Goal: Task Accomplishment & Management: Use online tool/utility

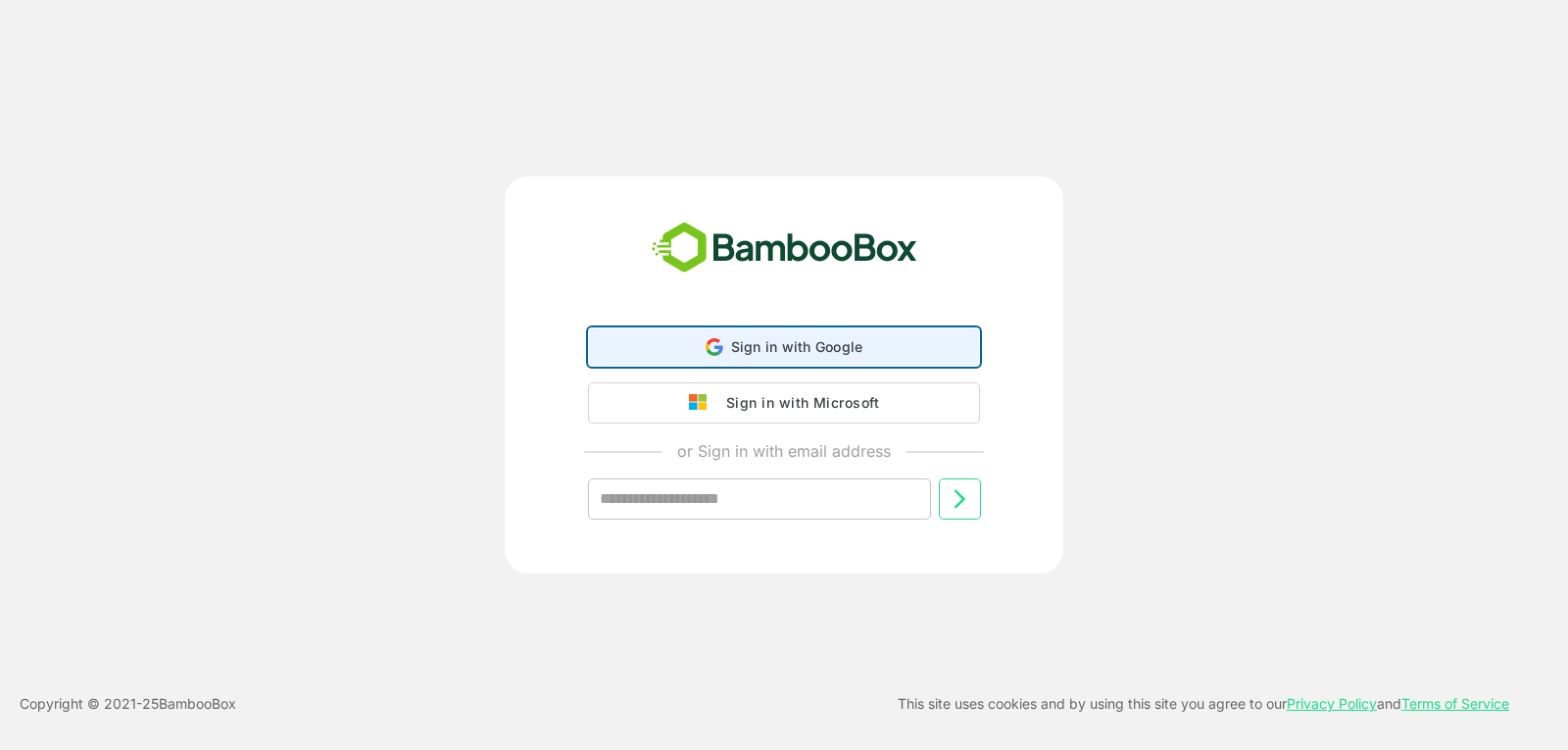
click at [800, 350] on span "Sign in with Google" at bounding box center [798, 346] width 133 height 17
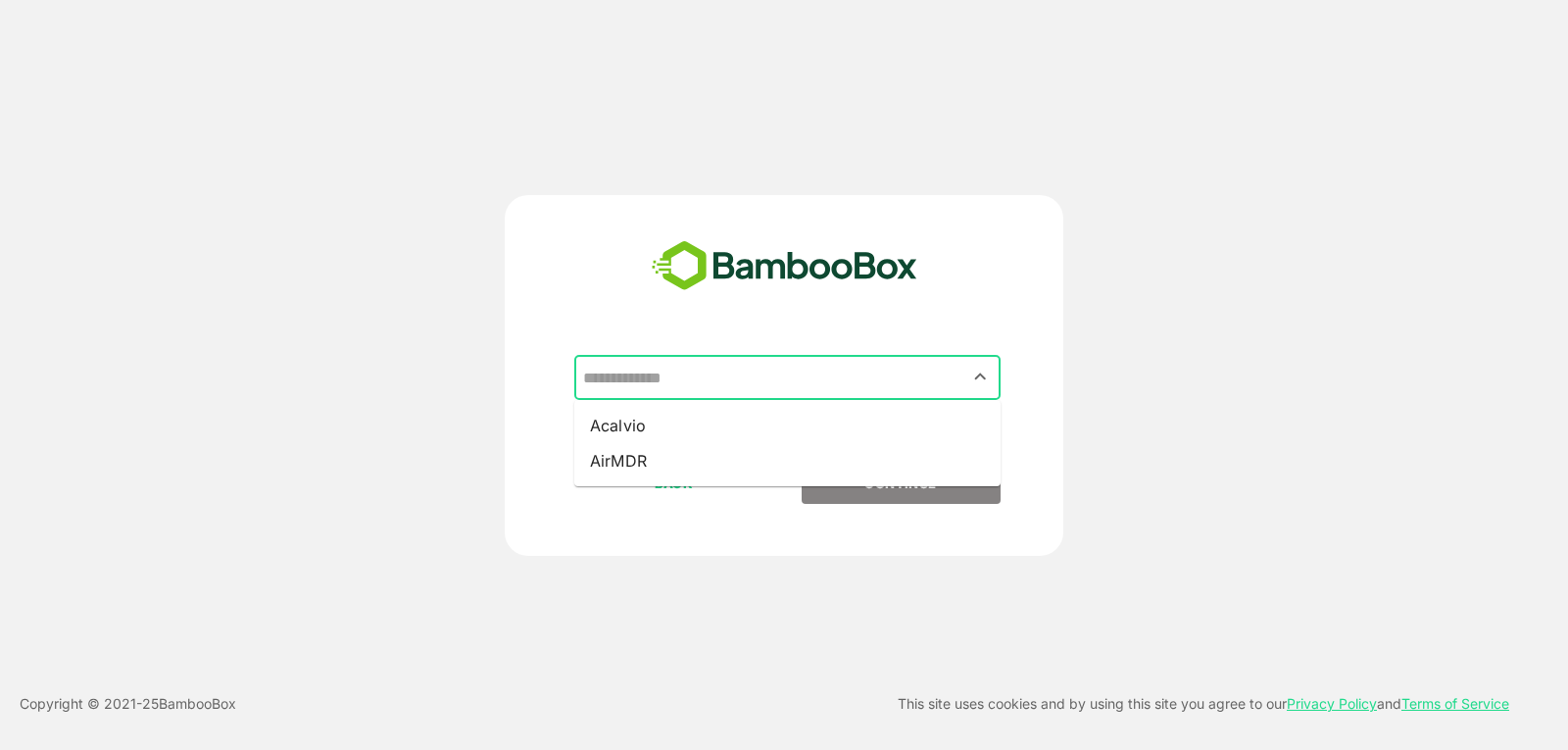
click at [854, 376] on input "text" at bounding box center [787, 377] width 419 height 38
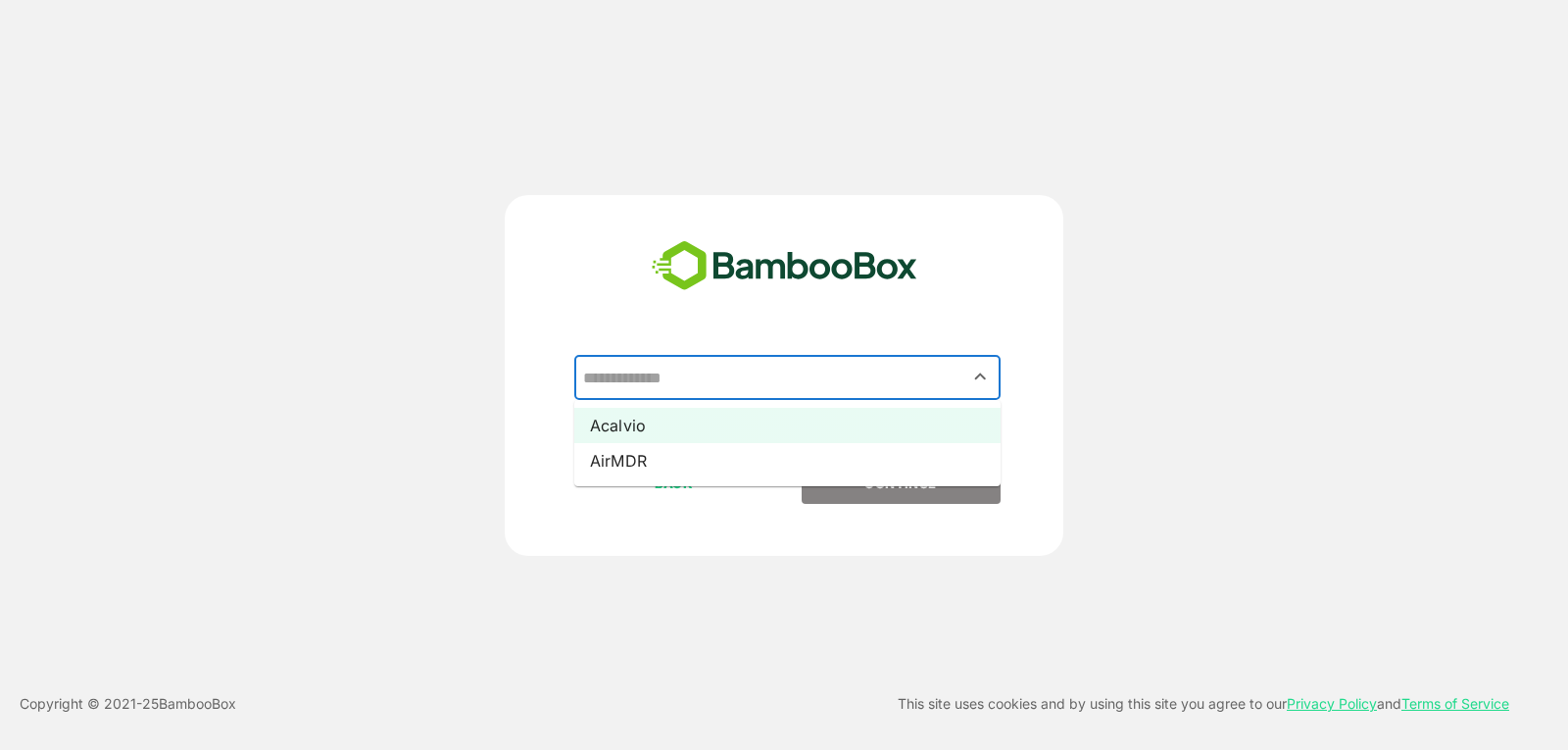
click at [800, 428] on li "Acalvio" at bounding box center [787, 425] width 427 height 36
type input "*******"
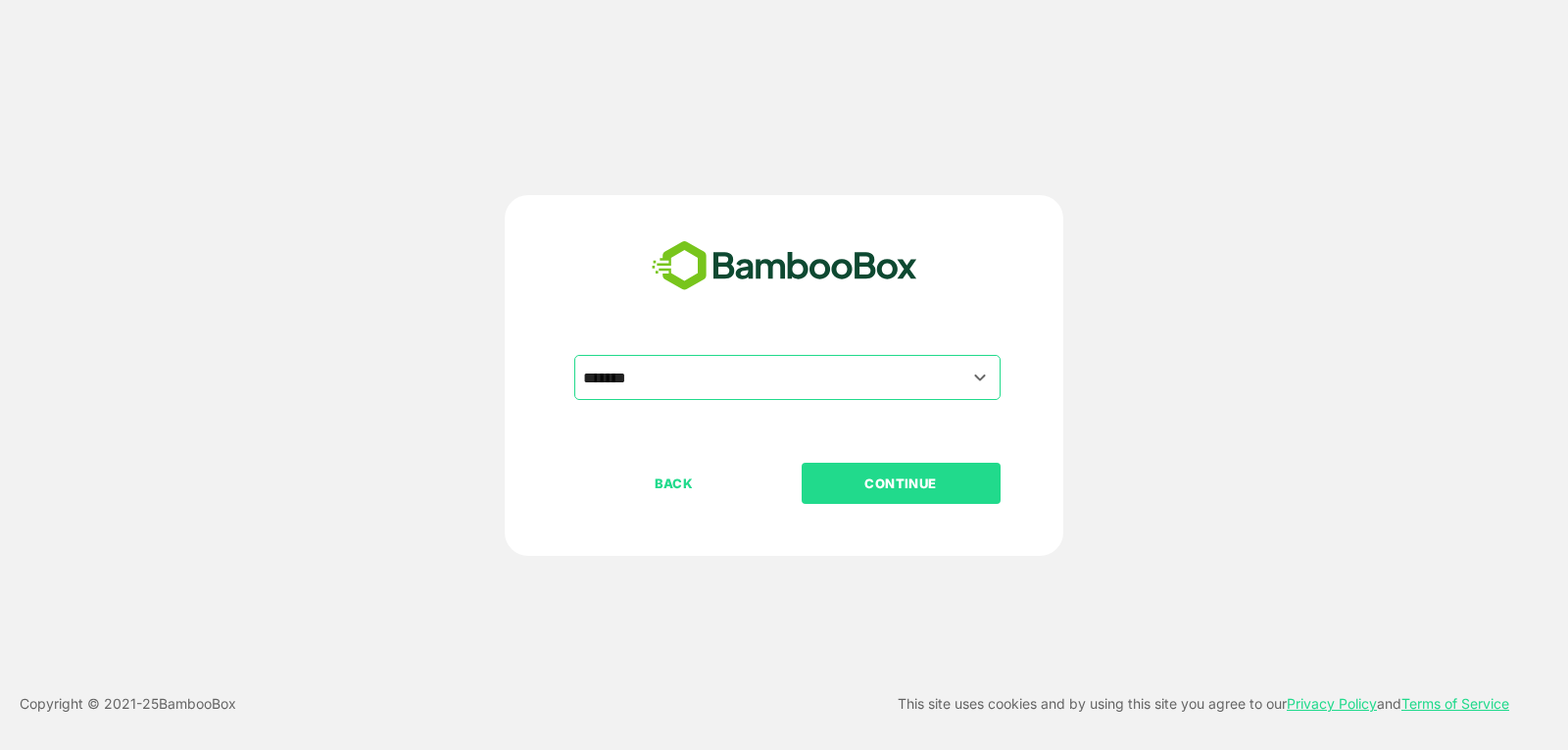
click at [862, 481] on p "CONTINUE" at bounding box center [901, 483] width 196 height 22
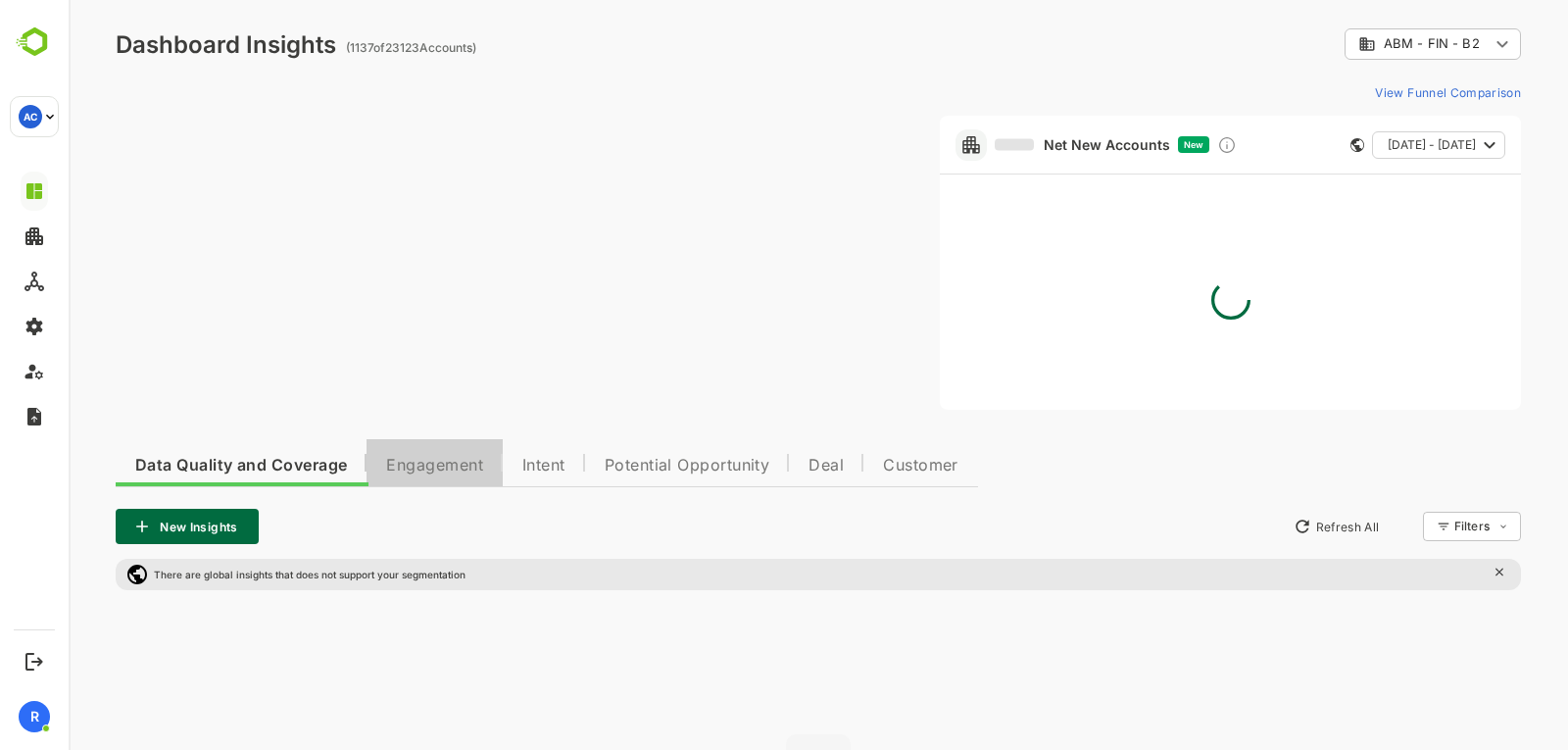
click at [418, 475] on button "Engagement" at bounding box center [435, 463] width 137 height 47
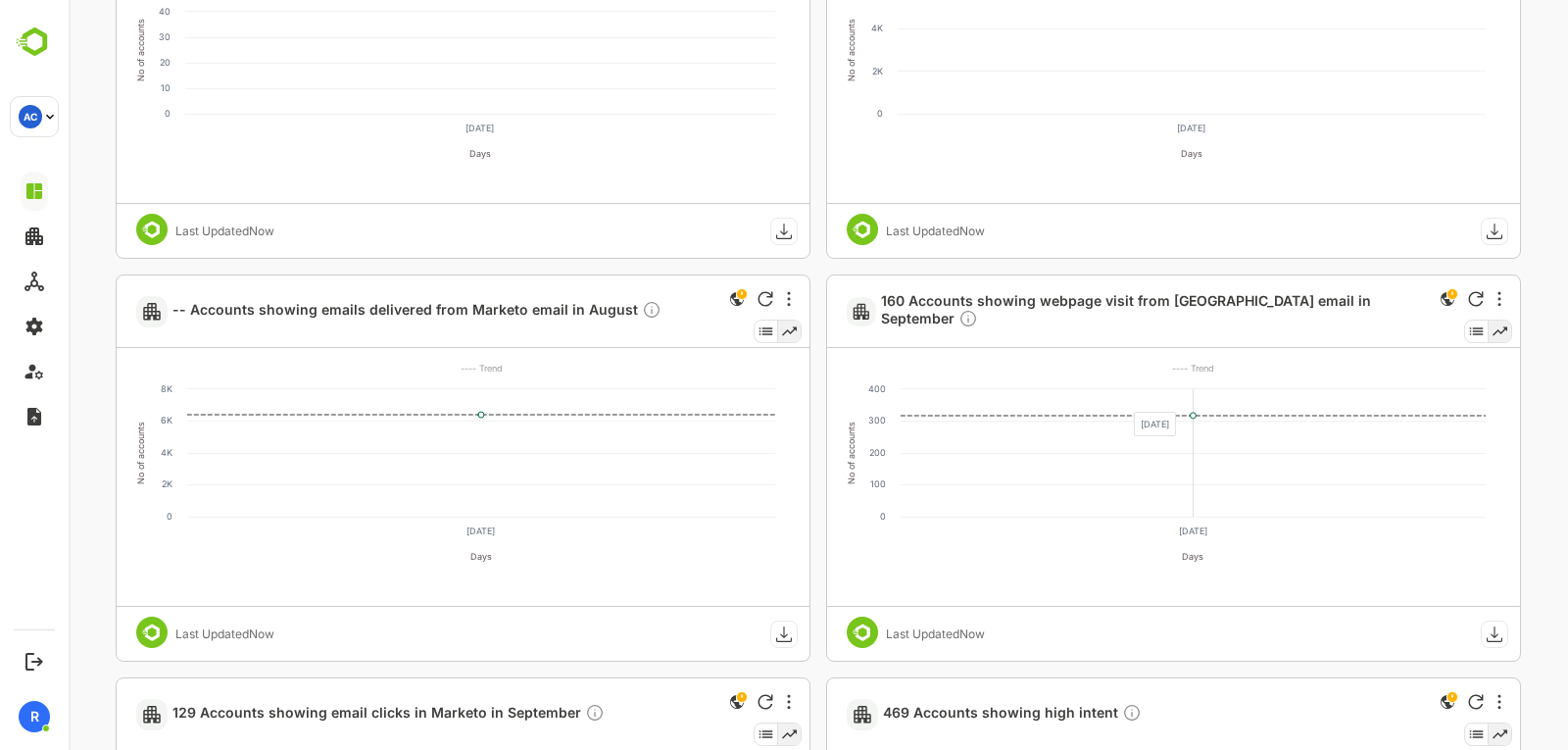
scroll to position [1900, 0]
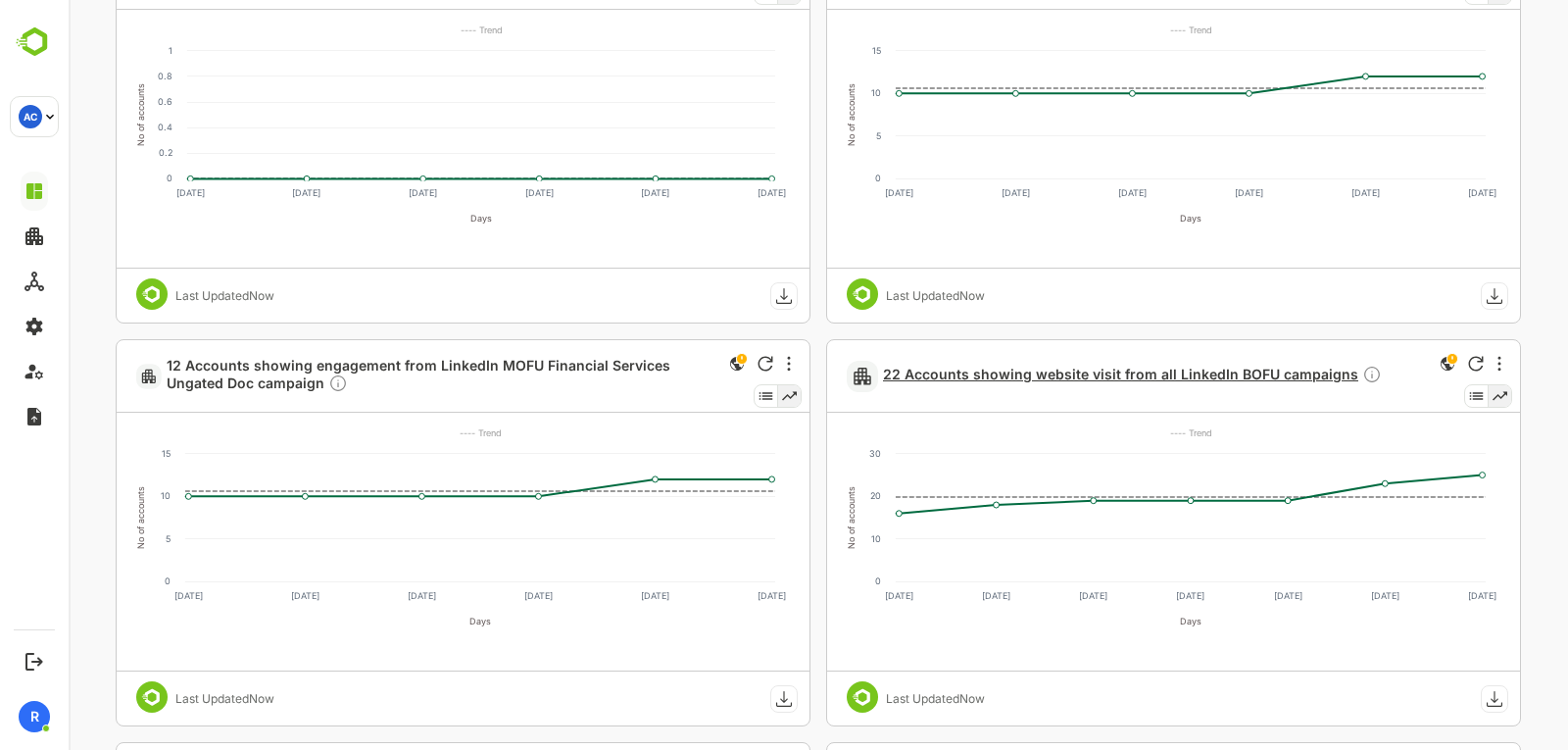
click at [1261, 378] on span "22 Accounts showing website visit from all LinkedIn BOFU campaigns" at bounding box center [1132, 375] width 499 height 23
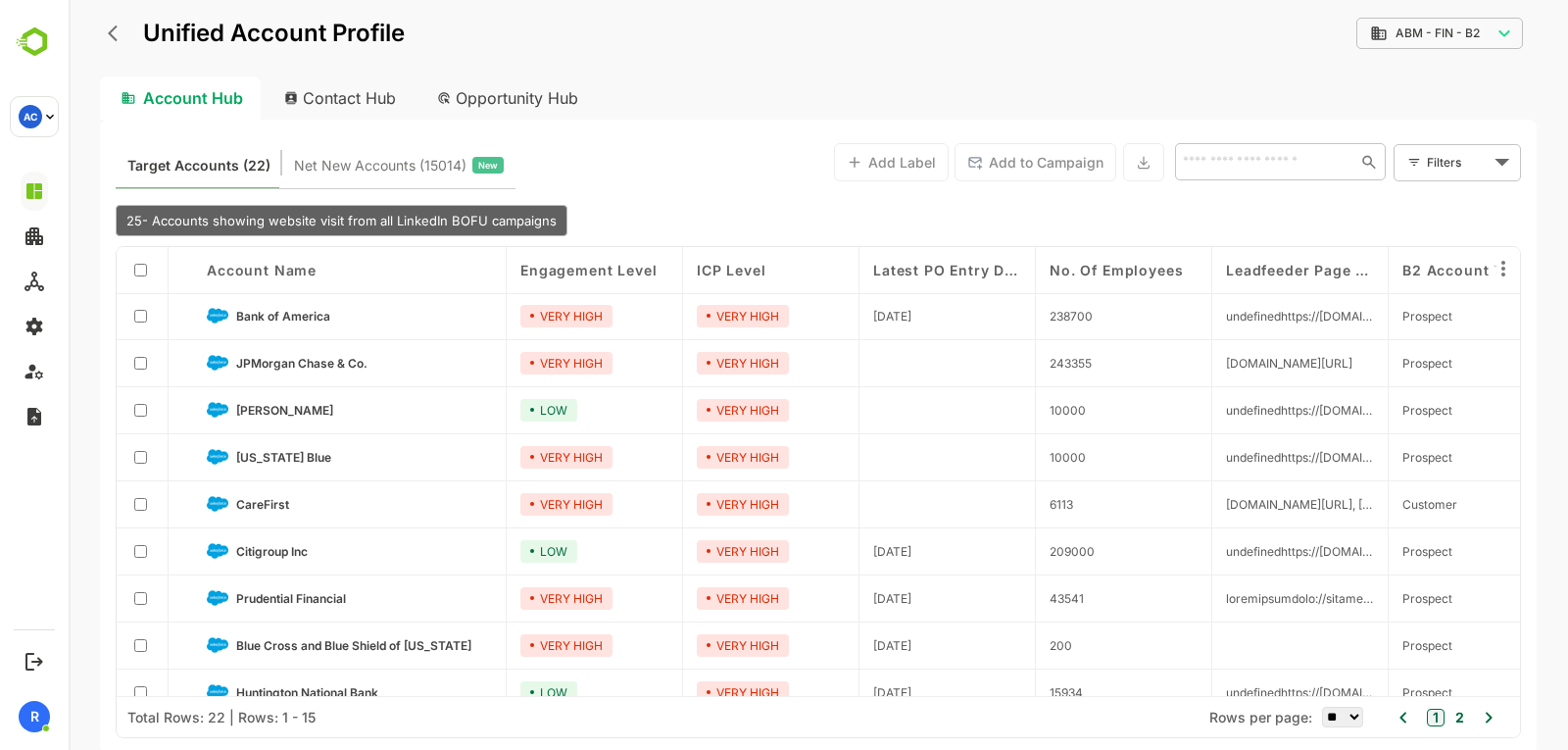
scroll to position [2, 0]
click at [117, 28] on icon "back" at bounding box center [113, 34] width 10 height 17
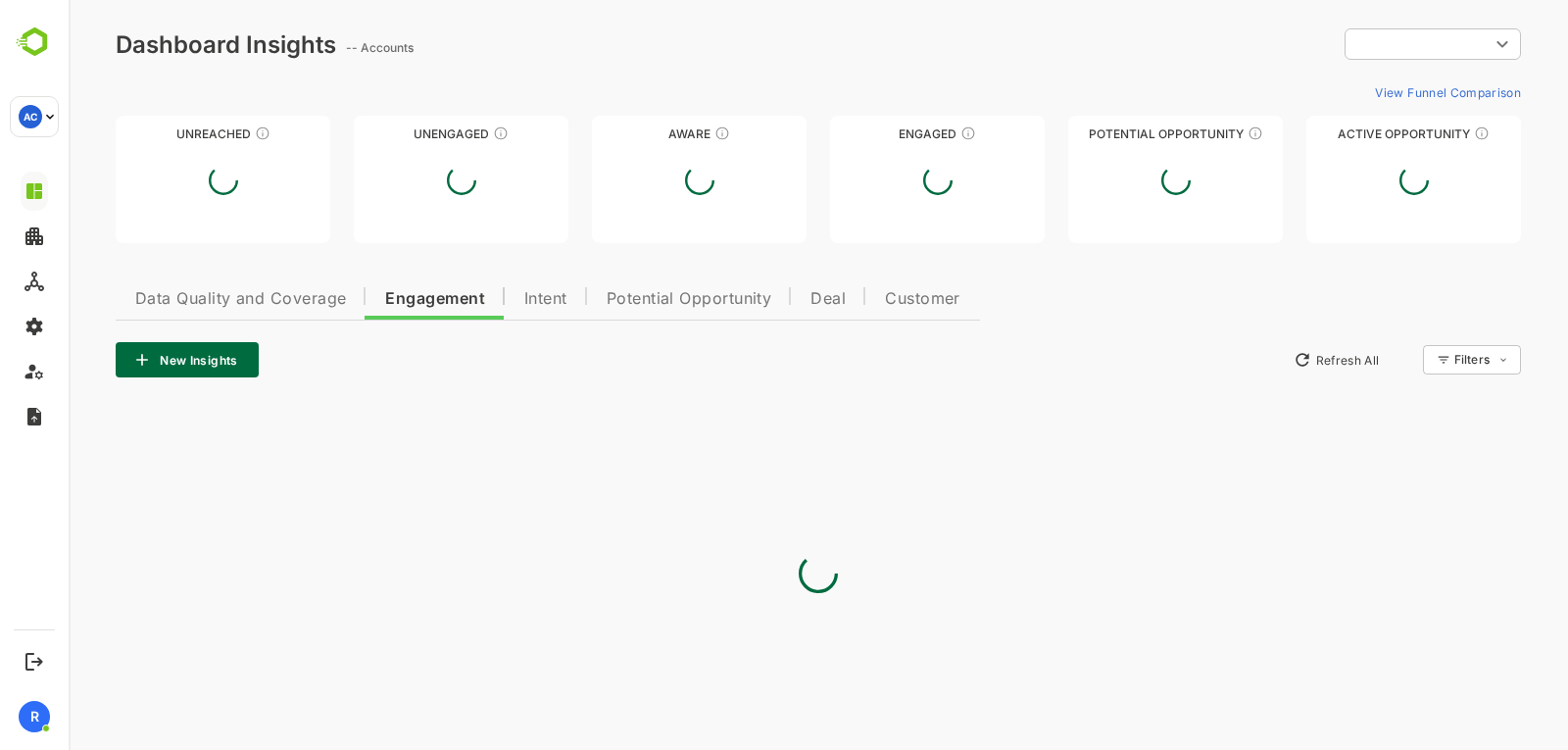
scroll to position [0, 0]
type input "**********"
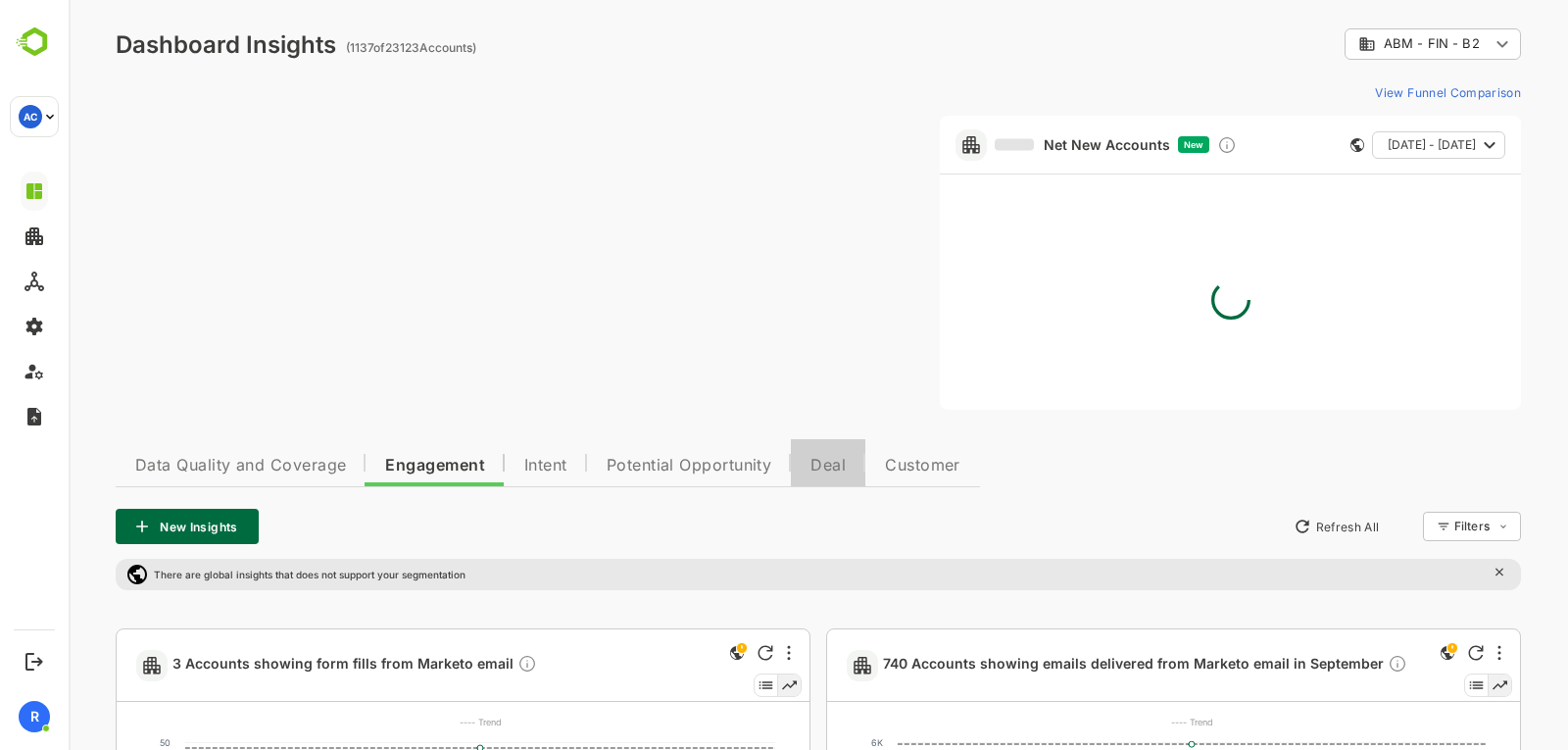
click at [819, 467] on span "Deal" at bounding box center [829, 465] width 36 height 16
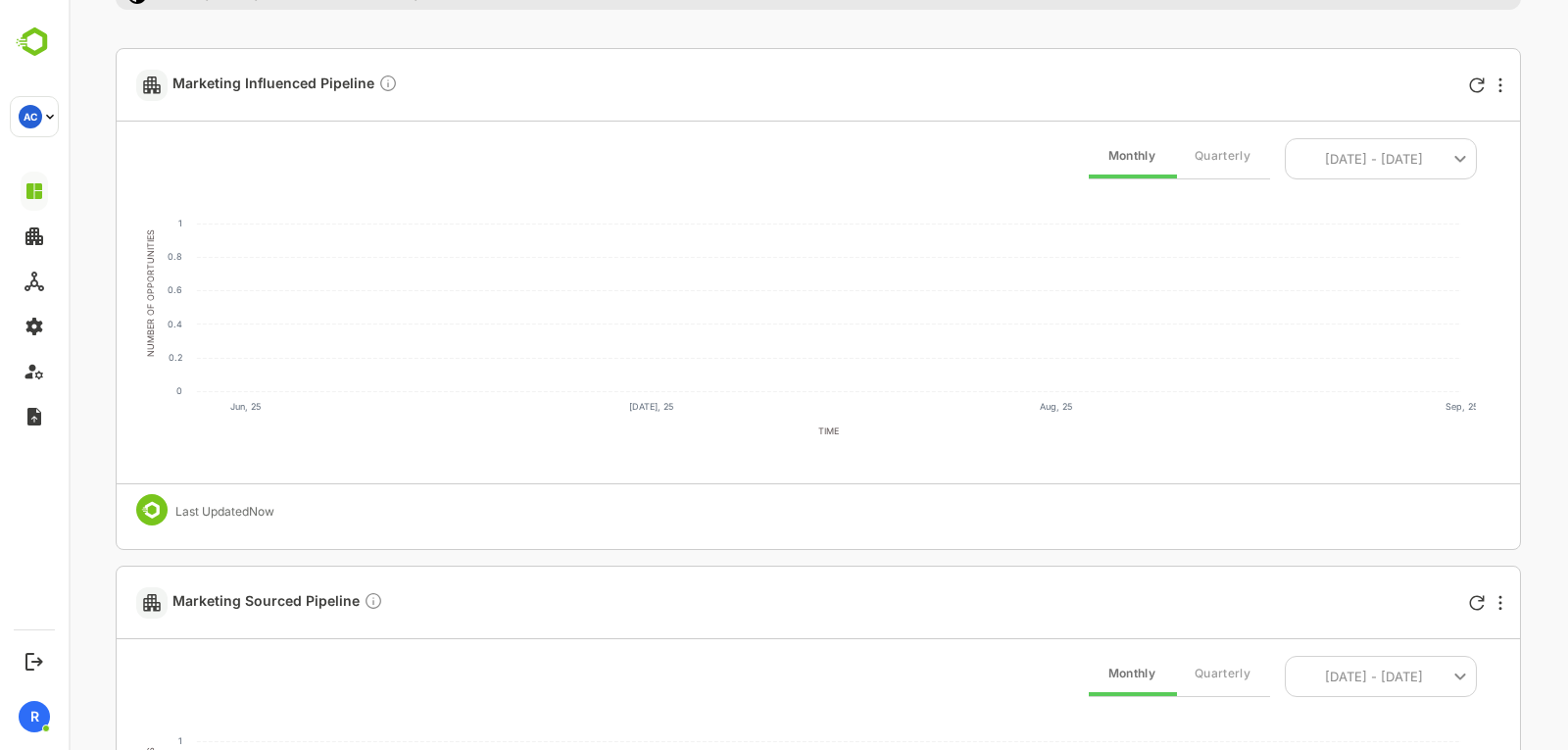
scroll to position [579, 0]
click at [298, 91] on span "Marketing Influenced Pipeline" at bounding box center [285, 85] width 226 height 23
click at [336, 81] on span "Marketing Influenced Pipeline" at bounding box center [285, 85] width 226 height 23
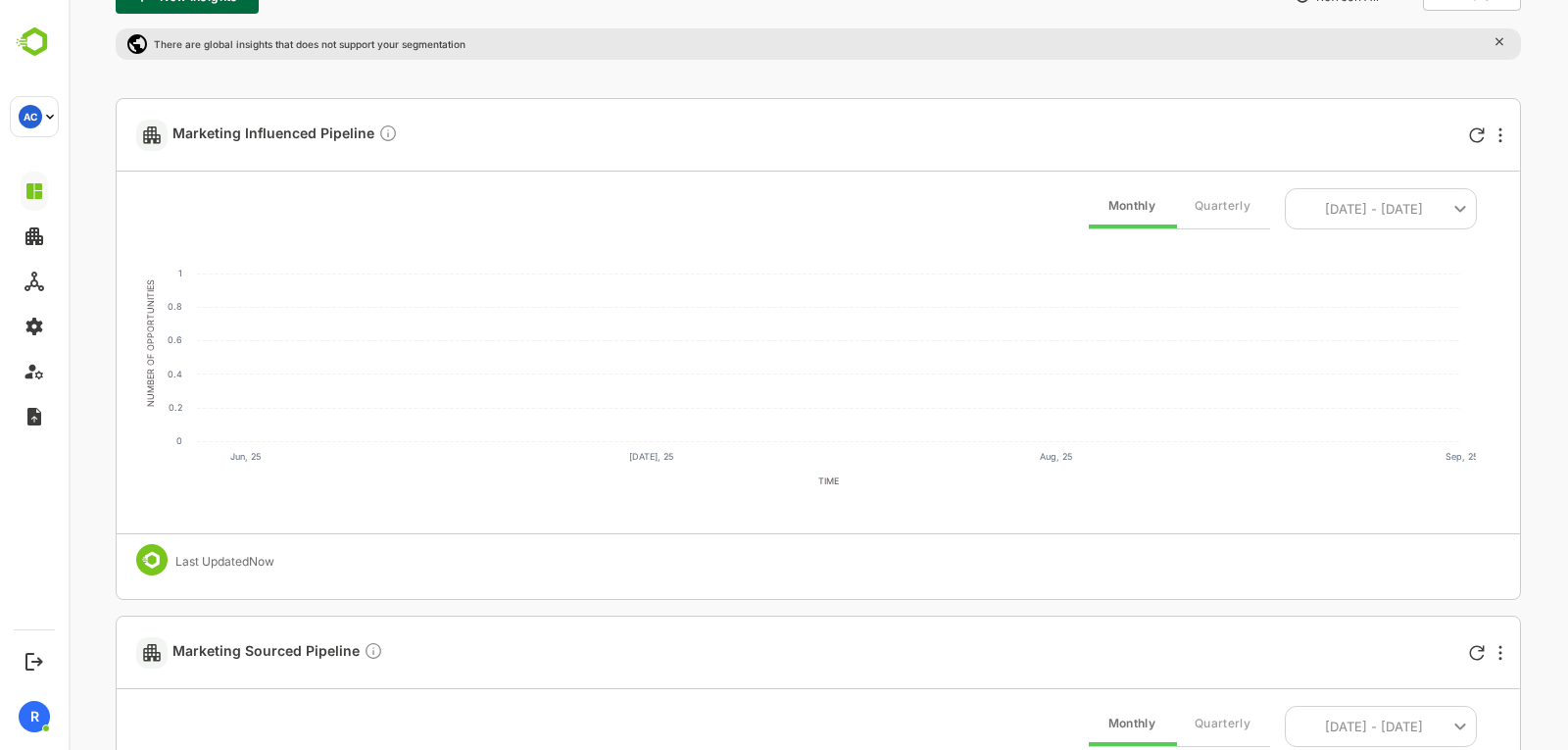
scroll to position [485, 0]
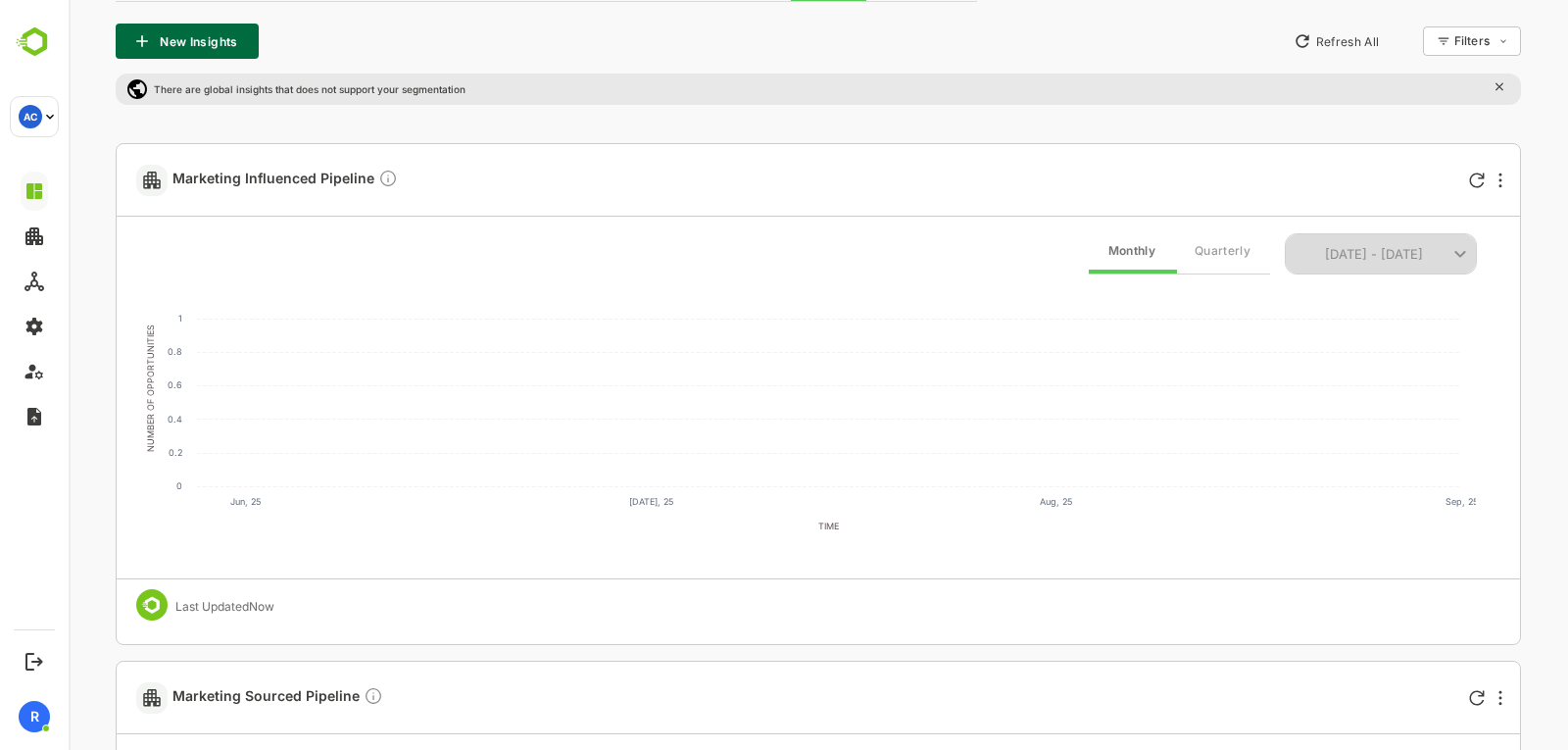
click at [1421, 259] on span "[DATE] - [DATE]" at bounding box center [1374, 254] width 98 height 26
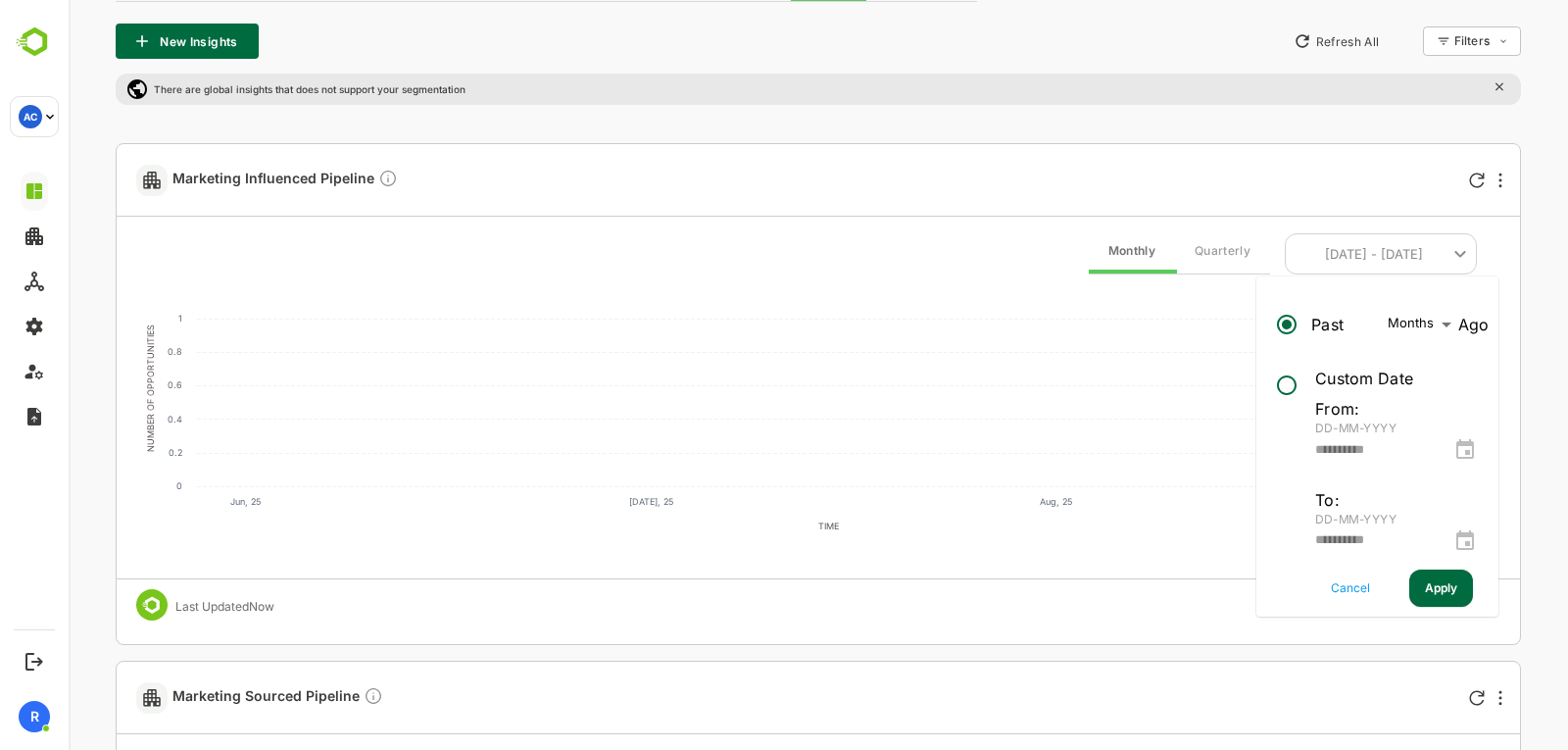
click at [1475, 442] on div "**********" at bounding box center [1398, 450] width 164 height 28
click at [1473, 447] on icon "change date" at bounding box center [1466, 450] width 24 height 24
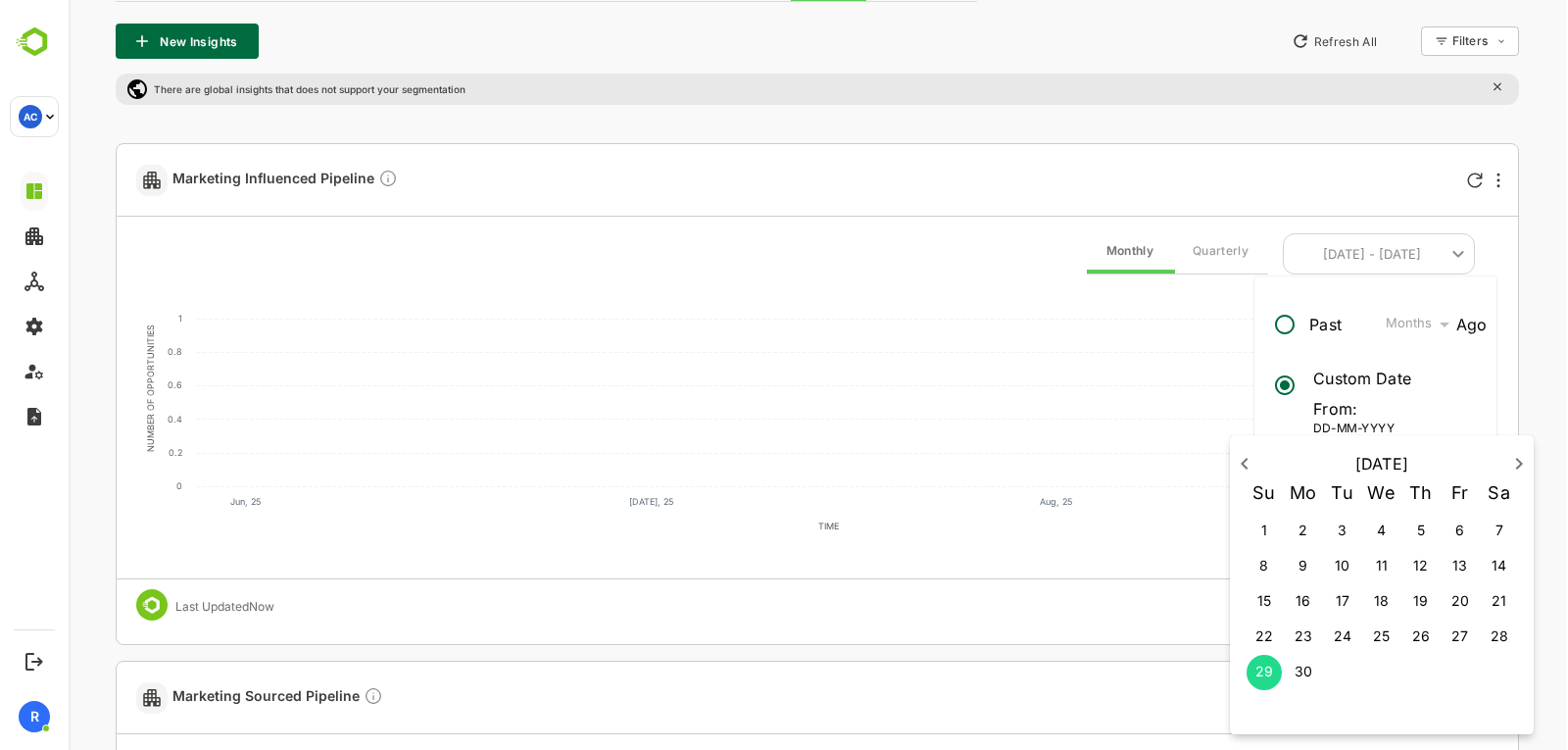
click at [1518, 461] on icon "button" at bounding box center [1519, 464] width 24 height 24
click at [1303, 672] on p "28" at bounding box center [1304, 671] width 18 height 20
type input "**********"
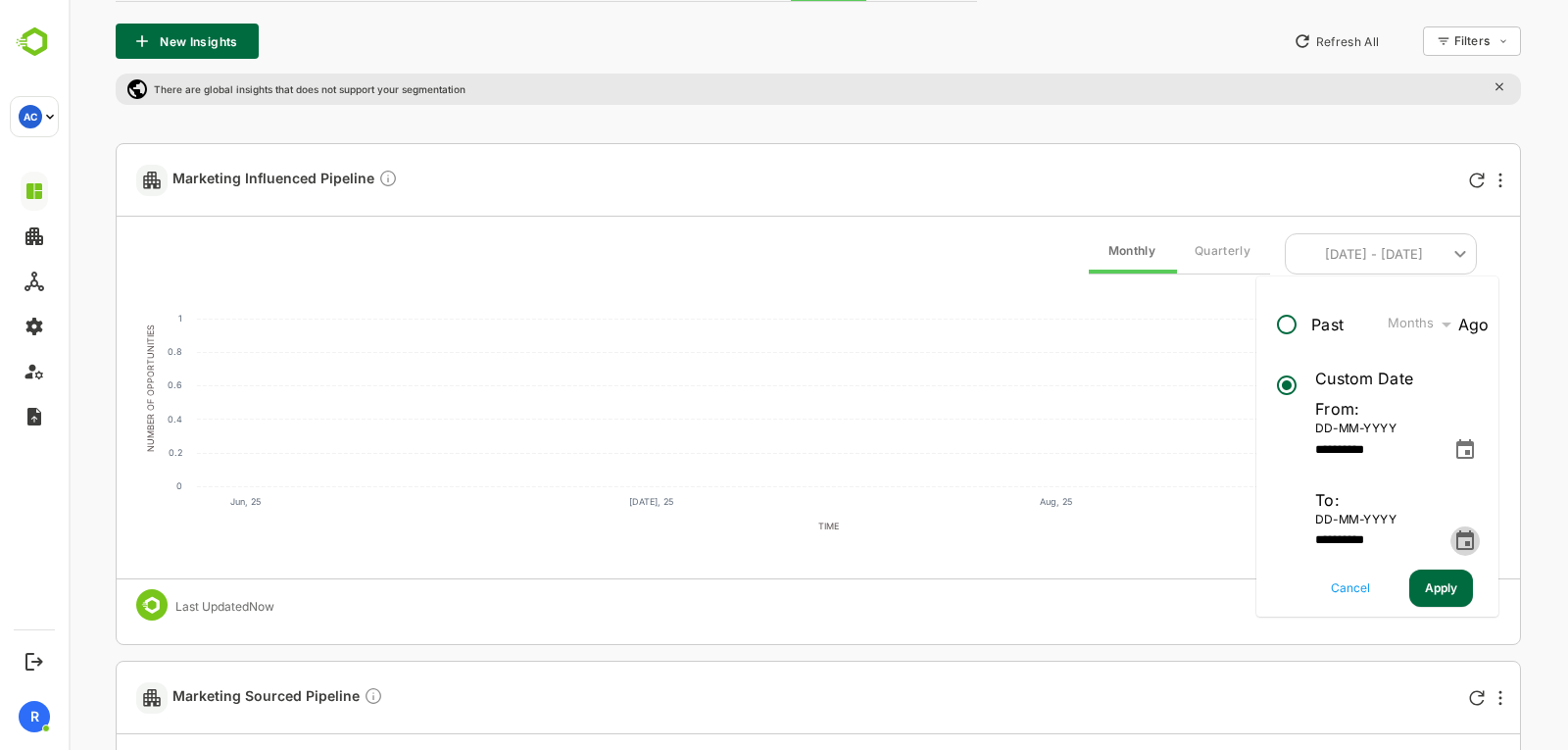
click at [1471, 540] on icon "change date" at bounding box center [1466, 541] width 24 height 24
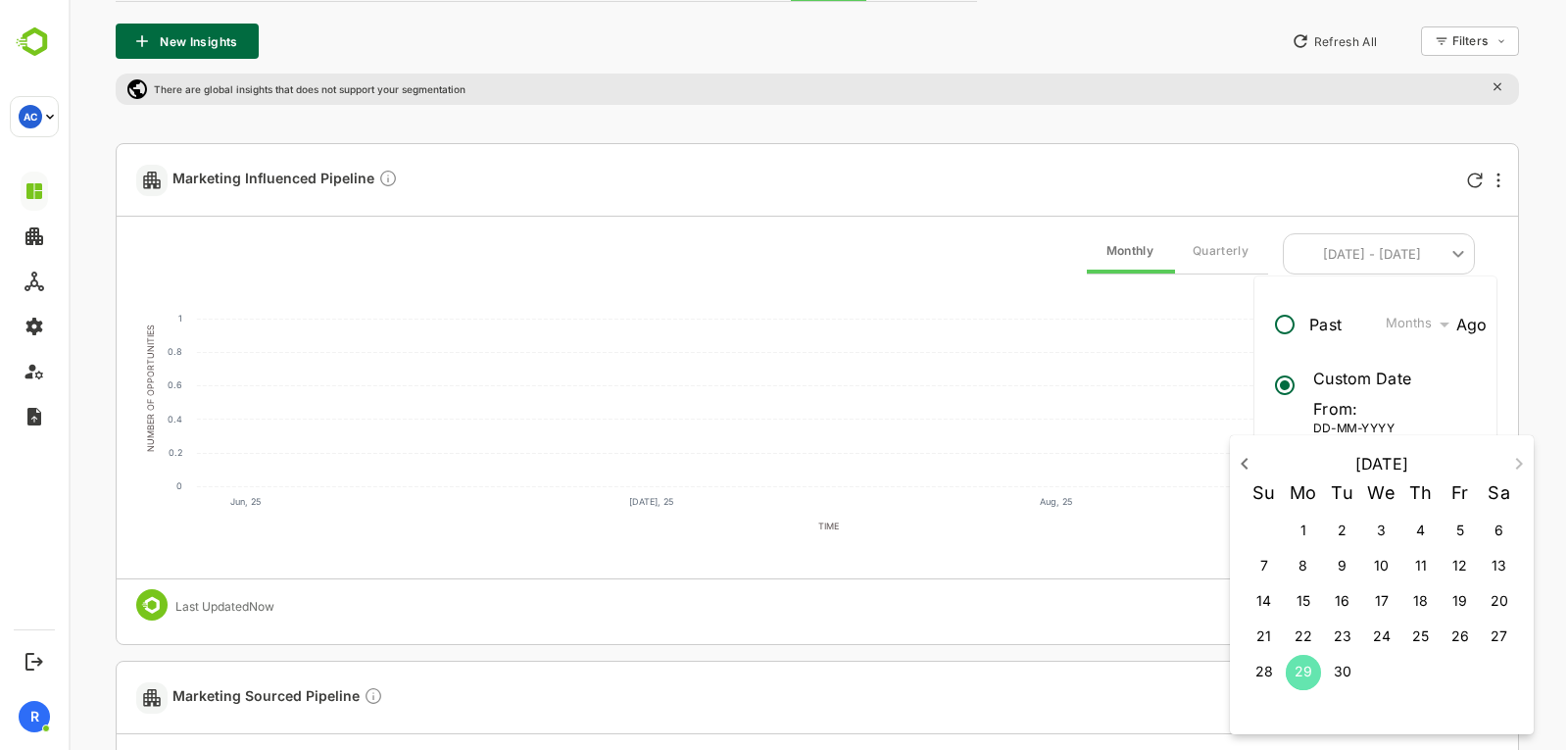
click at [1298, 660] on button "29" at bounding box center [1304, 673] width 36 height 36
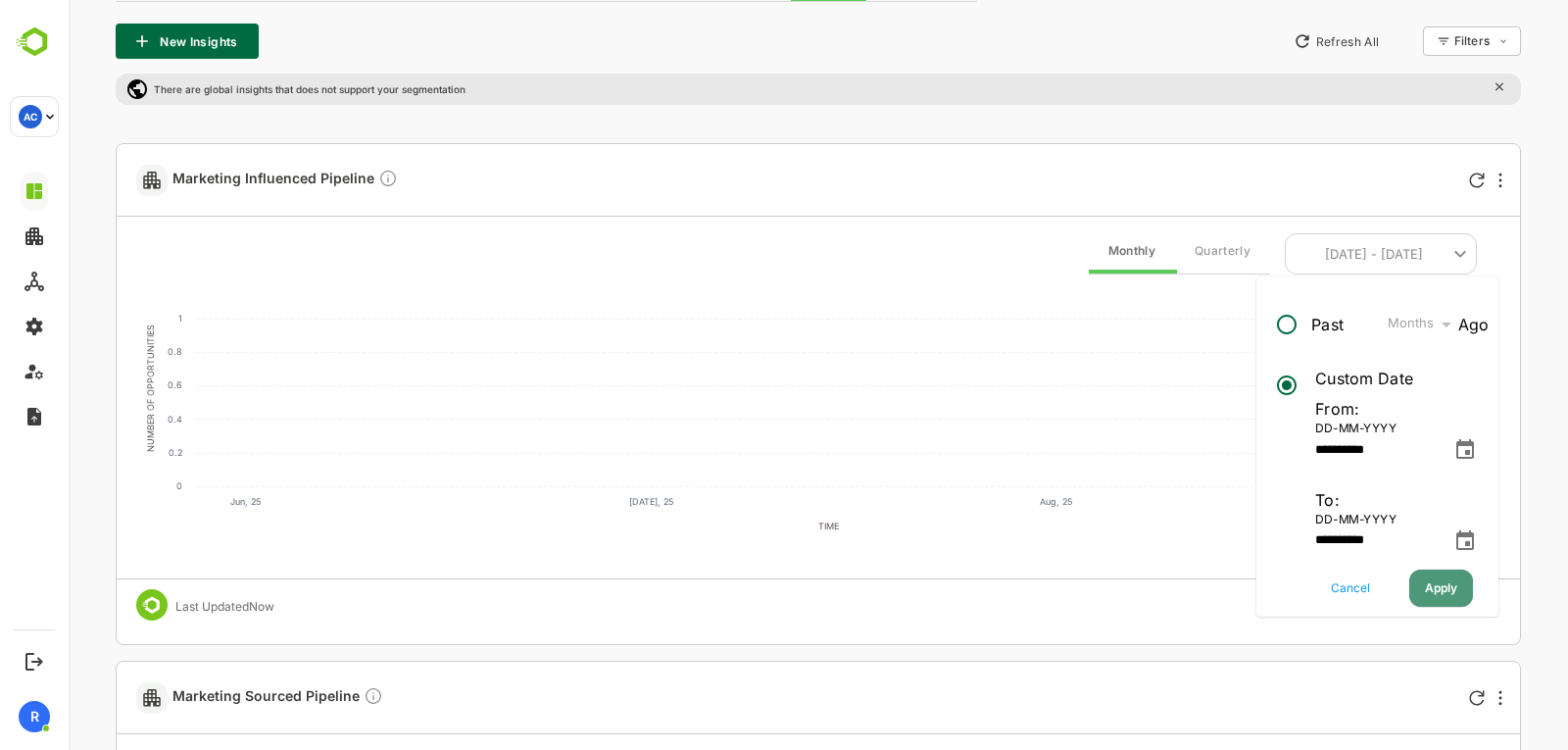
click at [1451, 579] on span "Apply" at bounding box center [1441, 588] width 33 height 26
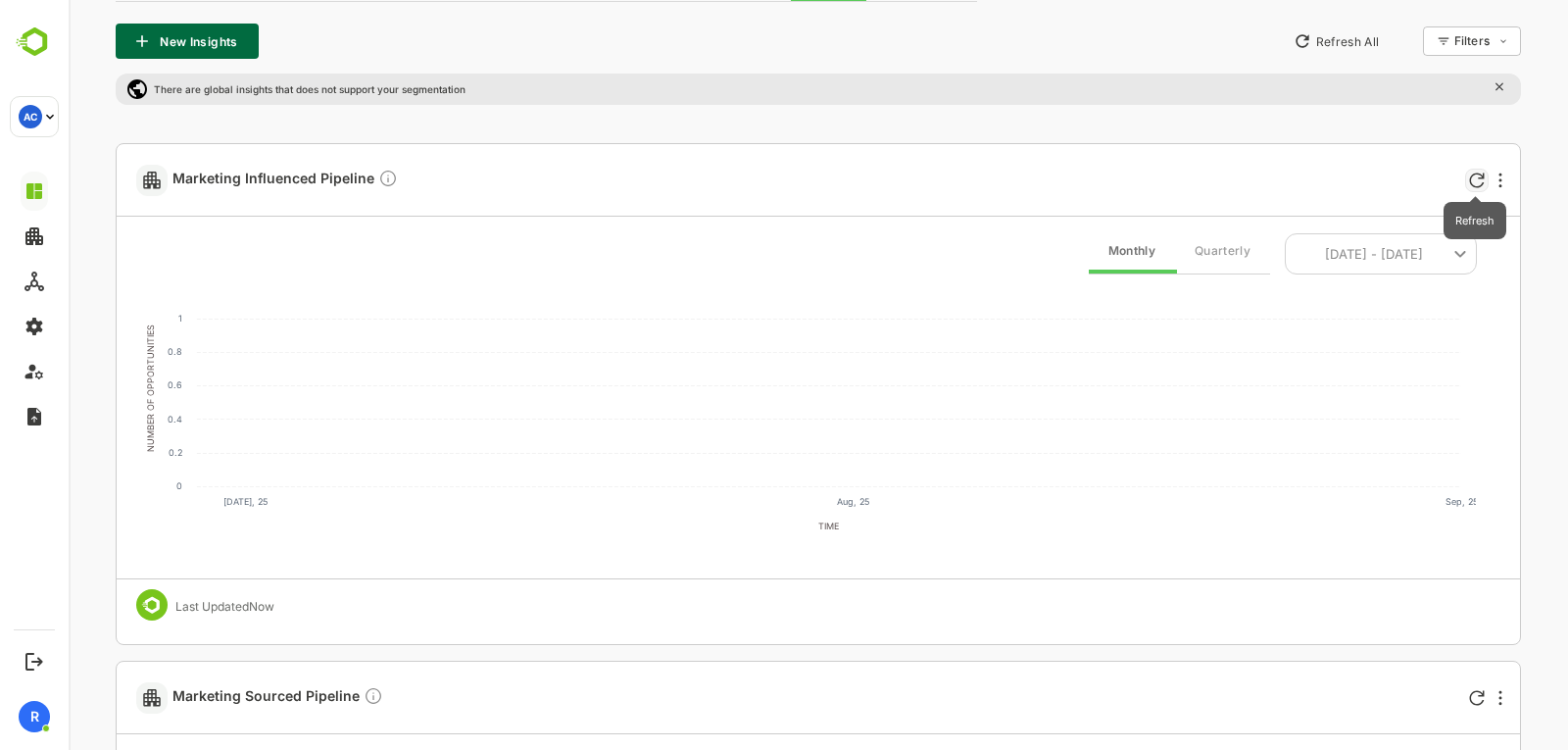
click at [1480, 182] on icon "Refresh" at bounding box center [1477, 180] width 16 height 16
click at [1504, 180] on div at bounding box center [1501, 180] width 24 height 24
click at [1504, 180] on div at bounding box center [818, 375] width 1500 height 750
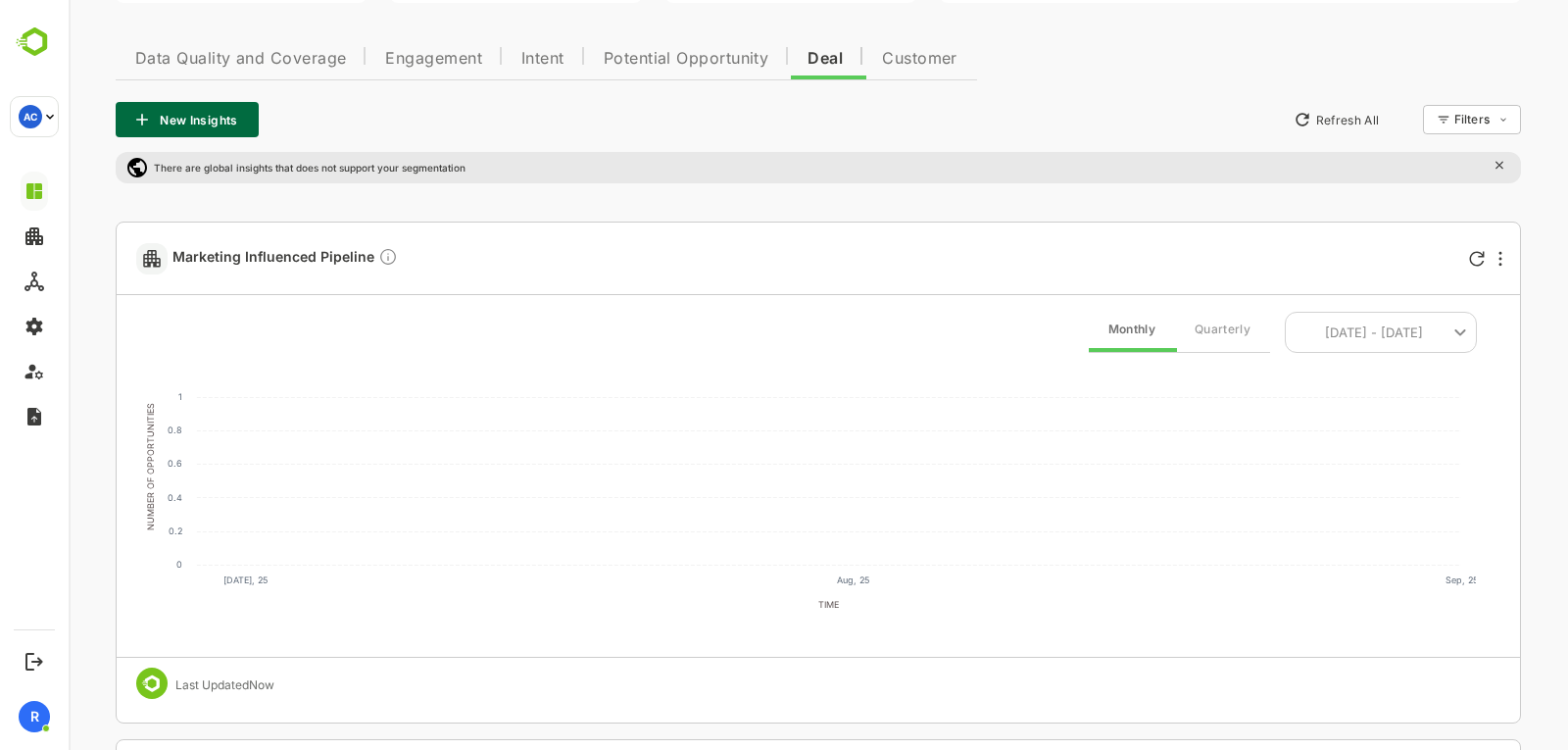
scroll to position [0, 0]
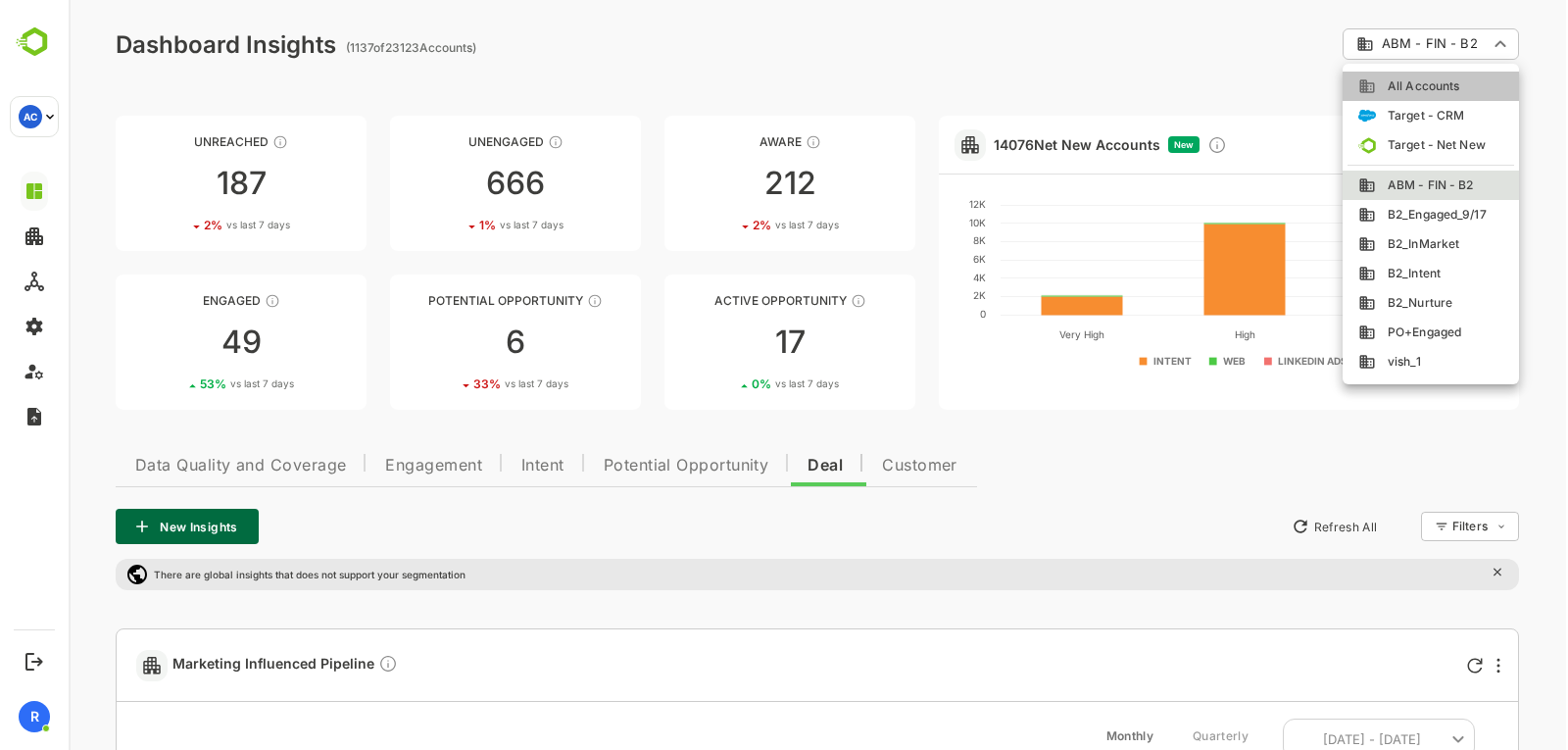
click at [1405, 80] on span "All Accounts" at bounding box center [1418, 86] width 83 height 18
type input "**********"
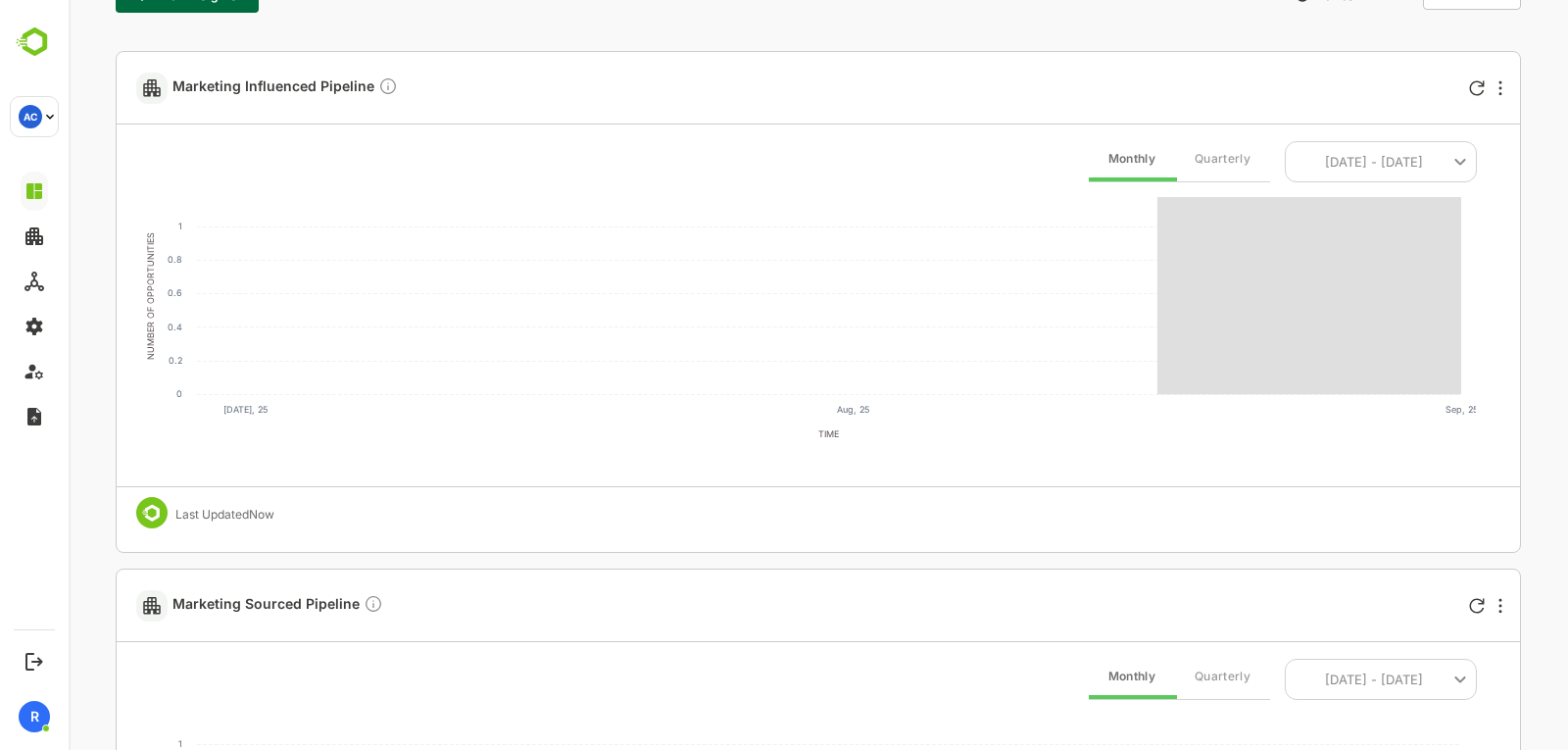
scroll to position [530, 0]
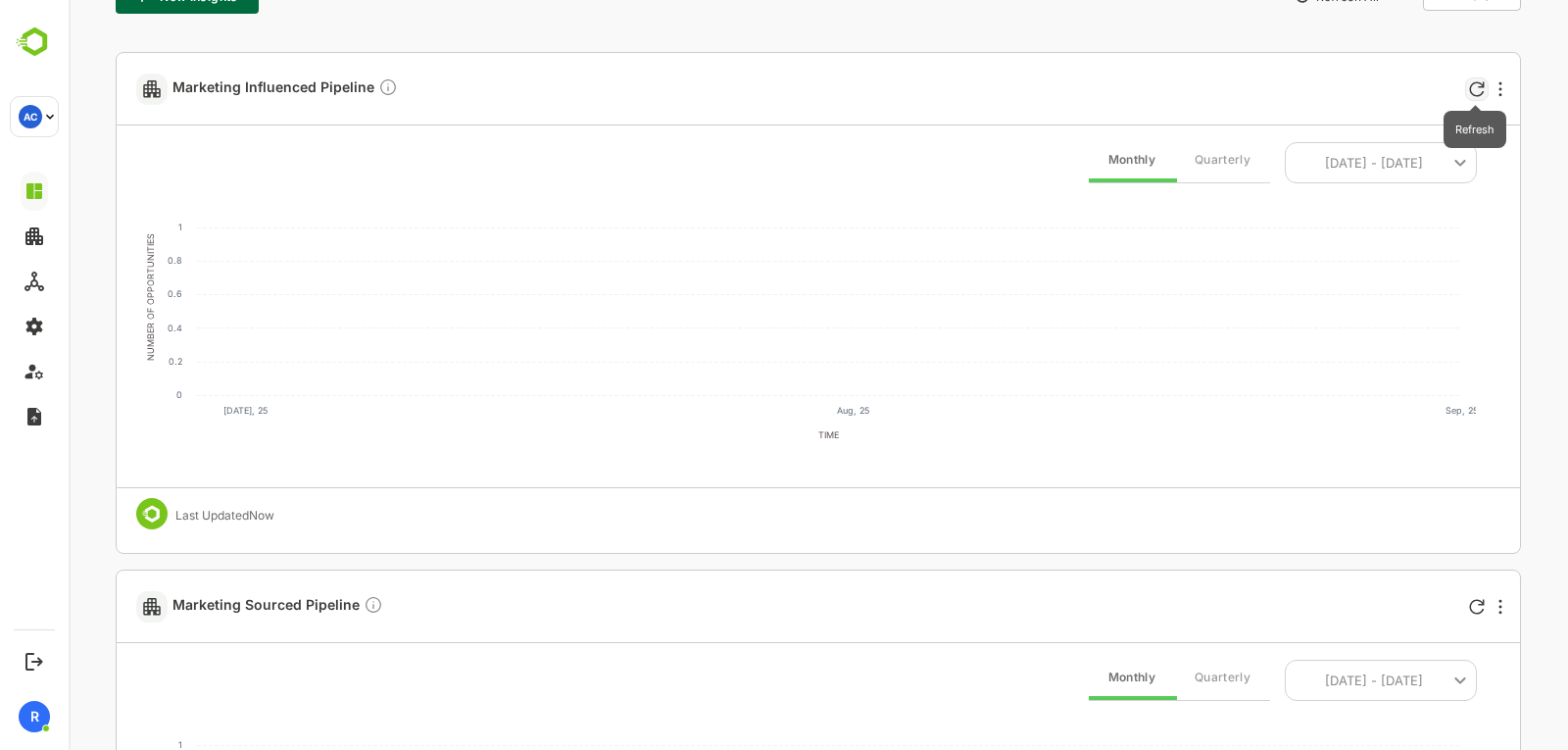
click at [1477, 83] on icon "Refresh" at bounding box center [1477, 89] width 16 height 16
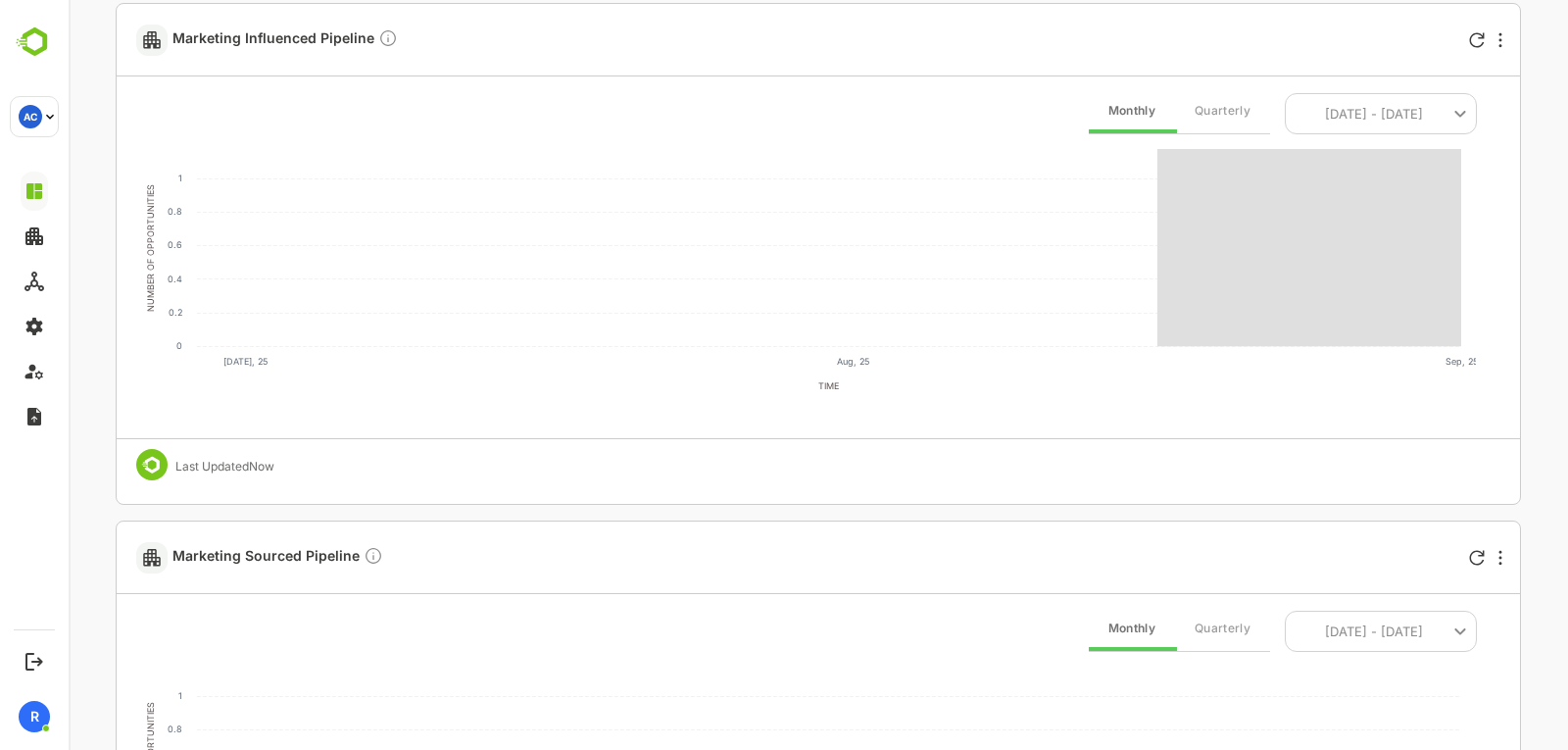
scroll to position [578, 0]
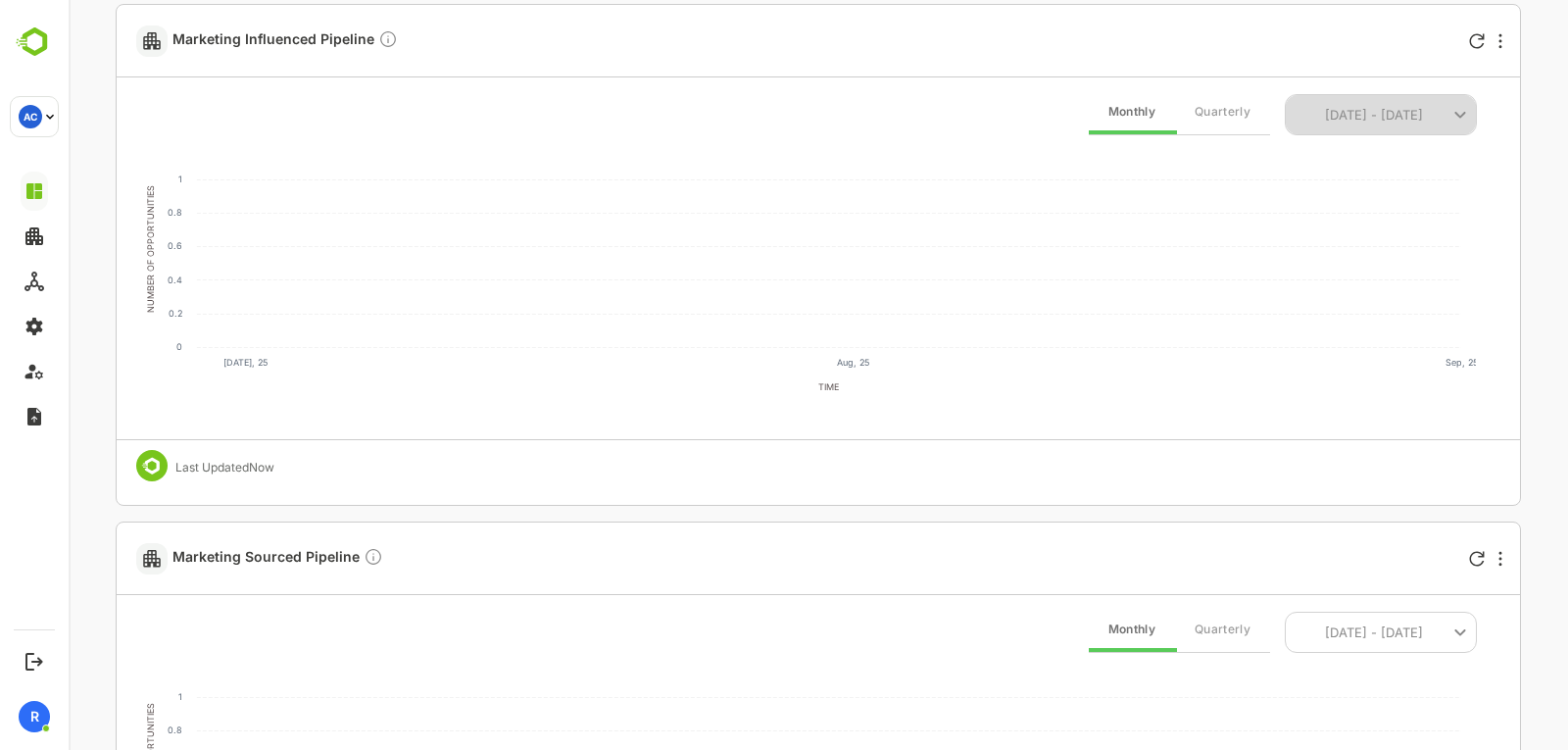
click at [1452, 109] on icon "button" at bounding box center [1461, 115] width 24 height 24
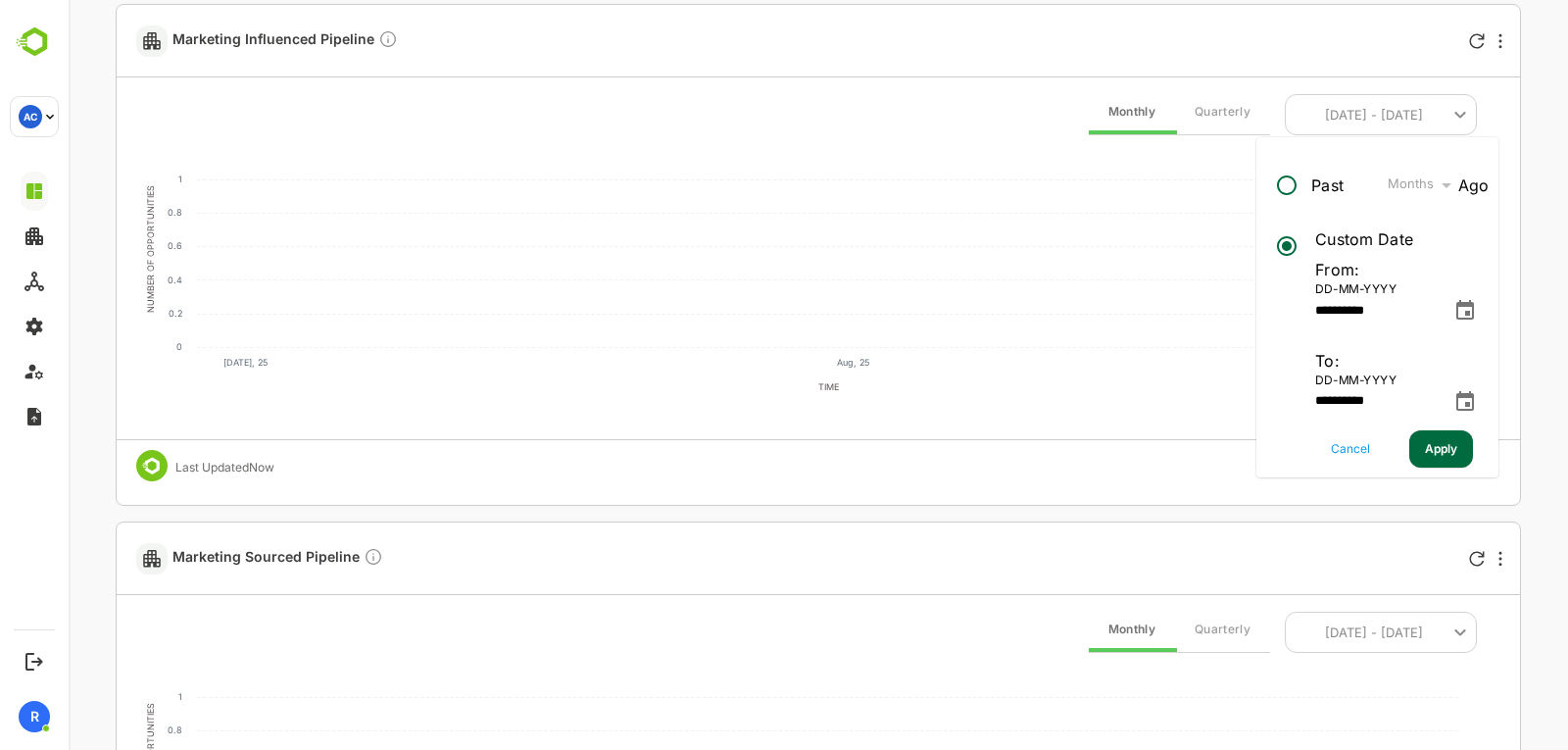
click at [1415, 186] on label "Months" at bounding box center [1412, 183] width 48 height 16
type input "**********"
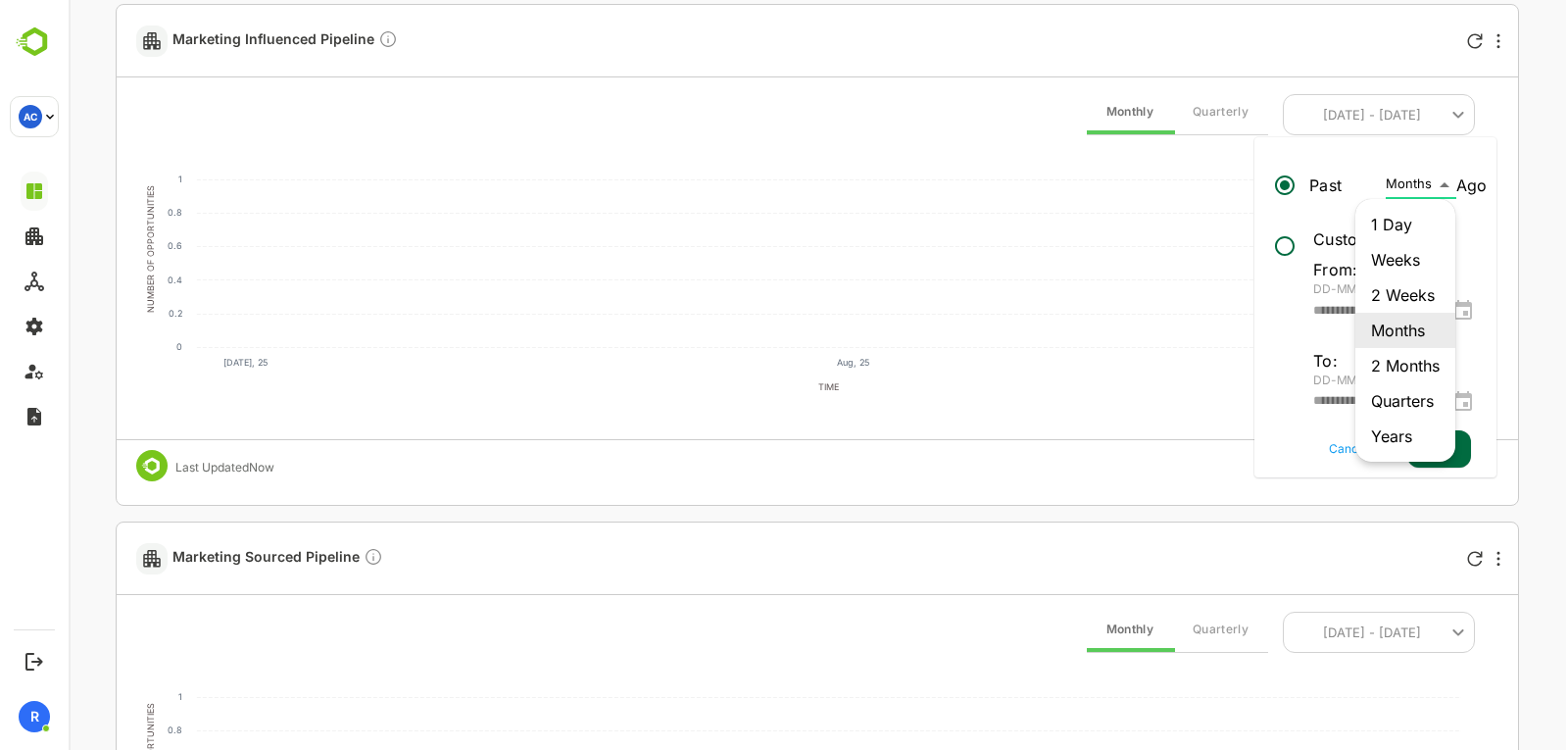
click at [1441, 190] on body "**********" at bounding box center [818, 280] width 1500 height 1717
click at [1401, 426] on li "Years" at bounding box center [1406, 436] width 100 height 36
type input "*****"
type input "**********"
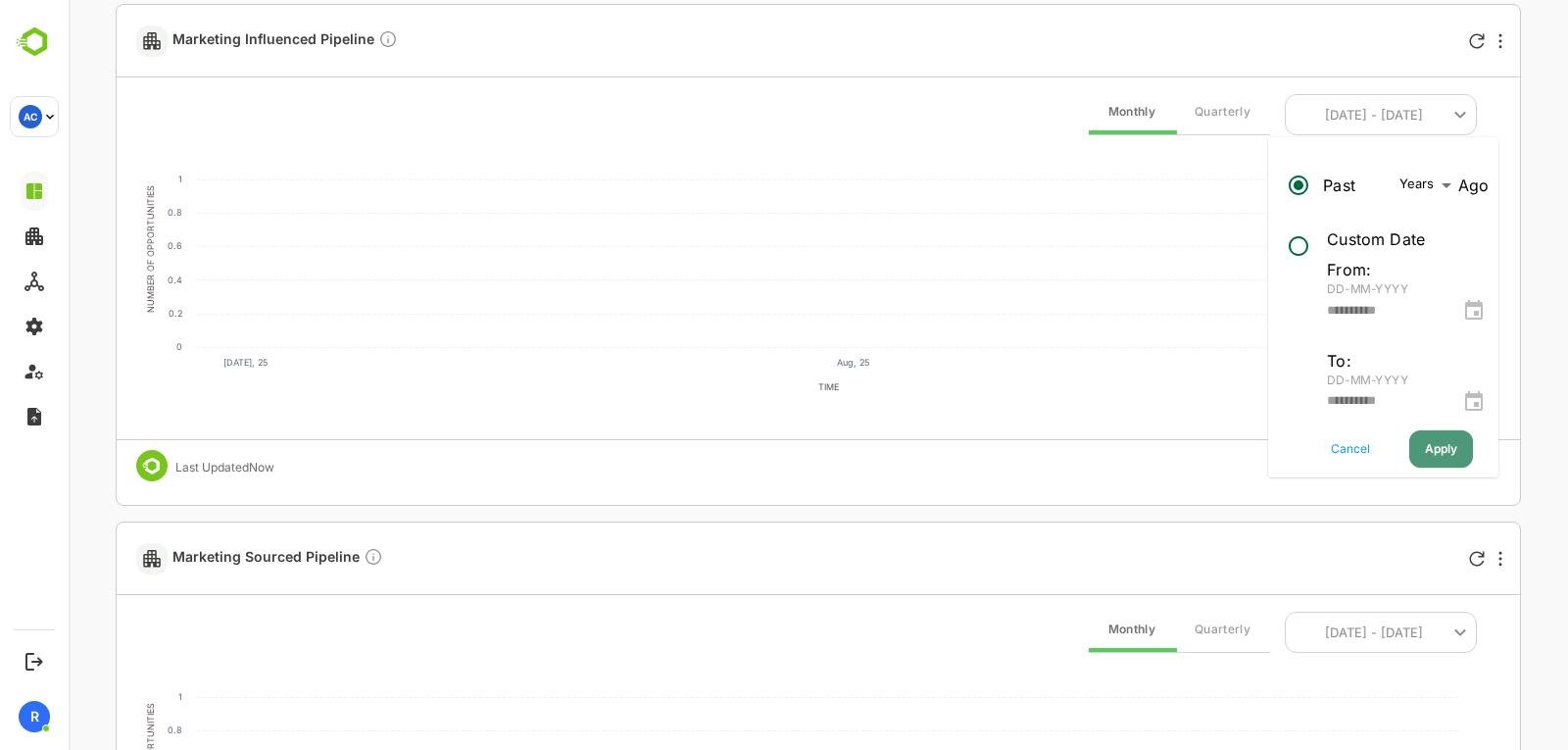
click at [1442, 451] on span "Apply" at bounding box center [1441, 449] width 33 height 26
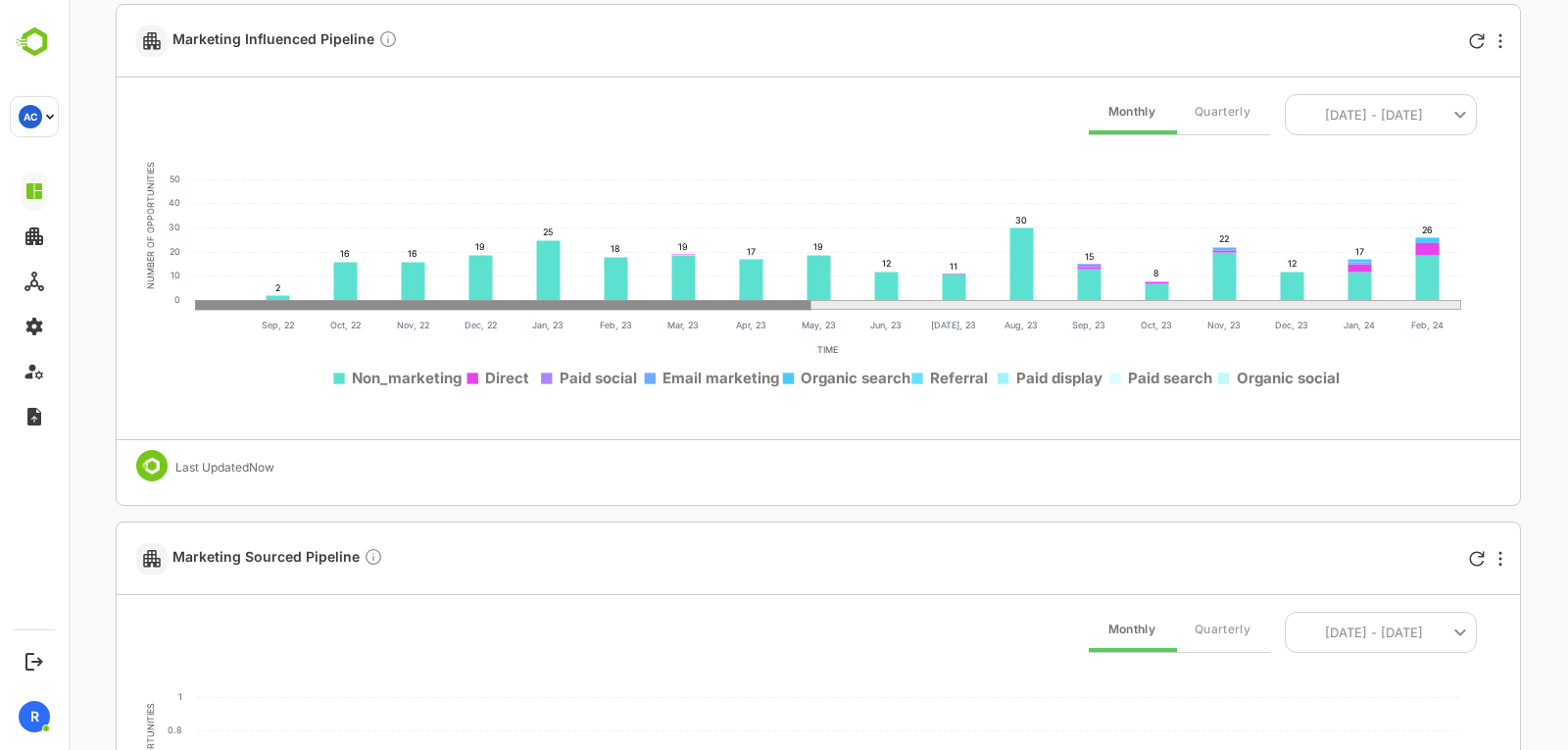
click at [1436, 128] on button "[DATE] - [DATE]" at bounding box center [1381, 115] width 192 height 42
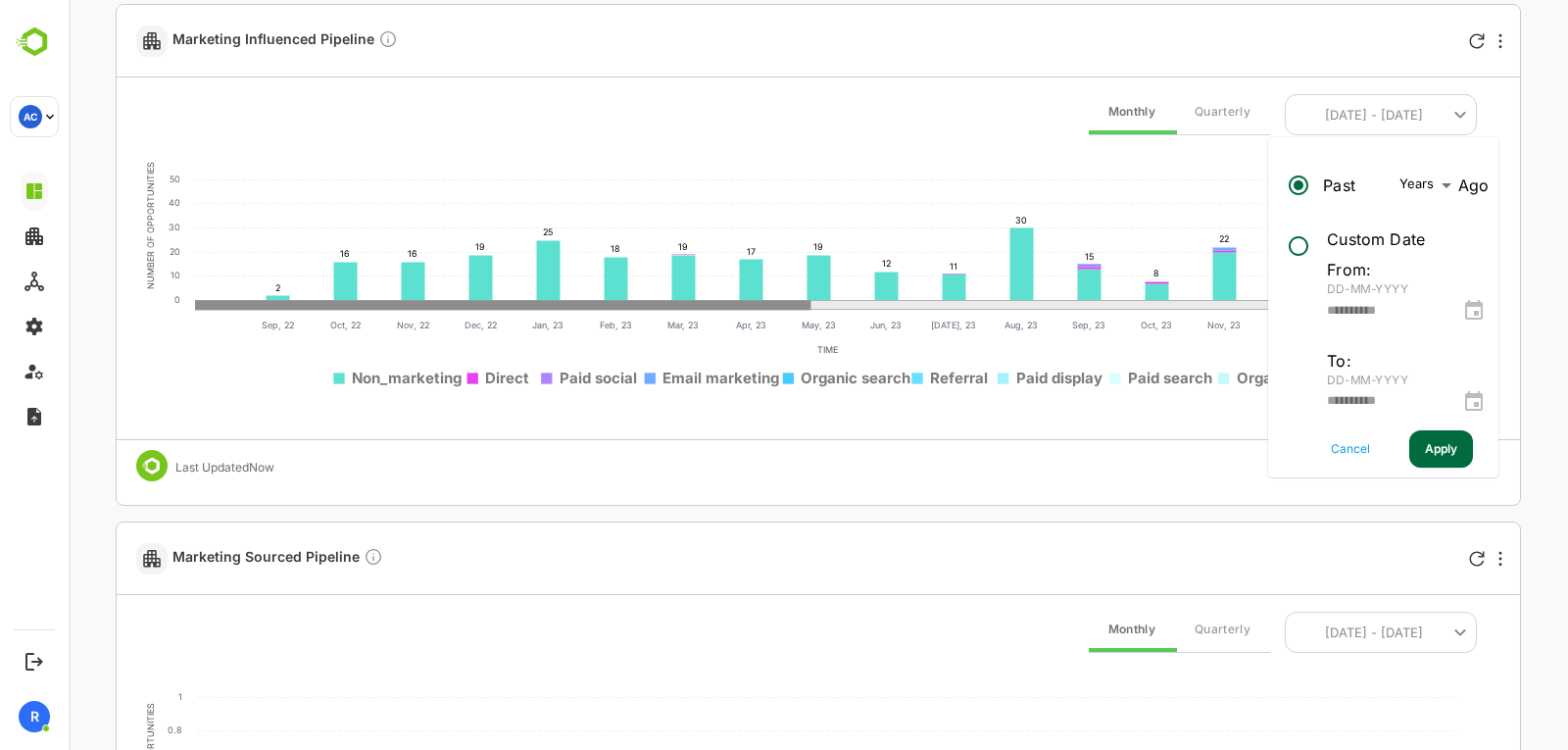
click at [1475, 310] on div "**********" at bounding box center [1408, 311] width 161 height 28
click at [1477, 311] on icon "change date" at bounding box center [1475, 311] width 24 height 24
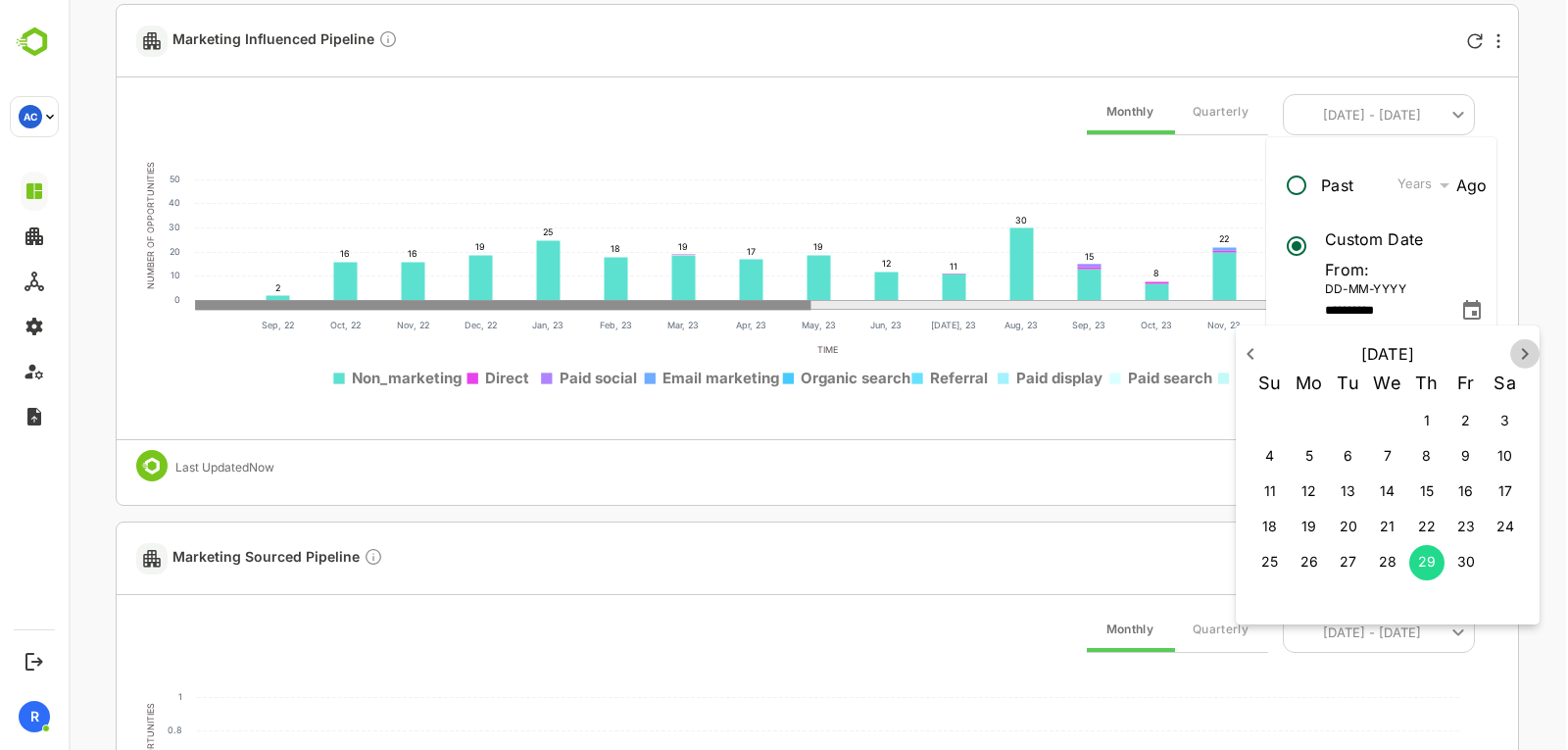
click at [1529, 349] on icon "button" at bounding box center [1525, 354] width 24 height 24
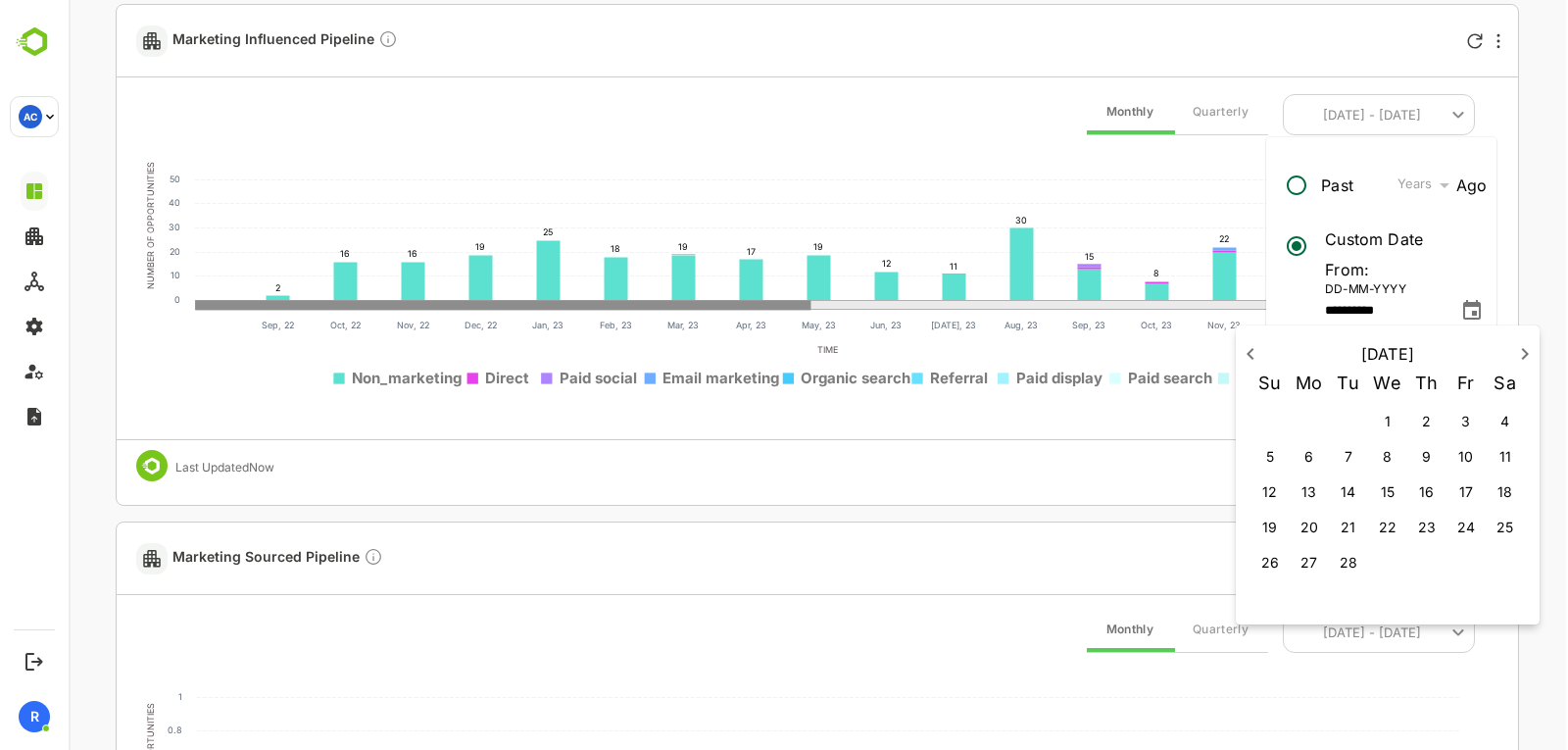
click at [1529, 349] on icon "button" at bounding box center [1525, 354] width 24 height 24
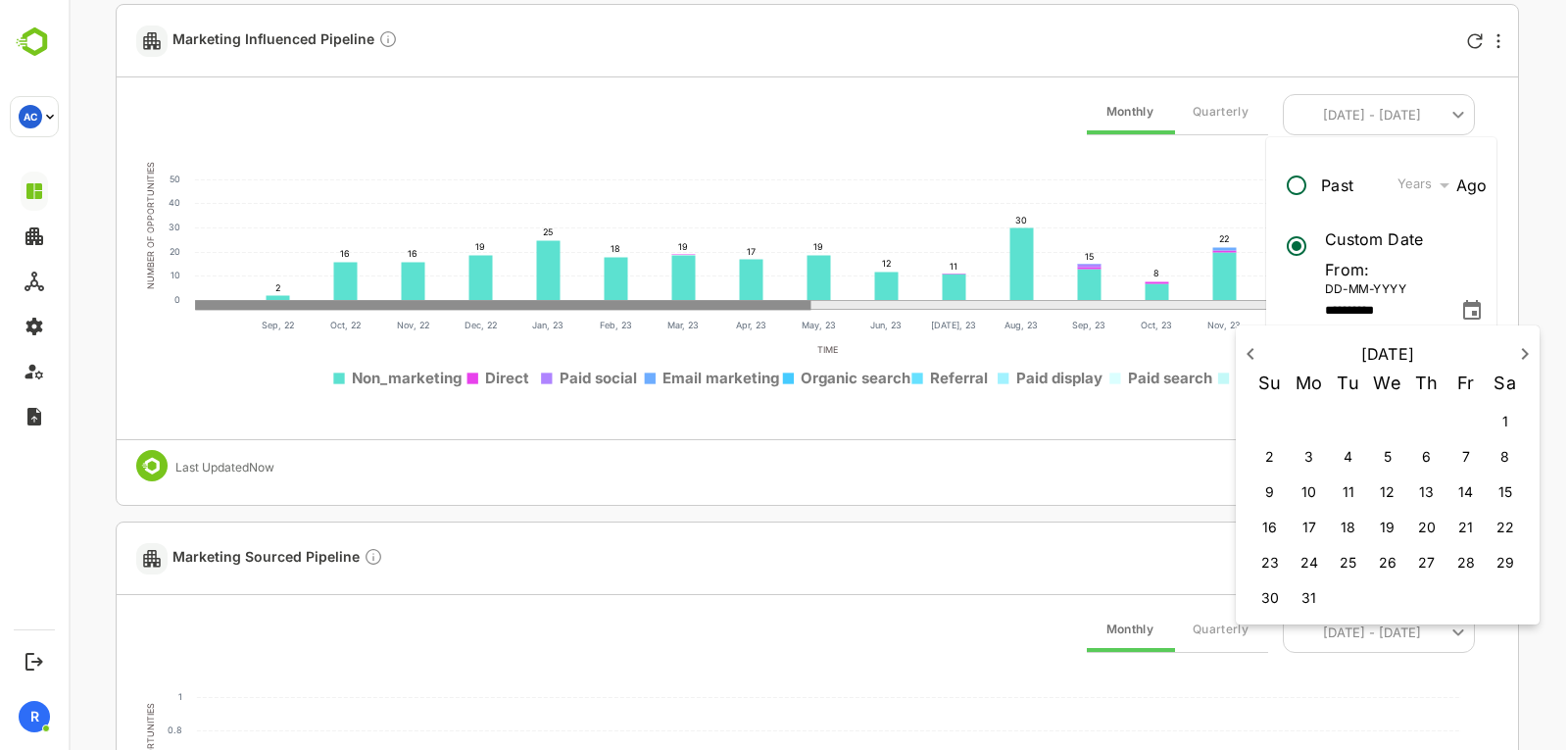
click at [1529, 349] on icon "button" at bounding box center [1525, 354] width 24 height 24
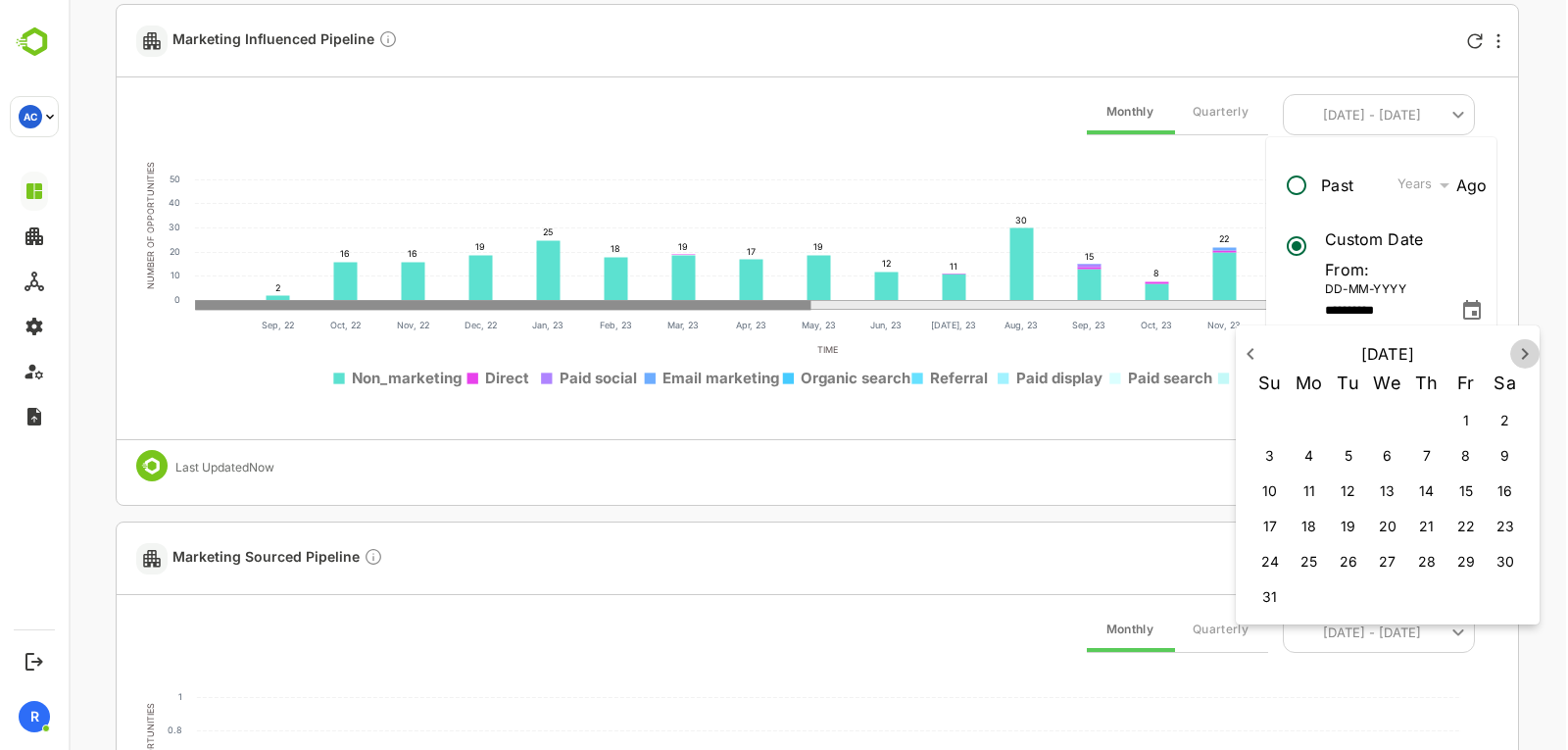
click at [1529, 349] on icon "button" at bounding box center [1525, 354] width 24 height 24
click at [1437, 411] on span "1" at bounding box center [1427, 421] width 36 height 20
type input "**********"
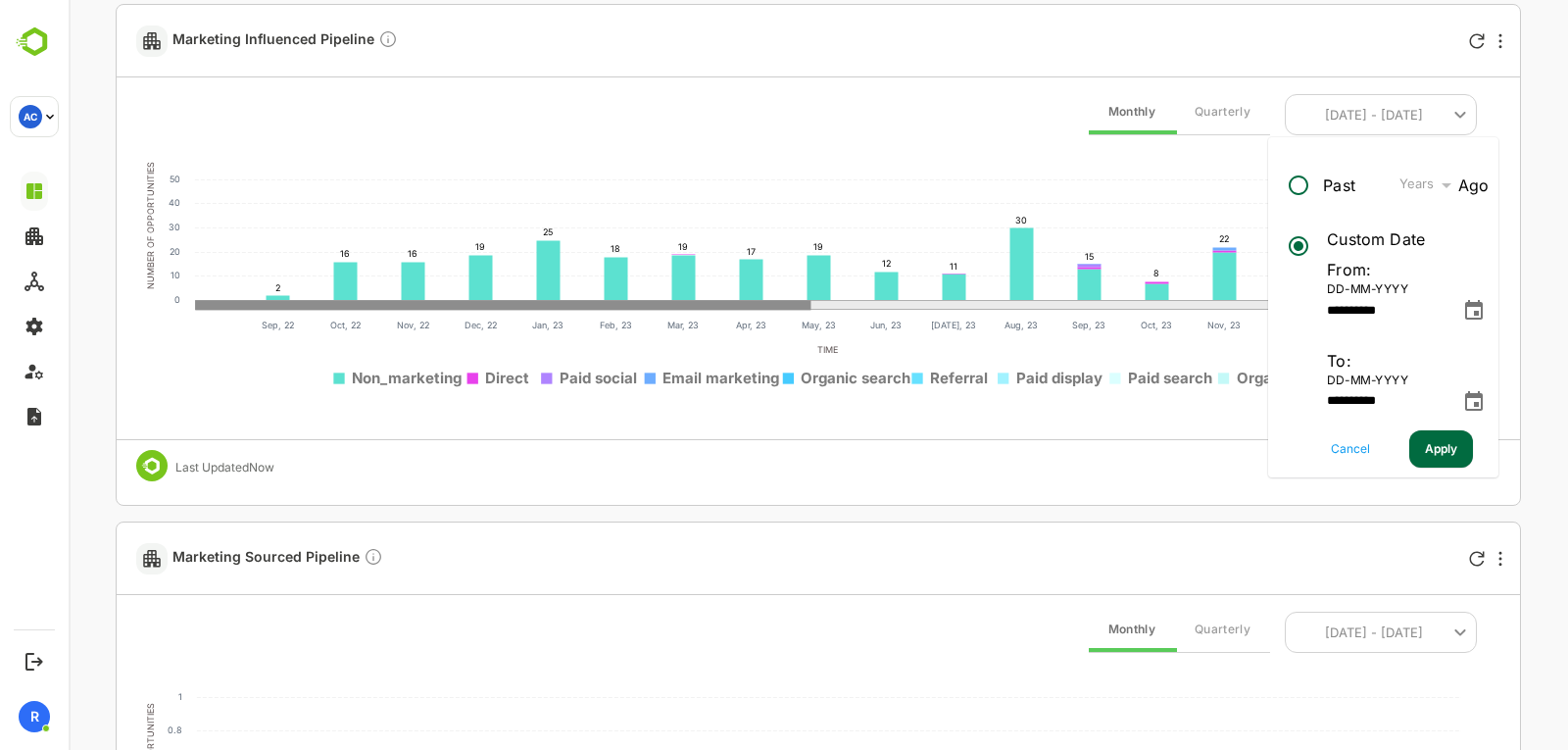
click at [1453, 438] on span "Apply" at bounding box center [1441, 449] width 33 height 26
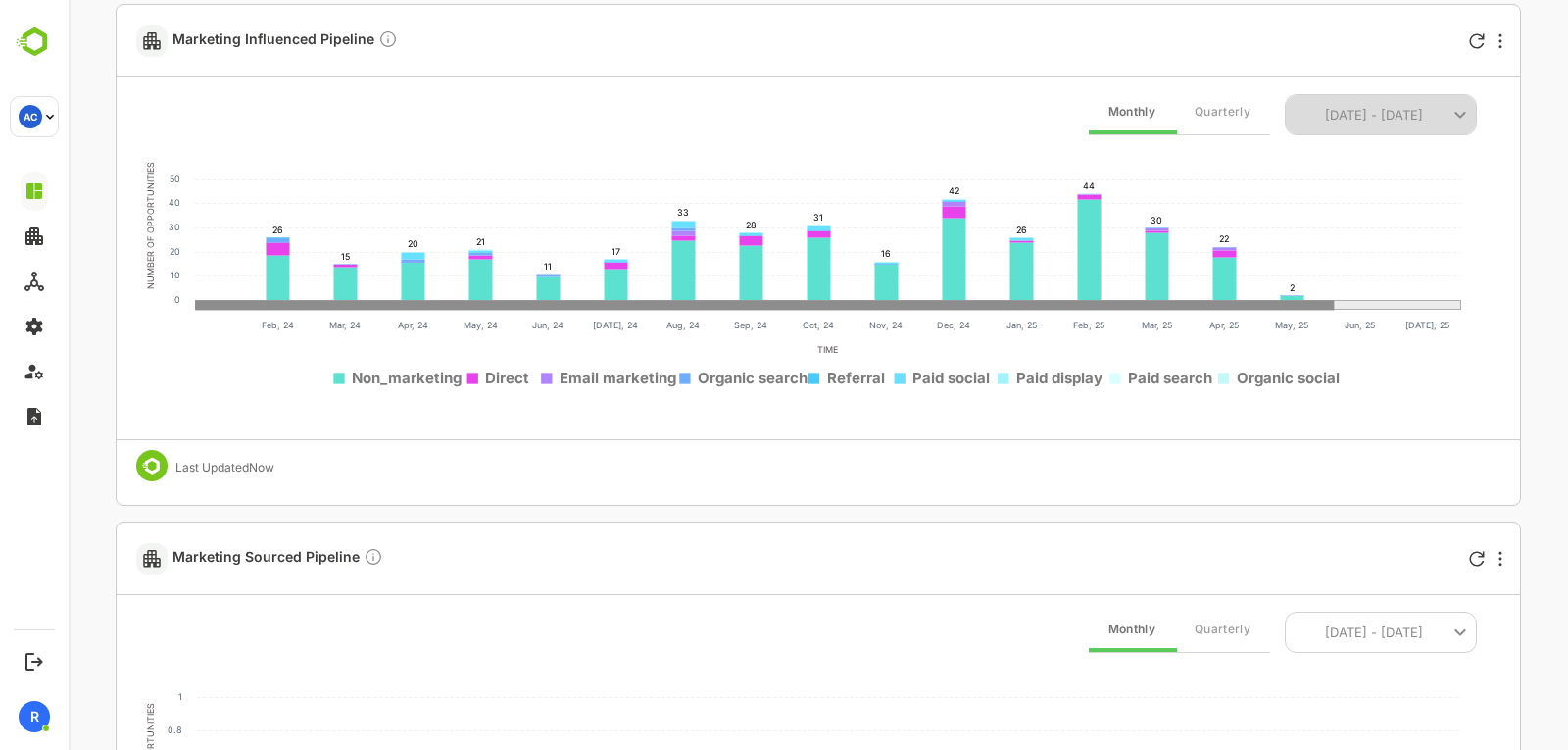
click at [1407, 107] on span "[DATE] - [DATE]" at bounding box center [1374, 115] width 98 height 26
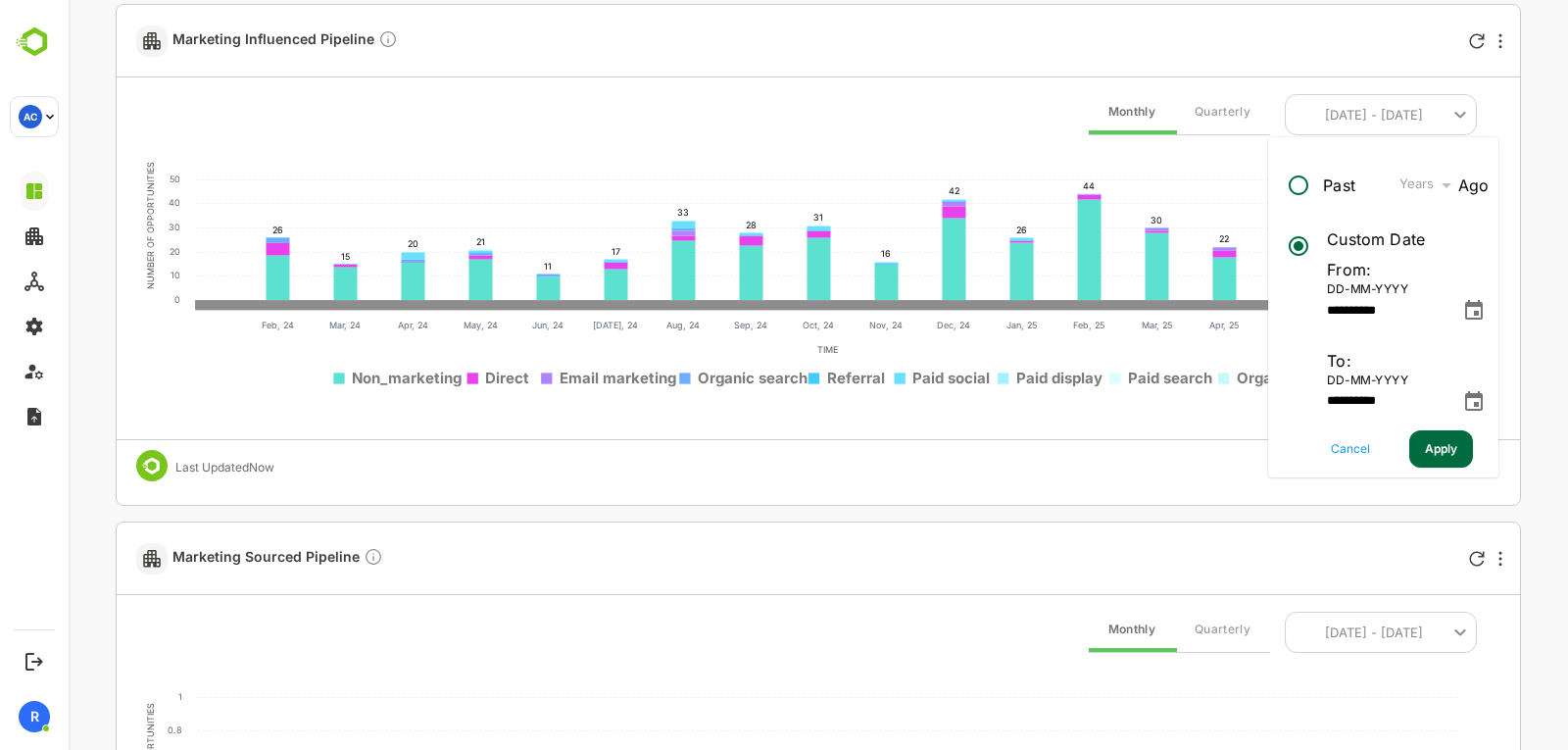
click at [1515, 418] on div "**********" at bounding box center [819, 254] width 1406 height 502
click at [1336, 449] on span "Cancel" at bounding box center [1351, 449] width 40 height 26
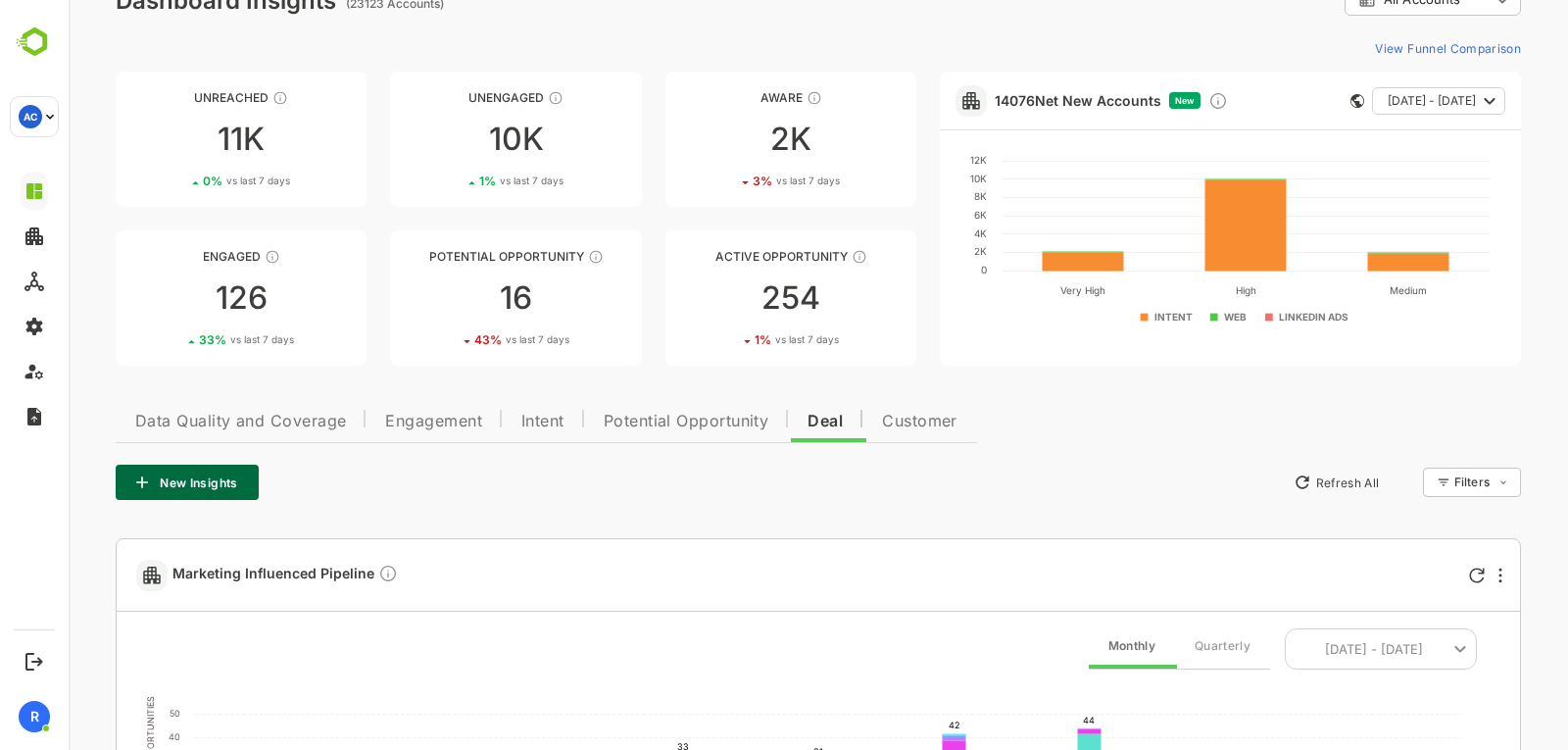
scroll to position [0, 0]
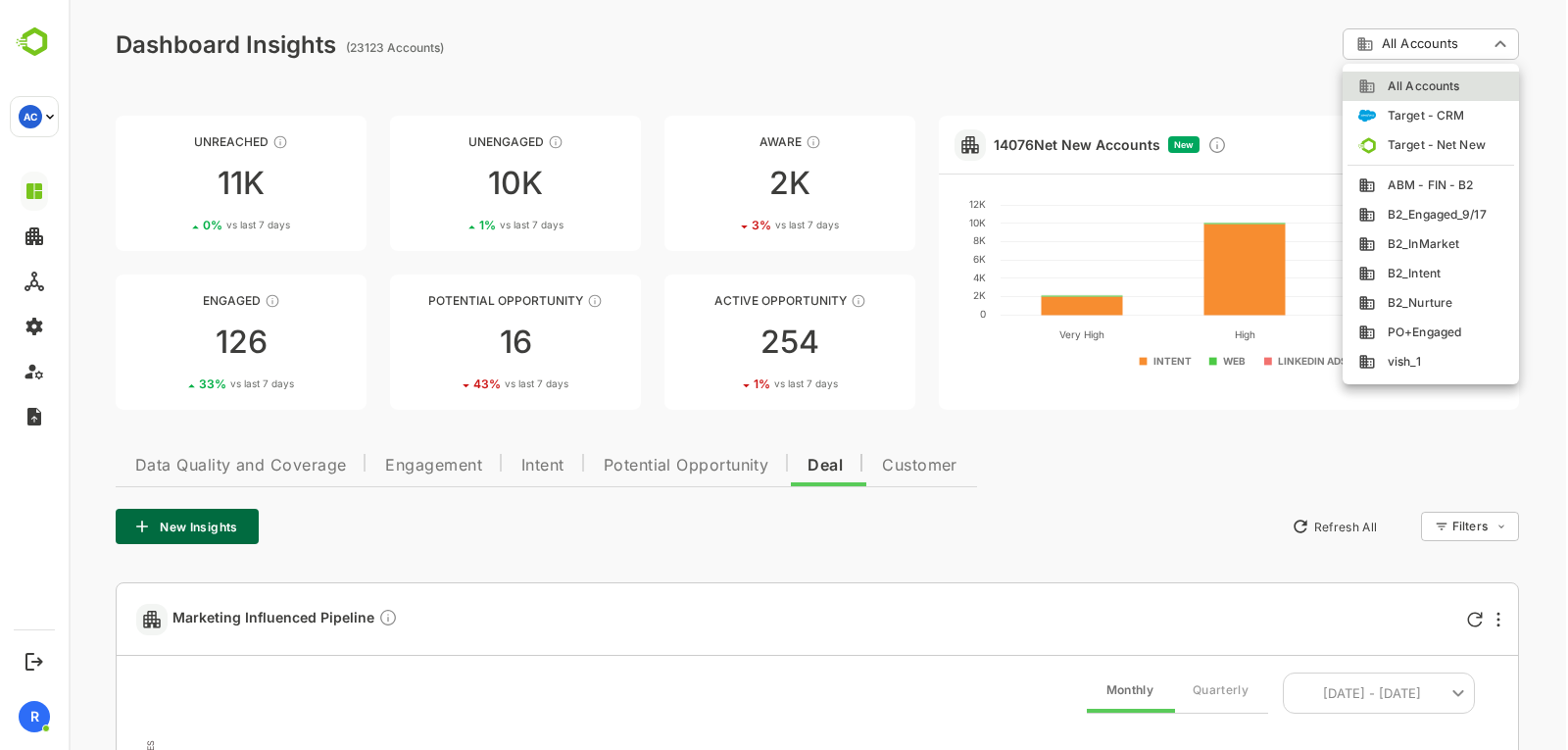
click at [1414, 191] on span "ABM - FIN - B2" at bounding box center [1424, 185] width 98 height 18
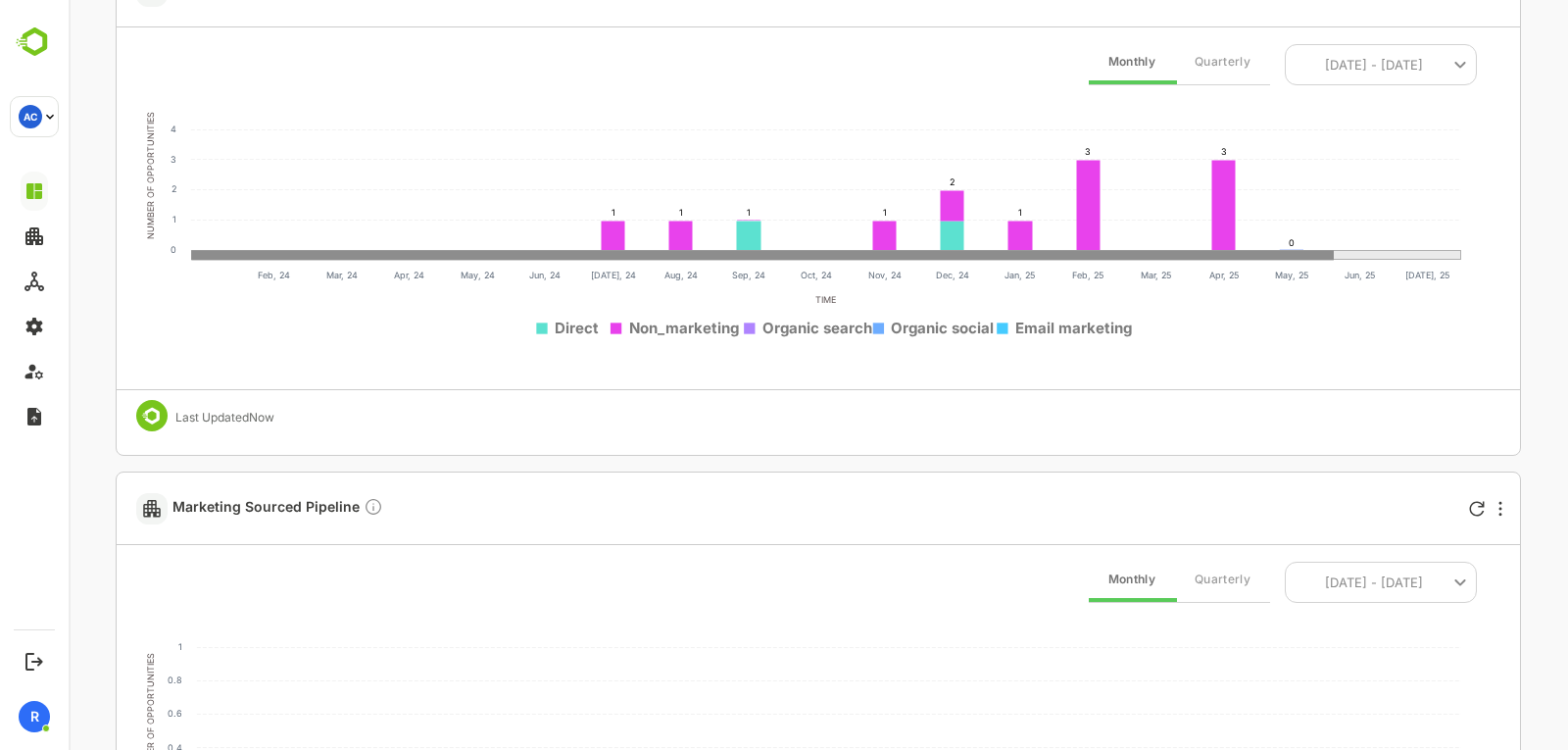
scroll to position [675, 0]
click at [1225, 217] on rect at bounding box center [1225, 204] width 24 height 90
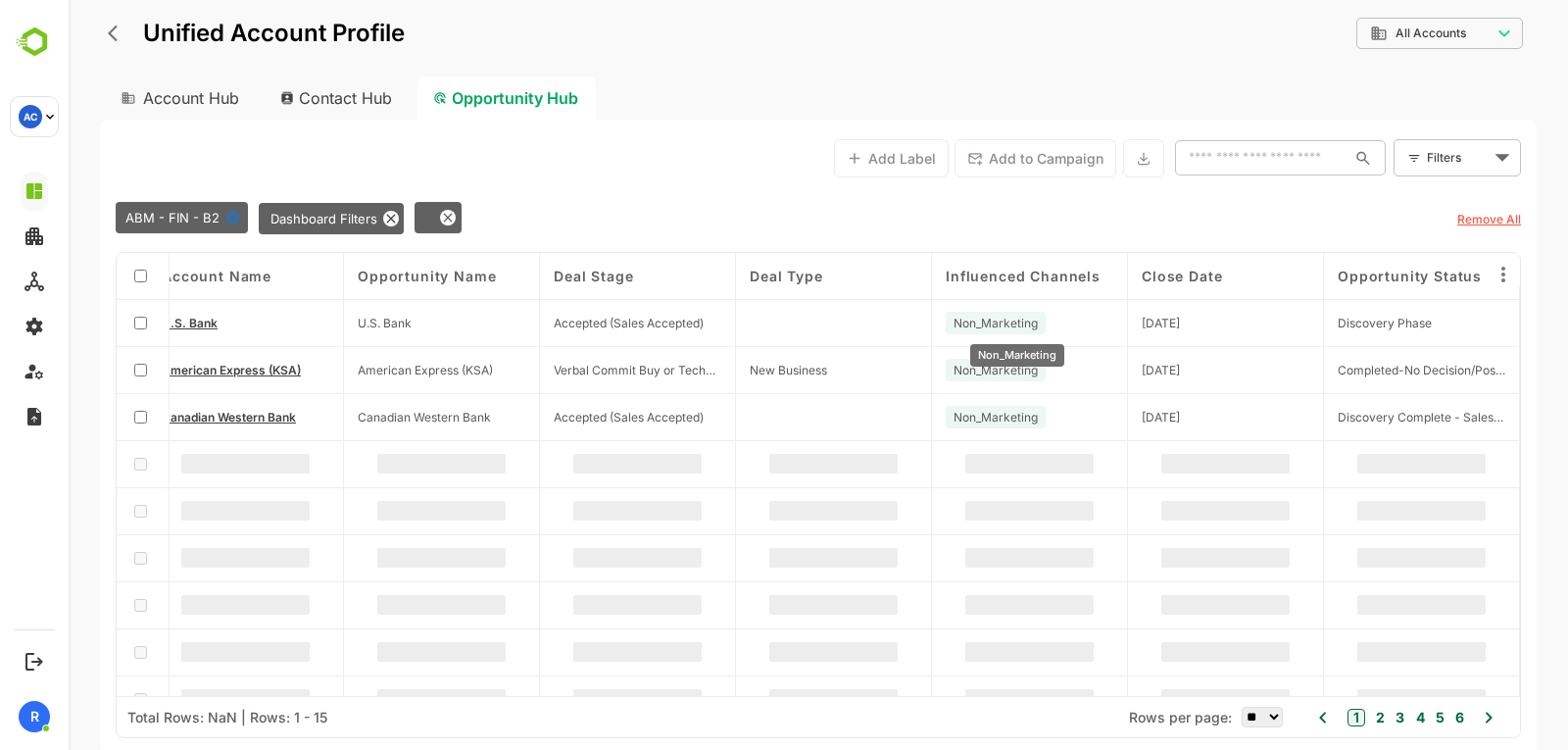
scroll to position [0, 0]
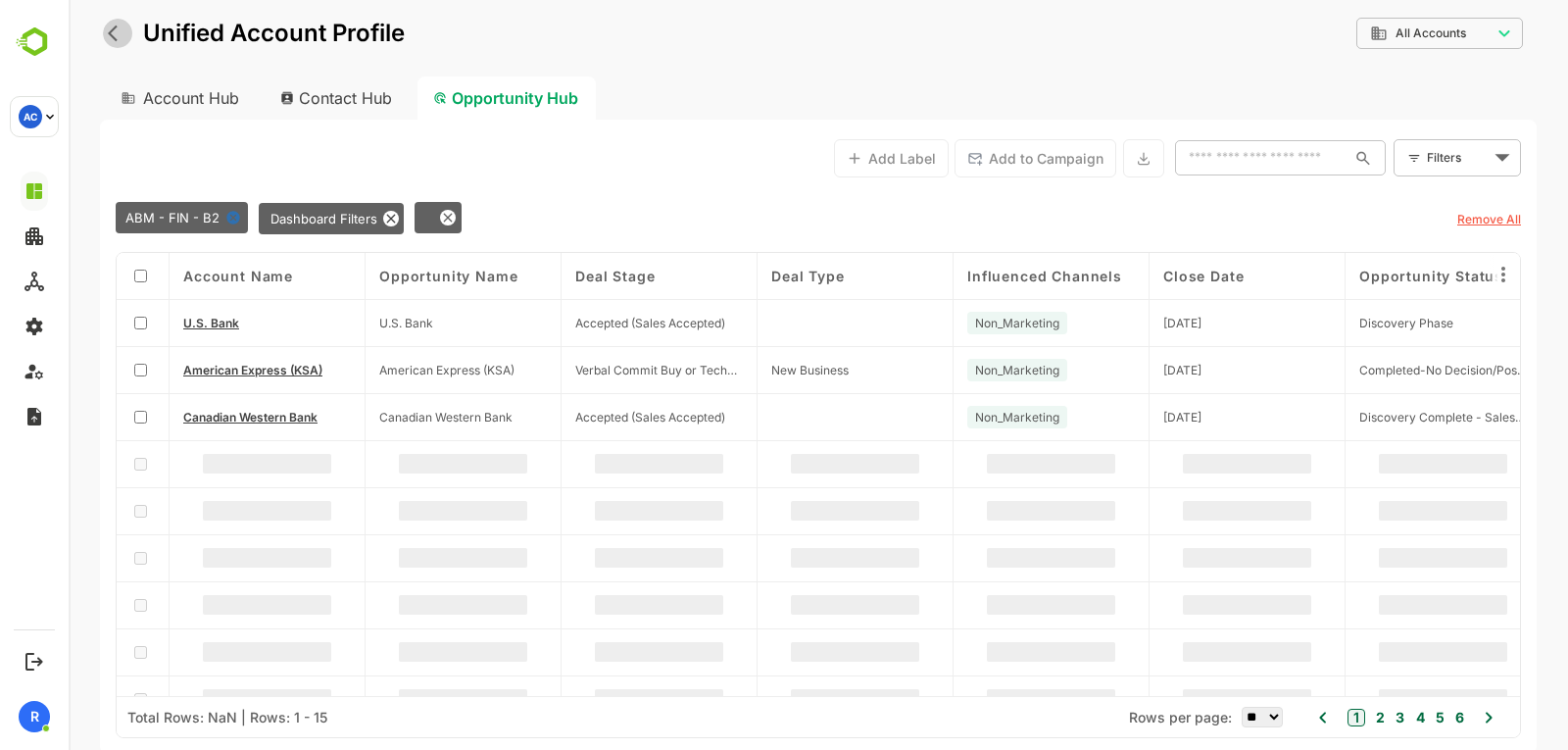
click at [110, 36] on icon "back" at bounding box center [118, 34] width 20 height 20
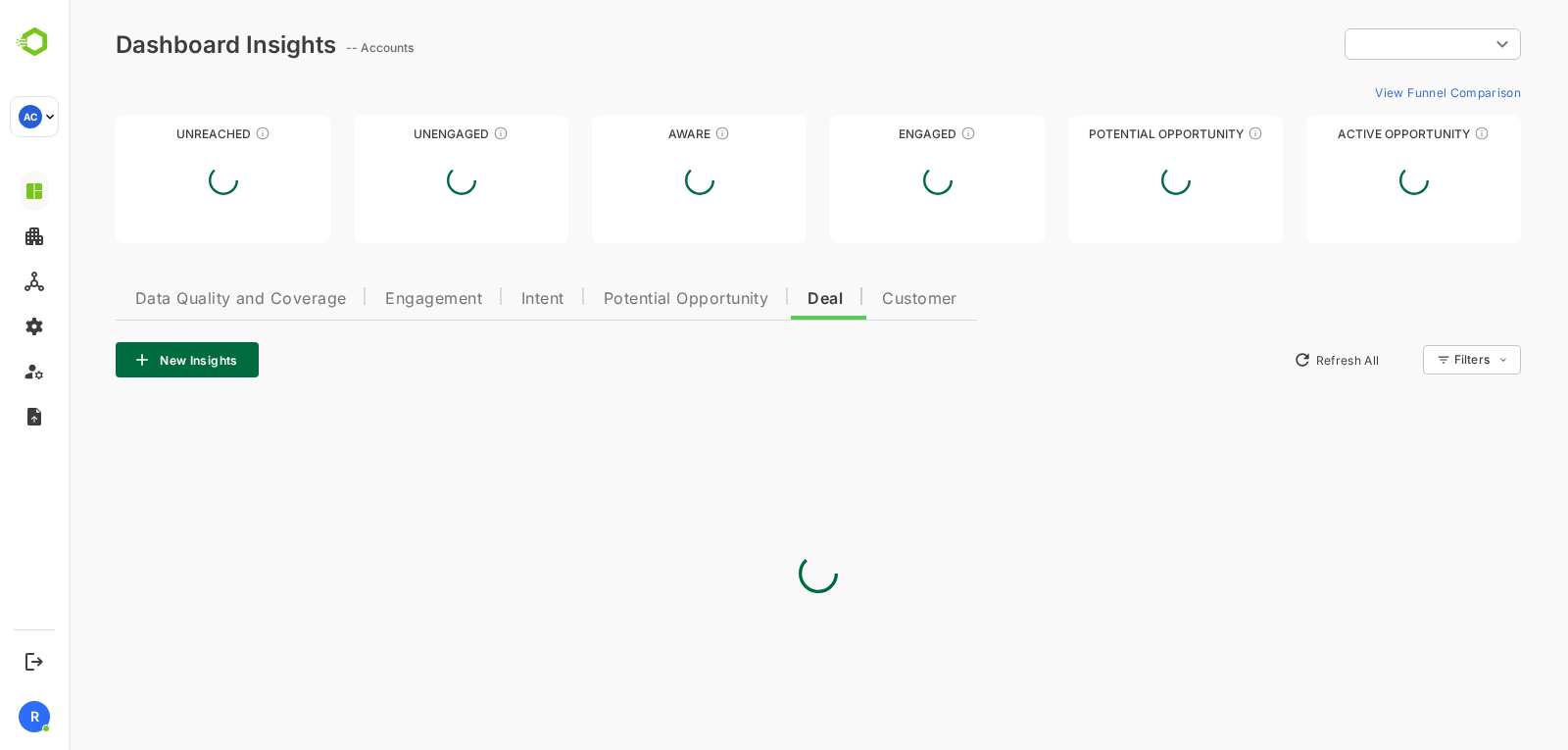
type input "**********"
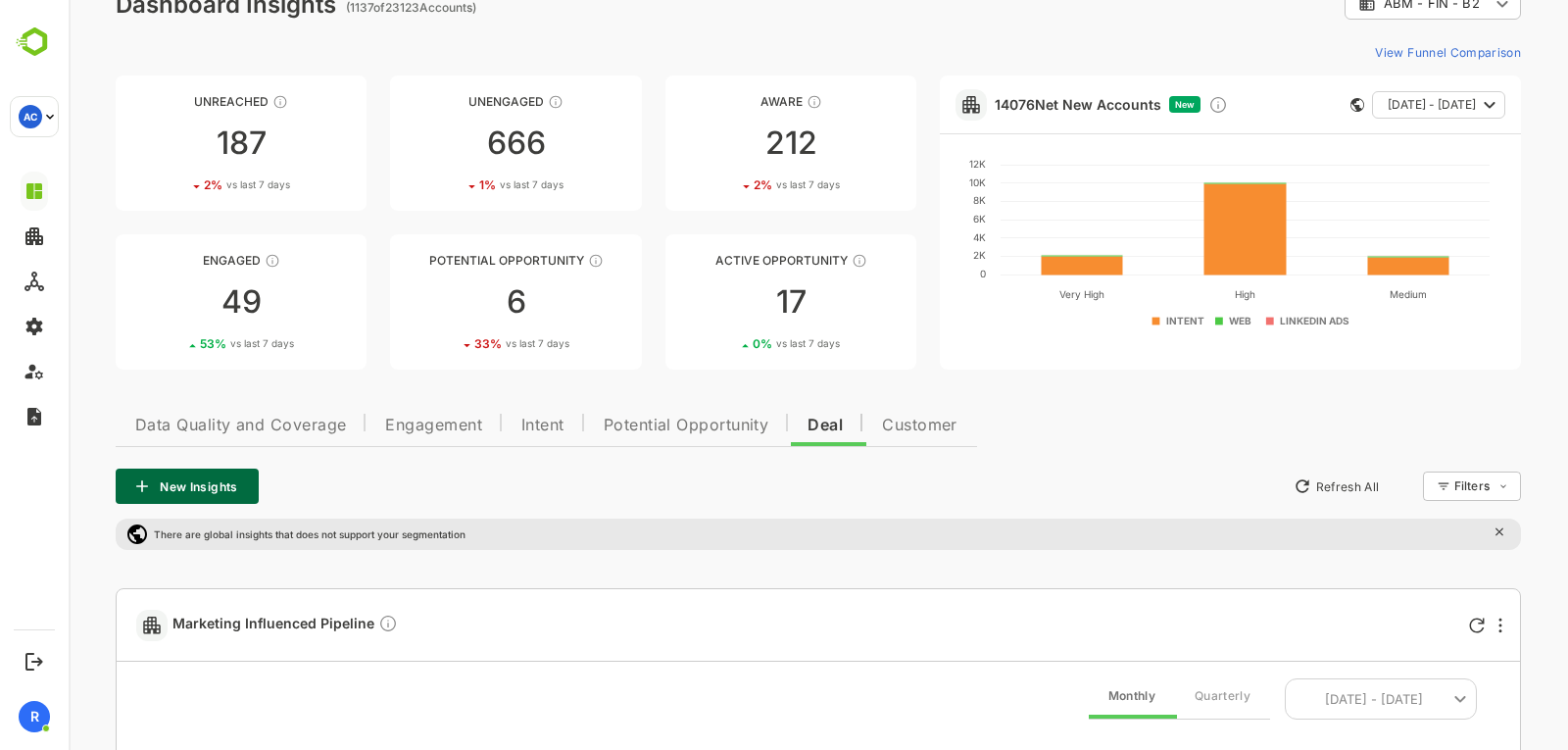
scroll to position [42, 0]
click at [688, 408] on button "Potential Opportunity" at bounding box center [686, 422] width 205 height 47
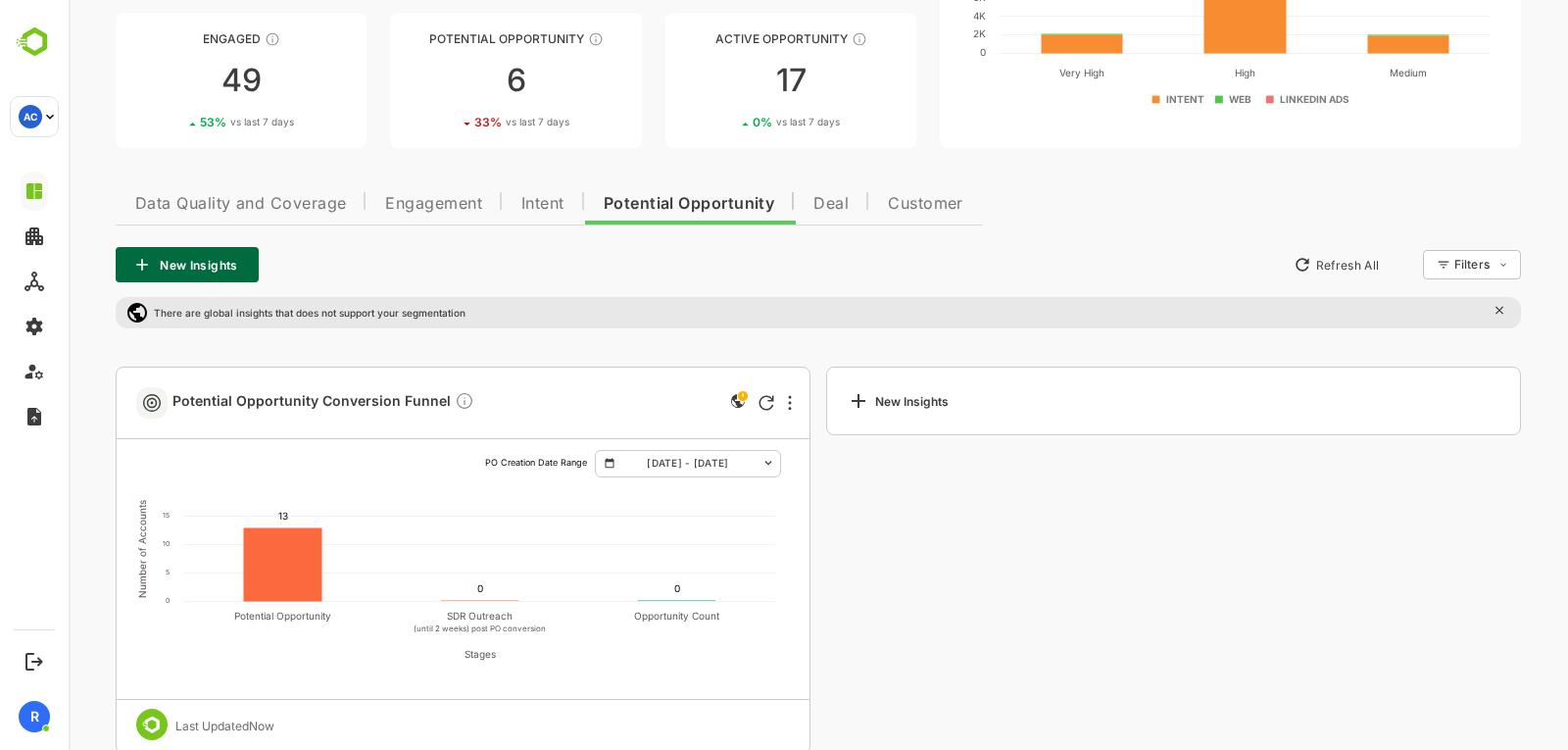
scroll to position [297, 0]
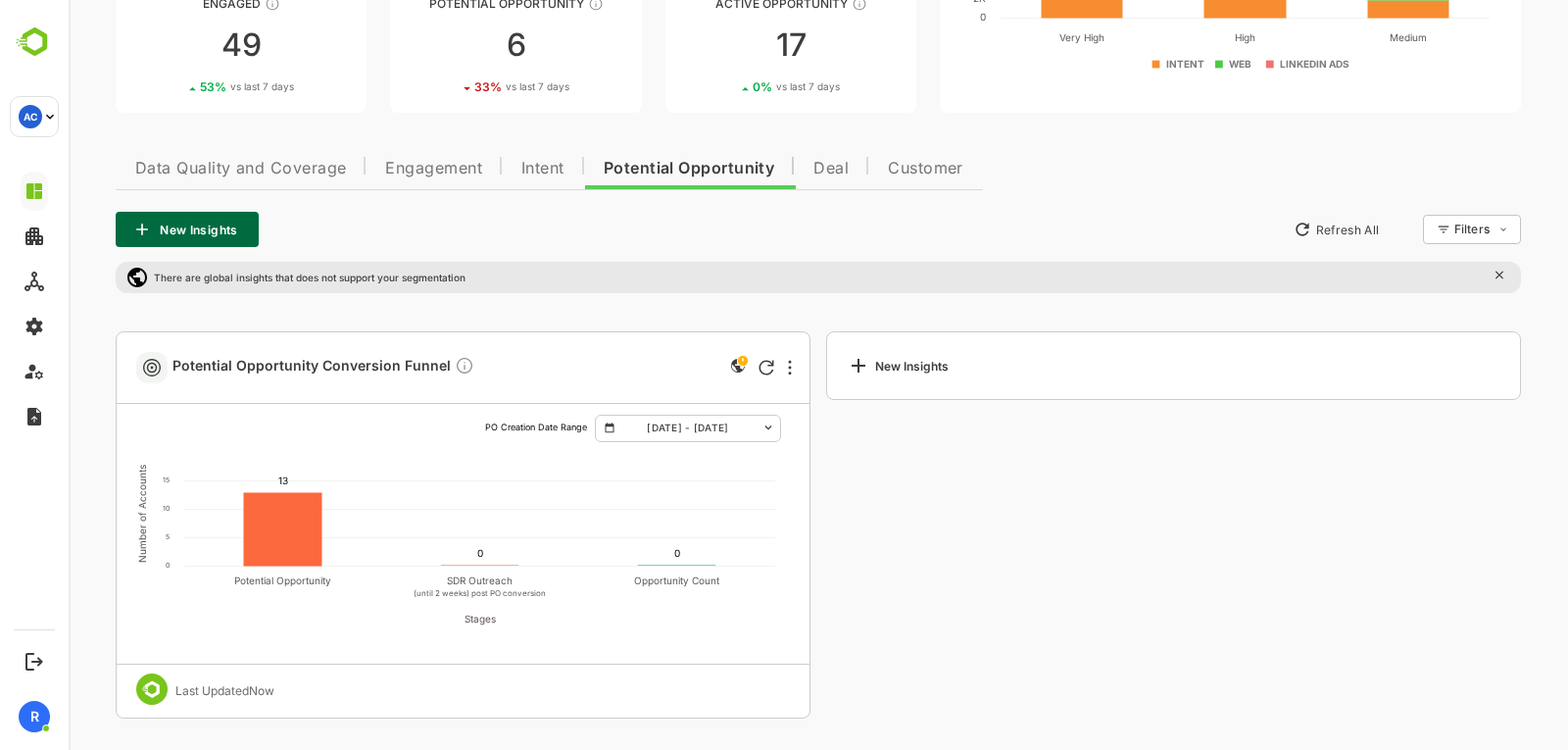
click at [808, 227] on div "New Insights Refresh All Filters ​" at bounding box center [819, 230] width 1406 height 36
click at [463, 172] on span "Engagement" at bounding box center [434, 168] width 97 height 16
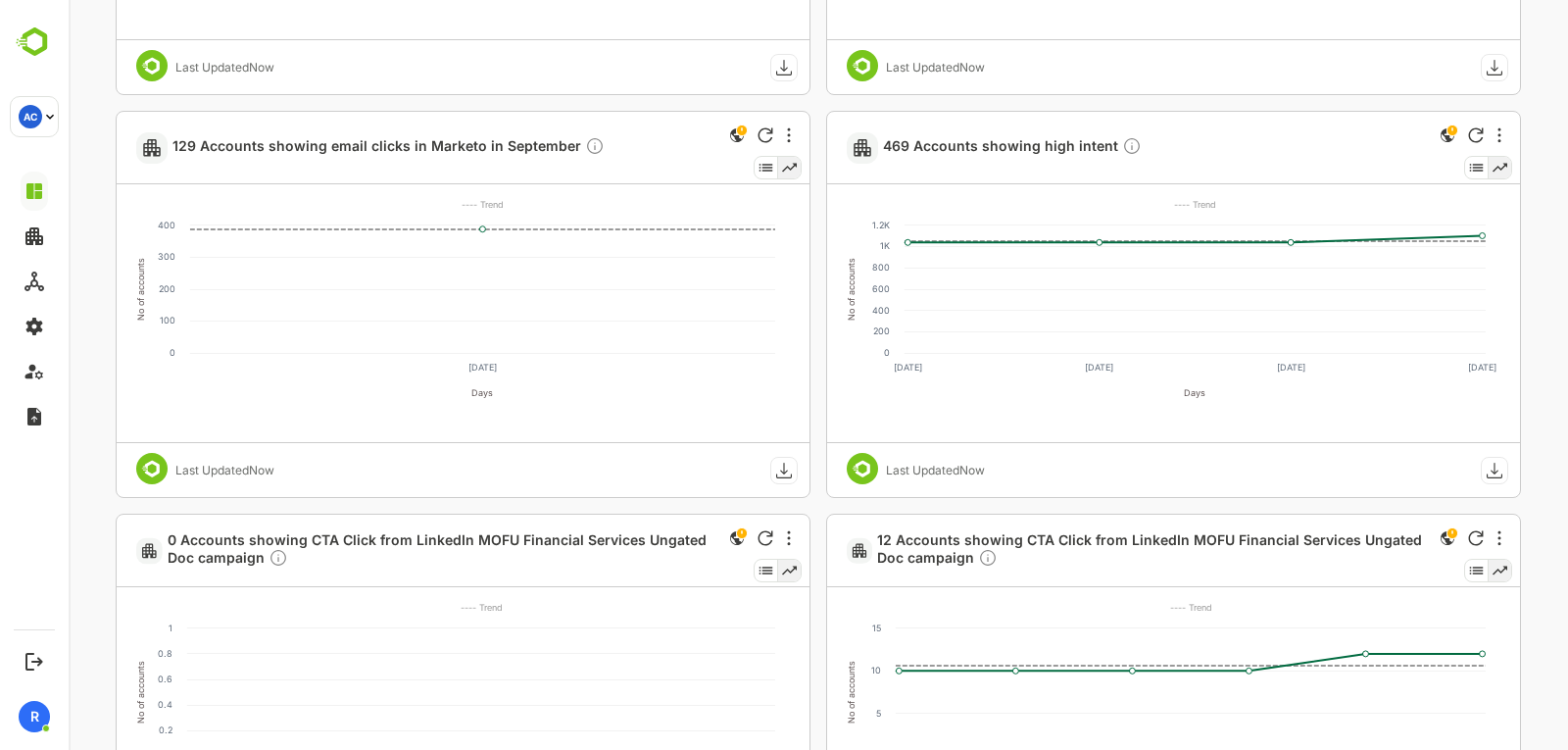
scroll to position [1324, 0]
click at [787, 534] on icon "More" at bounding box center [789, 537] width 4 height 16
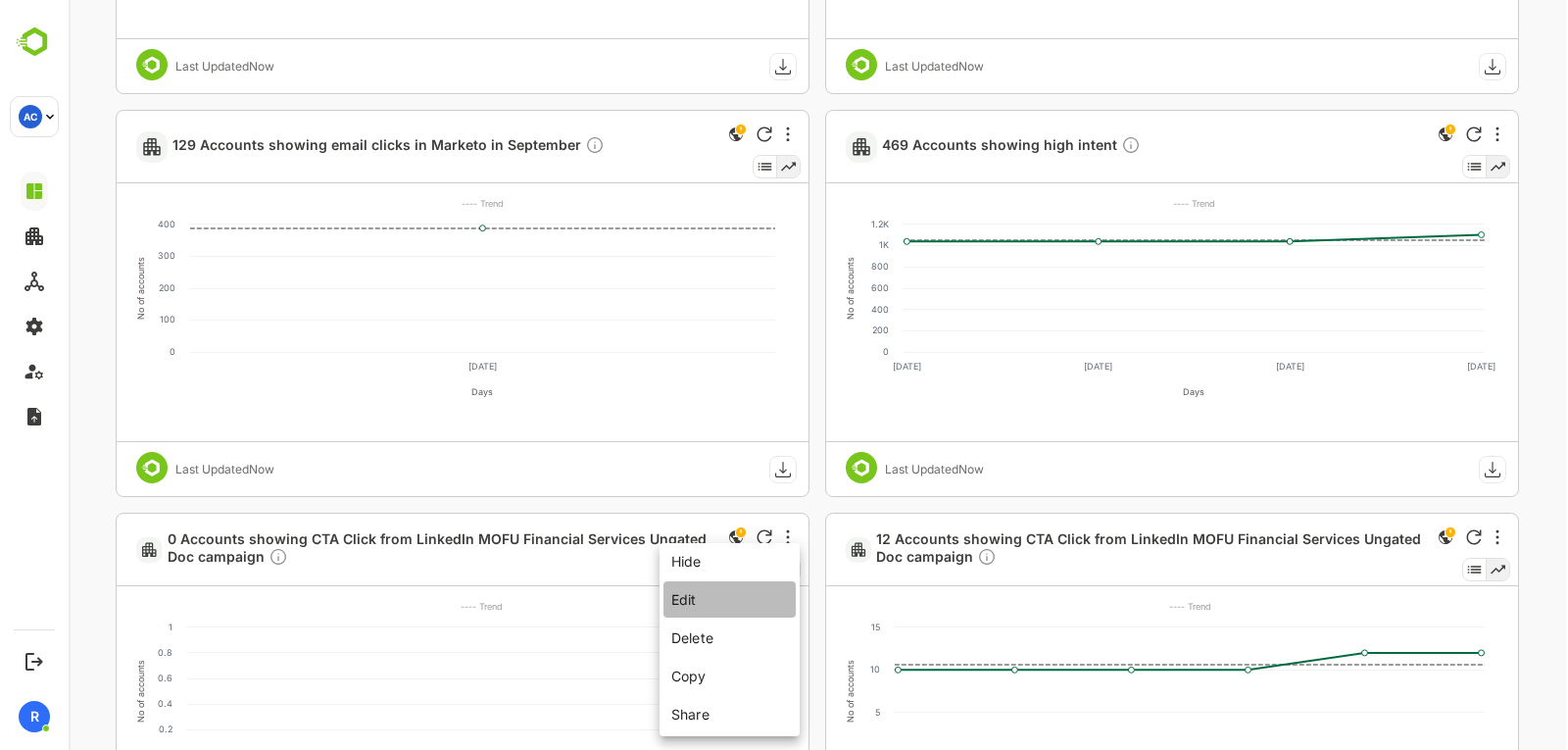
click at [696, 604] on li "Edit" at bounding box center [730, 599] width 133 height 37
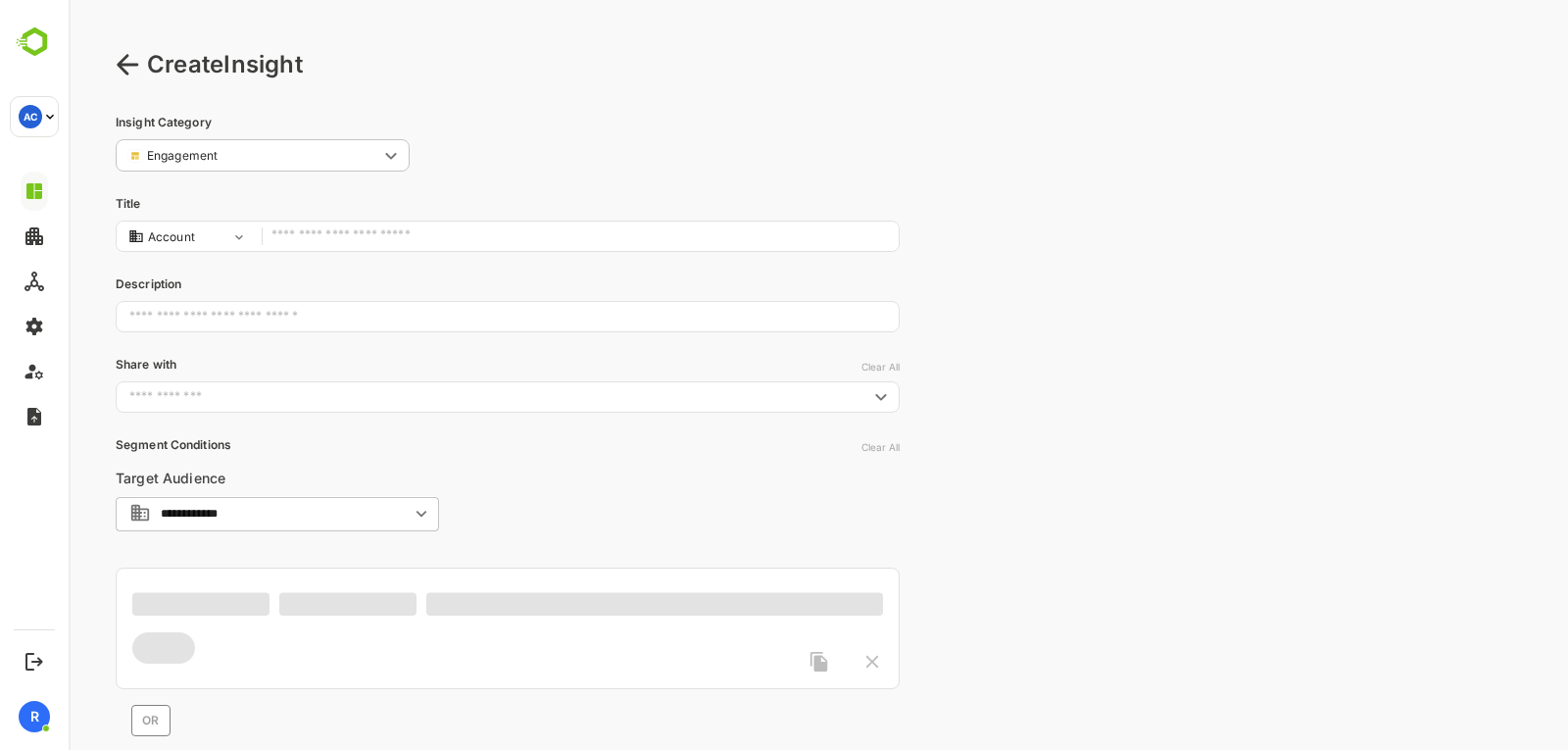
type input "**********"
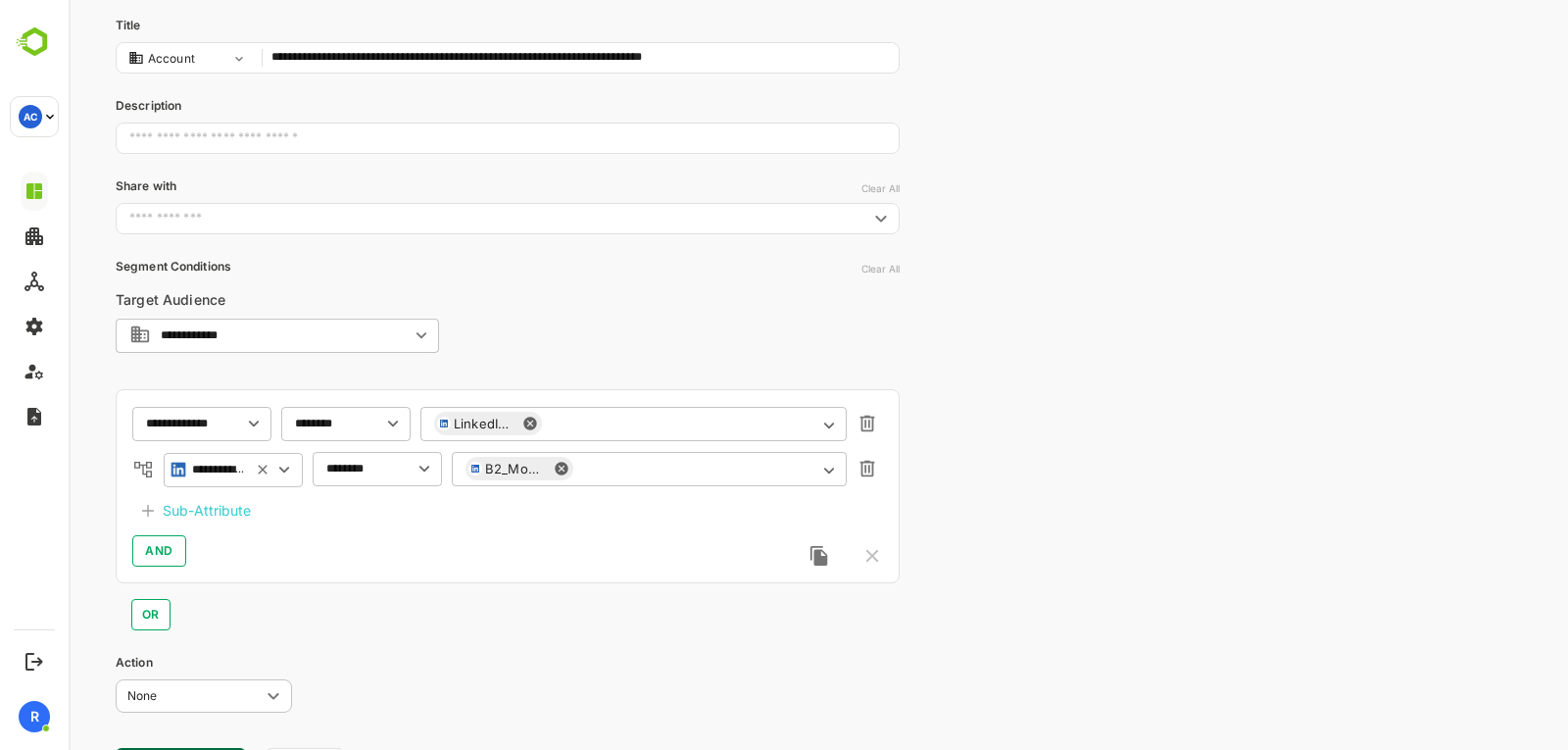
scroll to position [181, 0]
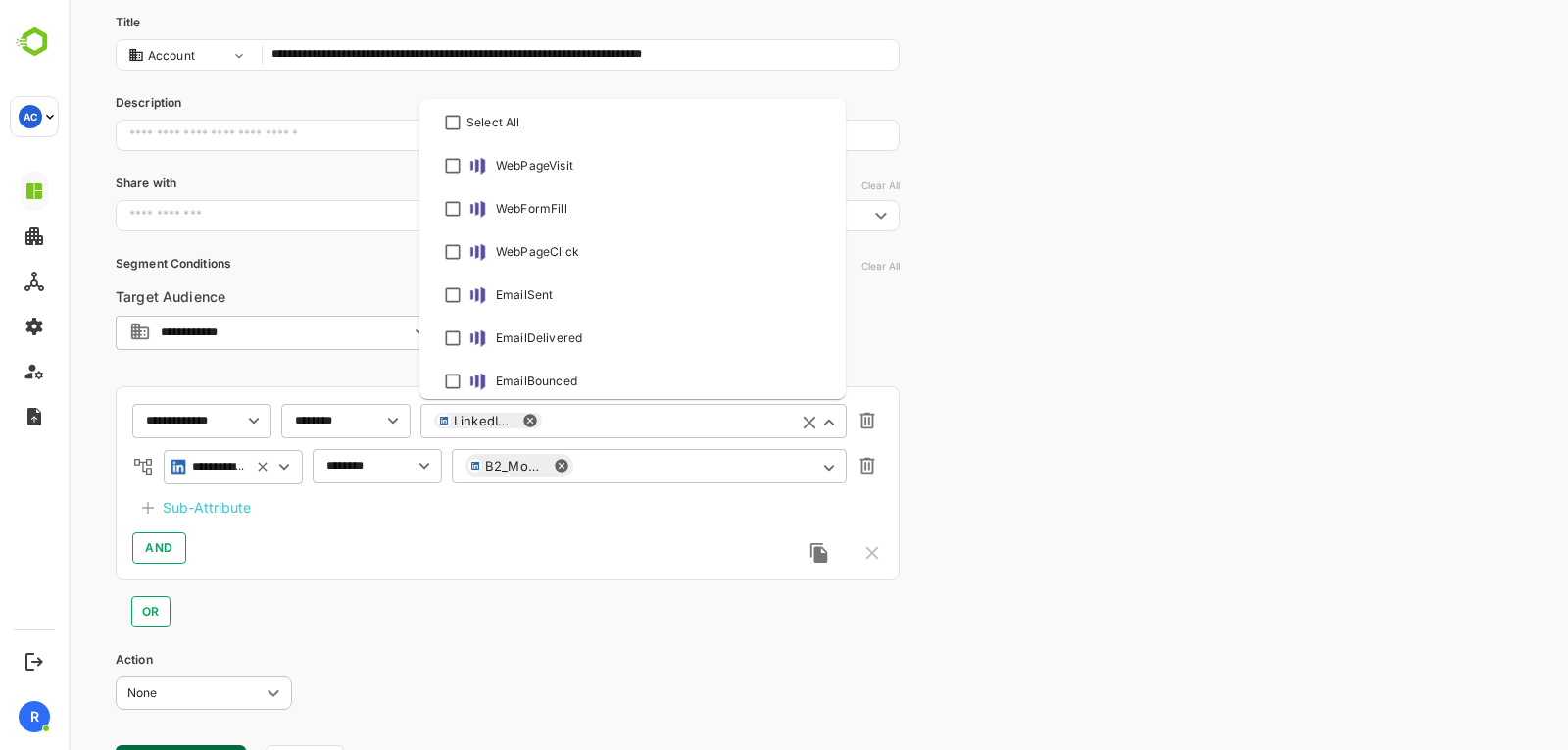
click at [609, 422] on input "text" at bounding box center [665, 421] width 238 height 15
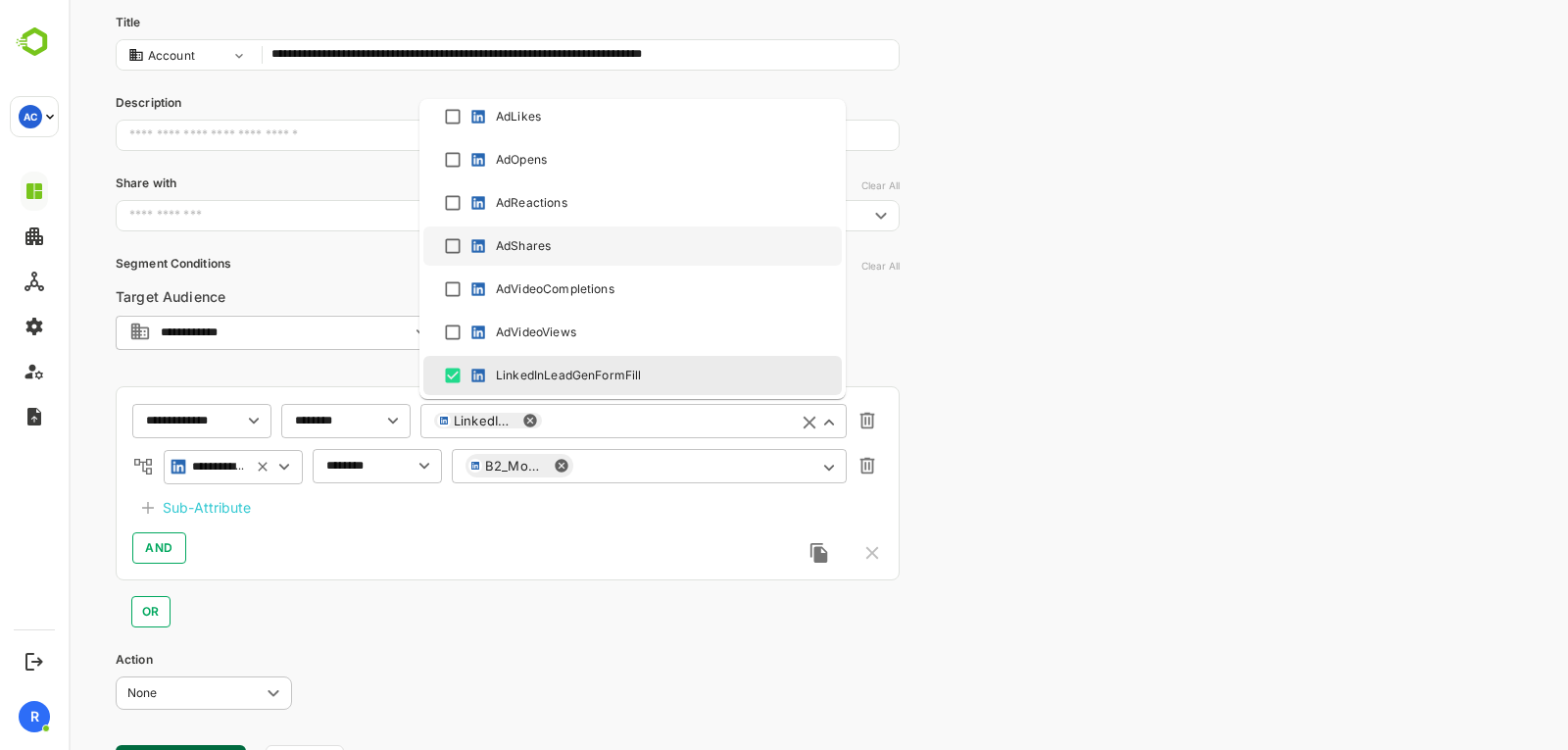
scroll to position [750, 0]
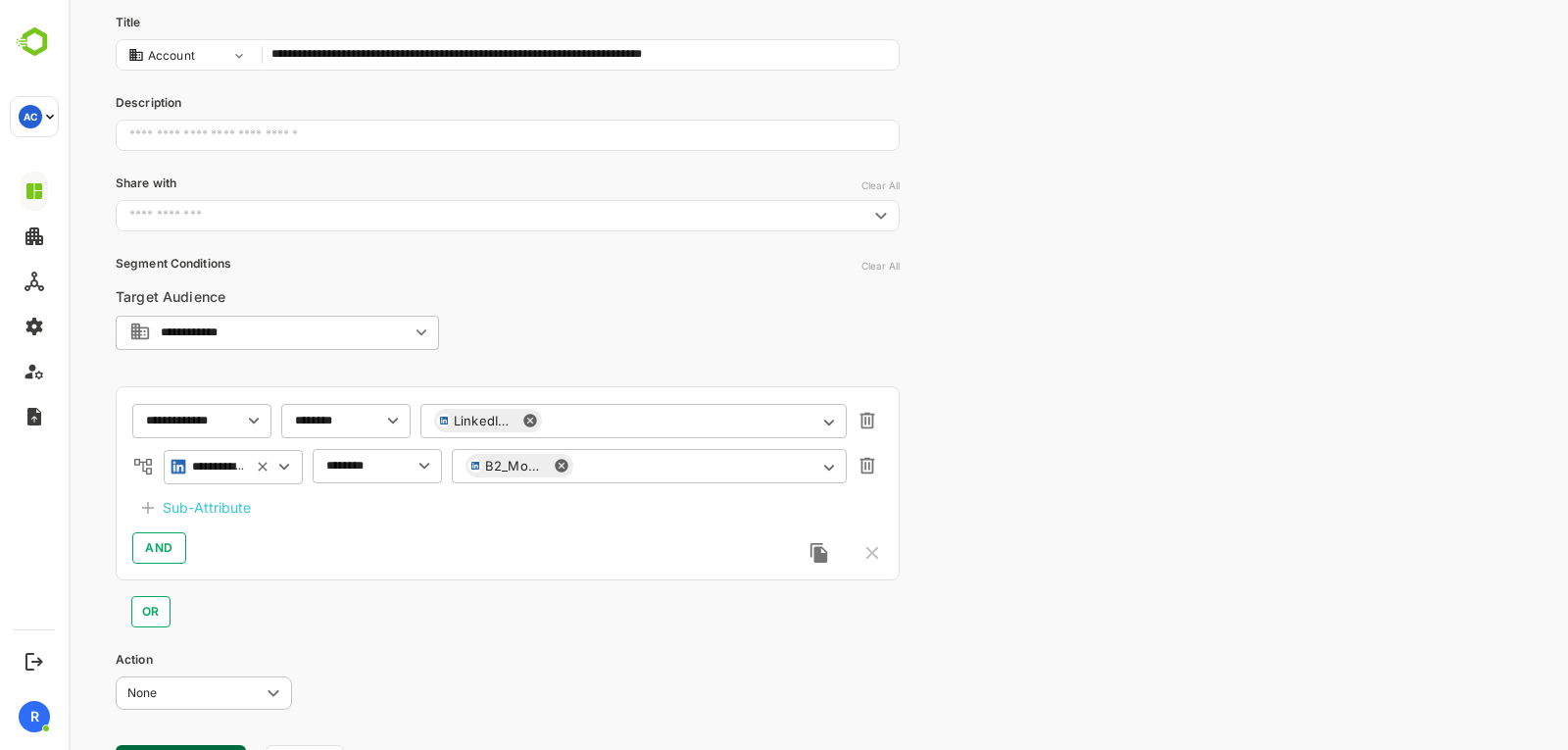
click at [1049, 340] on div "**********" at bounding box center [818, 334] width 1500 height 1031
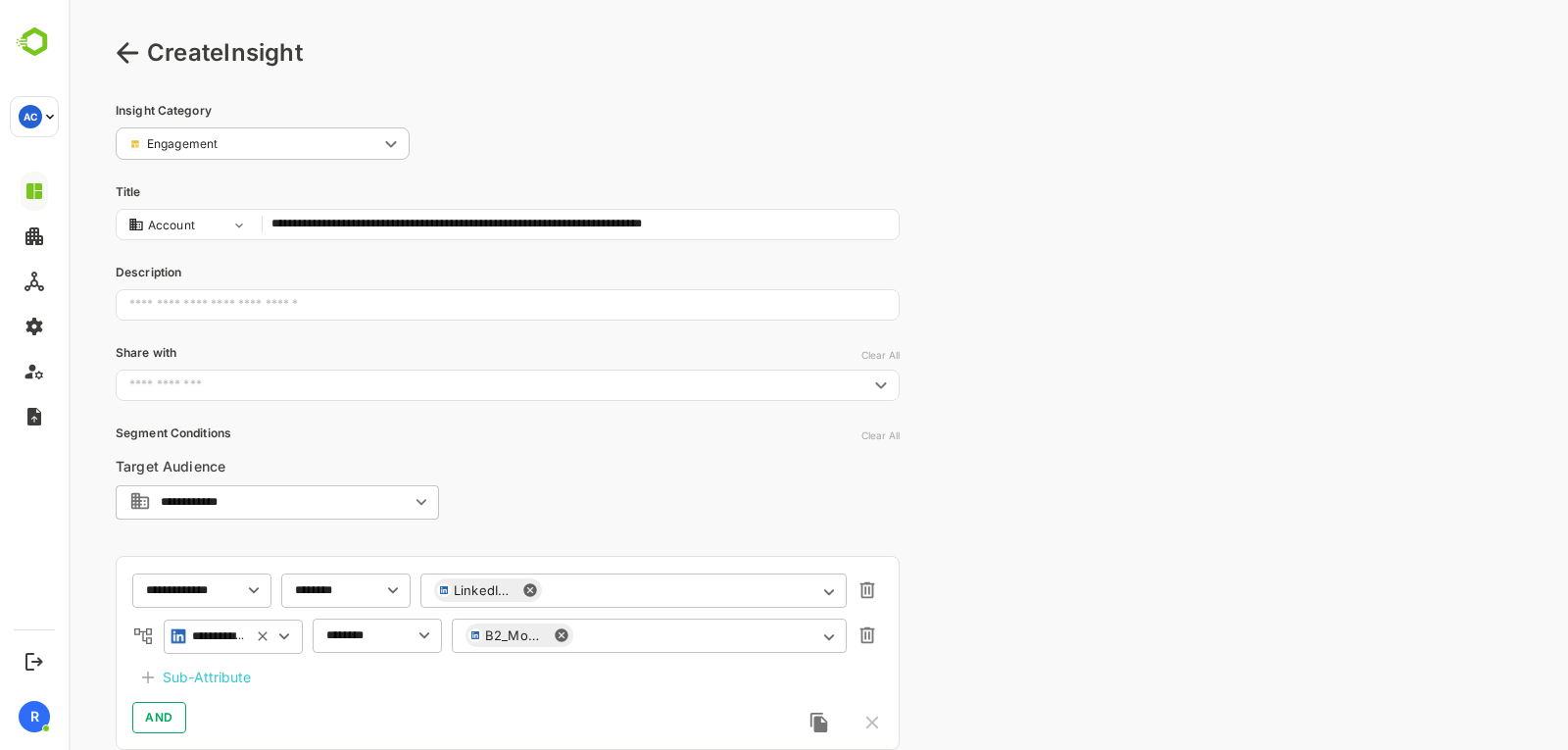
scroll to position [0, 0]
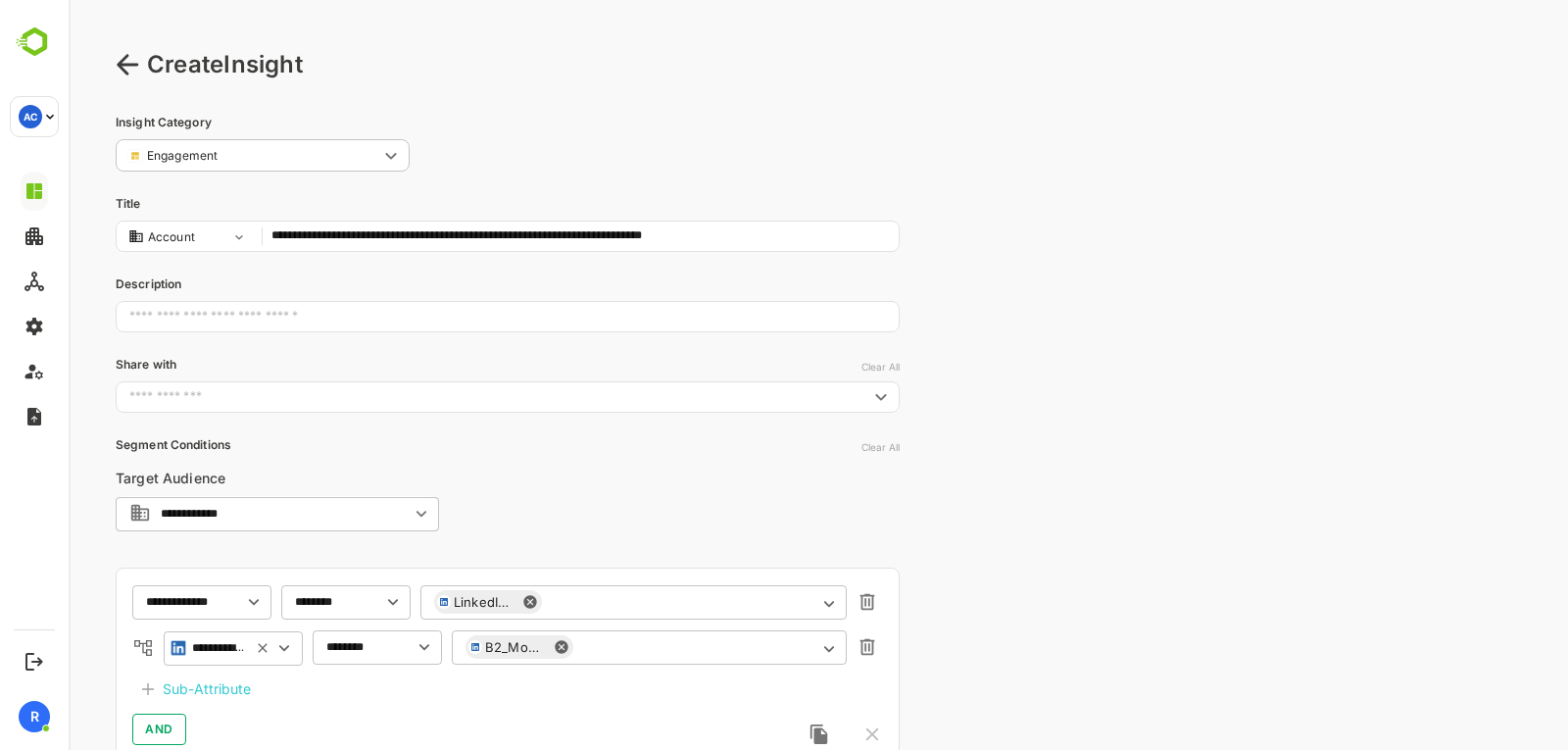
click at [121, 67] on icon at bounding box center [128, 63] width 22 height 21
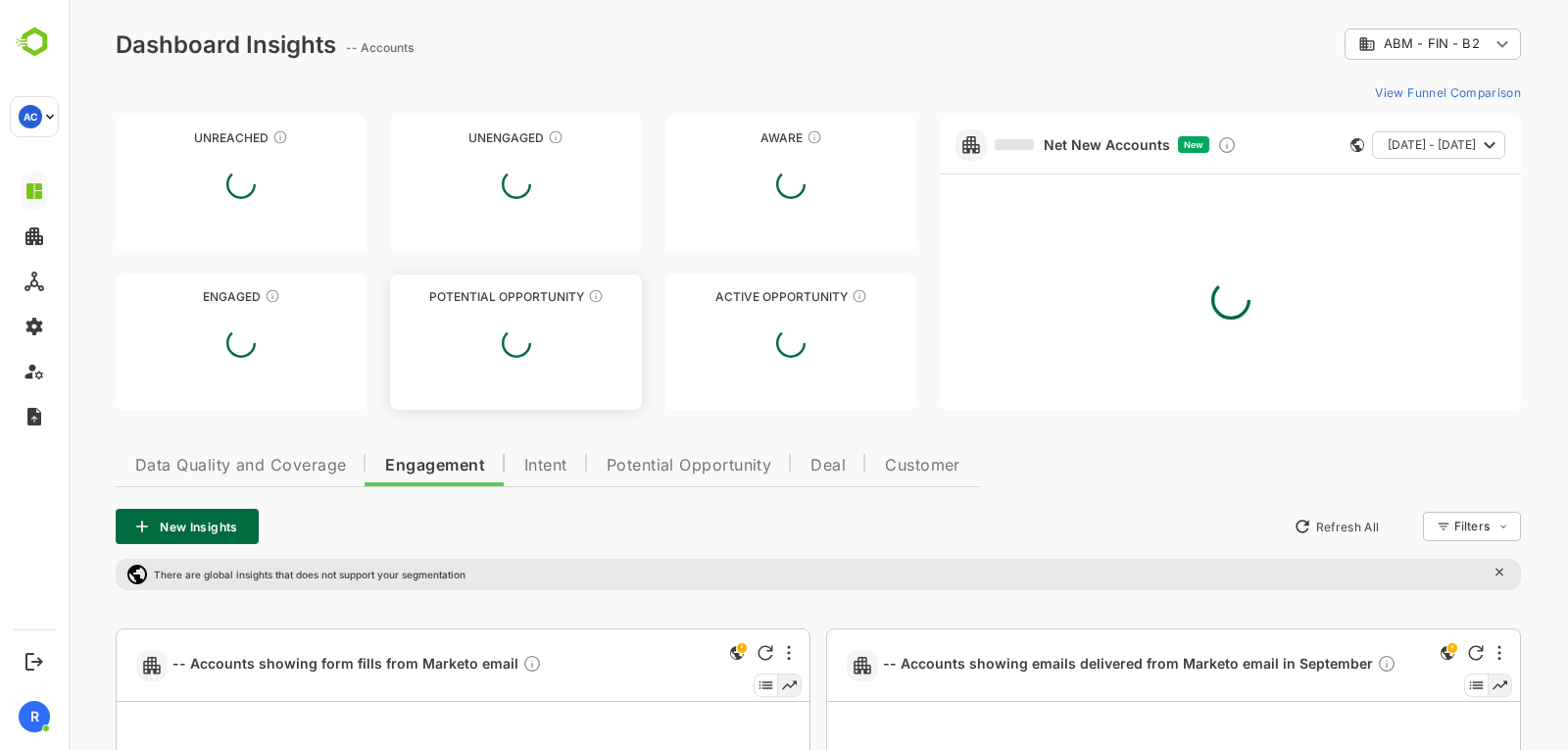
type input "**********"
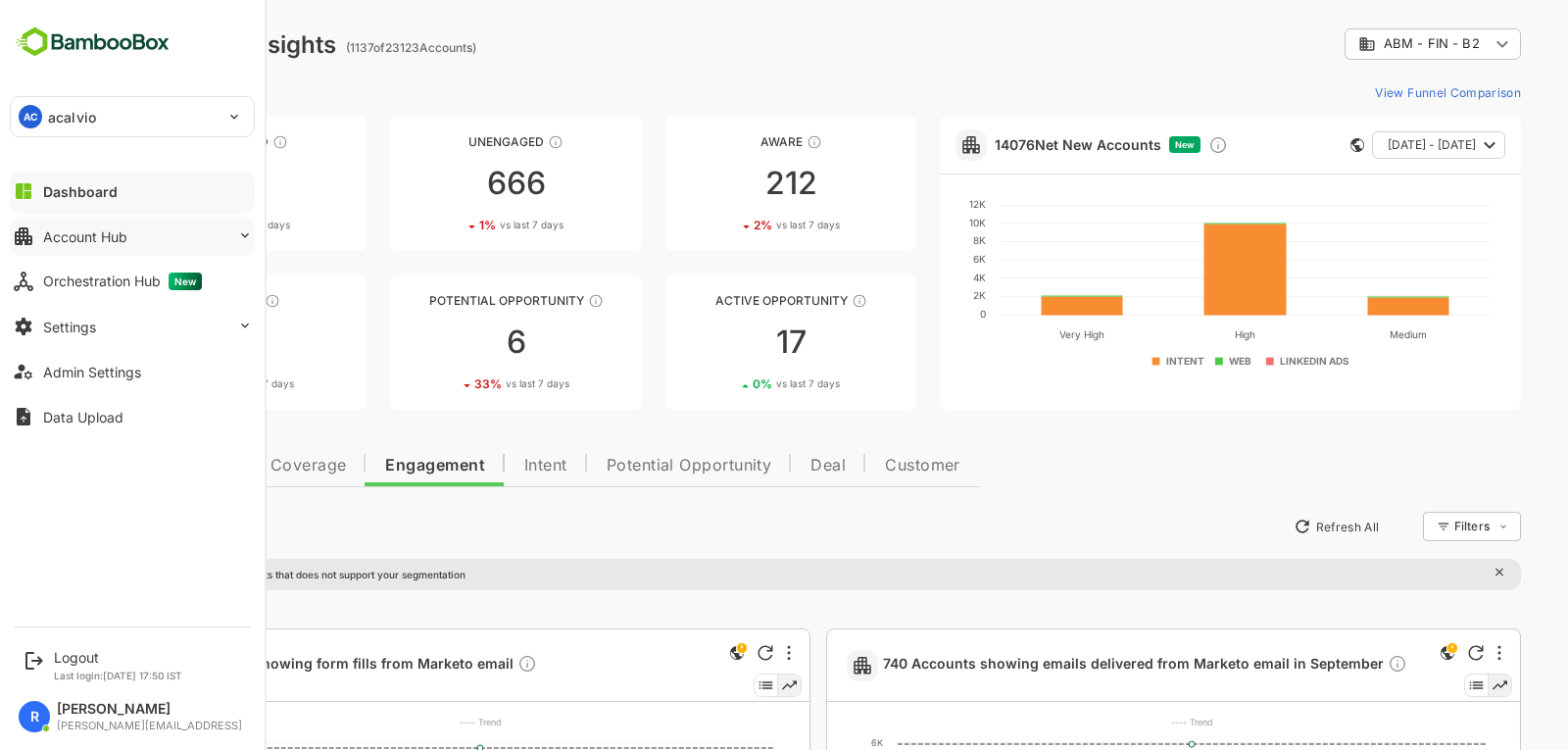
click at [89, 253] on button "Account Hub" at bounding box center [133, 236] width 245 height 40
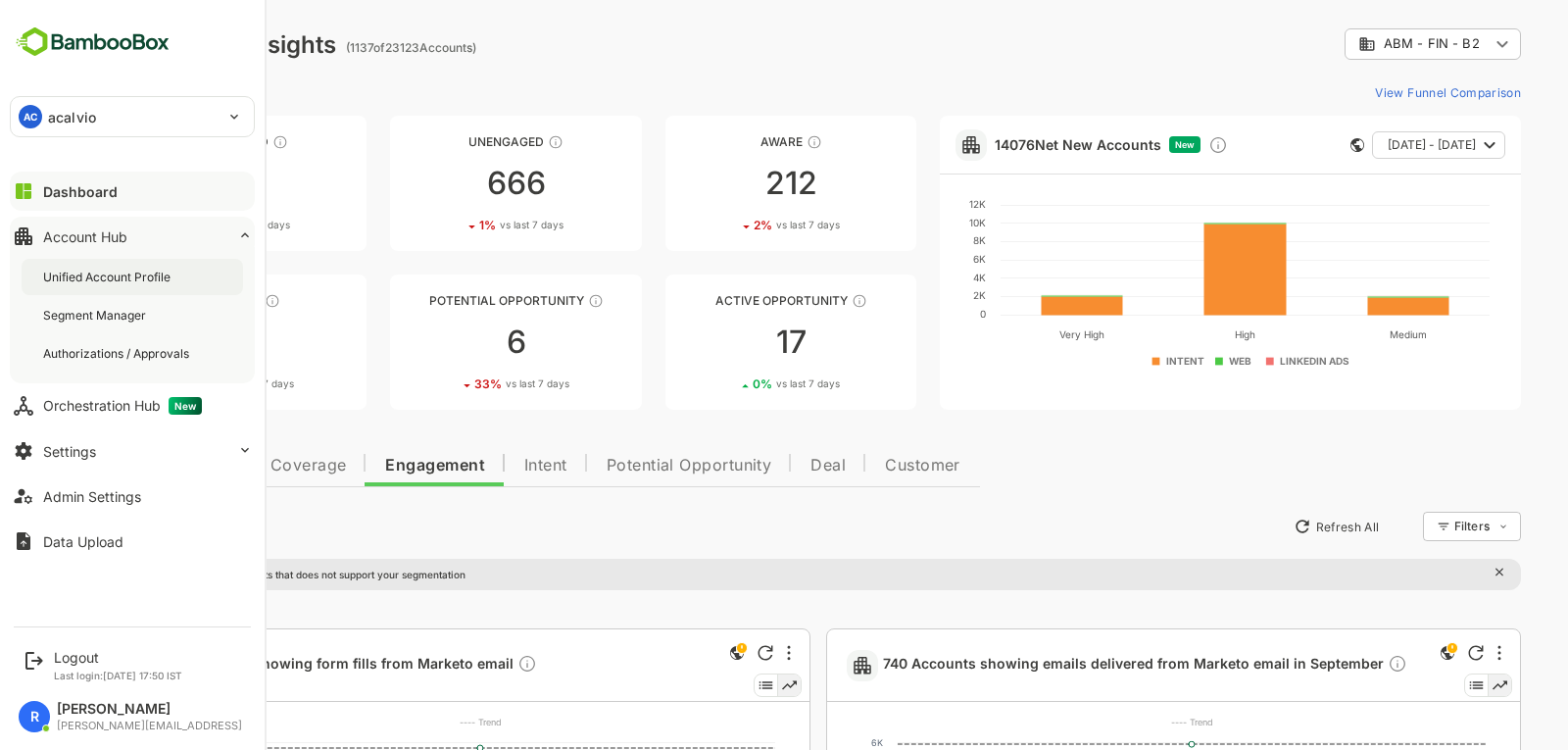
click at [111, 289] on div "Unified Account Profile" at bounding box center [133, 276] width 222 height 37
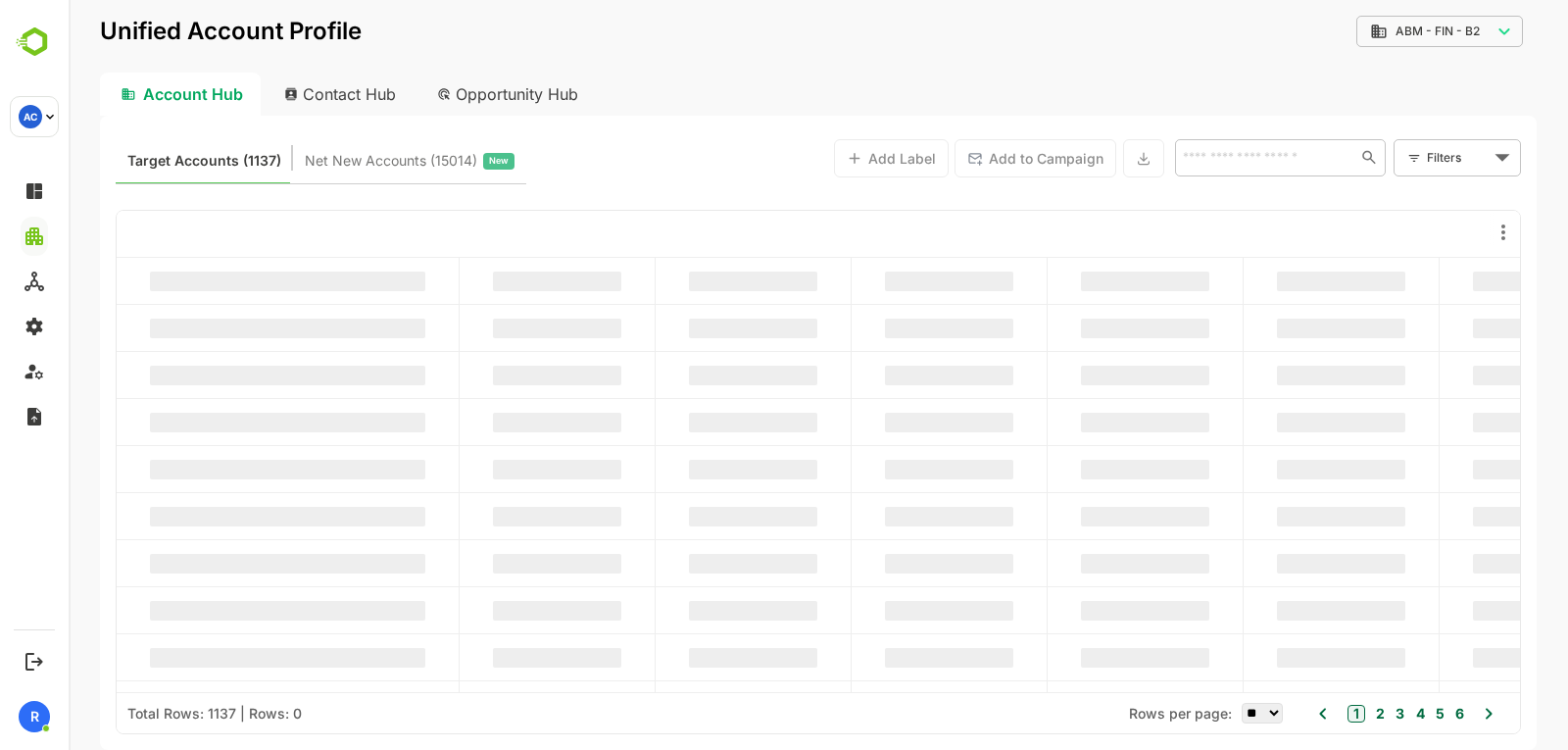
click at [479, 95] on div "Opportunity Hub" at bounding box center [509, 94] width 174 height 44
type input "**********"
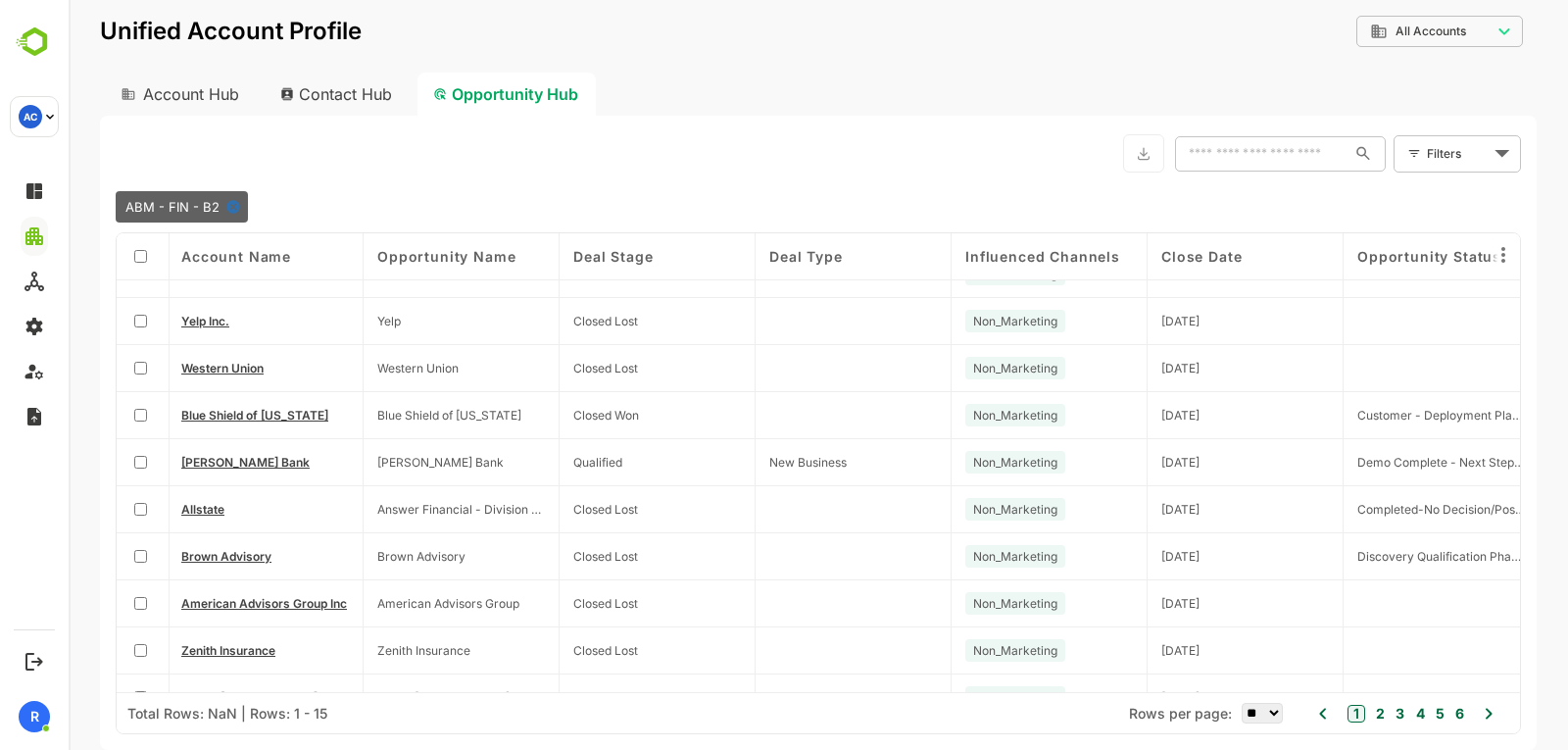
scroll to position [0, 2]
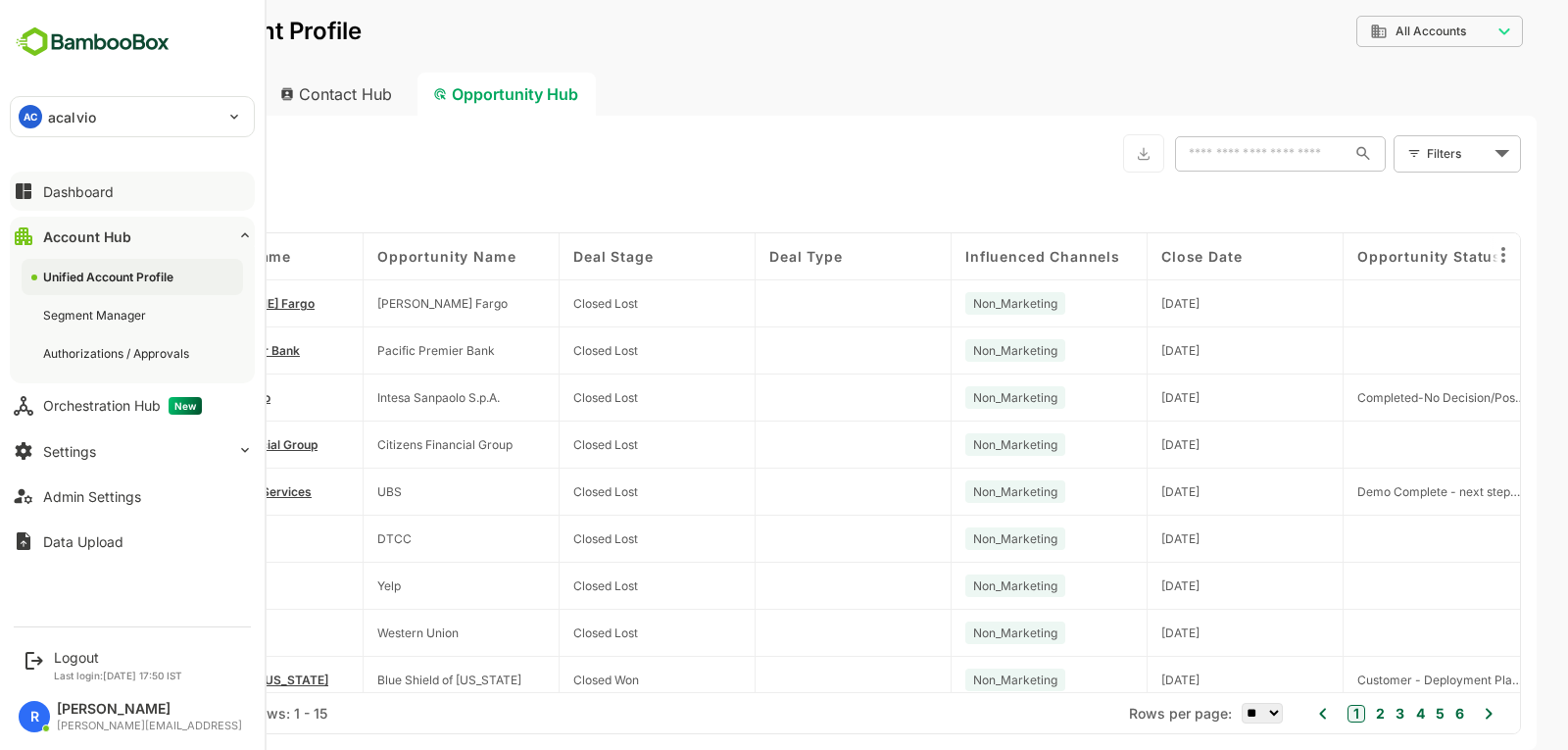
click at [111, 202] on button "Dashboard" at bounding box center [133, 191] width 245 height 40
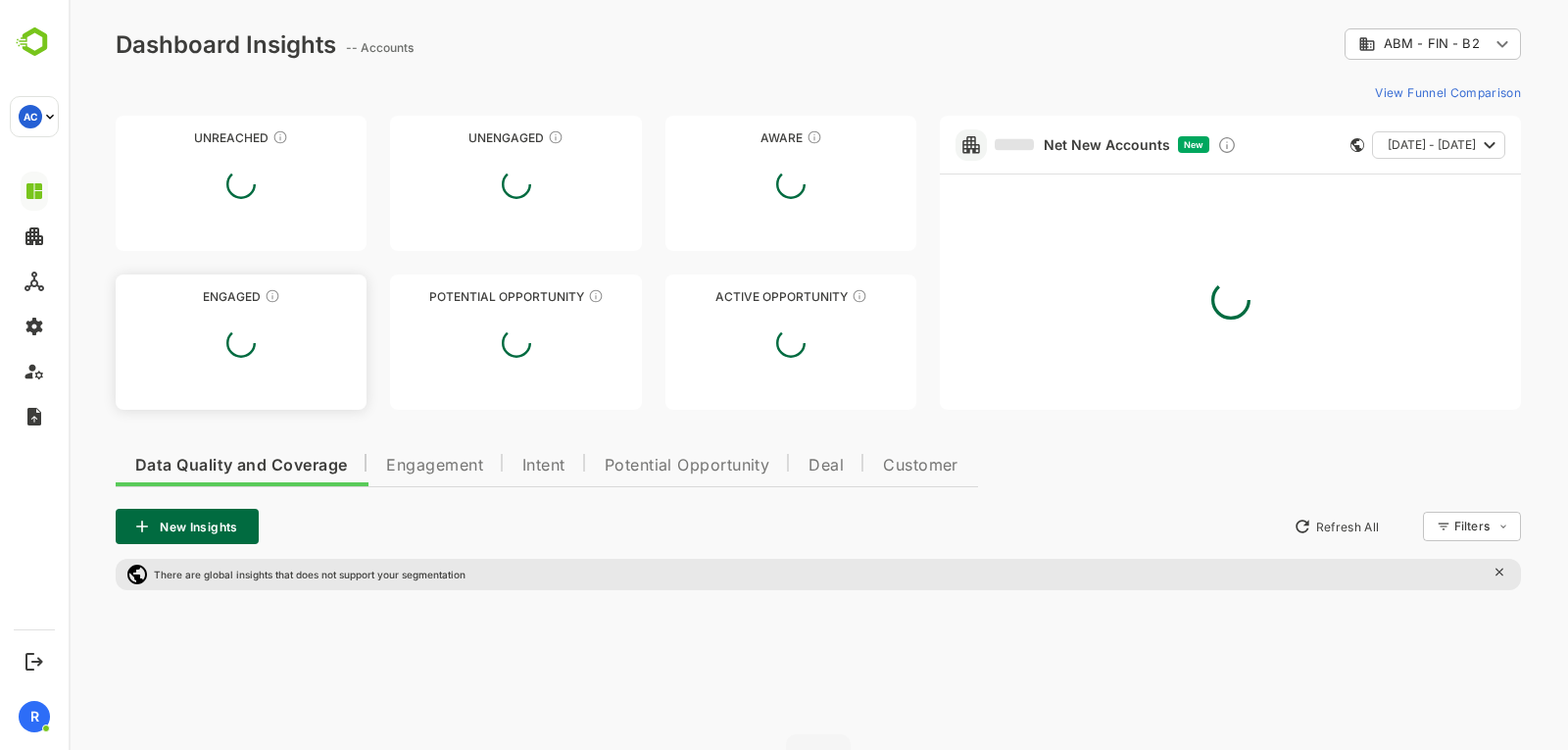
type input "**********"
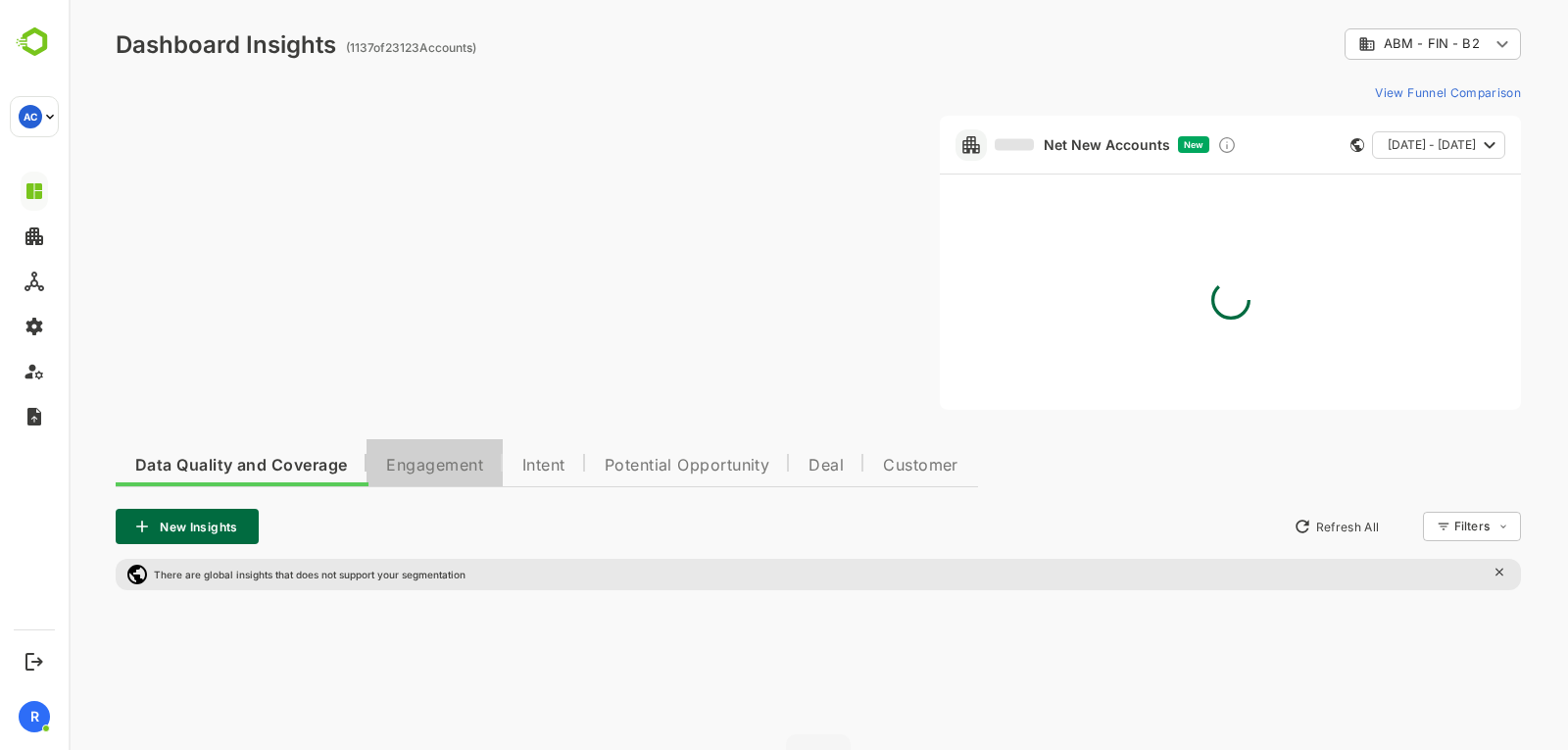
click at [402, 461] on span "Engagement" at bounding box center [435, 465] width 97 height 16
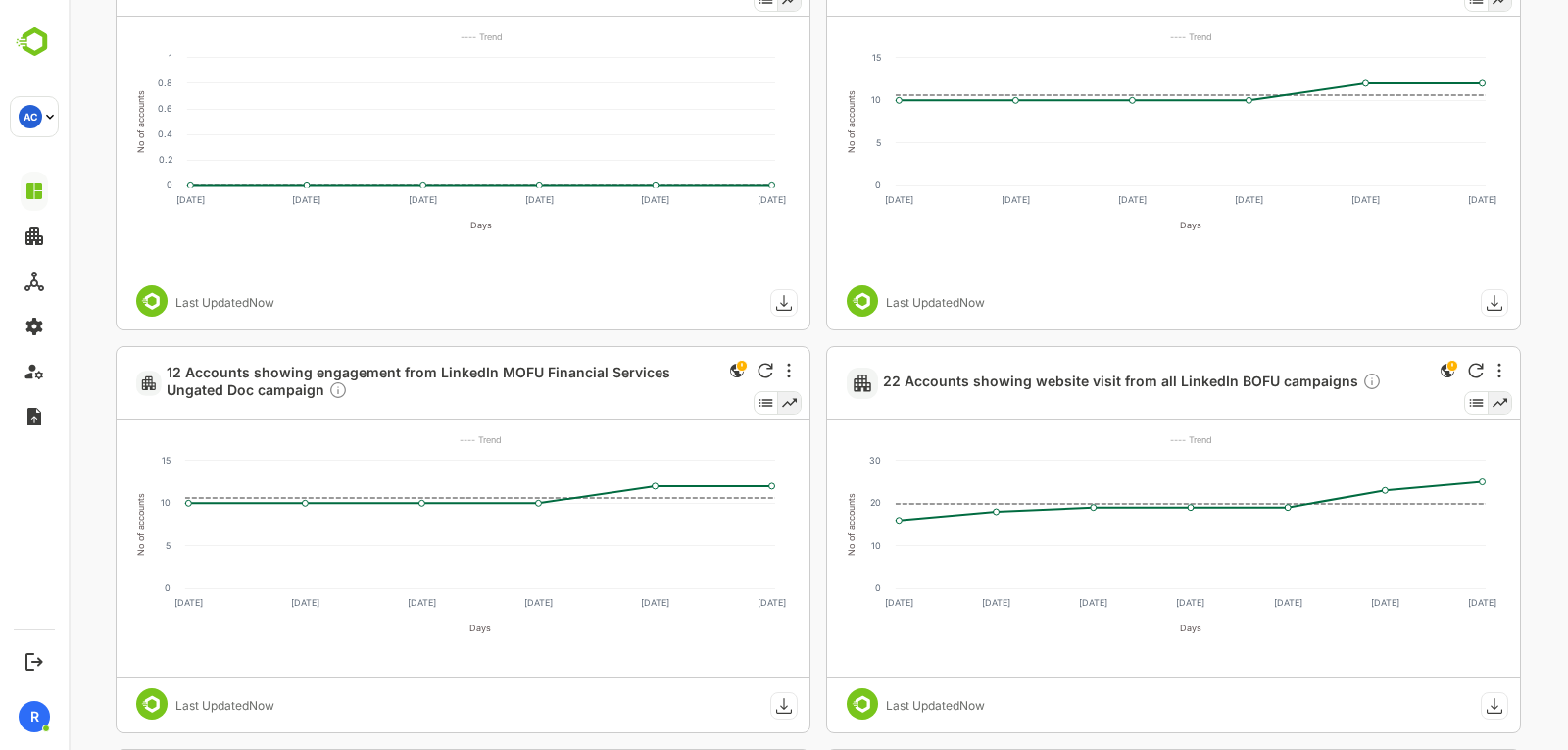
scroll to position [1884, 0]
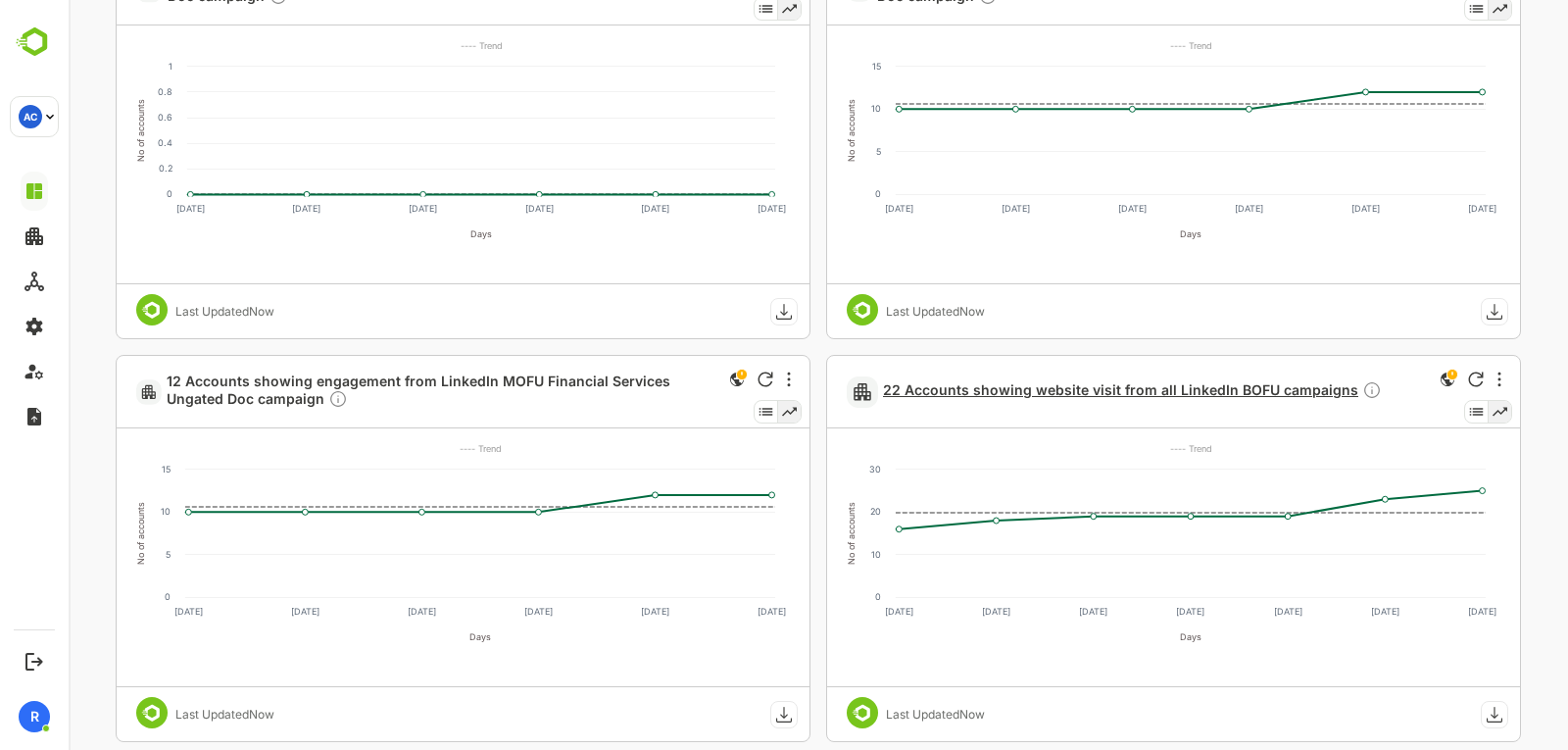
click at [1074, 393] on span "22 Accounts showing website visit from all LinkedIn BOFU campaigns" at bounding box center [1132, 391] width 499 height 23
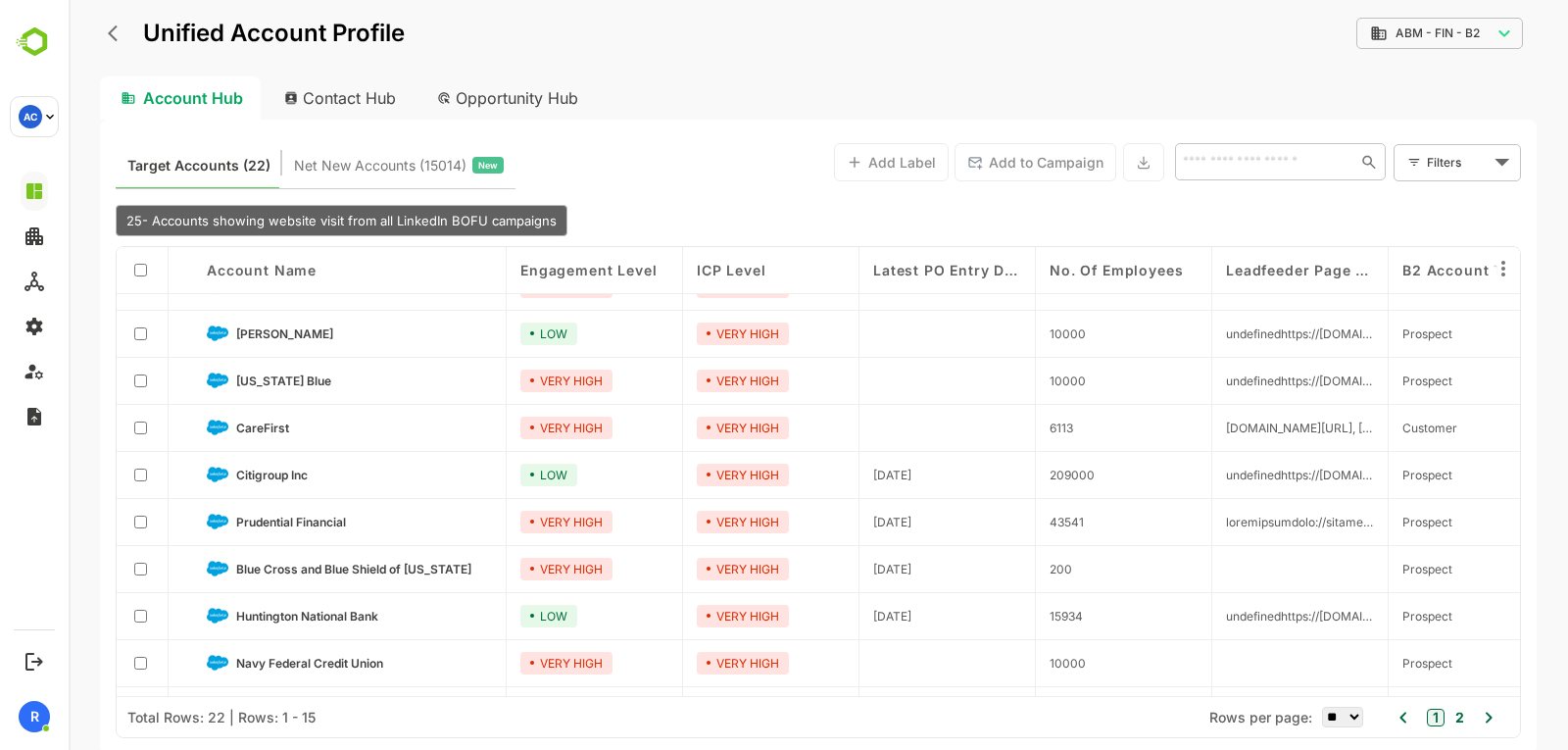
scroll to position [78, 0]
click at [274, 518] on span "Prudential Financial" at bounding box center [291, 520] width 110 height 15
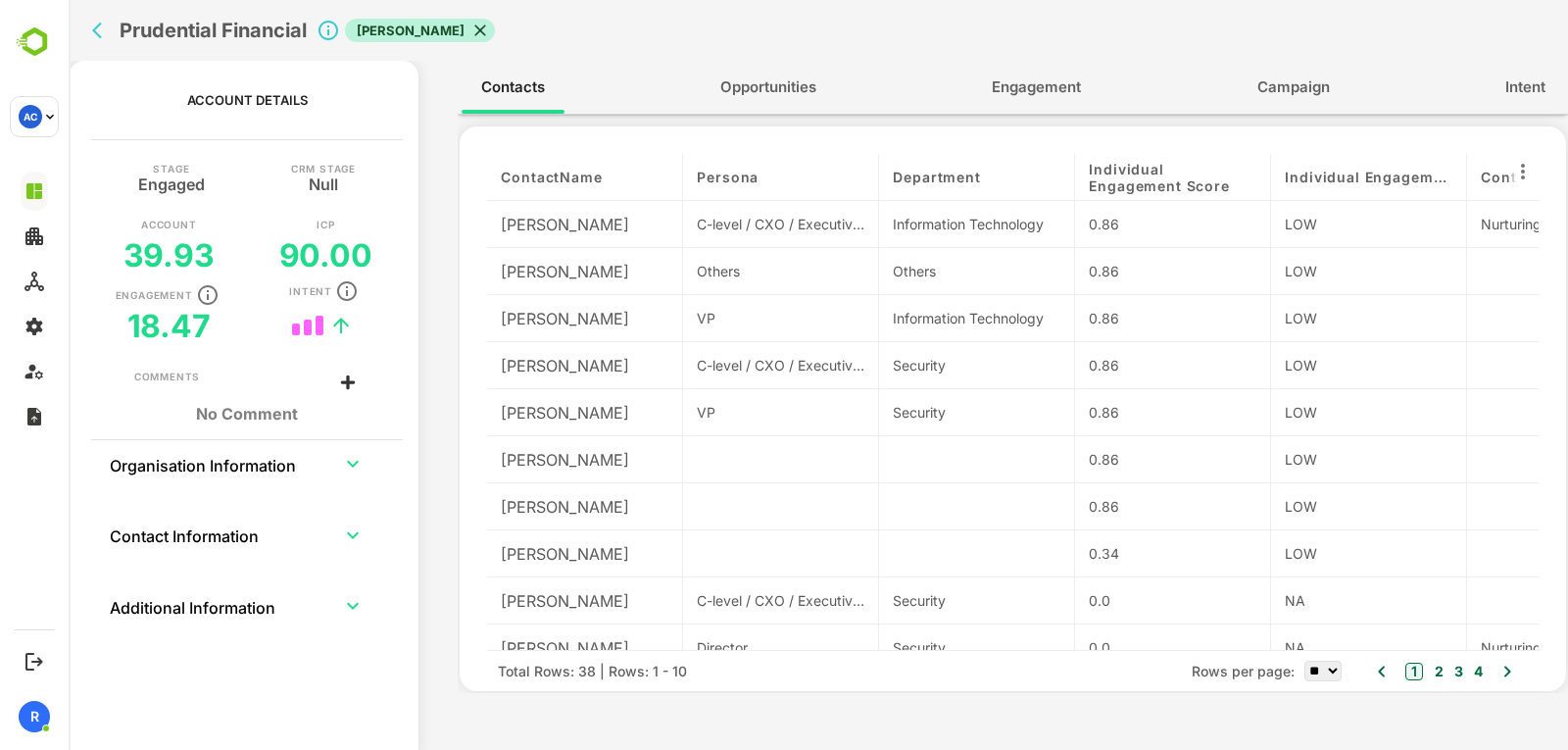
click at [1032, 80] on span "Engagement" at bounding box center [1036, 87] width 89 height 26
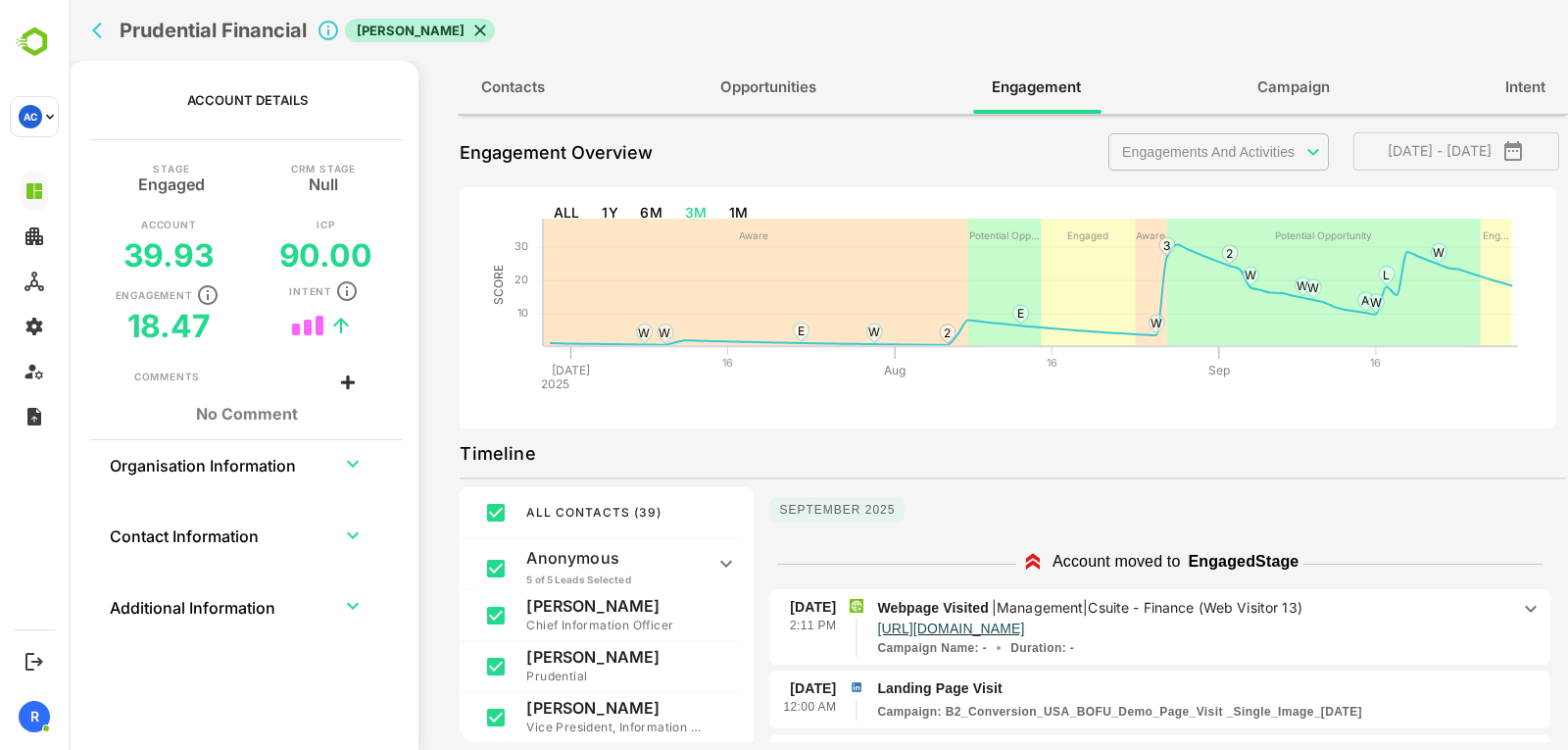
scroll to position [7, 0]
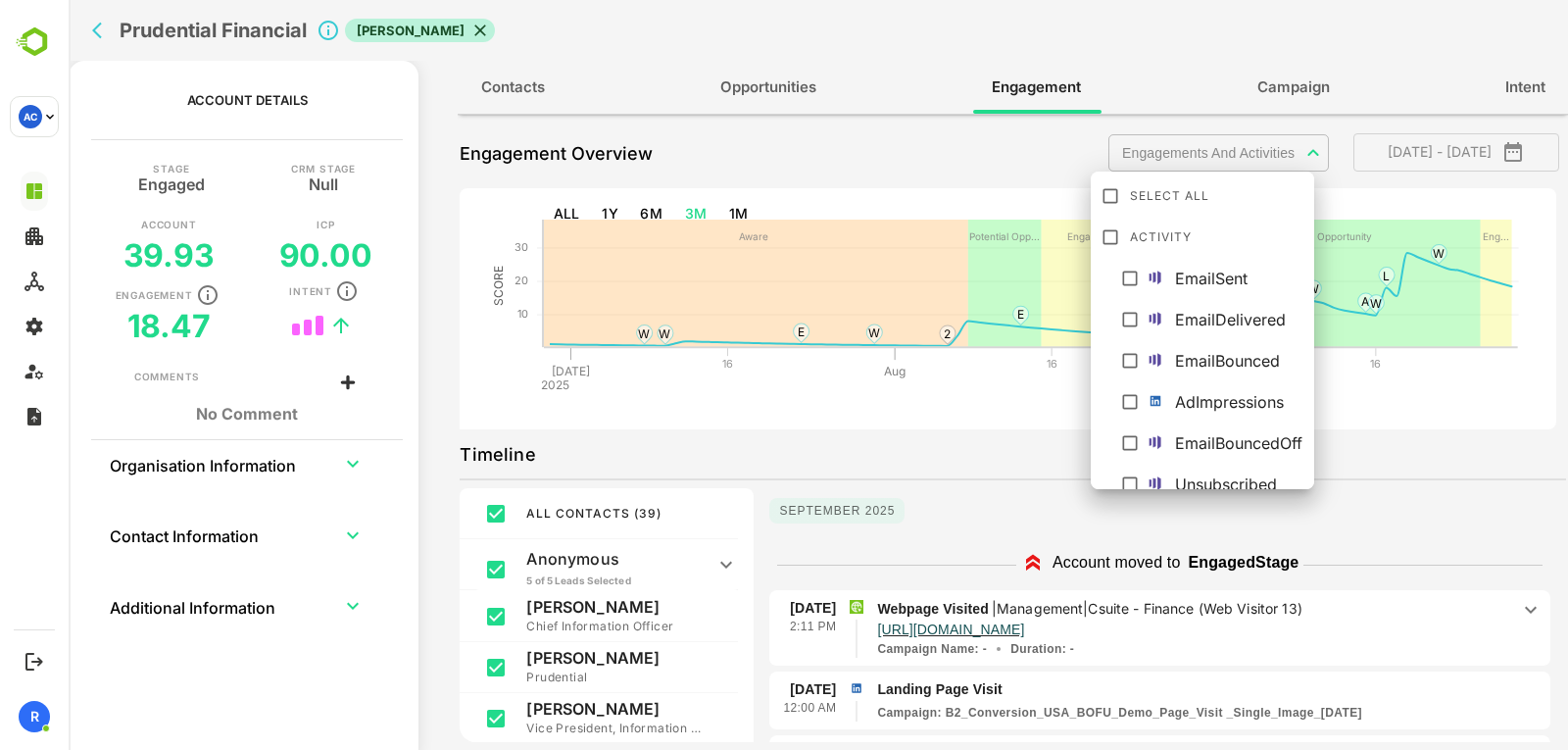
click at [1241, 152] on body "**********" at bounding box center [818, 375] width 1500 height 750
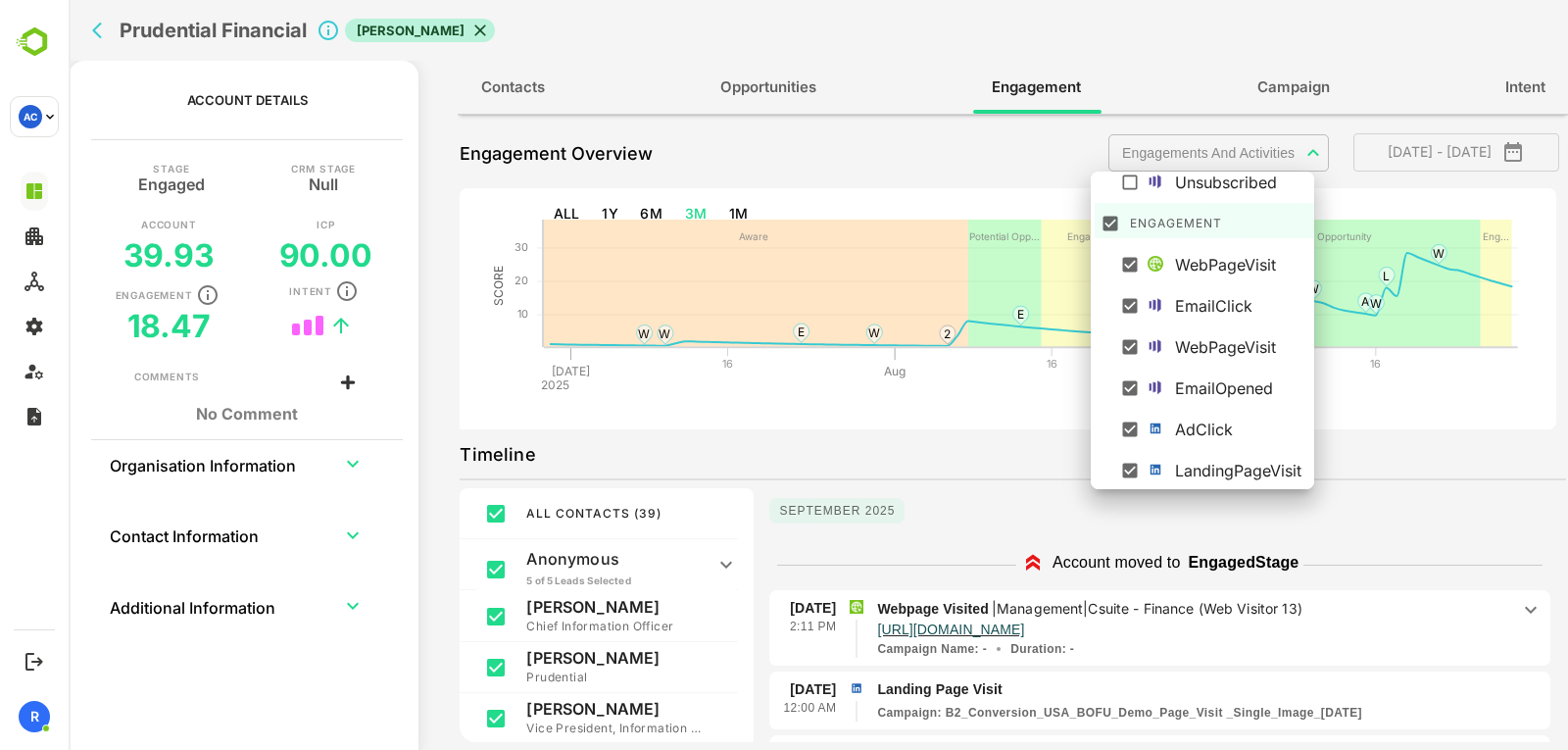
click at [1004, 542] on div at bounding box center [818, 375] width 1500 height 750
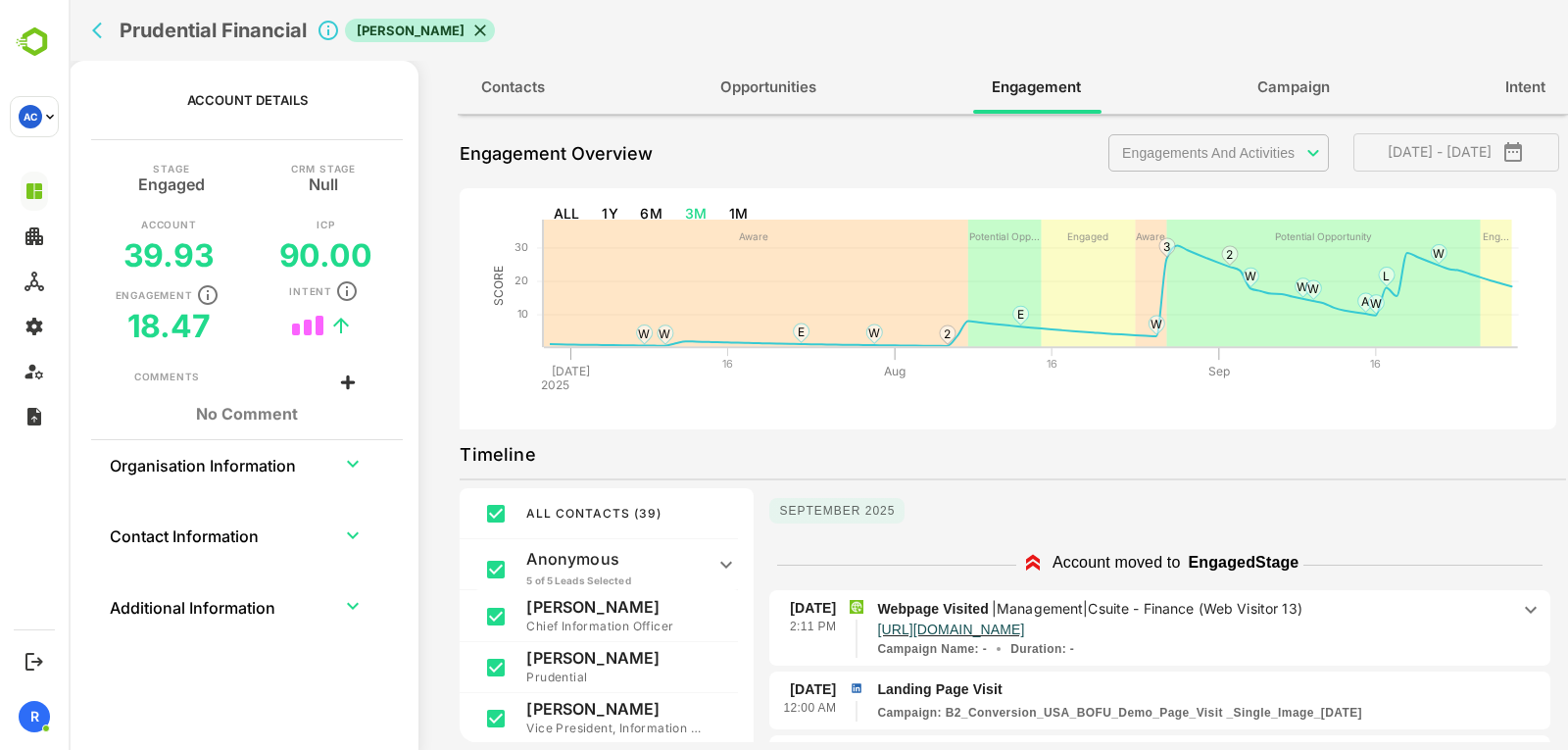
click at [1182, 598] on p "Webpage Visited | Management|Csuite - Finance (Web Visitor 13)" at bounding box center [1193, 609] width 633 height 22
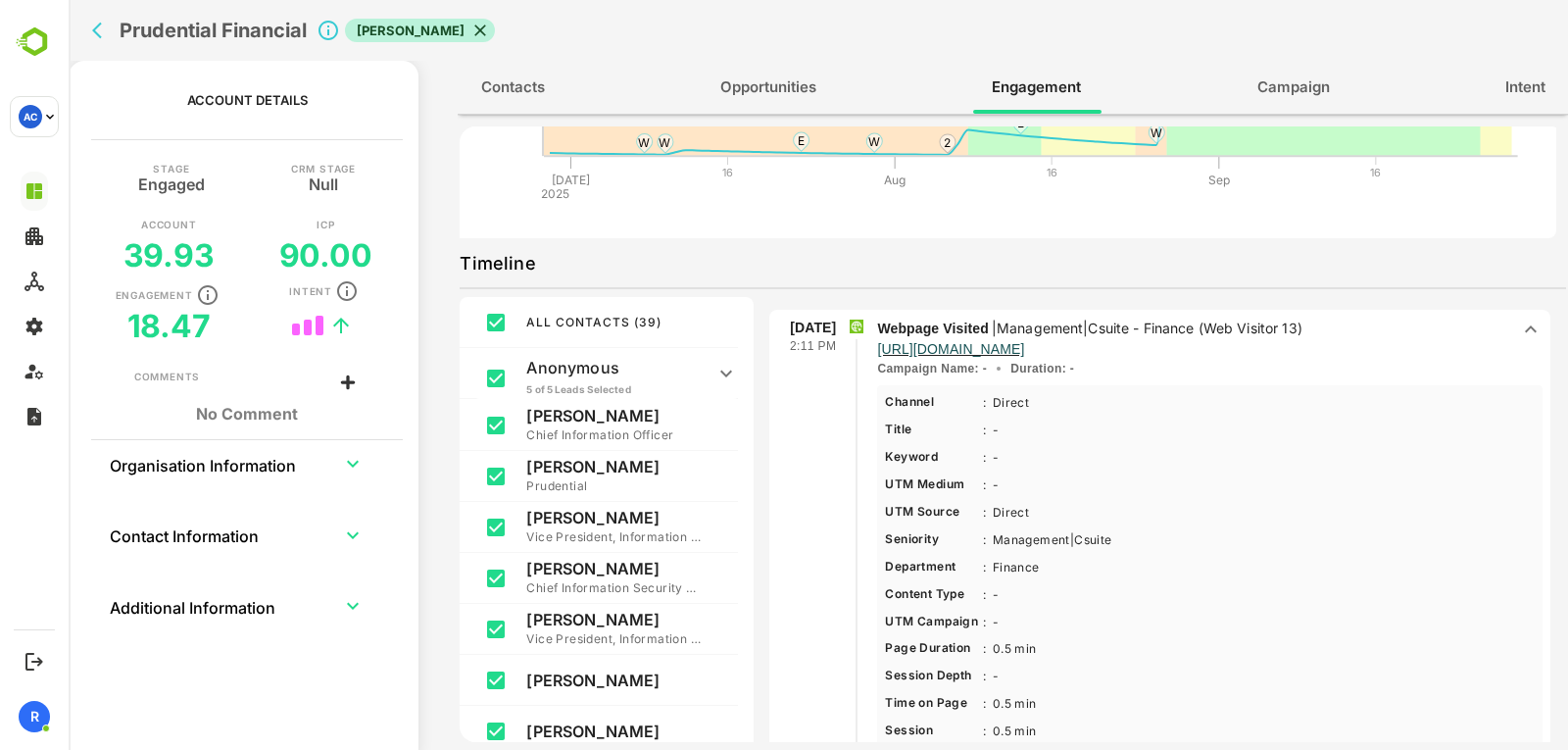
scroll to position [88, 0]
click at [1208, 325] on p "Management|Csuite - Finance (Web Visitor 13)" at bounding box center [1149, 328] width 306 height 17
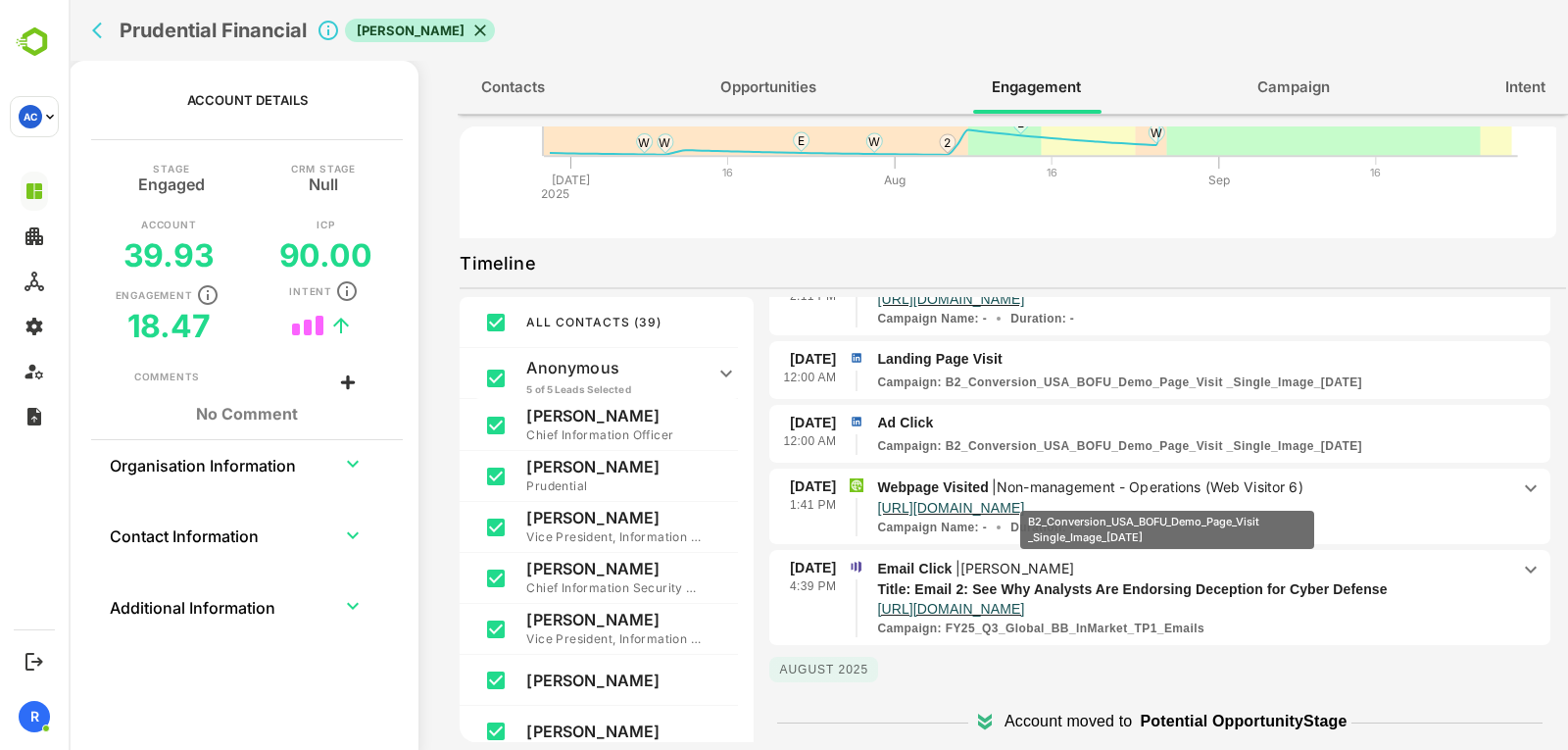
scroll to position [141, 0]
click at [1175, 489] on p "Non-management - Operations (Web Visitor 6)" at bounding box center [1150, 484] width 307 height 17
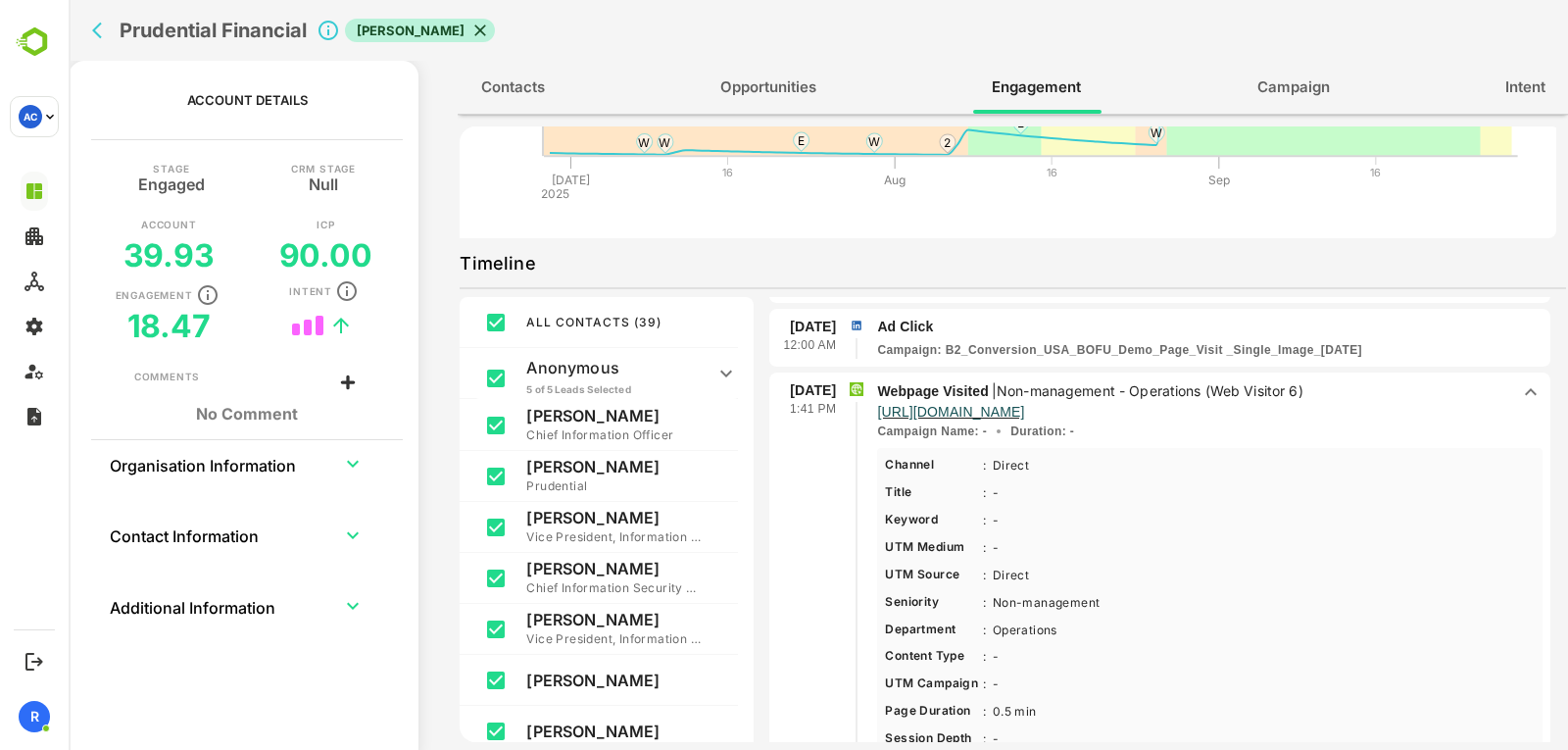
scroll to position [234, 0]
click at [1171, 387] on p "Non-management - Operations (Web Visitor 6)" at bounding box center [1150, 391] width 307 height 17
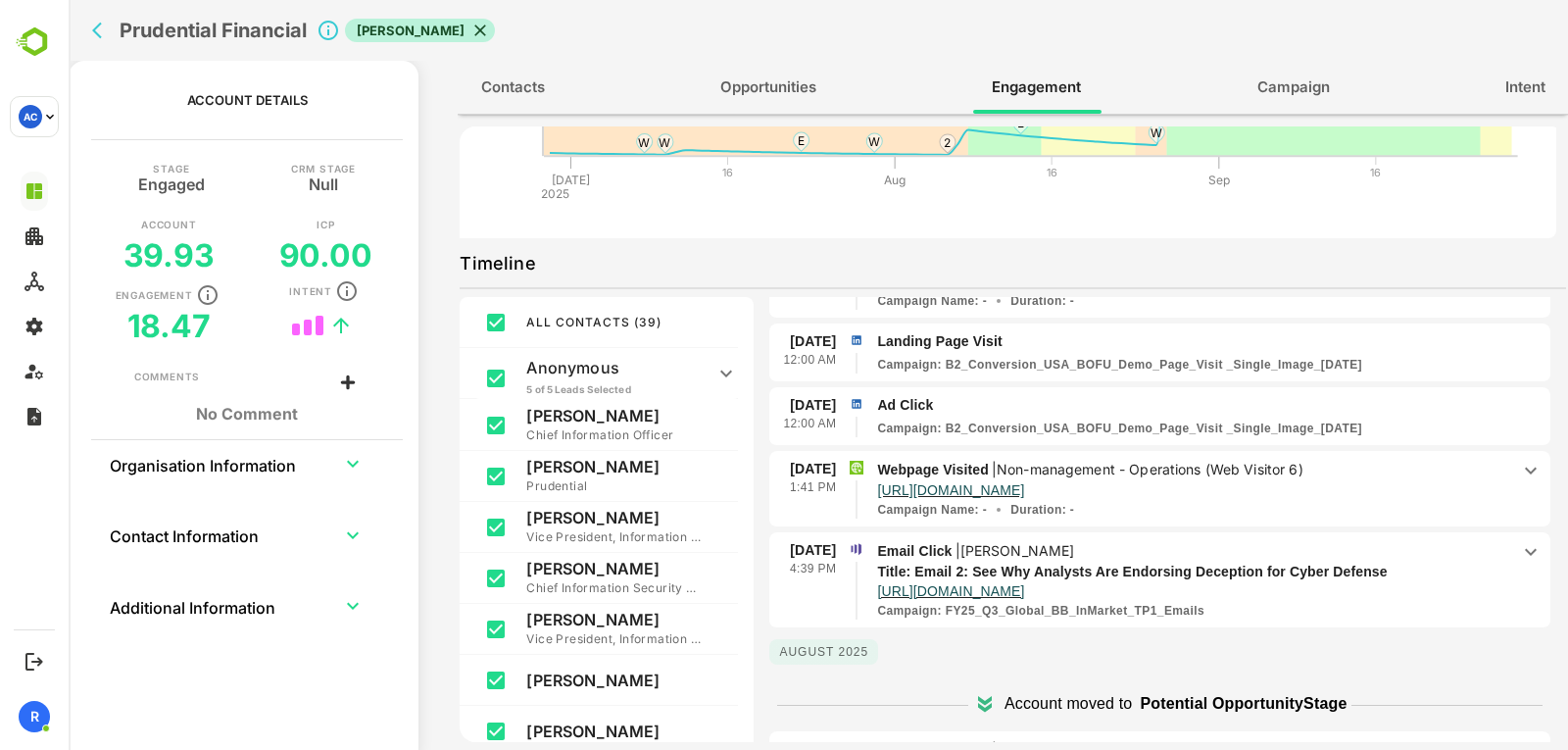
scroll to position [155, 0]
click at [1278, 555] on p "Email Click | [PERSON_NAME]" at bounding box center [1193, 552] width 633 height 22
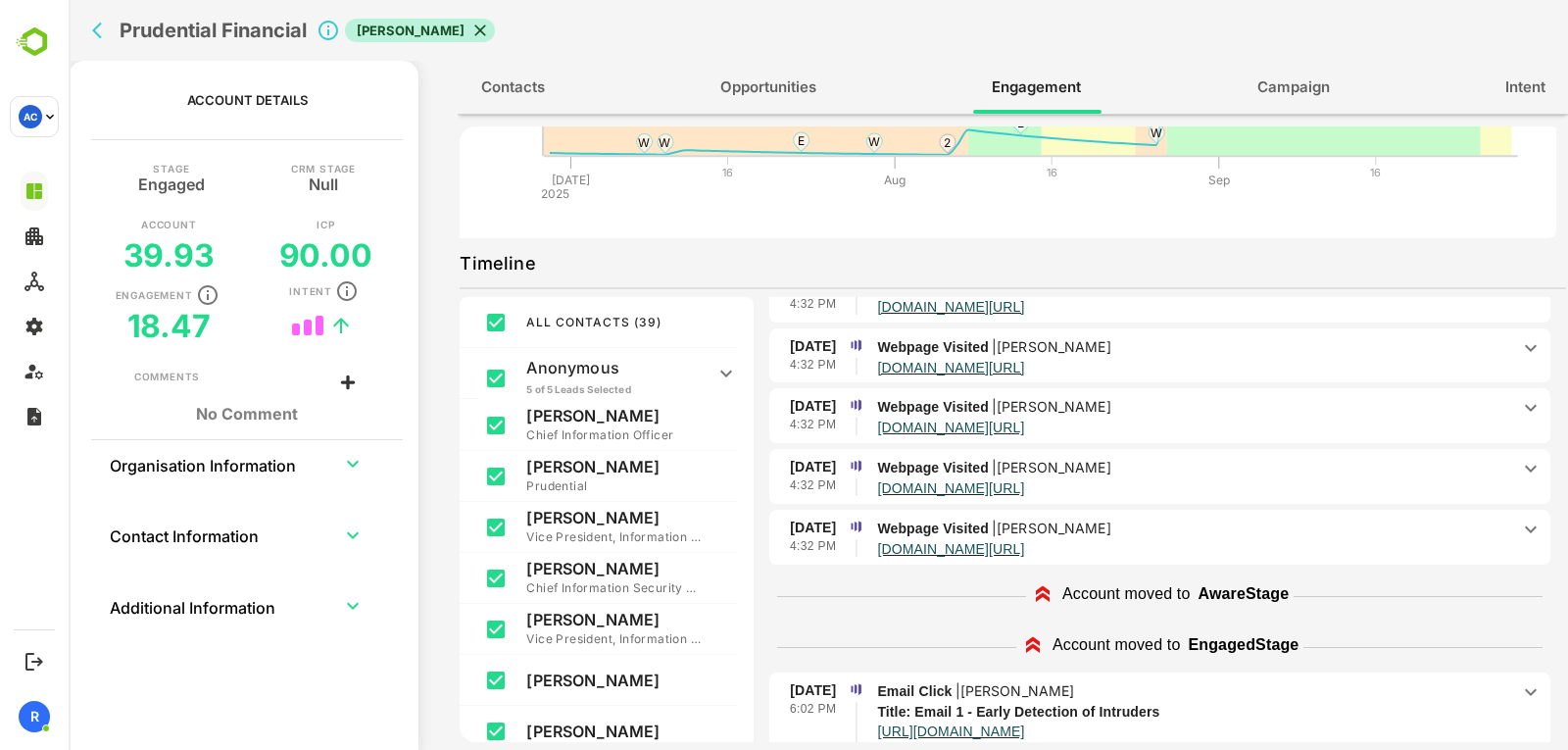
scroll to position [787, 0]
click at [1155, 533] on p "Webpage Visited | [PERSON_NAME]" at bounding box center [1193, 526] width 633 height 22
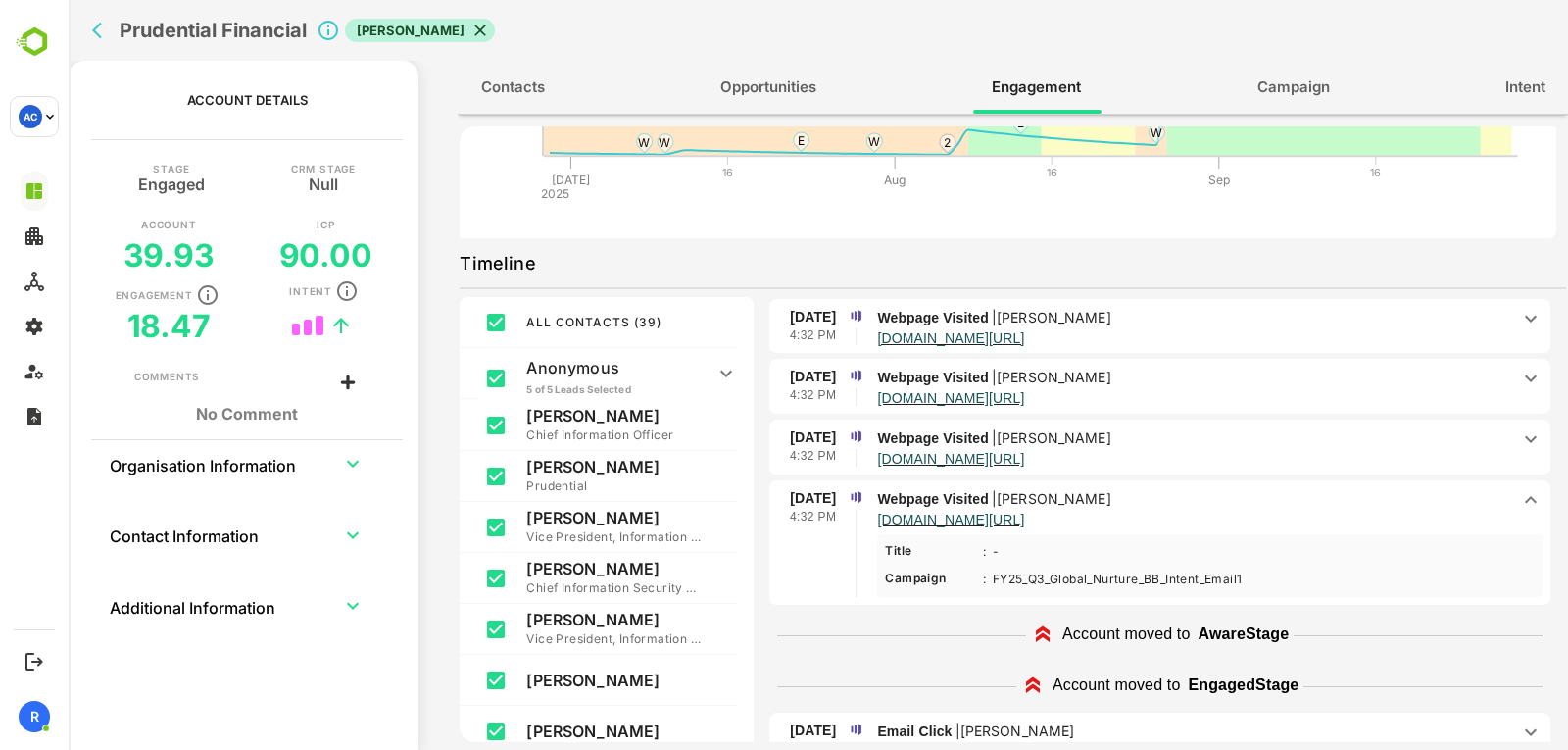
scroll to position [815, 0]
click at [1187, 491] on p "Webpage Visited | [PERSON_NAME]" at bounding box center [1193, 498] width 633 height 22
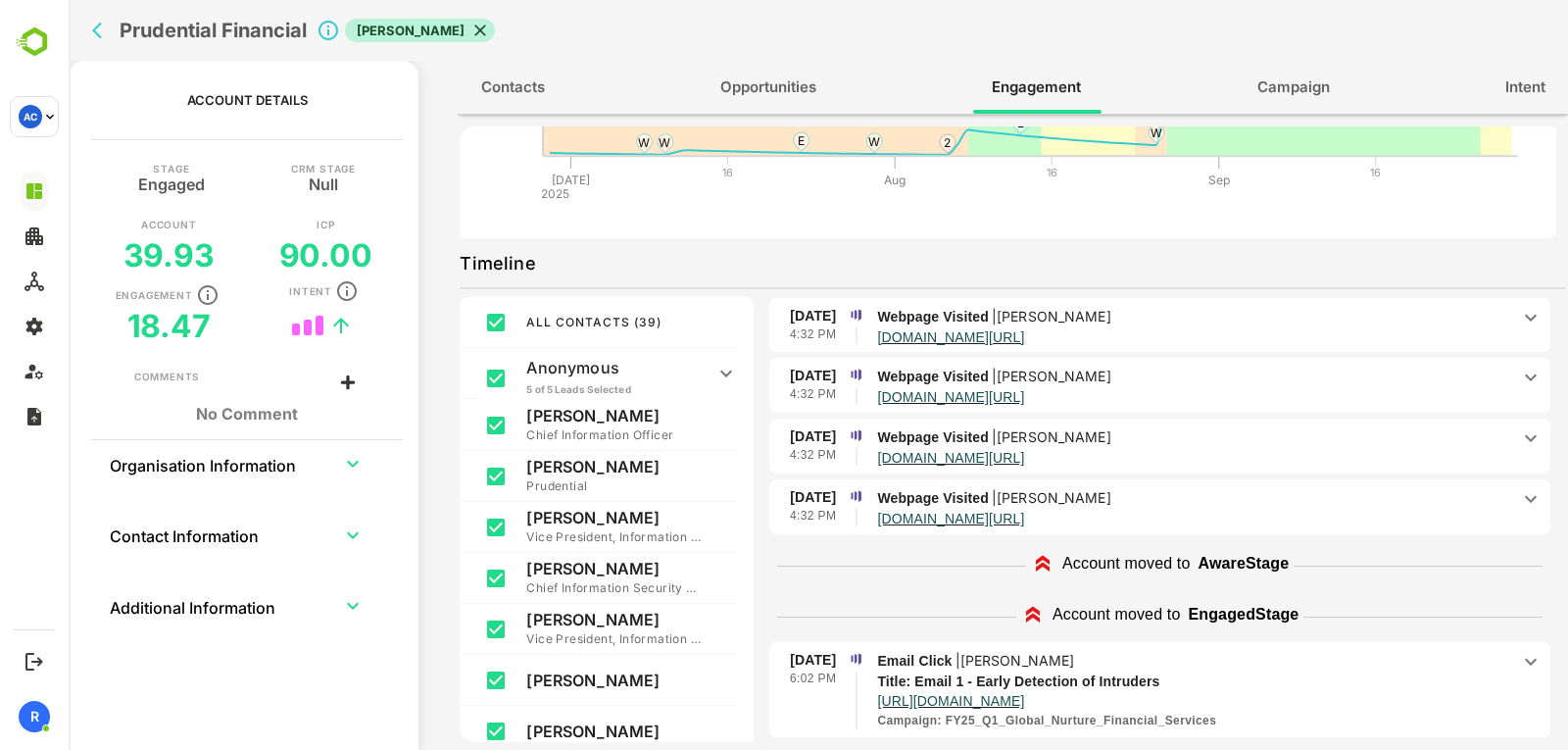
click at [1221, 449] on p "[DOMAIN_NAME][URL]" at bounding box center [1193, 456] width 633 height 17
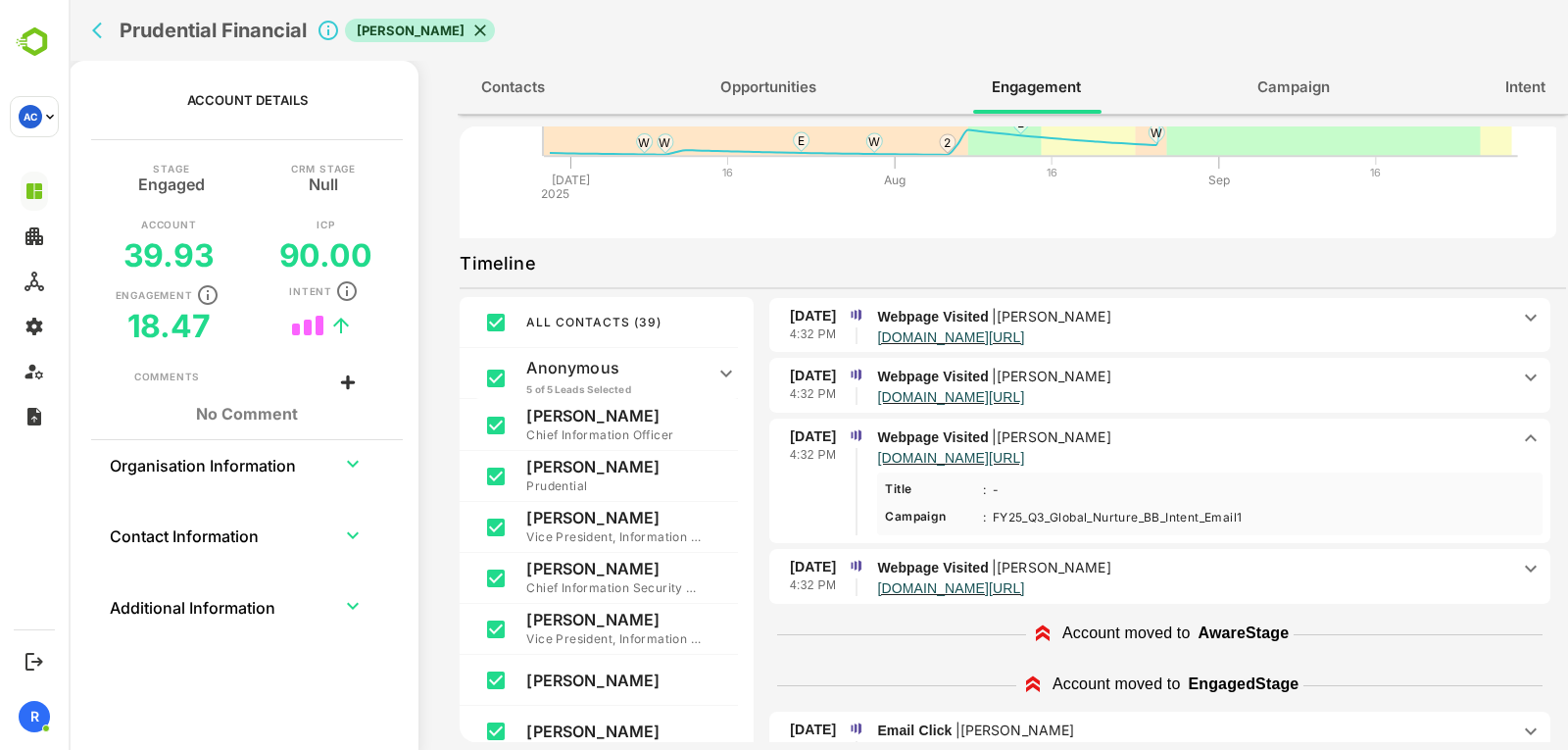
click at [1221, 449] on p "[DOMAIN_NAME][URL]" at bounding box center [1193, 456] width 633 height 17
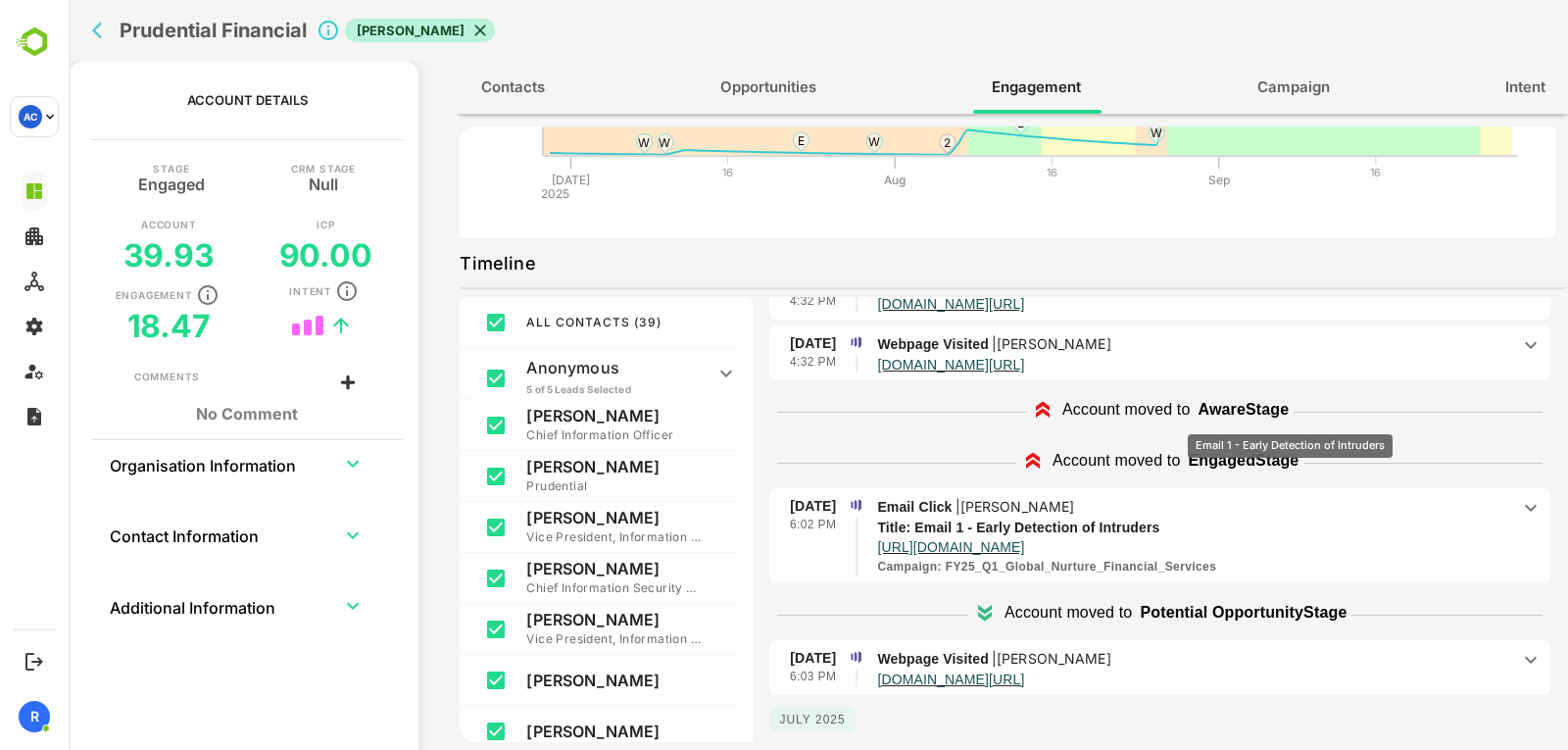
scroll to position [968, 0]
click at [1308, 366] on p "[DOMAIN_NAME][URL]" at bounding box center [1193, 363] width 633 height 17
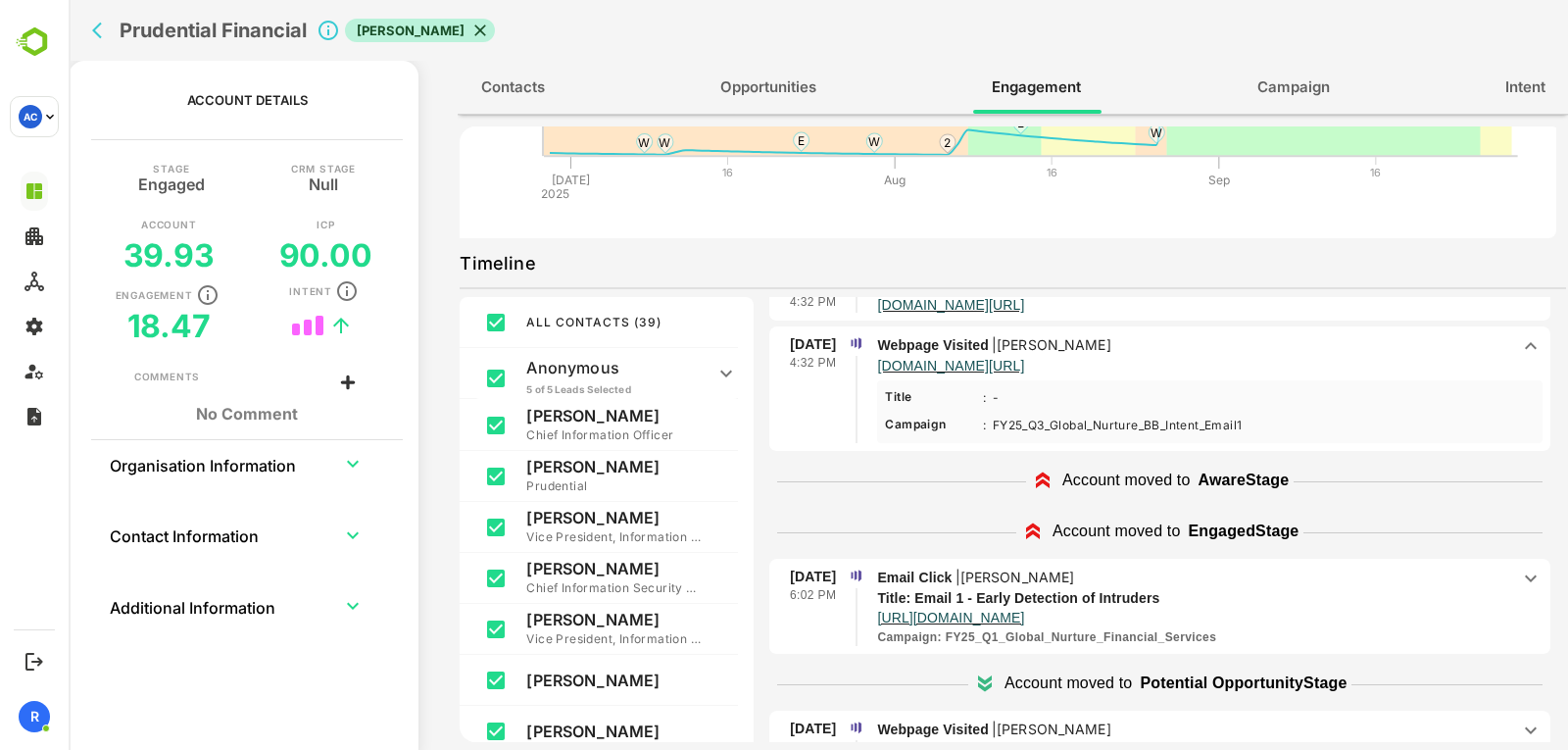
click at [1308, 366] on p "[DOMAIN_NAME][URL]" at bounding box center [1193, 363] width 633 height 17
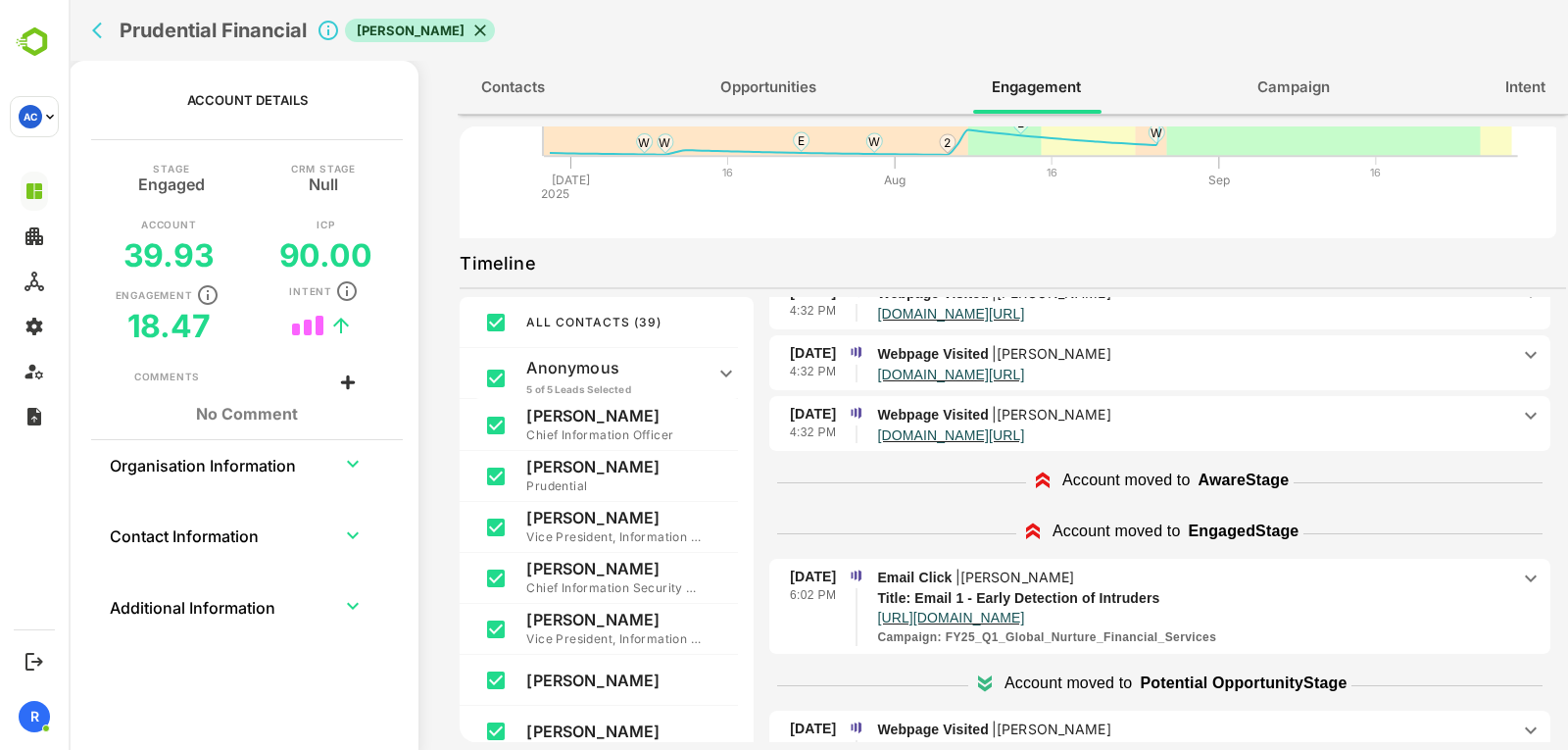
scroll to position [896, 0]
click at [1308, 366] on p "[DOMAIN_NAME][URL]" at bounding box center [1193, 374] width 633 height 17
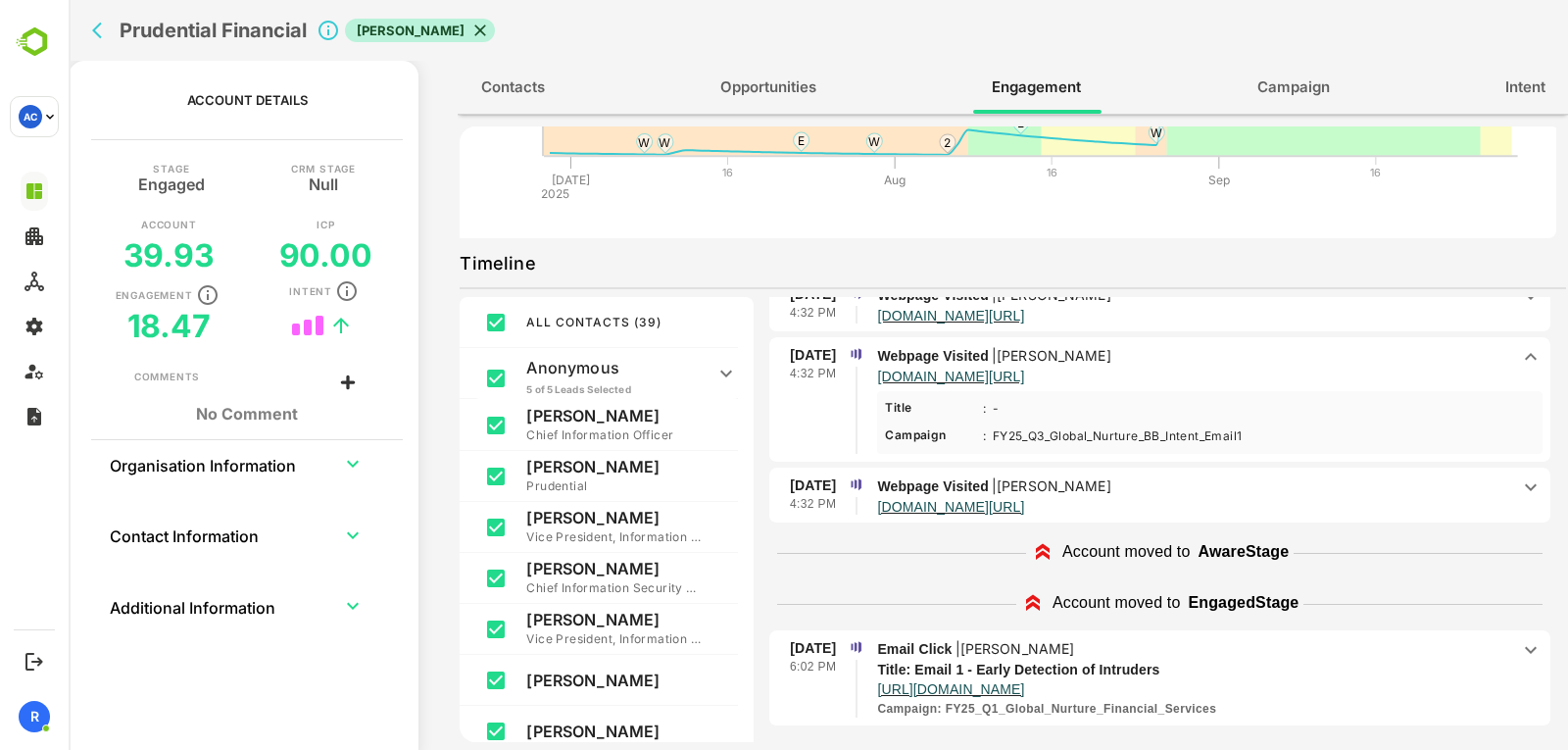
click at [1308, 366] on p "[DOMAIN_NAME][URL]" at bounding box center [1193, 374] width 633 height 17
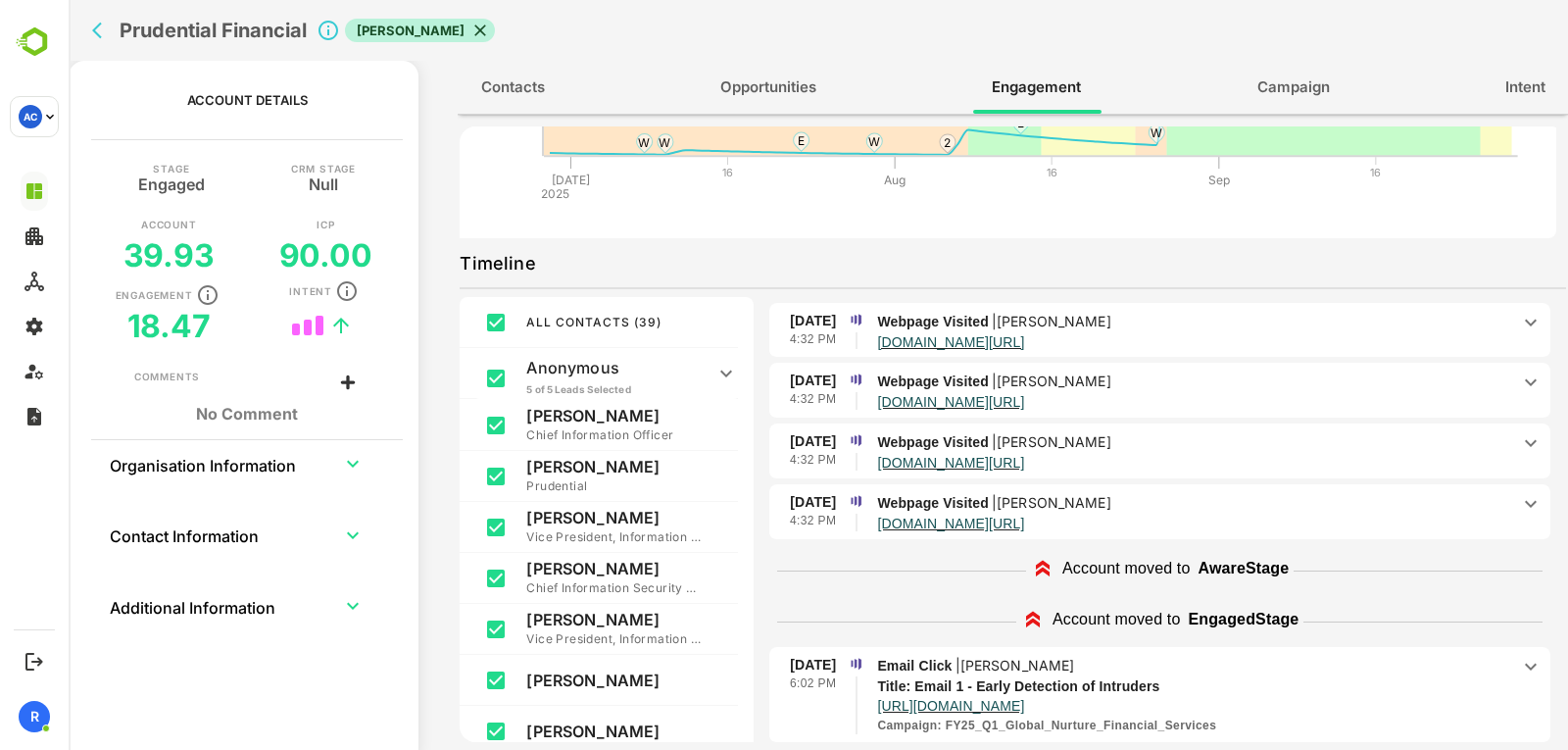
scroll to position [803, 0]
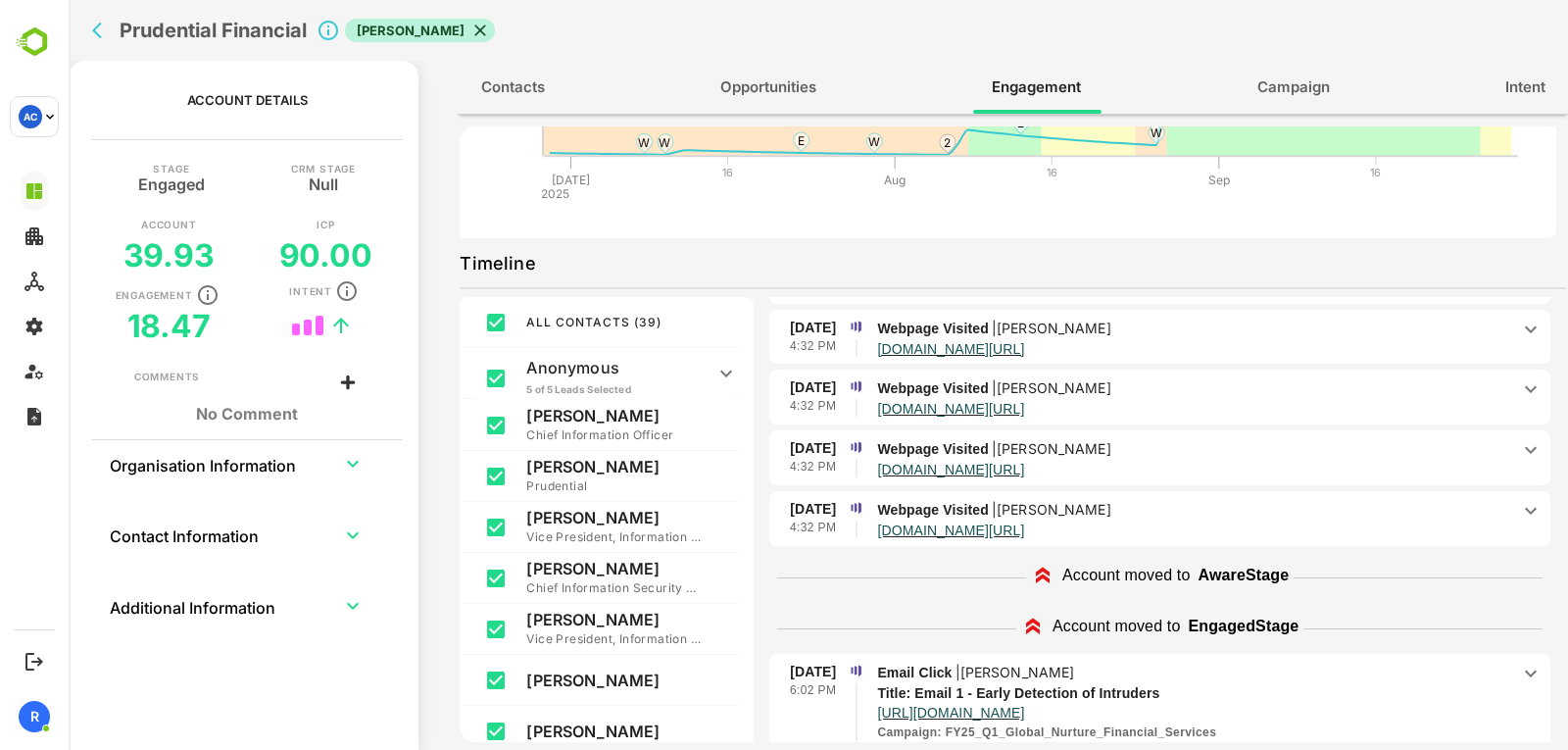
click at [1288, 382] on p "Webpage Visited | [PERSON_NAME]" at bounding box center [1193, 388] width 633 height 22
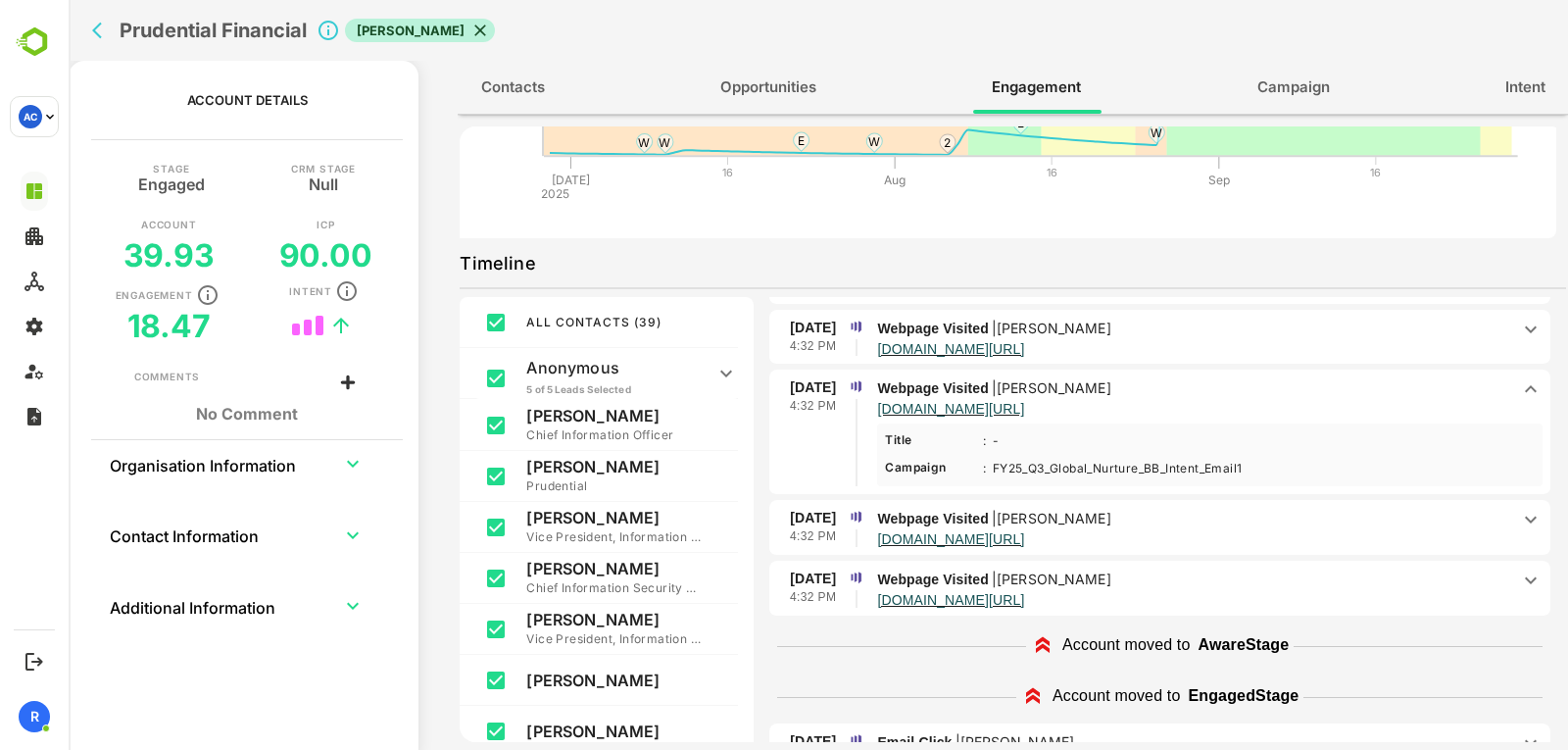
click at [1288, 382] on p "Webpage Visited | [PERSON_NAME]" at bounding box center [1193, 388] width 633 height 22
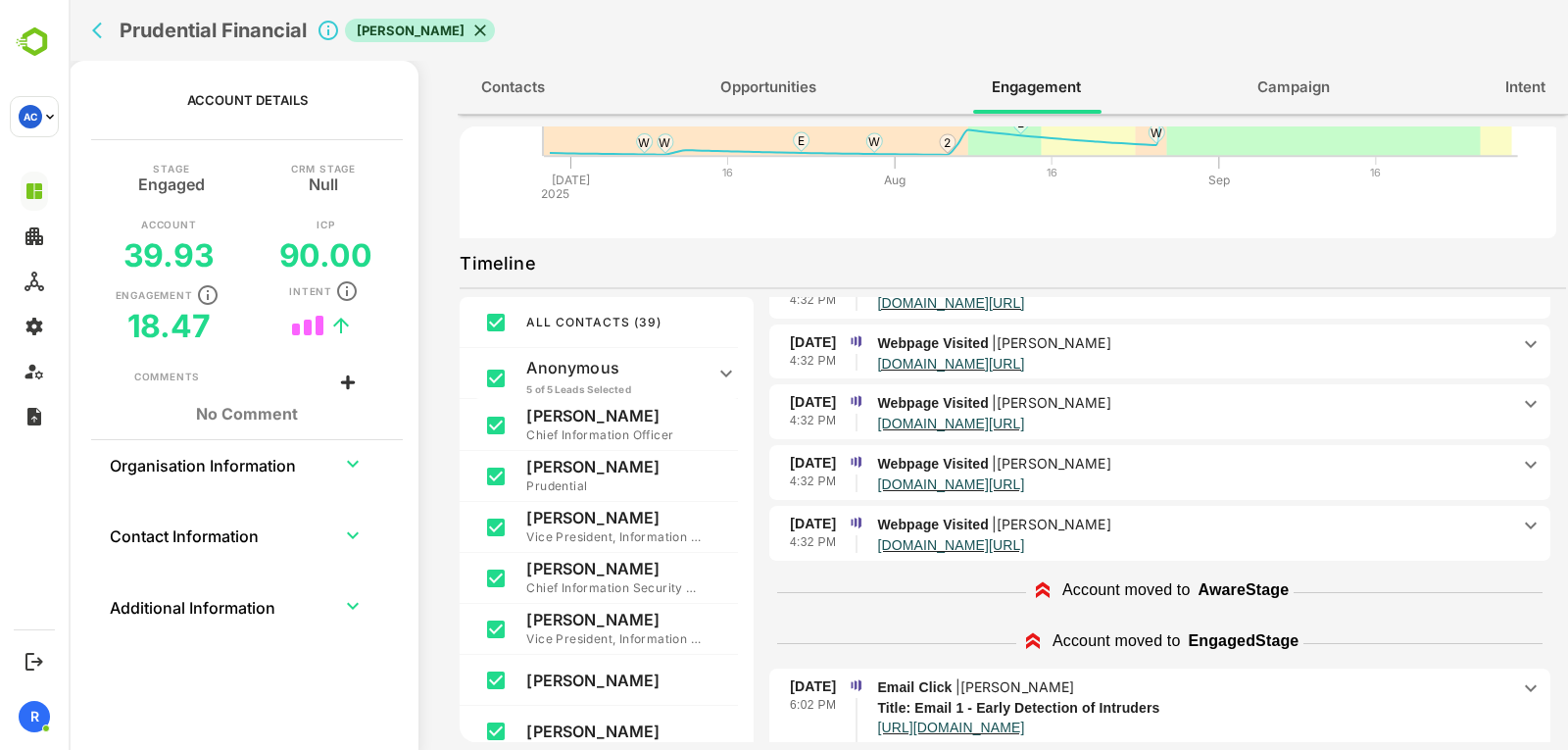
scroll to position [787, 0]
click at [1238, 539] on p "[DOMAIN_NAME][URL]" at bounding box center [1193, 545] width 633 height 17
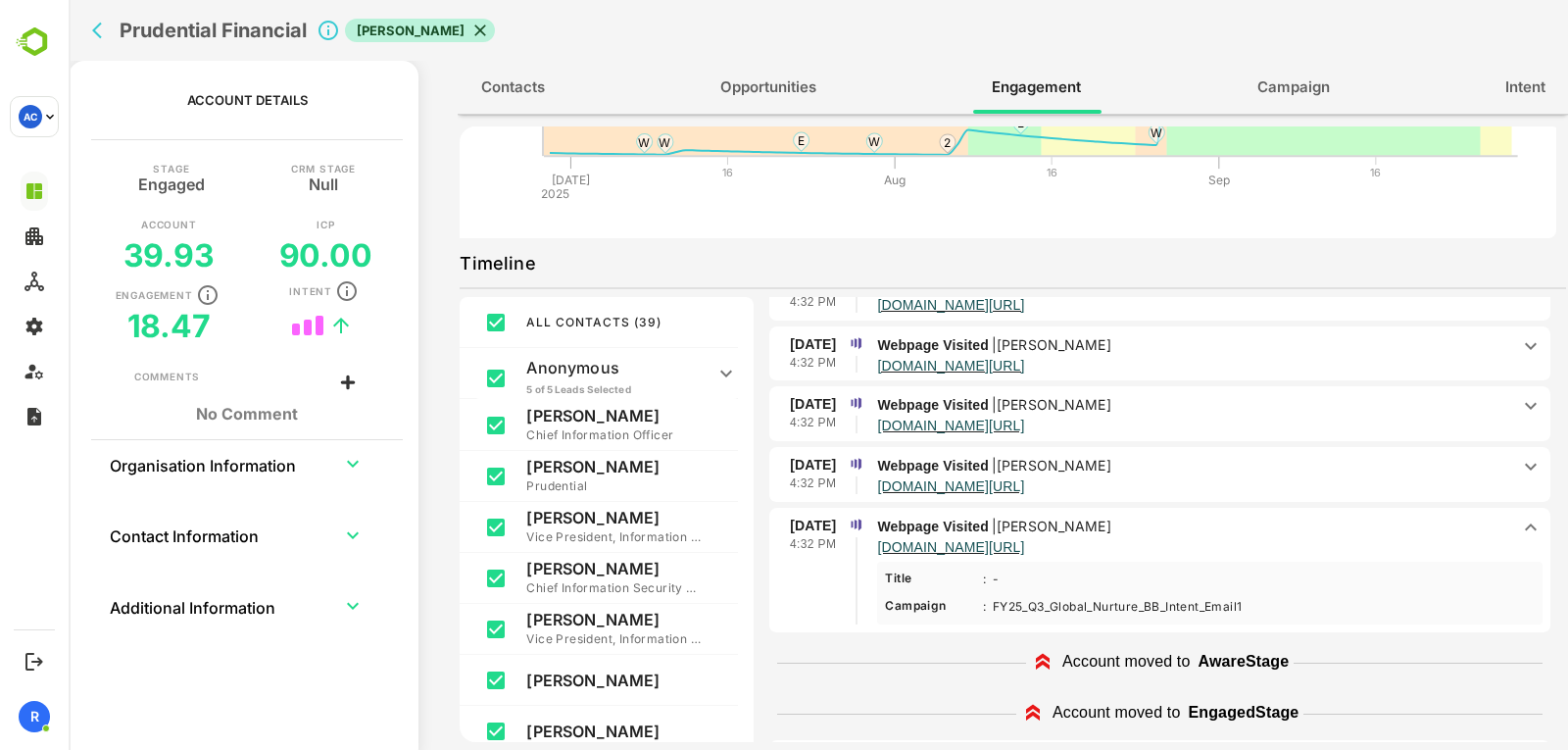
click at [1252, 538] on p "[DOMAIN_NAME][URL]" at bounding box center [1193, 545] width 633 height 17
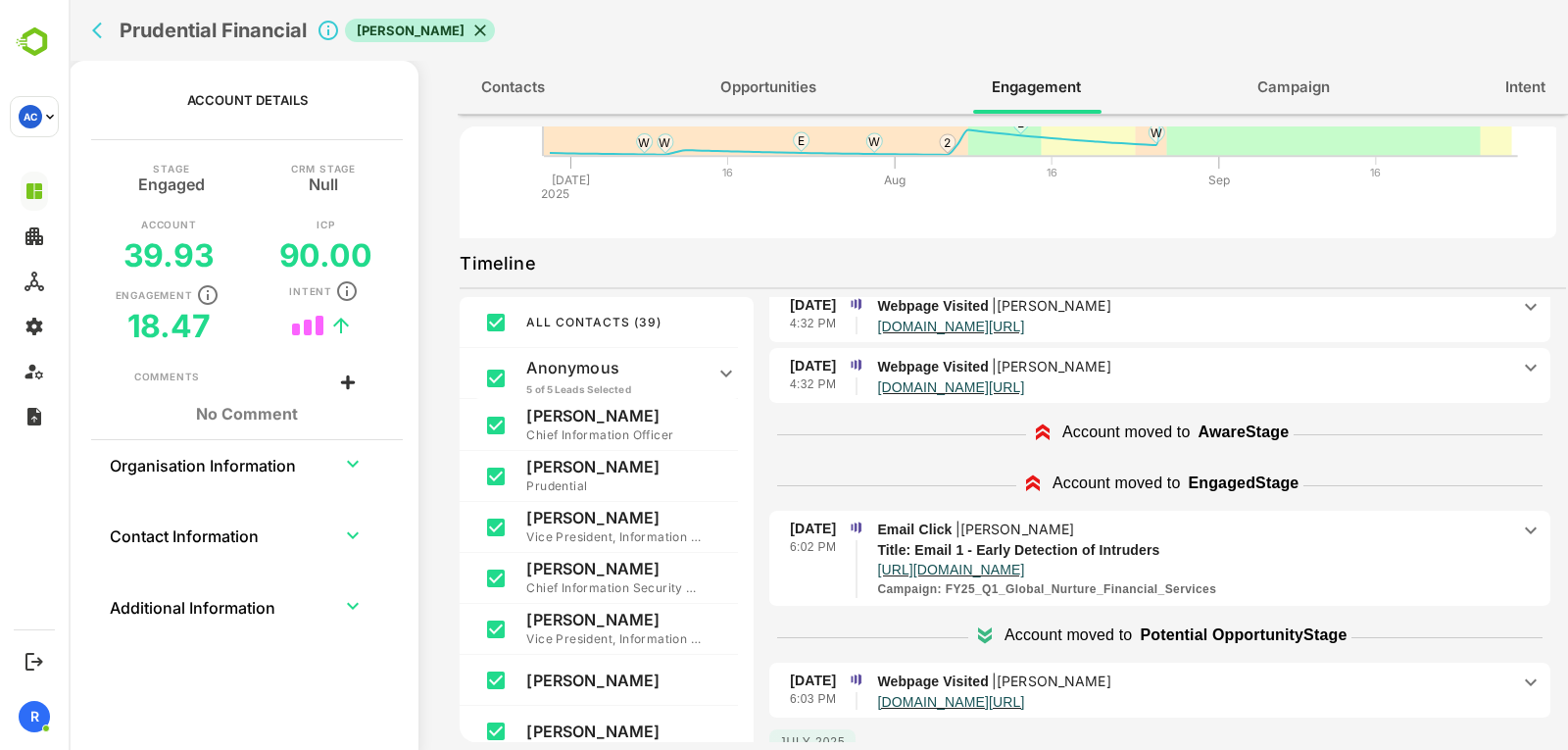
scroll to position [950, 0]
click at [1279, 532] on p "Email Click | [PERSON_NAME]" at bounding box center [1193, 526] width 633 height 22
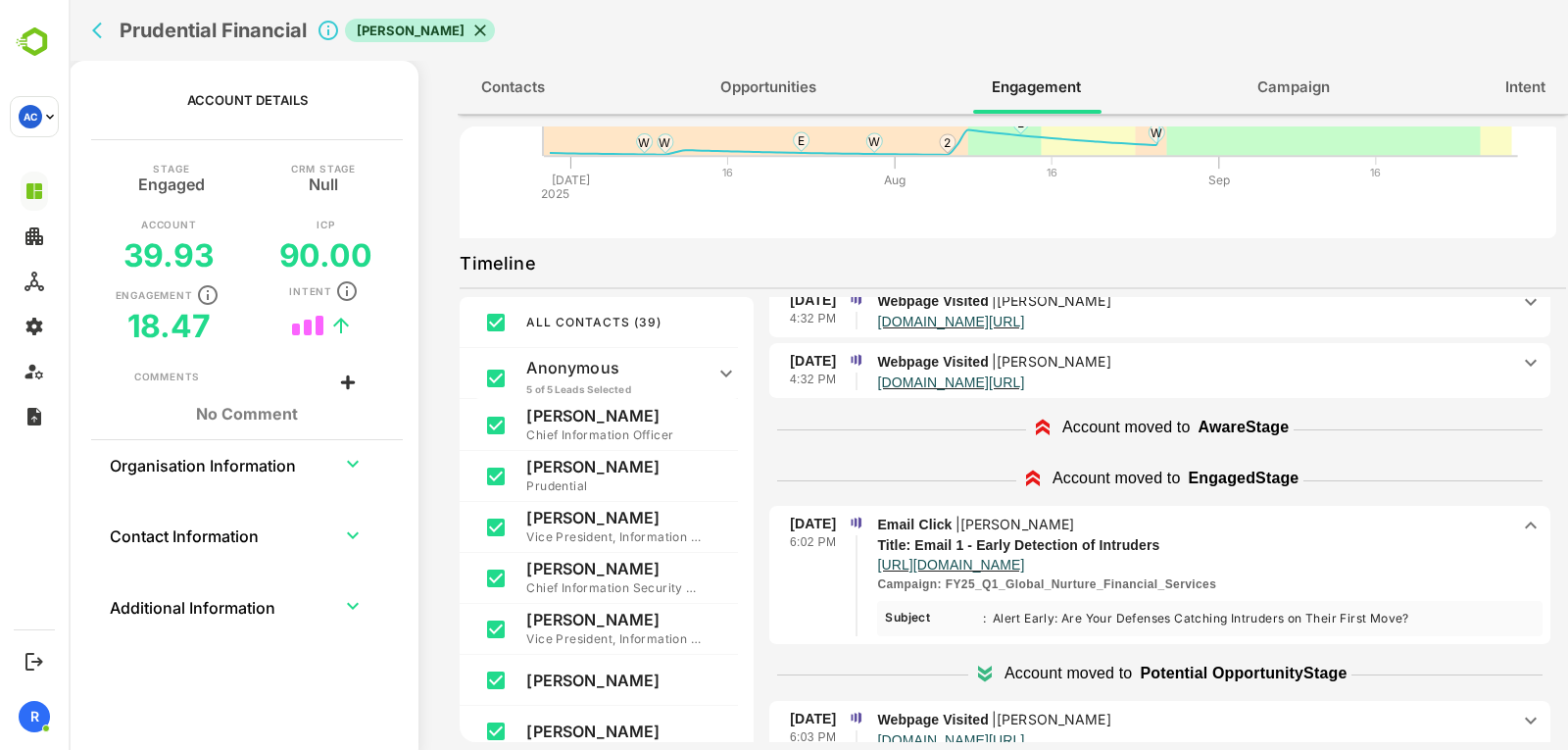
scroll to position [953, 0]
click at [1288, 528] on p "Email Click | [PERSON_NAME]" at bounding box center [1193, 523] width 633 height 22
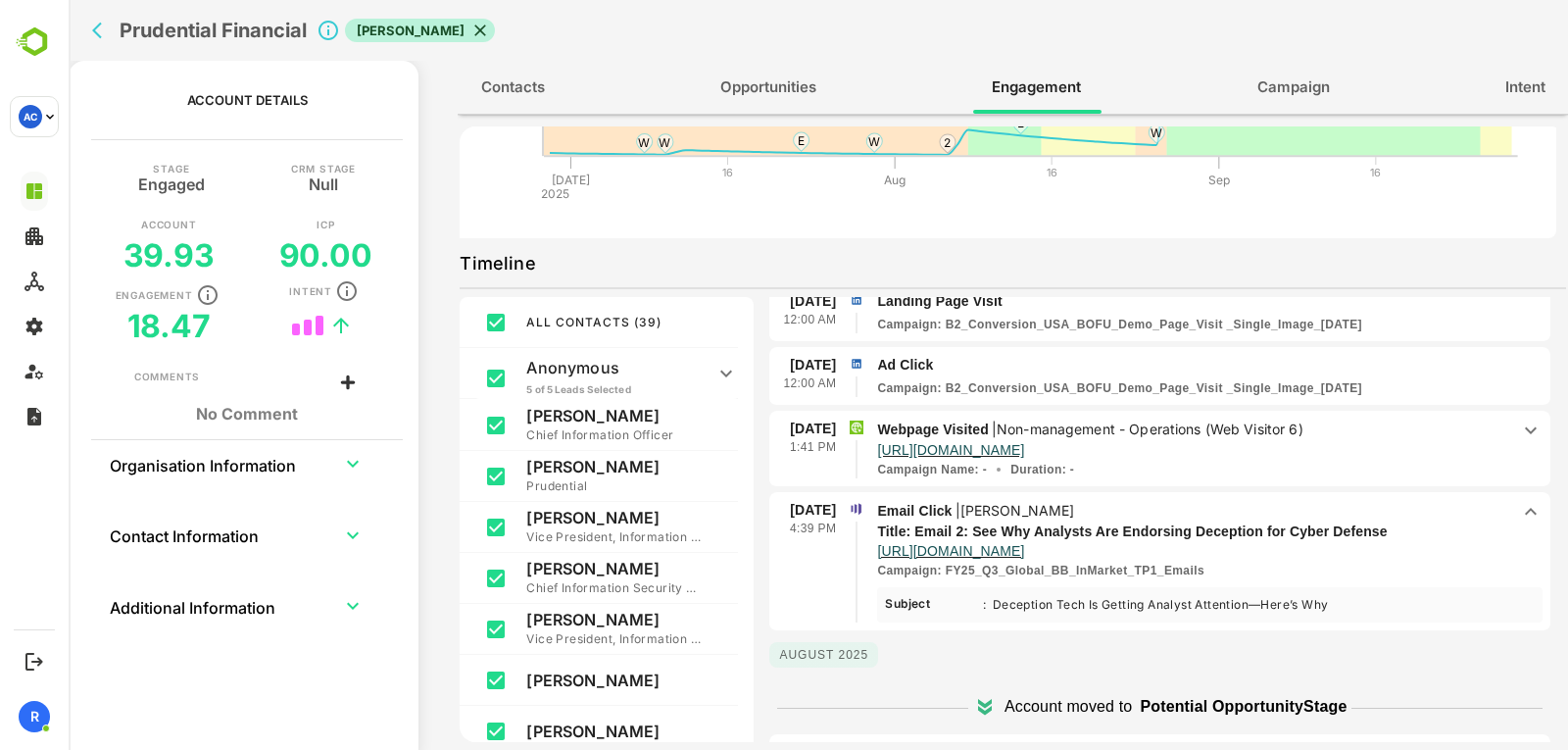
scroll to position [195, 0]
click at [1328, 443] on p "[URL][DOMAIN_NAME]" at bounding box center [1193, 450] width 633 height 17
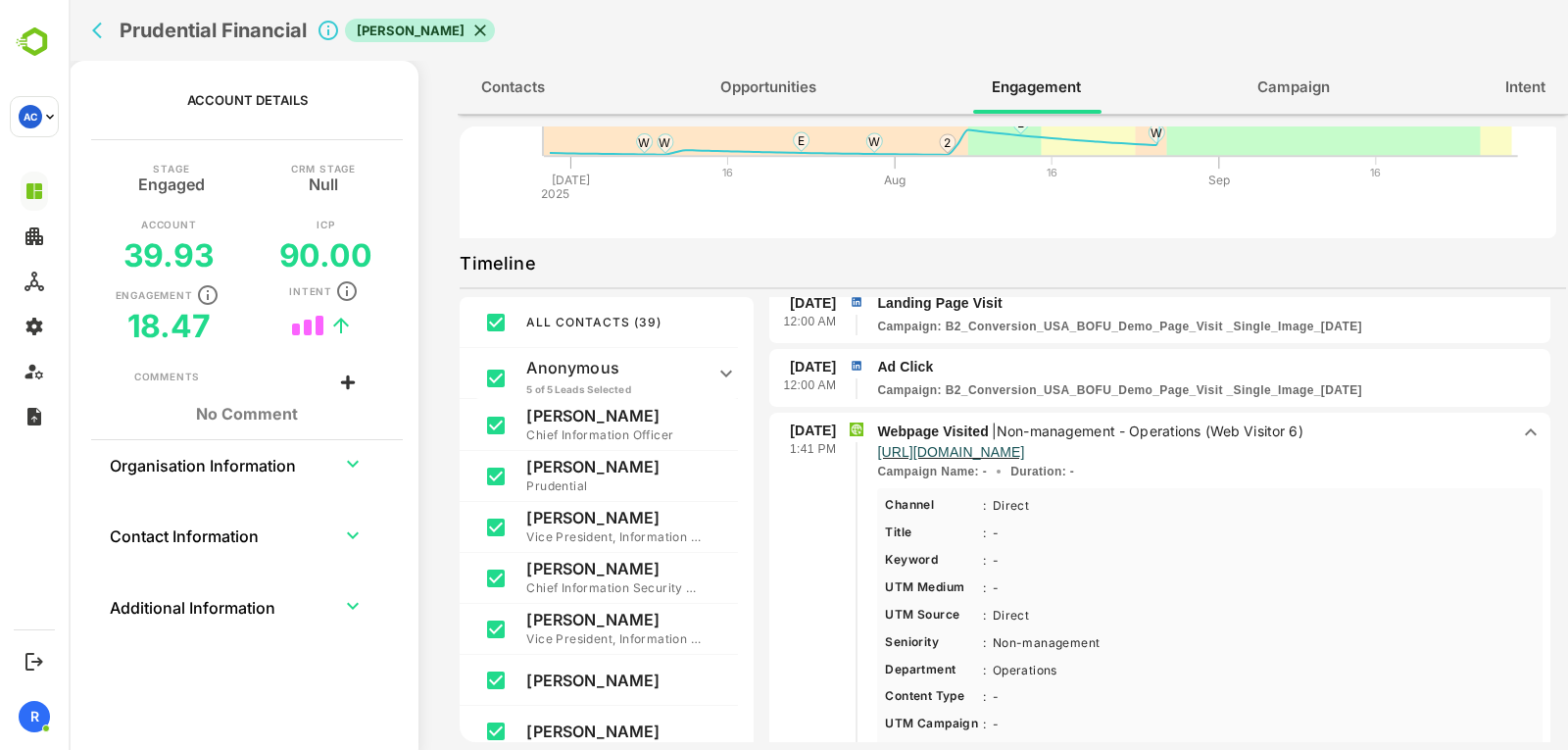
click at [1328, 443] on p "[URL][DOMAIN_NAME]" at bounding box center [1193, 450] width 633 height 17
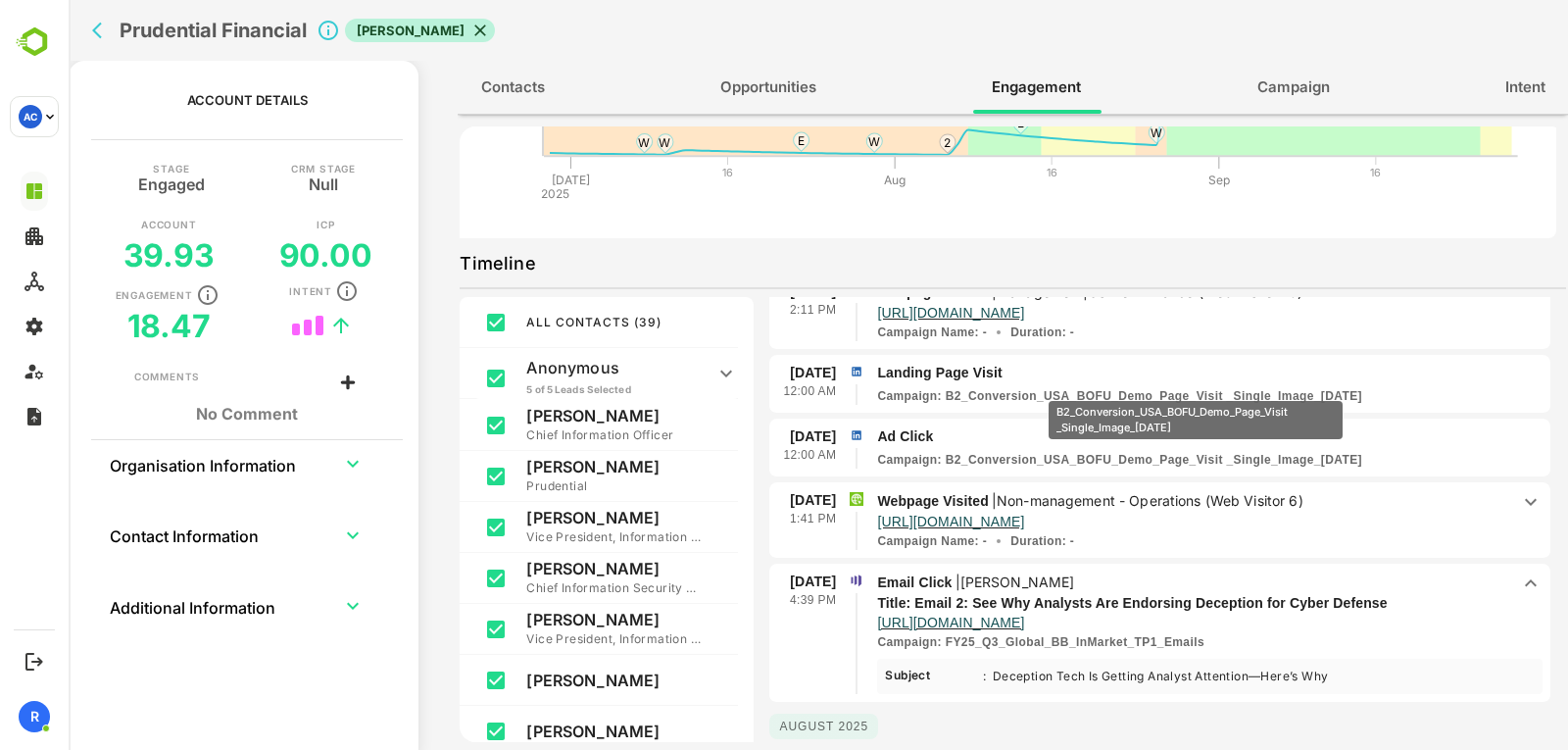
scroll to position [125, 0]
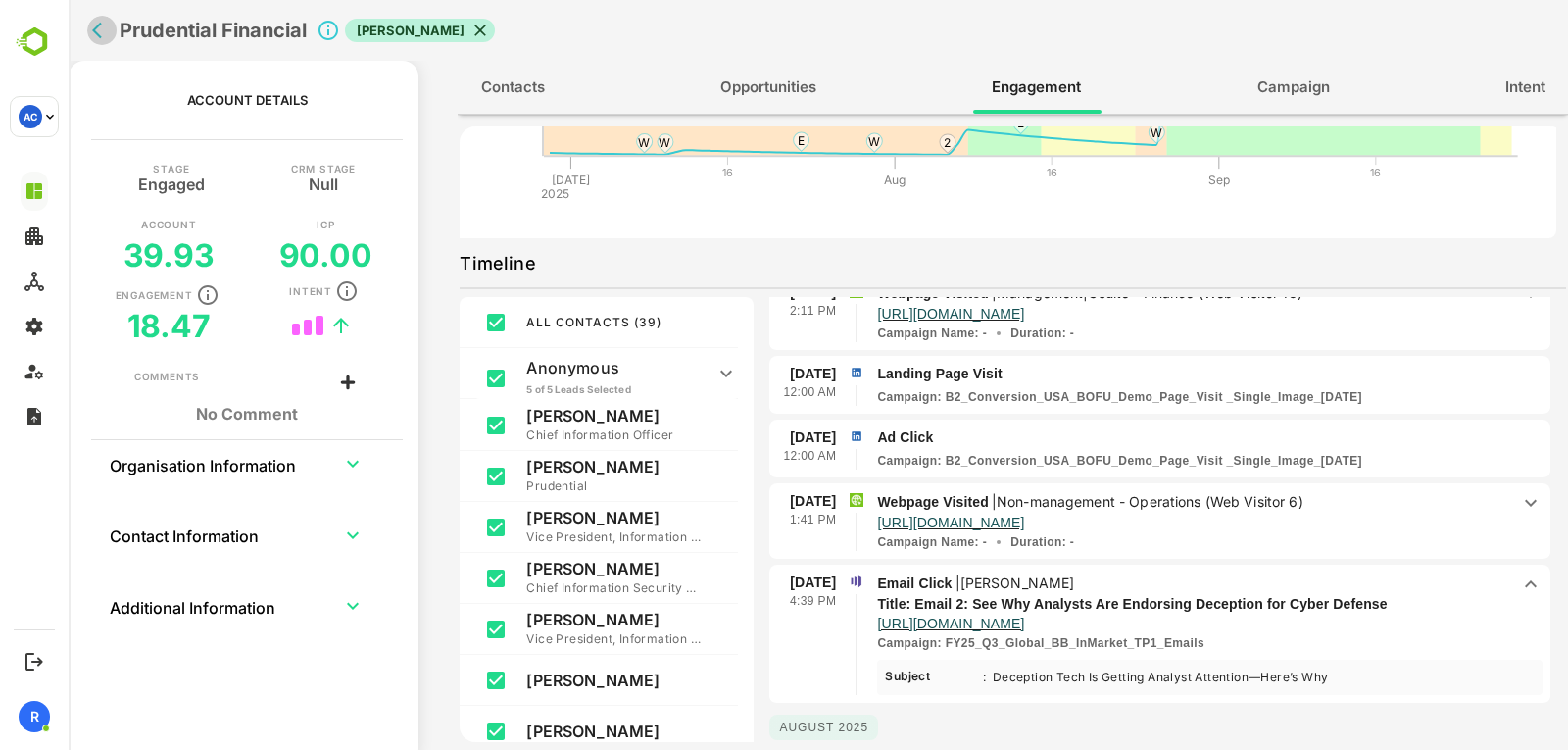
click at [98, 23] on icon "back" at bounding box center [102, 31] width 20 height 20
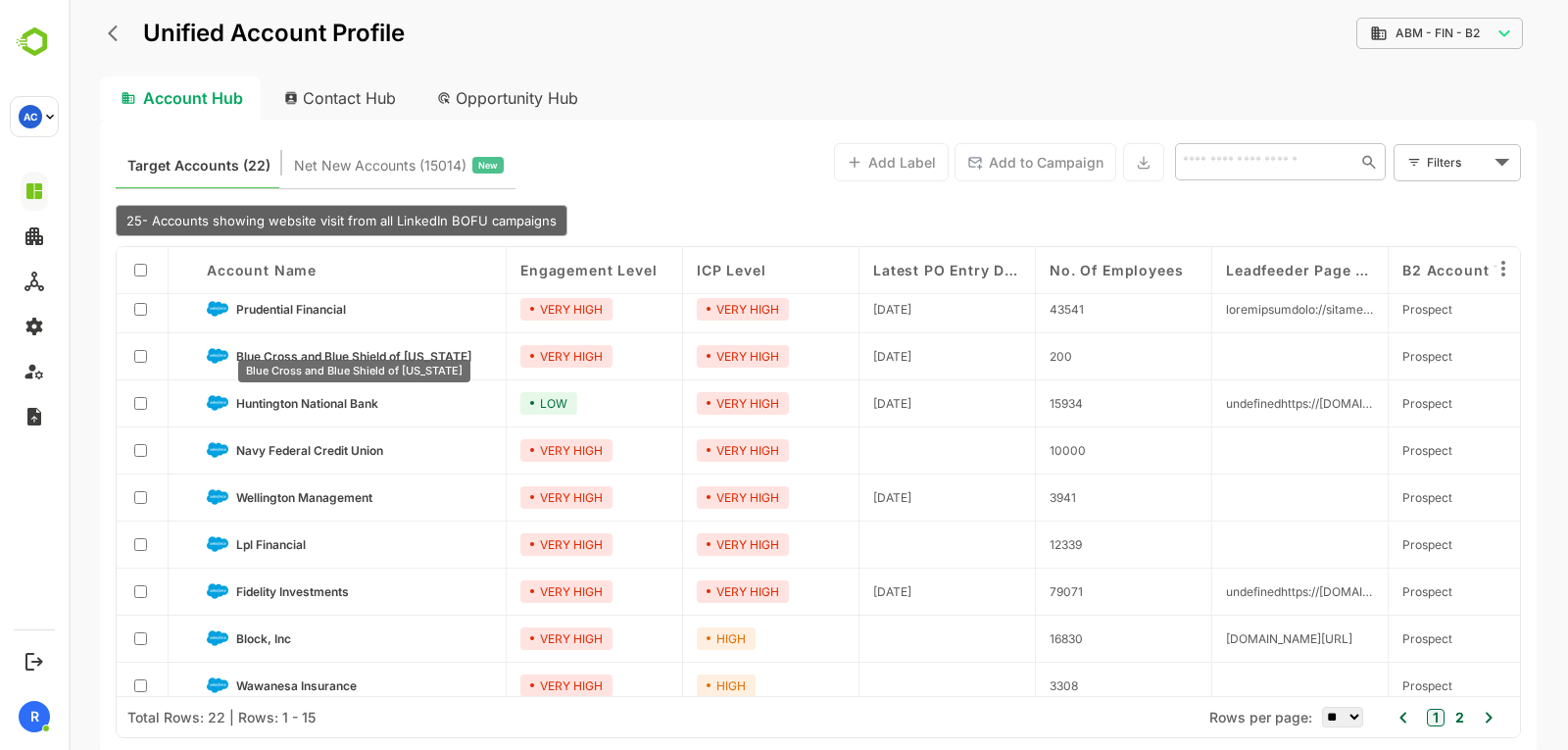
scroll to position [308, 0]
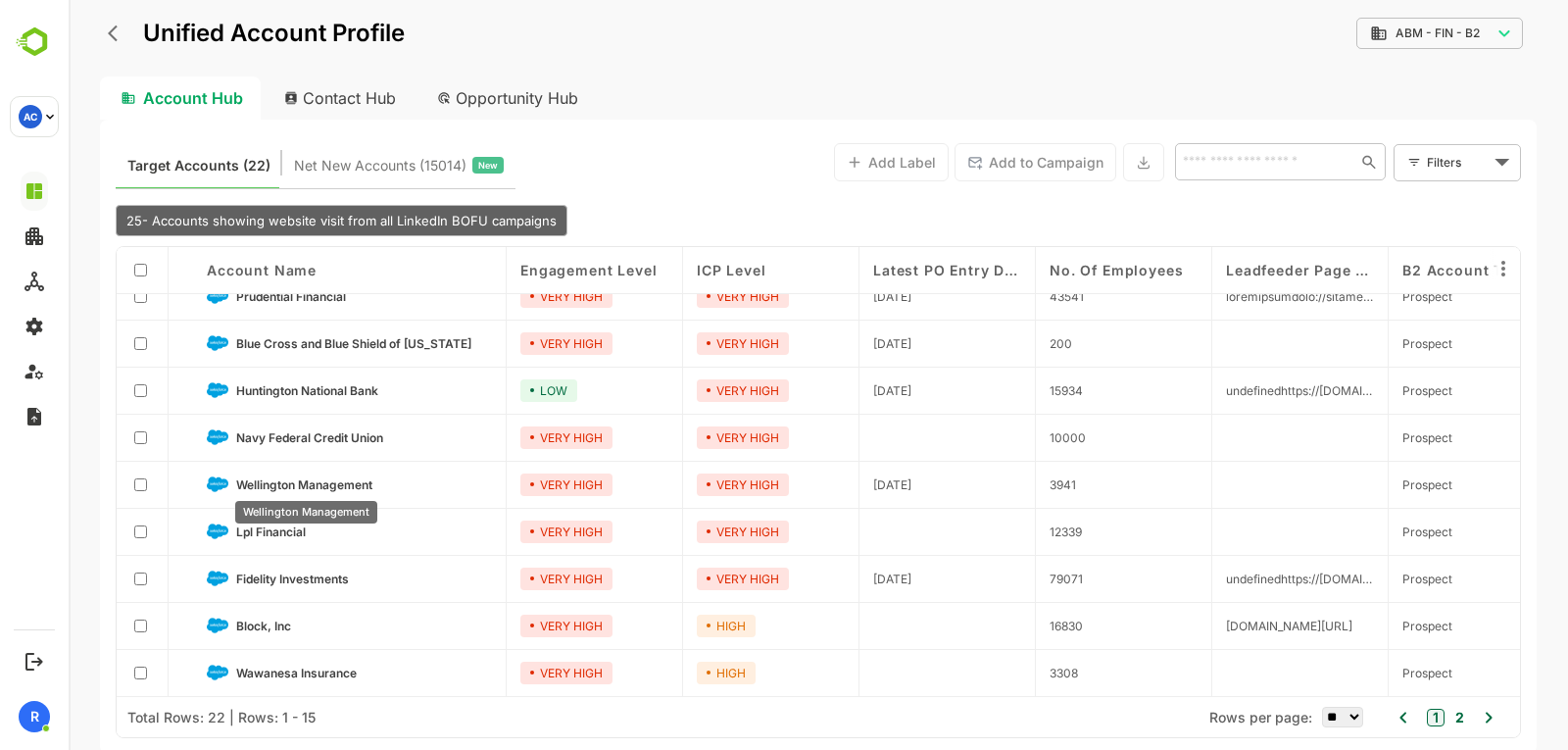
click at [290, 478] on span "Wellington Management" at bounding box center [305, 484] width 137 height 15
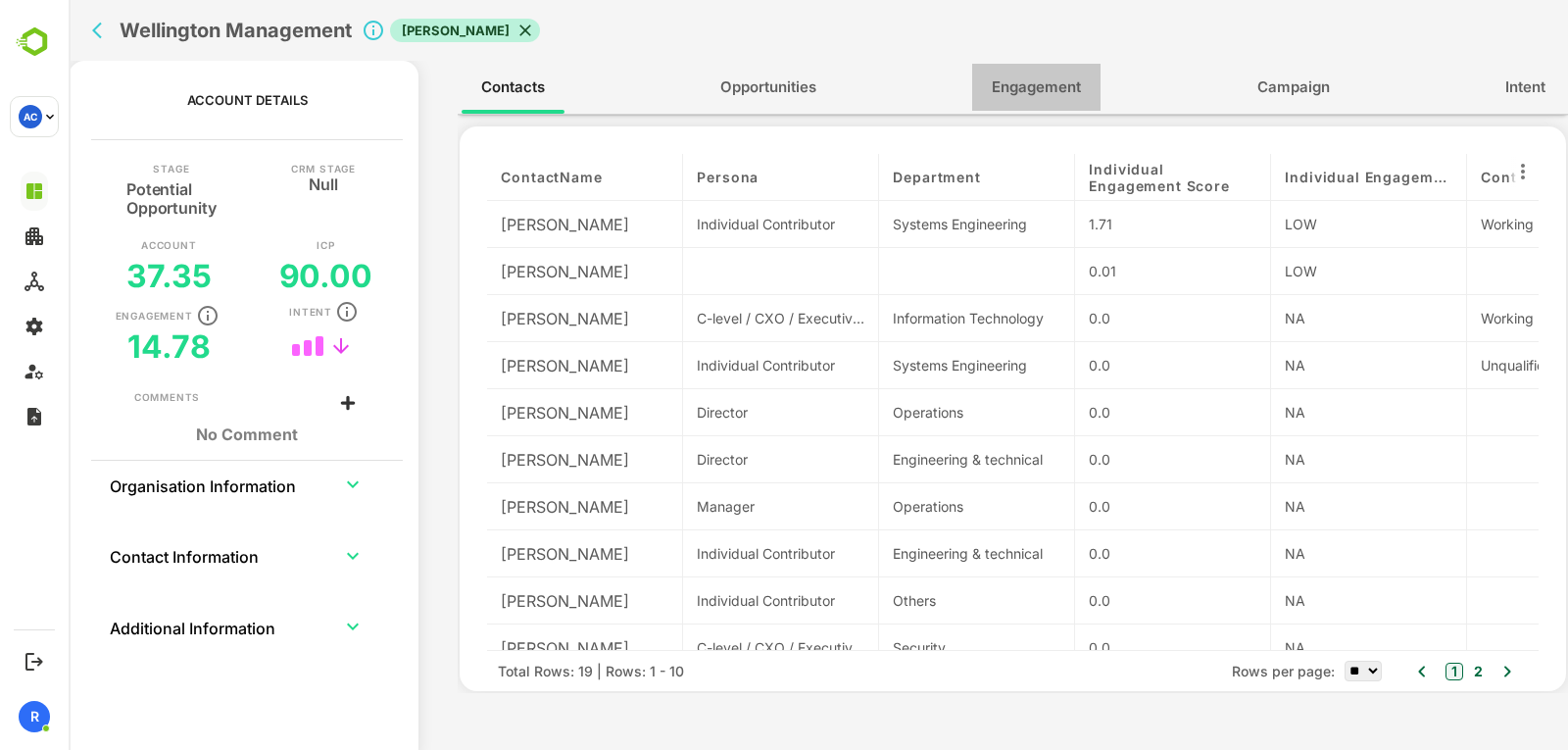
click at [1010, 98] on span "Engagement" at bounding box center [1036, 87] width 89 height 26
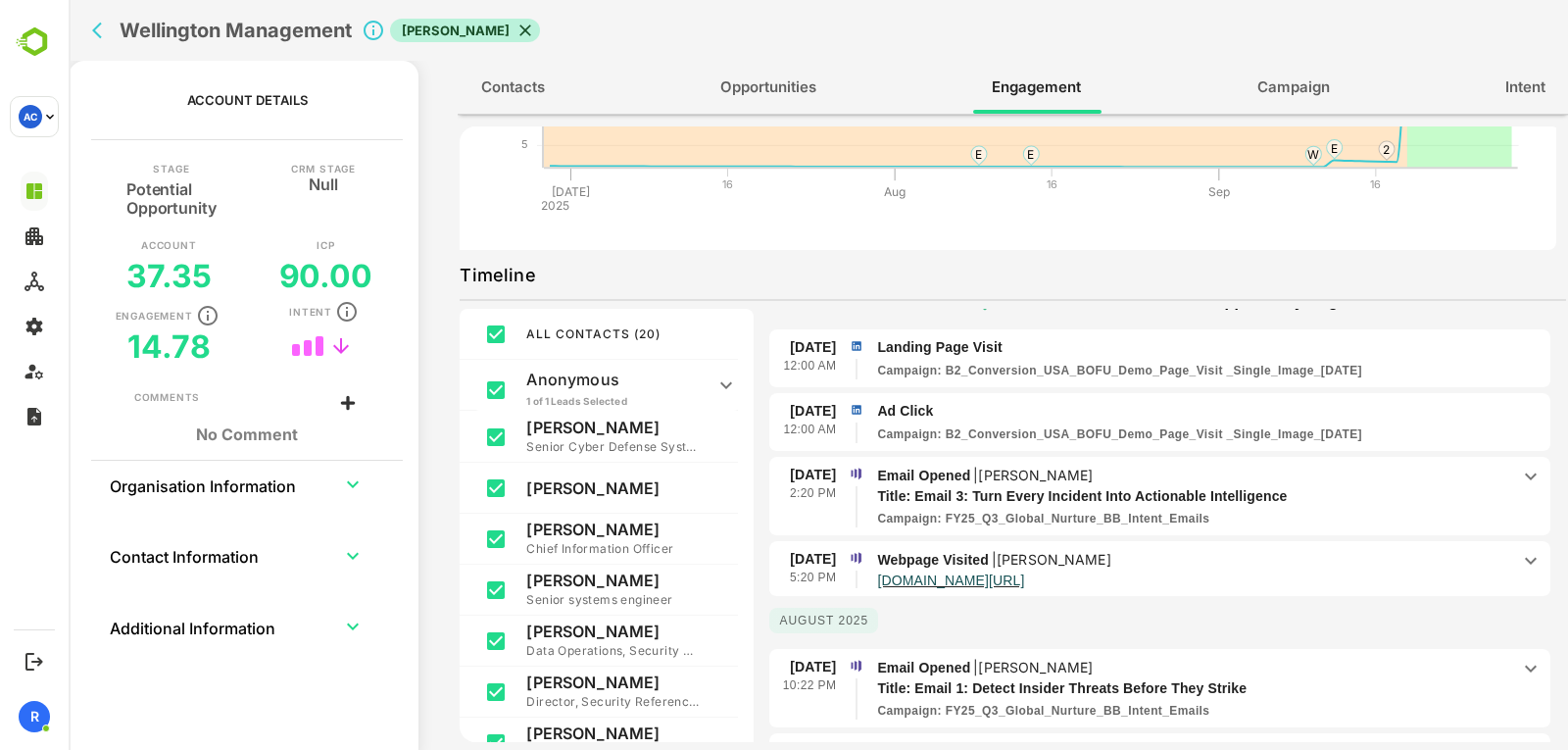
scroll to position [114, 0]
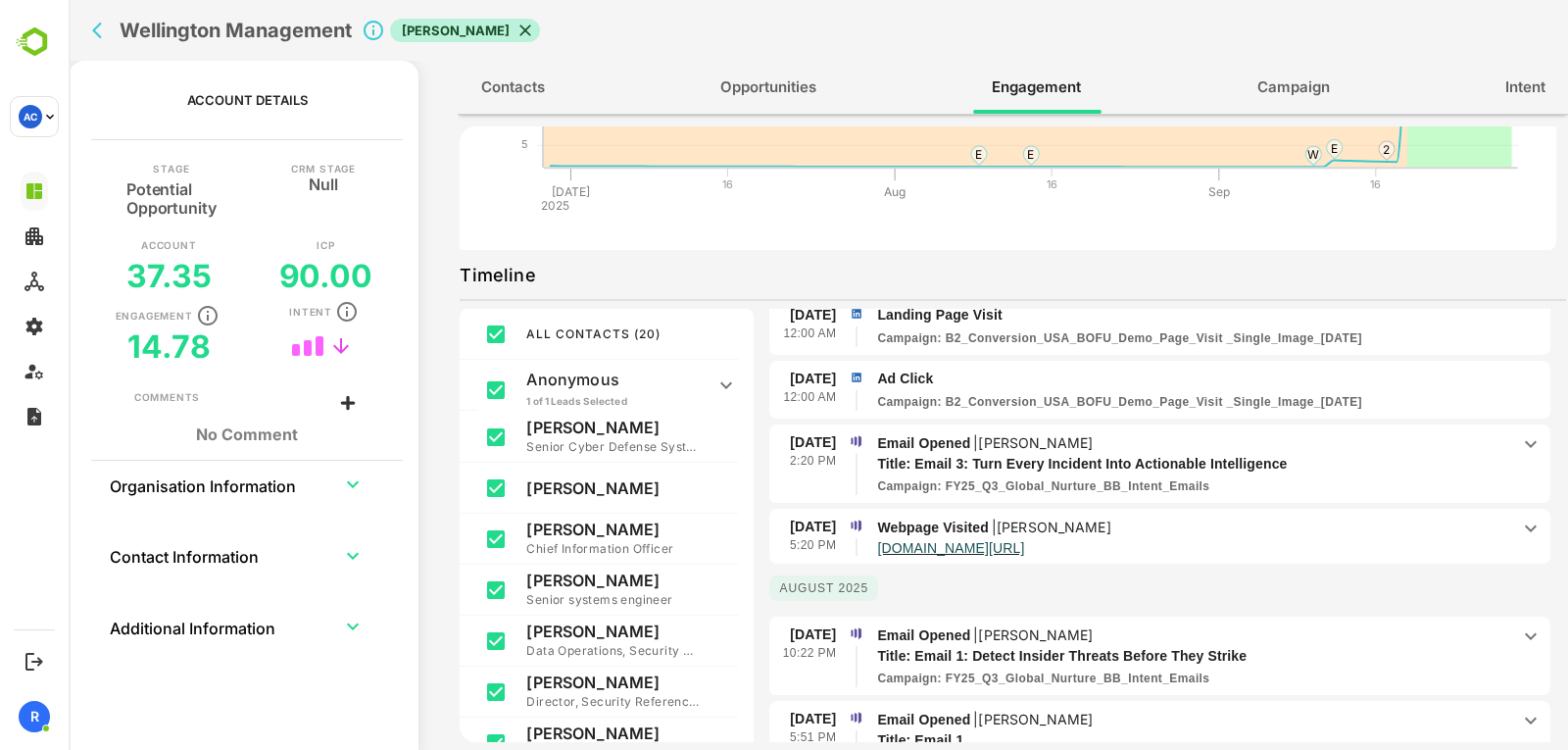
click at [1291, 523] on p "Webpage Visited | [PERSON_NAME]" at bounding box center [1193, 527] width 633 height 22
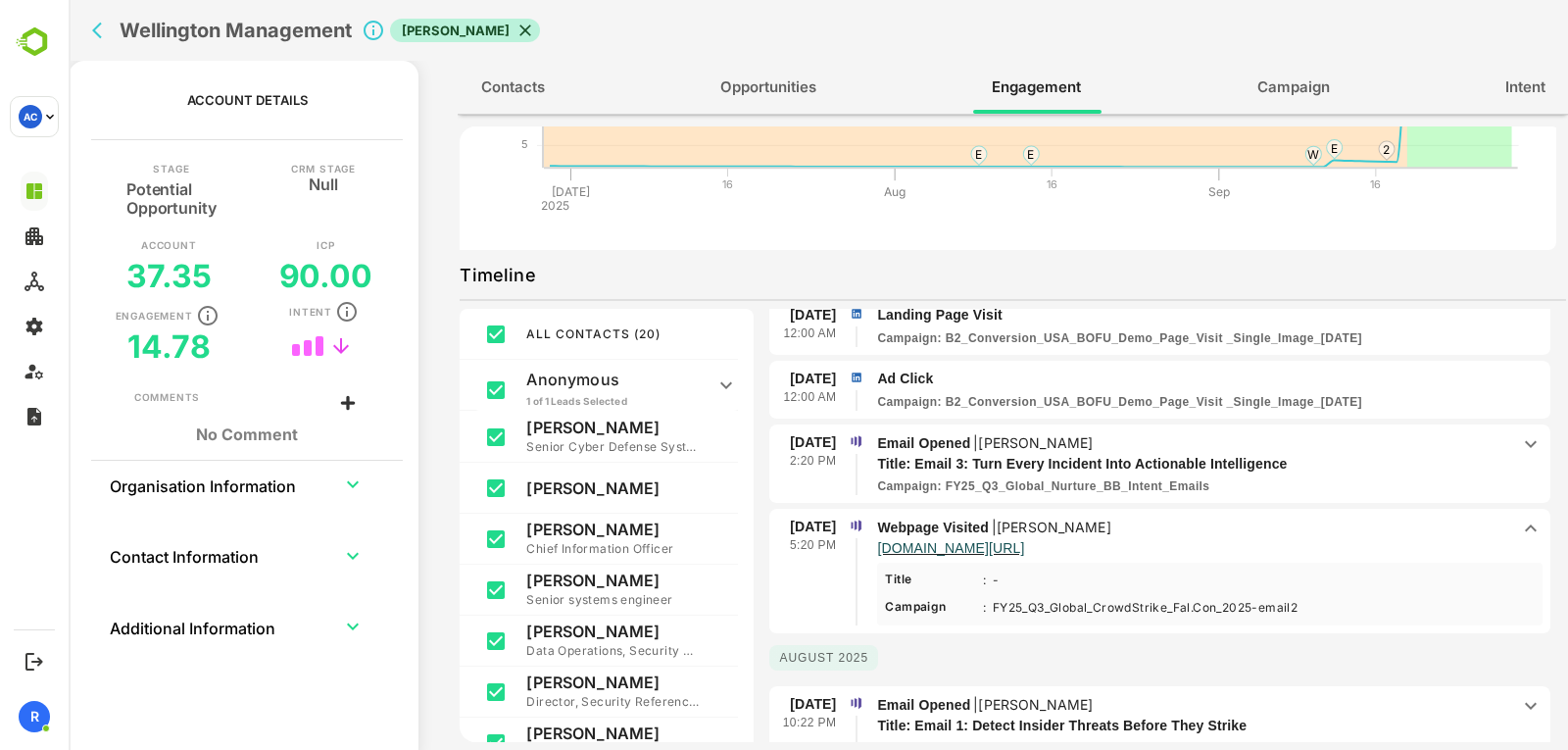
click at [1285, 524] on p "Webpage Visited | [PERSON_NAME]" at bounding box center [1193, 527] width 633 height 22
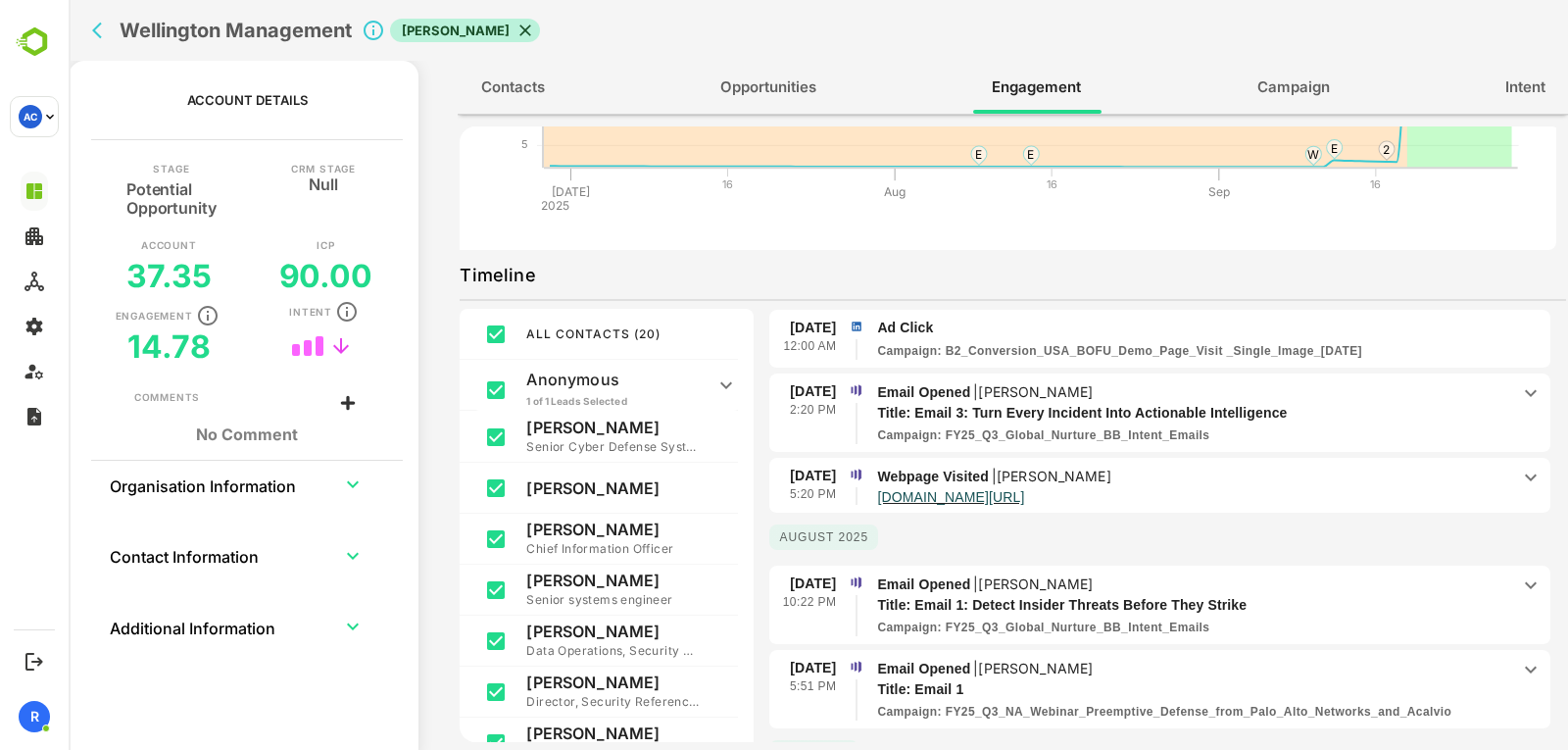
scroll to position [320, 0]
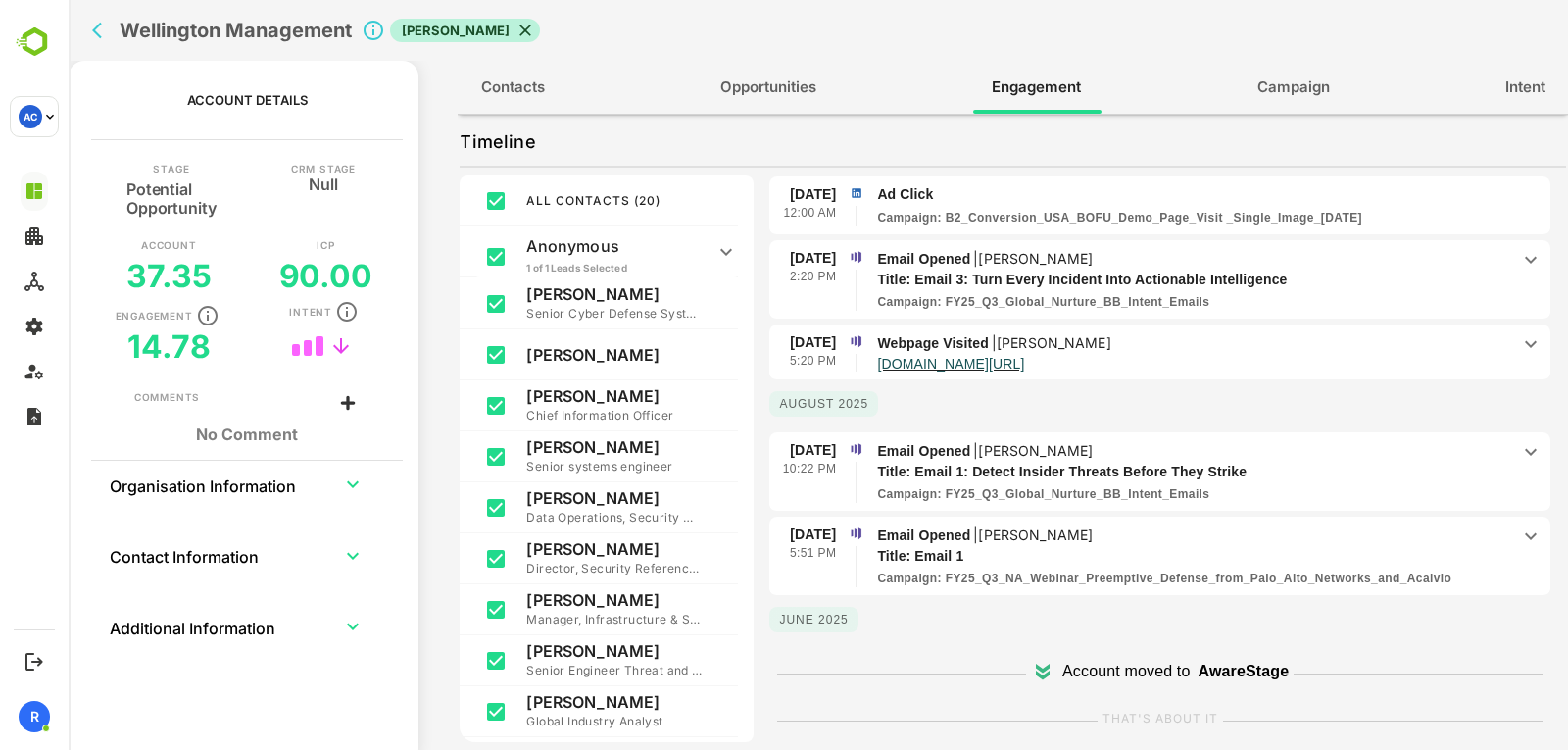
click at [1318, 451] on p "Email Opened | [PERSON_NAME]" at bounding box center [1193, 451] width 633 height 22
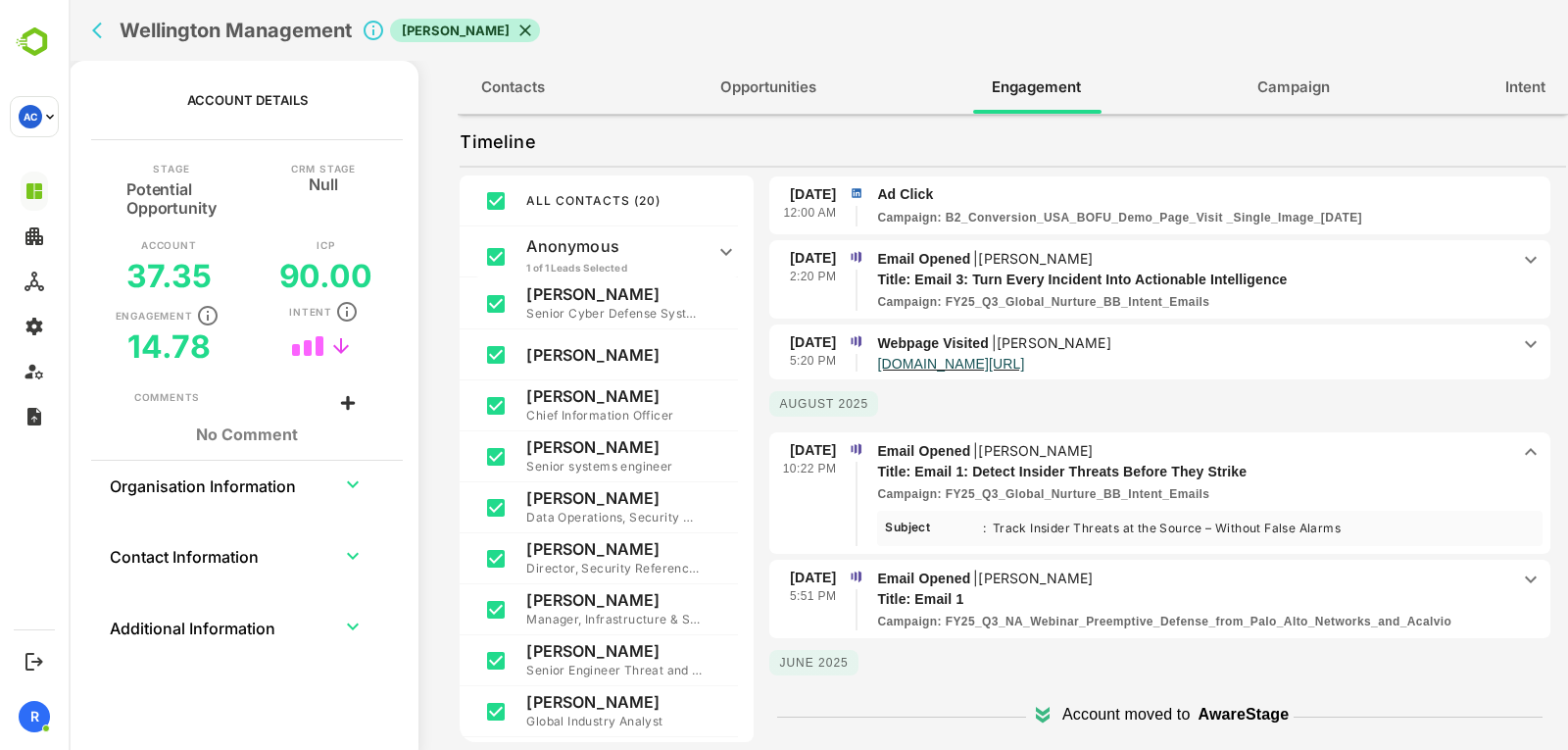
click at [1318, 451] on p "Email Opened | [PERSON_NAME]" at bounding box center [1193, 451] width 633 height 22
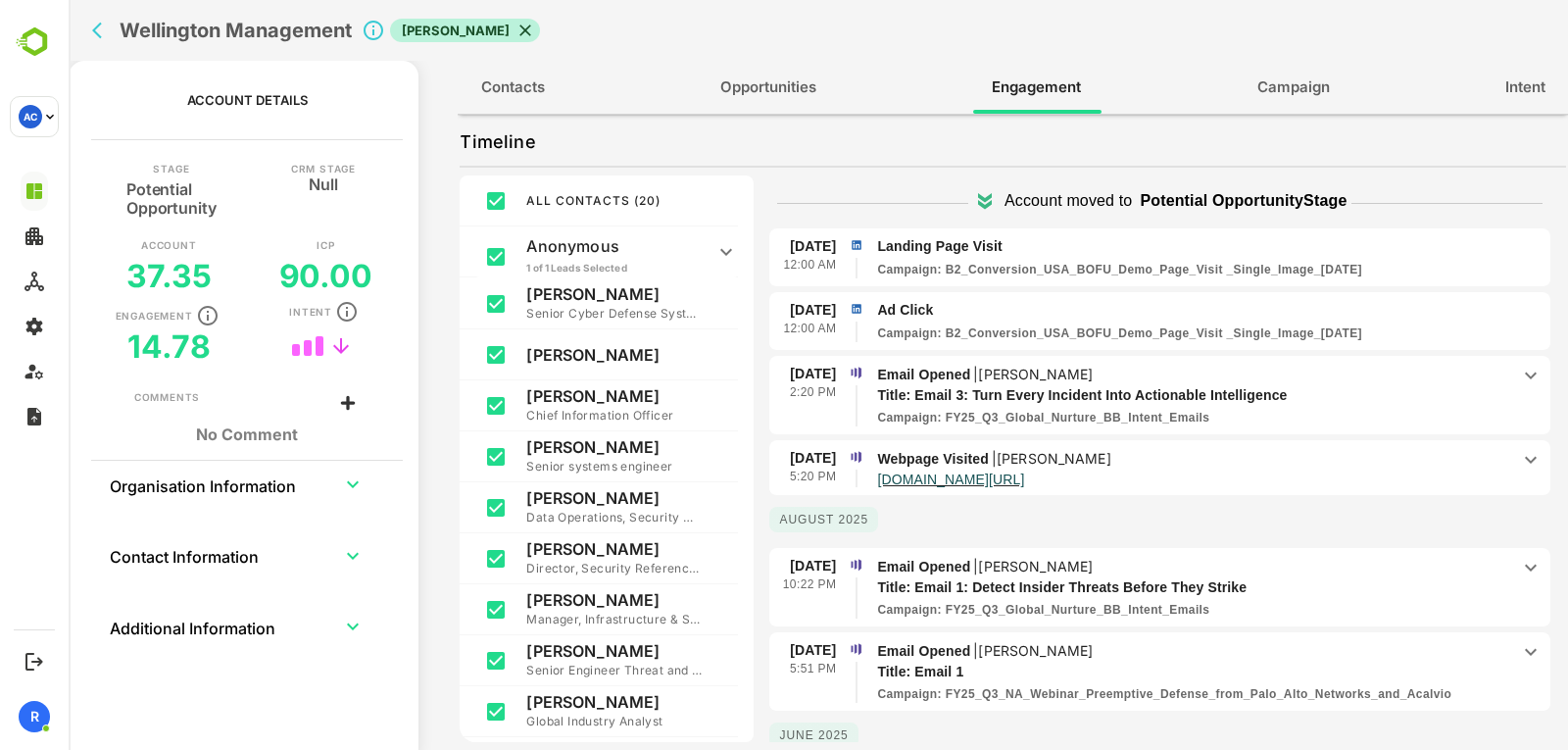
scroll to position [0, 0]
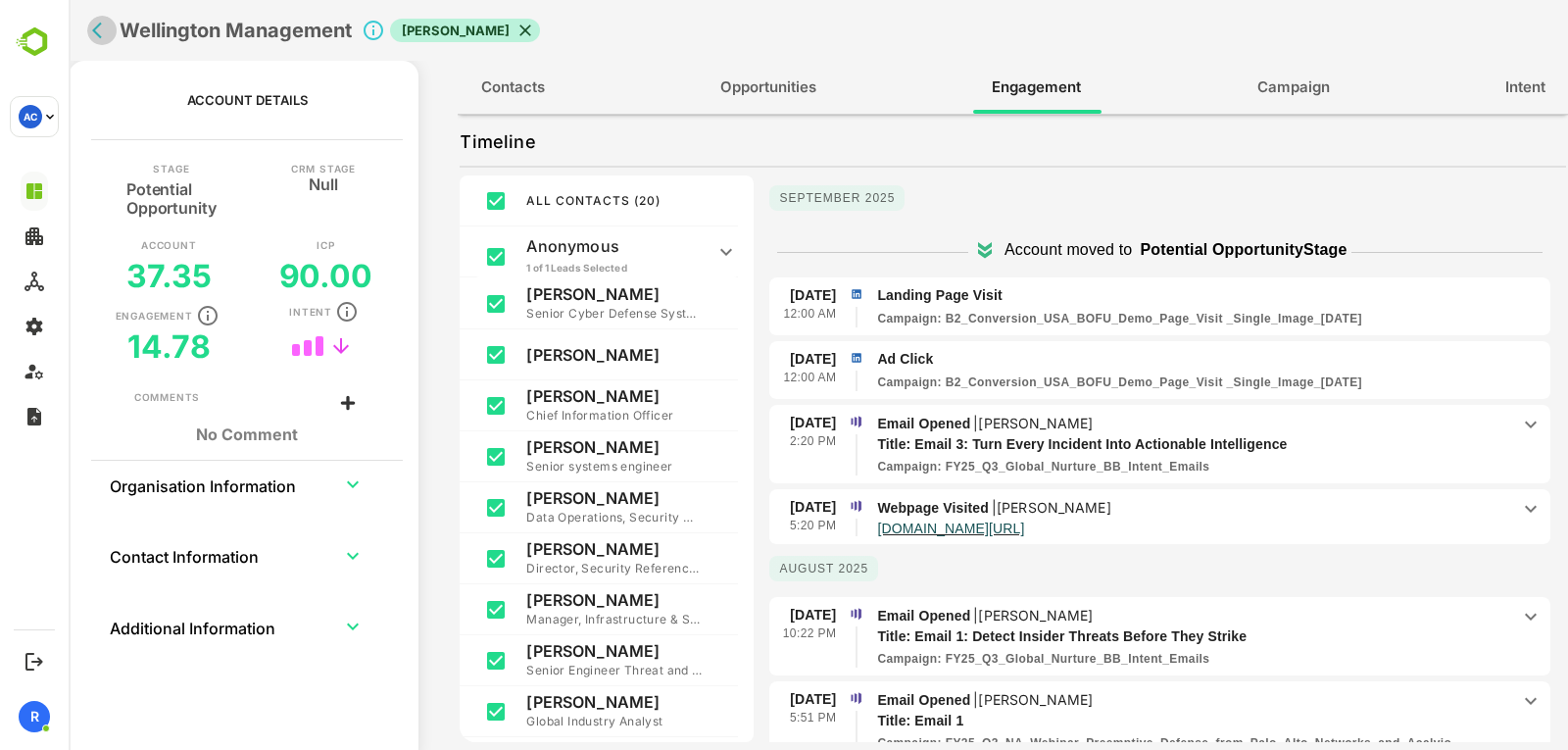
click at [106, 34] on icon "back" at bounding box center [102, 31] width 20 height 20
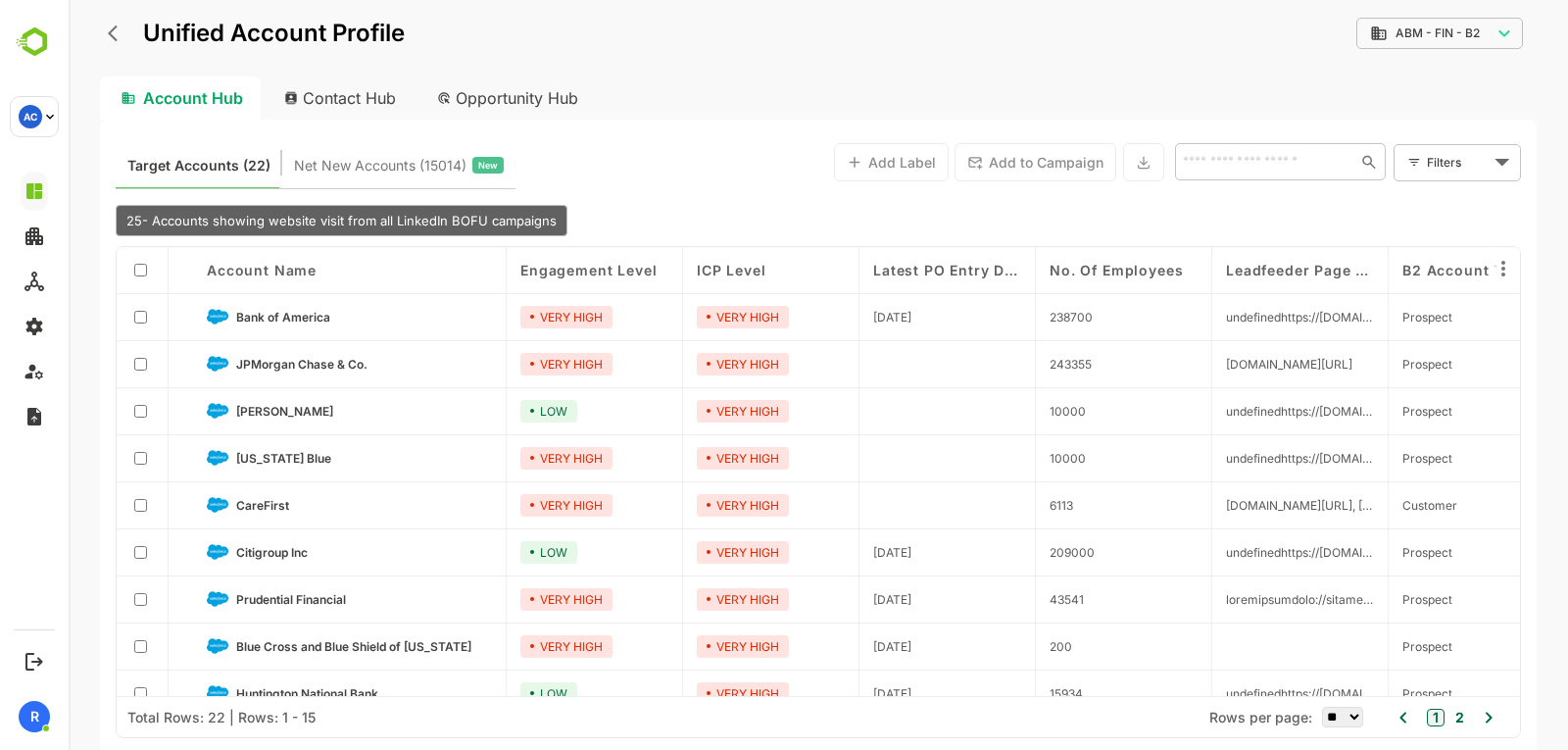
click at [100, 35] on div "Unified Account Profile" at bounding box center [252, 34] width 305 height 36
click at [114, 35] on icon "back" at bounding box center [118, 34] width 20 height 20
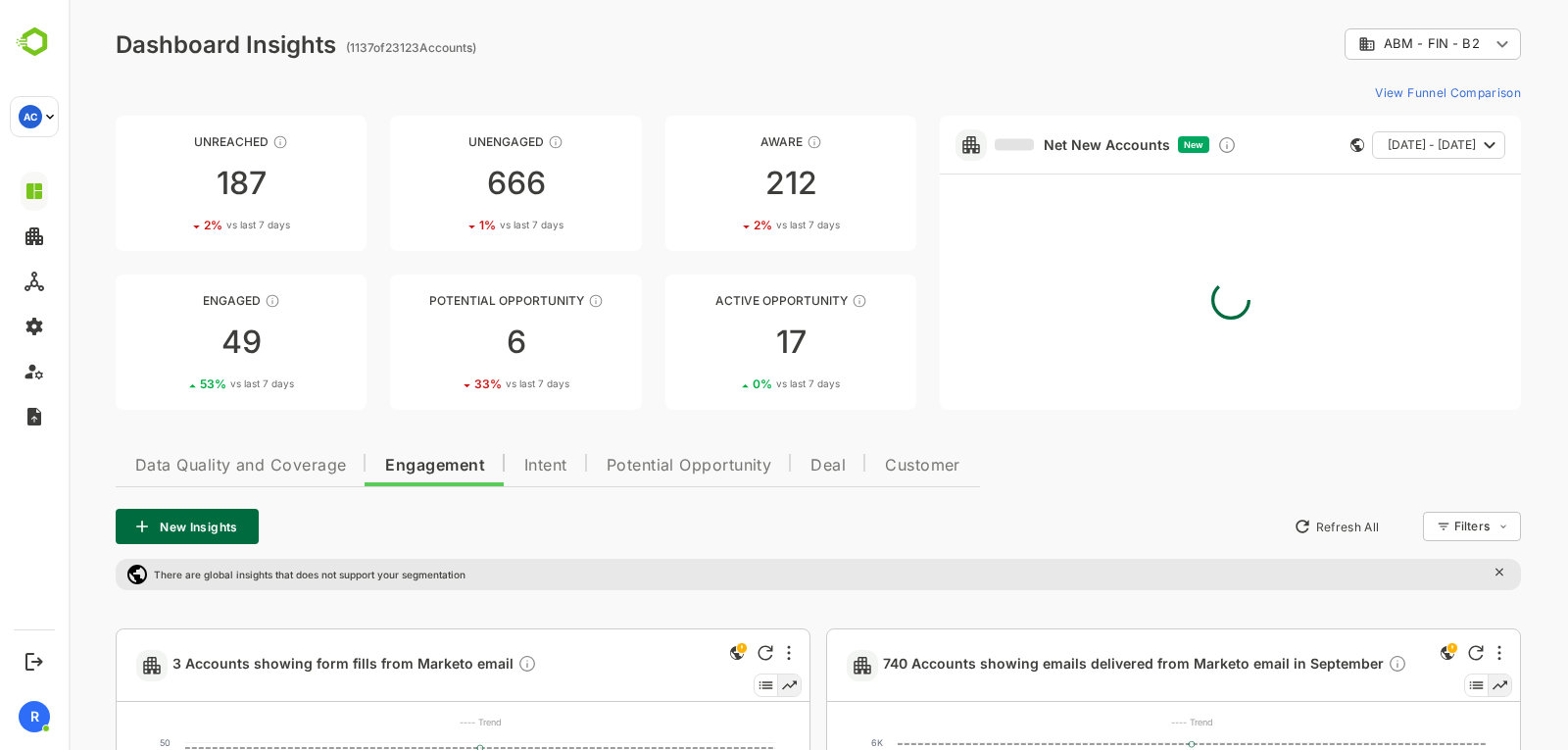
scroll to position [1900, 0]
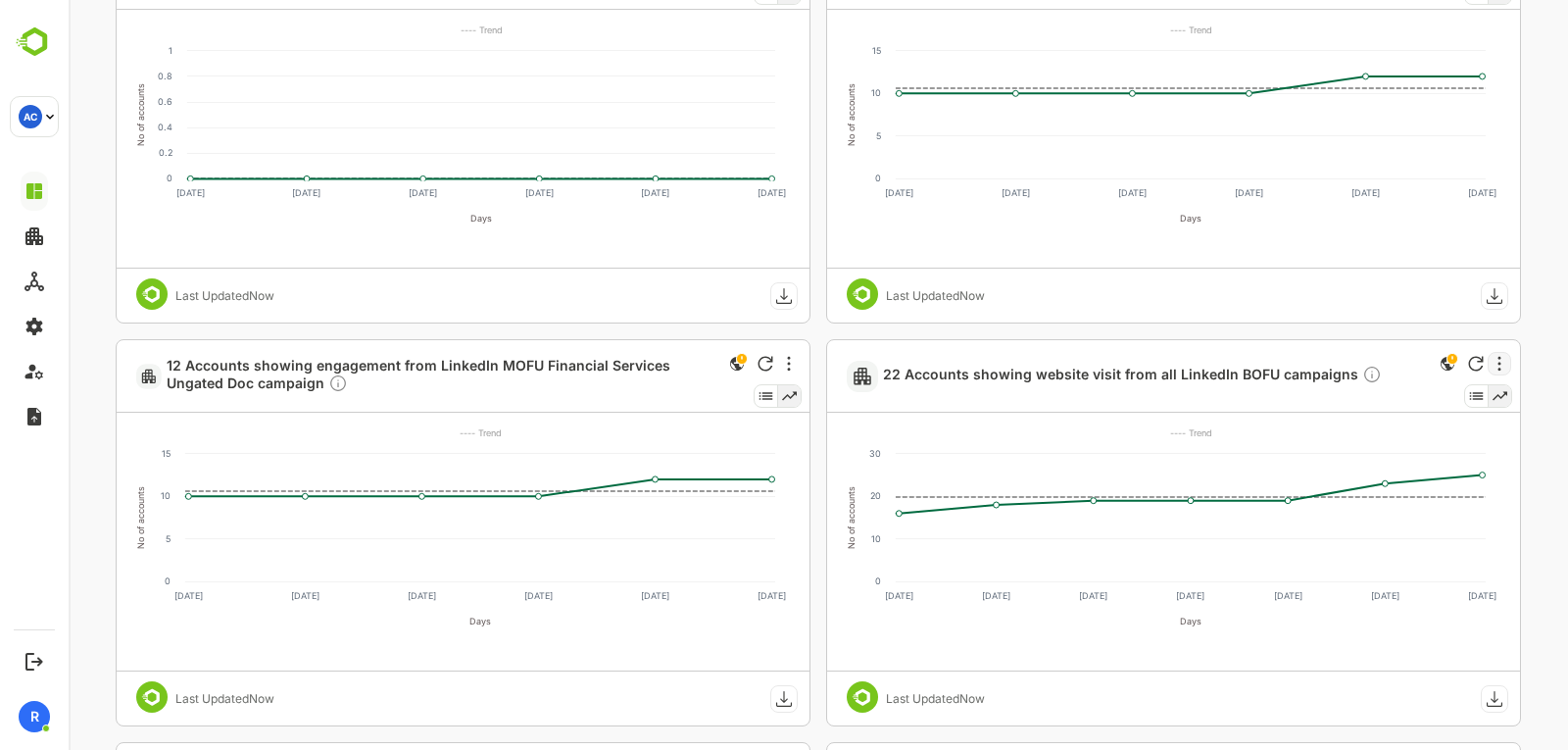
click at [1488, 362] on div at bounding box center [1500, 364] width 24 height 24
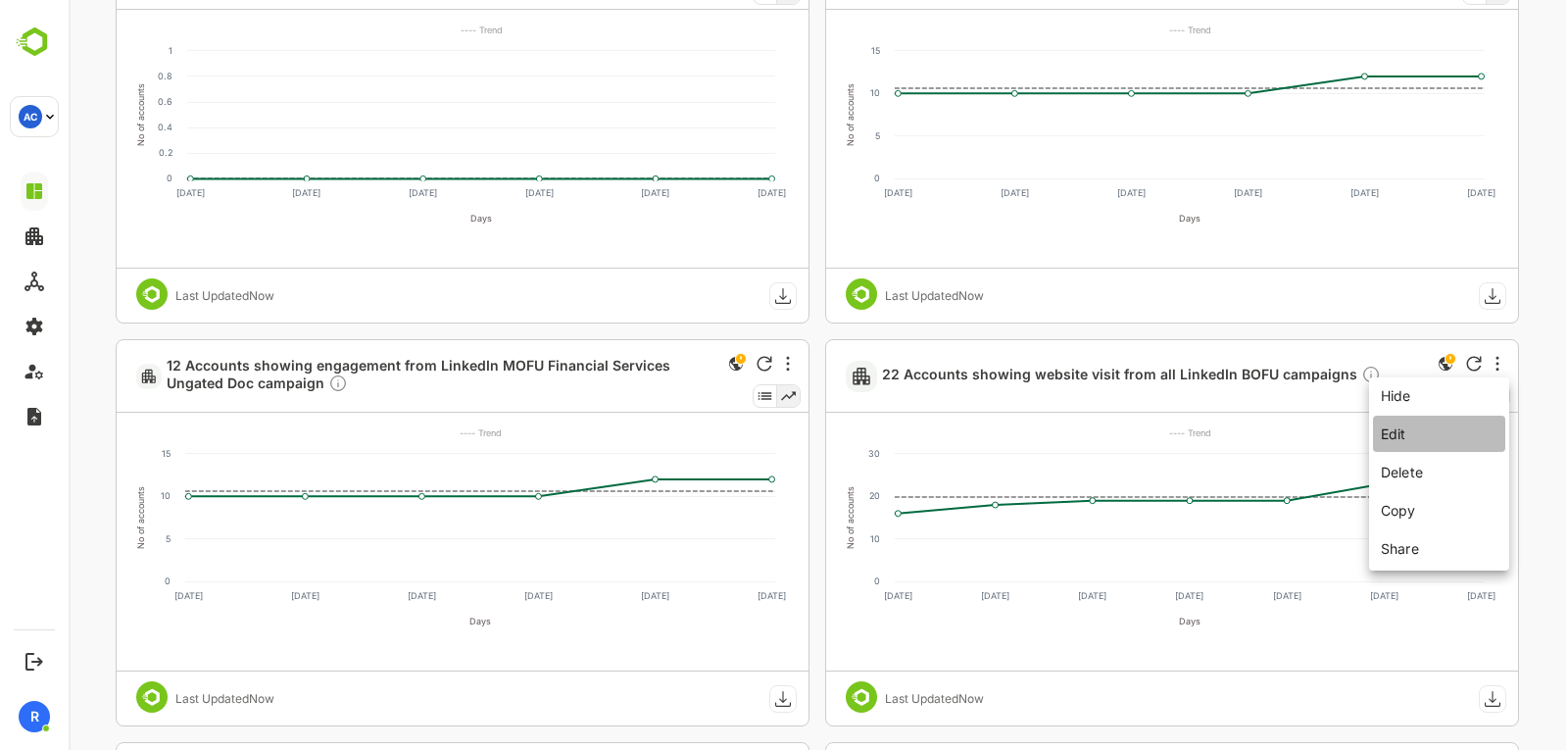
click at [1416, 445] on li "Edit" at bounding box center [1439, 433] width 133 height 37
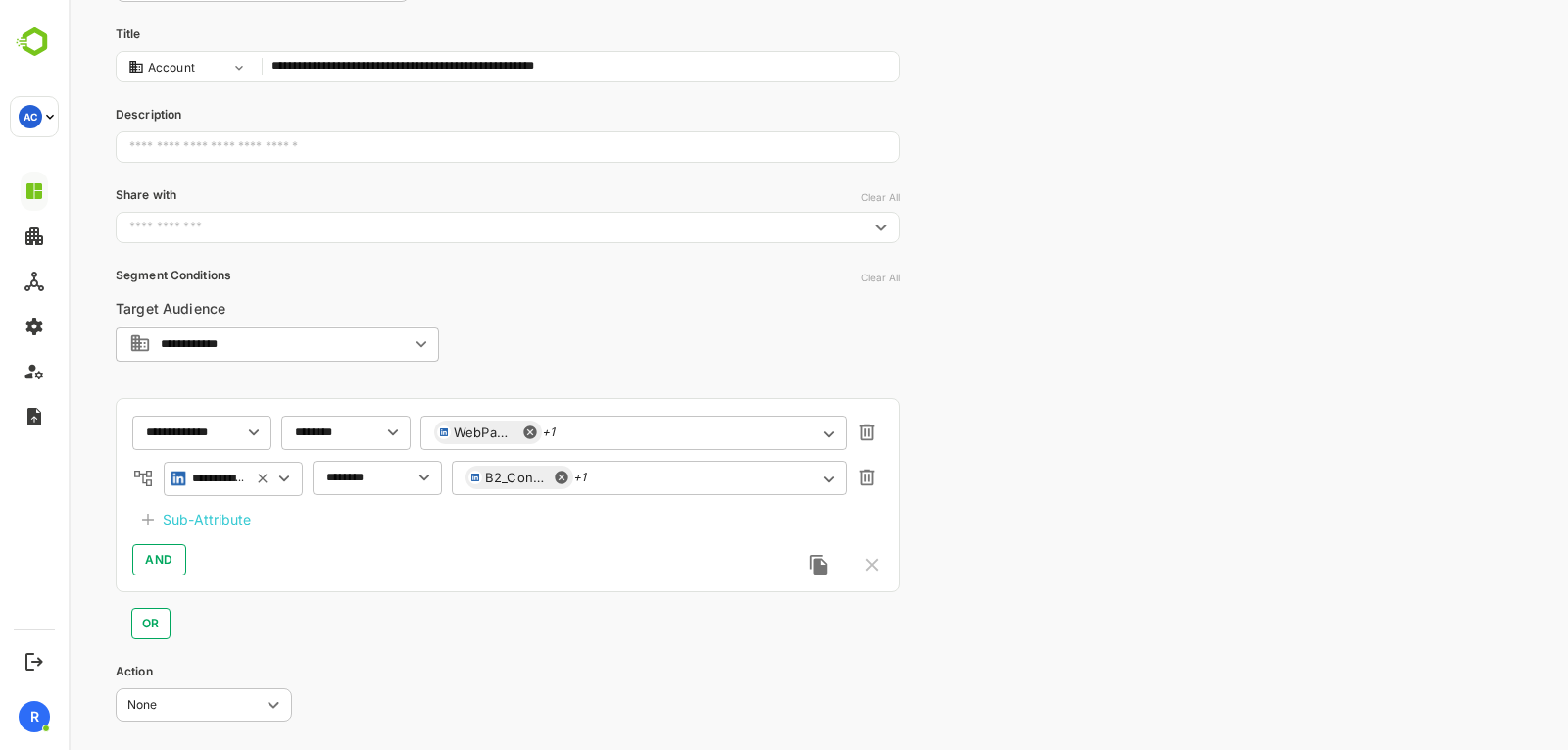
scroll to position [175, 0]
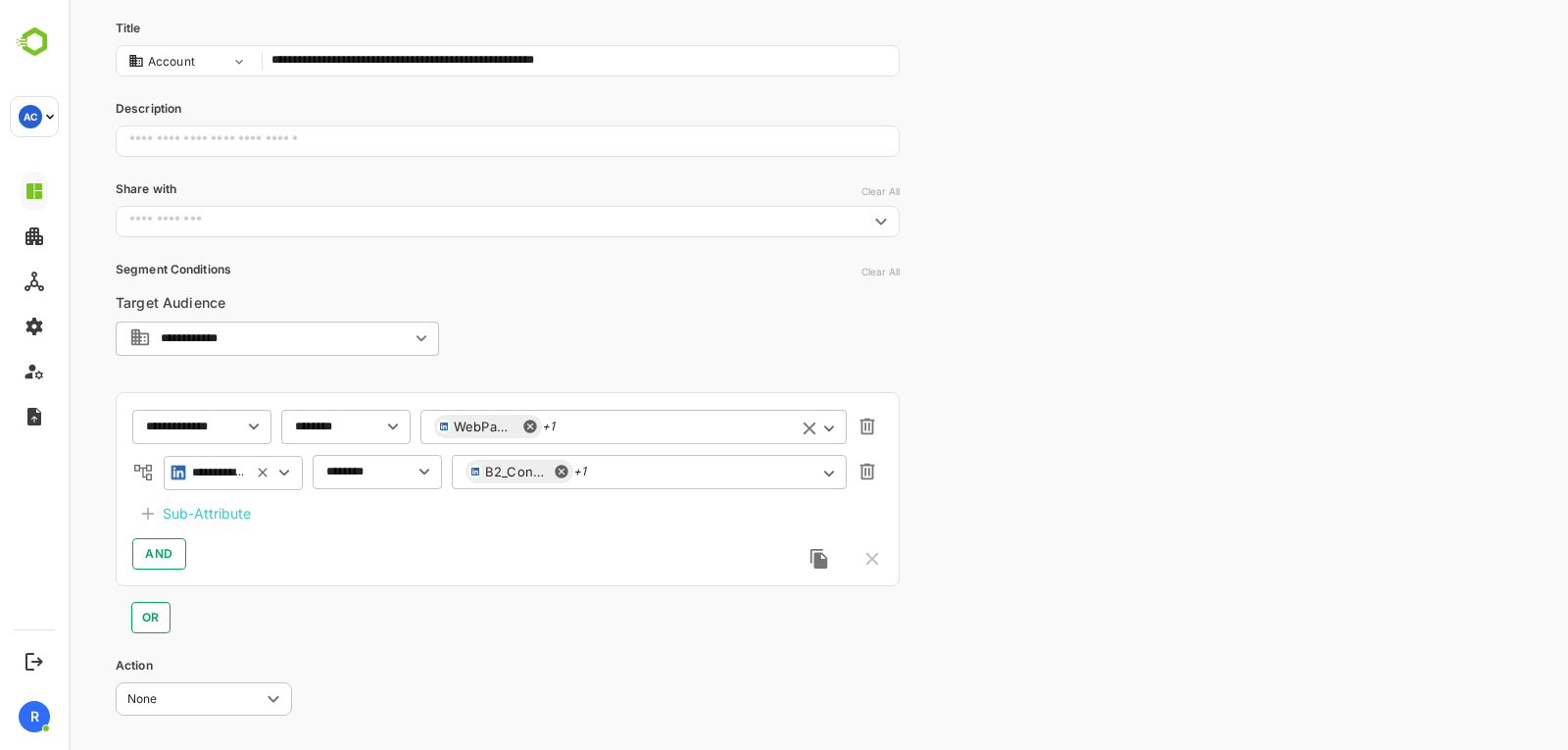
click at [620, 424] on div "WebPageVisit +1 ​" at bounding box center [634, 426] width 427 height 36
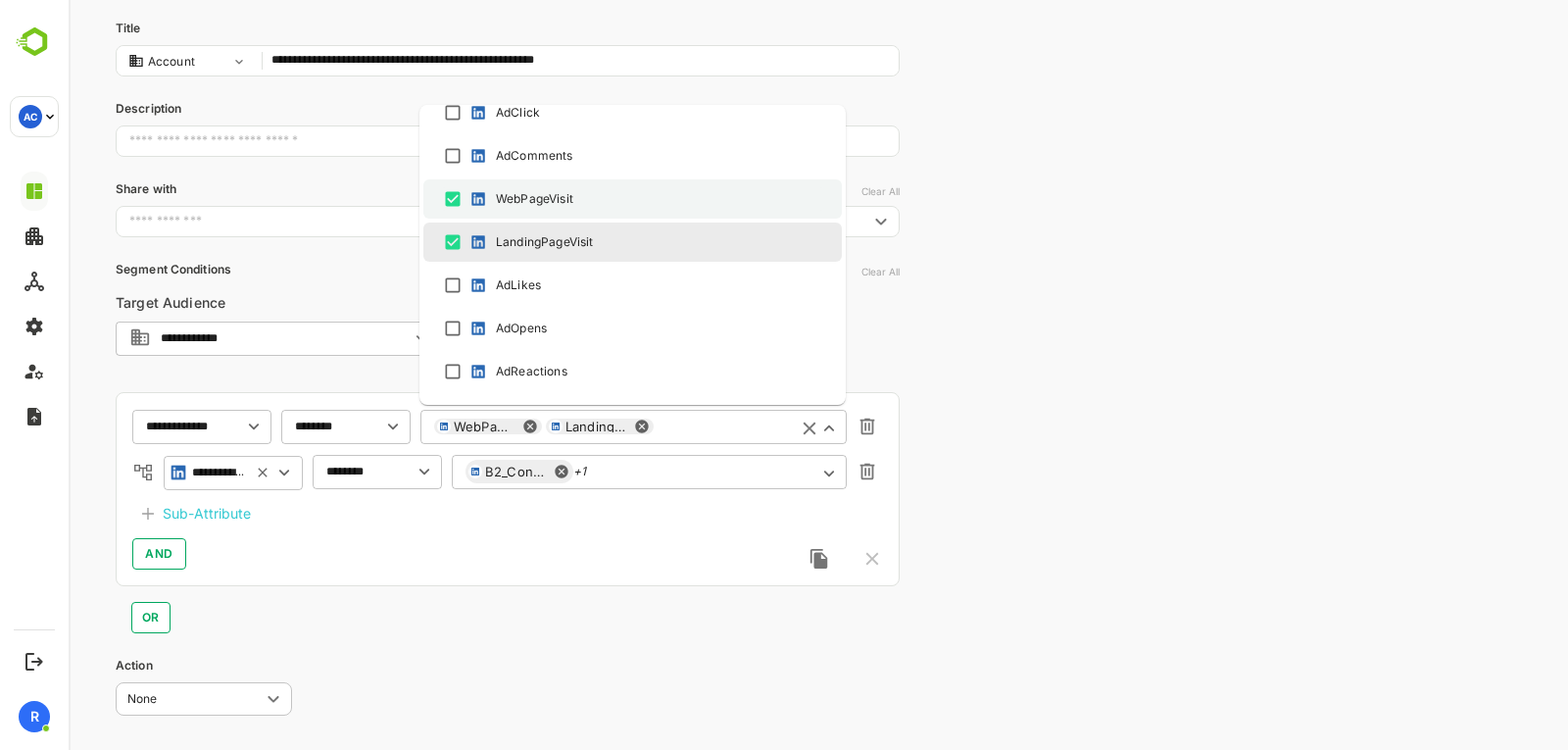
scroll to position [664, 0]
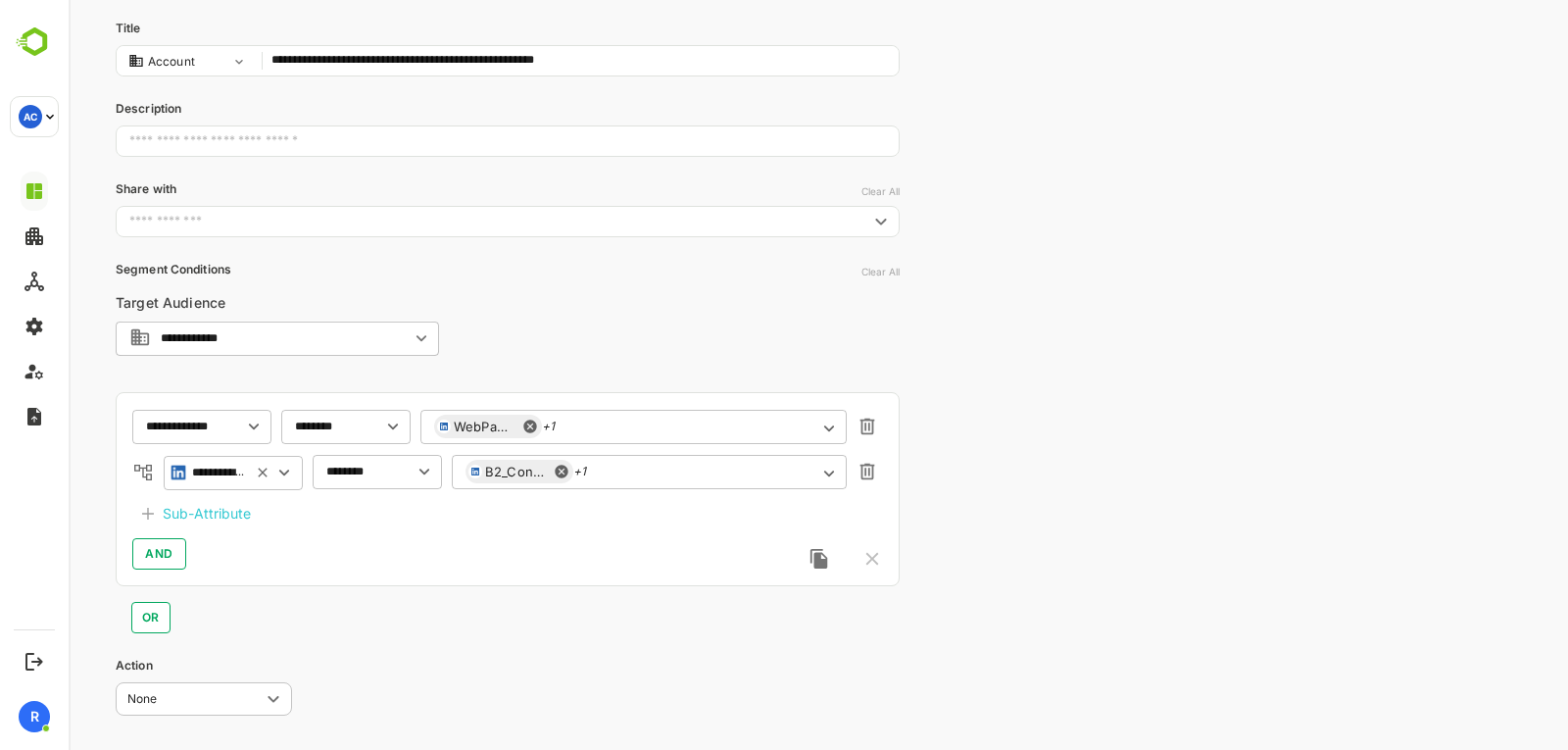
click at [938, 445] on div "**********" at bounding box center [818, 340] width 1500 height 1031
click at [650, 464] on div "B2_Conversion_USA_BOFU_Inmail_[DATE] +1 ​" at bounding box center [649, 472] width 395 height 36
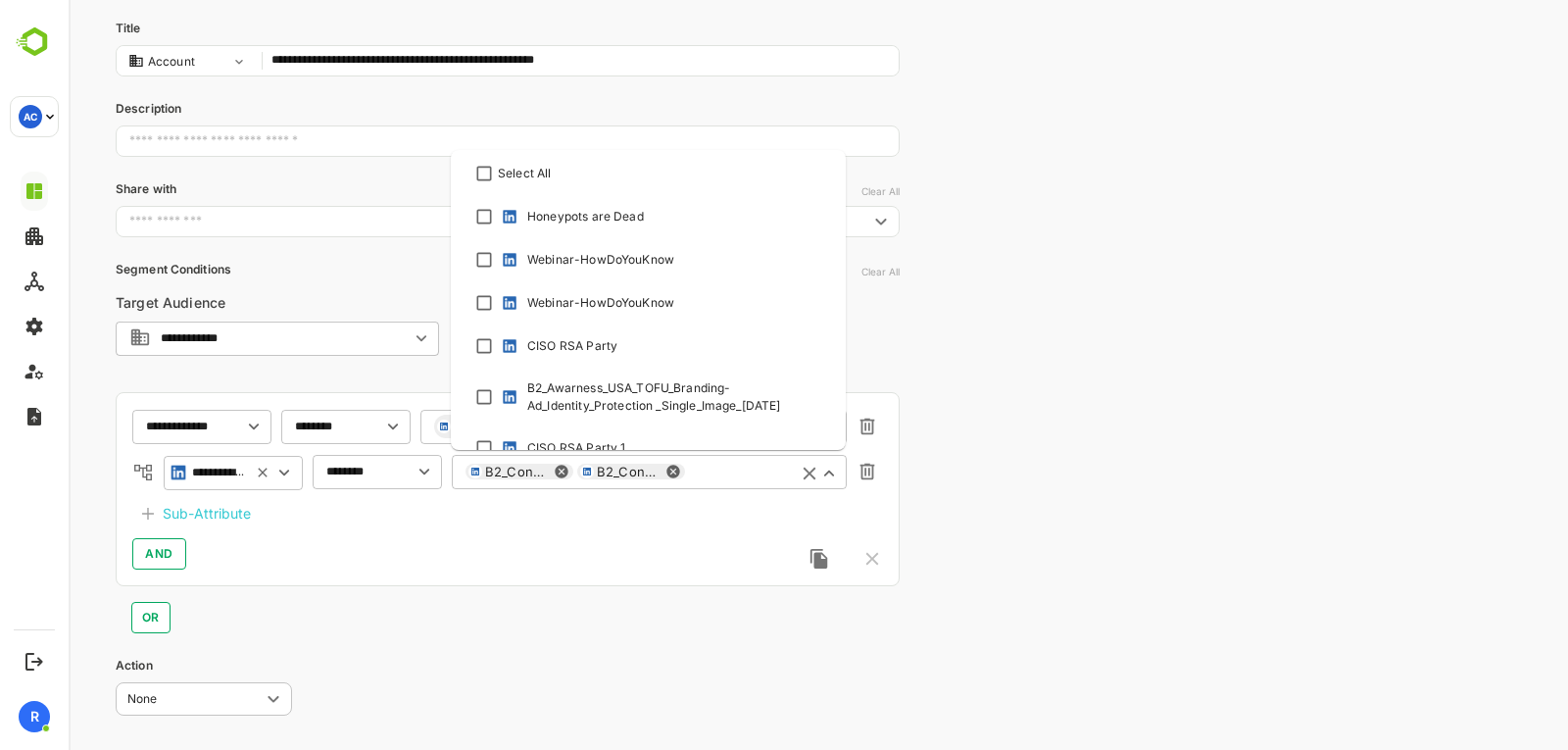
scroll to position [10141, 0]
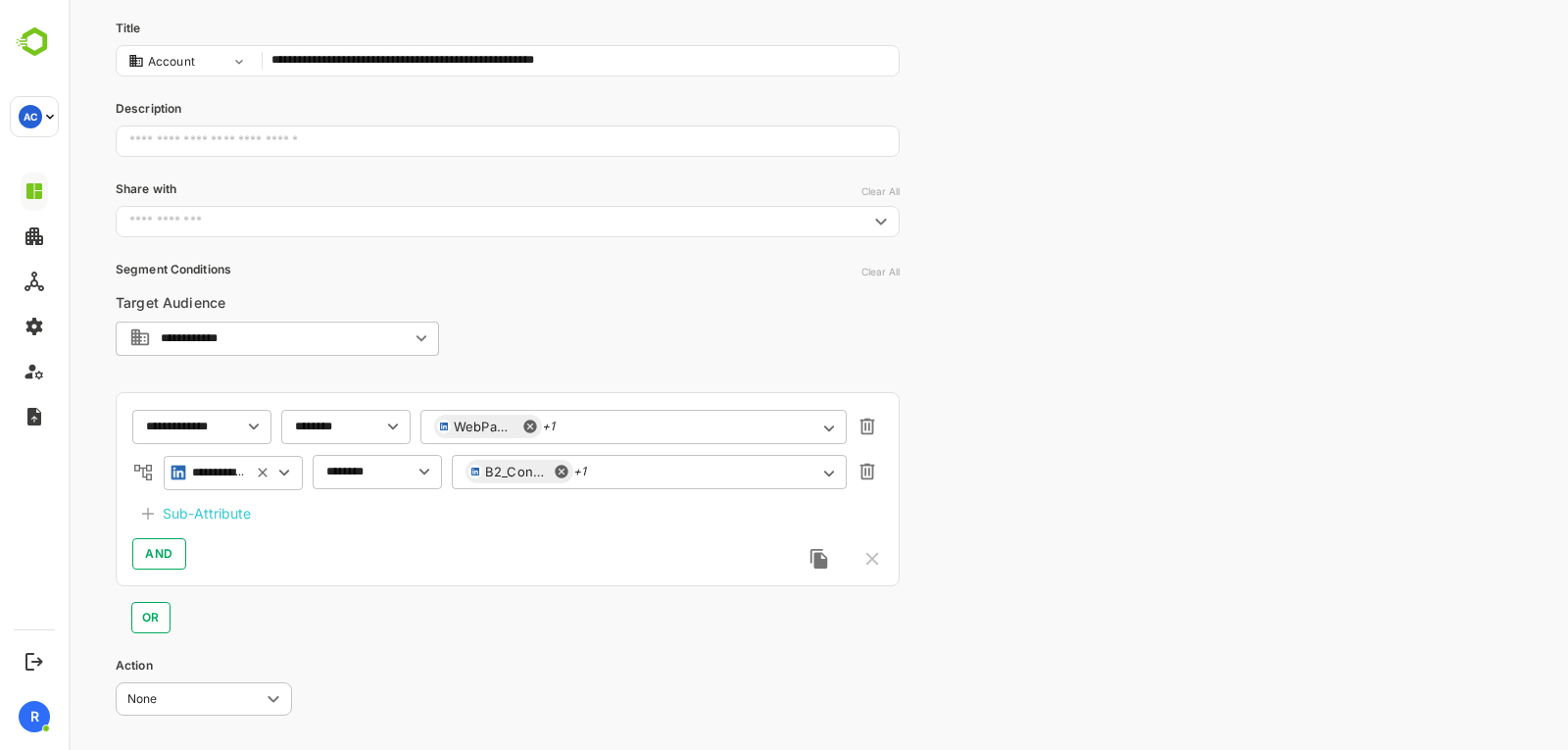
click at [985, 420] on div "**********" at bounding box center [818, 340] width 1500 height 1031
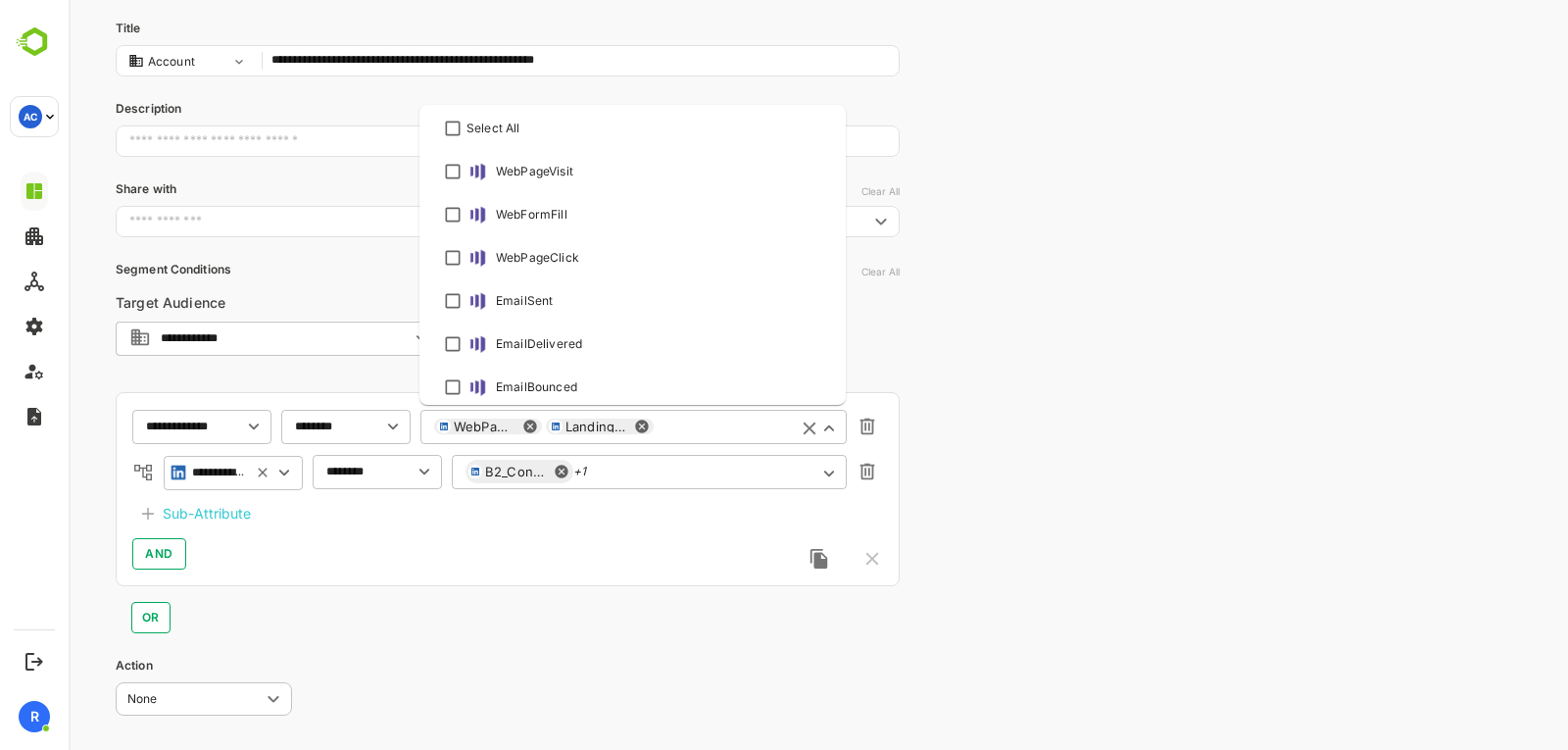
click at [681, 427] on input "text" at bounding box center [720, 426] width 126 height 15
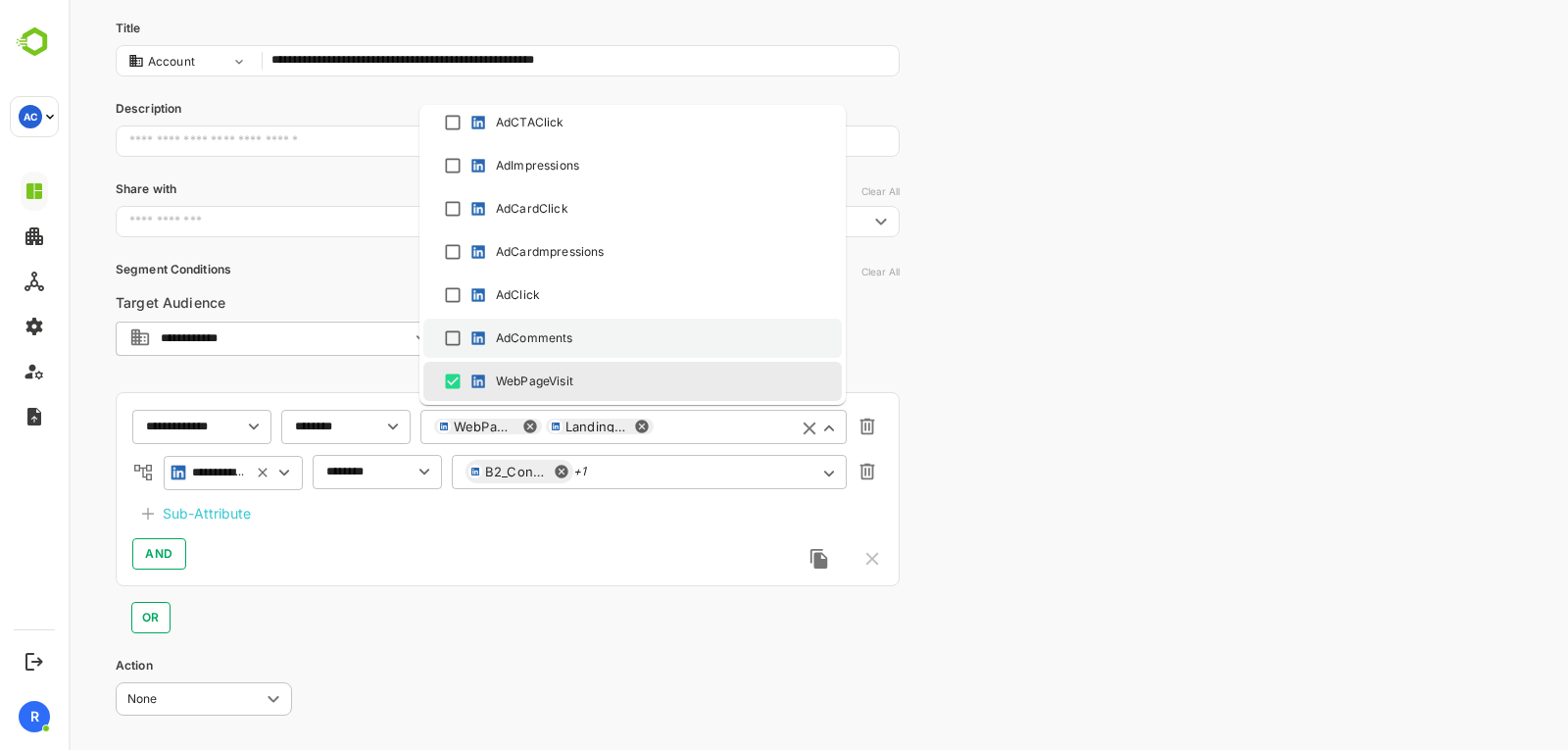
scroll to position [868, 0]
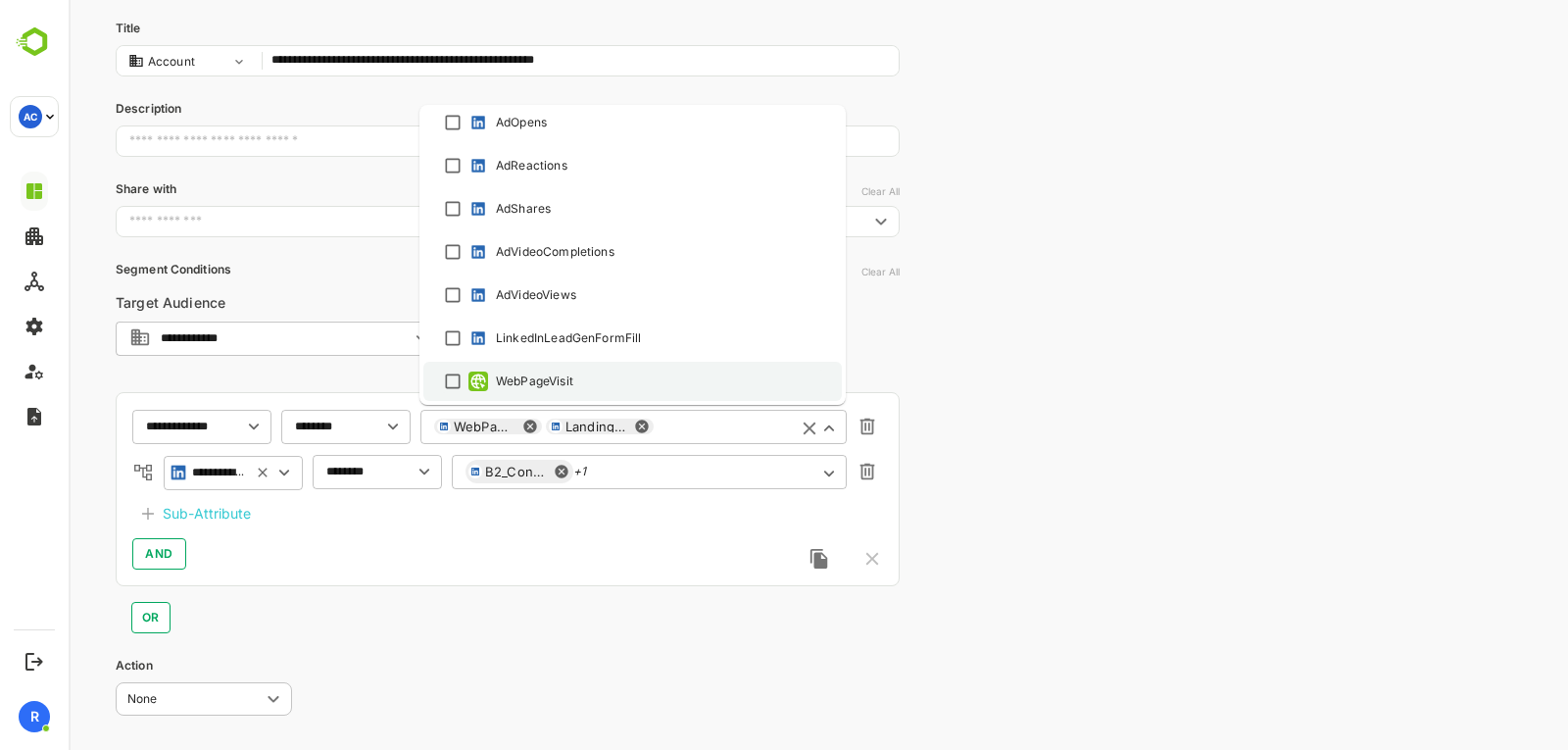
click at [524, 371] on div "WebPageVisit" at bounding box center [520, 381] width 107 height 20
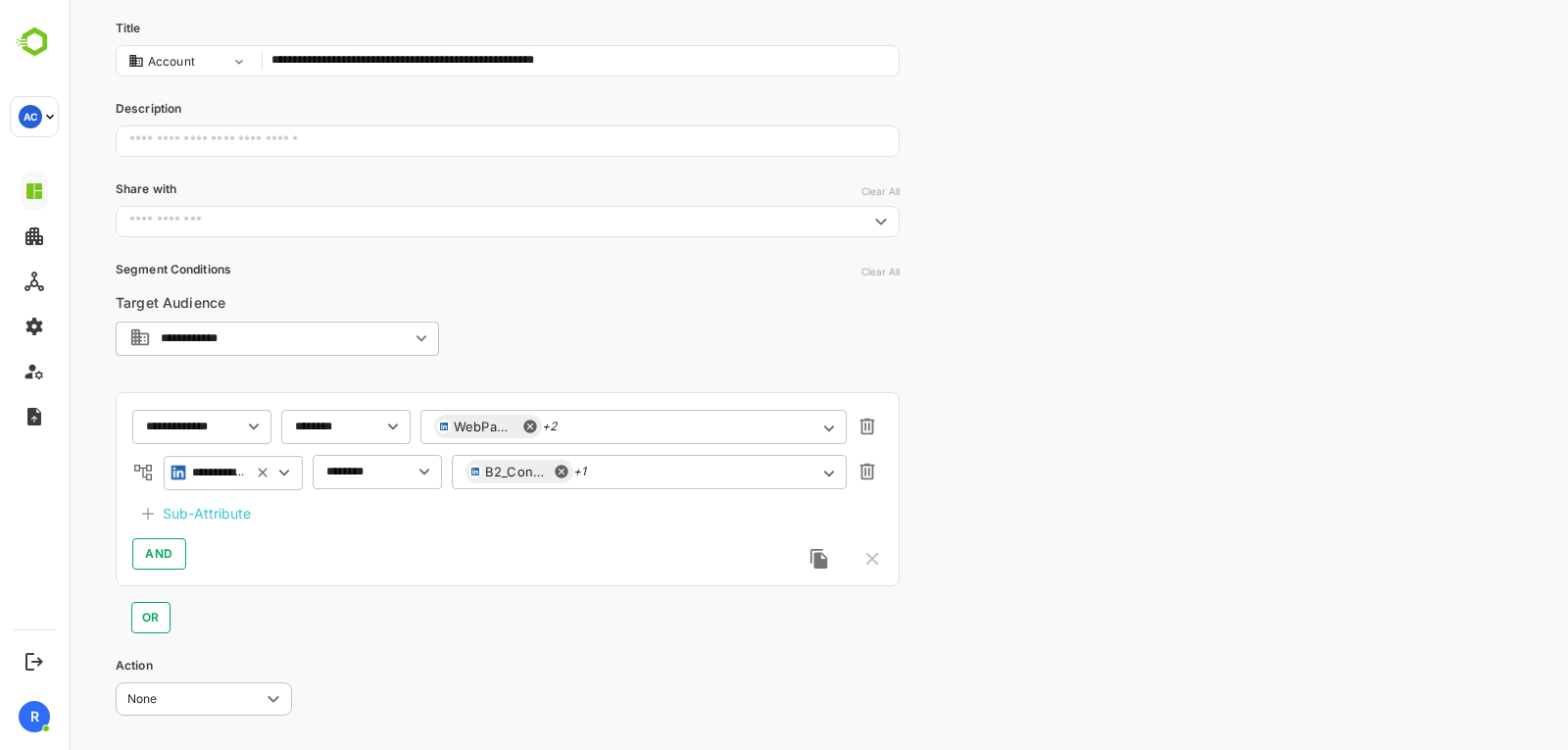
click at [1048, 455] on div "**********" at bounding box center [818, 340] width 1500 height 1031
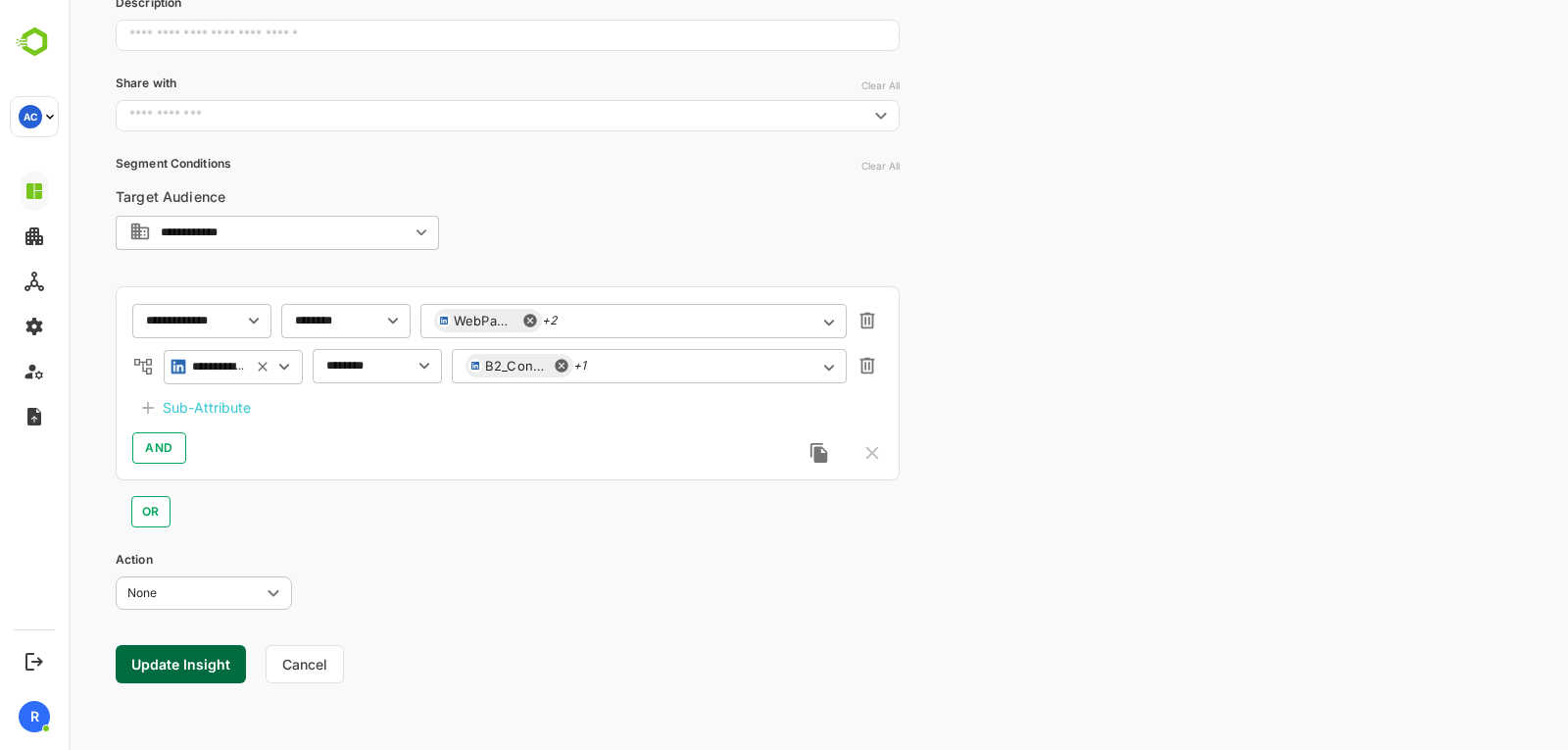
click at [305, 656] on button "Cancel" at bounding box center [304, 664] width 78 height 39
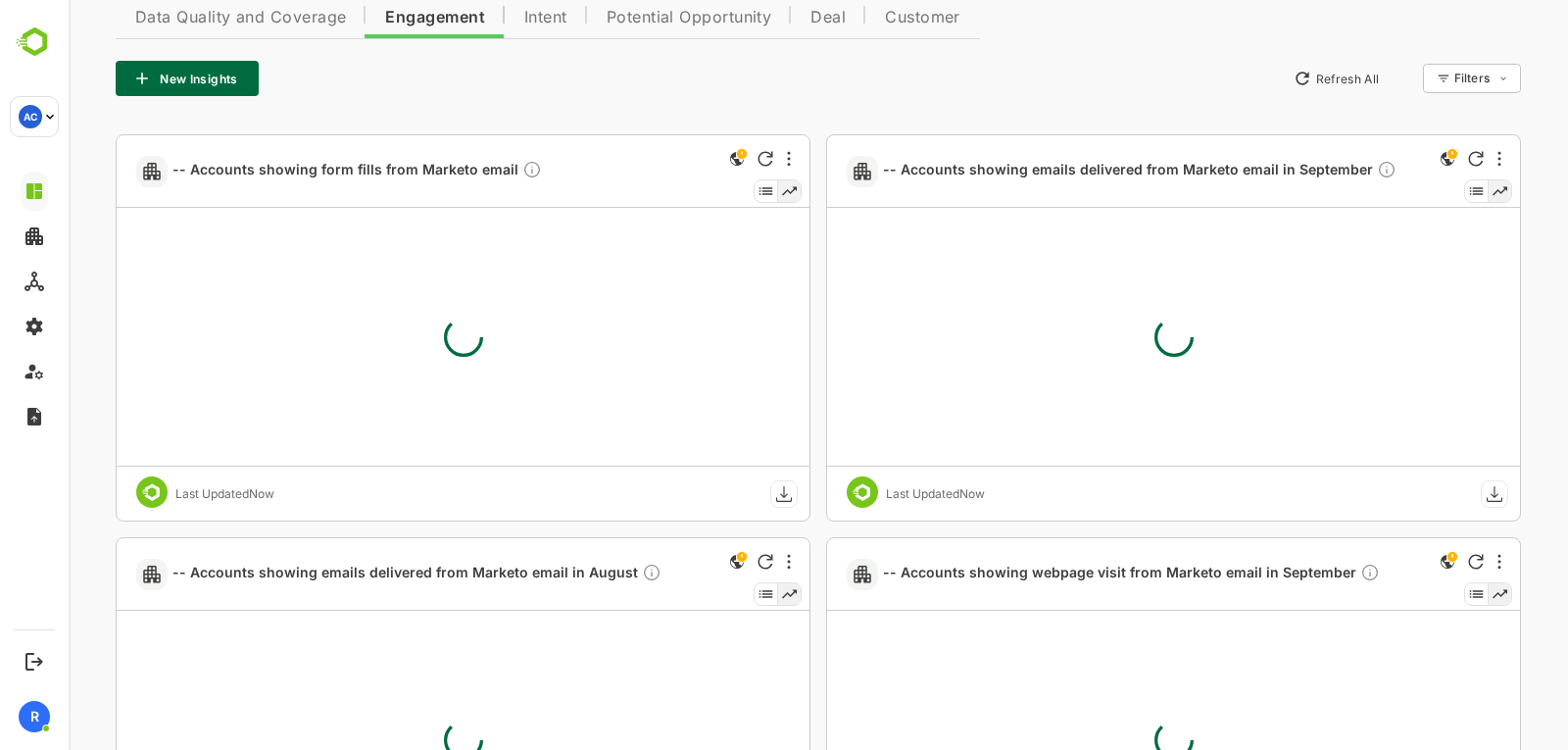
type input "**********"
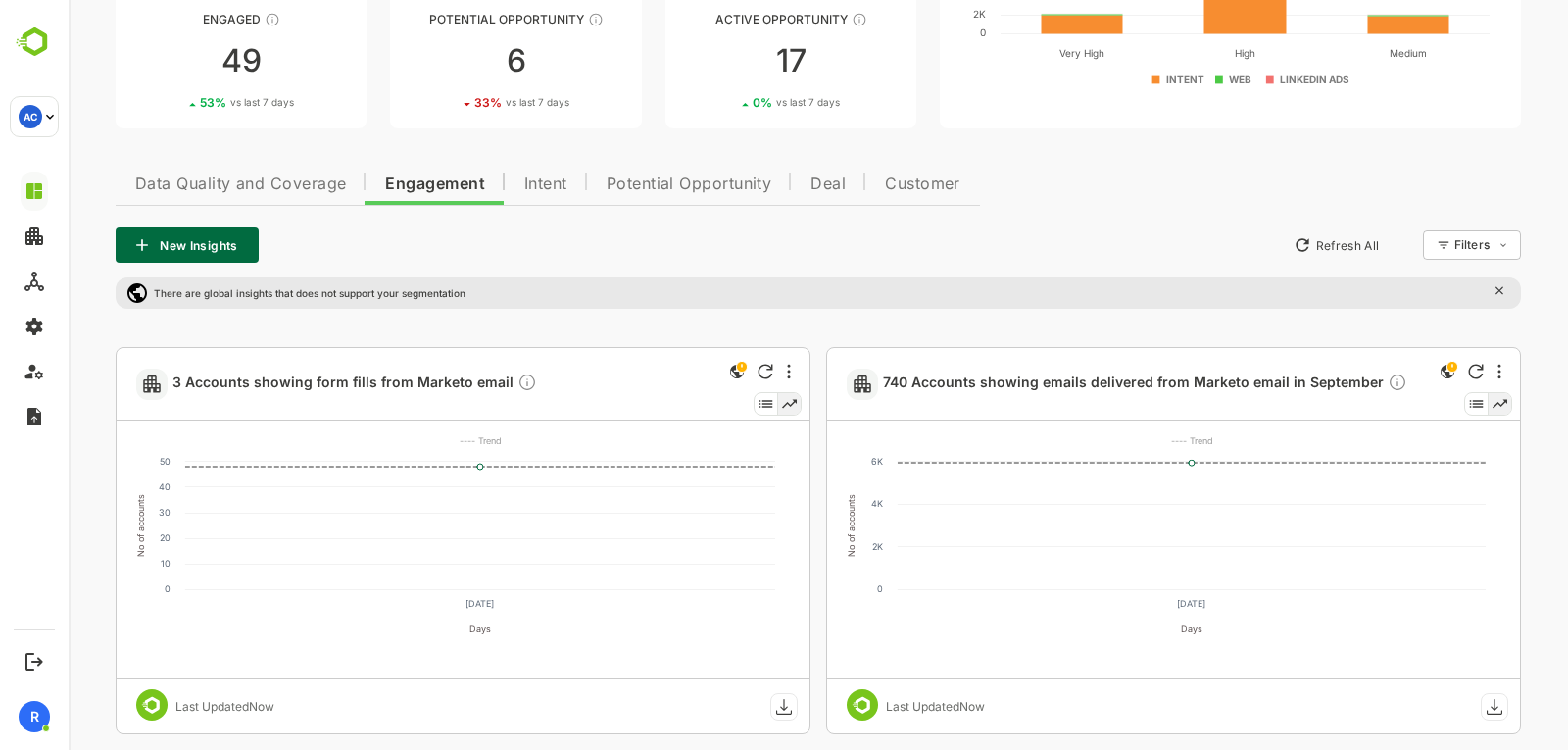
scroll to position [1900, 0]
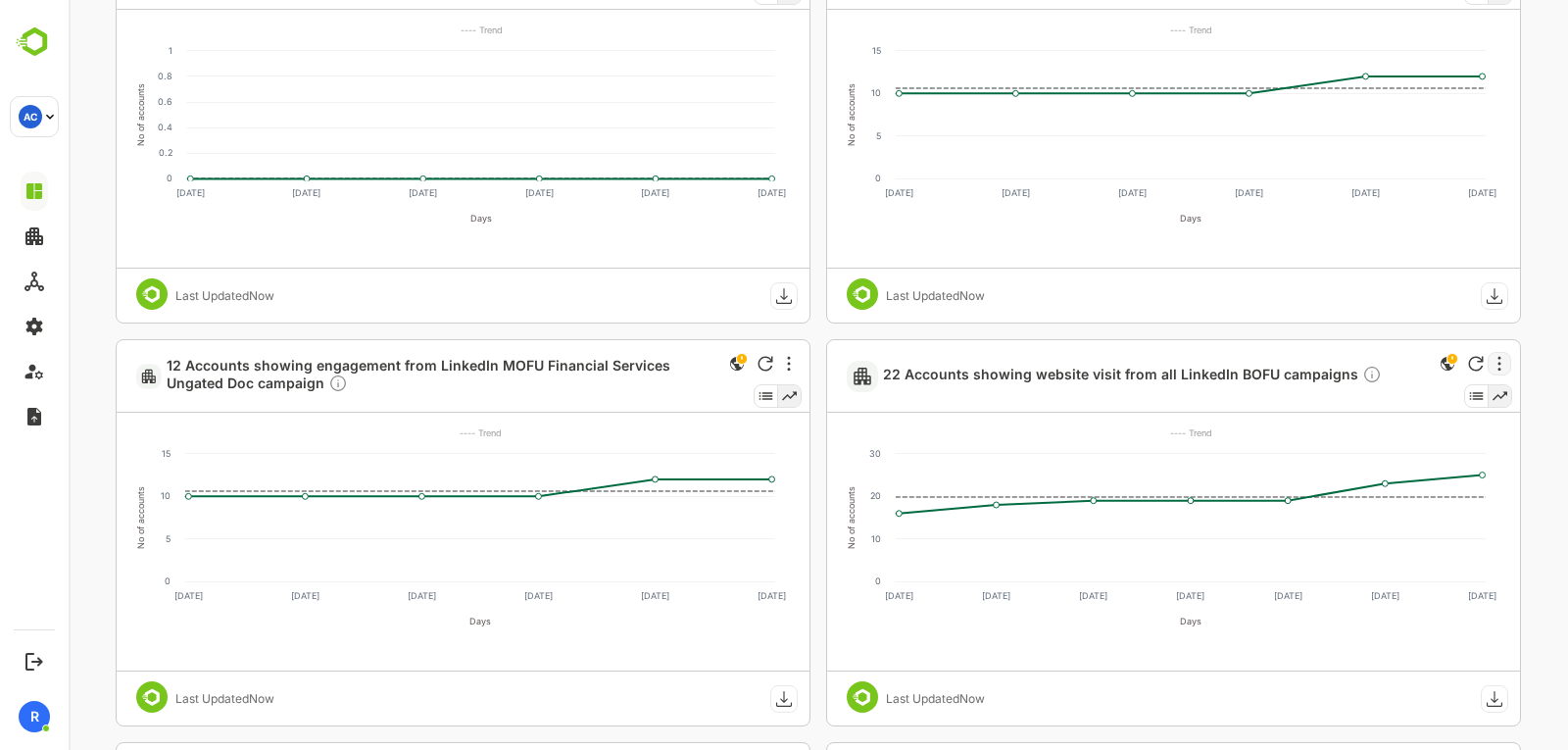
click at [1500, 358] on div at bounding box center [1500, 364] width 24 height 24
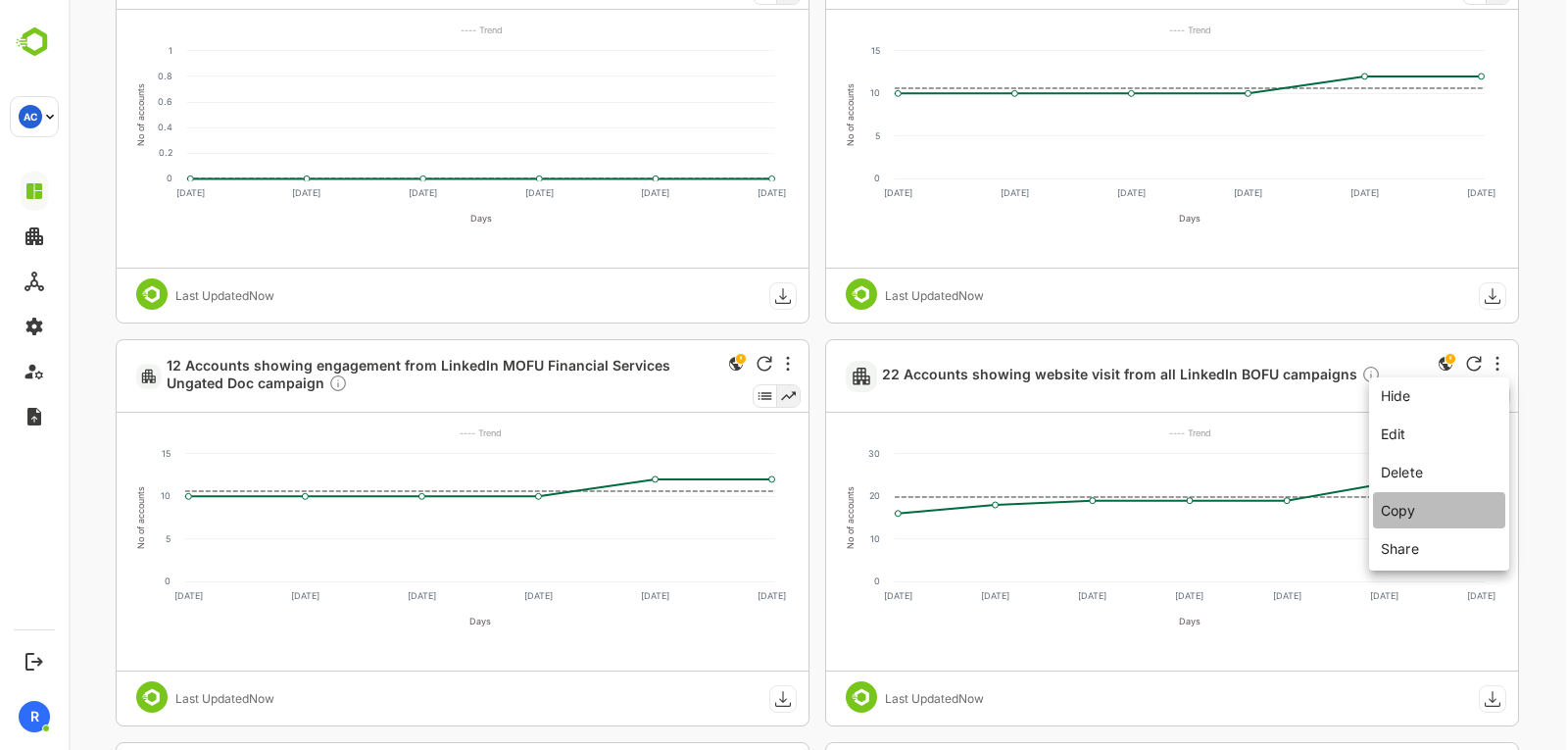
click at [1391, 502] on li "Copy" at bounding box center [1439, 510] width 133 height 37
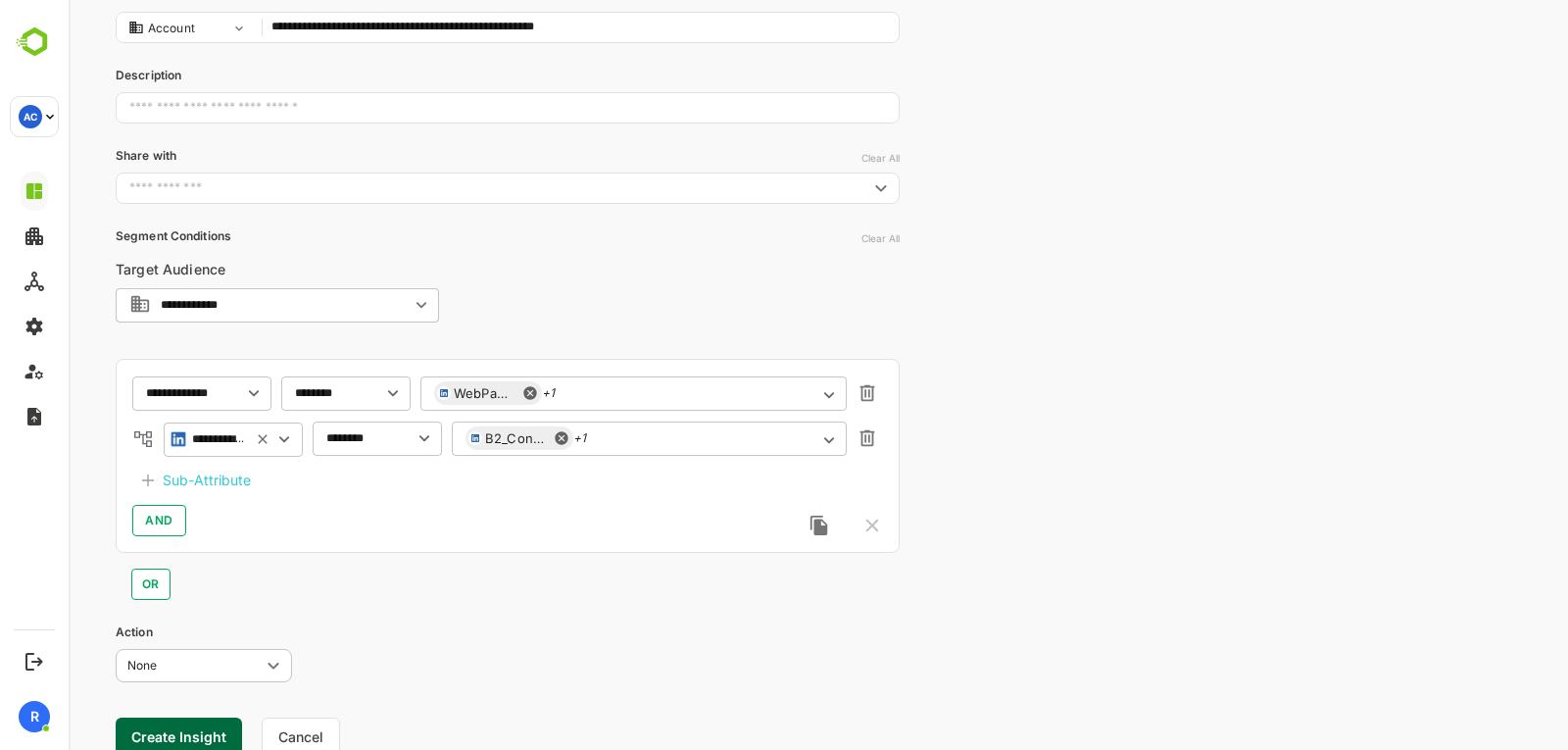
scroll to position [281, 0]
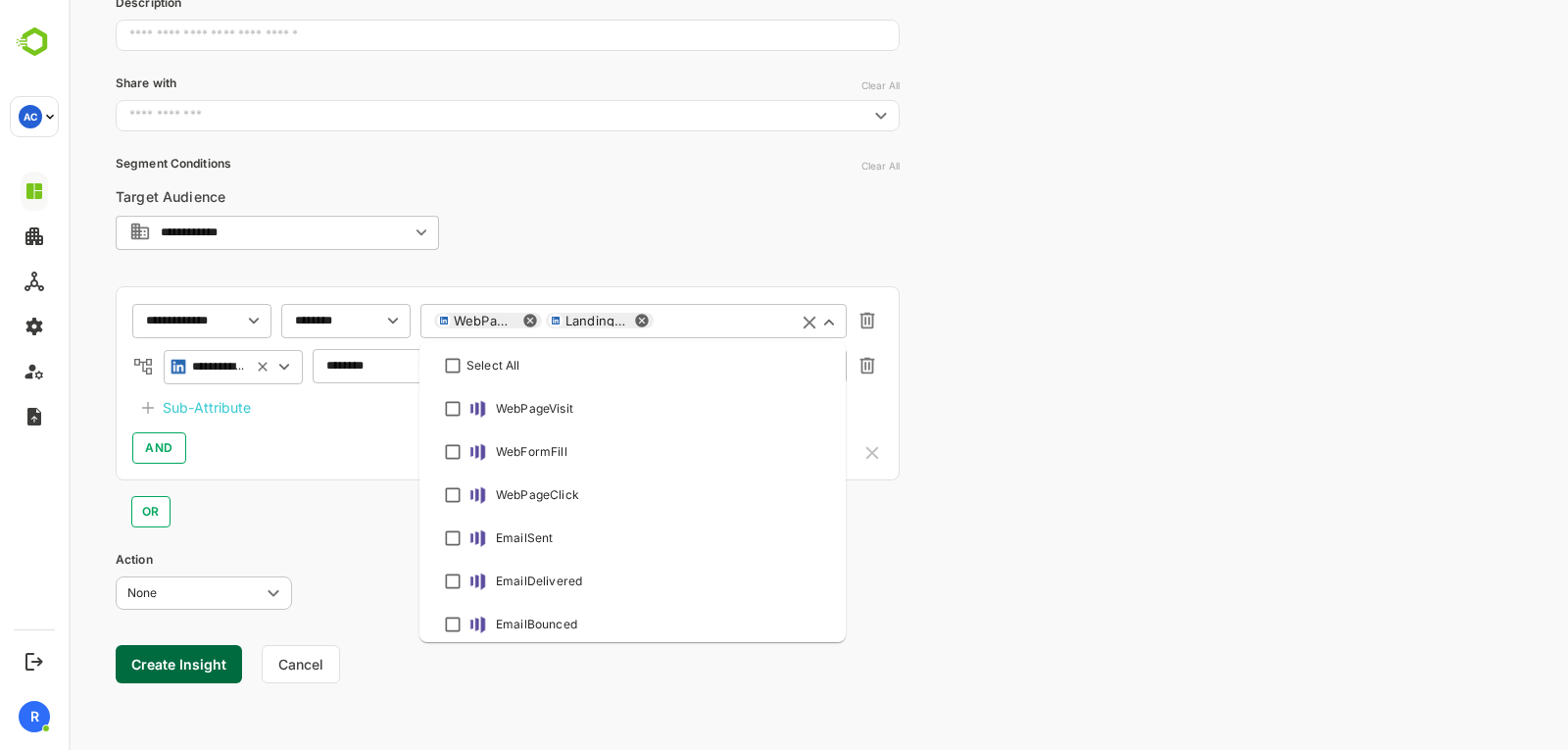
click at [595, 320] on div "WebPageVisit LandingPageVisit ​" at bounding box center [634, 321] width 427 height 36
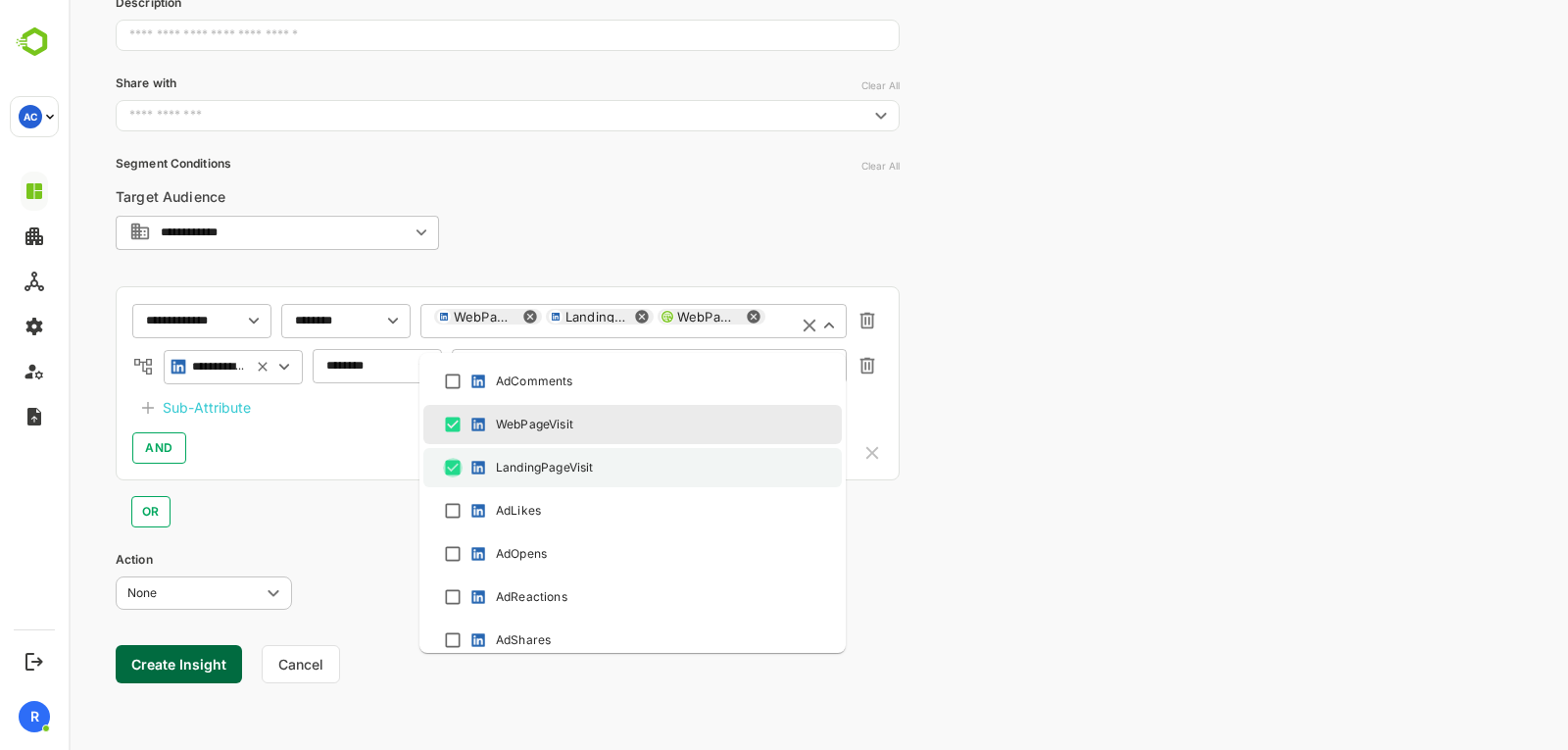
scroll to position [236, 0]
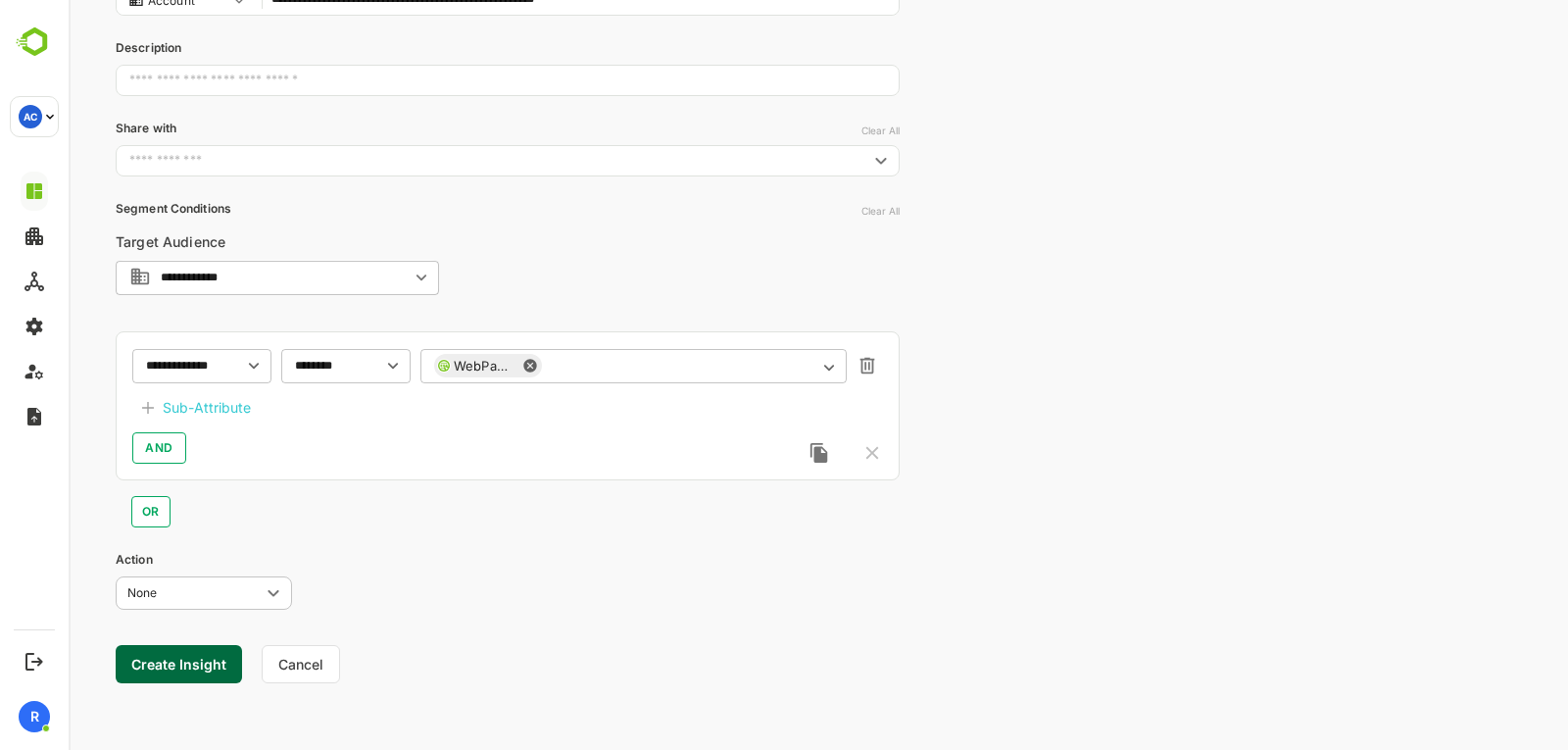
click at [927, 486] on div "**********" at bounding box center [818, 256] width 1500 height 985
click at [225, 407] on div "Sub-Attribute" at bounding box center [206, 408] width 88 height 24
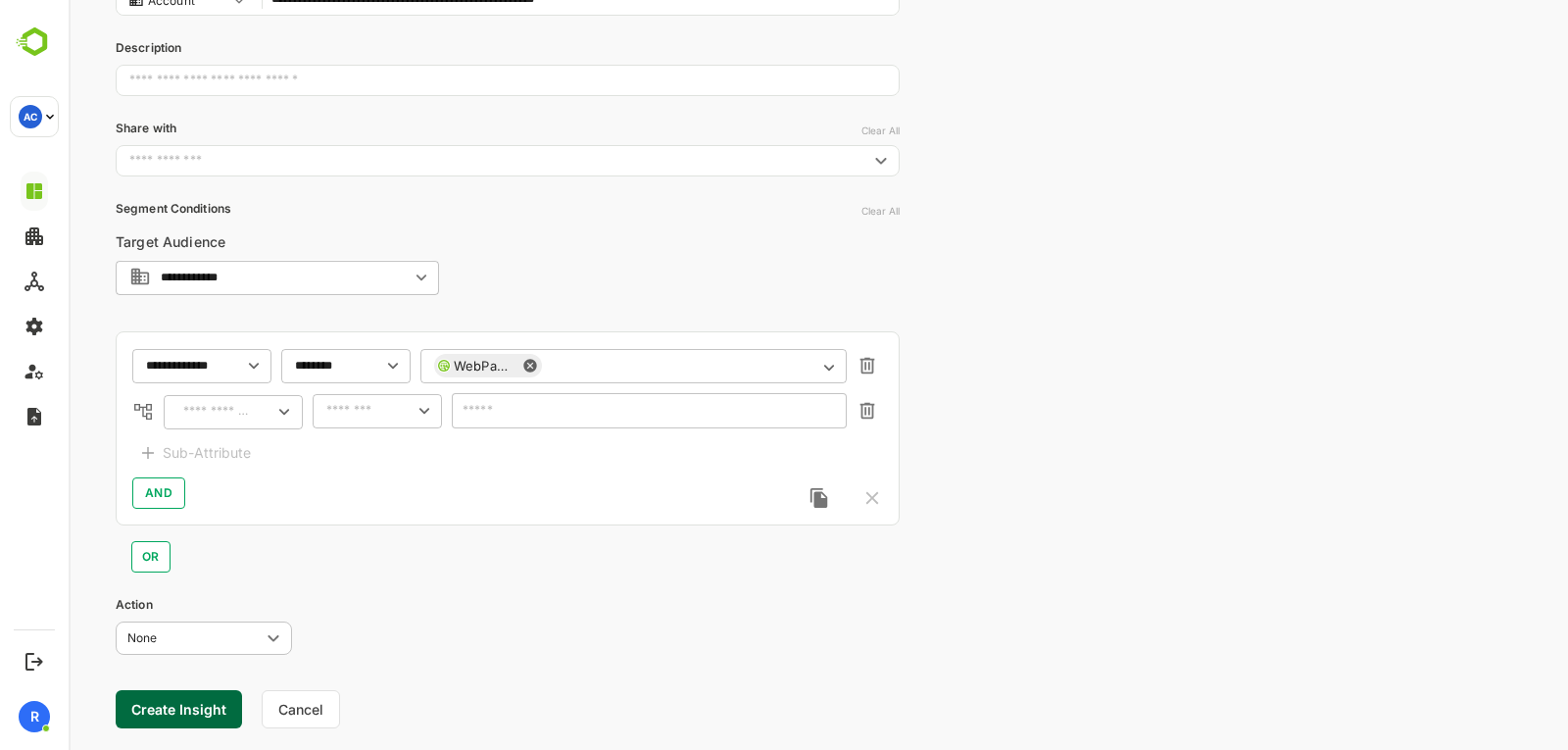
click at [236, 412] on input "text" at bounding box center [216, 412] width 66 height 15
click at [246, 457] on div "Campaign Name" at bounding box center [250, 453] width 95 height 20
type input "**********"
click at [339, 414] on input "text" at bounding box center [352, 411] width 51 height 15
click at [385, 455] on li "includes" at bounding box center [377, 451] width 122 height 30
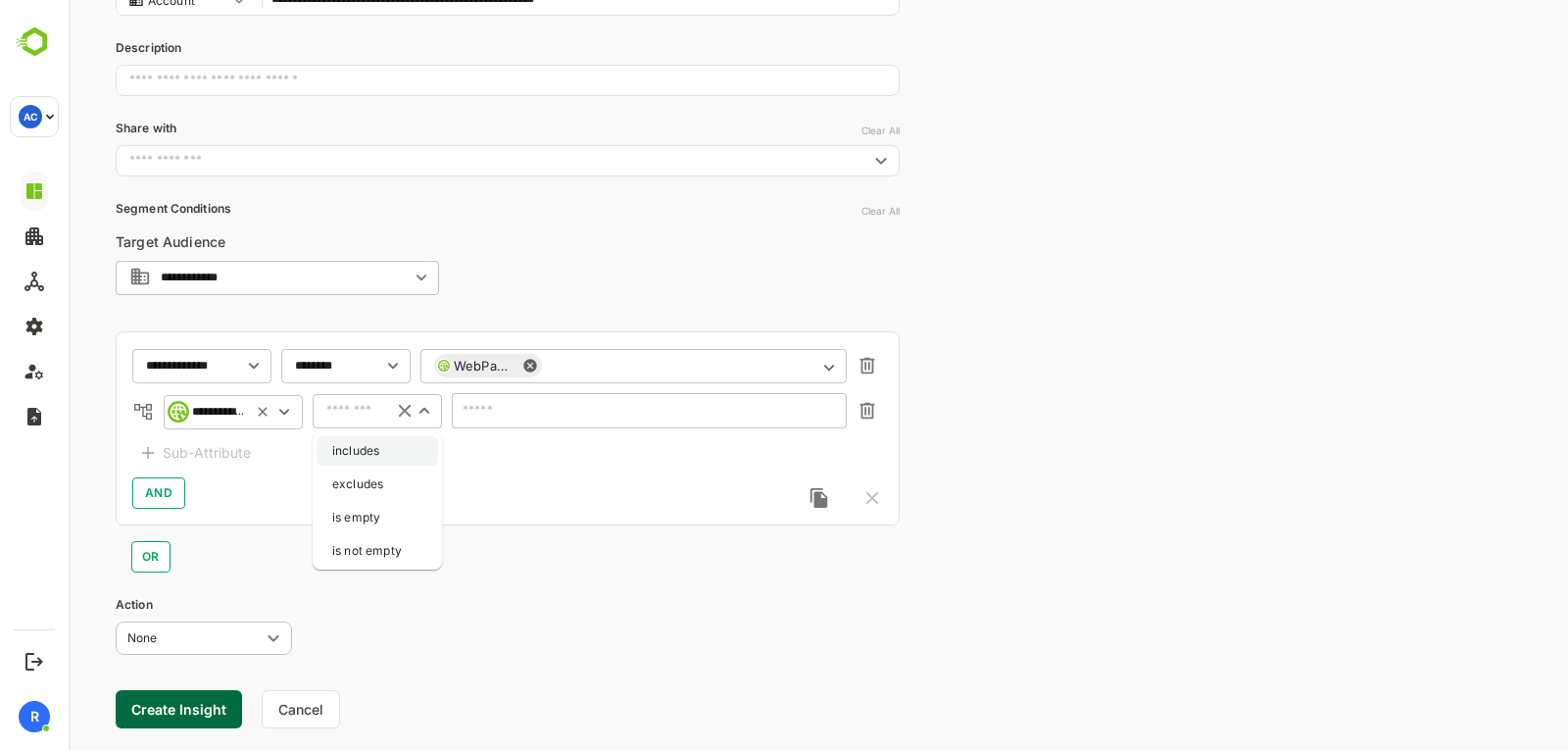
type input "********"
click at [489, 399] on div "​" at bounding box center [649, 411] width 395 height 36
click at [835, 408] on icon "Open" at bounding box center [830, 413] width 22 height 22
click at [835, 408] on icon "Close" at bounding box center [830, 413] width 22 height 22
click at [835, 408] on icon "Open" at bounding box center [830, 413] width 22 height 22
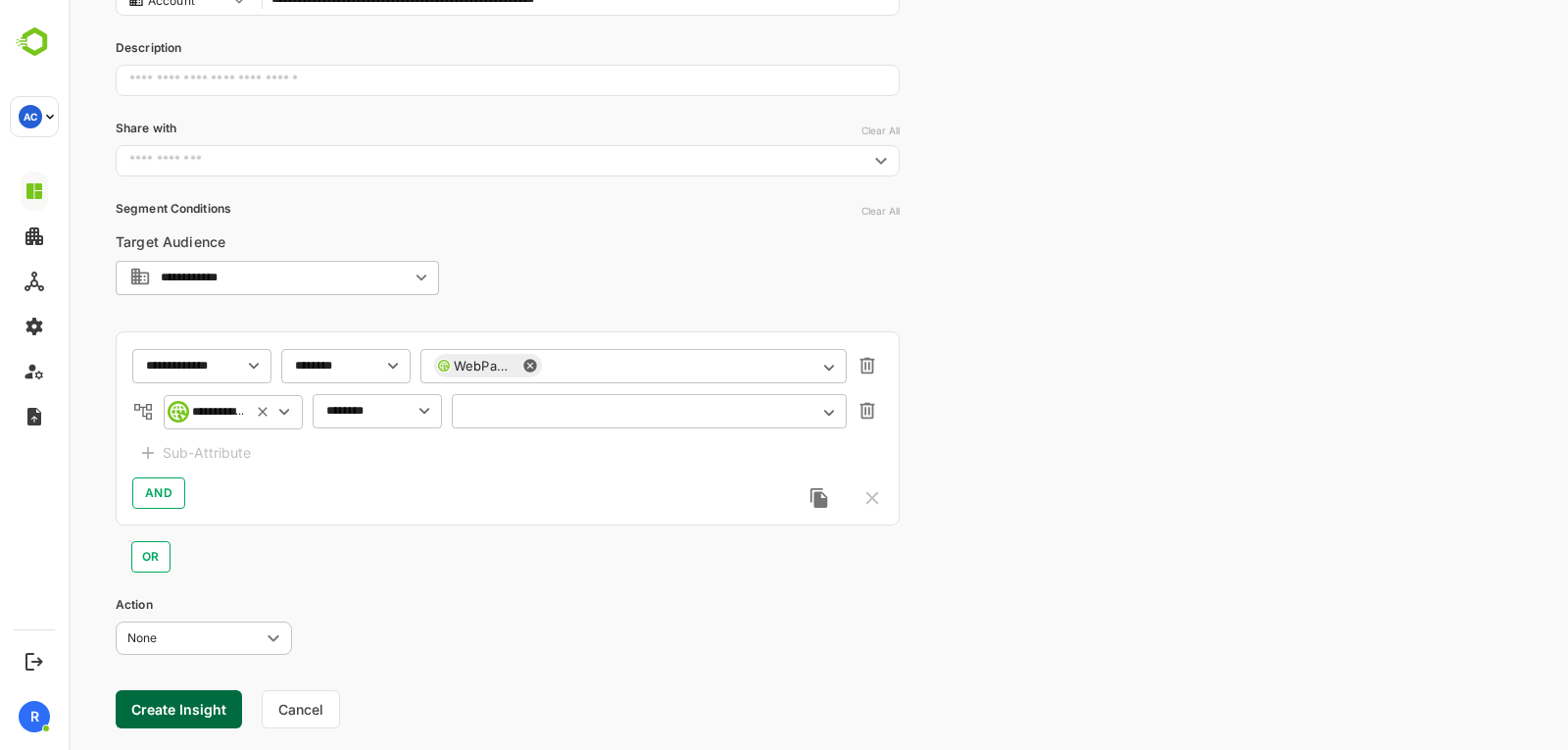
click at [500, 413] on input "text" at bounding box center [648, 411] width 367 height 15
click at [968, 474] on div "**********" at bounding box center [818, 279] width 1500 height 1031
click at [205, 403] on div "**********" at bounding box center [233, 412] width 140 height 36
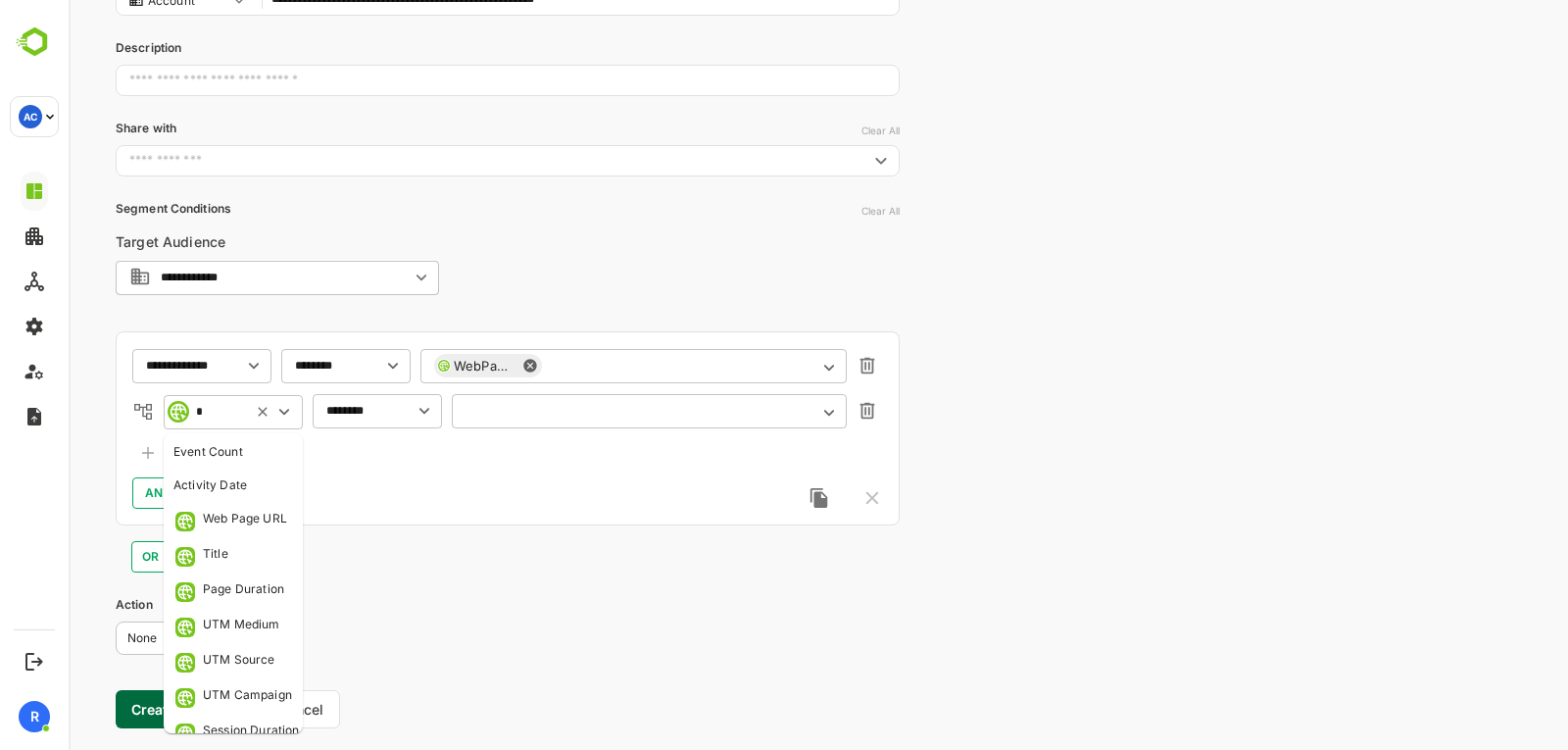
scroll to position [0, 0]
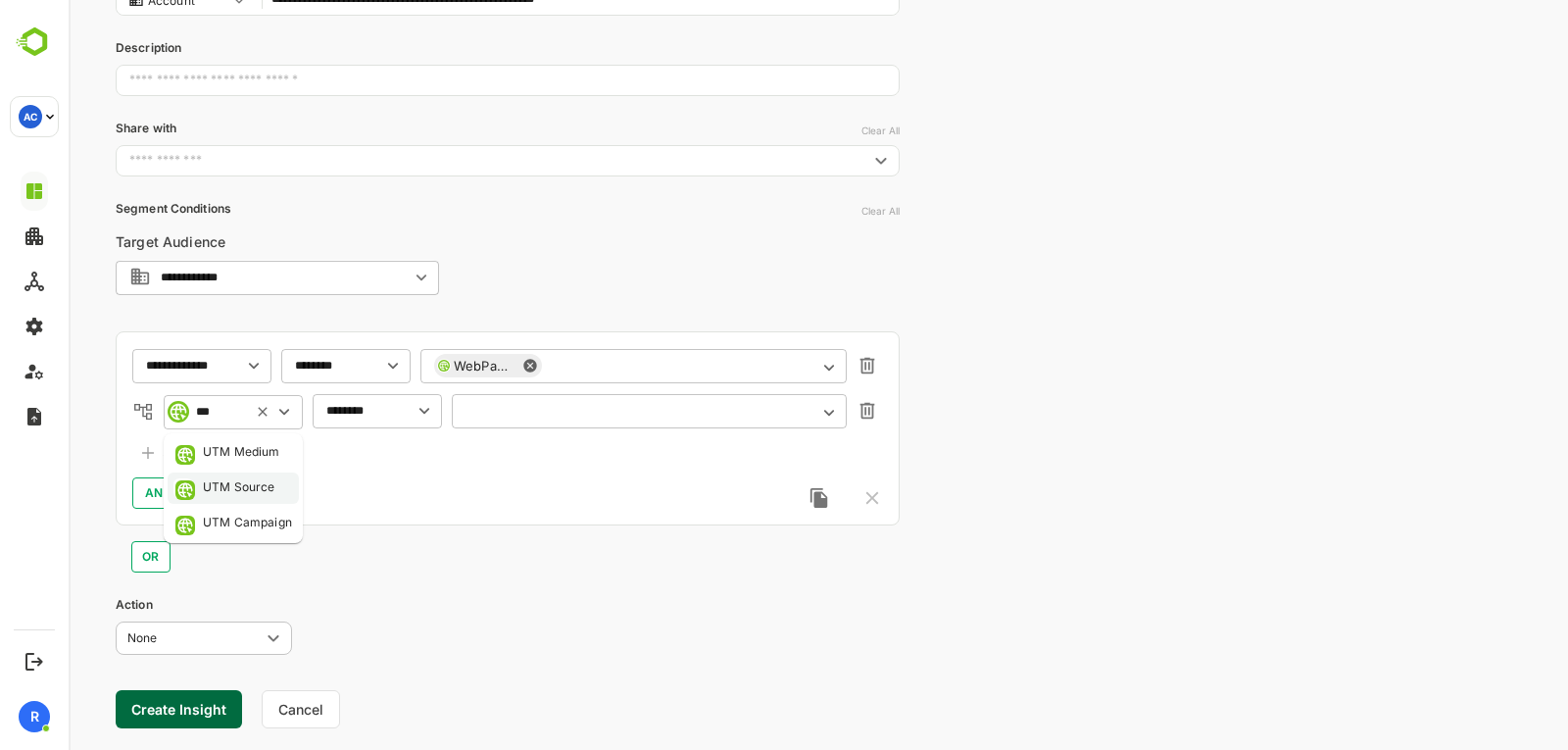
click at [247, 496] on div "UTM Source" at bounding box center [239, 488] width 72 height 20
type input "**********"
click at [364, 405] on input "text" at bounding box center [352, 411] width 51 height 15
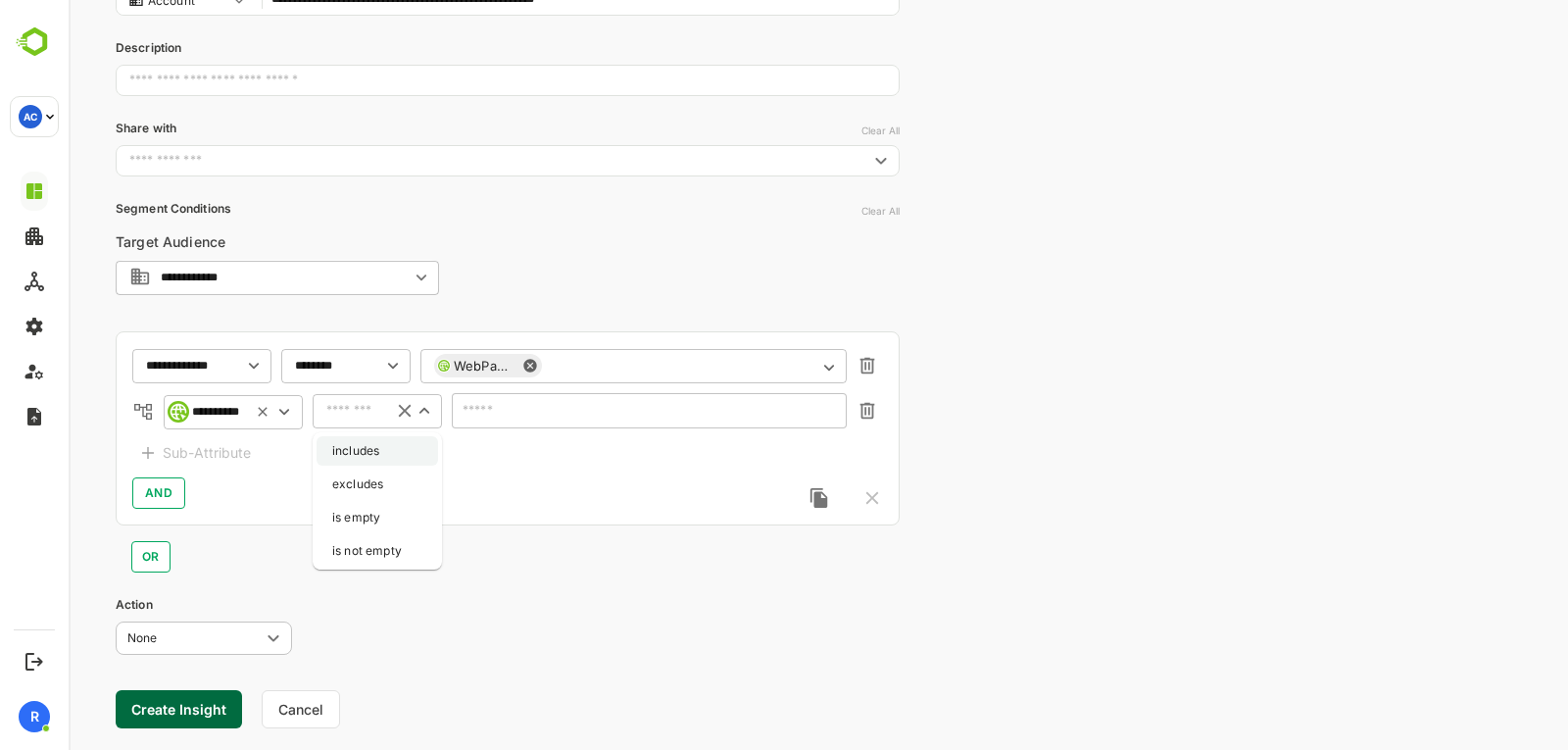
click at [366, 442] on li "includes" at bounding box center [377, 451] width 122 height 30
type input "********"
click at [548, 420] on div "​" at bounding box center [649, 411] width 395 height 36
click at [827, 410] on icon "Open" at bounding box center [830, 413] width 22 height 22
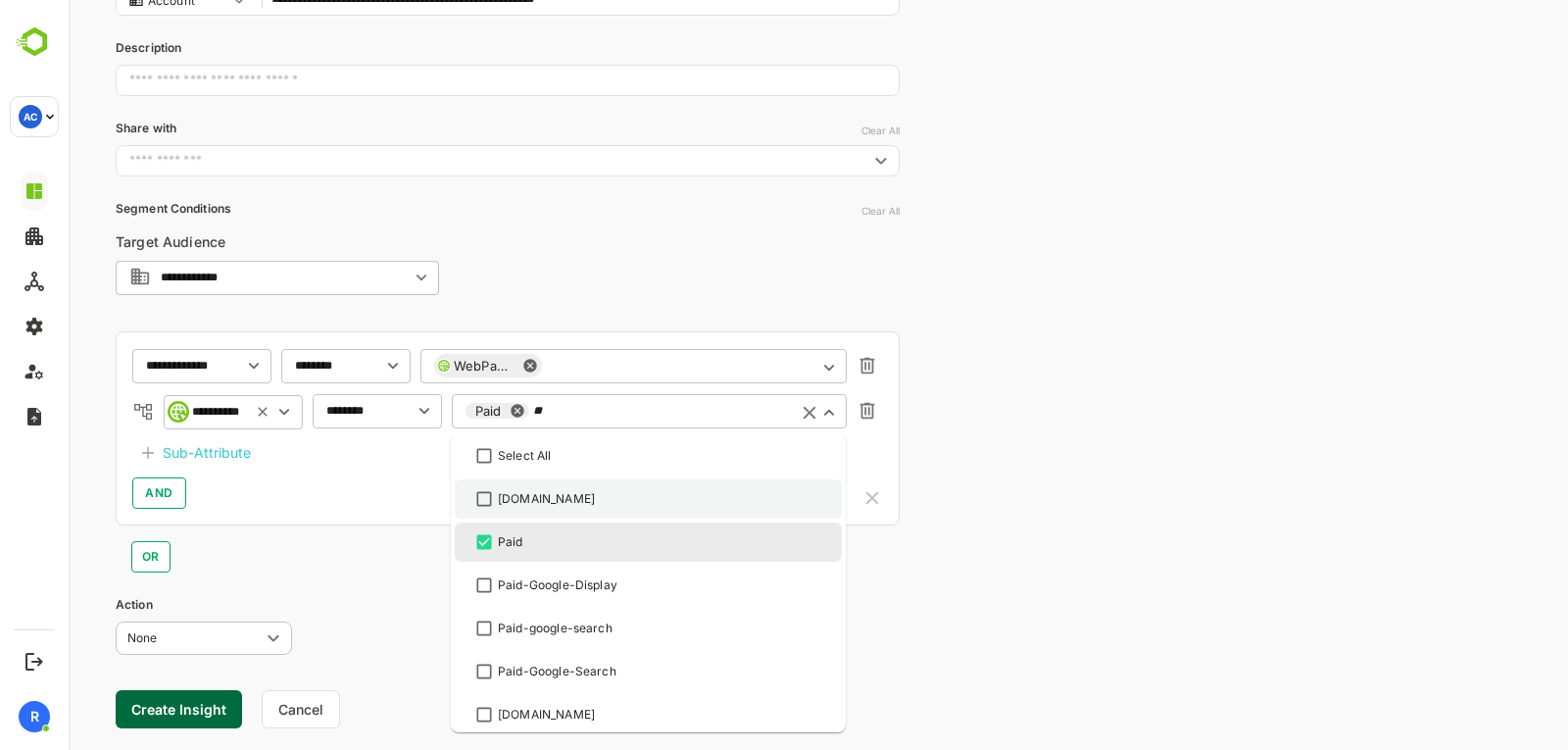
type input "*"
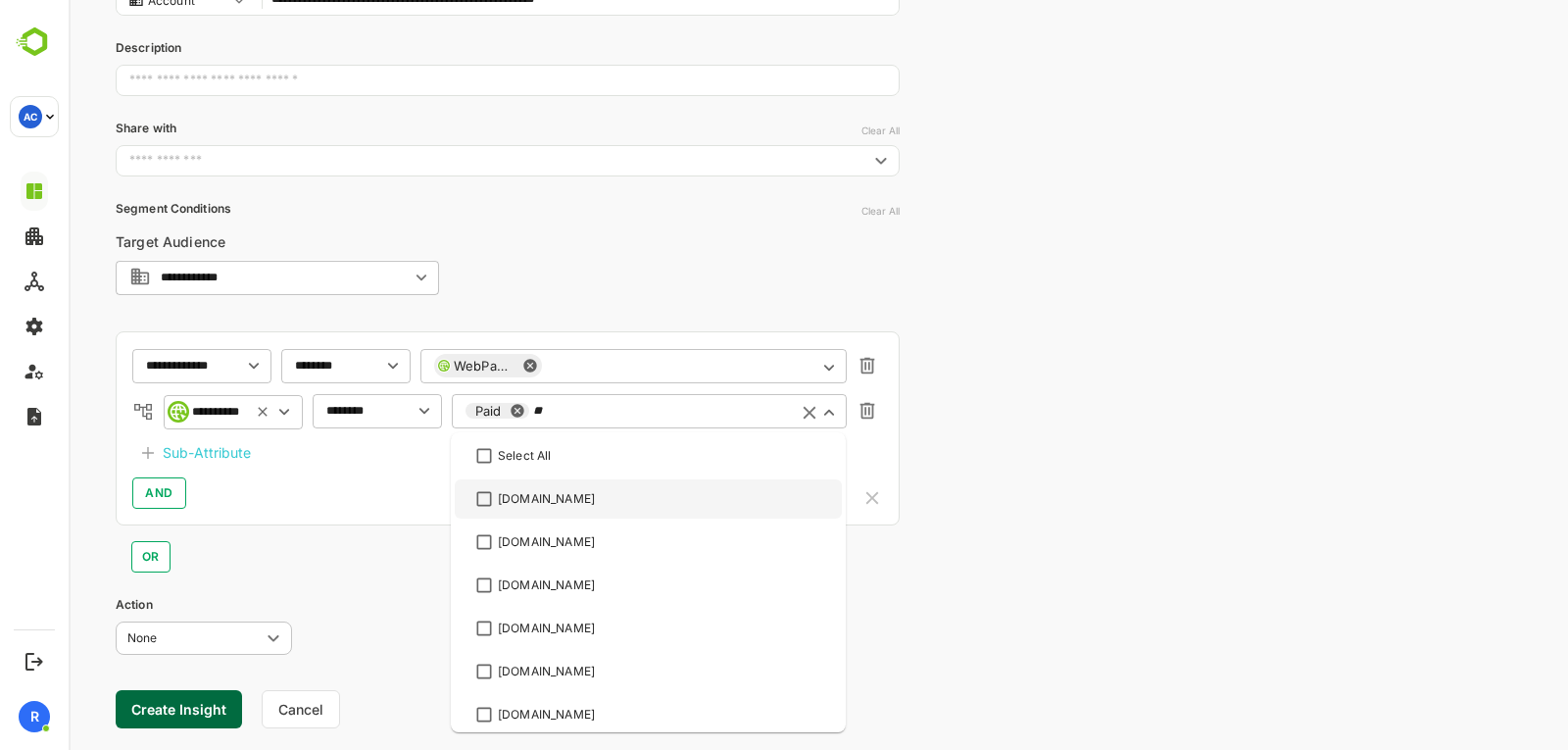
type input "*"
click at [517, 412] on icon at bounding box center [518, 411] width 16 height 16
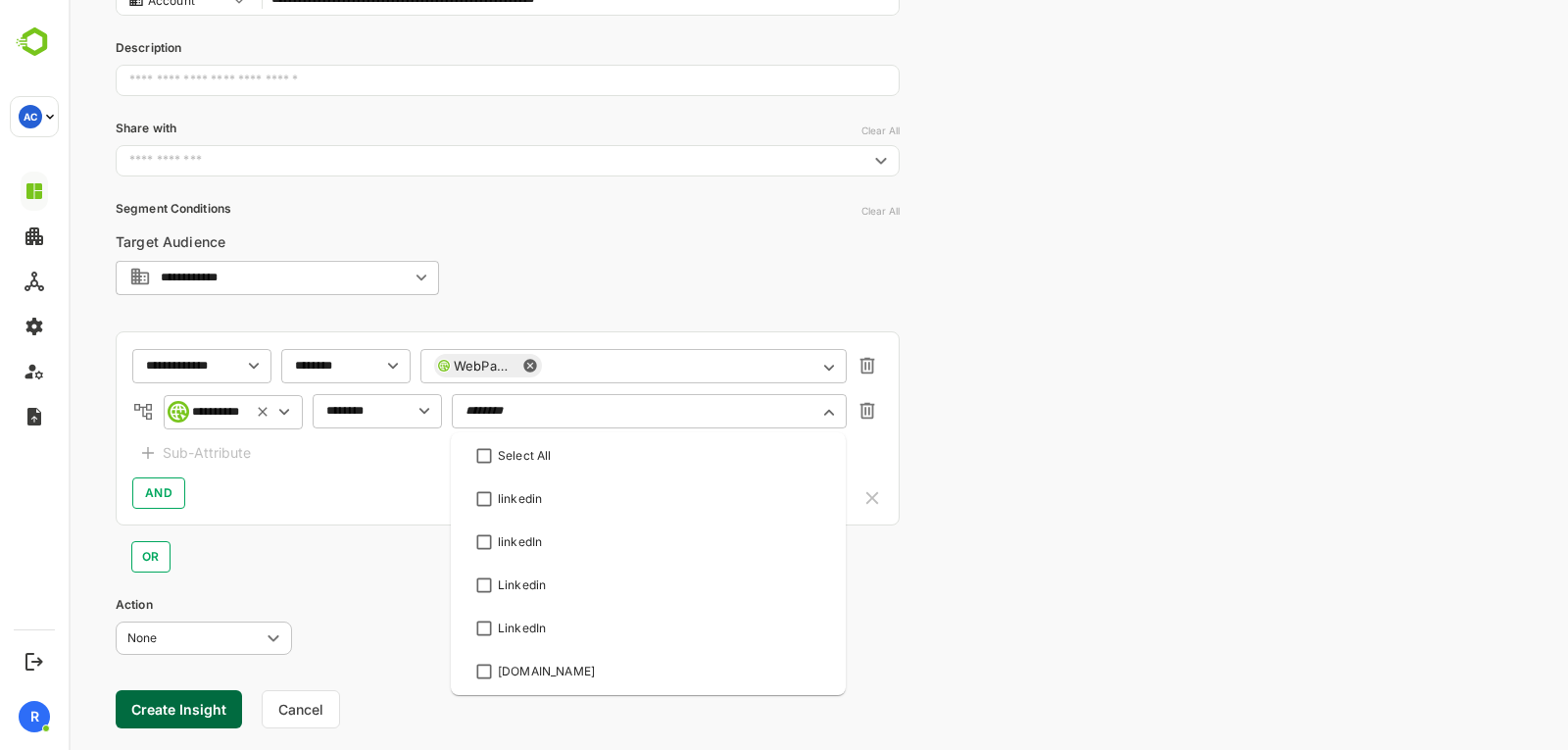
type input "********"
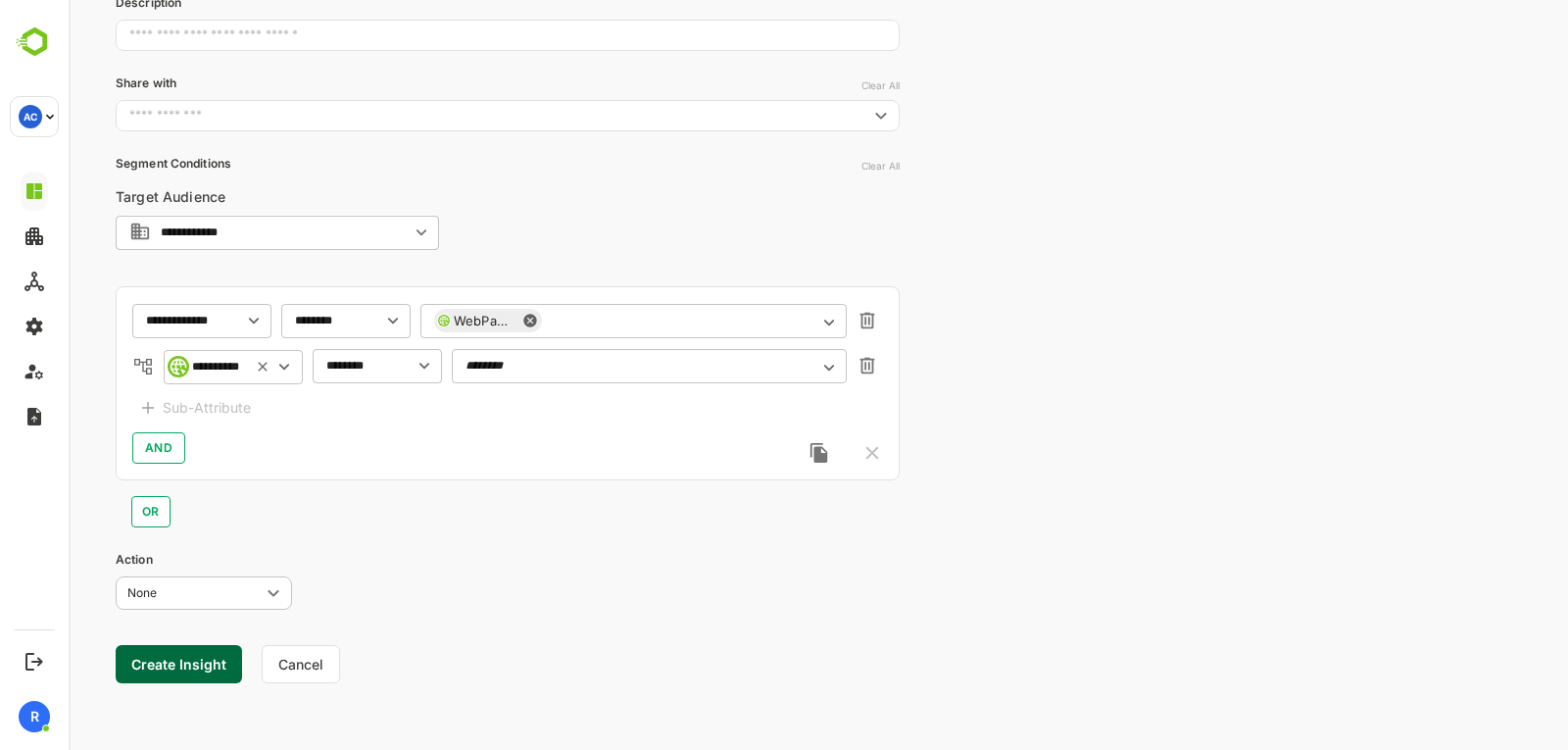
click at [567, 360] on input "********" at bounding box center [648, 365] width 367 height 15
click at [245, 369] on div "**********" at bounding box center [233, 367] width 140 height 36
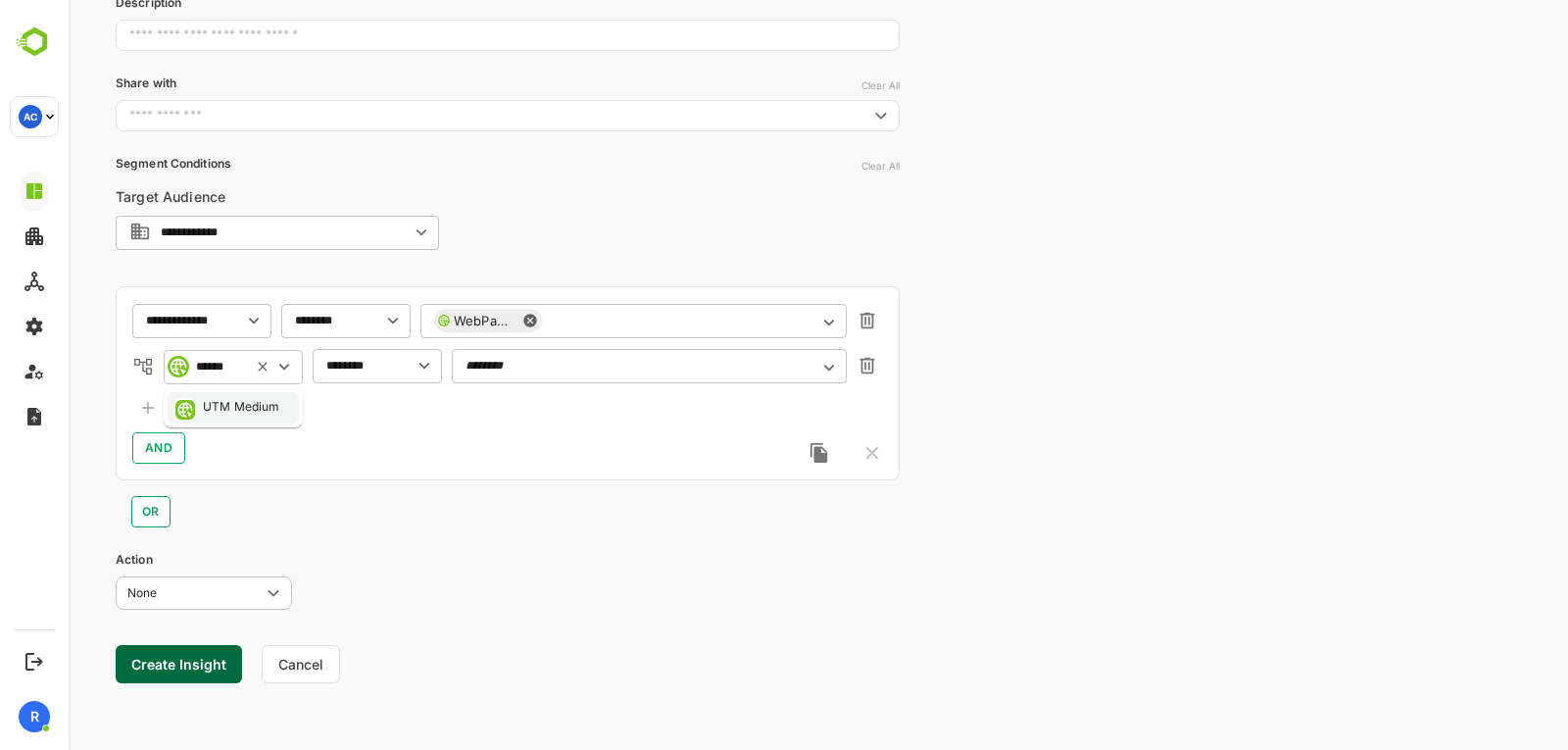
click at [252, 416] on div "UTM Medium" at bounding box center [242, 408] width 77 height 20
type input "**********"
click at [363, 365] on input "text" at bounding box center [352, 365] width 51 height 15
click at [368, 419] on li "includes" at bounding box center [377, 406] width 122 height 30
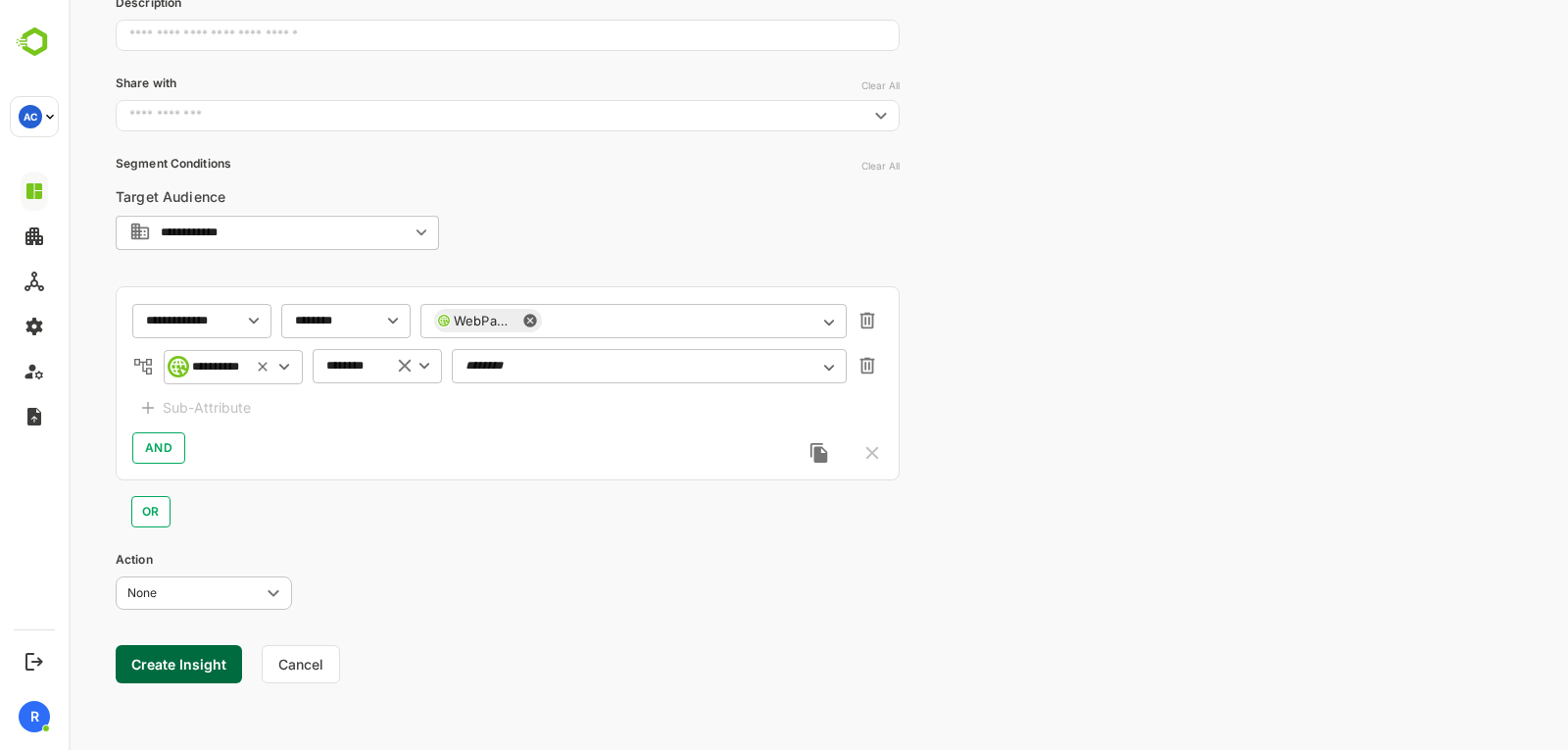
type input "********"
click at [515, 368] on input "********" at bounding box center [648, 365] width 367 height 15
paste input "**"
type input "*"
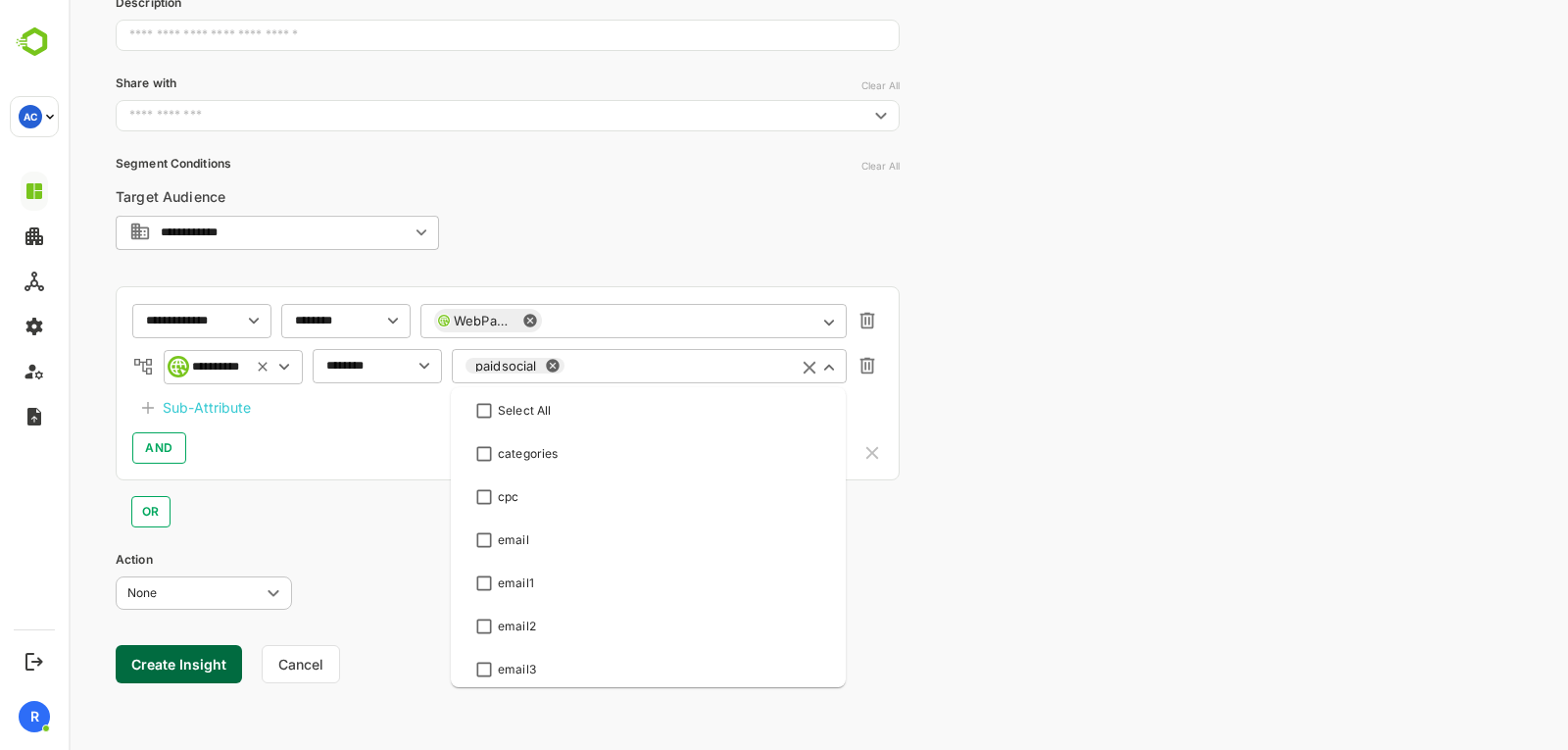
scroll to position [308, 0]
click at [929, 457] on div "**********" at bounding box center [818, 234] width 1500 height 1031
click at [215, 408] on div "Sub-Attribute" at bounding box center [206, 408] width 88 height 24
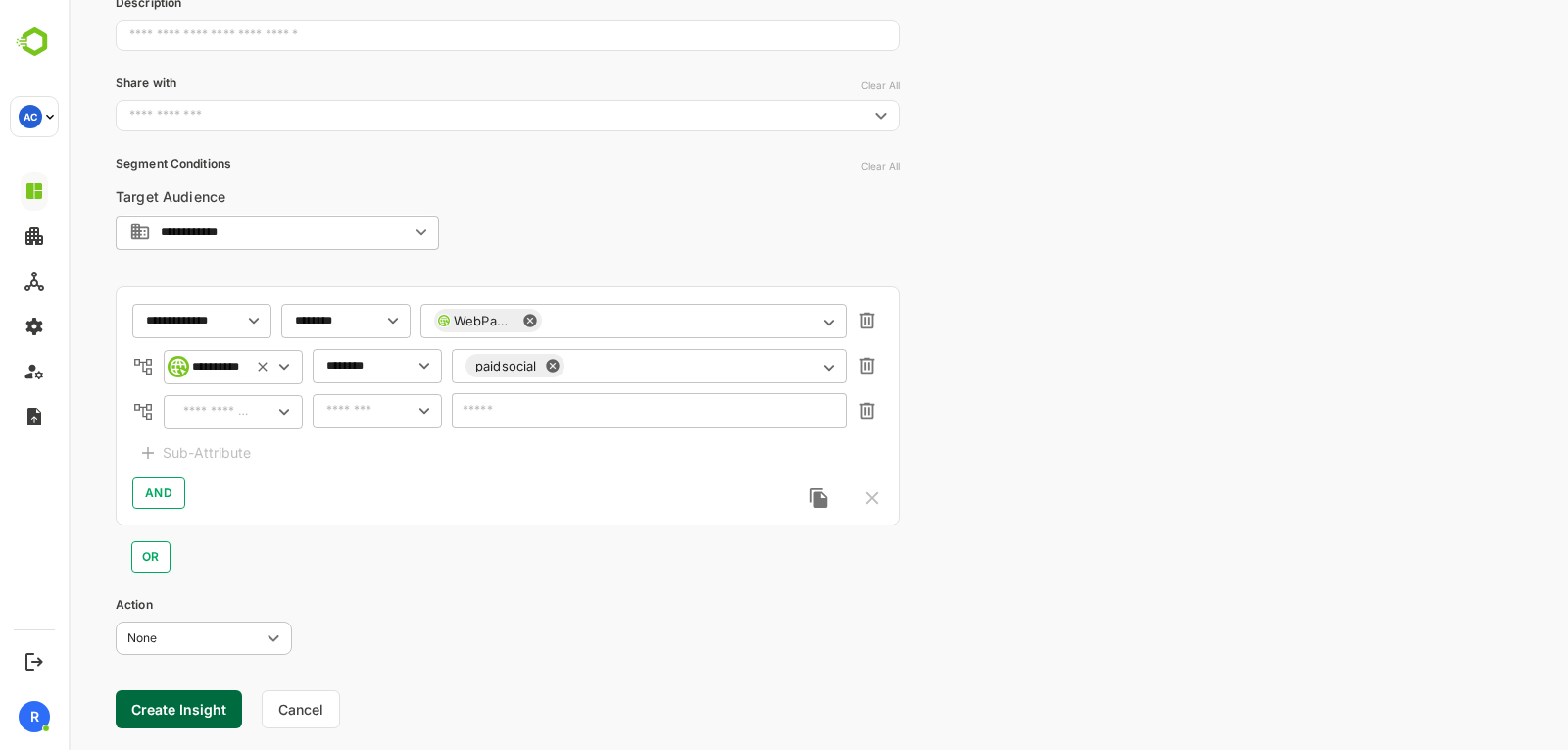
click at [246, 420] on div "​" at bounding box center [233, 412] width 140 height 36
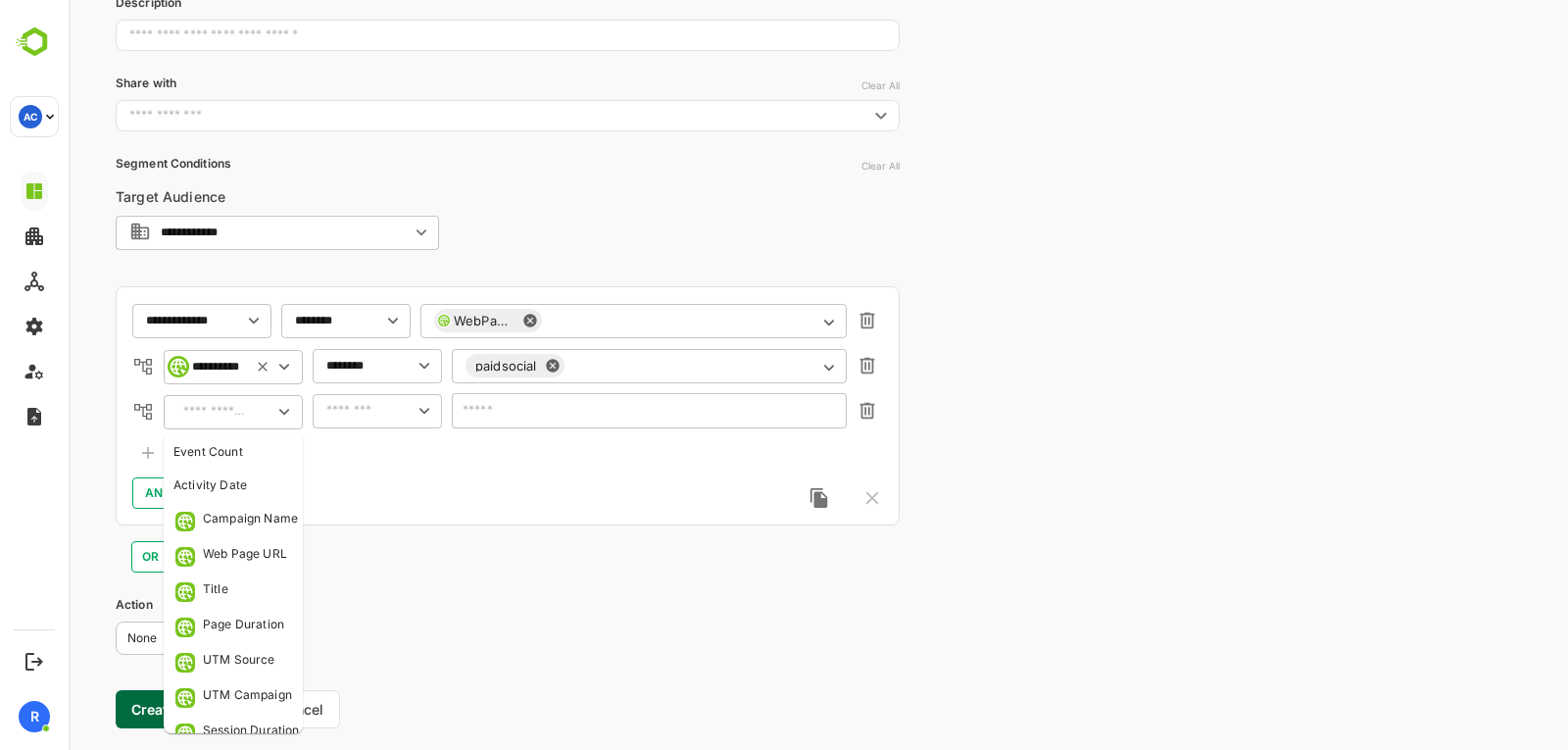
click at [221, 419] on input "text" at bounding box center [214, 412] width 62 height 15
click at [225, 478] on div "Activity Date" at bounding box center [210, 485] width 73 height 18
type input "**********"
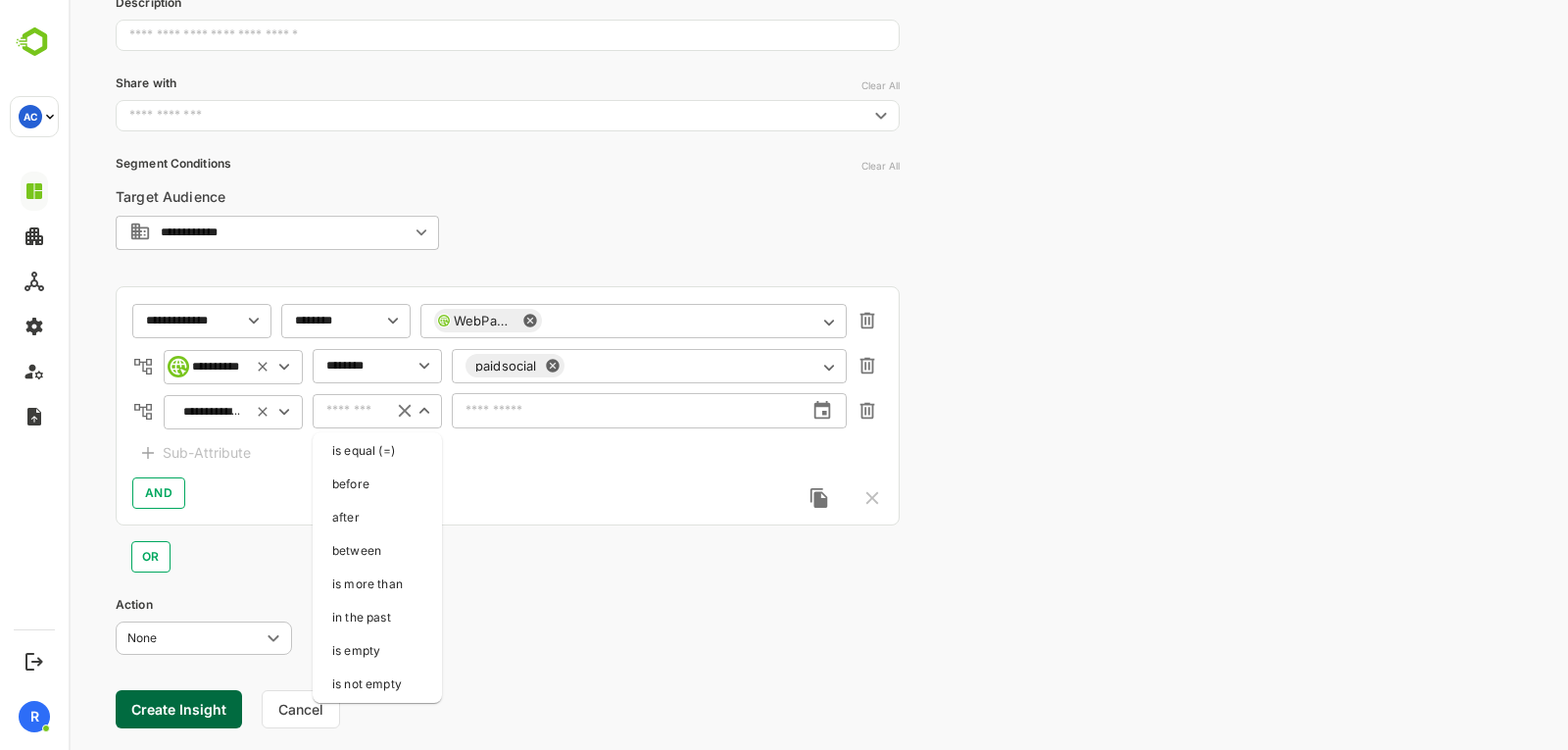
click at [361, 411] on input "text" at bounding box center [352, 411] width 51 height 15
click at [352, 544] on li "between" at bounding box center [377, 551] width 122 height 30
type input "*******"
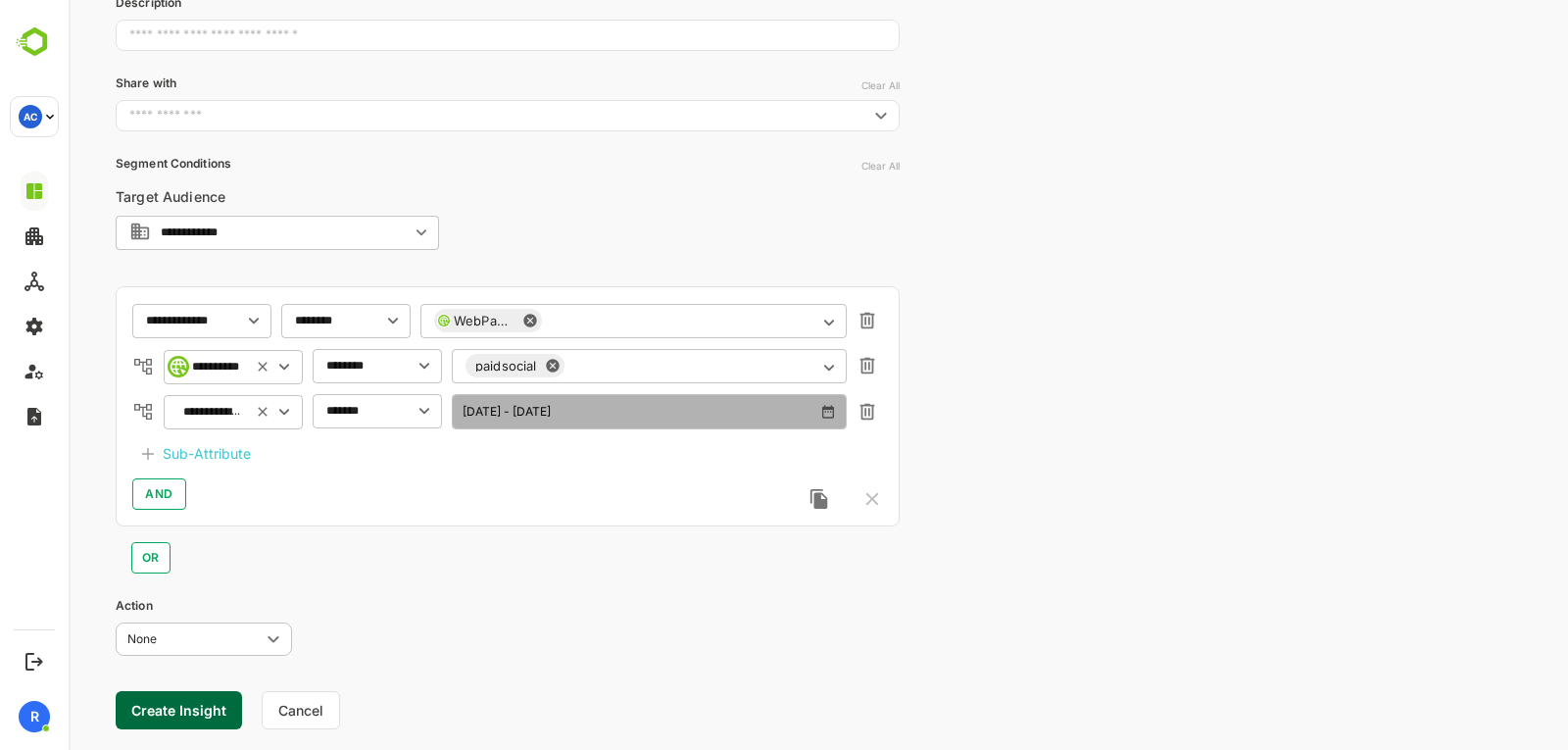
click at [830, 410] on icon "button" at bounding box center [829, 412] width 12 height 13
click at [826, 416] on icon "button" at bounding box center [829, 412] width 16 height 16
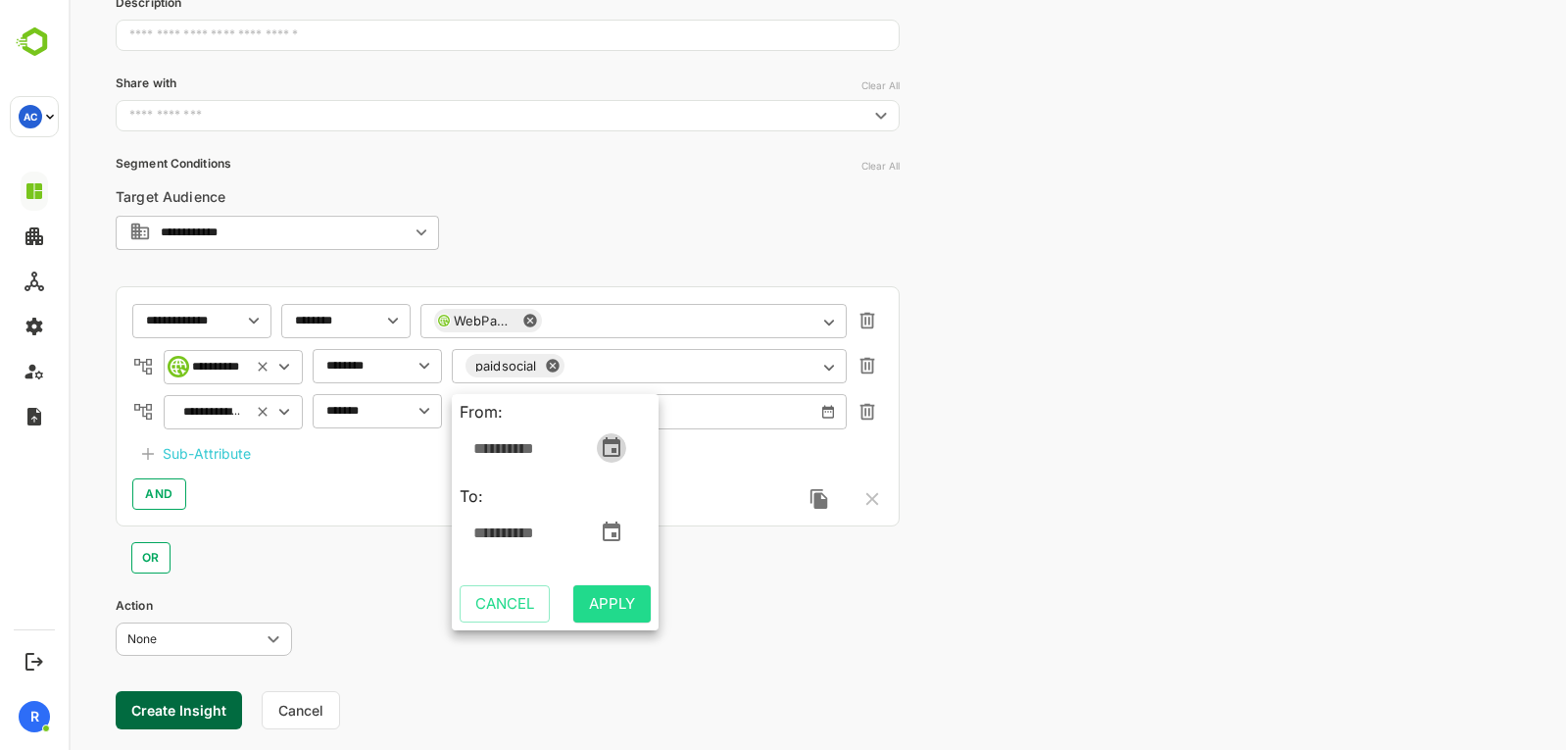
click at [621, 450] on icon "change date" at bounding box center [612, 448] width 24 height 24
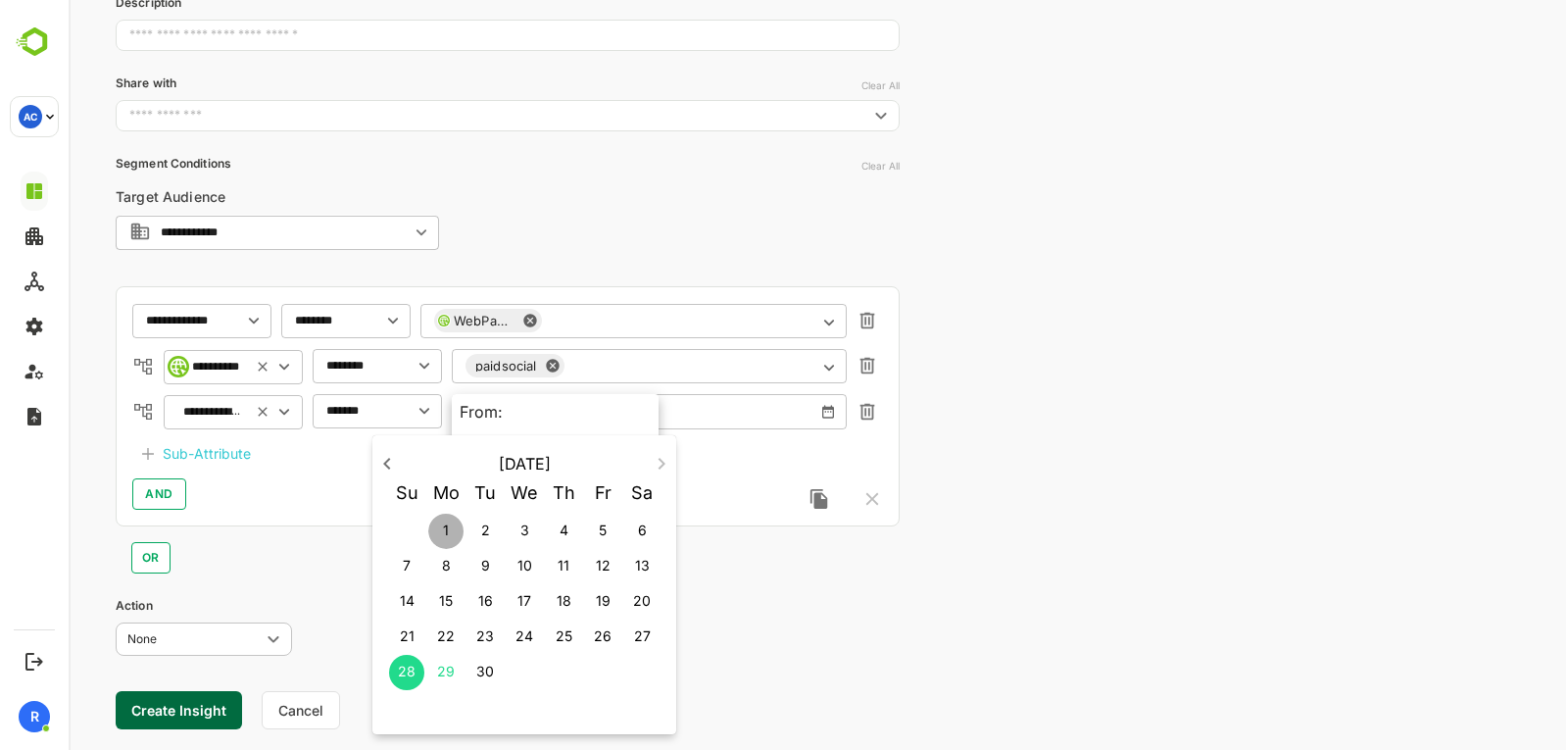
click at [450, 526] on span "1" at bounding box center [446, 530] width 36 height 20
type input "**********"
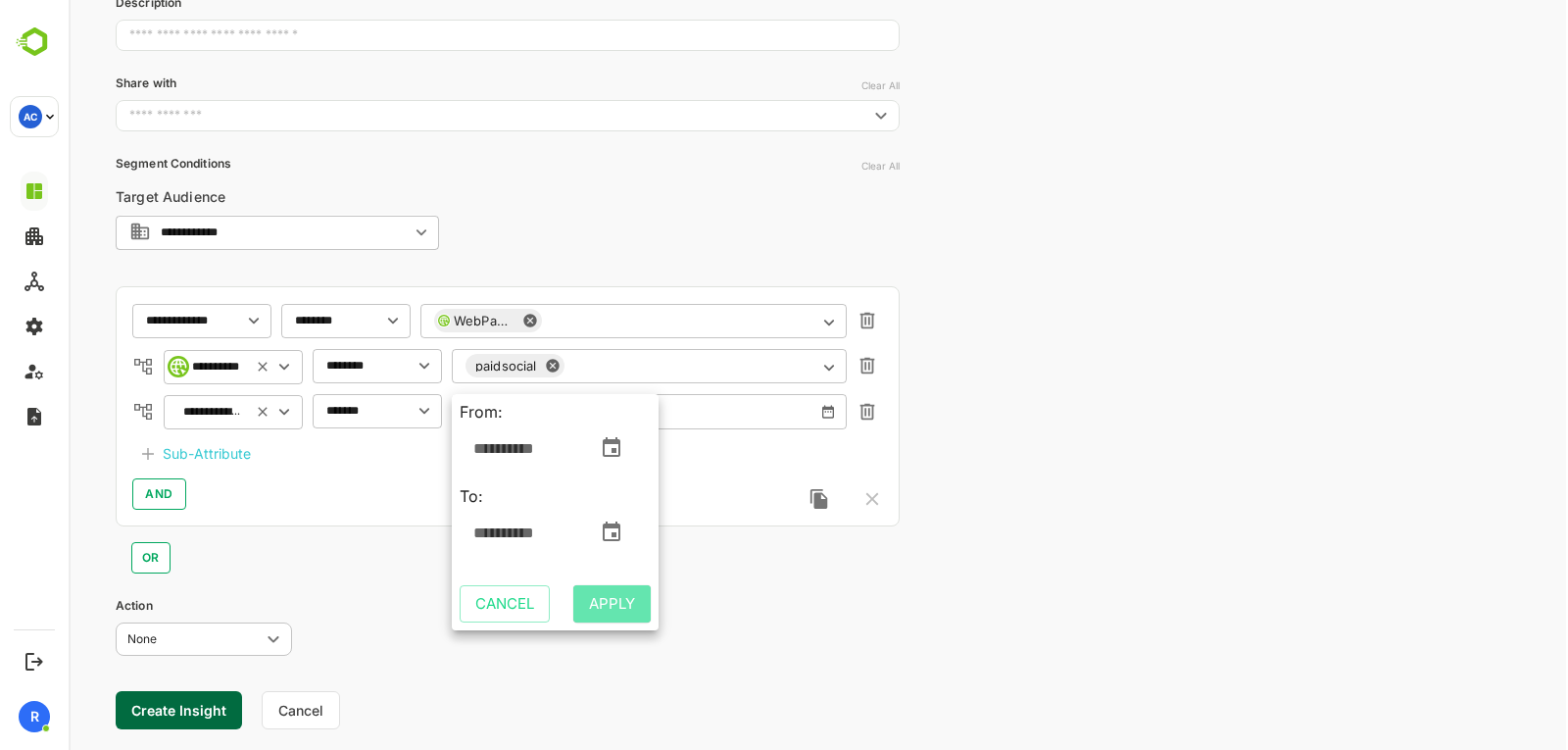
click at [593, 595] on span "Apply" at bounding box center [612, 604] width 47 height 26
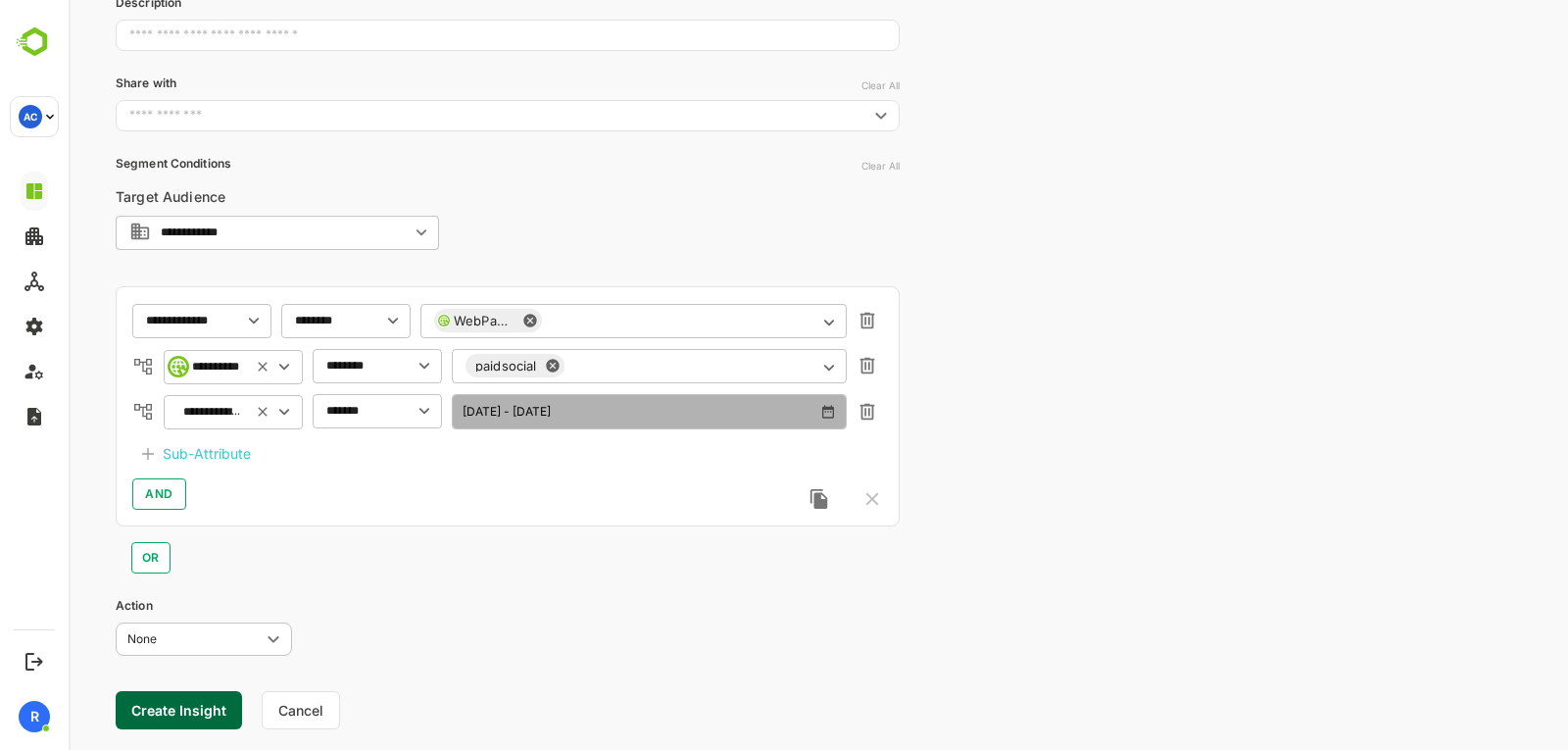
click at [827, 412] on icon "button" at bounding box center [829, 412] width 12 height 13
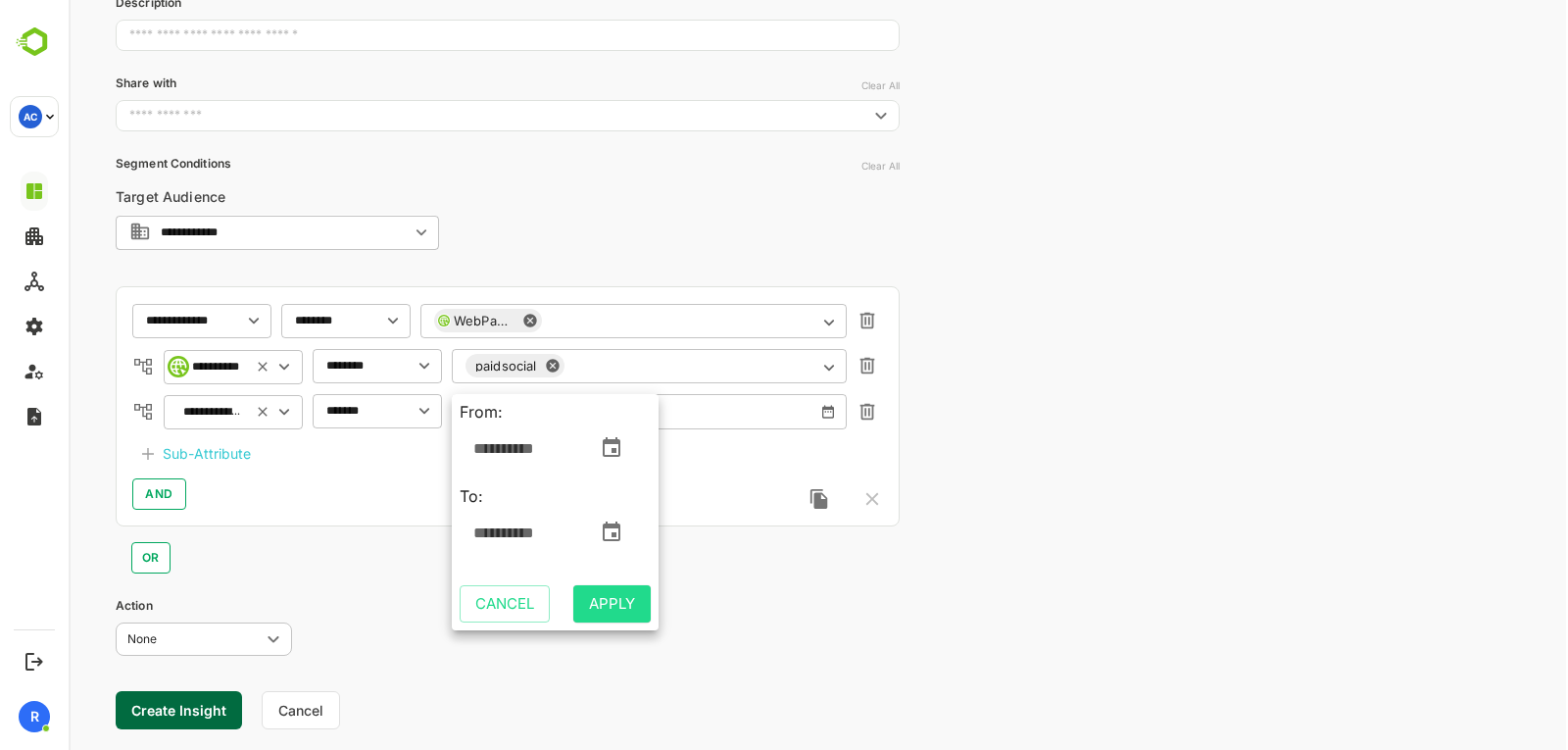
click at [968, 406] on div at bounding box center [818, 375] width 1500 height 750
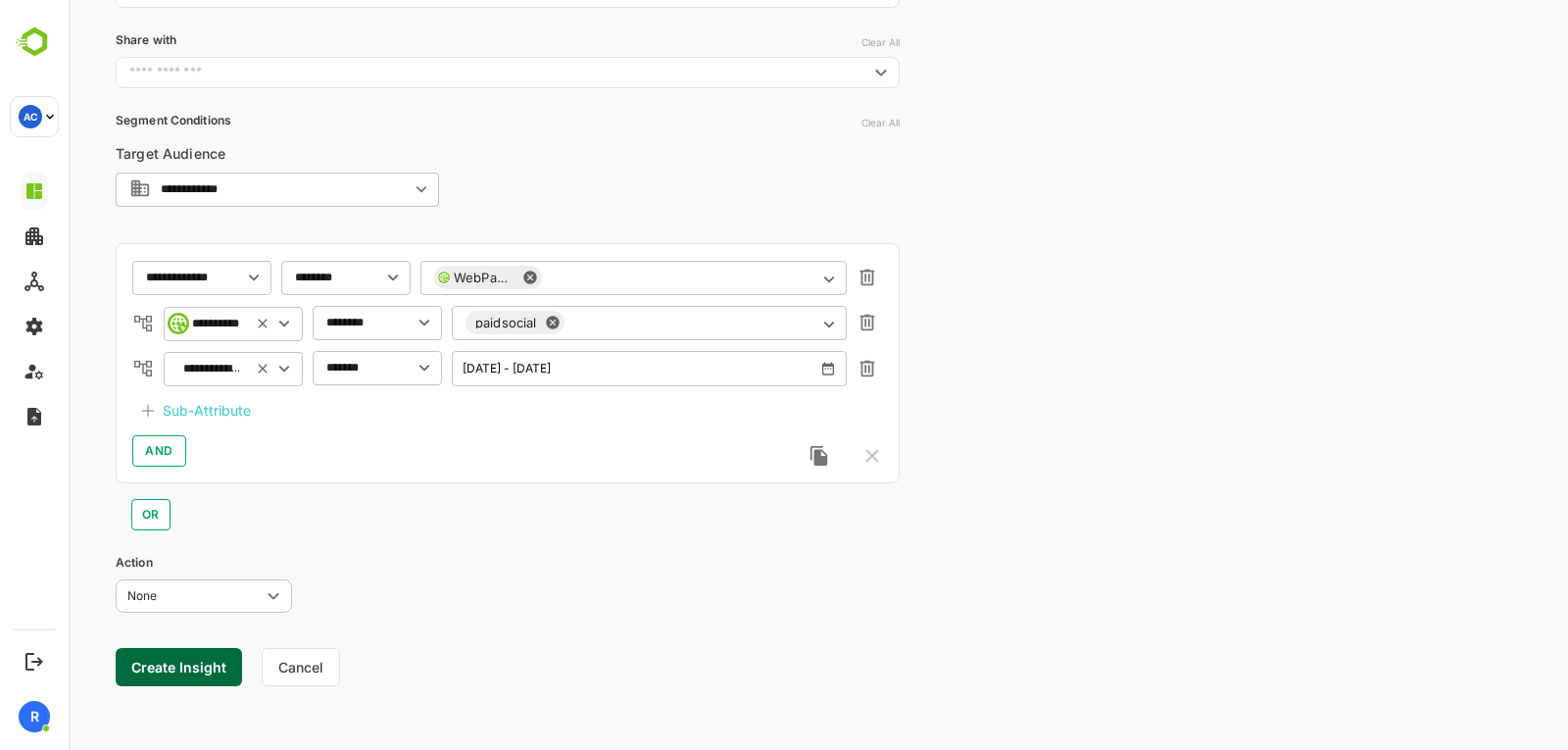
scroll to position [0, 0]
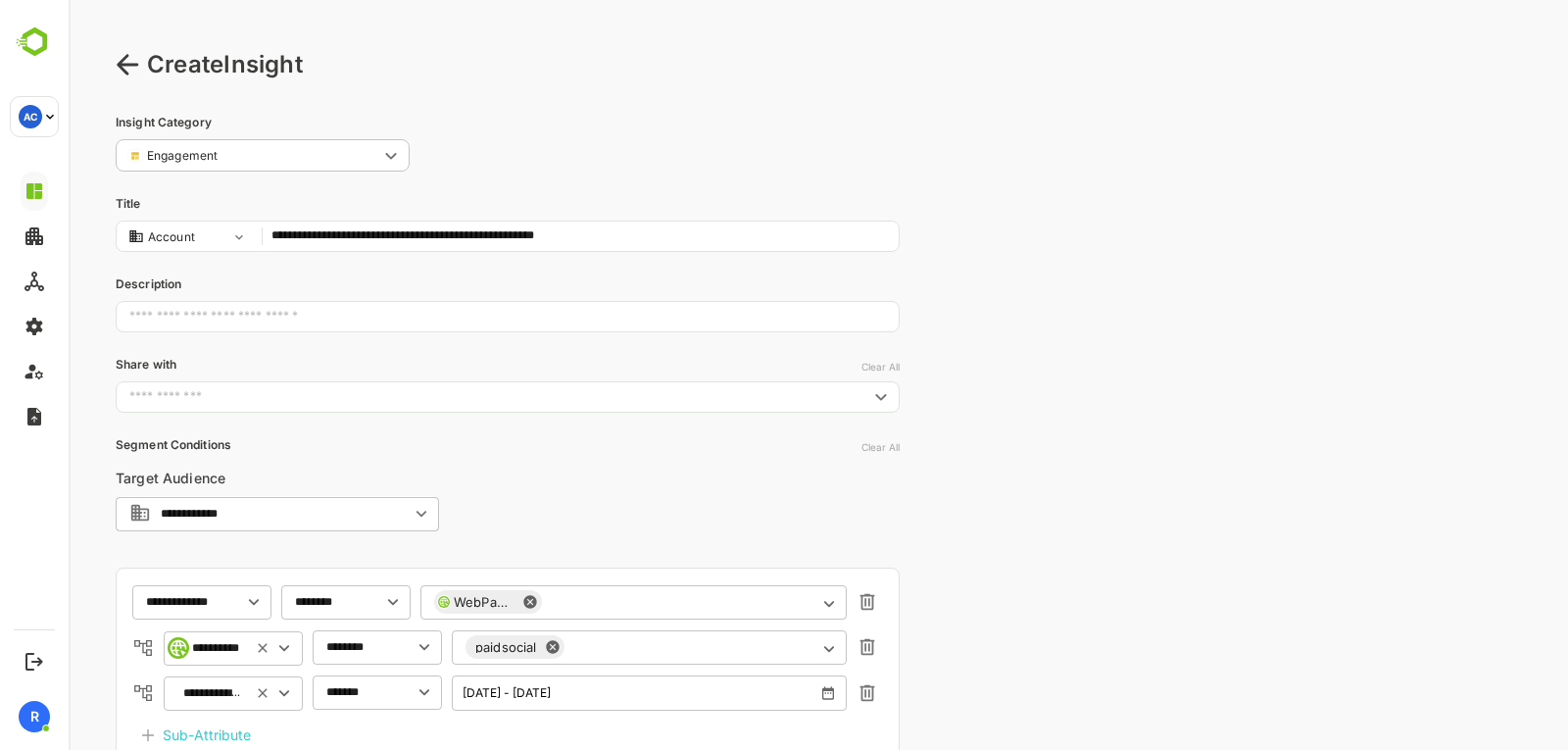
click at [501, 234] on input "**********" at bounding box center [580, 236] width 618 height 26
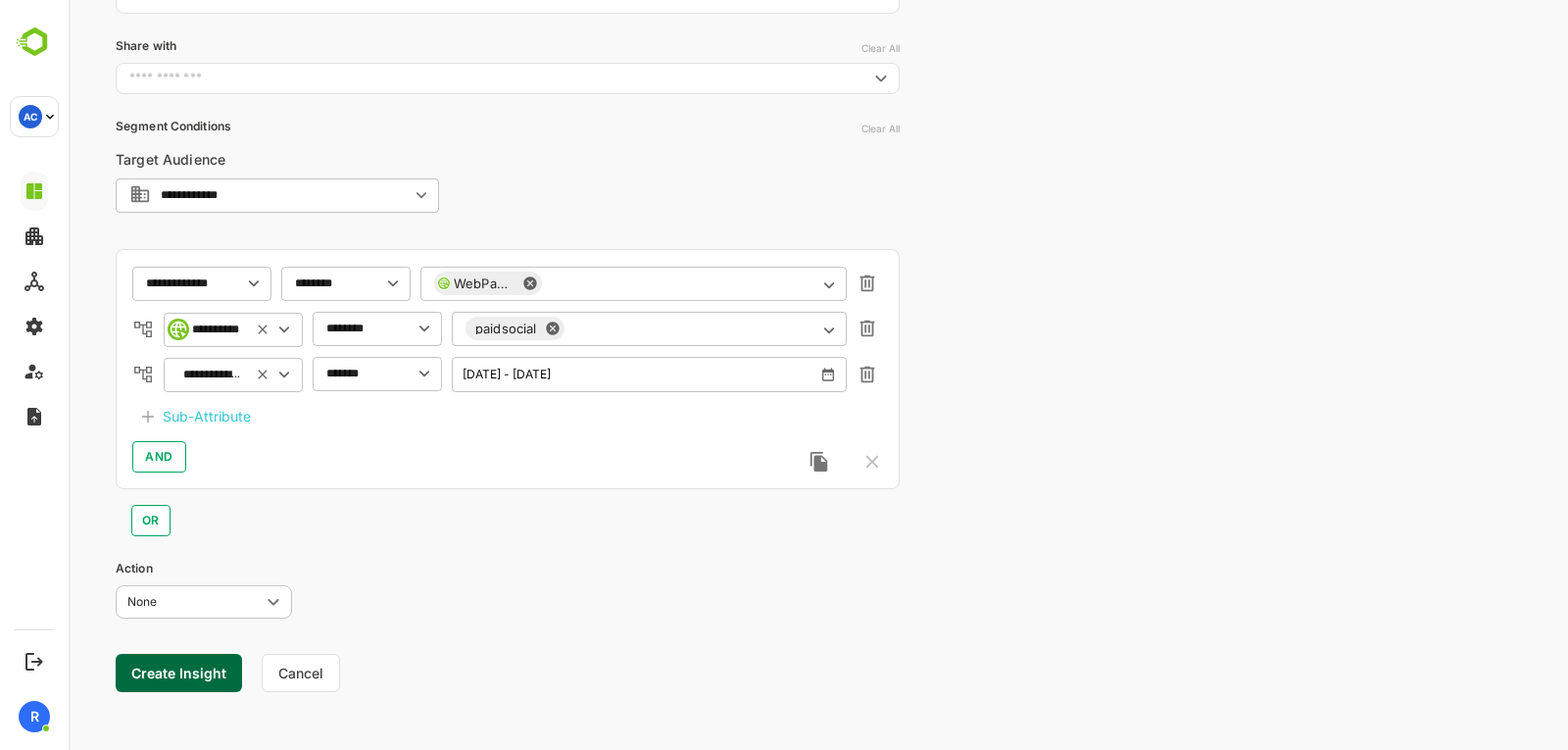
scroll to position [325, 0]
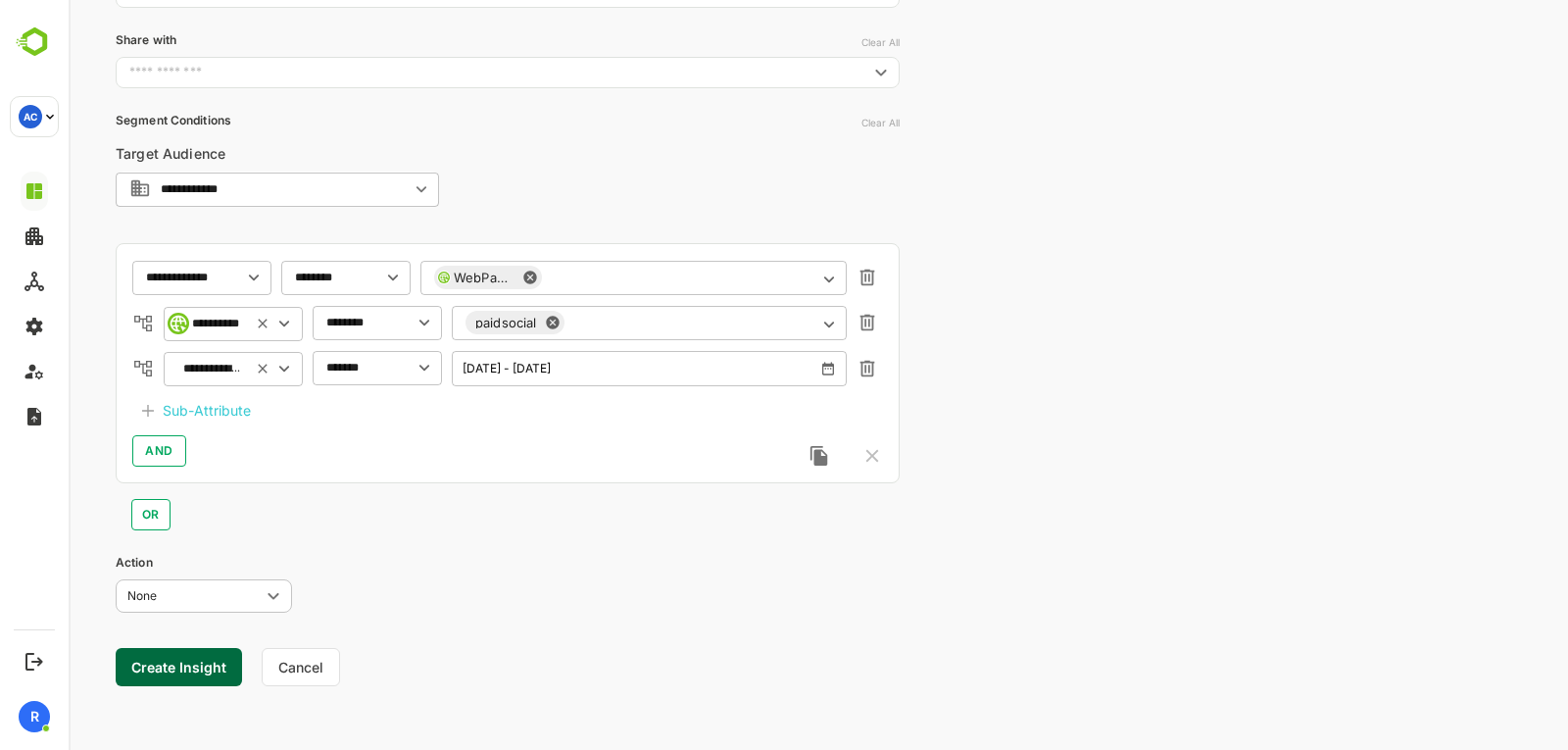
type input "**********"
click at [831, 368] on icon "button" at bounding box center [829, 368] width 12 height 13
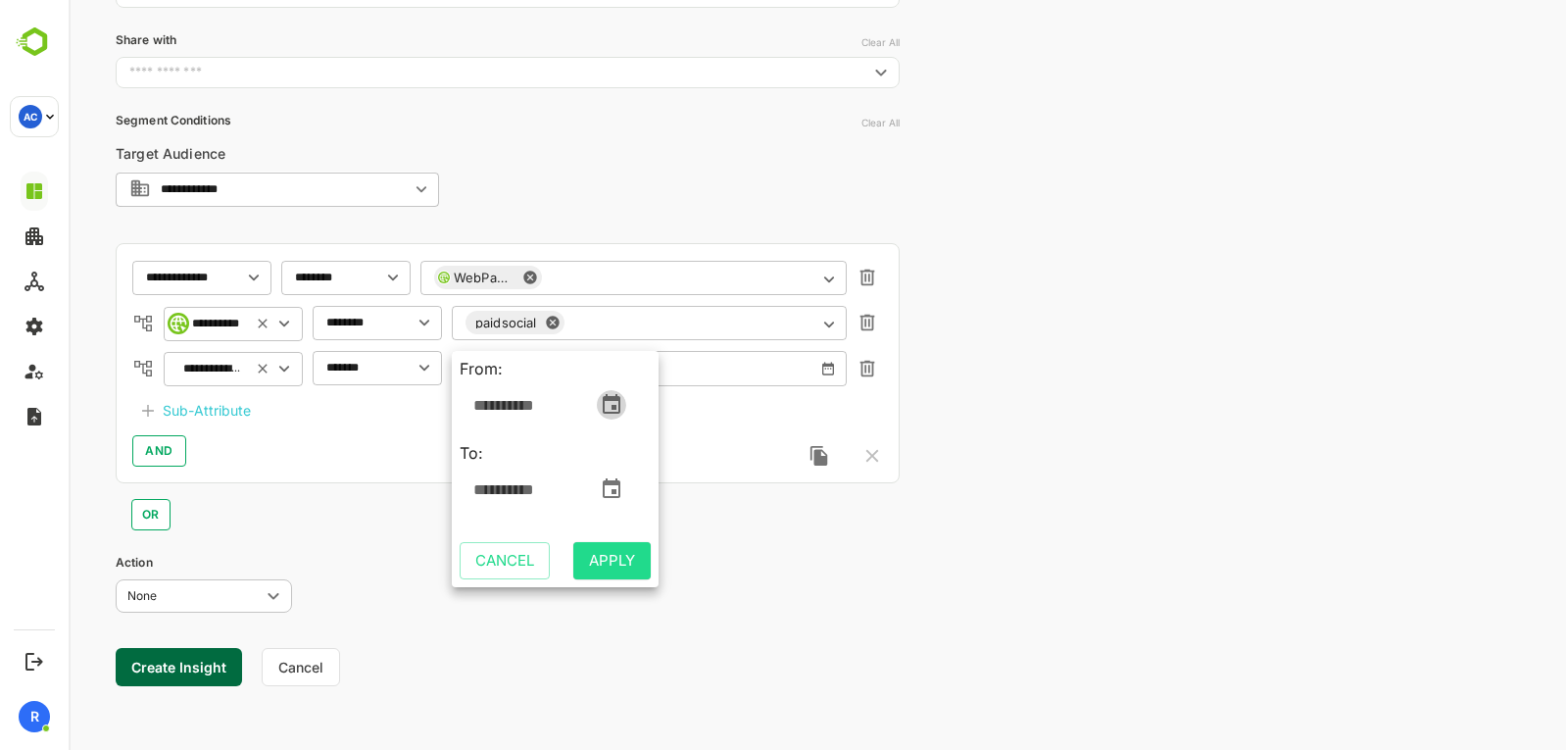
click at [605, 397] on icon "change date" at bounding box center [612, 404] width 18 height 20
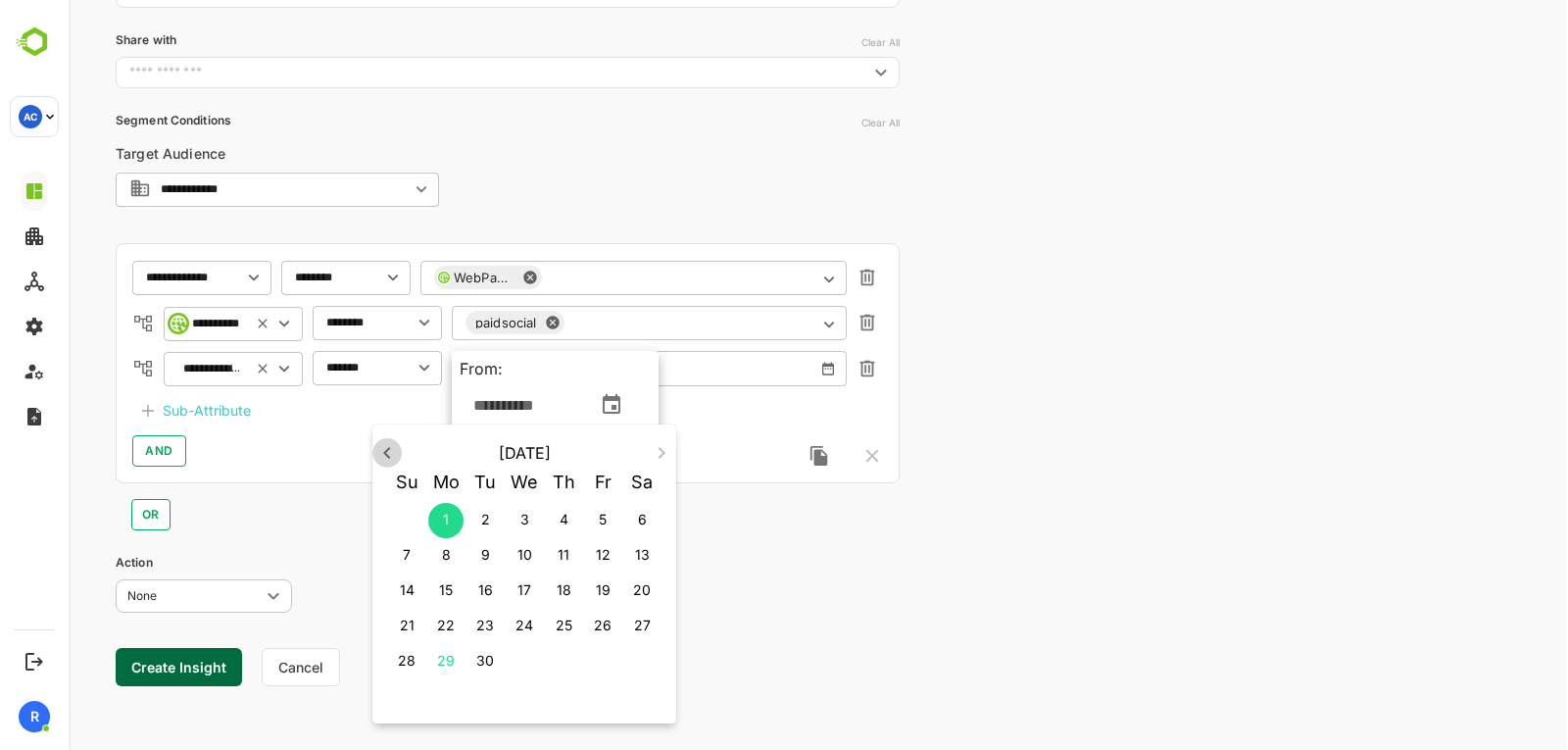
click at [386, 456] on icon "button" at bounding box center [387, 453] width 24 height 24
click at [612, 522] on span "1" at bounding box center [603, 519] width 36 height 20
type input "**********"
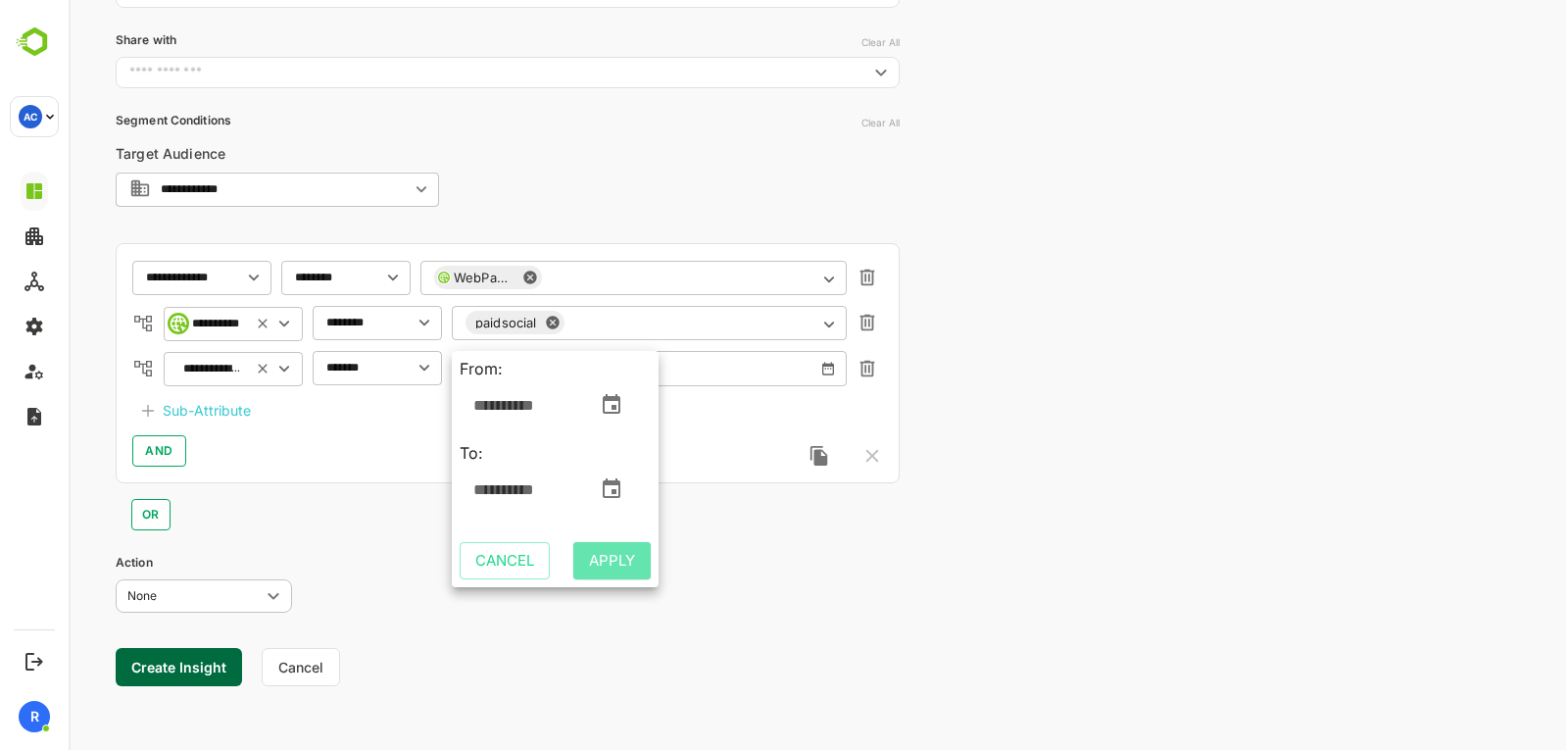
click at [599, 548] on span "Apply" at bounding box center [612, 561] width 47 height 26
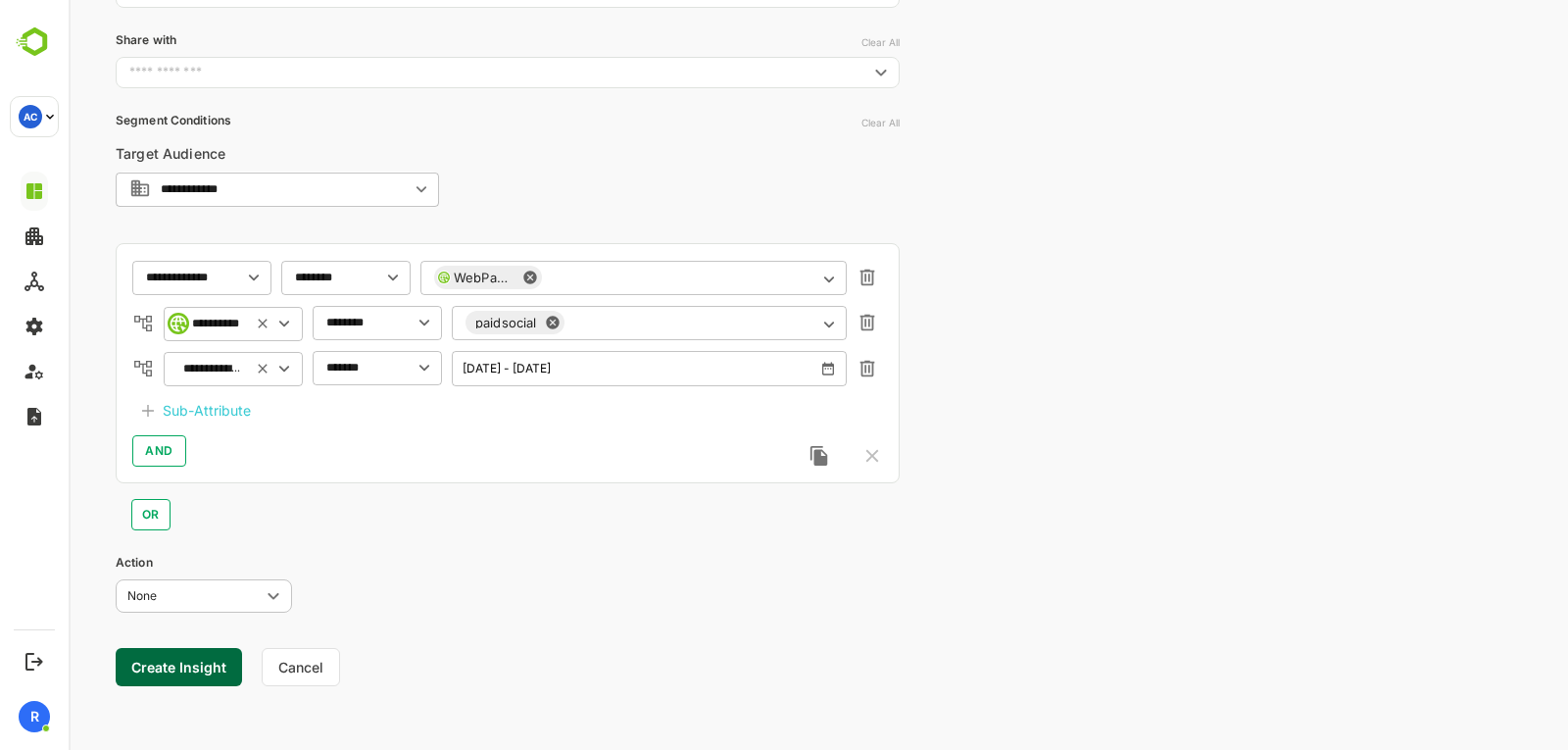
click at [191, 667] on button "Create Insight" at bounding box center [179, 667] width 127 height 39
click at [369, 688] on link "View" at bounding box center [359, 689] width 44 height 24
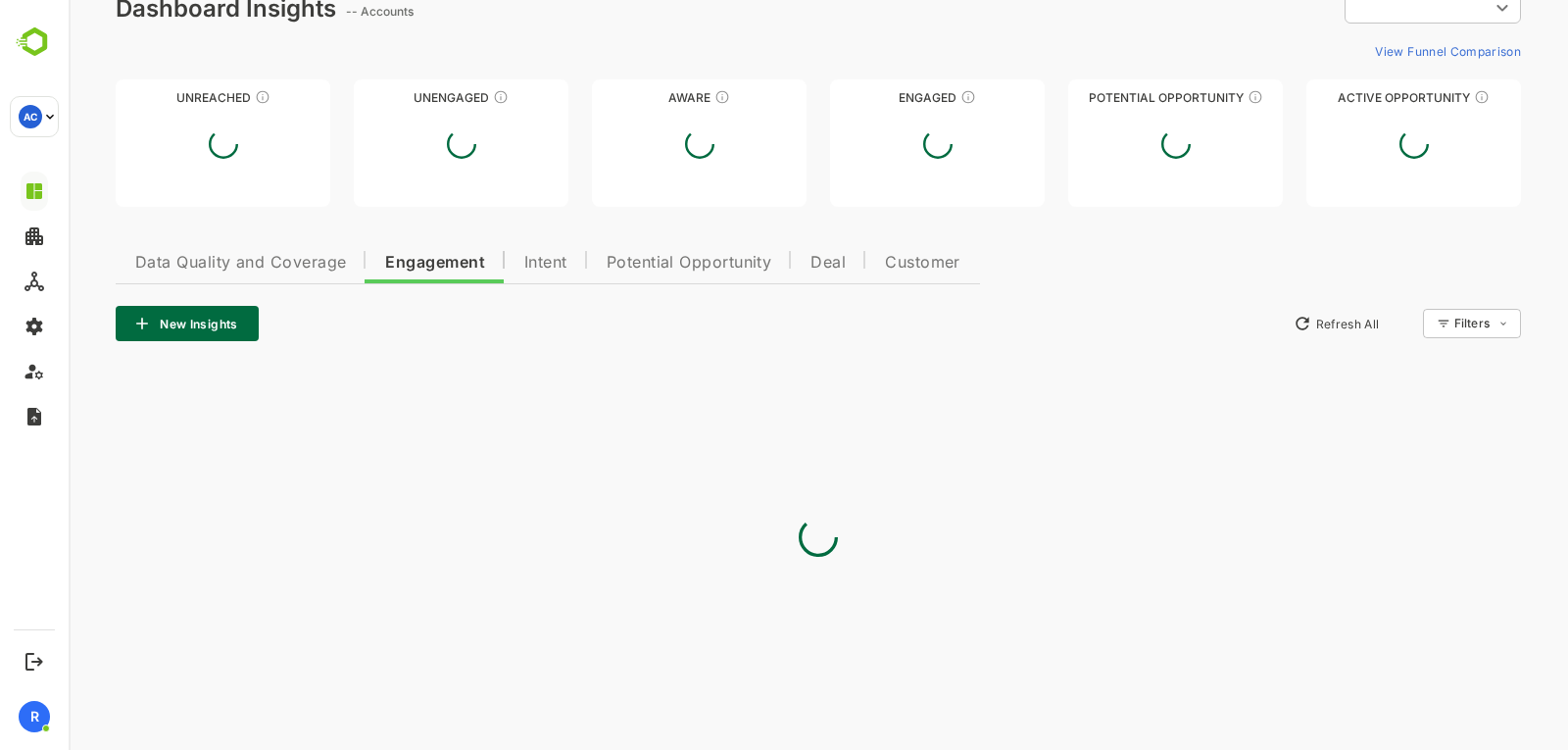
type input "**********"
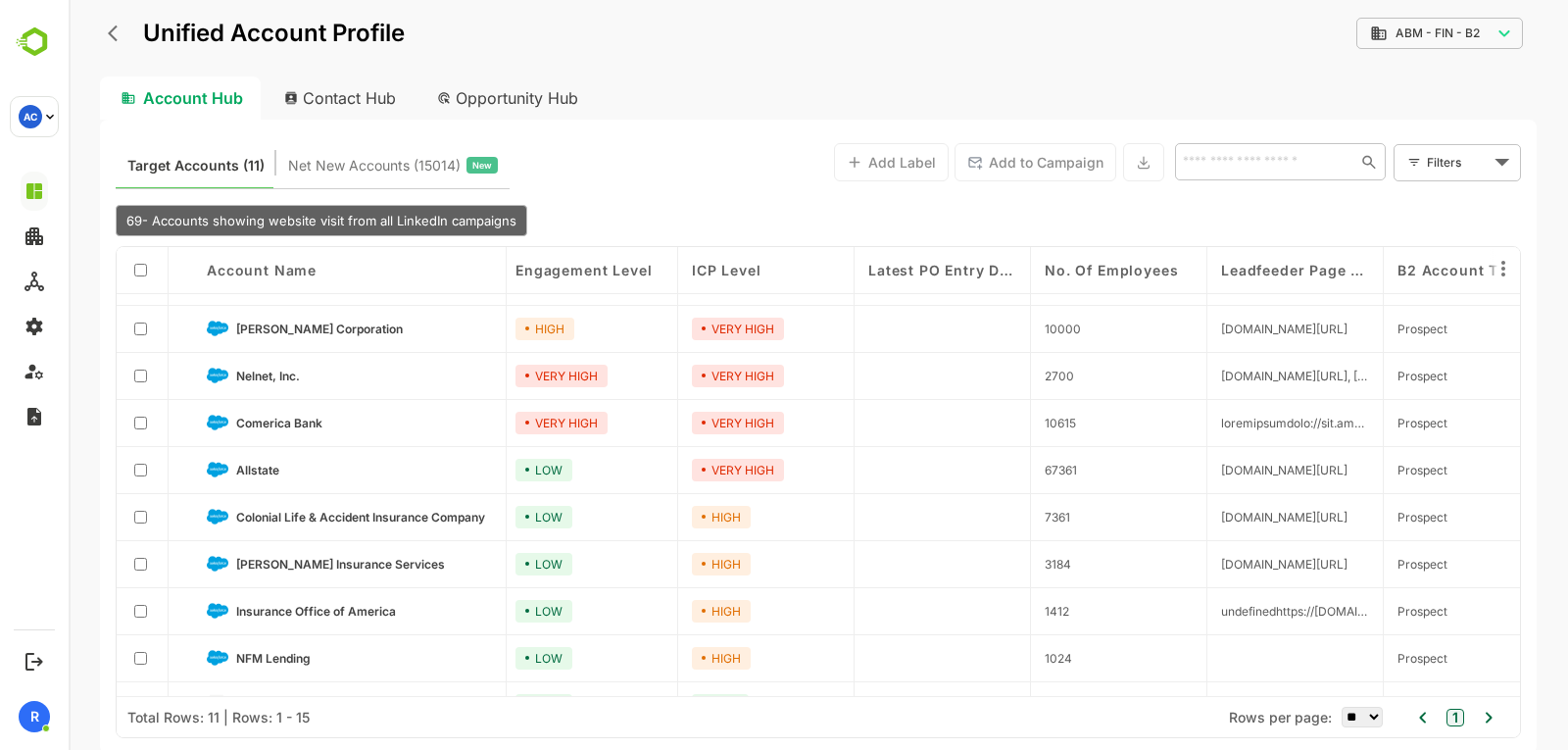
scroll to position [0, 5]
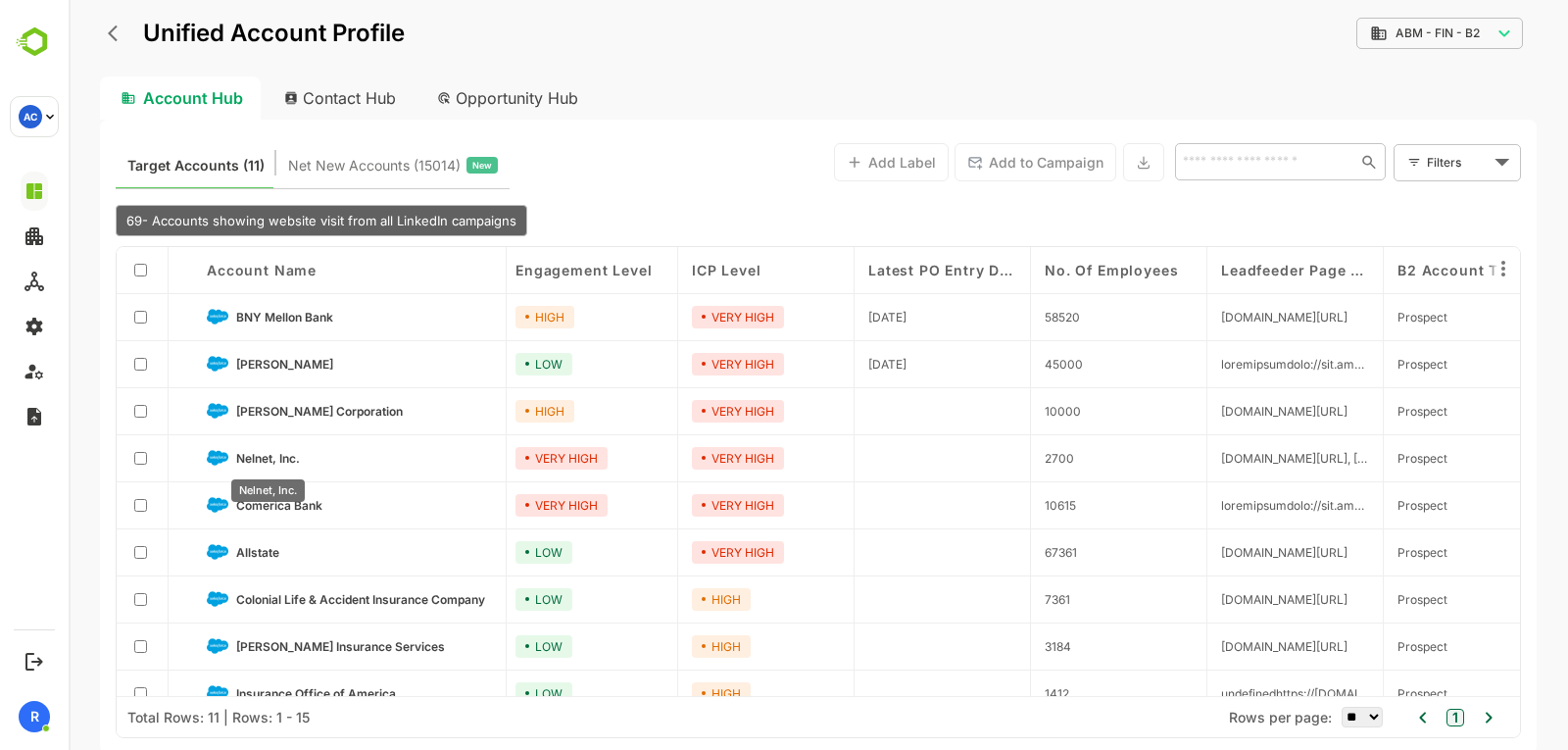
click at [270, 459] on span "Nelnet, Inc." at bounding box center [268, 458] width 63 height 15
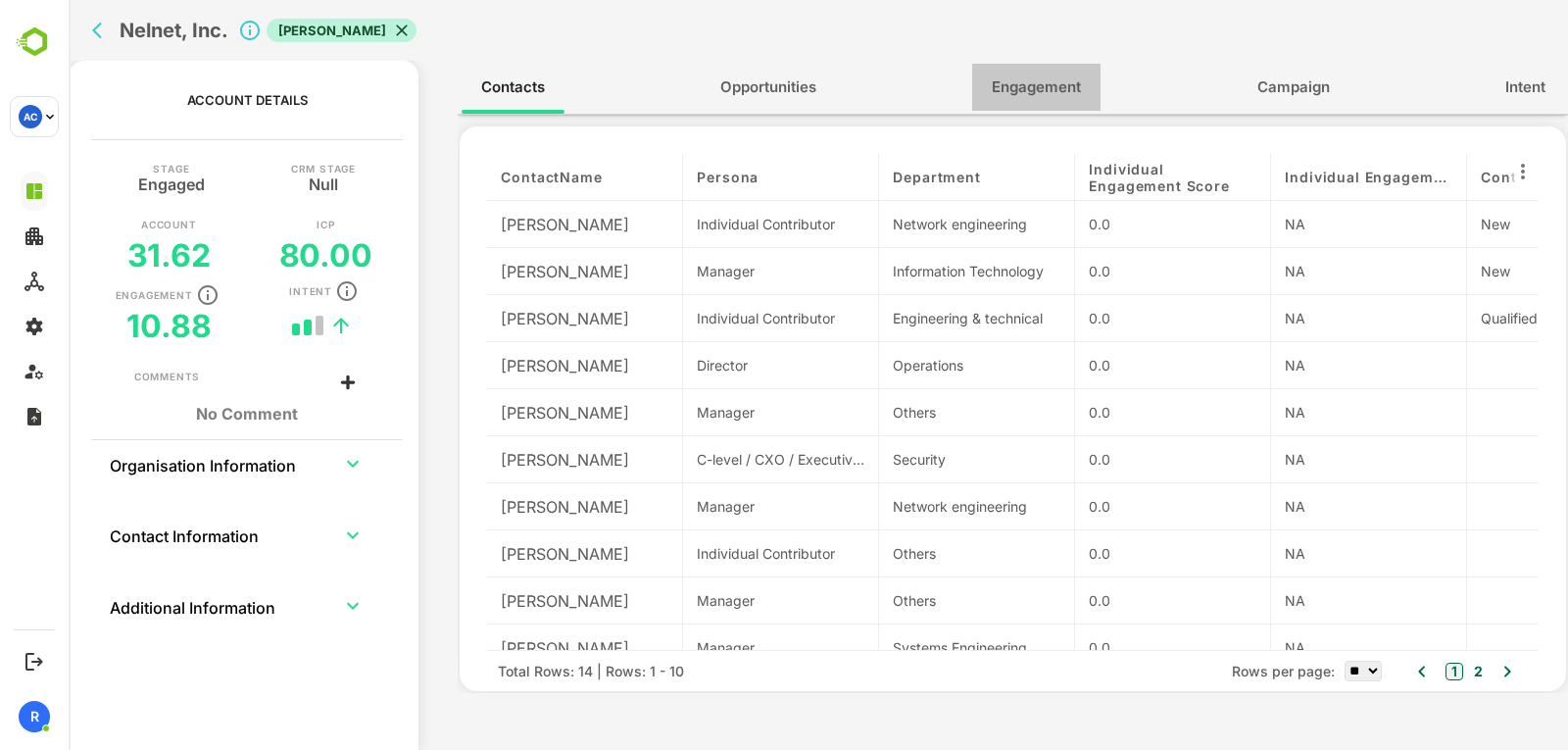
click at [1028, 74] on span "Engagement" at bounding box center [1036, 87] width 89 height 26
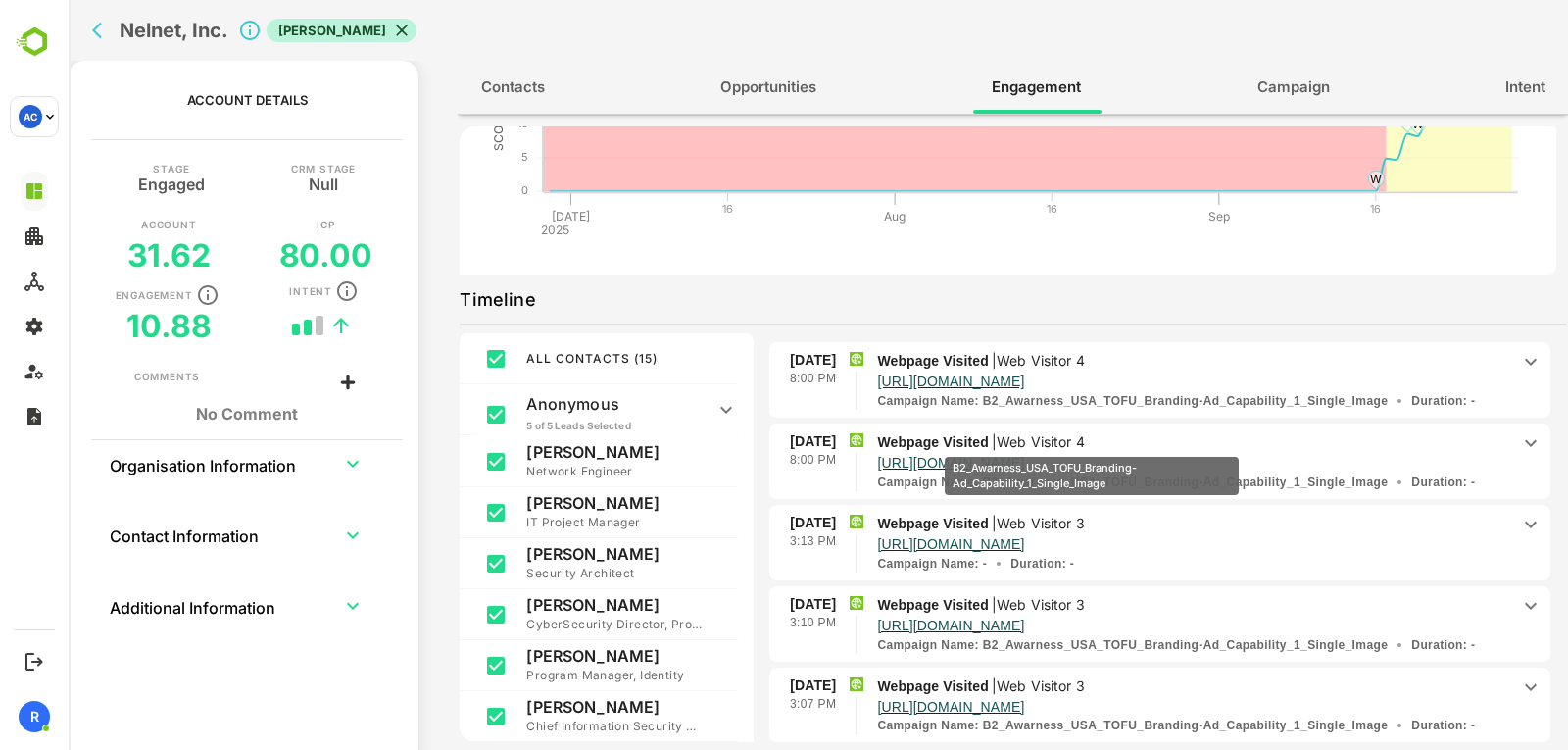
scroll to position [44, 0]
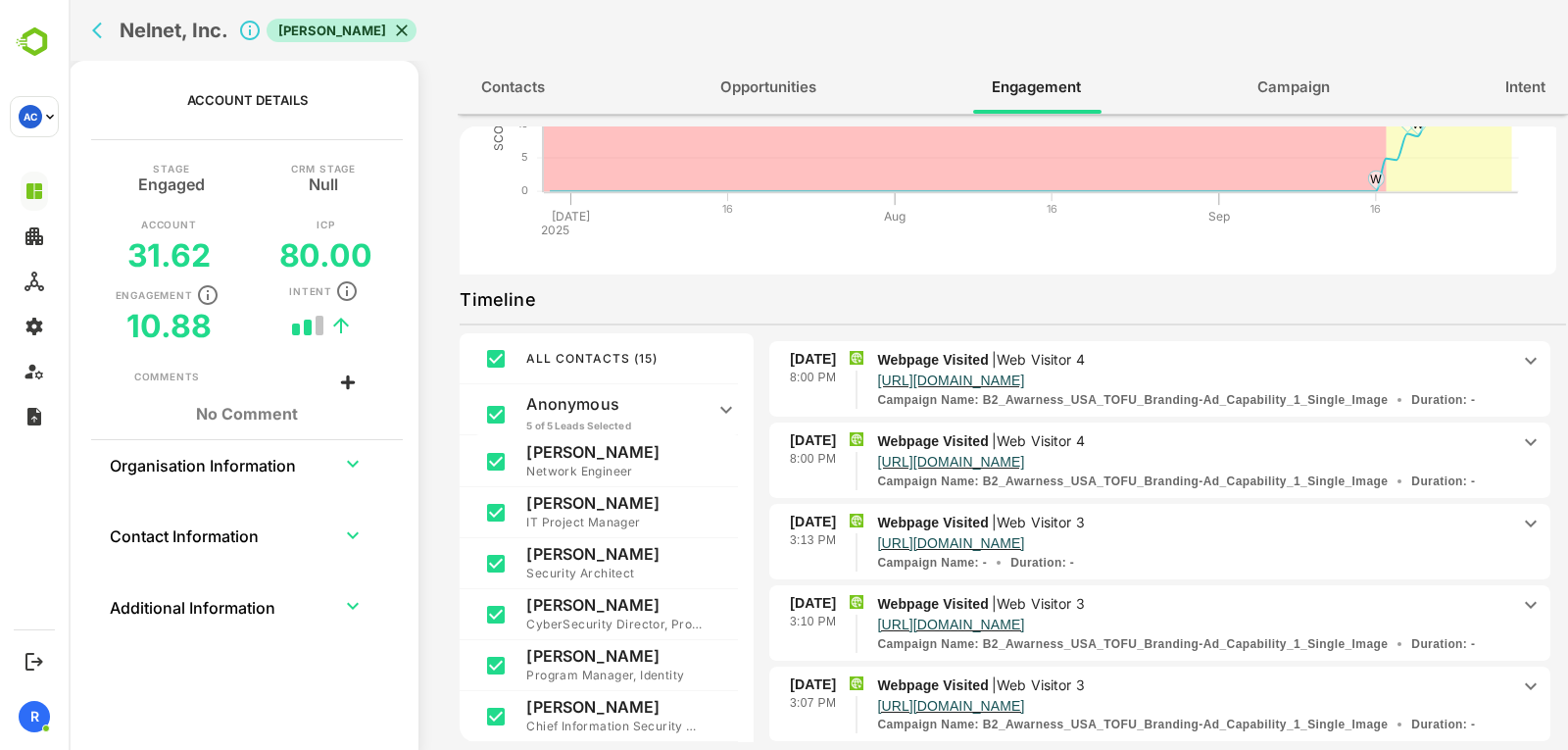
click at [1234, 382] on p "http://www.acalvio.com/schedule-a-demo/" at bounding box center [1193, 378] width 633 height 17
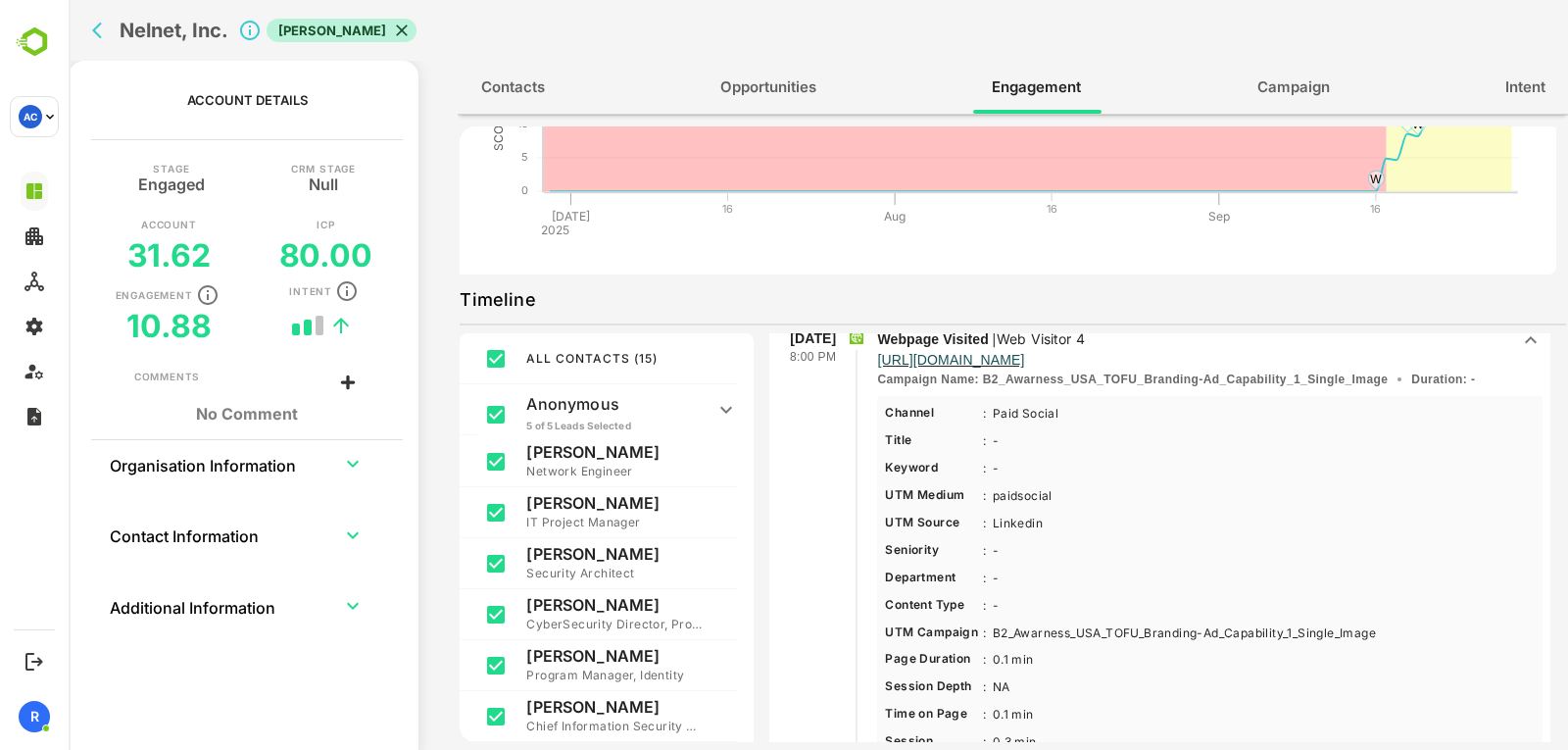
scroll to position [61, 0]
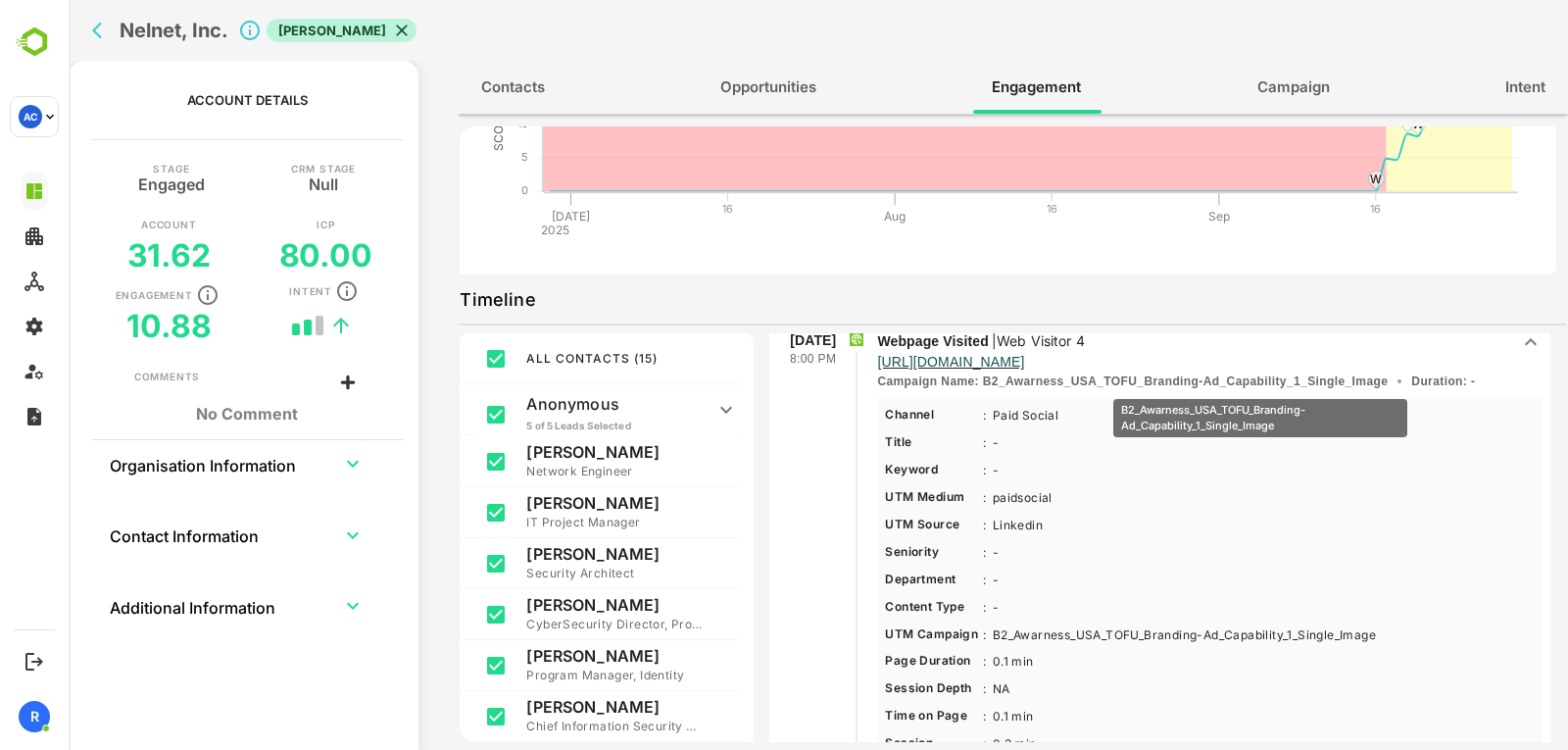
click at [1261, 385] on p "Campaign Name : B2_Awarness_USA_TOFU_Branding-Ad_Capability_1_Single_Image" at bounding box center [1132, 381] width 511 height 18
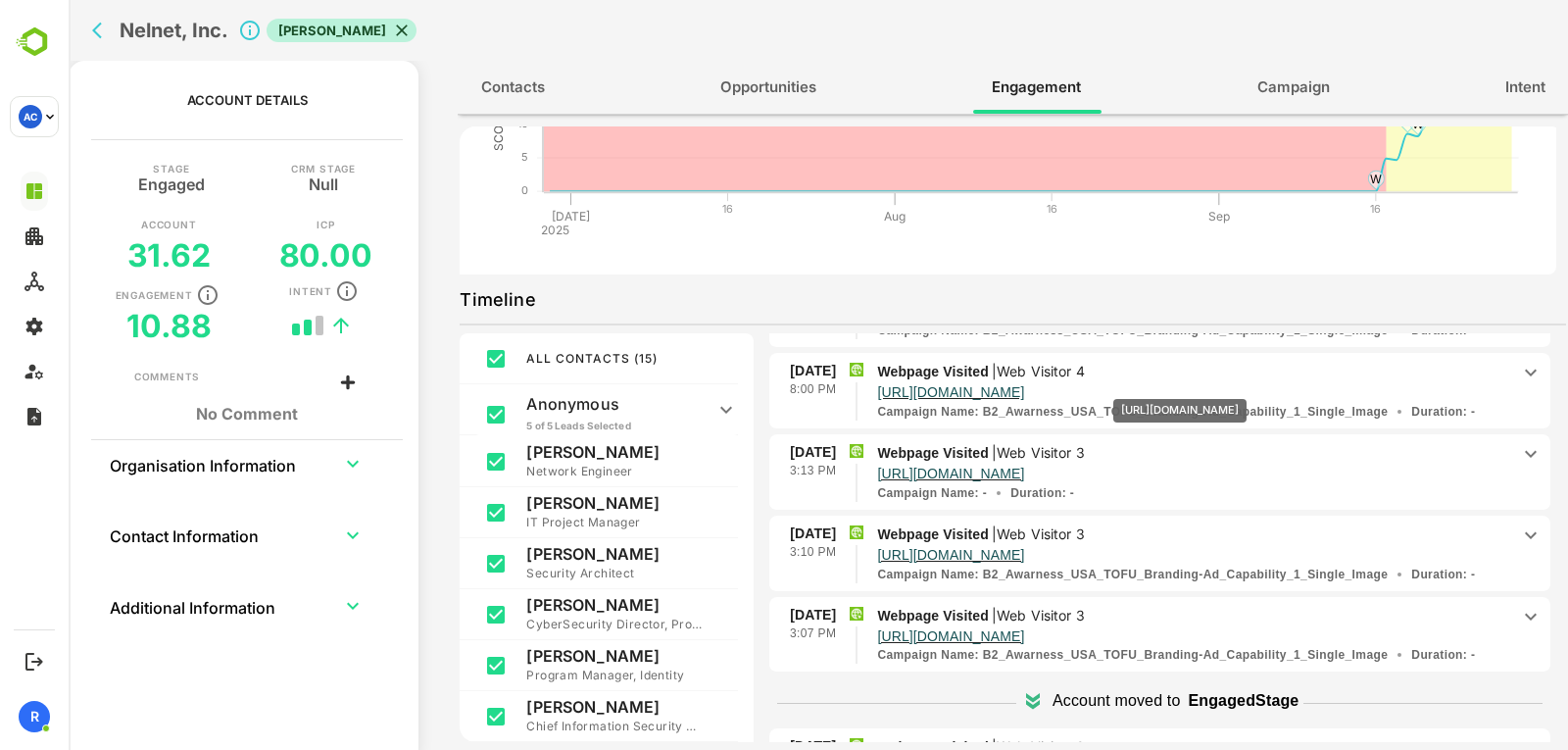
scroll to position [114, 0]
click at [1280, 369] on p "Webpage Visited | Web Visitor 4" at bounding box center [1193, 370] width 633 height 22
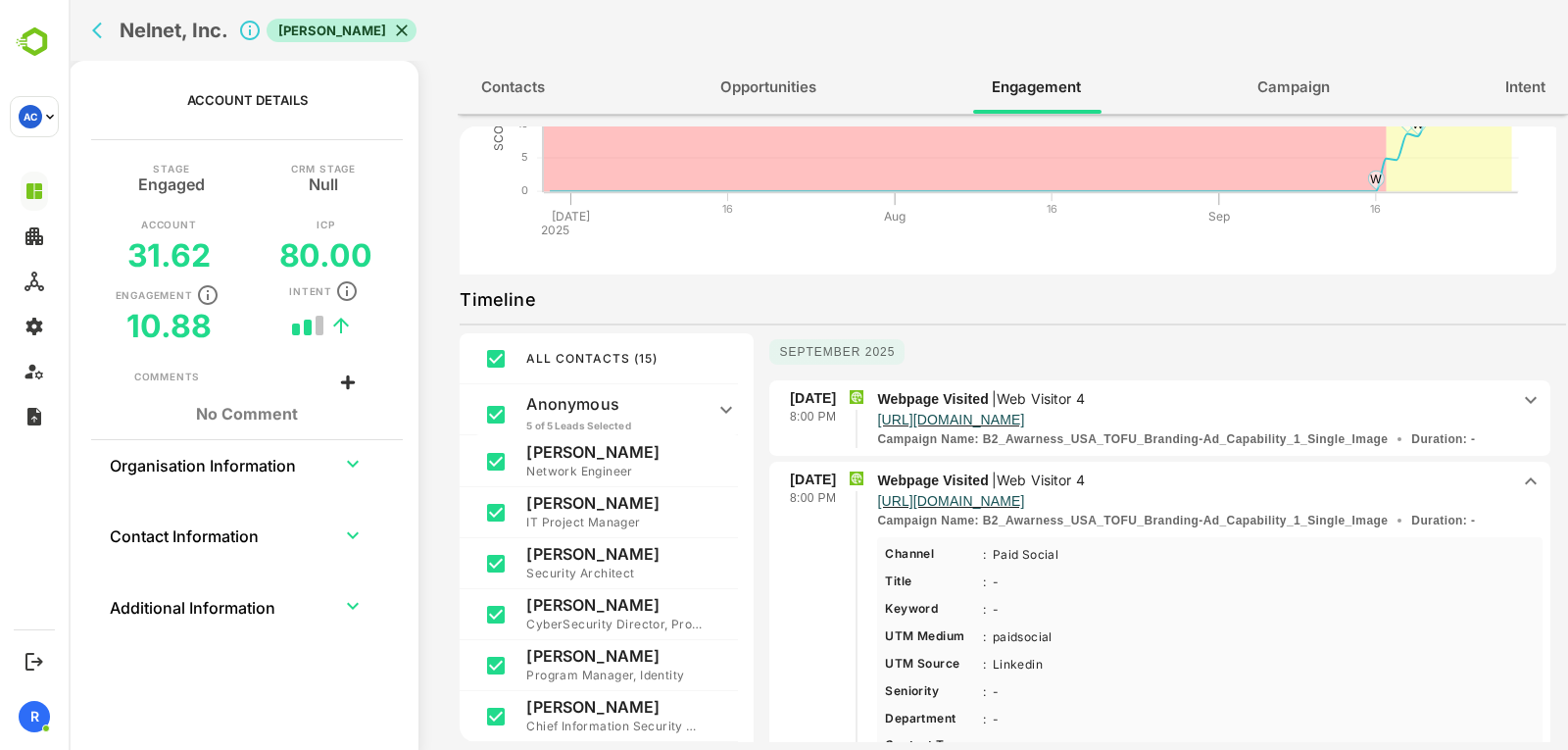
scroll to position [0, 0]
click at [1191, 406] on p "Webpage Visited | Web Visitor 4" at bounding box center [1193, 403] width 633 height 22
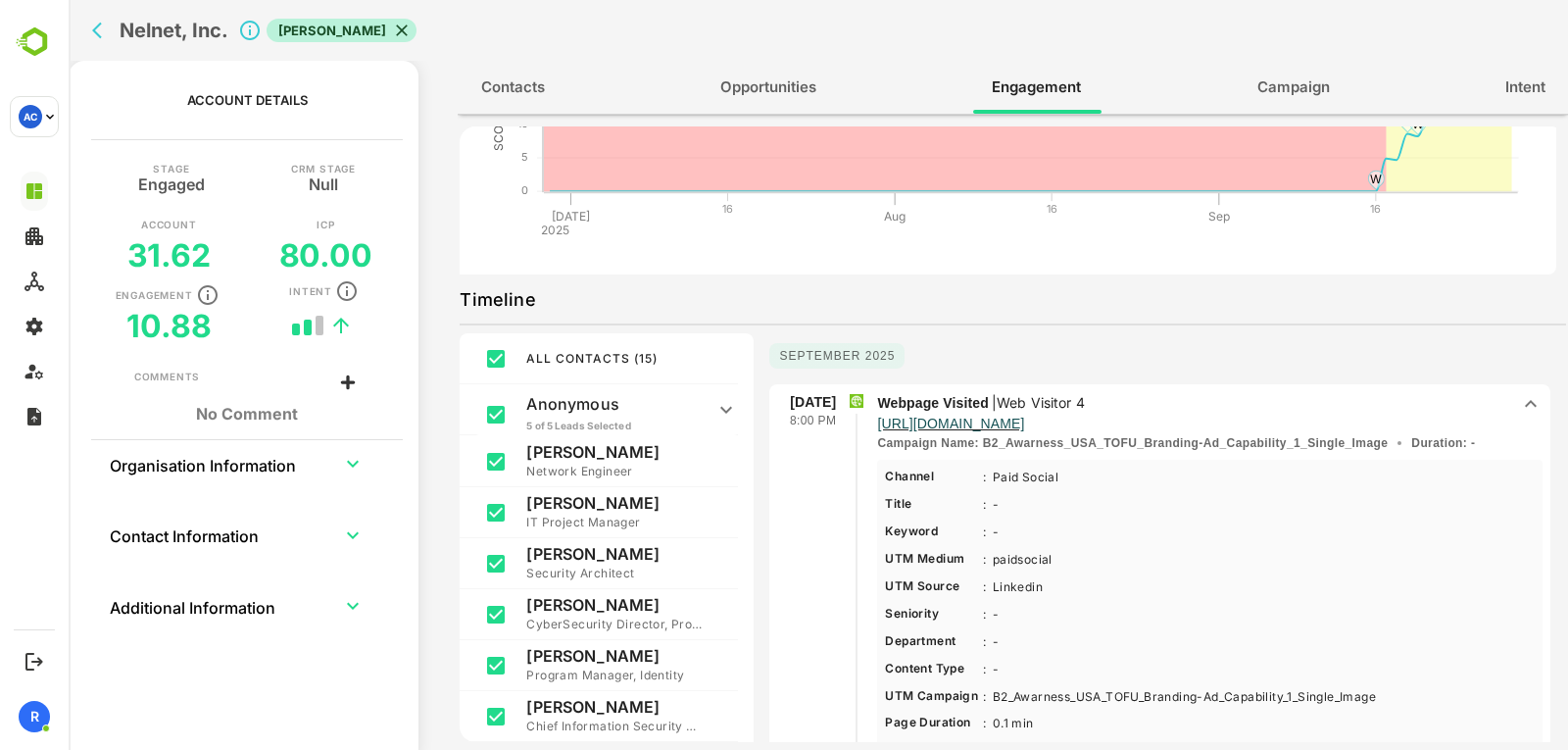
drag, startPoint x: 1226, startPoint y: 382, endPoint x: 1222, endPoint y: 398, distance: 16.5
click at [1222, 398] on p "Webpage Visited | Web Visitor 4" at bounding box center [1193, 403] width 633 height 22
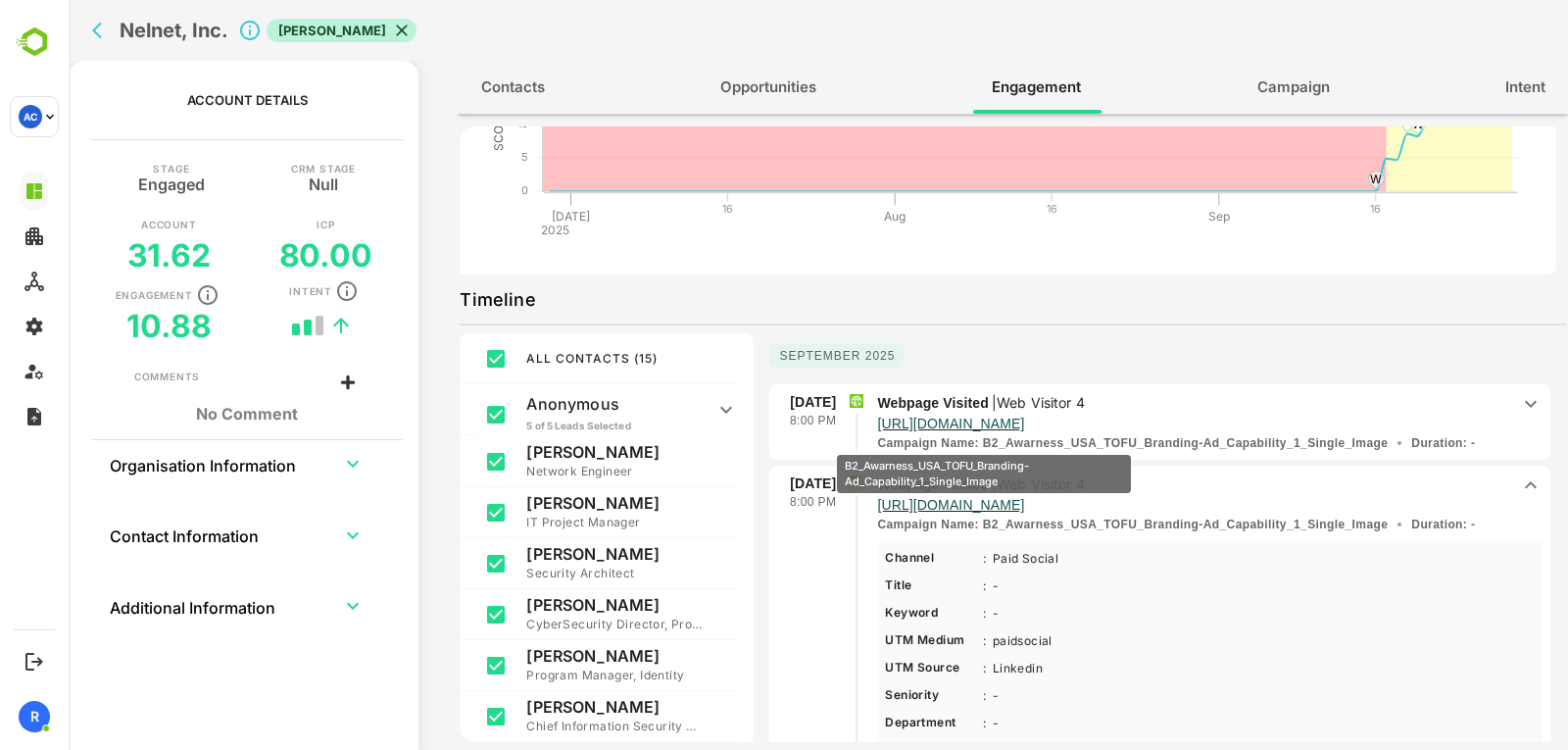
click at [984, 441] on p "Campaign Name : B2_Awarness_USA_TOFU_Branding-Ad_Capability_1_Single_Image" at bounding box center [1132, 443] width 511 height 18
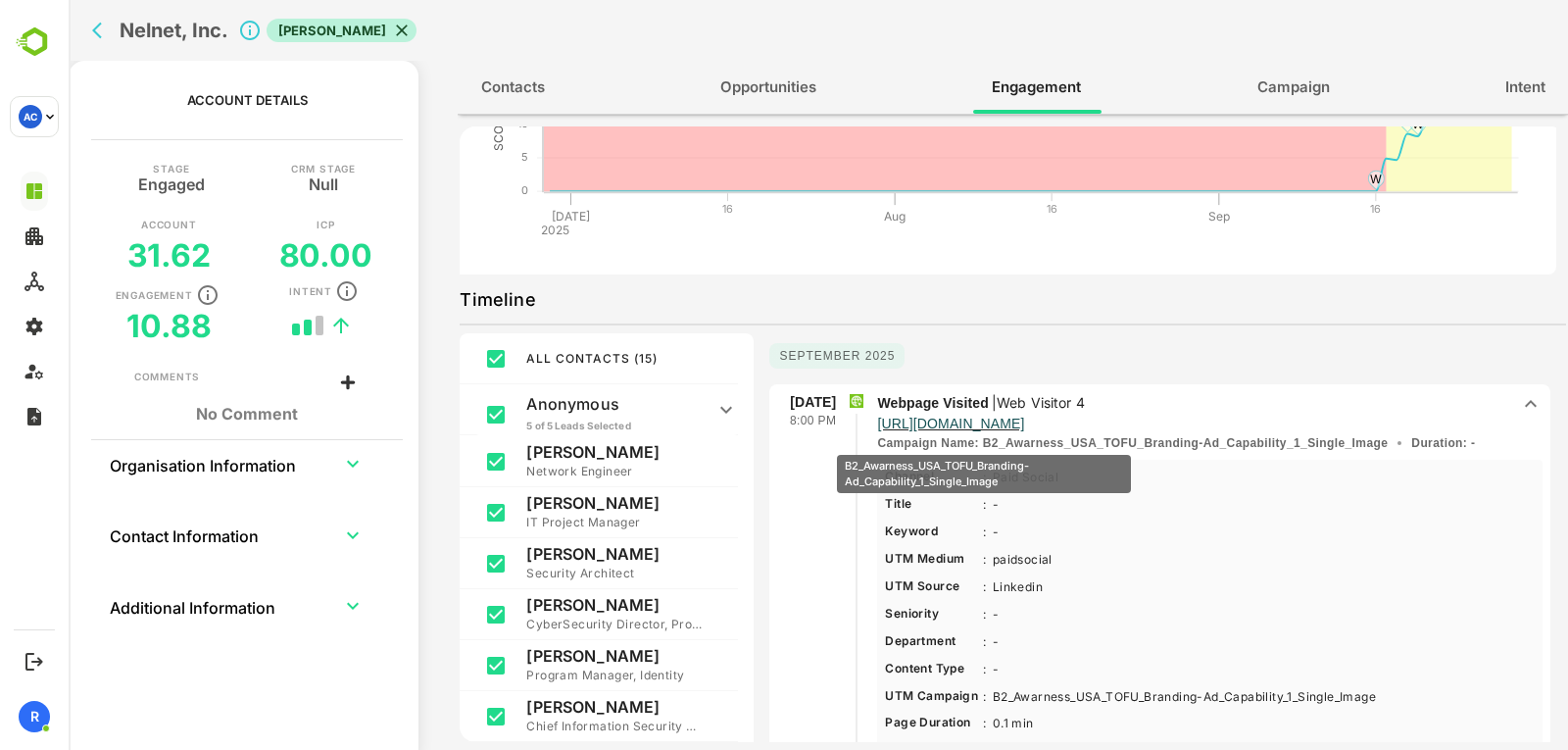
click at [984, 441] on p "Campaign Name : B2_Awarness_USA_TOFU_Branding-Ad_Capability_1_Single_Image" at bounding box center [1132, 443] width 511 height 18
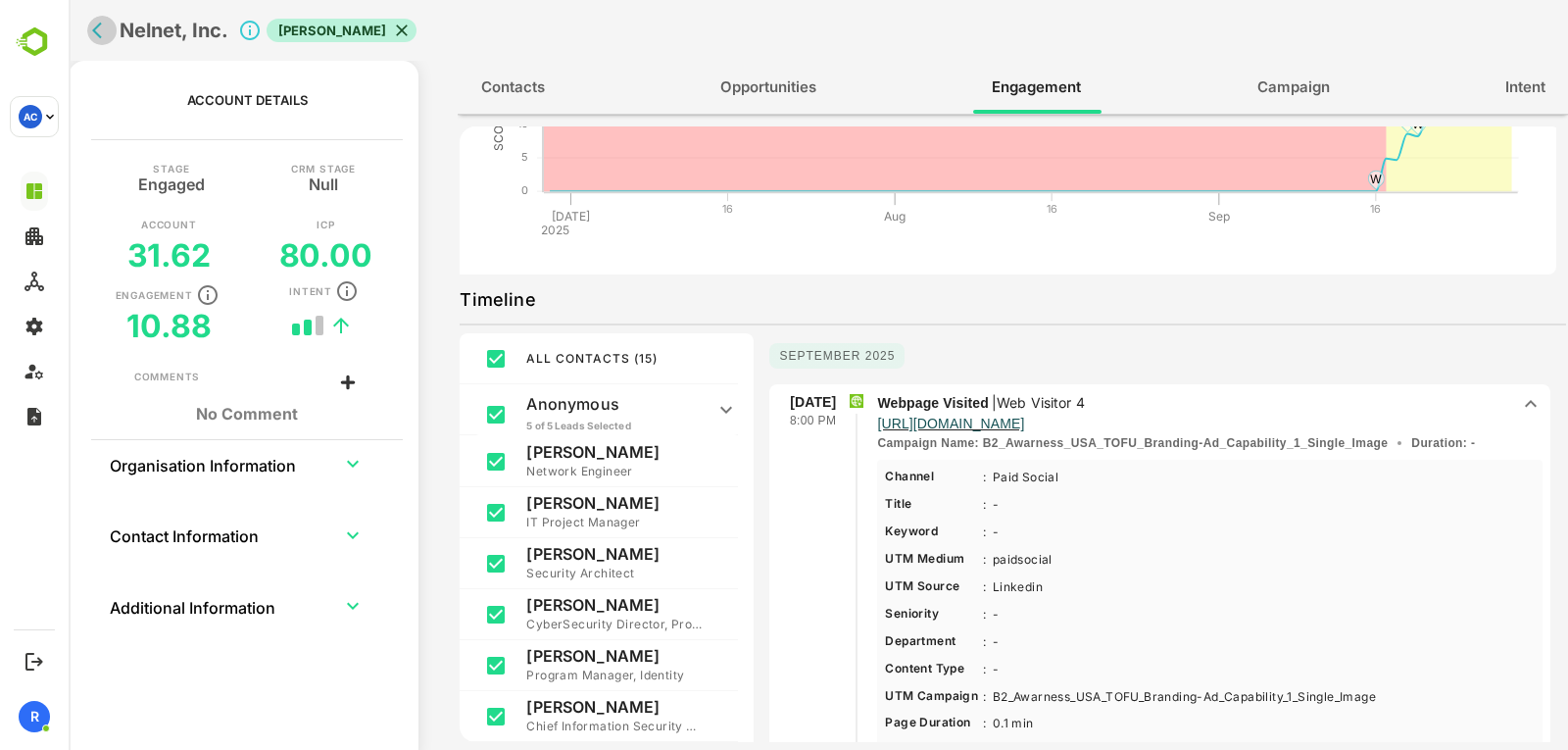
click at [101, 36] on icon "back" at bounding box center [102, 31] width 20 height 20
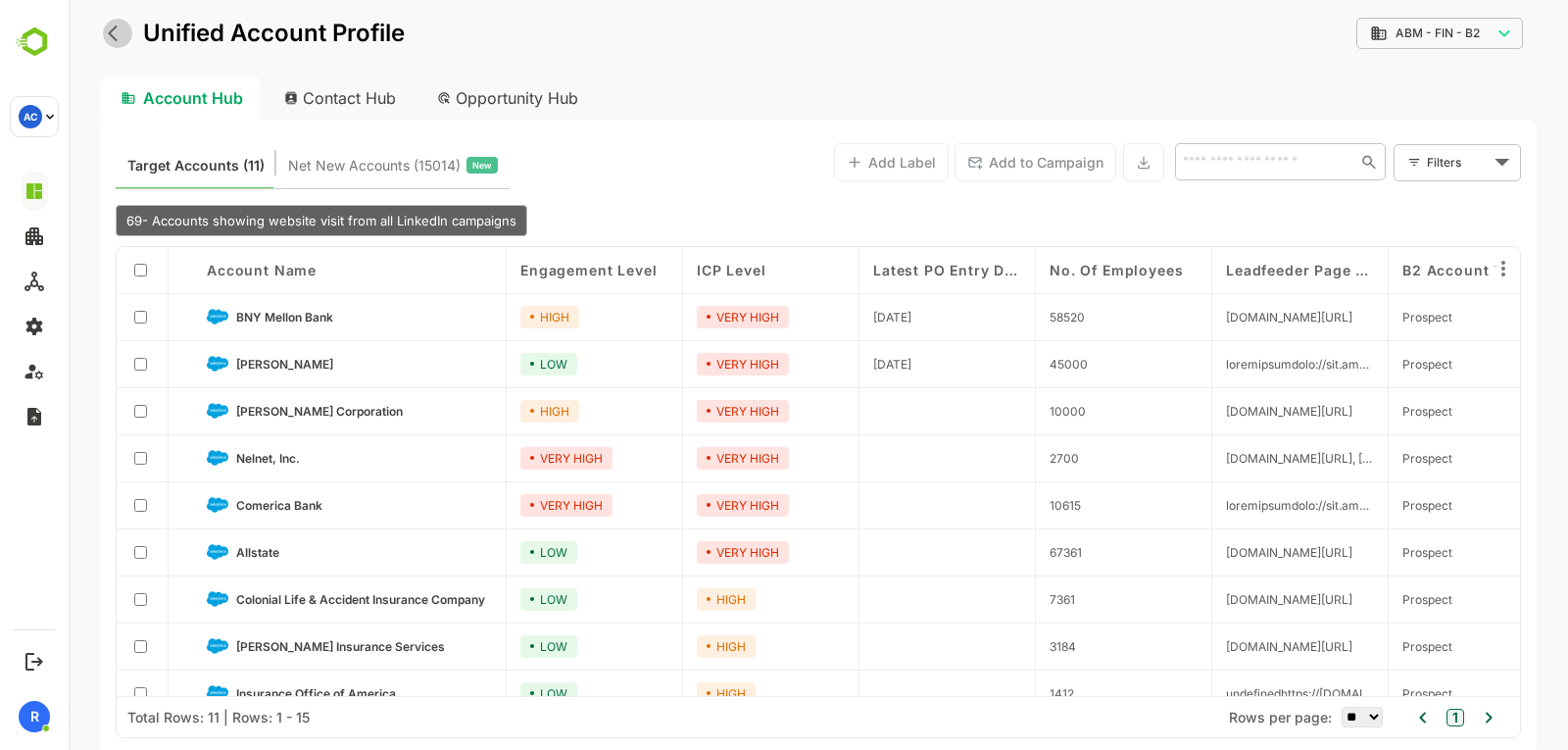
click at [119, 35] on icon "back" at bounding box center [118, 34] width 20 height 20
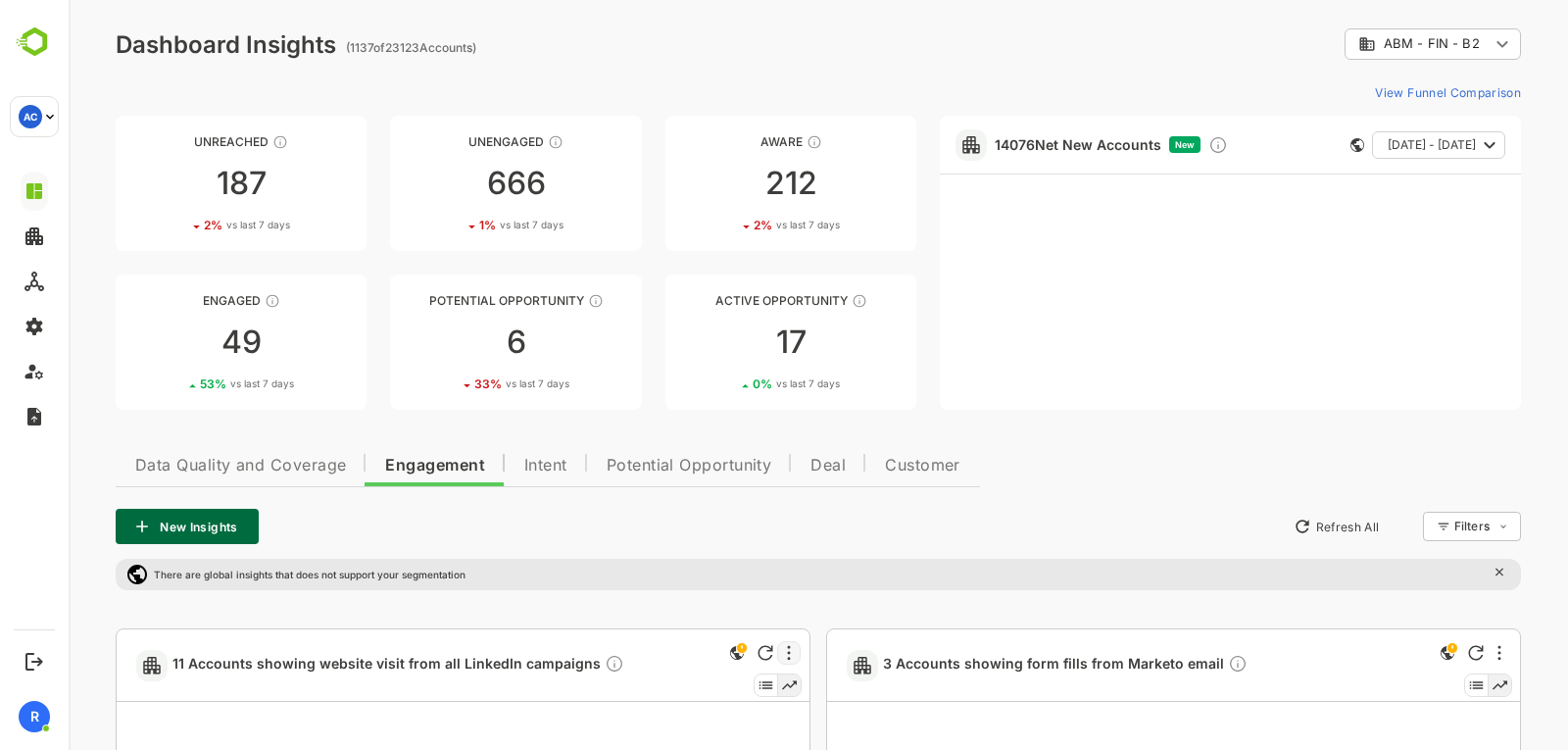
click at [783, 652] on div at bounding box center [789, 653] width 24 height 24
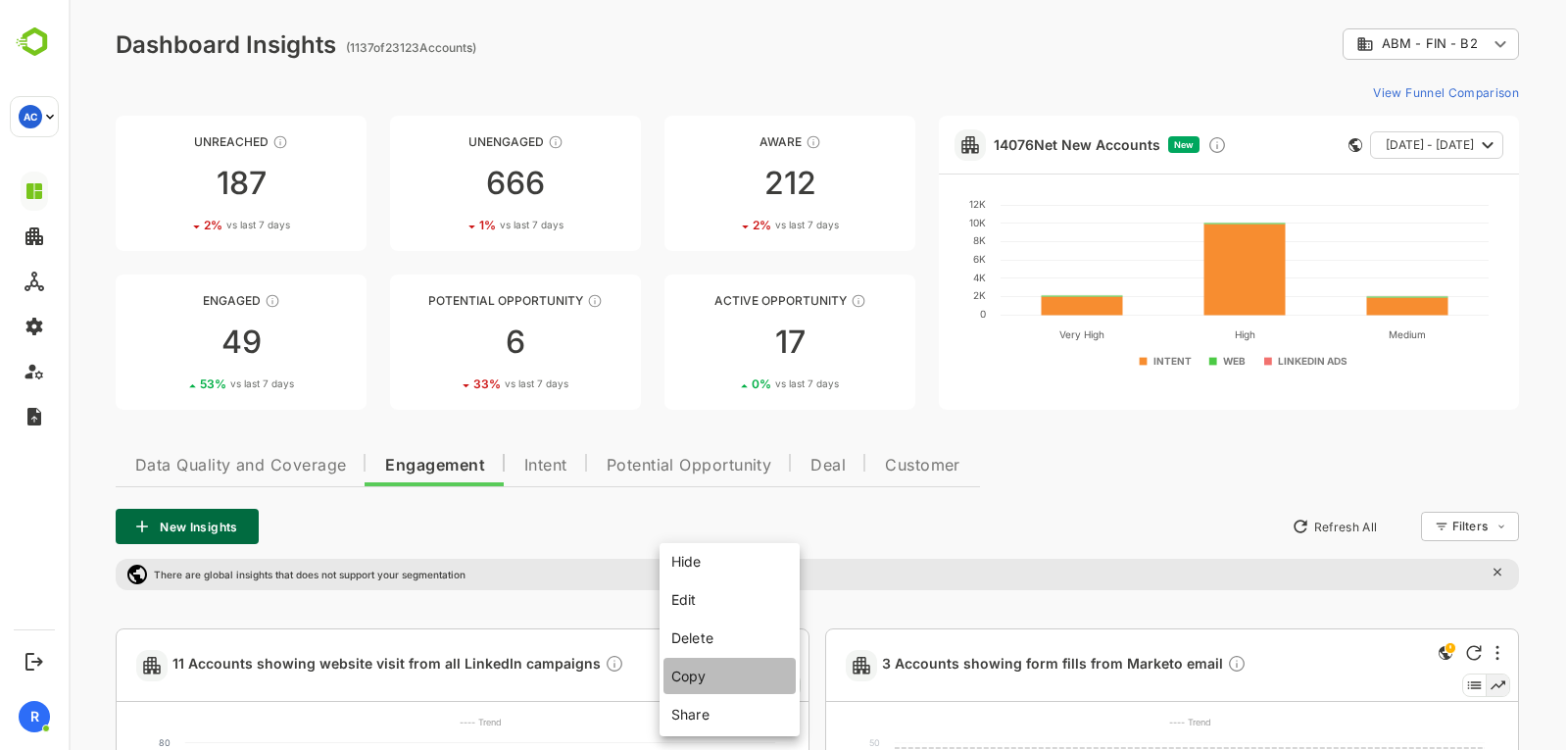
click at [713, 672] on li "Copy" at bounding box center [730, 675] width 133 height 37
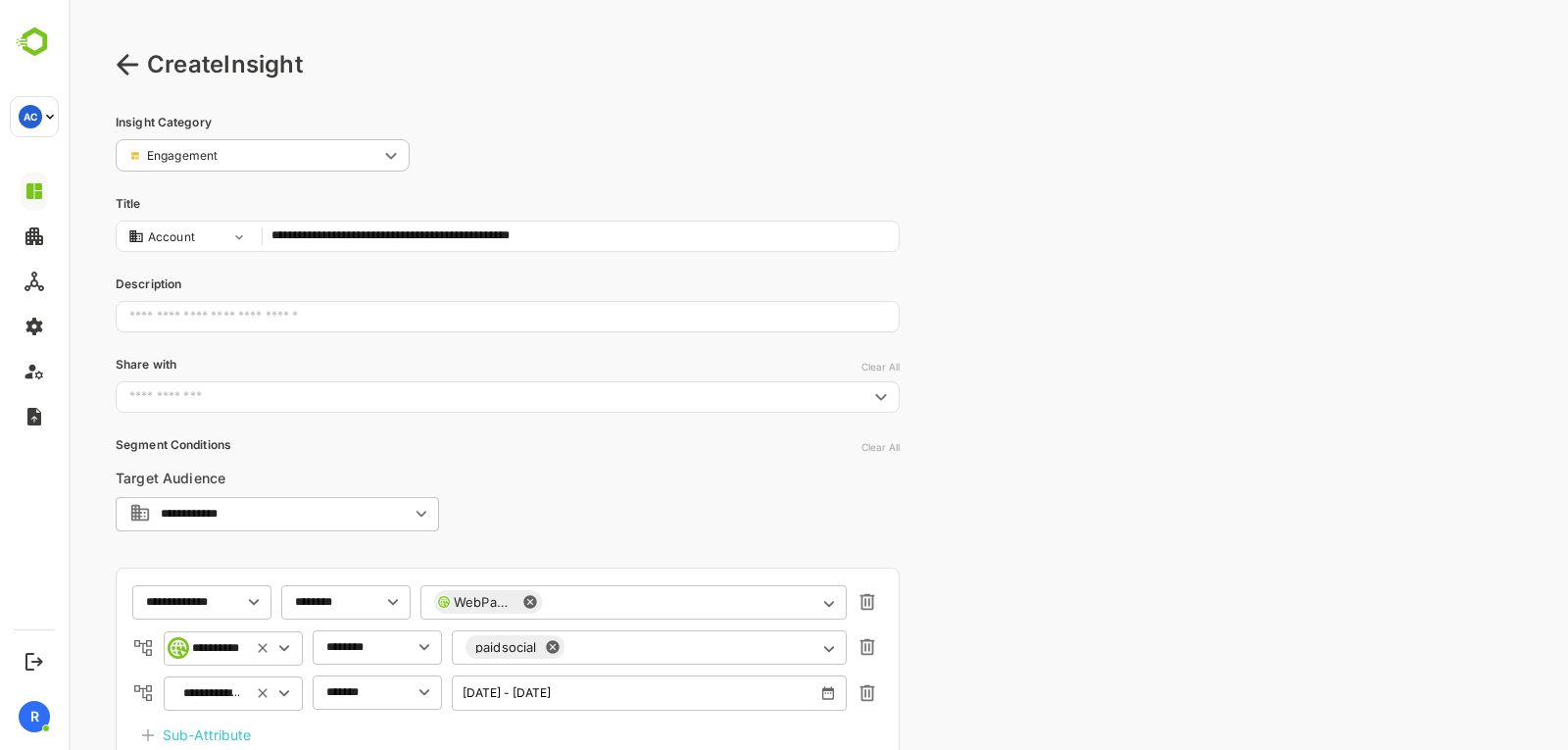
click at [437, 235] on input "**********" at bounding box center [580, 236] width 618 height 26
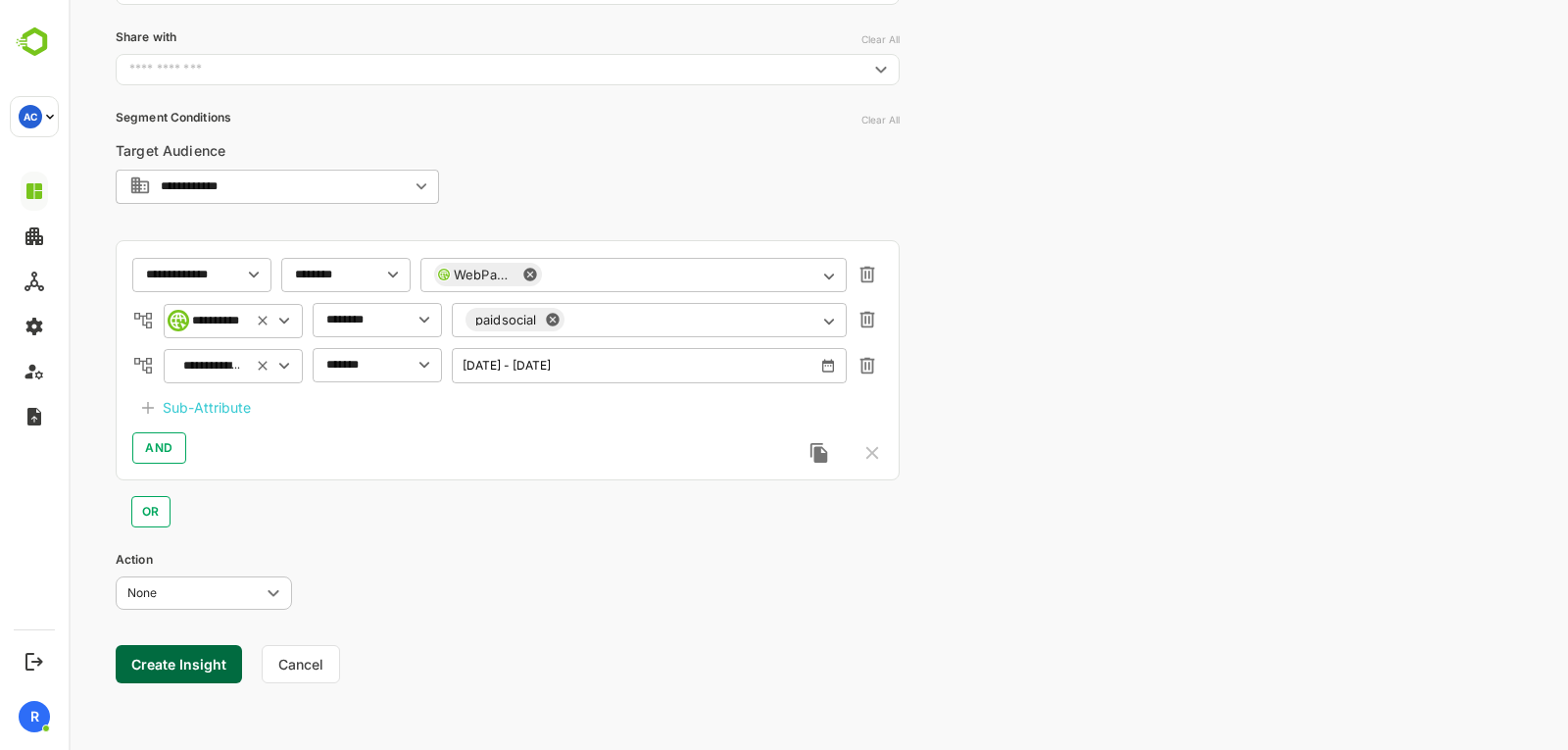
type input "**********"
click at [199, 415] on div "Sub-Attribute" at bounding box center [206, 408] width 88 height 24
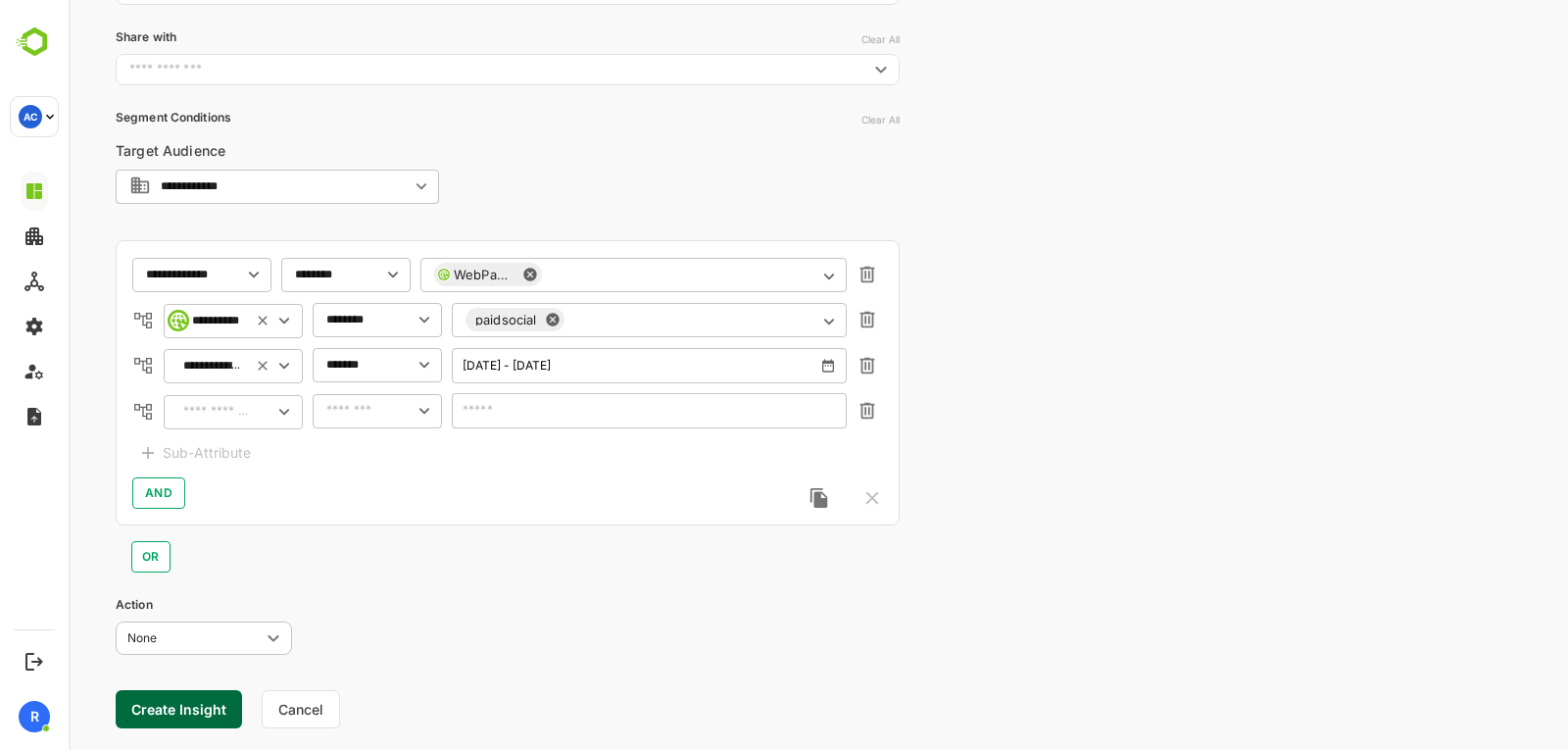
click at [230, 421] on div "​" at bounding box center [233, 412] width 140 height 36
click at [245, 483] on div "UTM Campaign" at bounding box center [247, 488] width 89 height 20
type input "**********"
click at [334, 416] on input "text" at bounding box center [352, 411] width 51 height 15
click at [346, 450] on li "contains" at bounding box center [377, 451] width 122 height 30
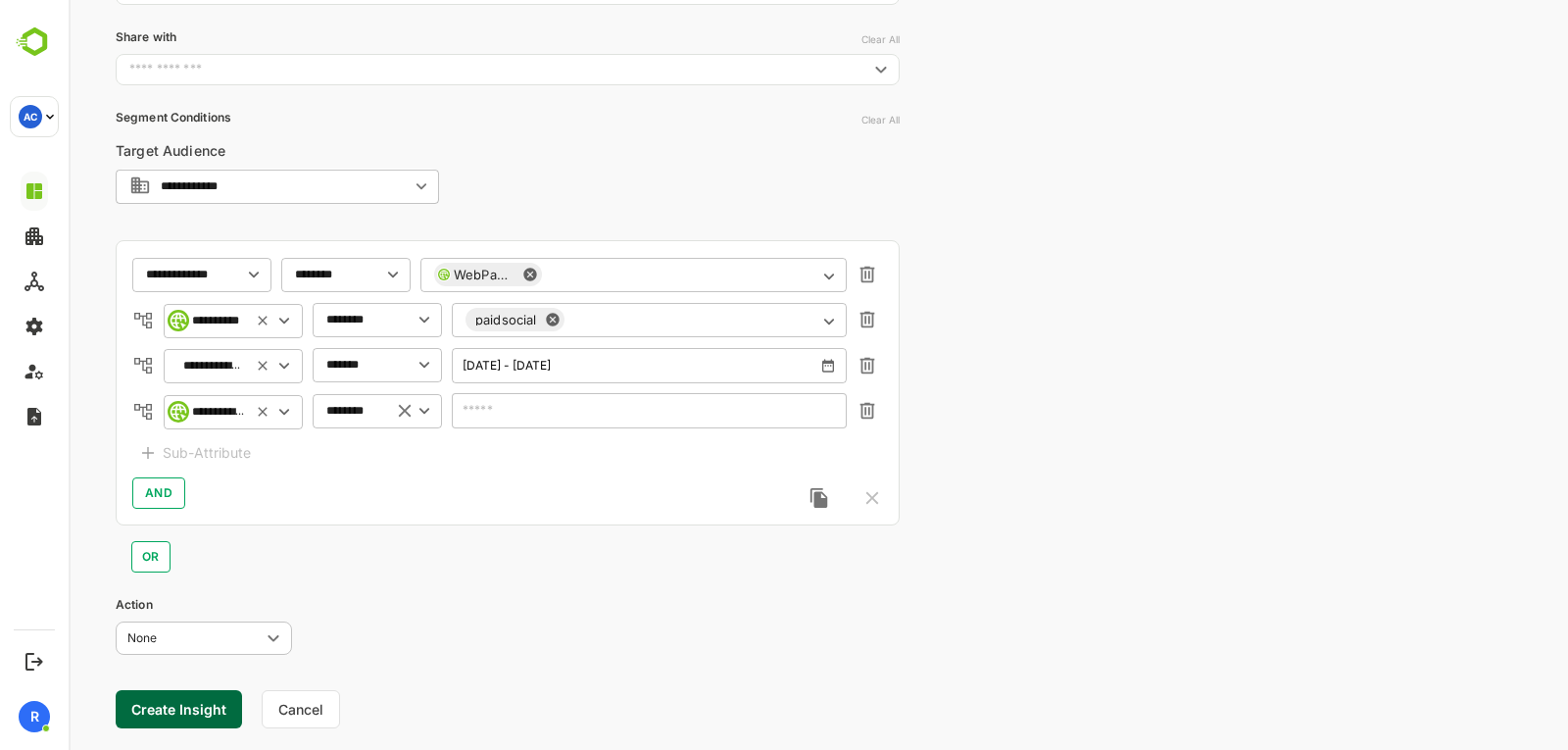
type input "********"
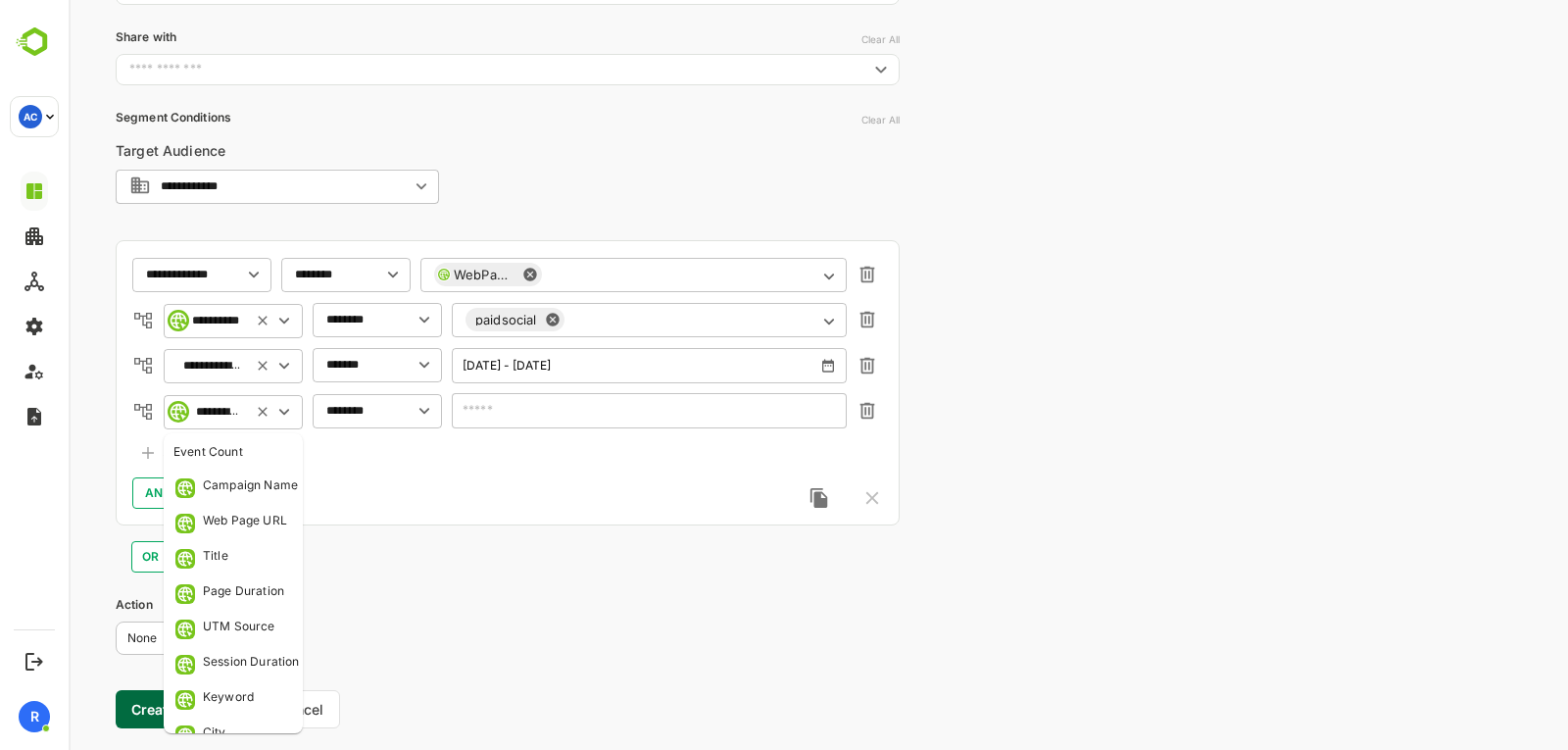
click at [222, 409] on input "**********" at bounding box center [218, 412] width 45 height 15
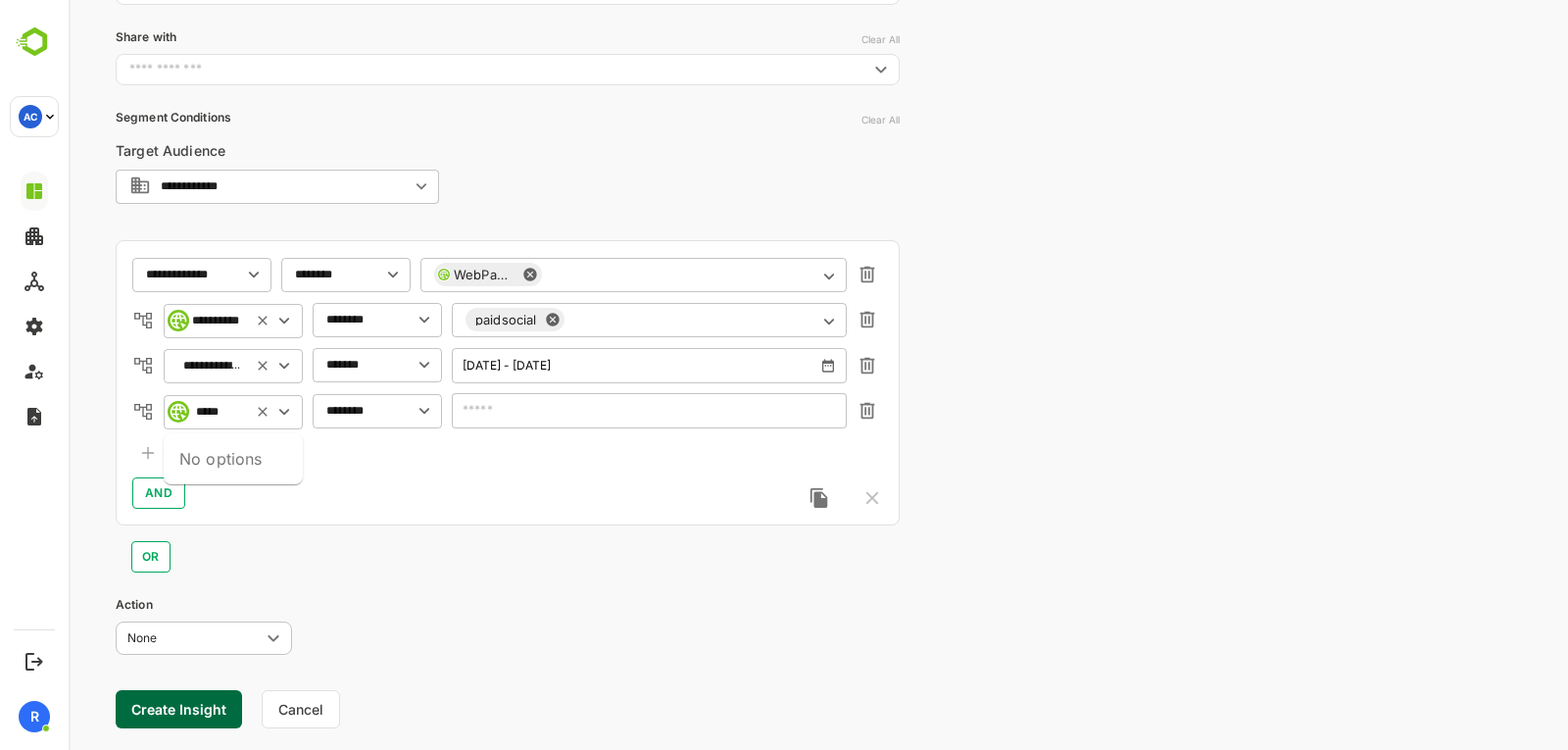
scroll to position [0, 0]
click at [232, 458] on div "Campaign Name" at bounding box center [250, 453] width 95 height 20
type input "**********"
click at [327, 424] on div "​" at bounding box center [377, 411] width 130 height 36
type input "**********"
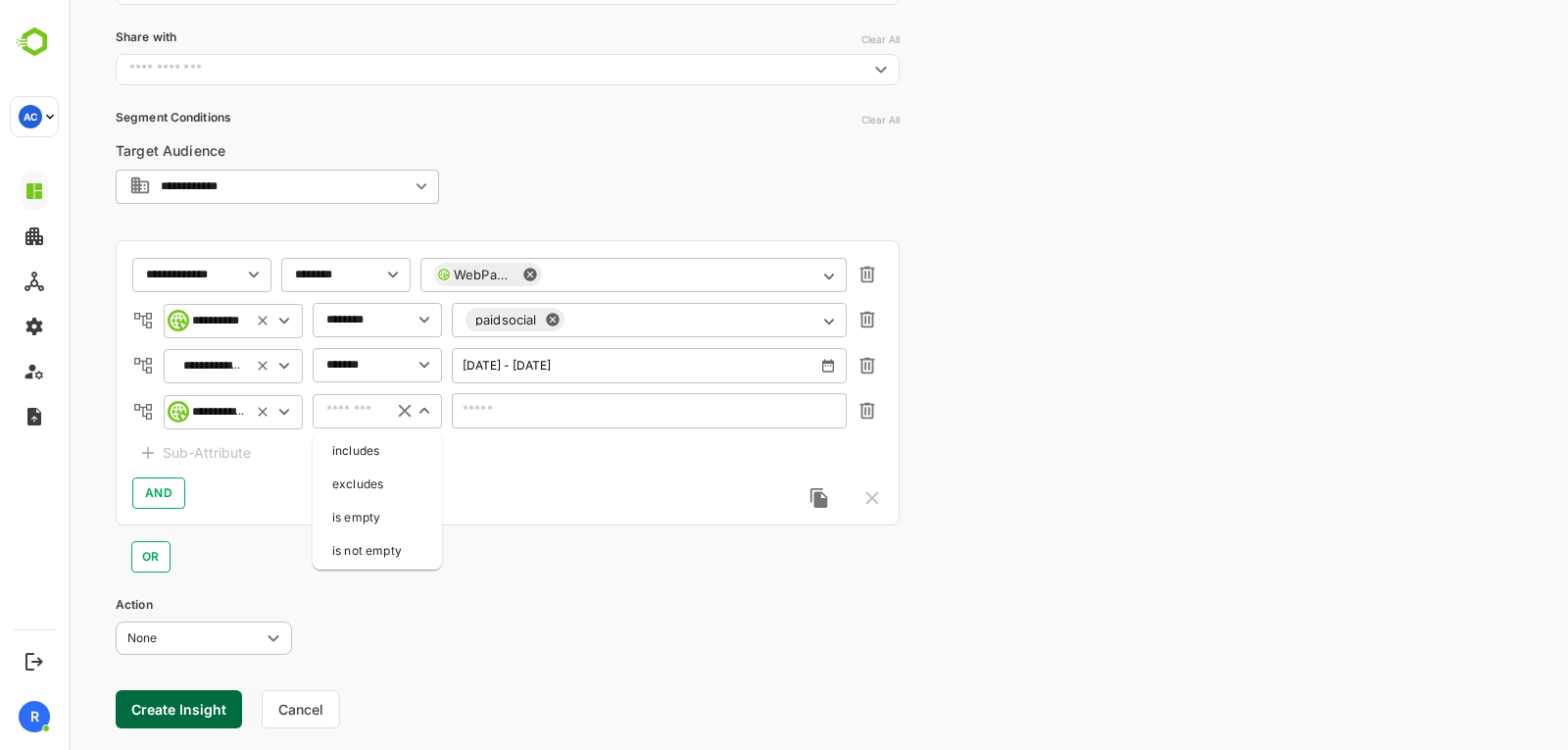
drag, startPoint x: 367, startPoint y: 452, endPoint x: 771, endPoint y: 424, distance: 405.0
click at [771, 424] on body "**********" at bounding box center [818, 234] width 1500 height 1122
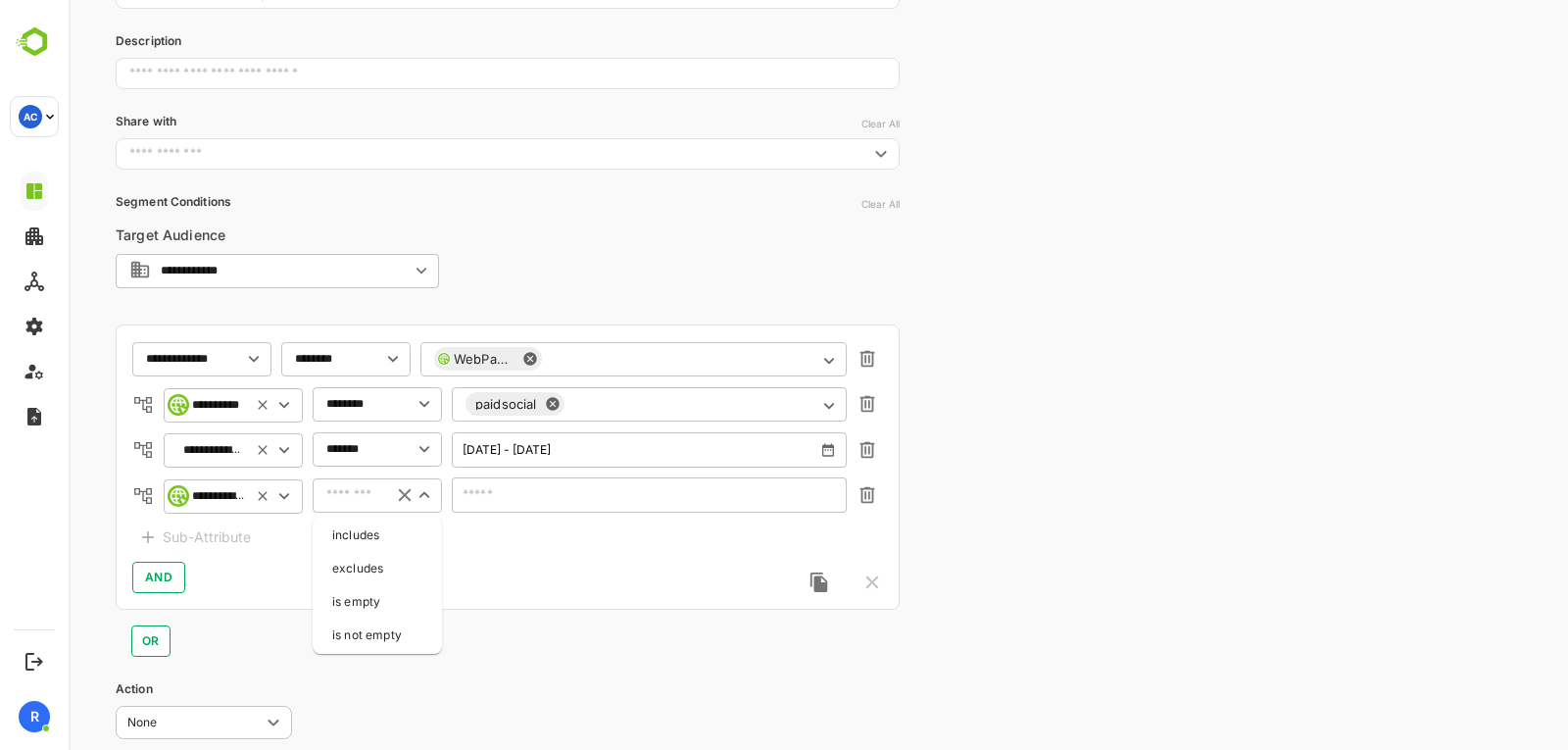
scroll to position [372, 0]
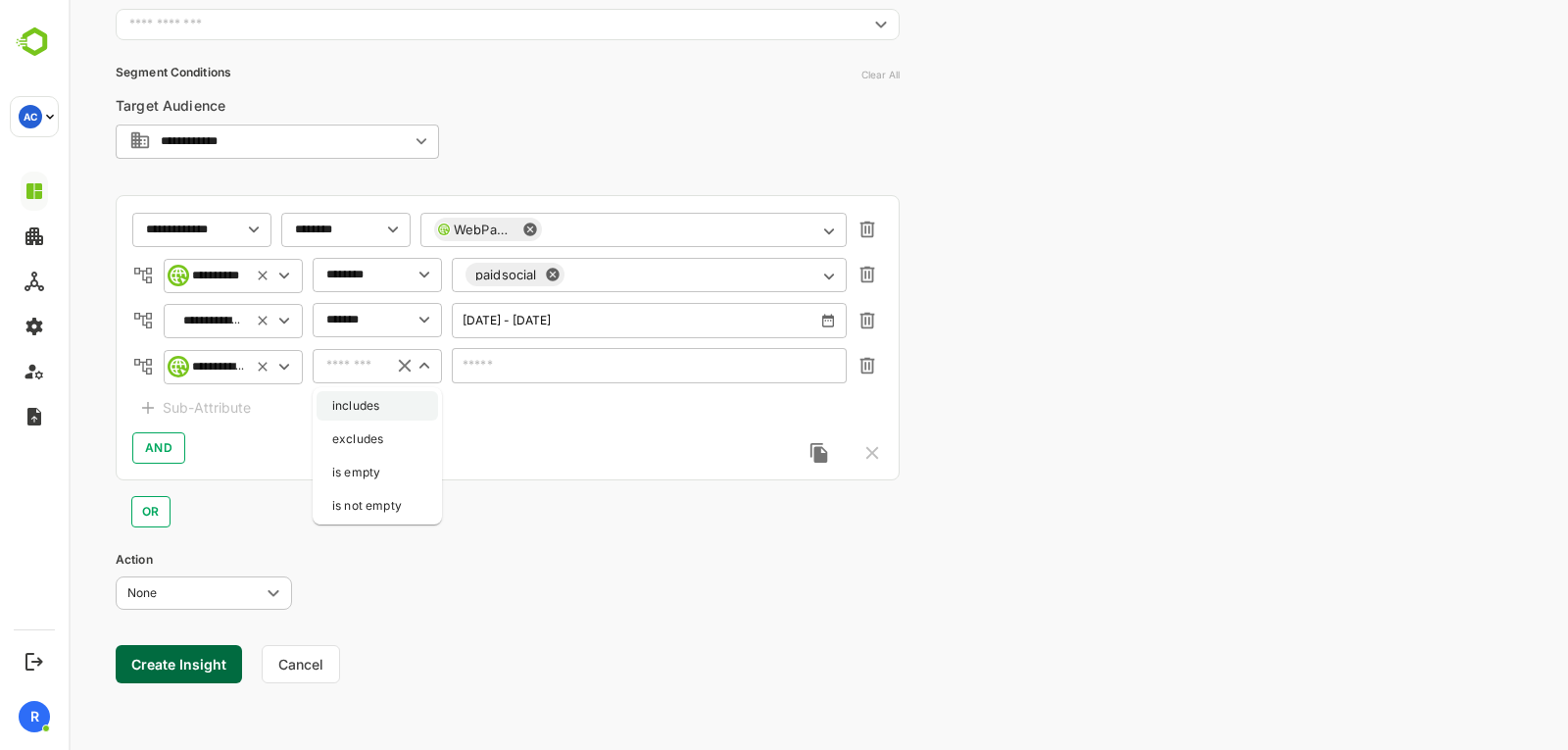
click at [402, 398] on li "includes" at bounding box center [377, 406] width 122 height 30
type input "********"
click at [506, 365] on input "text" at bounding box center [648, 365] width 367 height 15
type input "*"
click at [392, 362] on div "******** ​" at bounding box center [377, 366] width 130 height 36
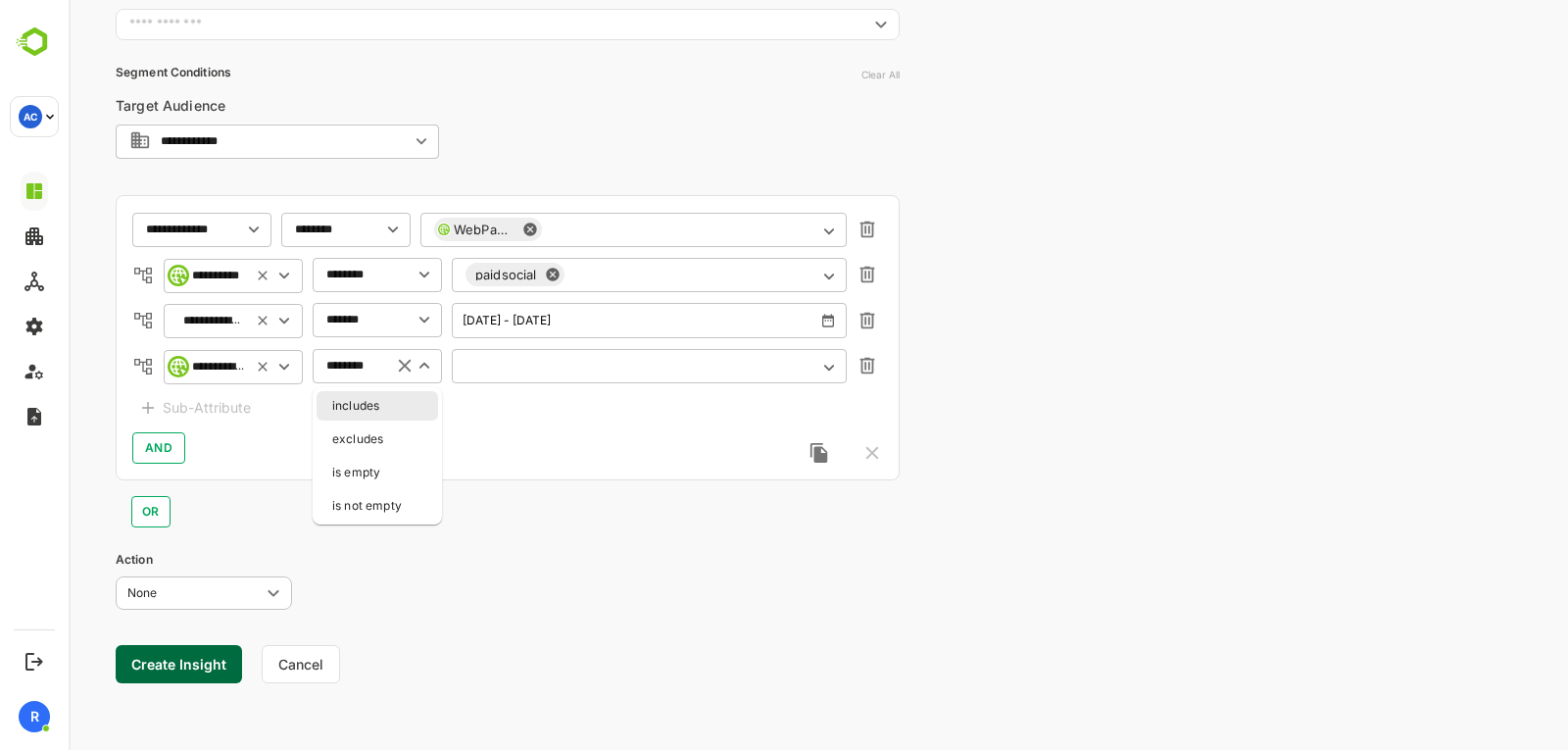
click at [249, 371] on div "**********" at bounding box center [233, 367] width 140 height 36
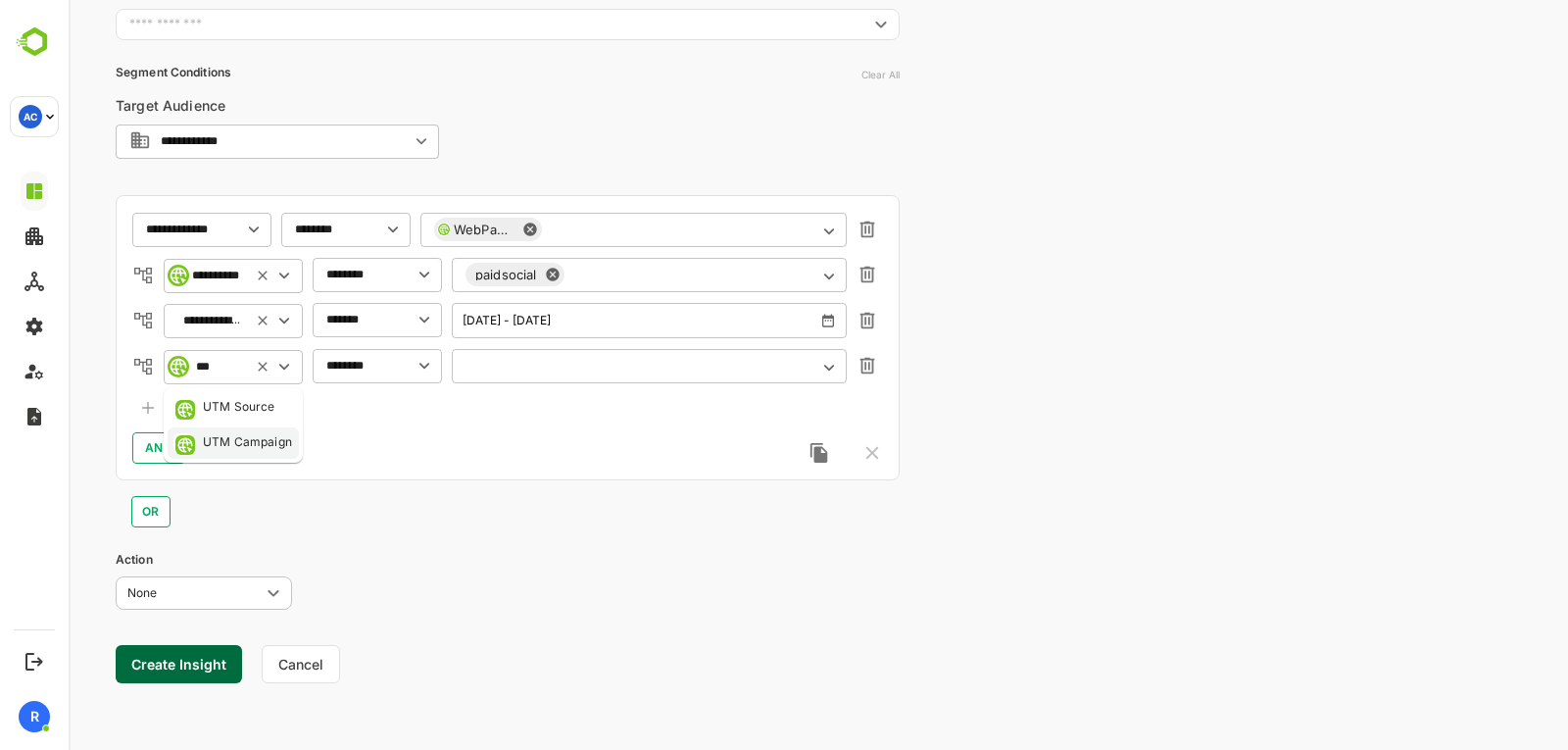
click at [248, 439] on div "UTM Campaign" at bounding box center [247, 443] width 89 height 20
type input "**********"
click at [350, 376] on div "​" at bounding box center [377, 366] width 130 height 36
type input "**********"
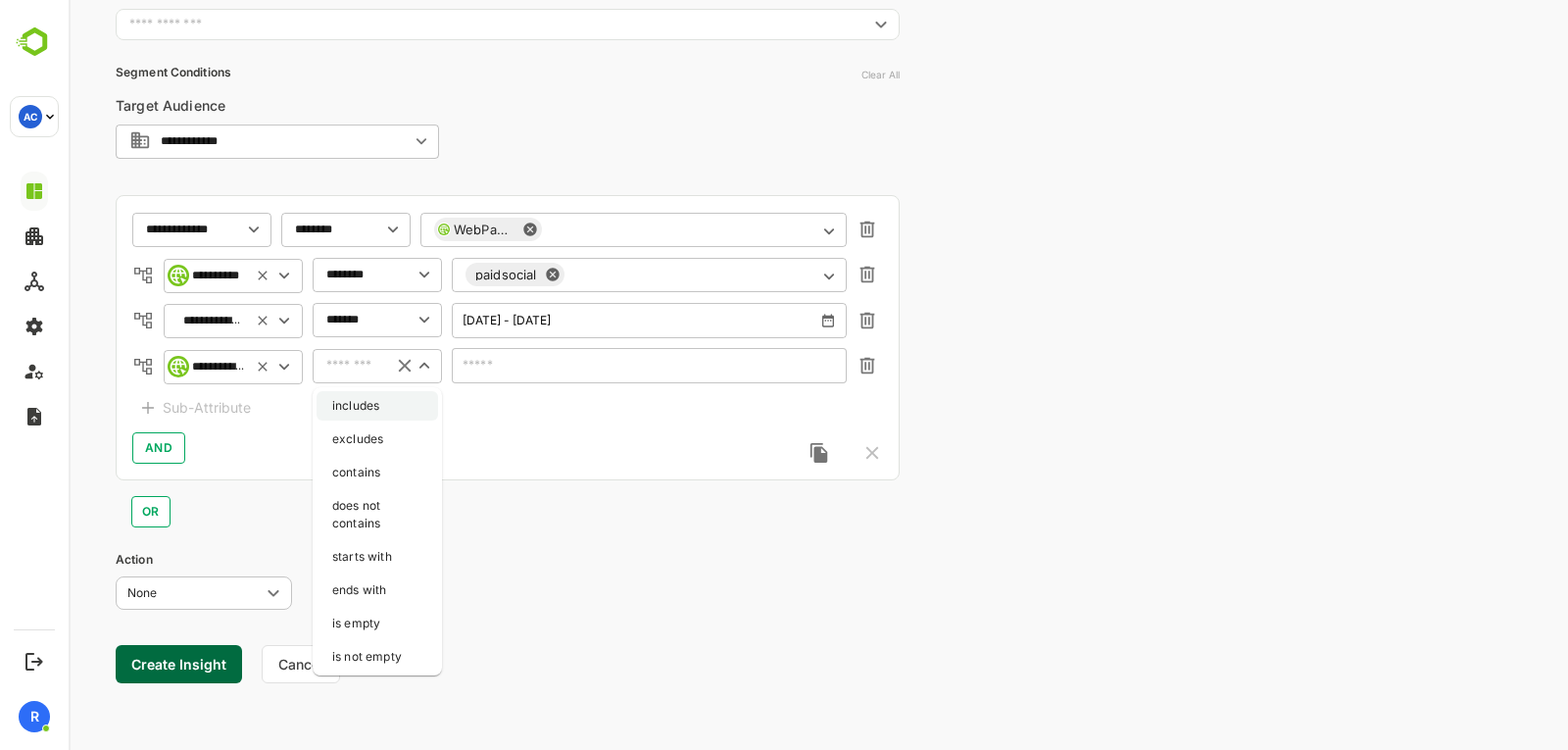
click at [361, 411] on li "includes" at bounding box center [377, 406] width 122 height 30
type input "********"
click at [397, 366] on icon "Clear" at bounding box center [405, 365] width 22 height 22
click at [397, 366] on input "text" at bounding box center [365, 365] width 77 height 15
click at [383, 474] on li "contains" at bounding box center [377, 472] width 122 height 30
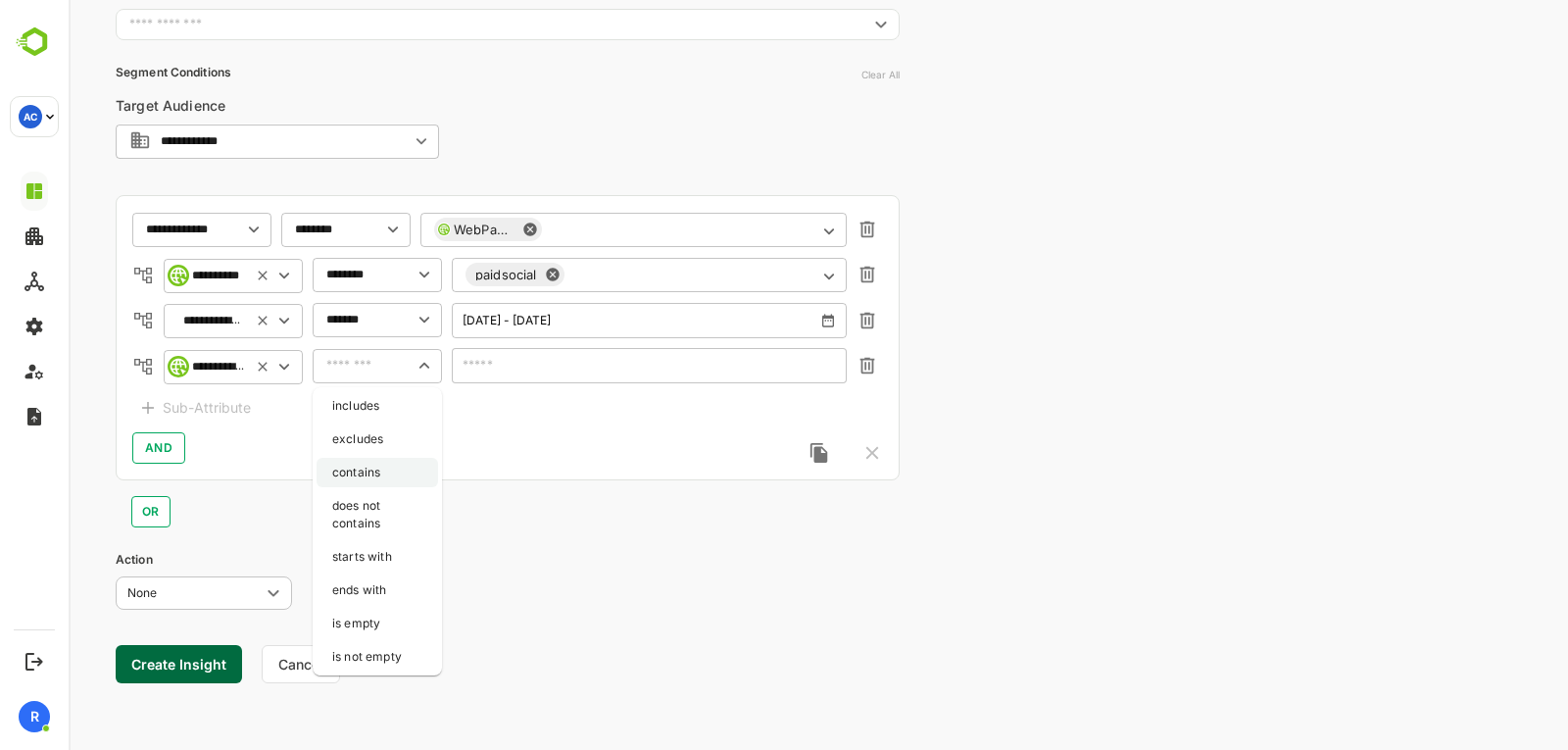
type input "********"
click at [528, 378] on input "text" at bounding box center [649, 366] width 395 height 36
type input "****"
click at [199, 665] on button "Create Insight" at bounding box center [179, 664] width 127 height 39
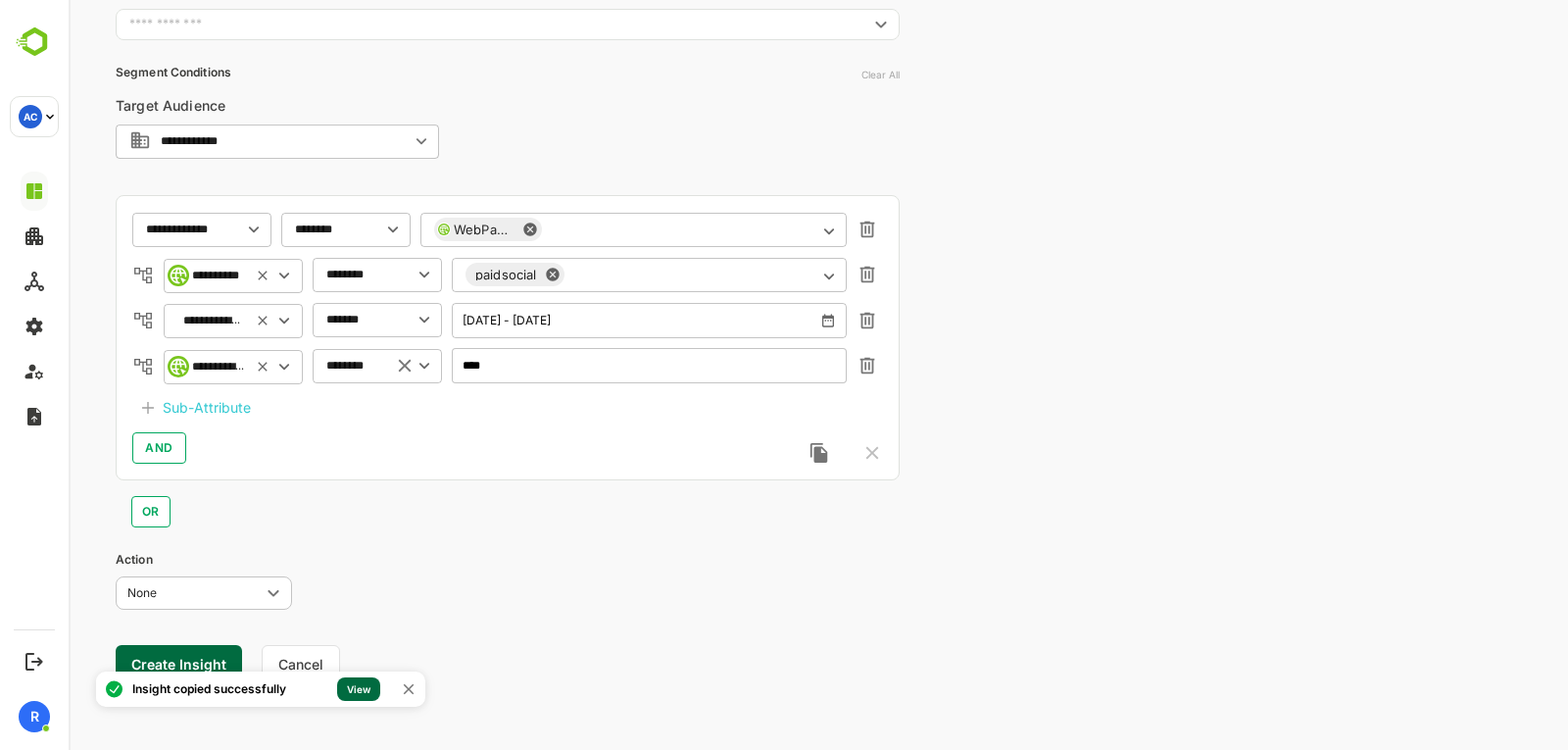
click at [352, 679] on link "View" at bounding box center [359, 689] width 44 height 24
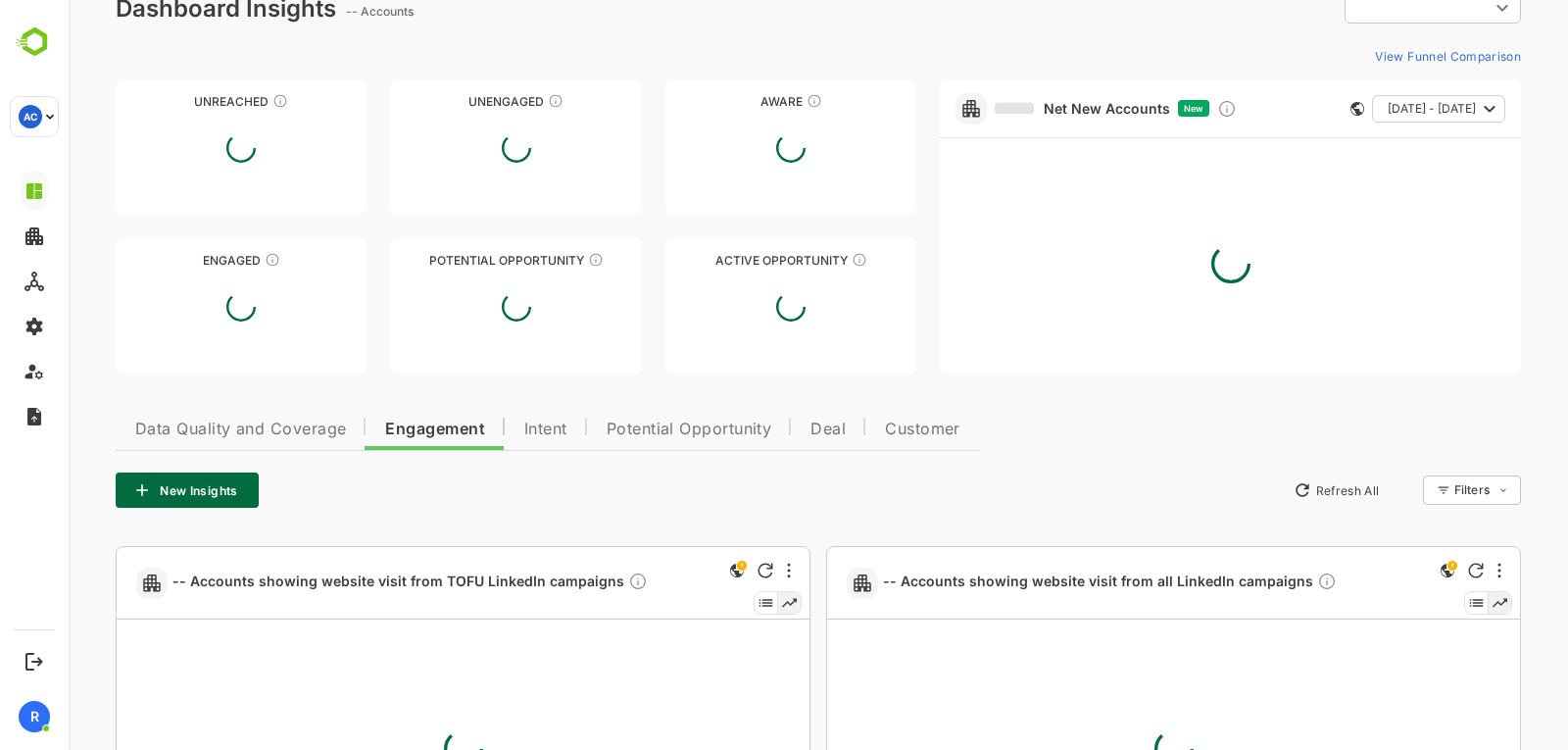
type input "**********"
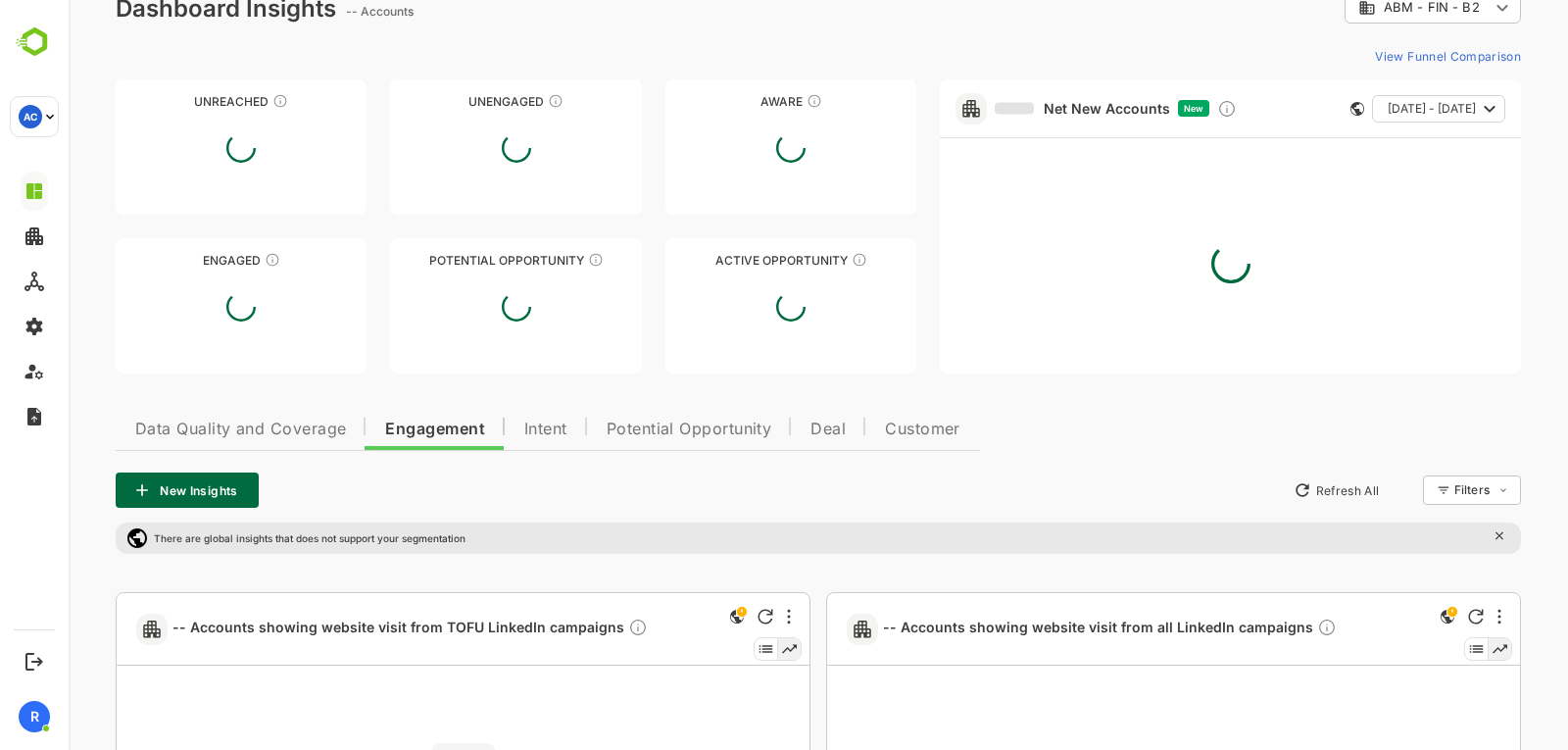
scroll to position [372, 0]
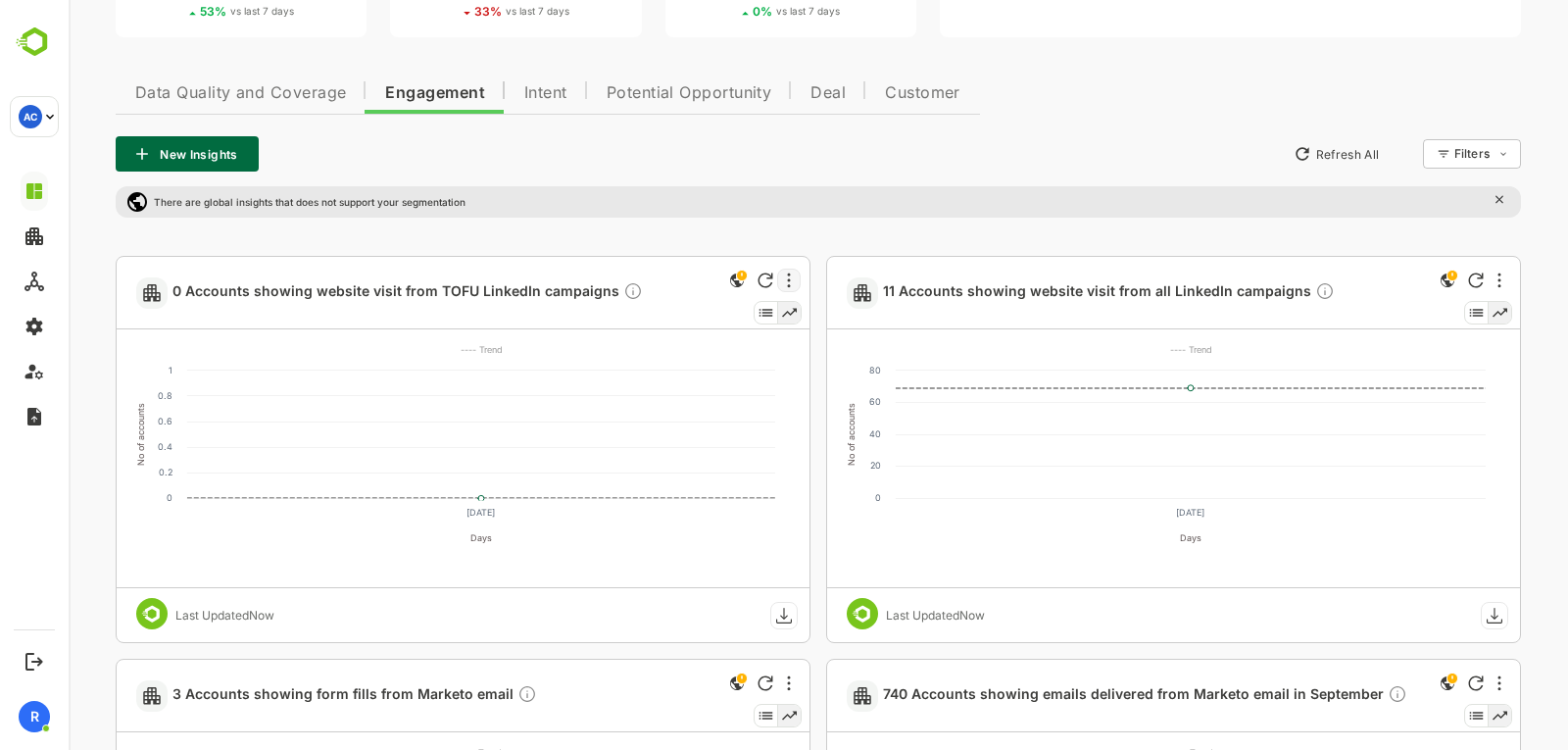
click at [791, 276] on div at bounding box center [789, 280] width 24 height 24
click at [407, 213] on div at bounding box center [818, 375] width 1500 height 750
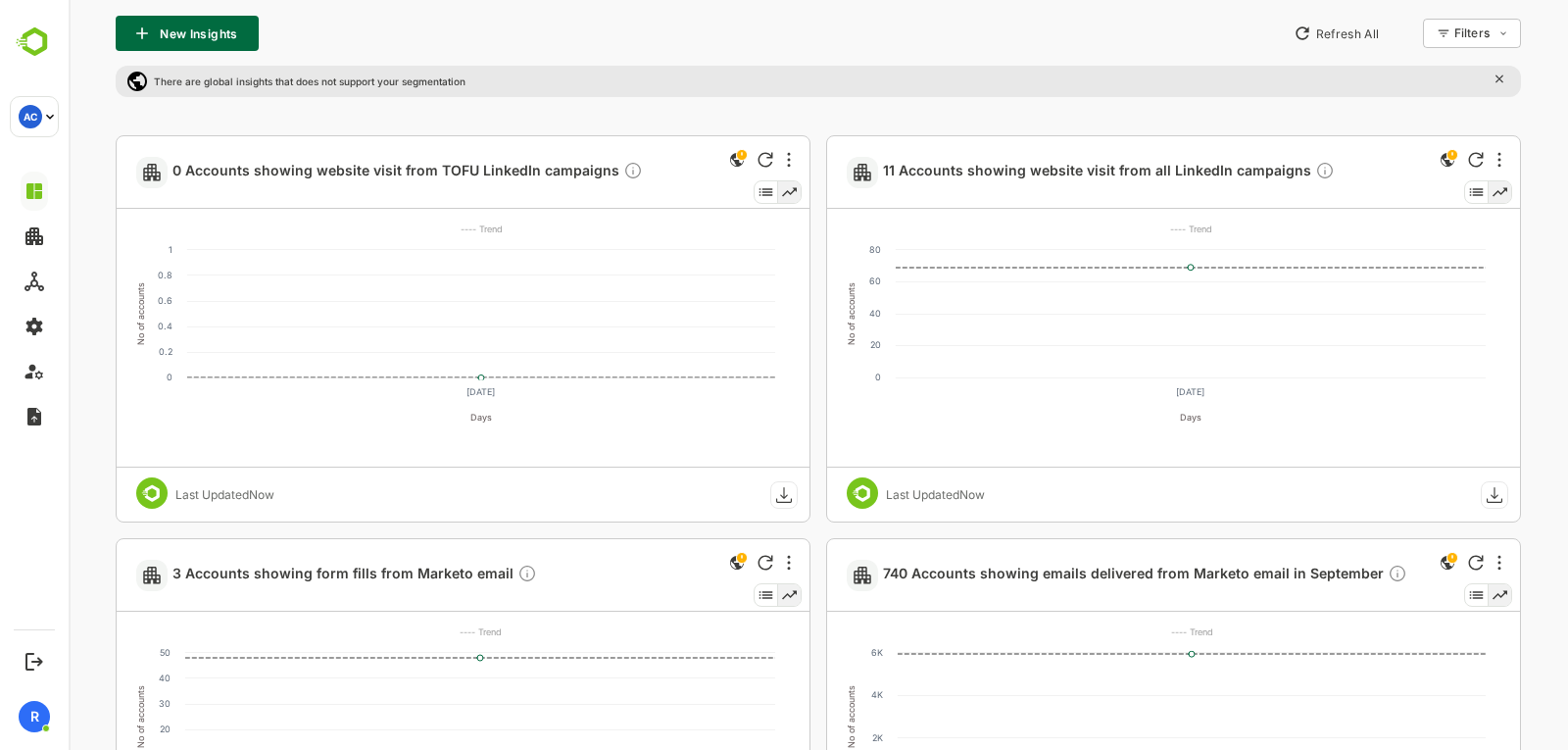
scroll to position [488, 0]
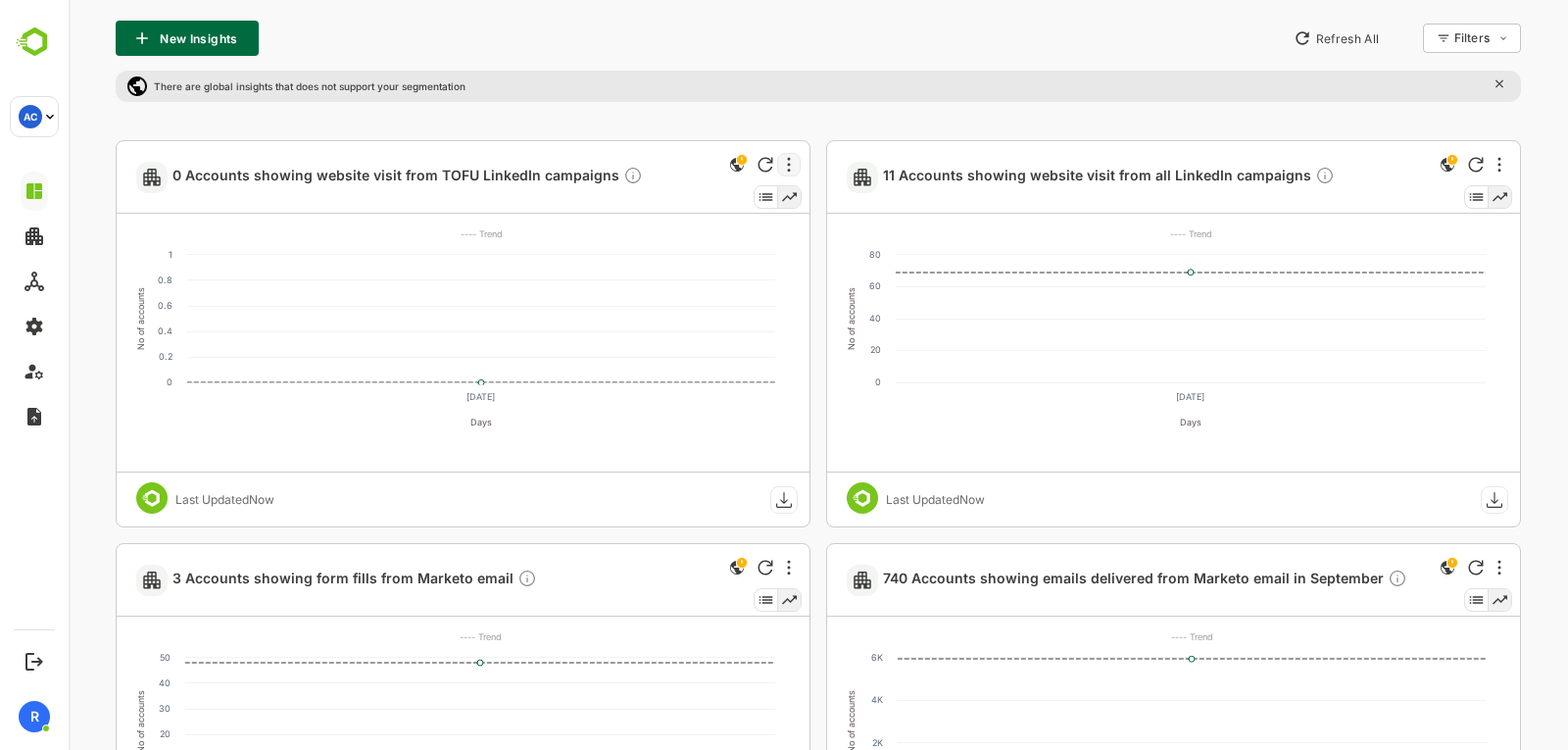
click at [790, 164] on div at bounding box center [789, 164] width 24 height 24
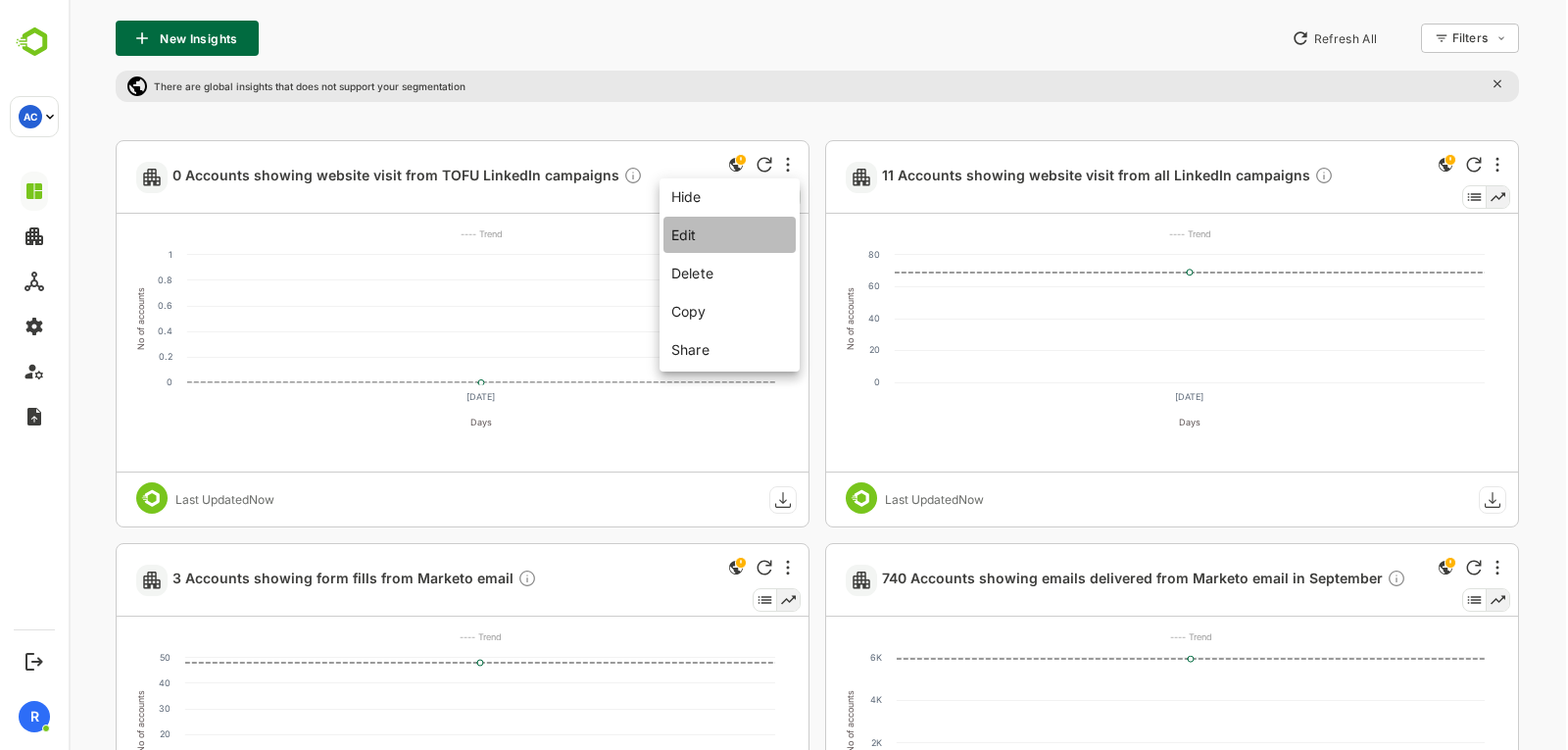
click at [726, 231] on li "Edit" at bounding box center [730, 234] width 133 height 37
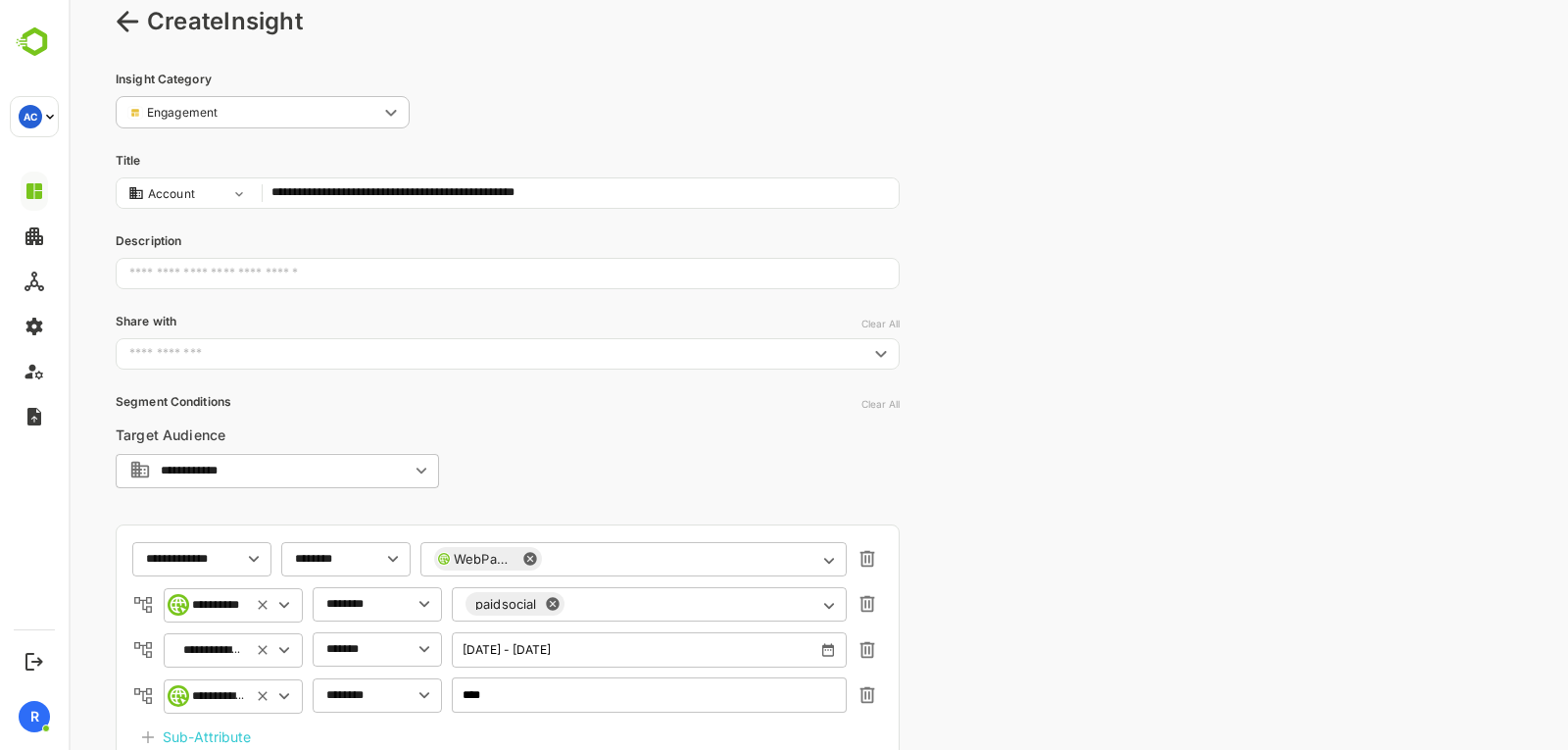
scroll to position [38, 0]
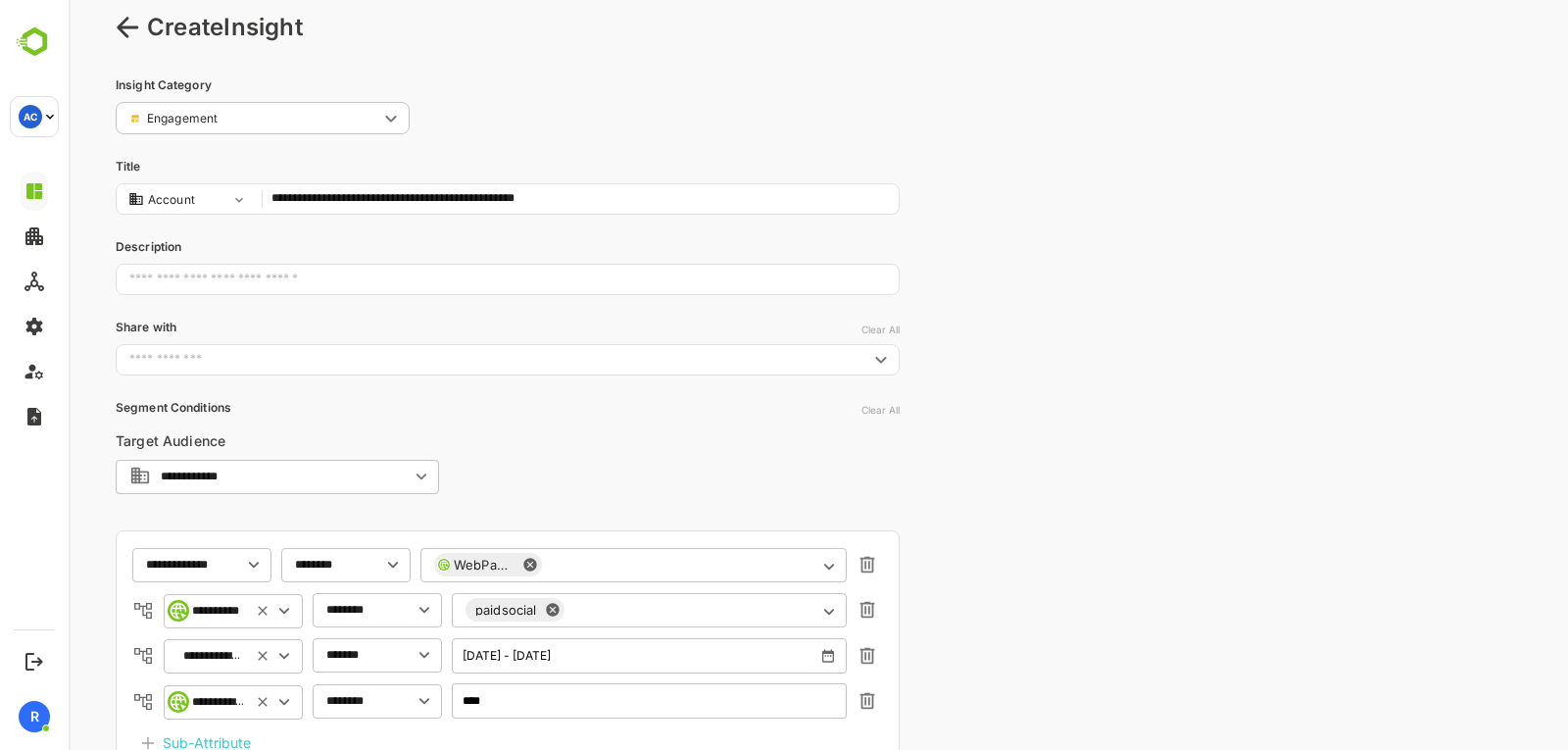
click at [441, 198] on input "**********" at bounding box center [580, 199] width 618 height 26
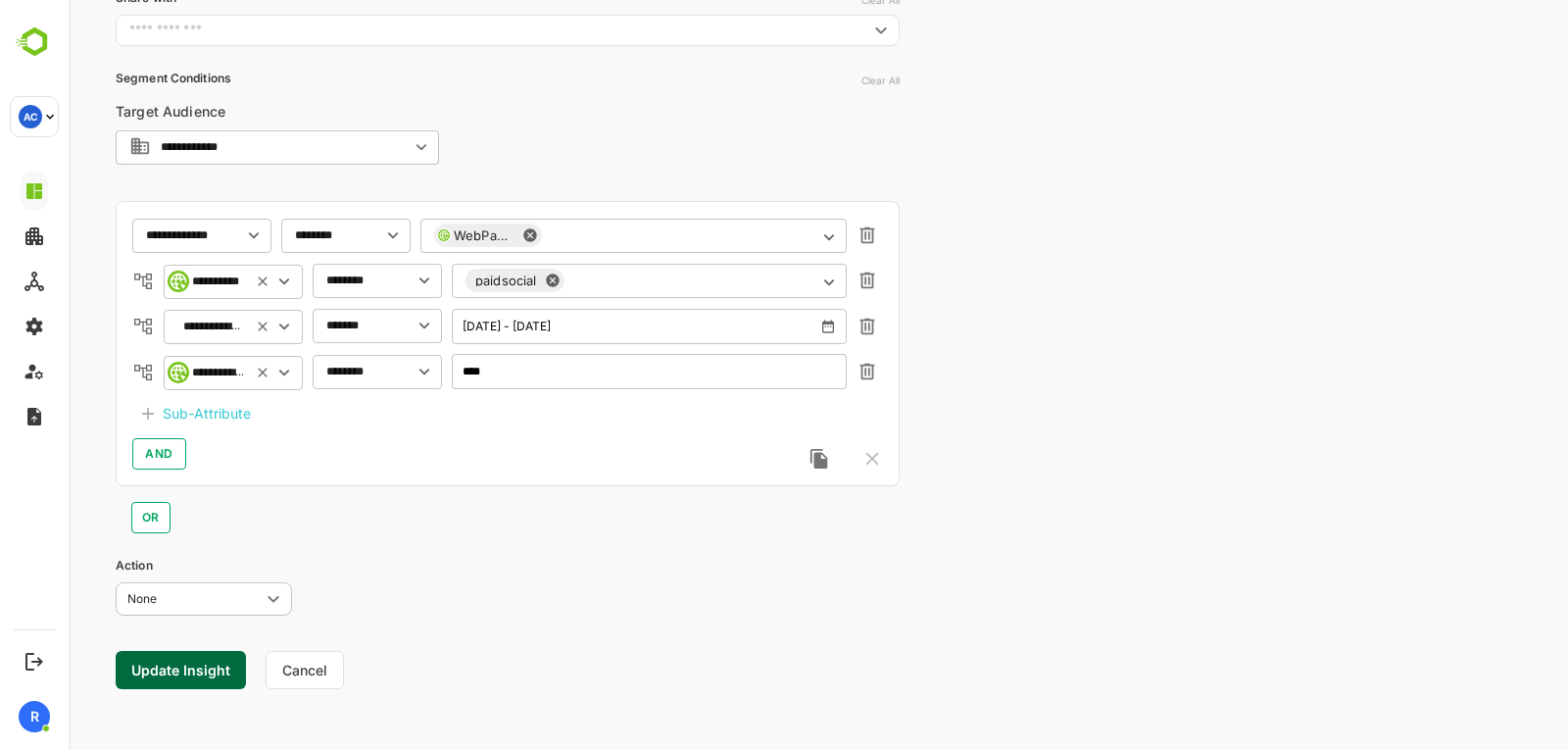
scroll to position [367, 0]
type input "**********"
click at [578, 378] on input "****" at bounding box center [649, 371] width 395 height 36
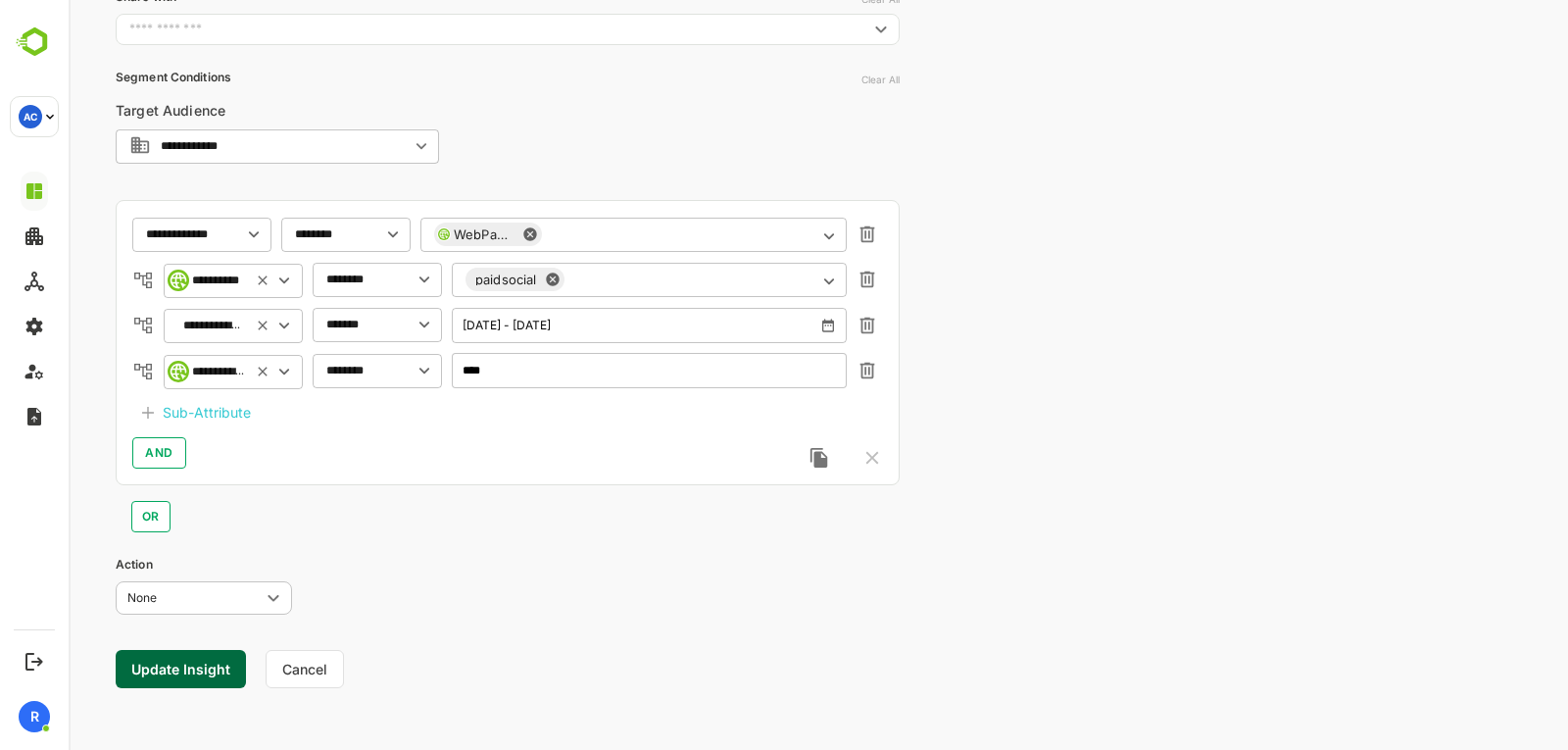
click at [578, 378] on input "****" at bounding box center [649, 371] width 395 height 36
paste input "**********"
click at [577, 366] on input "**********" at bounding box center [649, 371] width 395 height 36
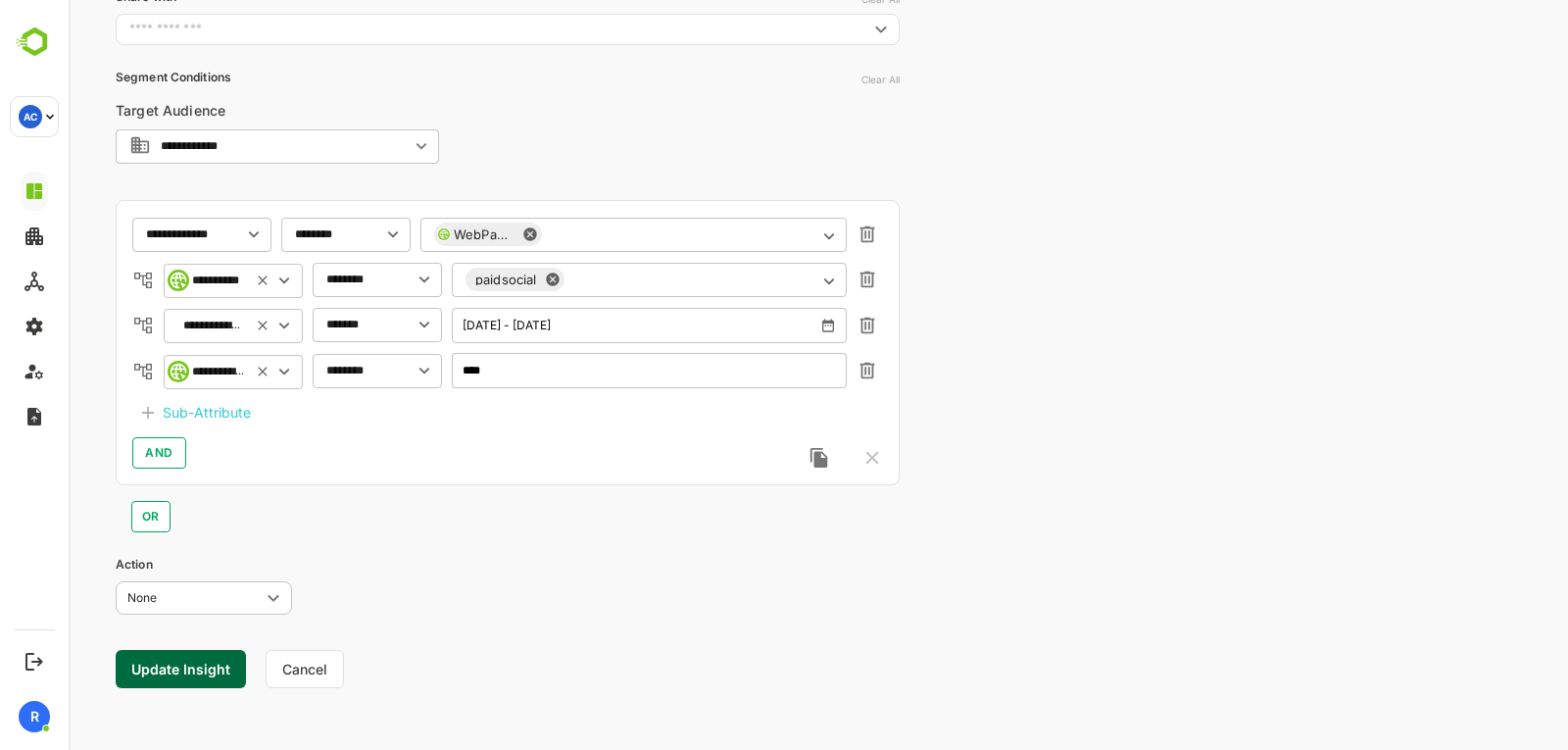
type input "****"
click at [201, 666] on button "Update Insight" at bounding box center [181, 669] width 131 height 39
click at [340, 684] on link "View" at bounding box center [356, 689] width 44 height 24
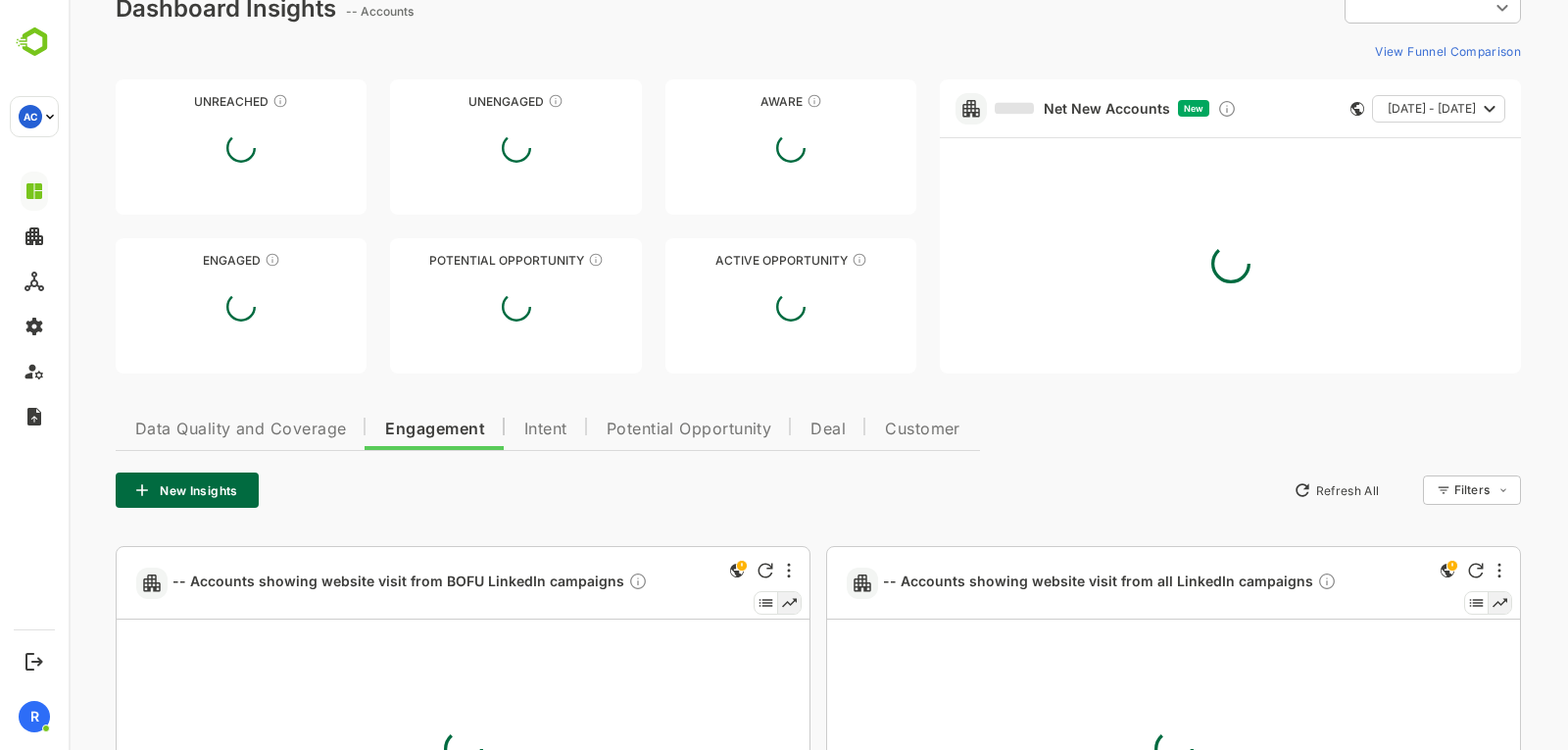
type input "**********"
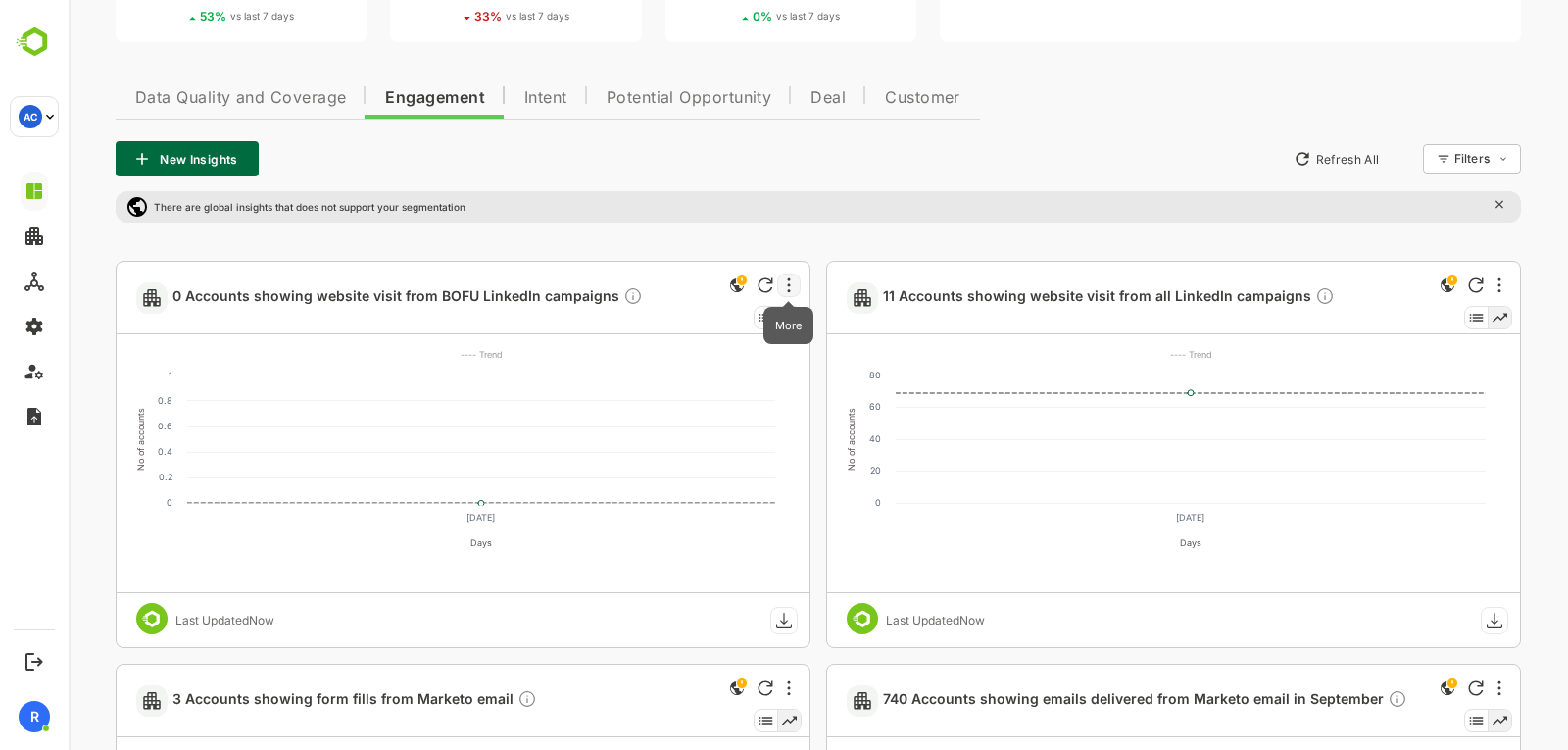
click at [787, 287] on icon "More" at bounding box center [789, 285] width 4 height 16
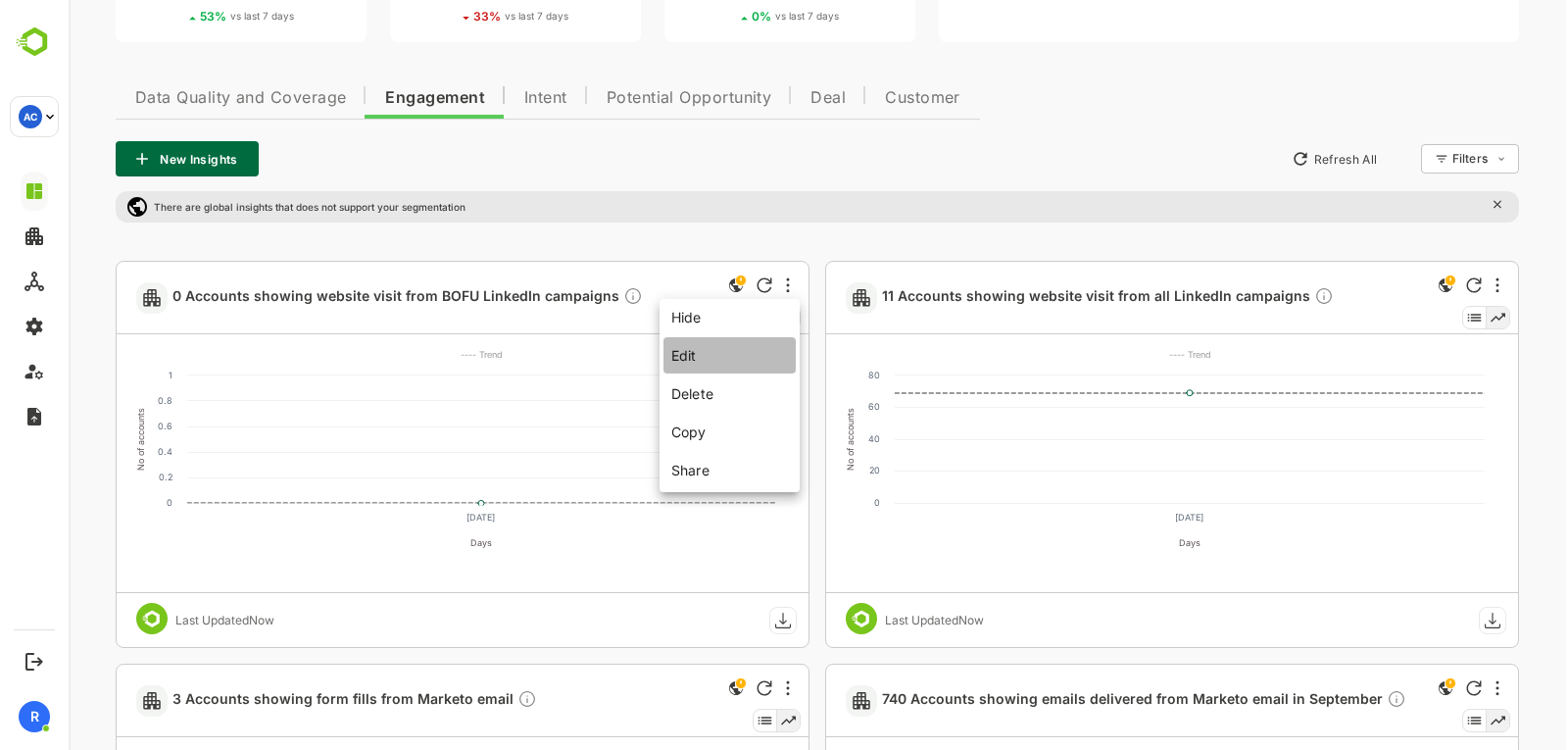
click at [714, 356] on li "Edit" at bounding box center [730, 355] width 133 height 37
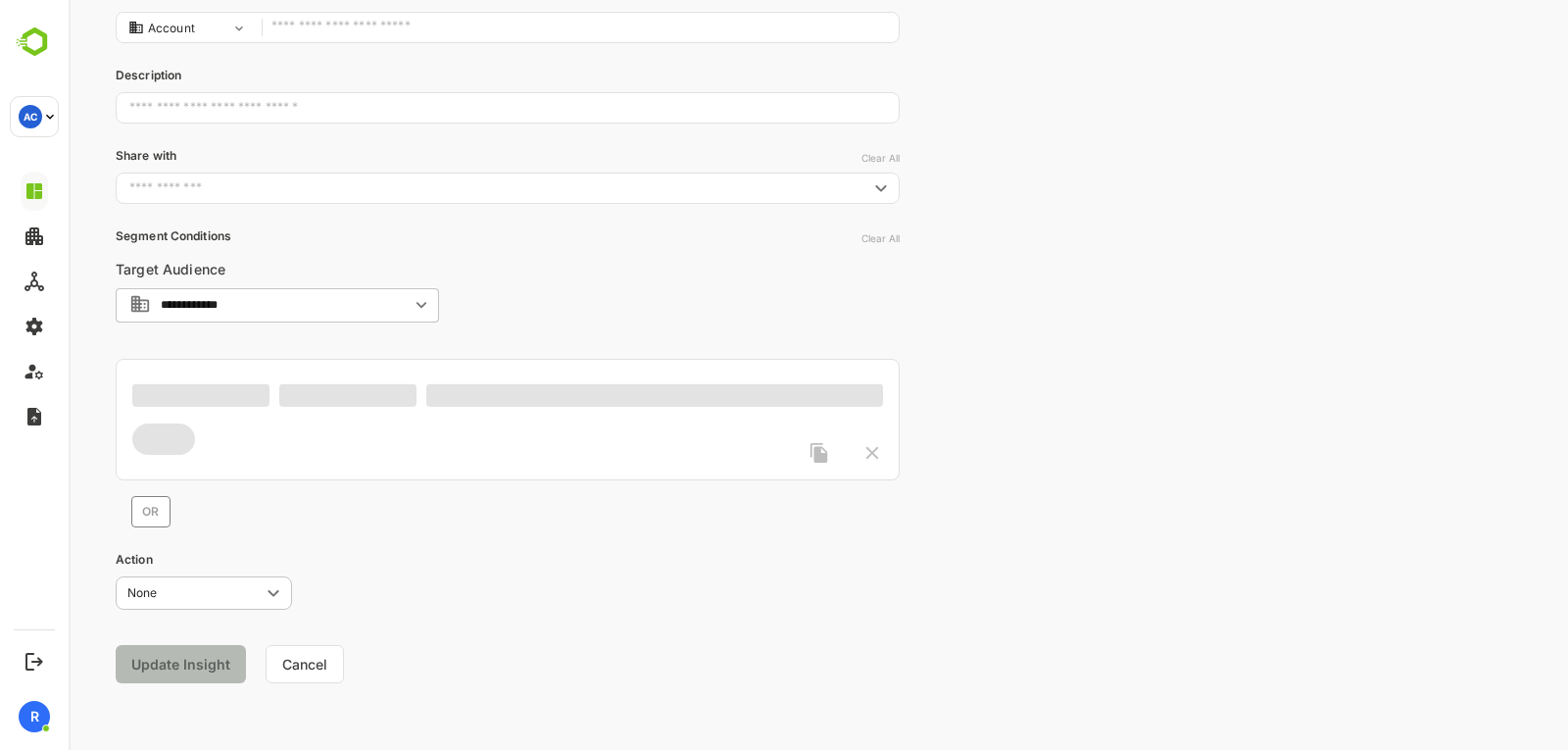
type input "**********"
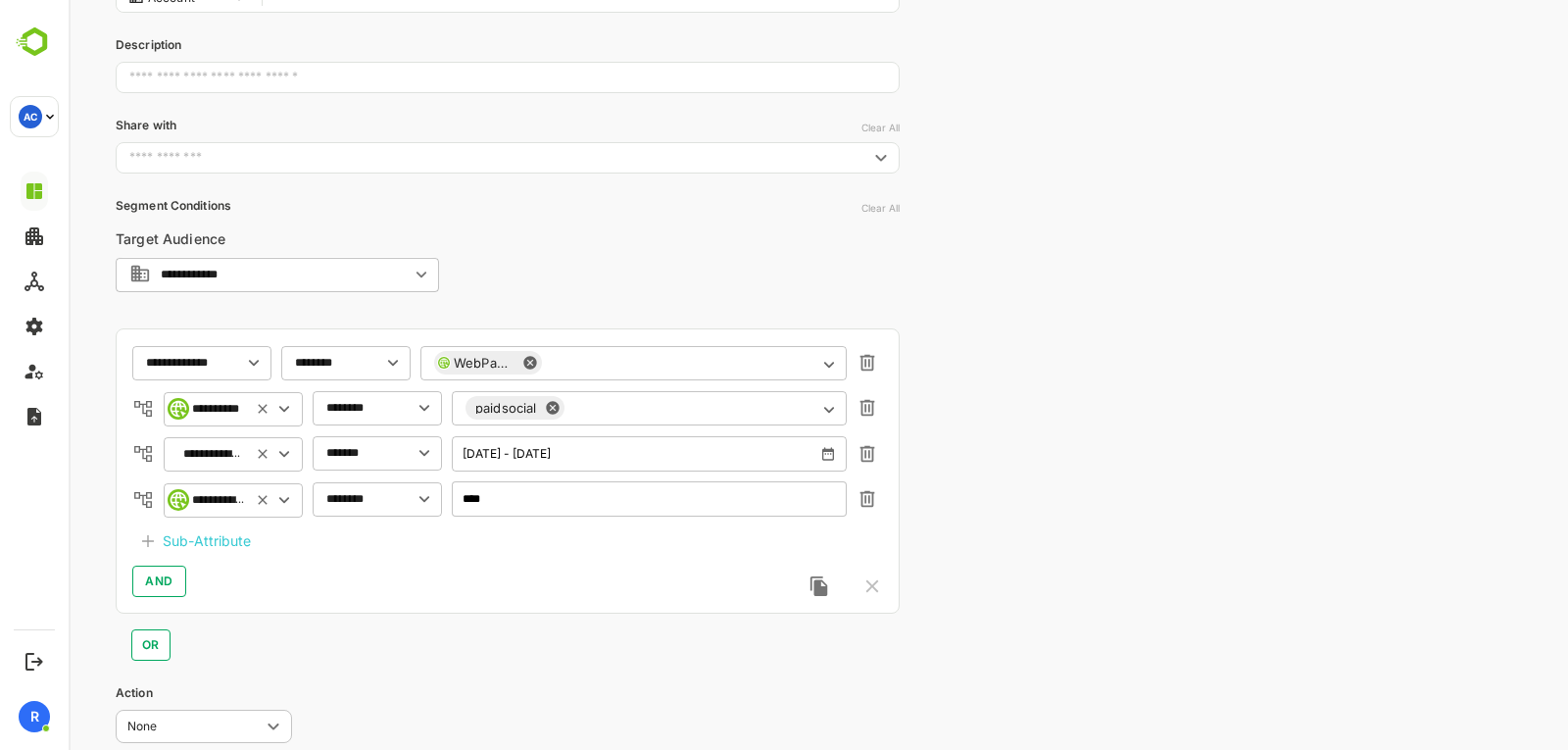
scroll to position [240, 0]
click at [230, 500] on input "**********" at bounding box center [218, 499] width 51 height 15
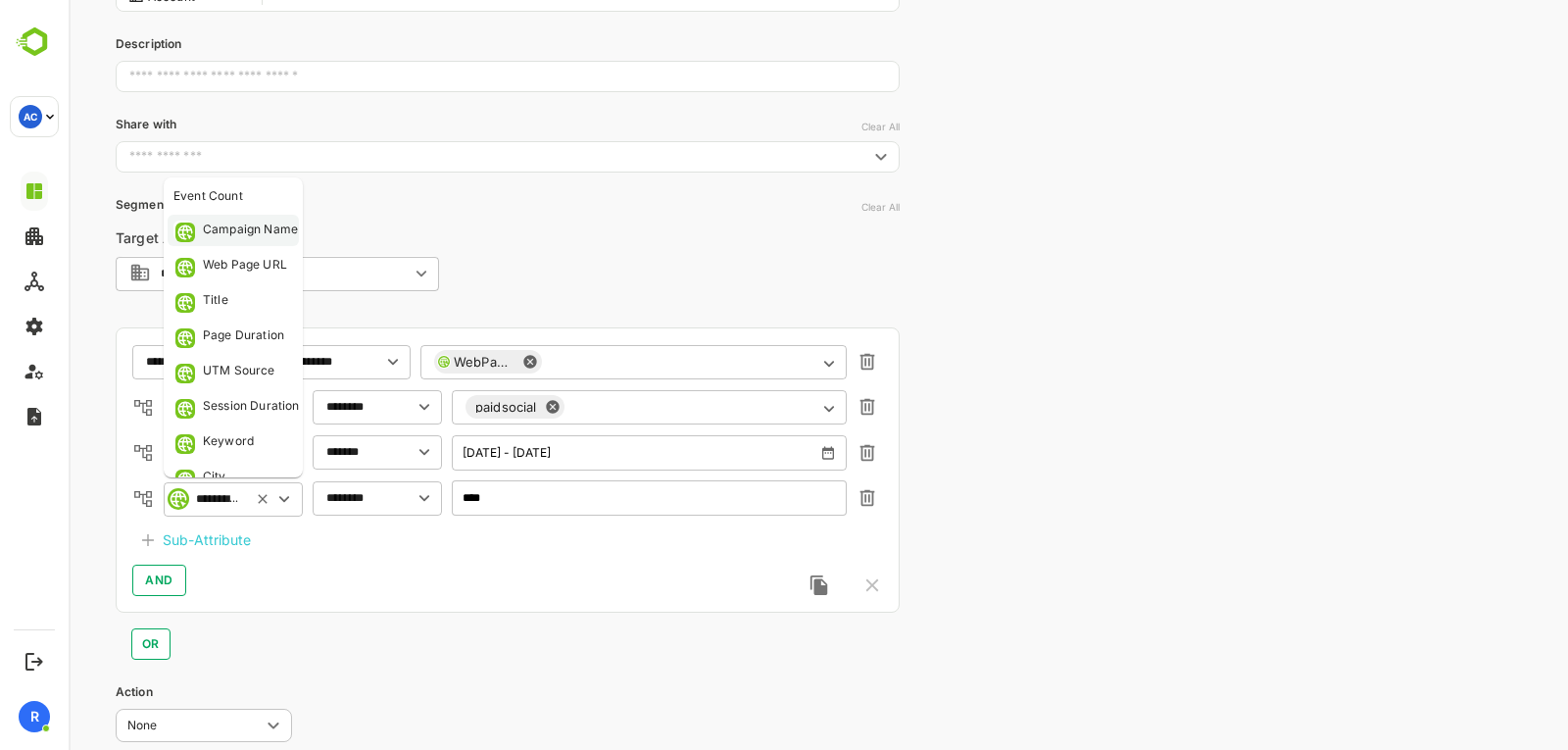
click at [221, 231] on div "Campaign Name" at bounding box center [250, 231] width 95 height 20
type input "**********"
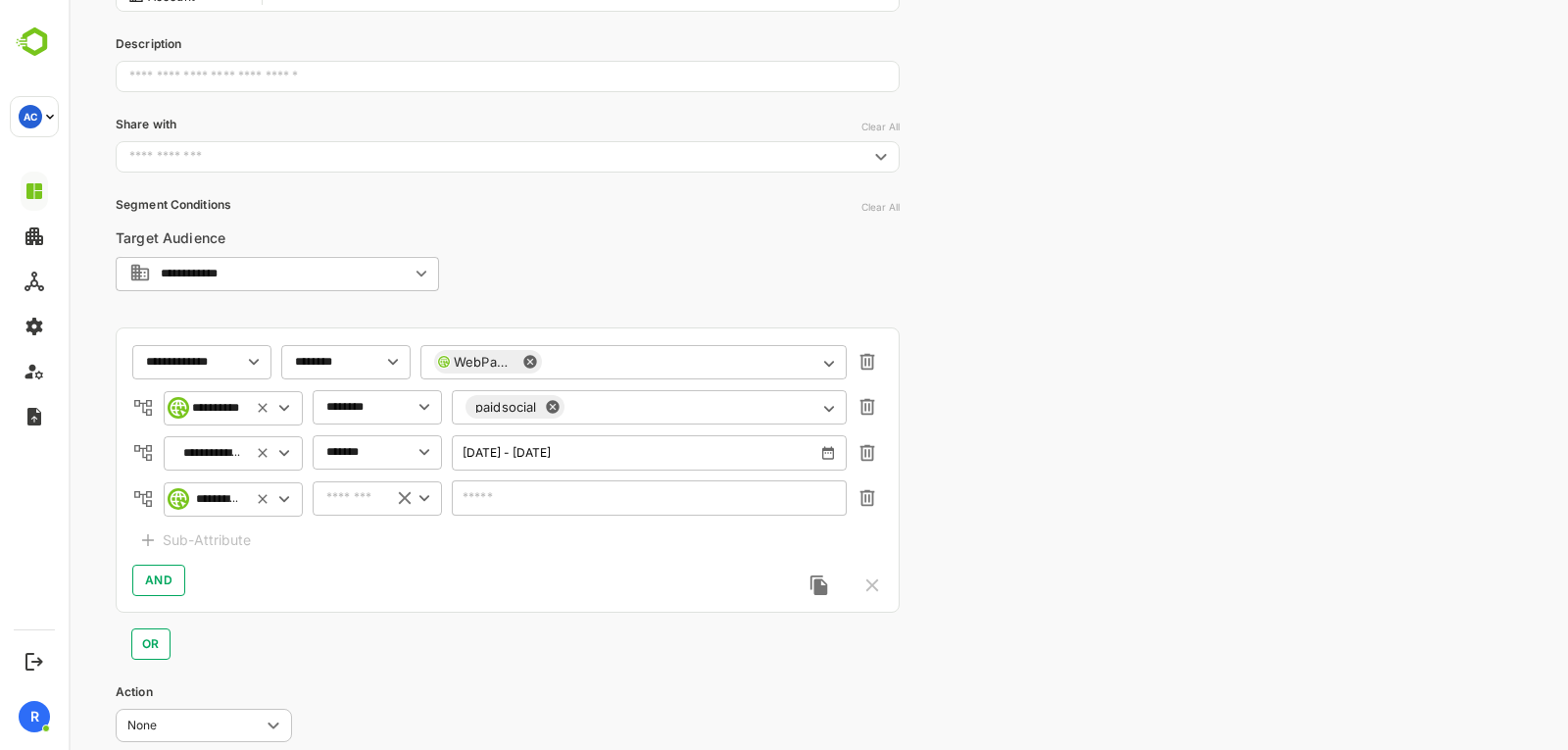
click at [353, 509] on div "​" at bounding box center [377, 498] width 130 height 36
drag, startPoint x: 362, startPoint y: 530, endPoint x: 374, endPoint y: 543, distance: 17.7
click at [374, 543] on li "includes" at bounding box center [377, 538] width 122 height 30
type input "********"
click at [374, 543] on div "**********" at bounding box center [508, 470] width 784 height 285
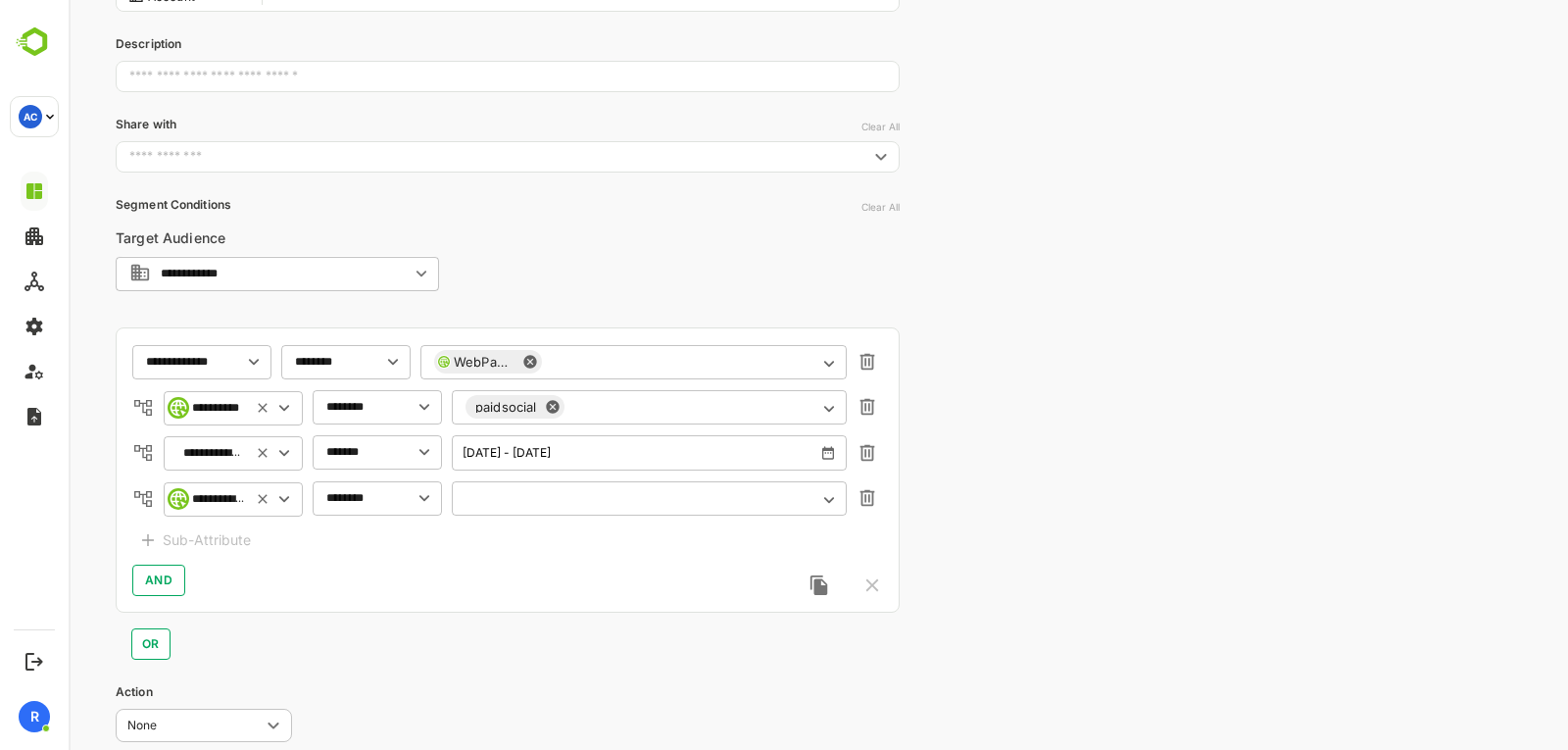
click at [486, 509] on div "​" at bounding box center [649, 498] width 395 height 36
click at [836, 507] on icon "Open" at bounding box center [830, 500] width 22 height 22
click at [836, 507] on icon "Close" at bounding box center [830, 500] width 22 height 22
click at [215, 511] on div "**********" at bounding box center [233, 499] width 140 height 36
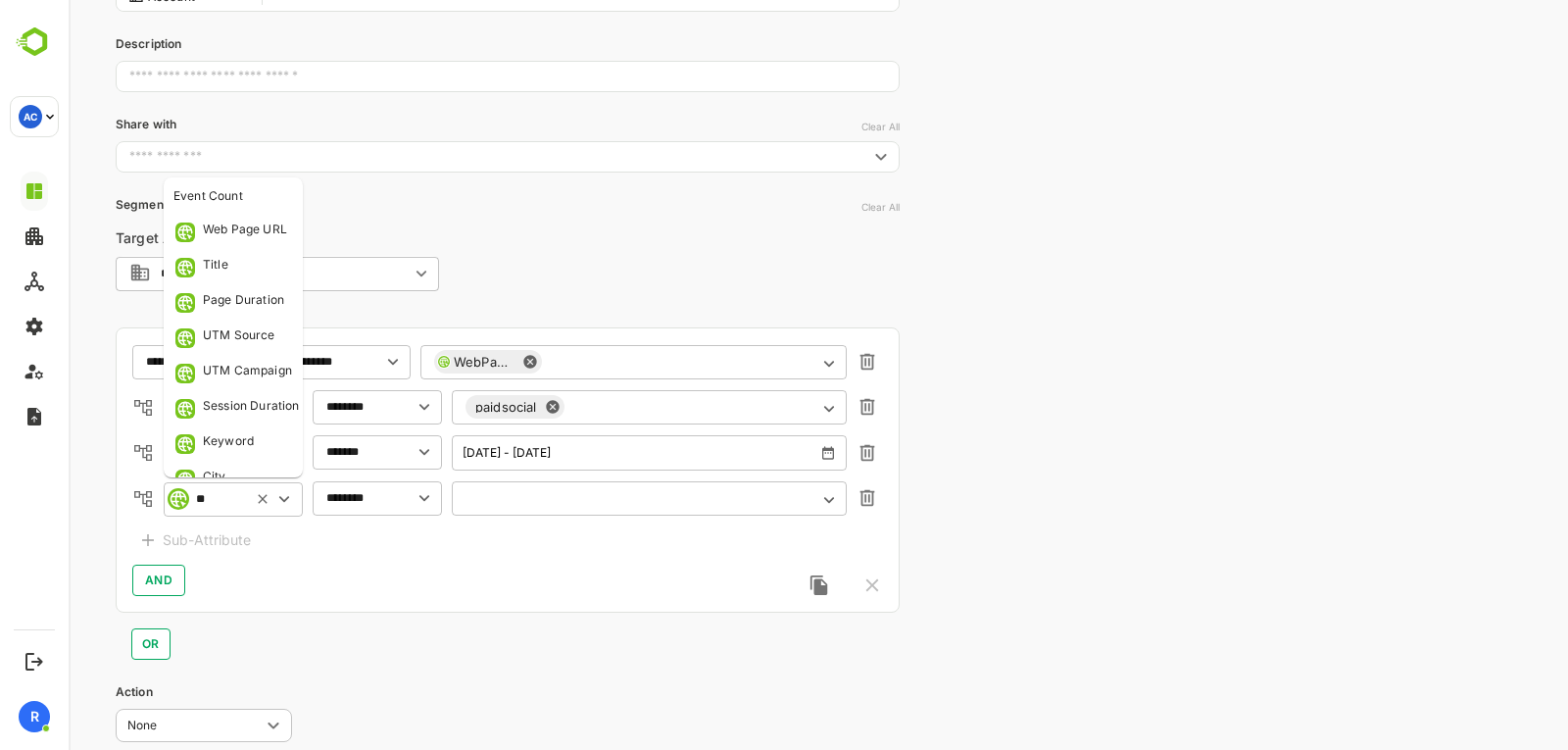
scroll to position [0, 0]
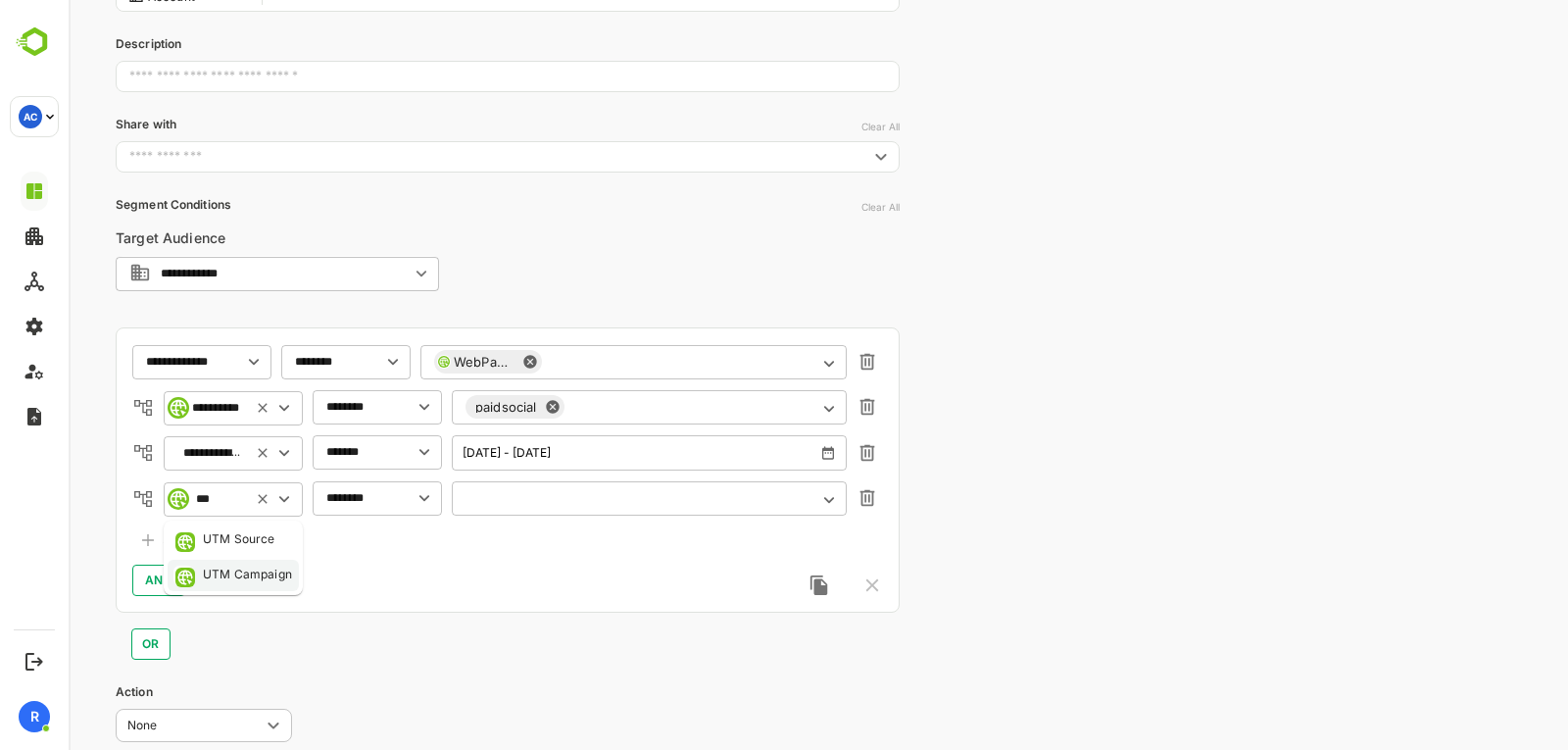
click at [243, 579] on div "UTM Campaign" at bounding box center [247, 575] width 89 height 20
type input "**********"
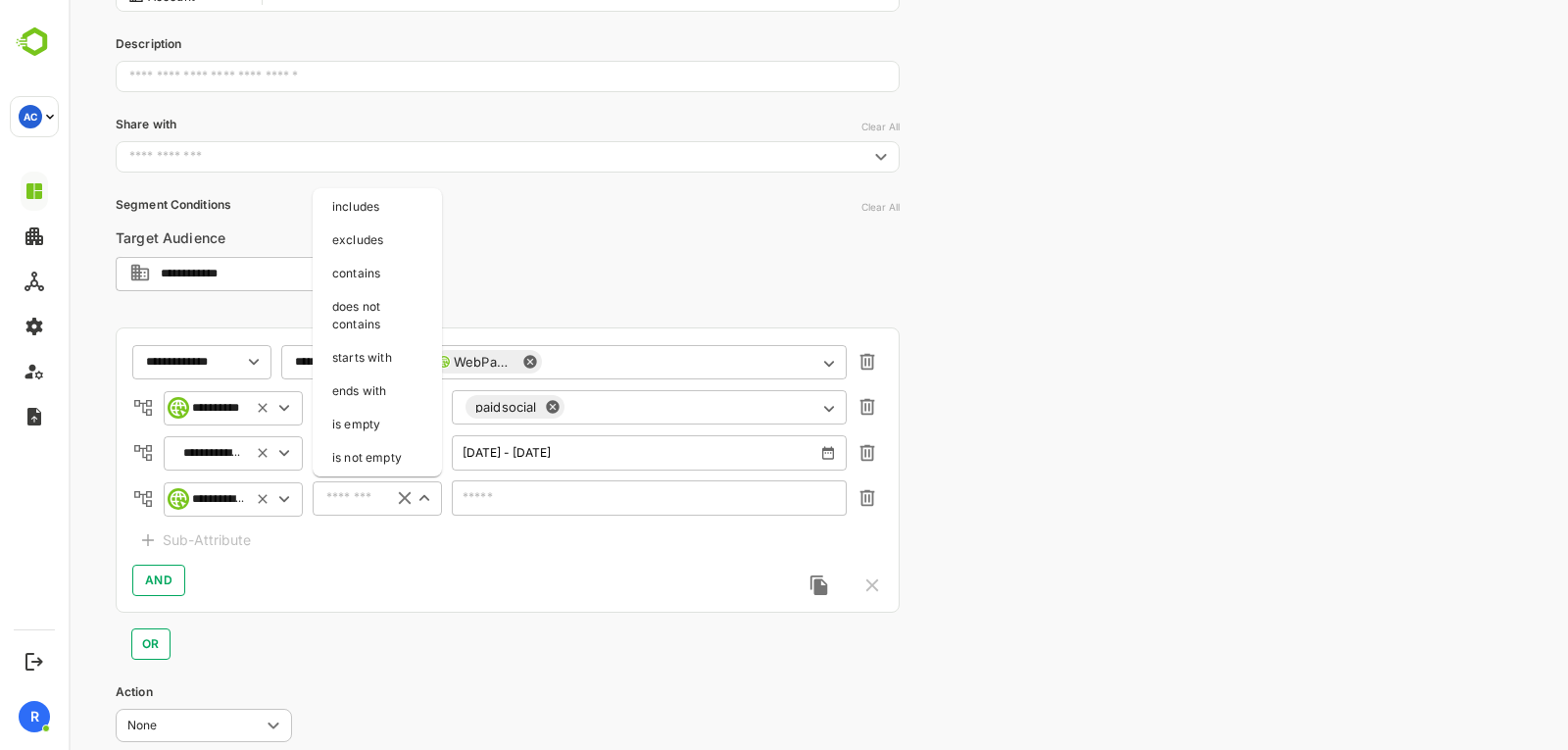
click at [353, 491] on input "text" at bounding box center [352, 498] width 51 height 15
click at [366, 270] on li "contains" at bounding box center [377, 273] width 122 height 30
type input "********"
click at [872, 504] on icon "button" at bounding box center [867, 498] width 15 height 17
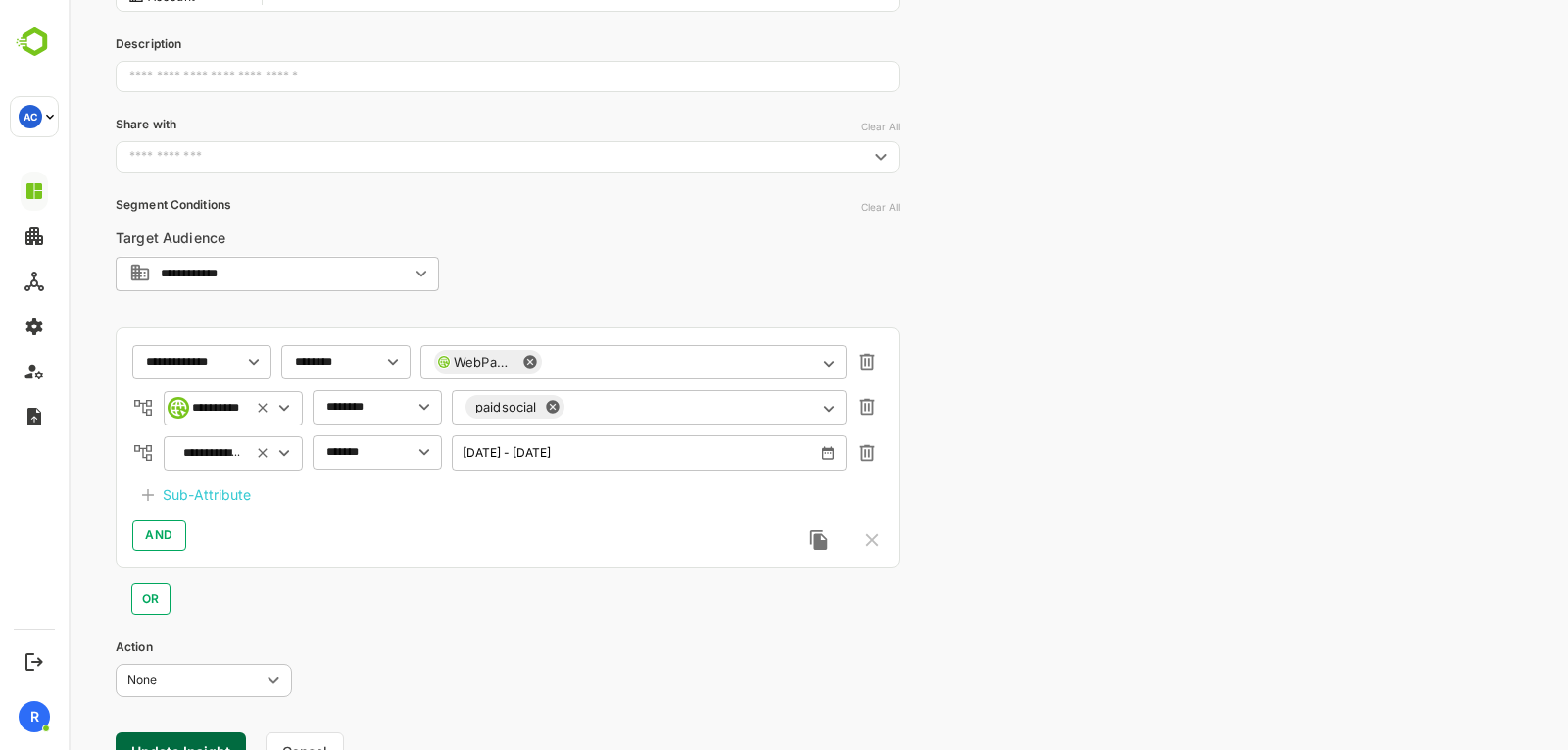
scroll to position [328, 0]
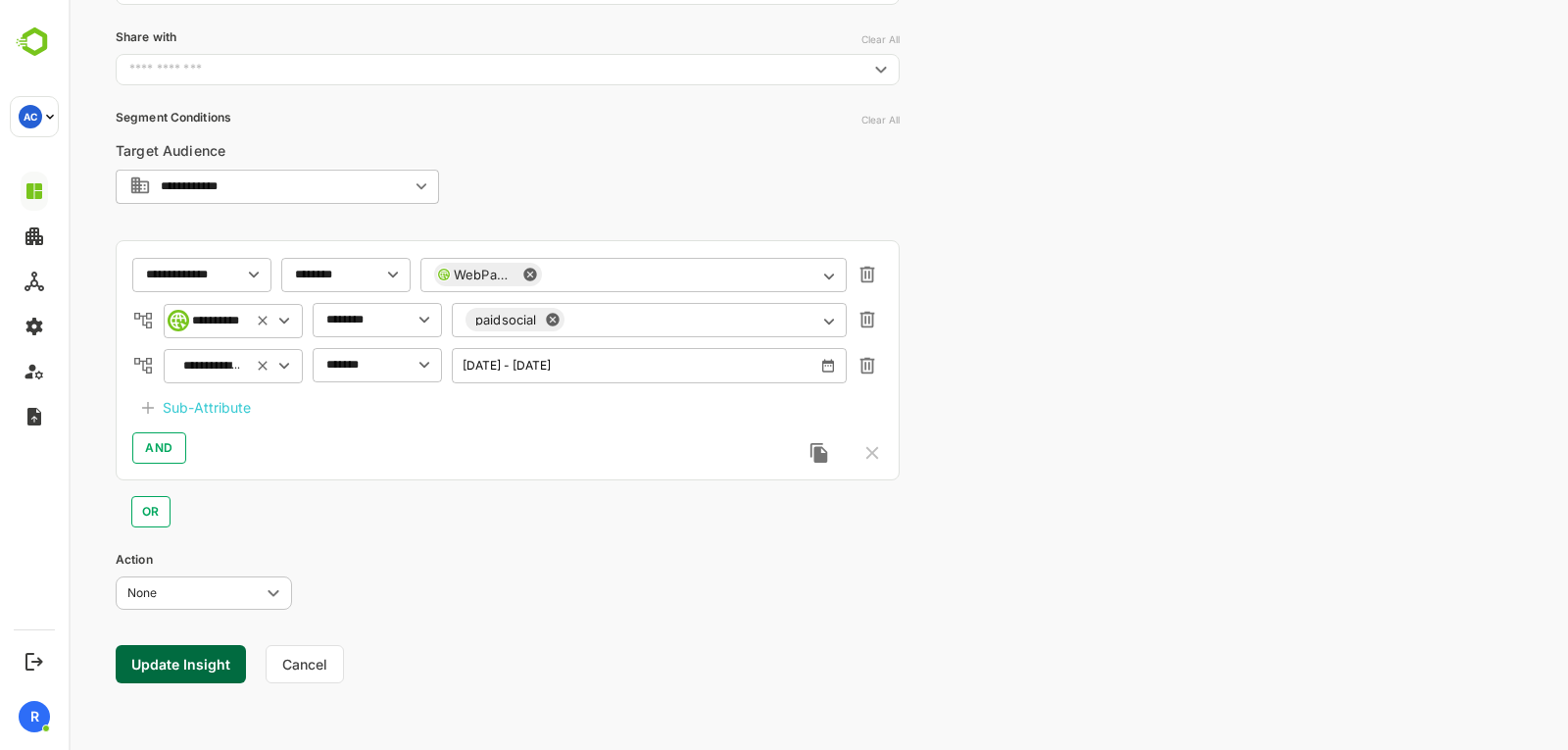
click at [171, 671] on button "Update Insight" at bounding box center [181, 664] width 131 height 39
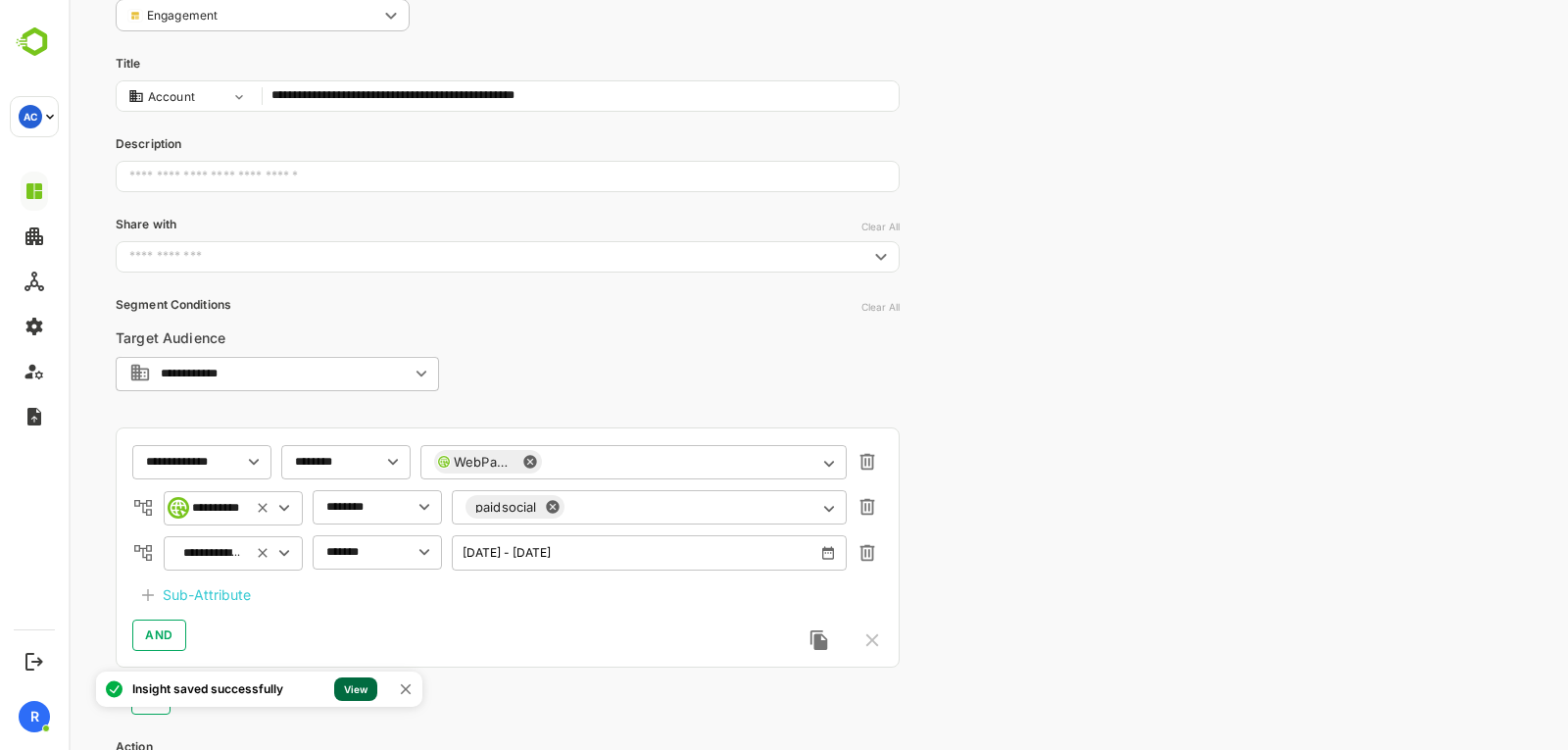
scroll to position [140, 0]
click at [359, 688] on link "View" at bounding box center [356, 689] width 44 height 24
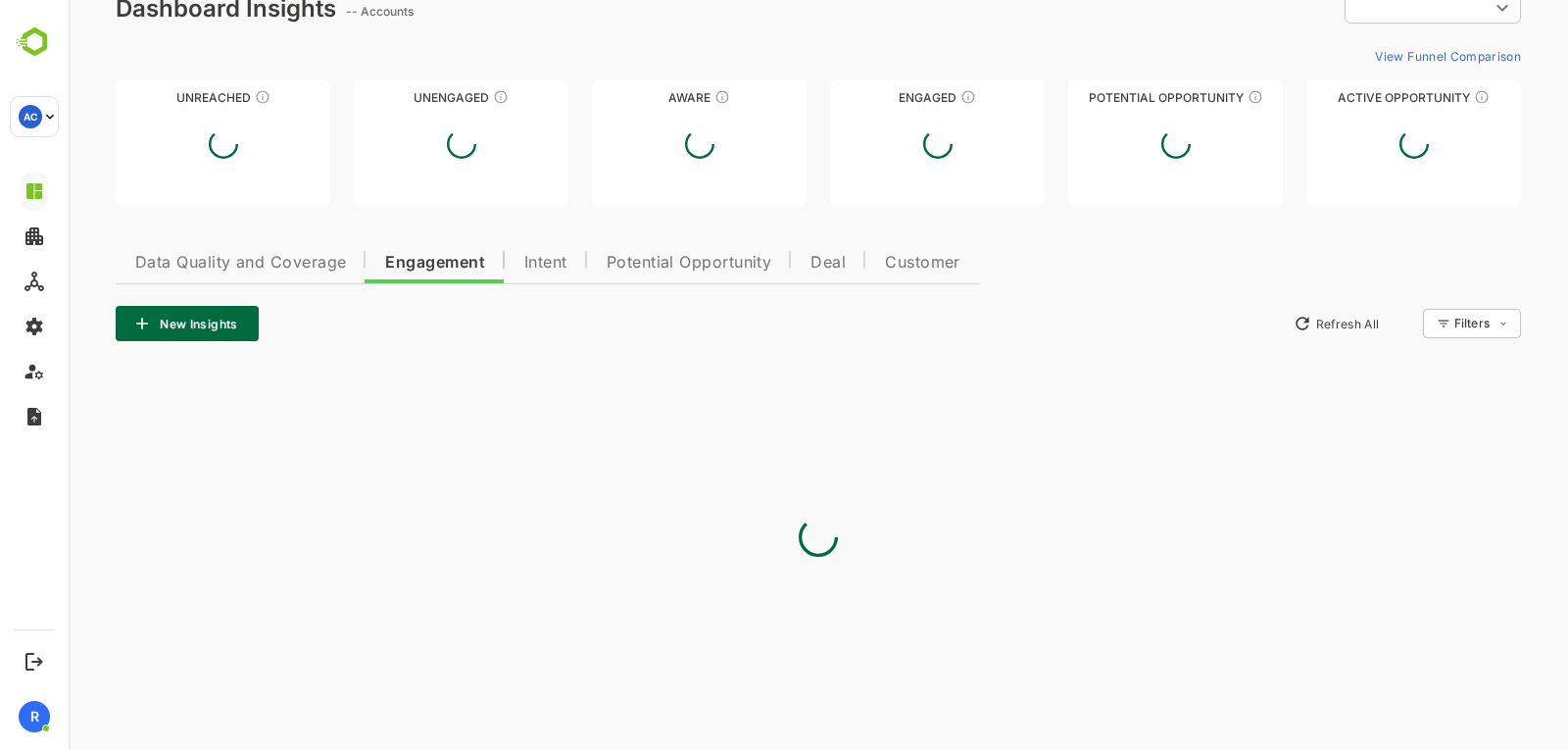
type input "**********"
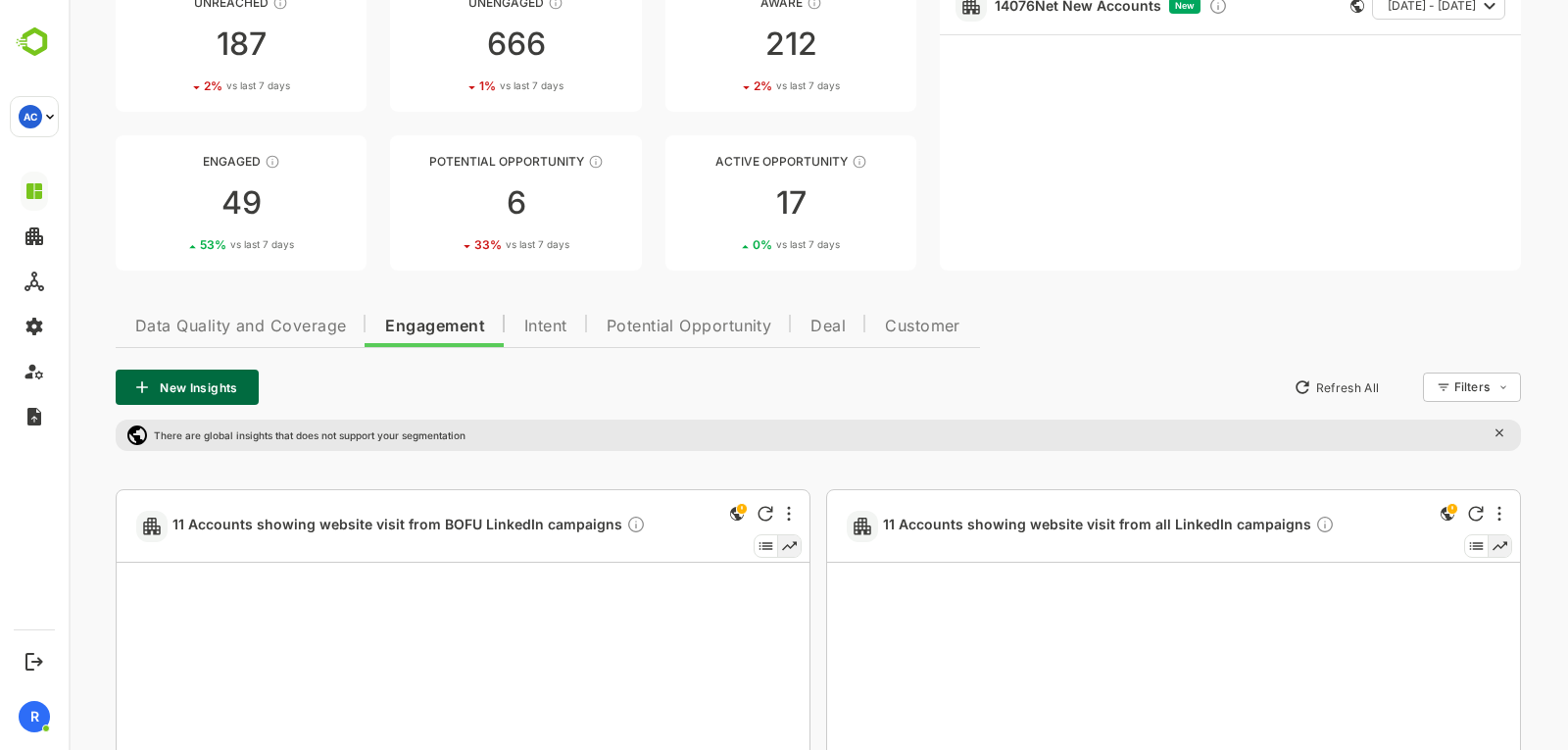
scroll to position [218, 0]
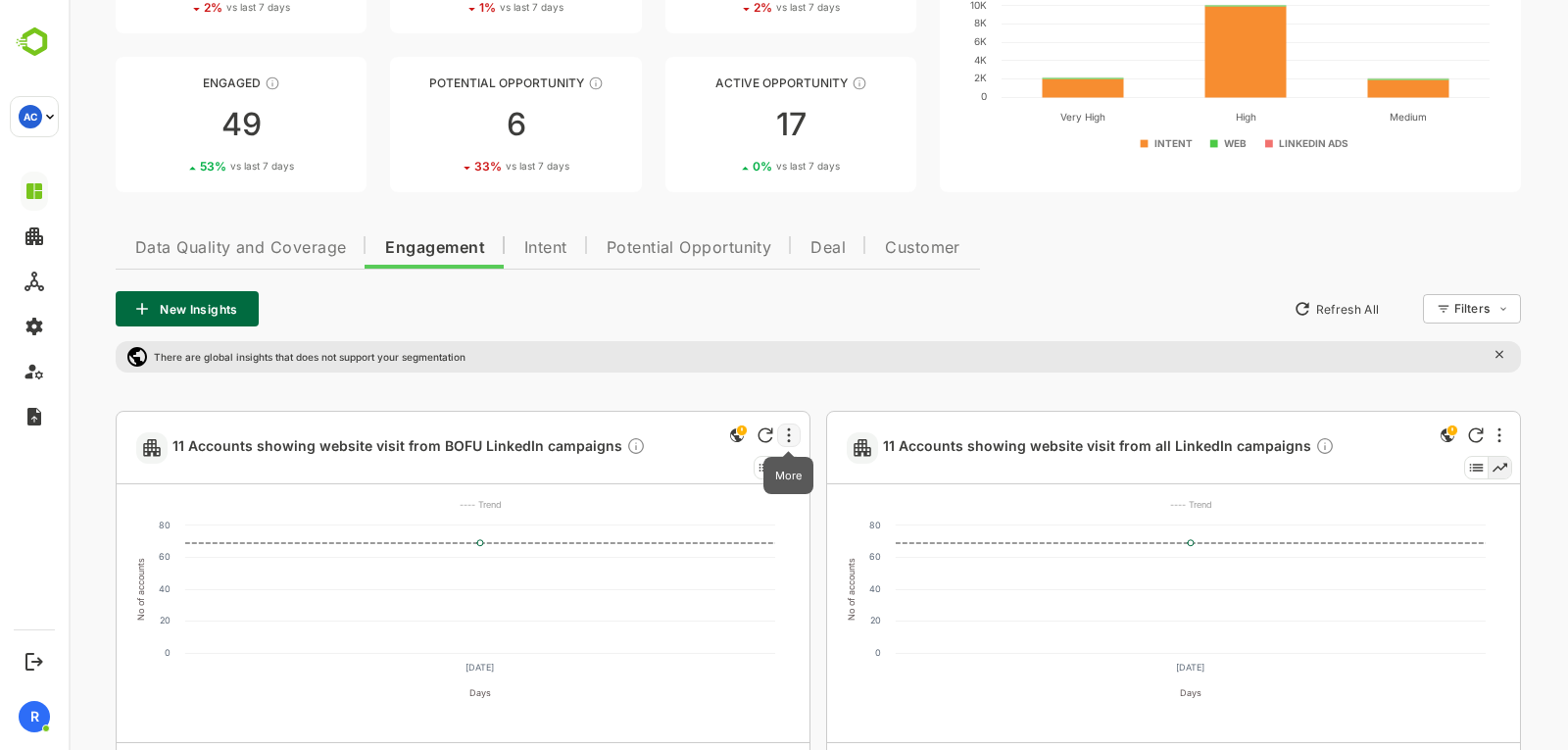
click at [789, 440] on icon "More" at bounding box center [789, 434] width 3 height 15
click at [952, 455] on div at bounding box center [818, 375] width 1500 height 750
click at [952, 451] on span "11 Accounts showing website visit from all LinkedIn campaigns" at bounding box center [1109, 447] width 452 height 23
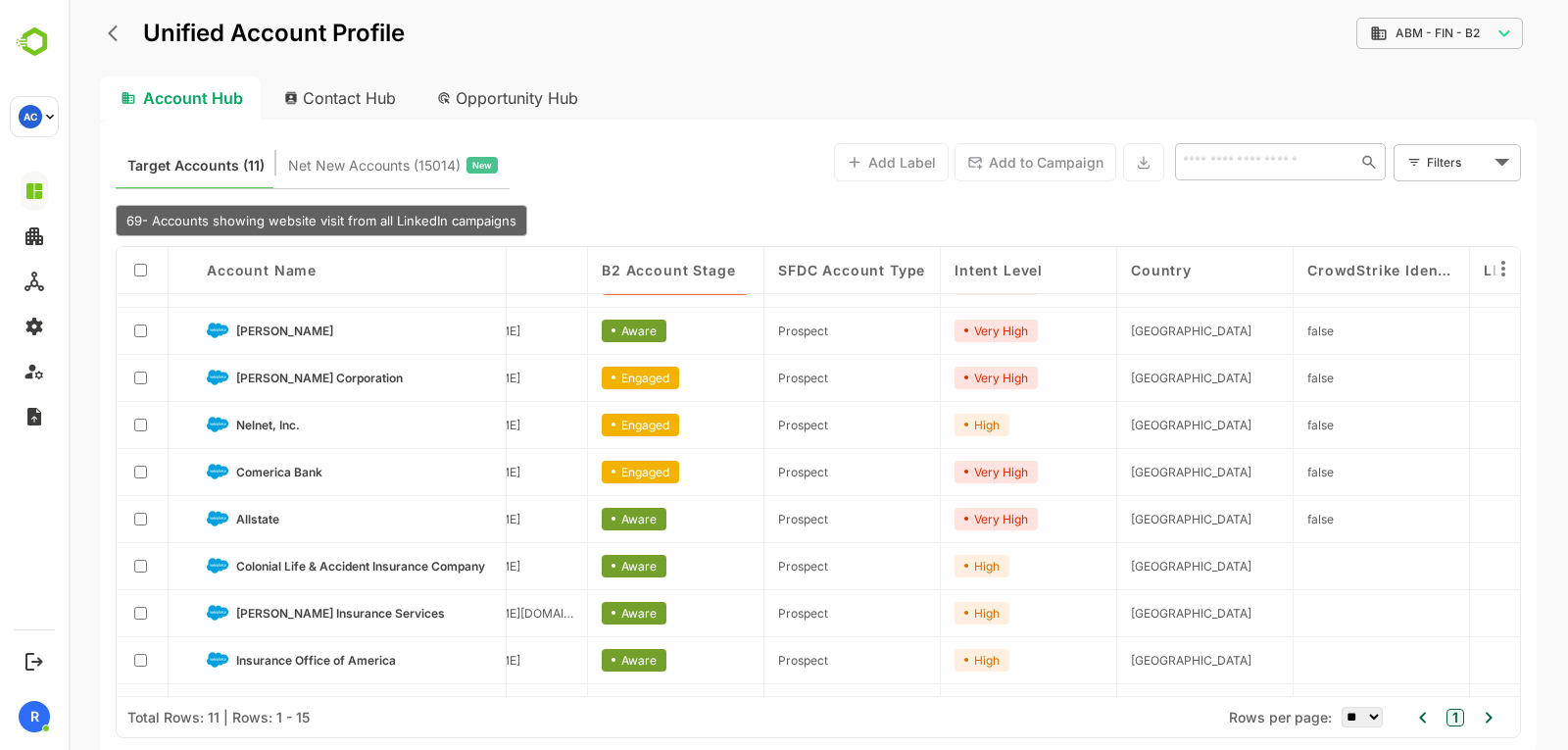
scroll to position [34, 1861]
click at [291, 370] on span "Moody's Corporation" at bounding box center [320, 377] width 166 height 15
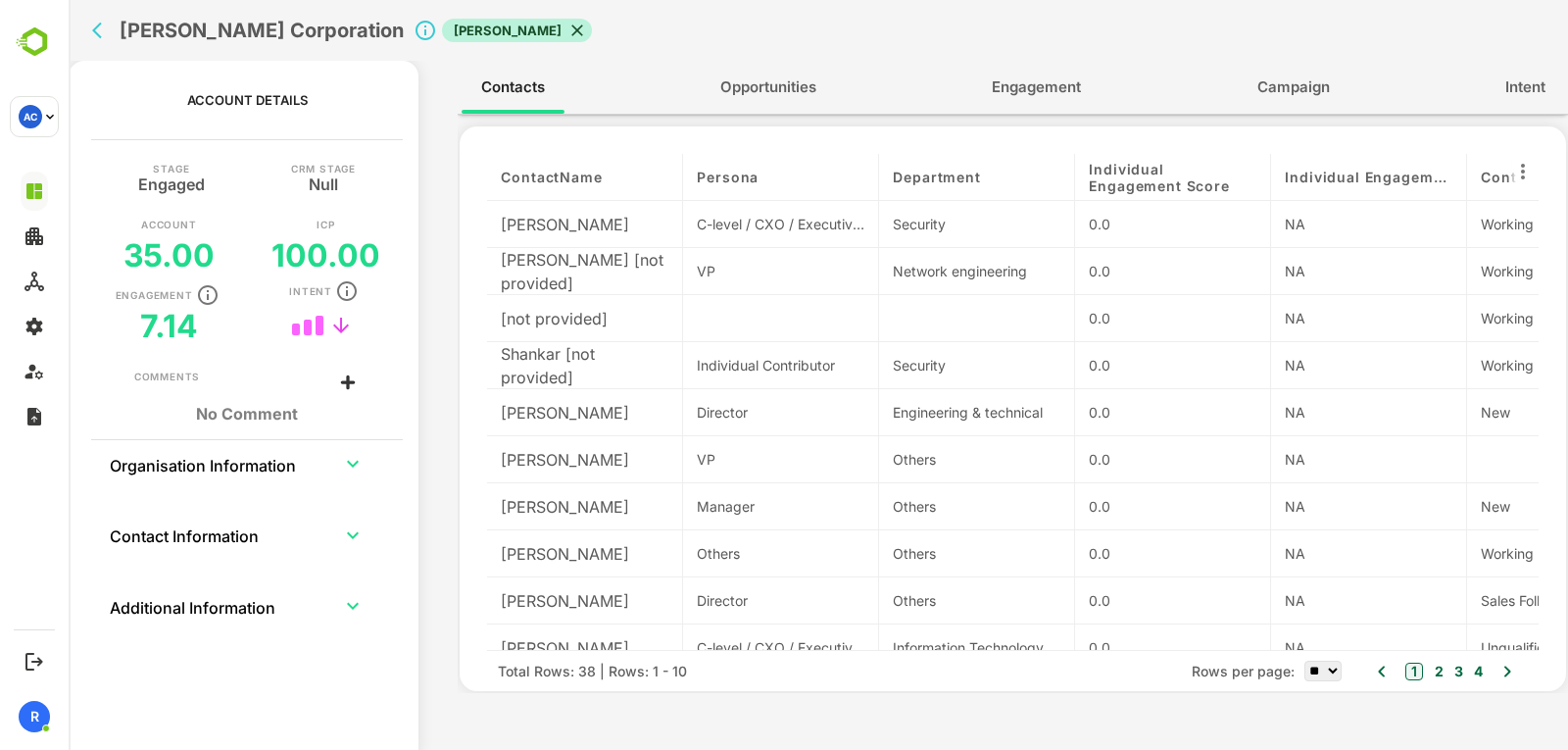
click at [971, 82] on div "Contacts Opportunities Engagement Campaign Intent" at bounding box center [1013, 86] width 1111 height 52
click at [996, 83] on span "Engagement" at bounding box center [1036, 87] width 89 height 26
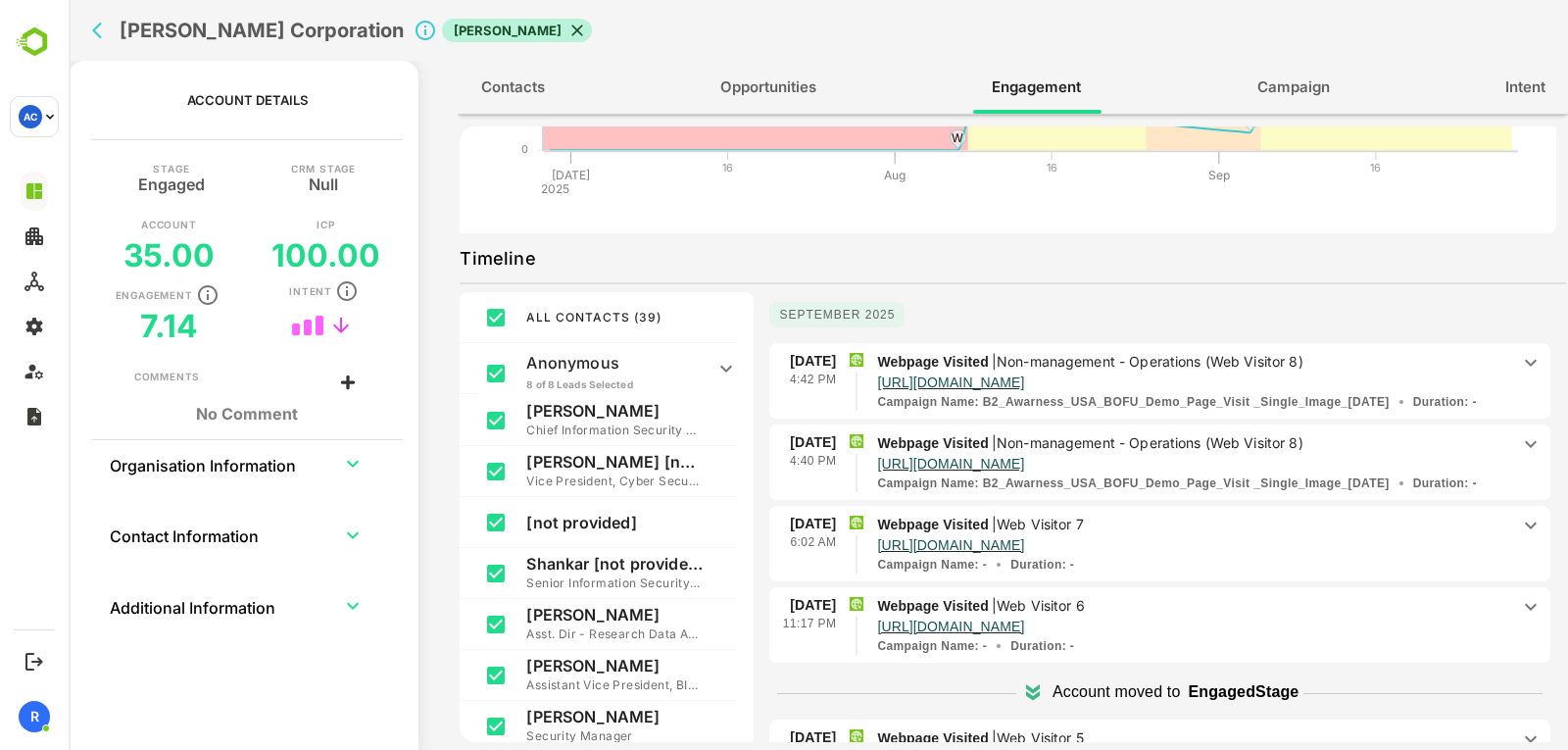
scroll to position [0, 0]
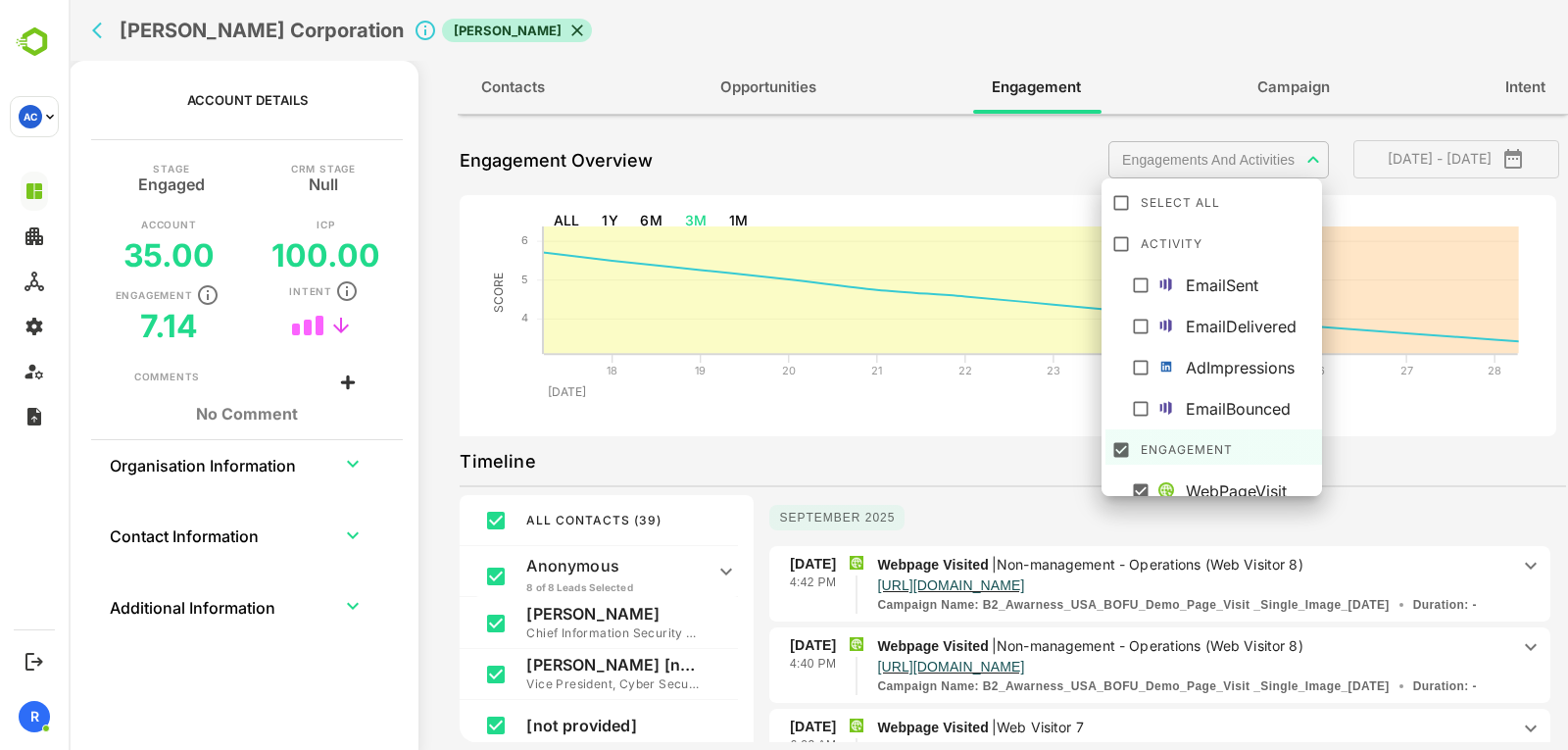
click at [1214, 173] on body "**********" at bounding box center [818, 375] width 1500 height 750
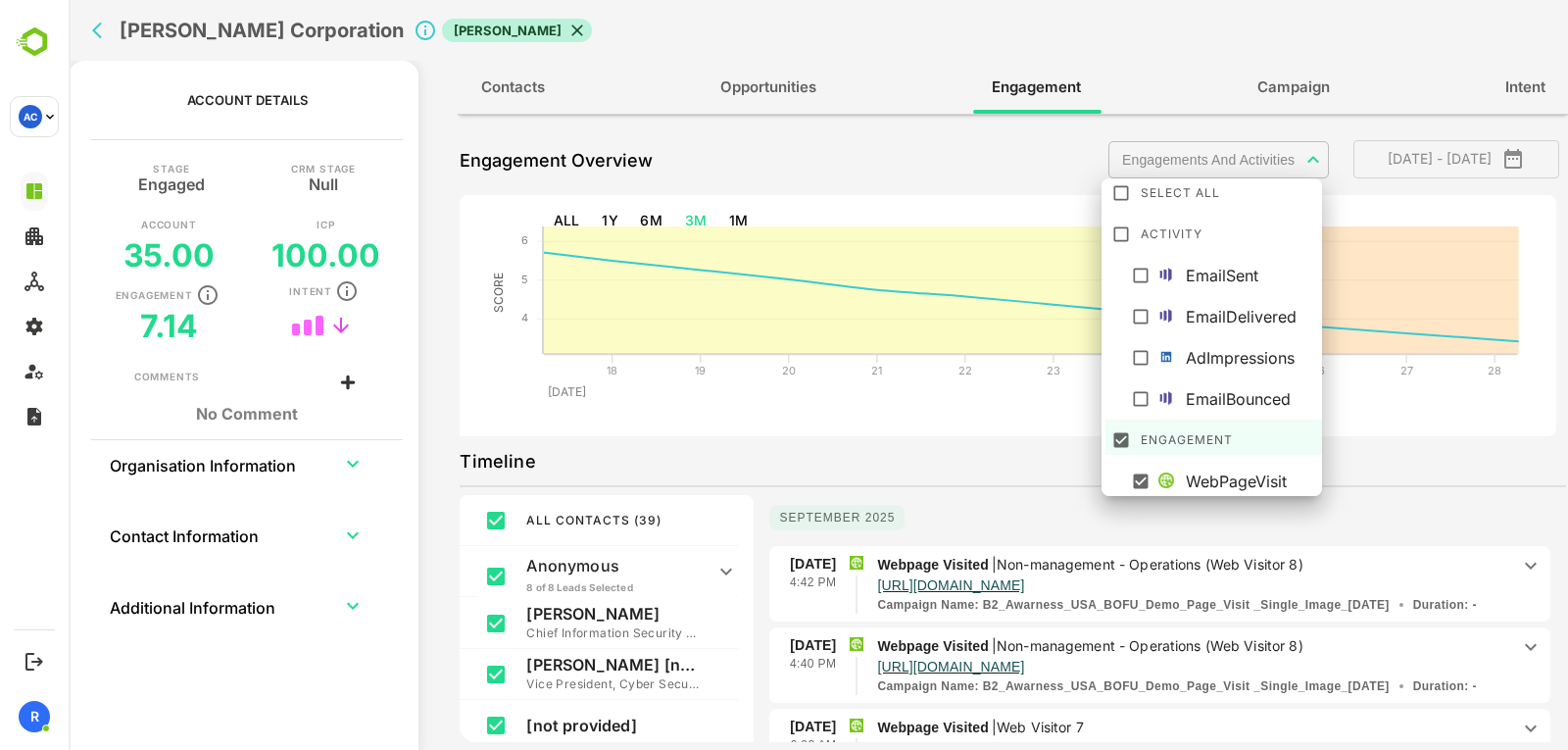
scroll to position [14, 0]
click at [1367, 510] on div at bounding box center [818, 375] width 1500 height 750
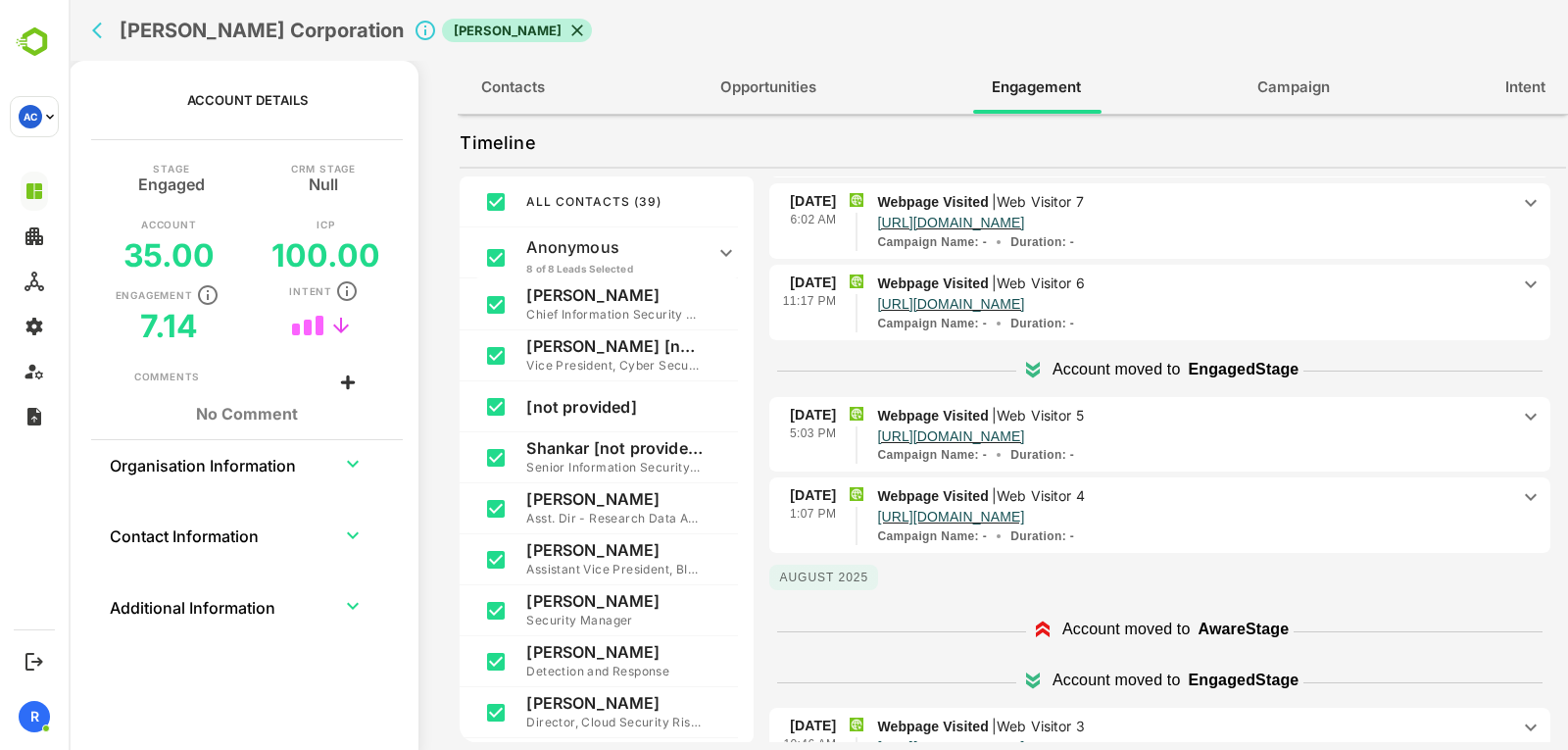
scroll to position [146, 0]
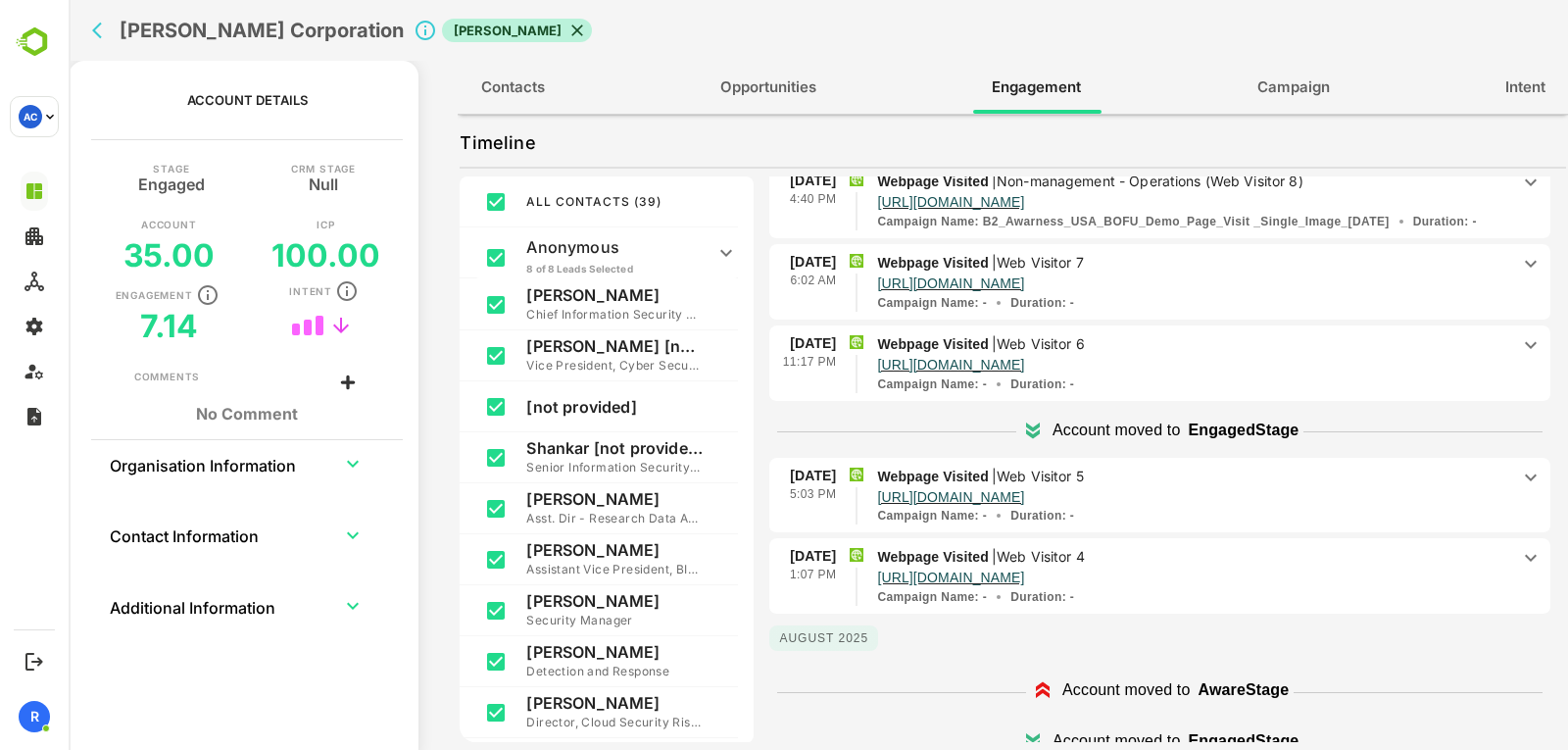
drag, startPoint x: 1400, startPoint y: 449, endPoint x: 1484, endPoint y: 379, distance: 109.3
click at [1484, 379] on div "Campaign Name : - Duration : -" at bounding box center [1193, 384] width 633 height 18
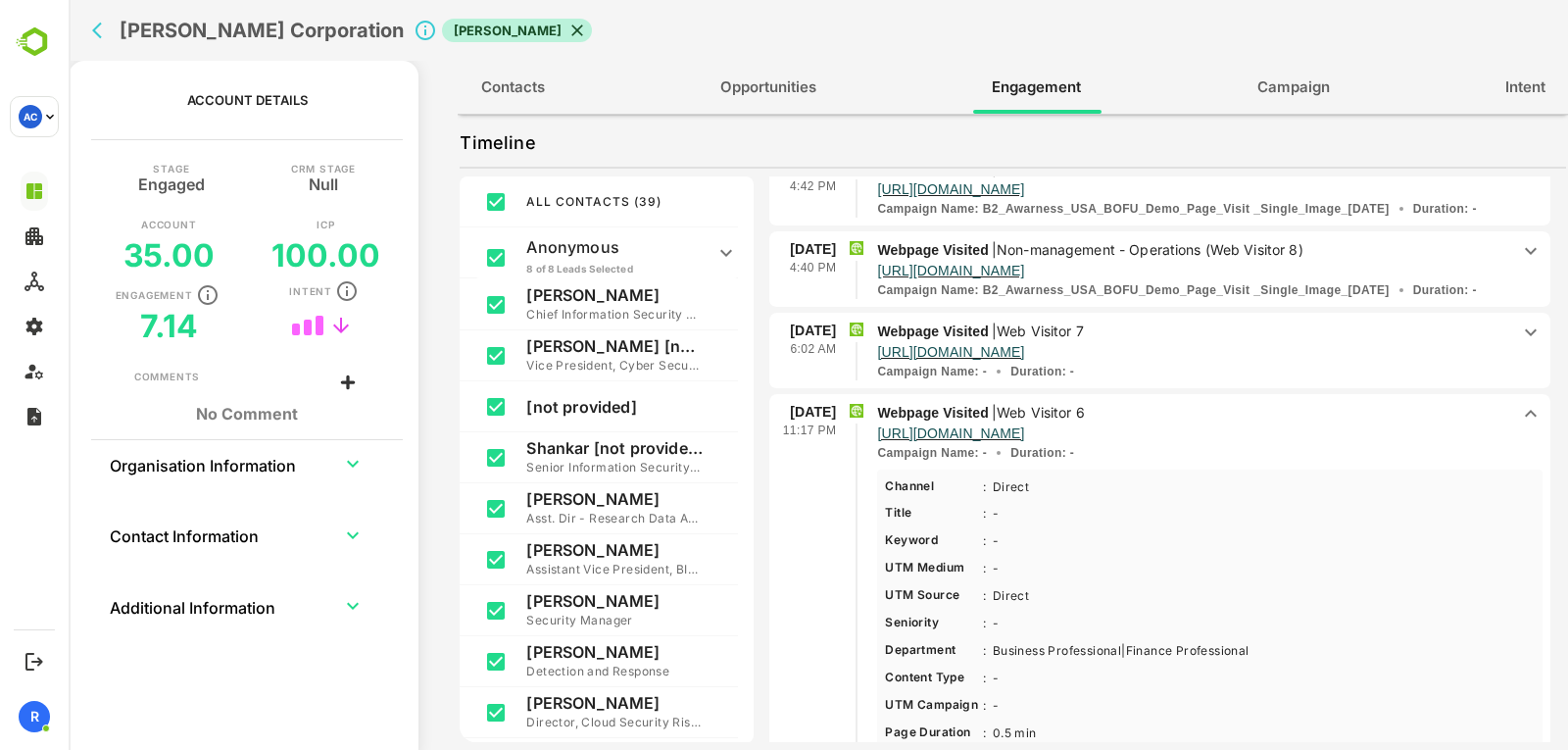
scroll to position [76, 0]
click at [1492, 424] on p "https://www.acalvio.com/resources/glossary/perimeter-security/" at bounding box center [1193, 432] width 633 height 17
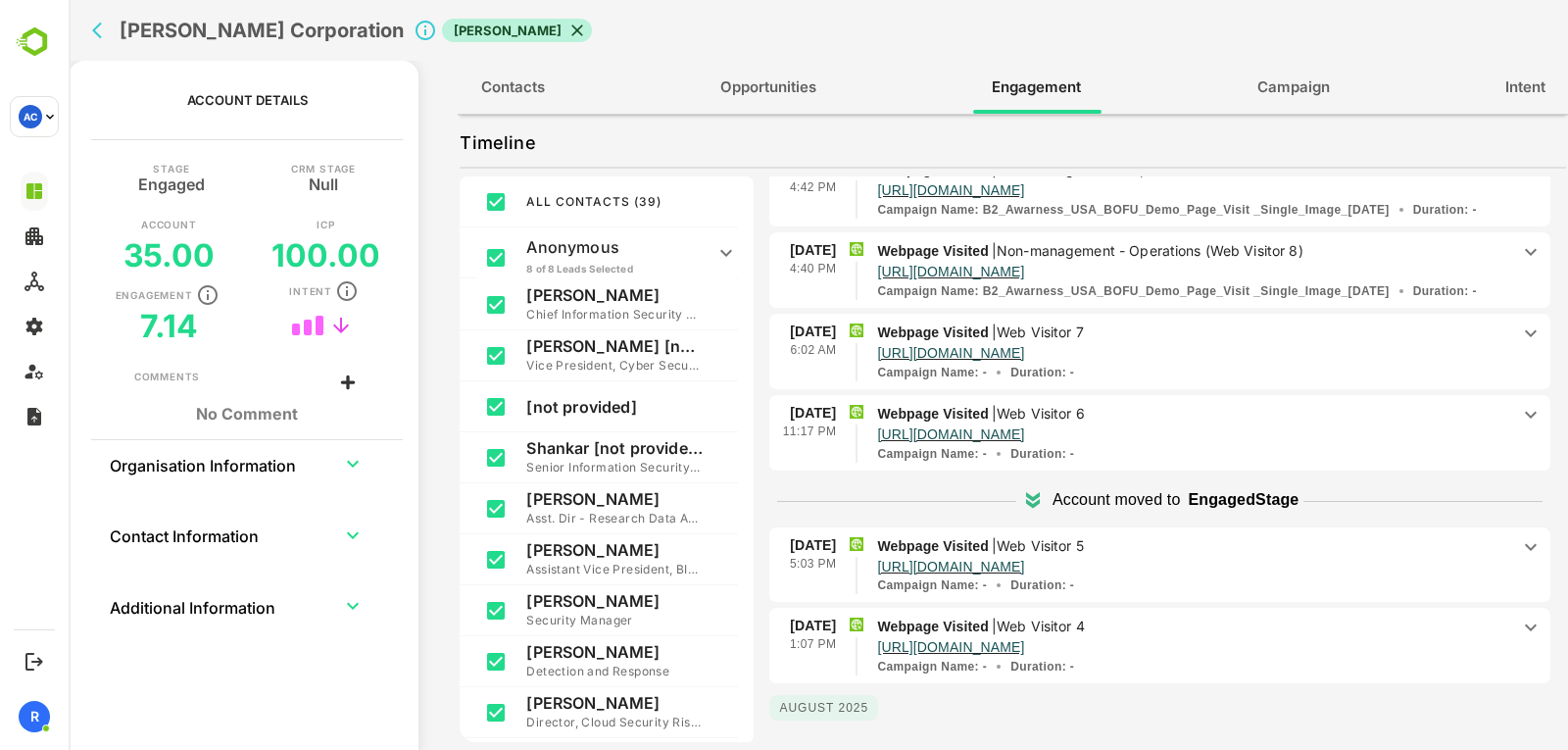
scroll to position [0, 0]
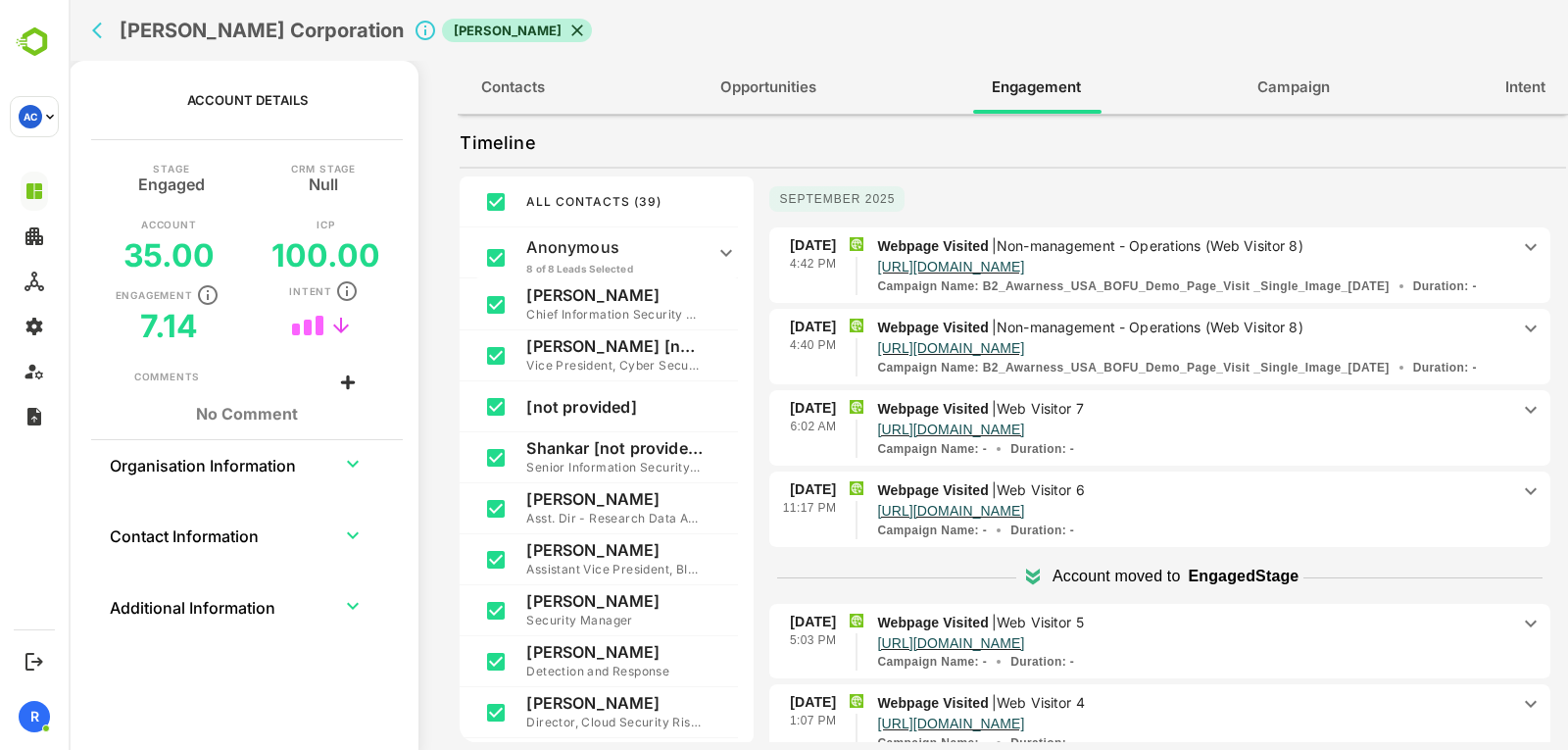
click at [1498, 265] on div "Webpage Visited | Non-management - Operations (Web Visitor 8) https://www.acalv…" at bounding box center [1198, 265] width 642 height 59
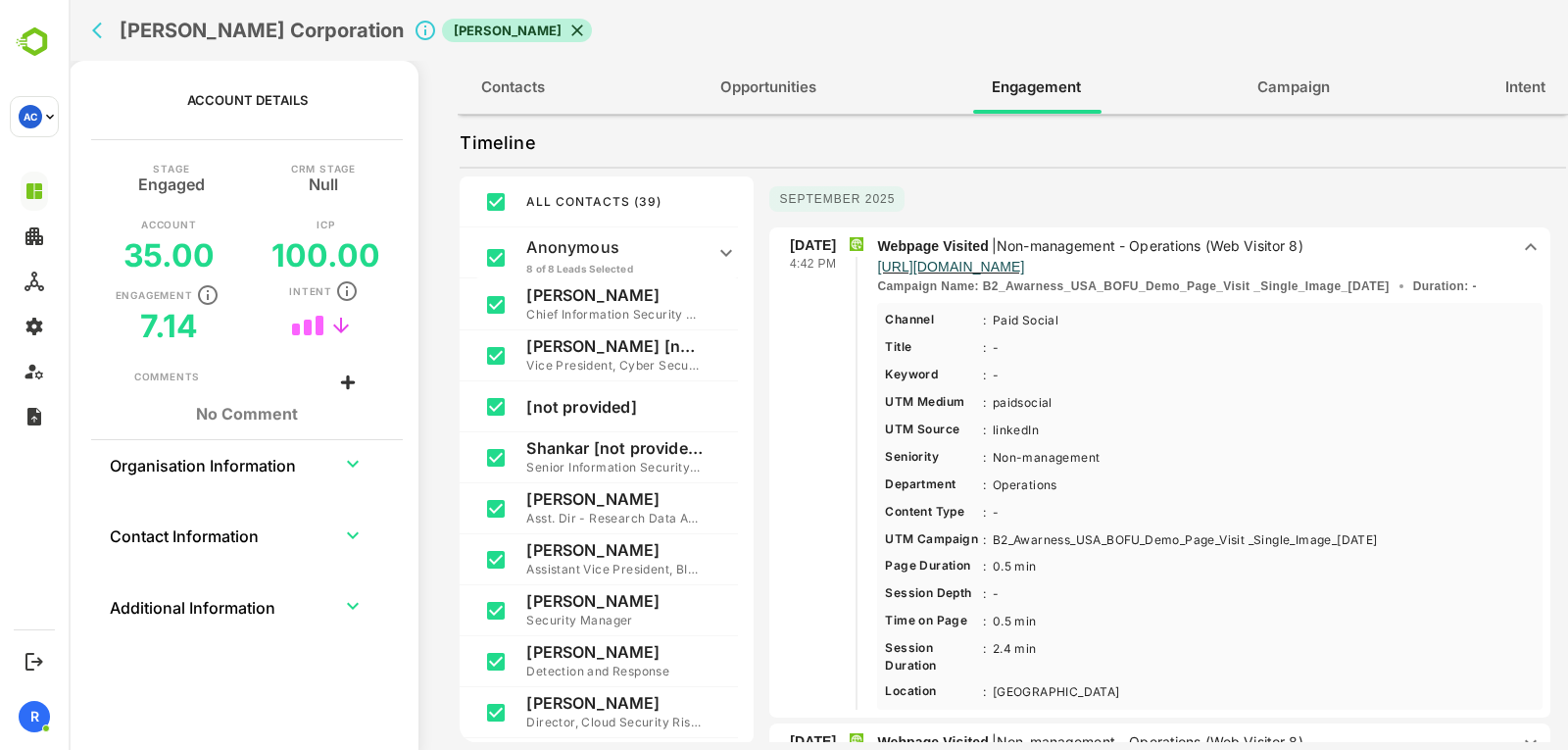
drag, startPoint x: 1410, startPoint y: 539, endPoint x: 995, endPoint y: 532, distance: 415.1
click at [995, 532] on Campaign-0 "B2_Awarness_USA_BOFU_Demo_Page_Visit _Single_Image_03.09.2025 Less ...More" at bounding box center [1185, 540] width 397 height 20
copy Campaign-0 "B2_Awarness_USA_BOFU_Demo_Page_Visit _Single_Image_03.09.2025"
click at [1502, 250] on div "Webpage Visited | Non-management - Operations (Web Visitor 8) https://www.acalv…" at bounding box center [1198, 265] width 642 height 59
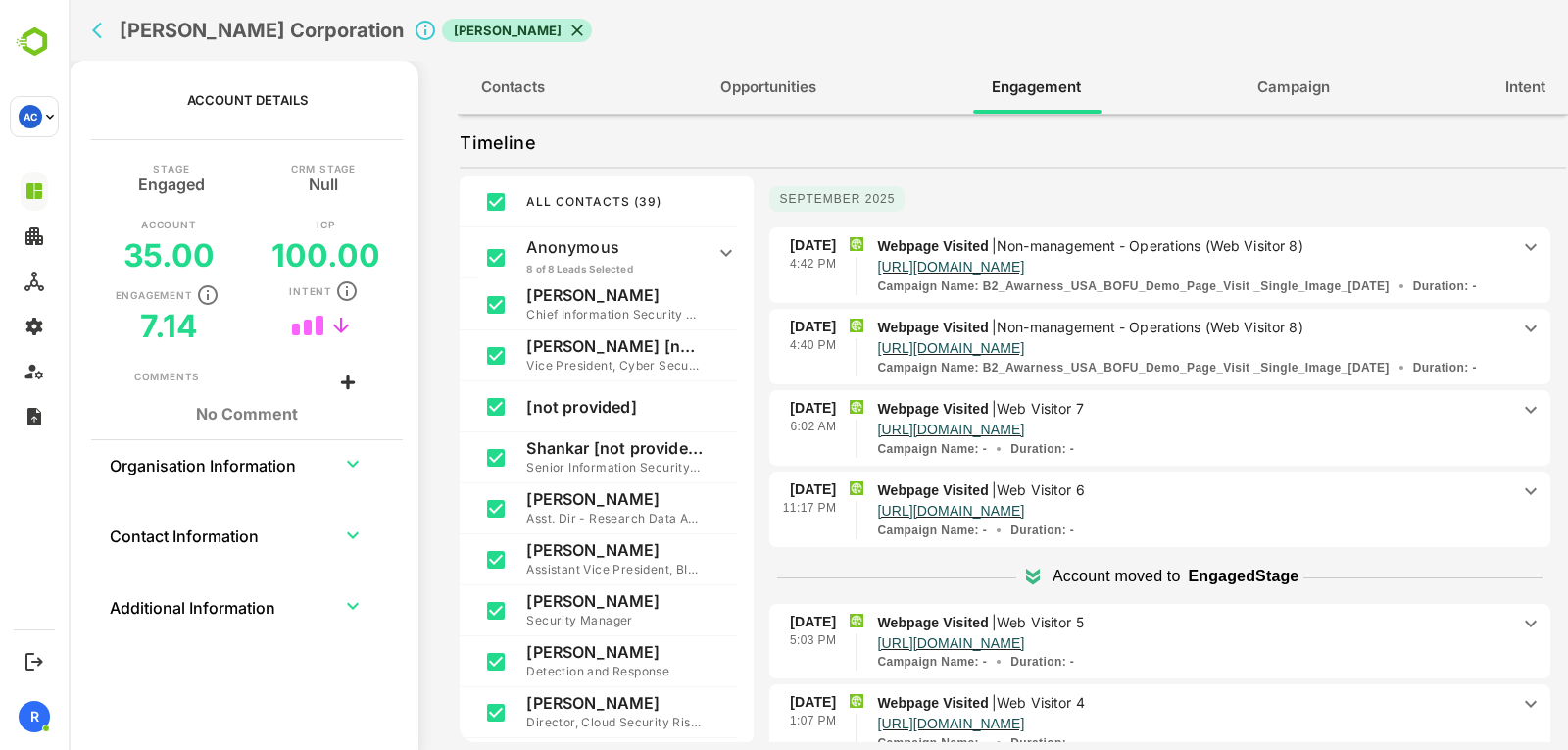
click at [1503, 335] on div "Webpage Visited | Non-management - Operations (Web Visitor 8) https://www.acalv…" at bounding box center [1198, 346] width 642 height 59
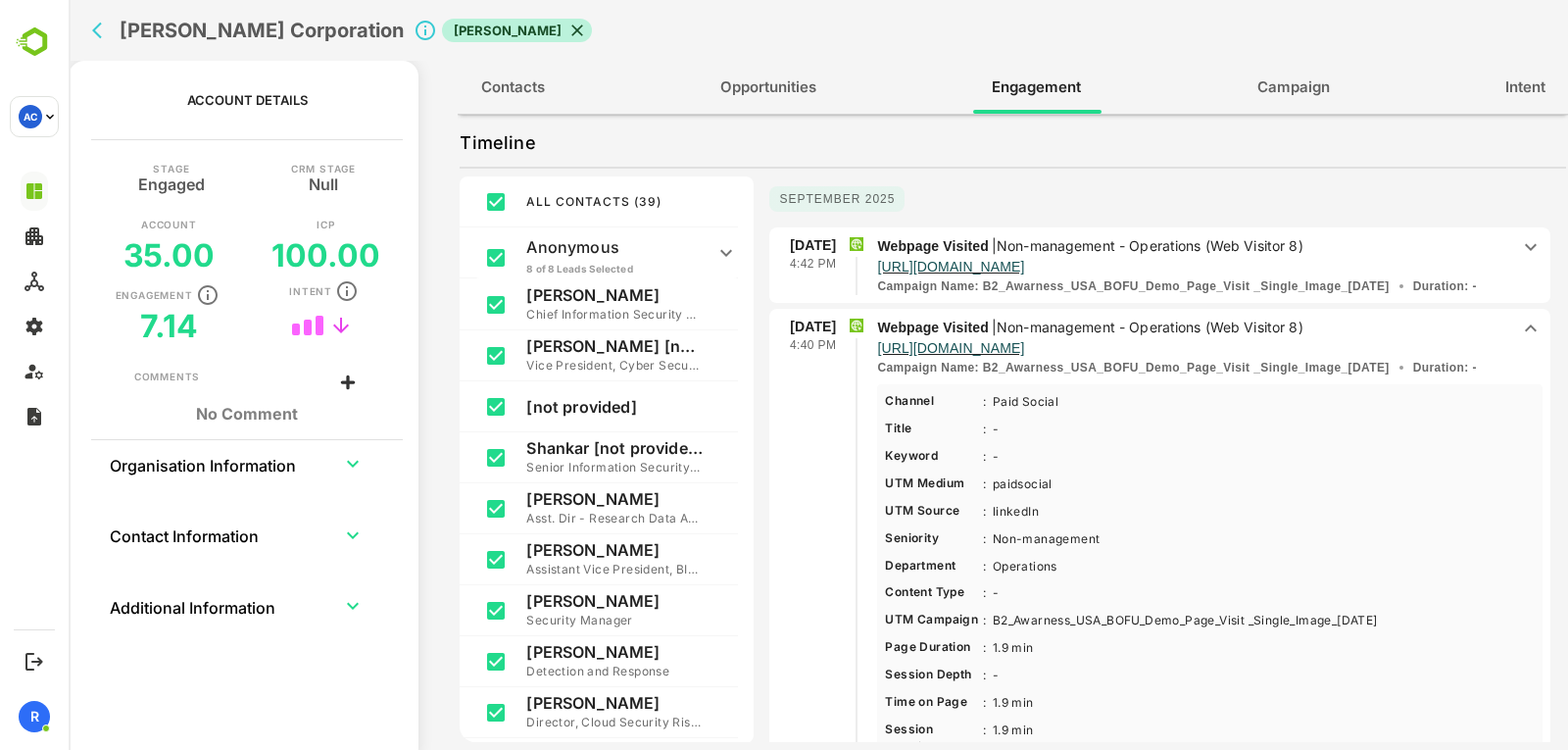
click at [1503, 335] on div "Webpage Visited | Non-management - Operations (Web Visitor 8) https://www.acalv…" at bounding box center [1198, 346] width 642 height 59
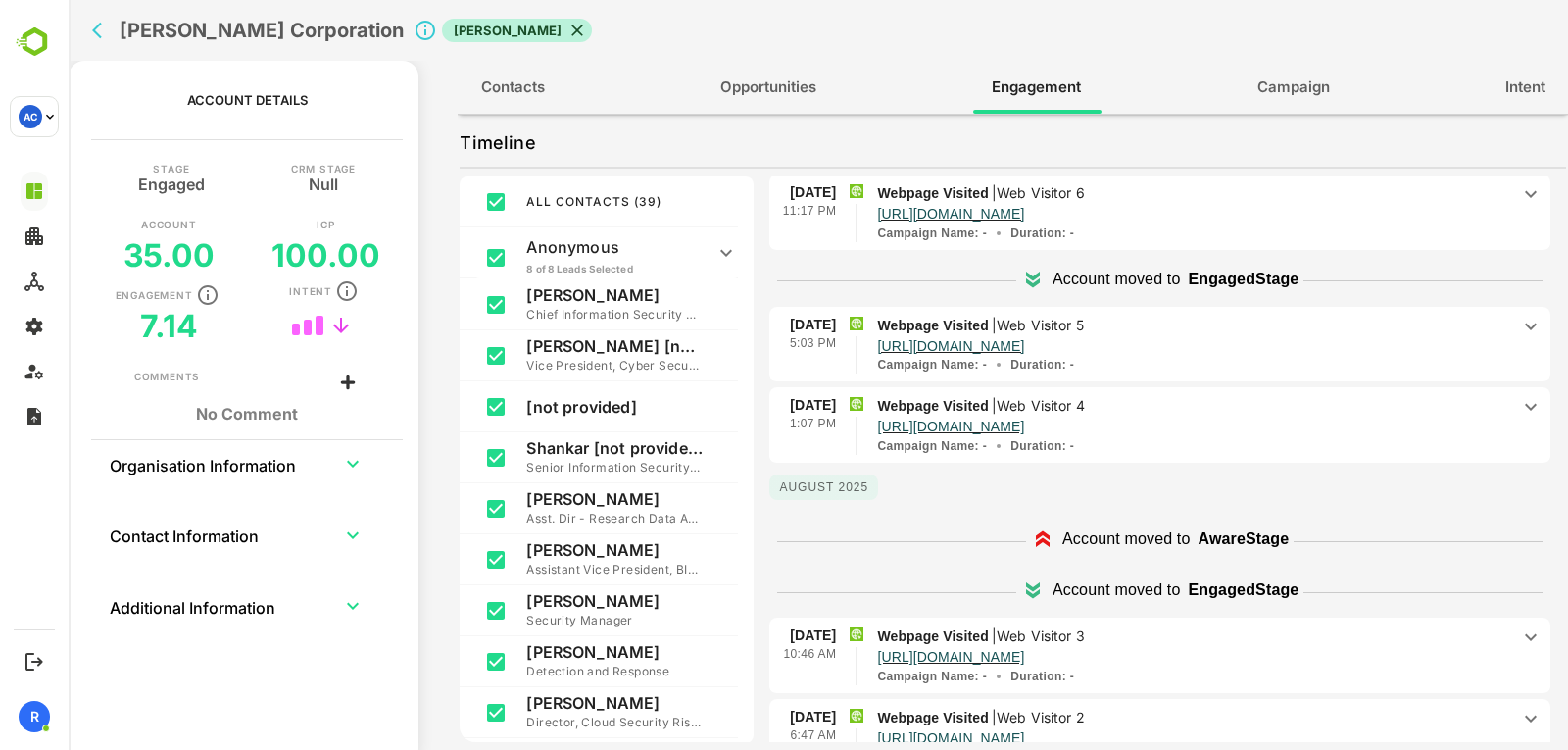
scroll to position [475, 0]
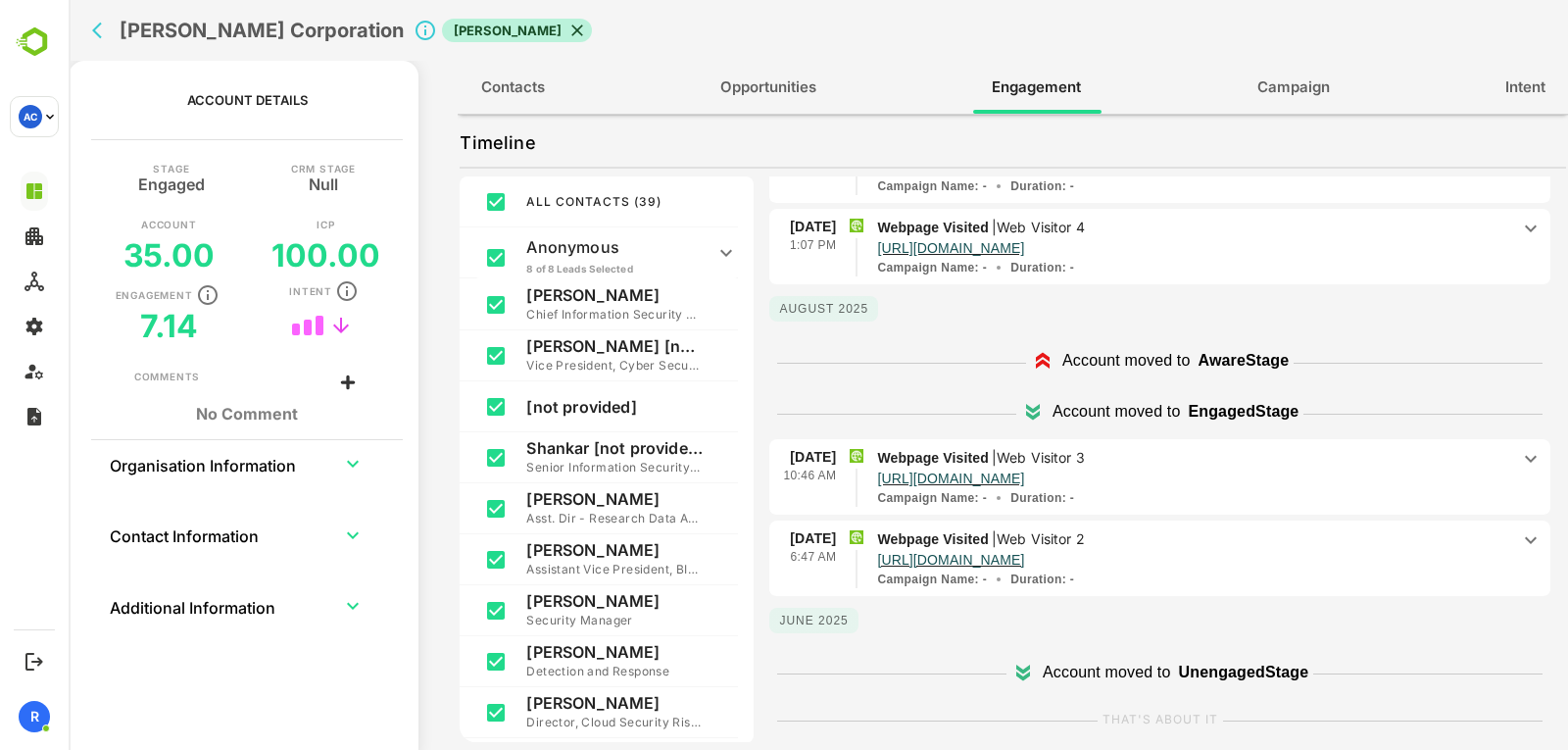
click at [1486, 477] on p "http://www.acalvio.com/resources/glossary/perimeter-security/" at bounding box center [1193, 476] width 633 height 17
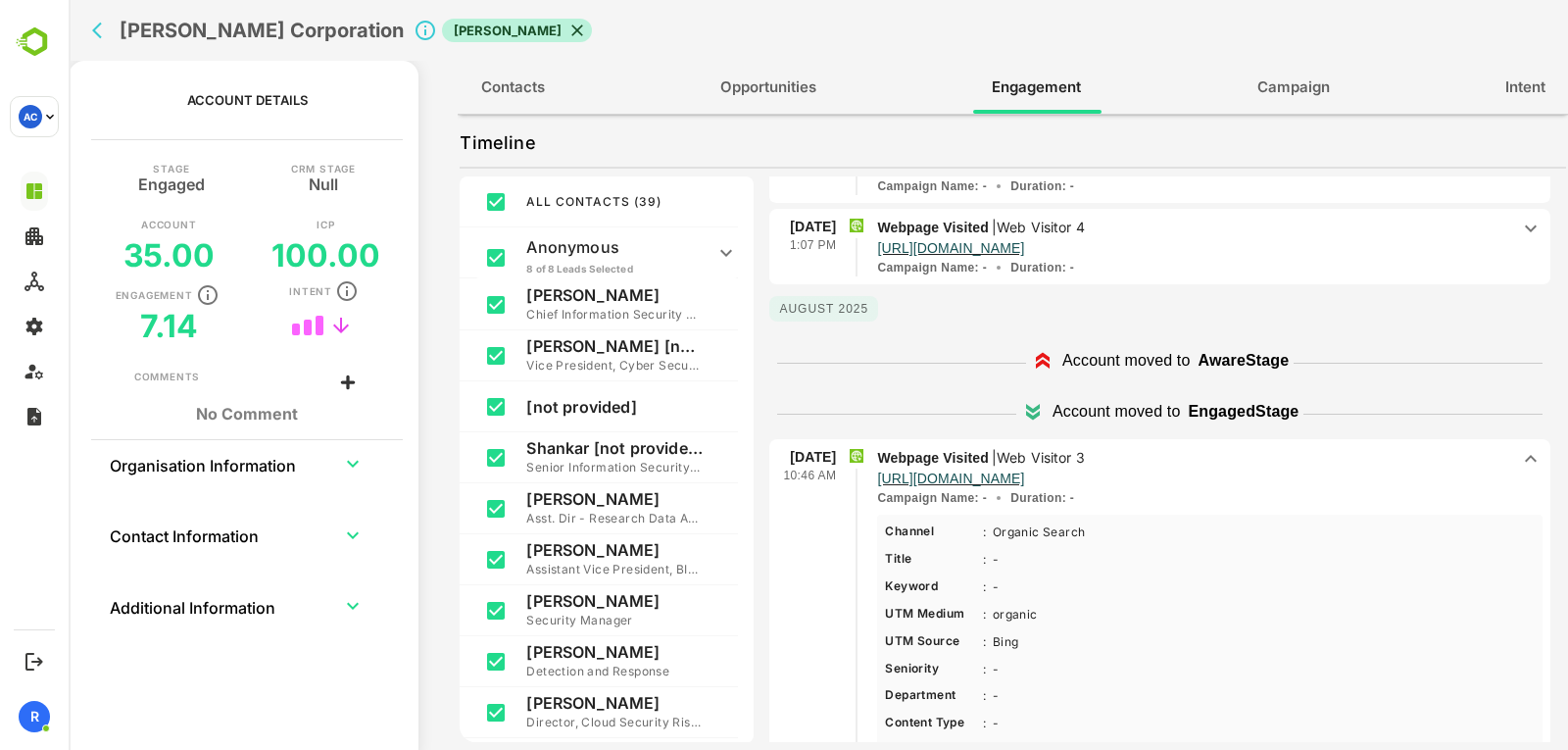
click at [1486, 477] on p "http://www.acalvio.com/resources/glossary/perimeter-security/" at bounding box center [1193, 476] width 633 height 17
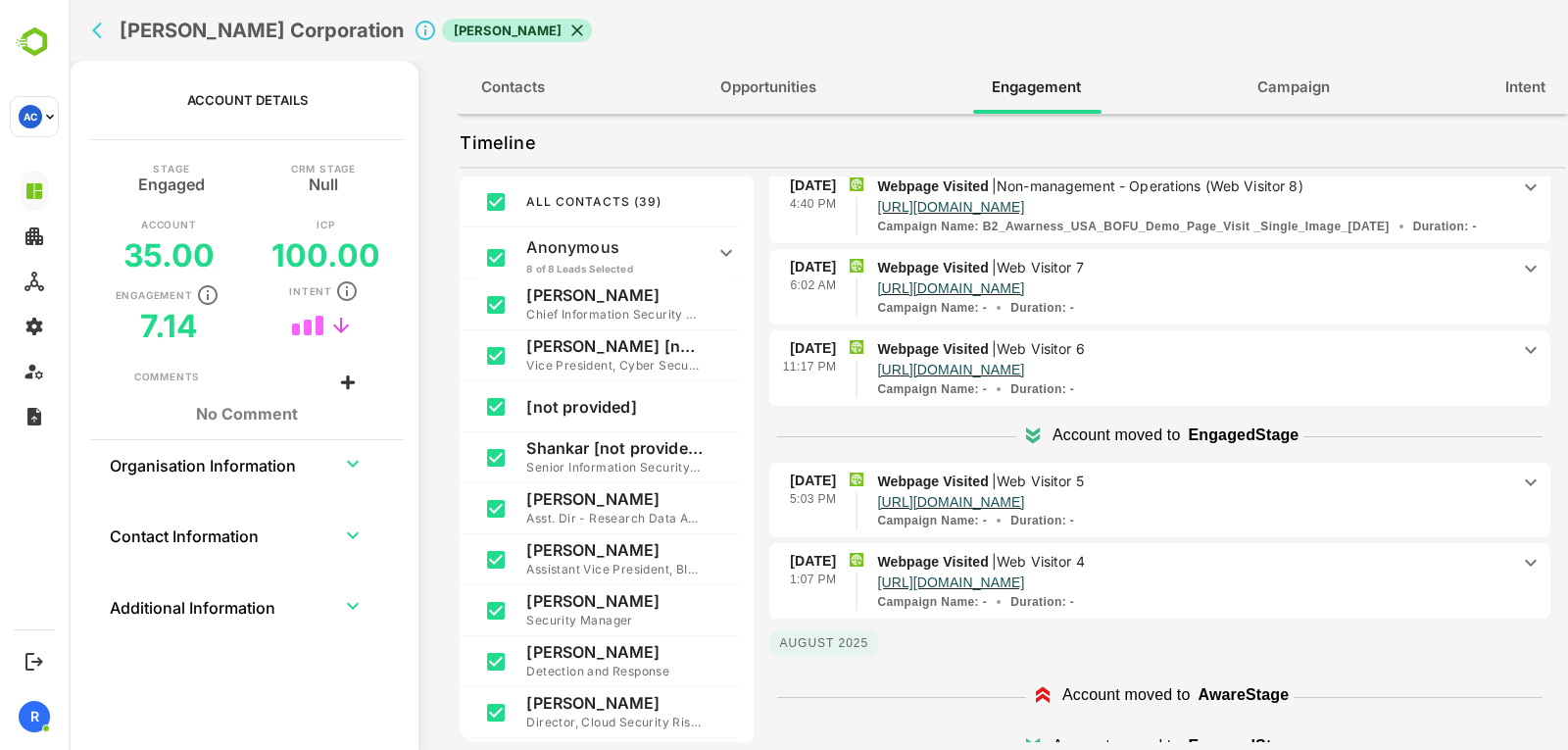
scroll to position [141, 0]
click at [1464, 471] on p "Webpage Visited | Web Visitor 5" at bounding box center [1193, 482] width 633 height 22
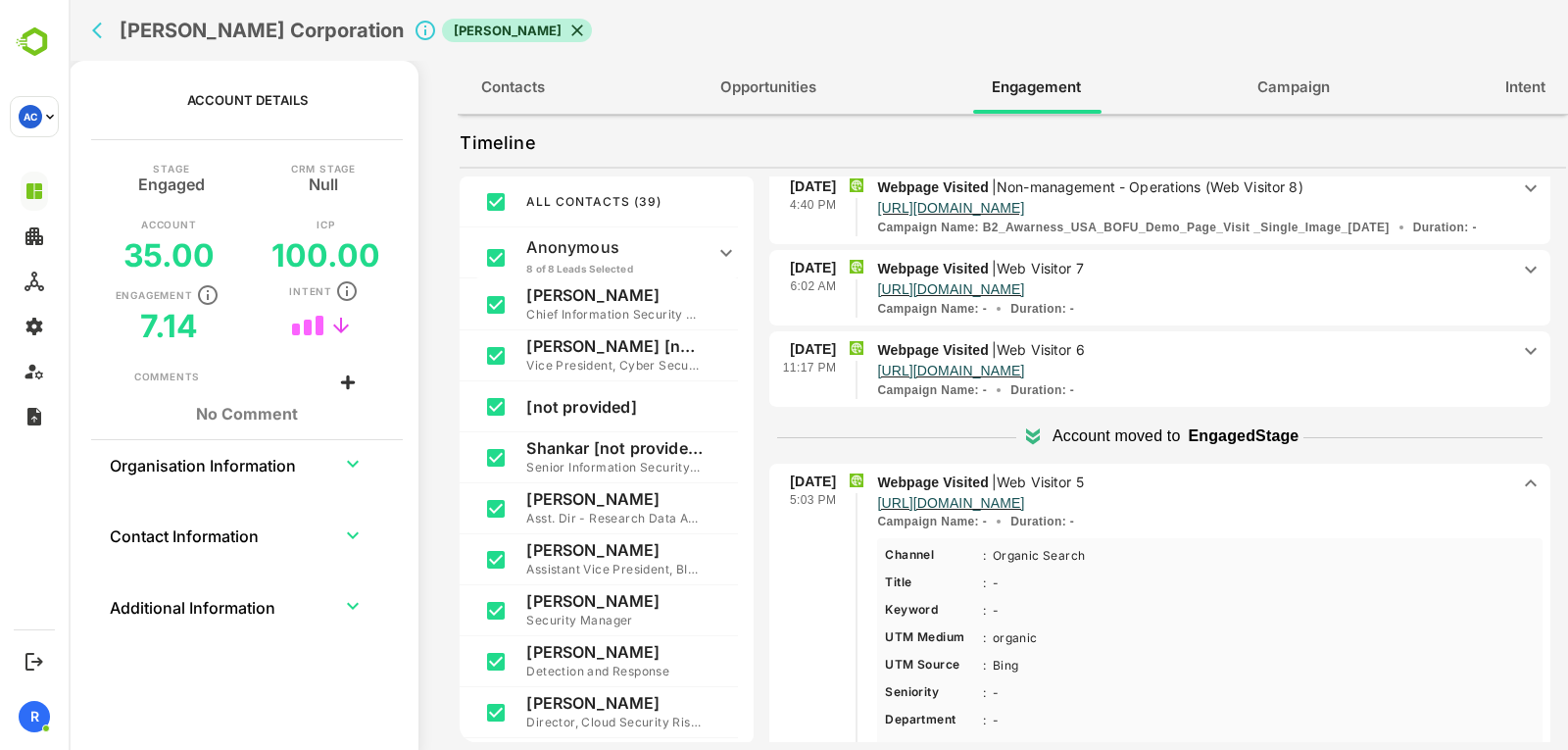
click at [1464, 471] on p "Webpage Visited | Web Visitor 5" at bounding box center [1193, 482] width 633 height 22
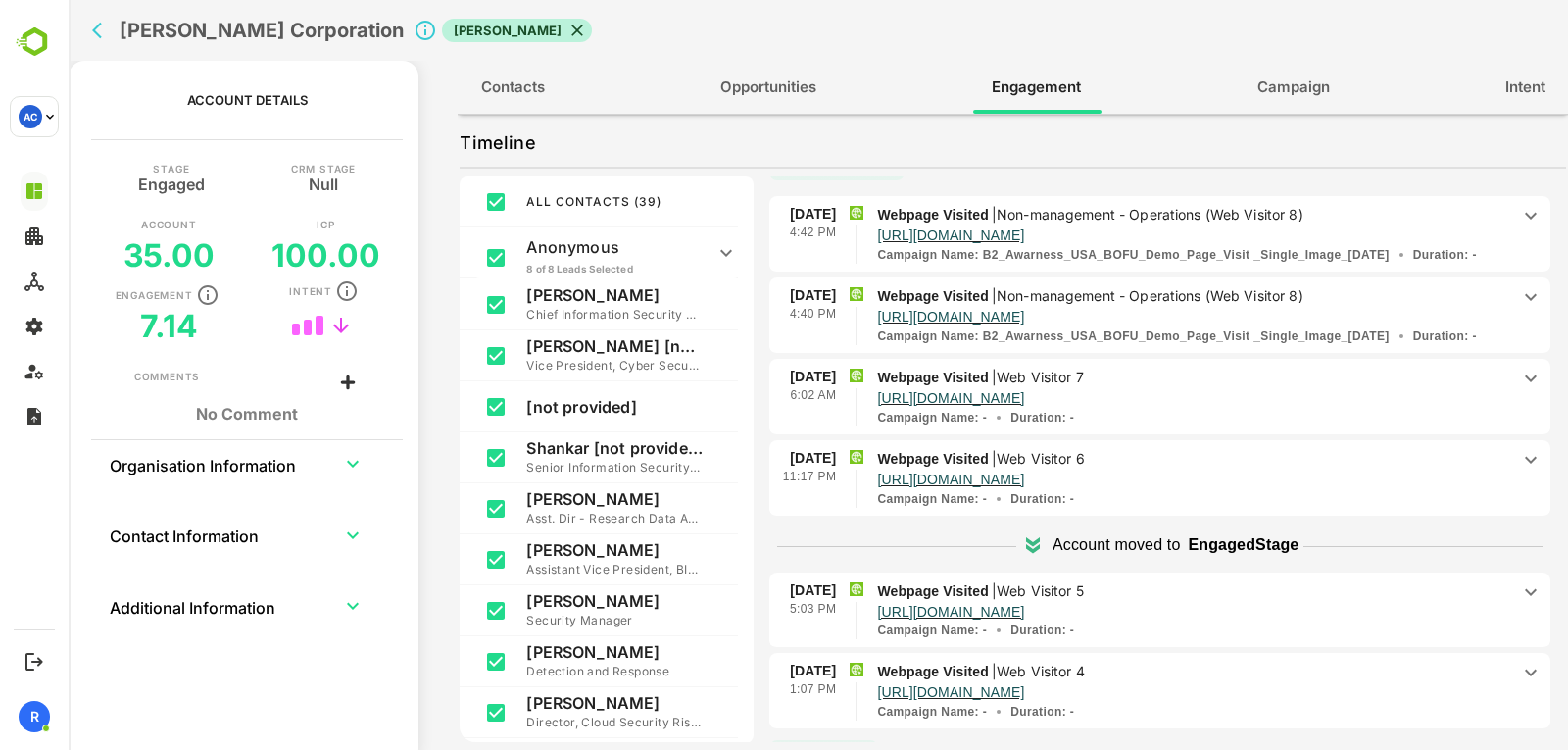
scroll to position [9, 0]
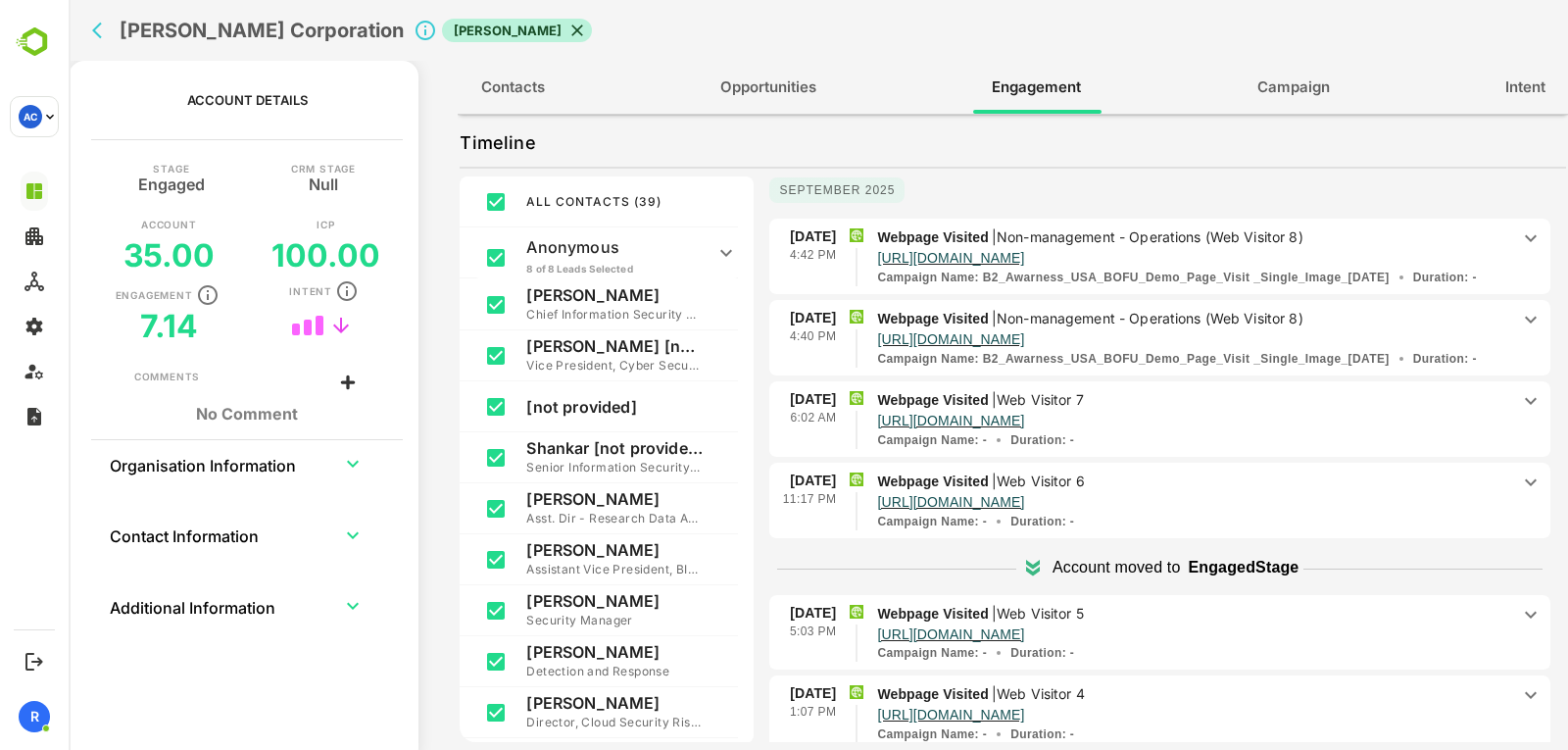
click at [1519, 325] on icon at bounding box center [1531, 320] width 24 height 24
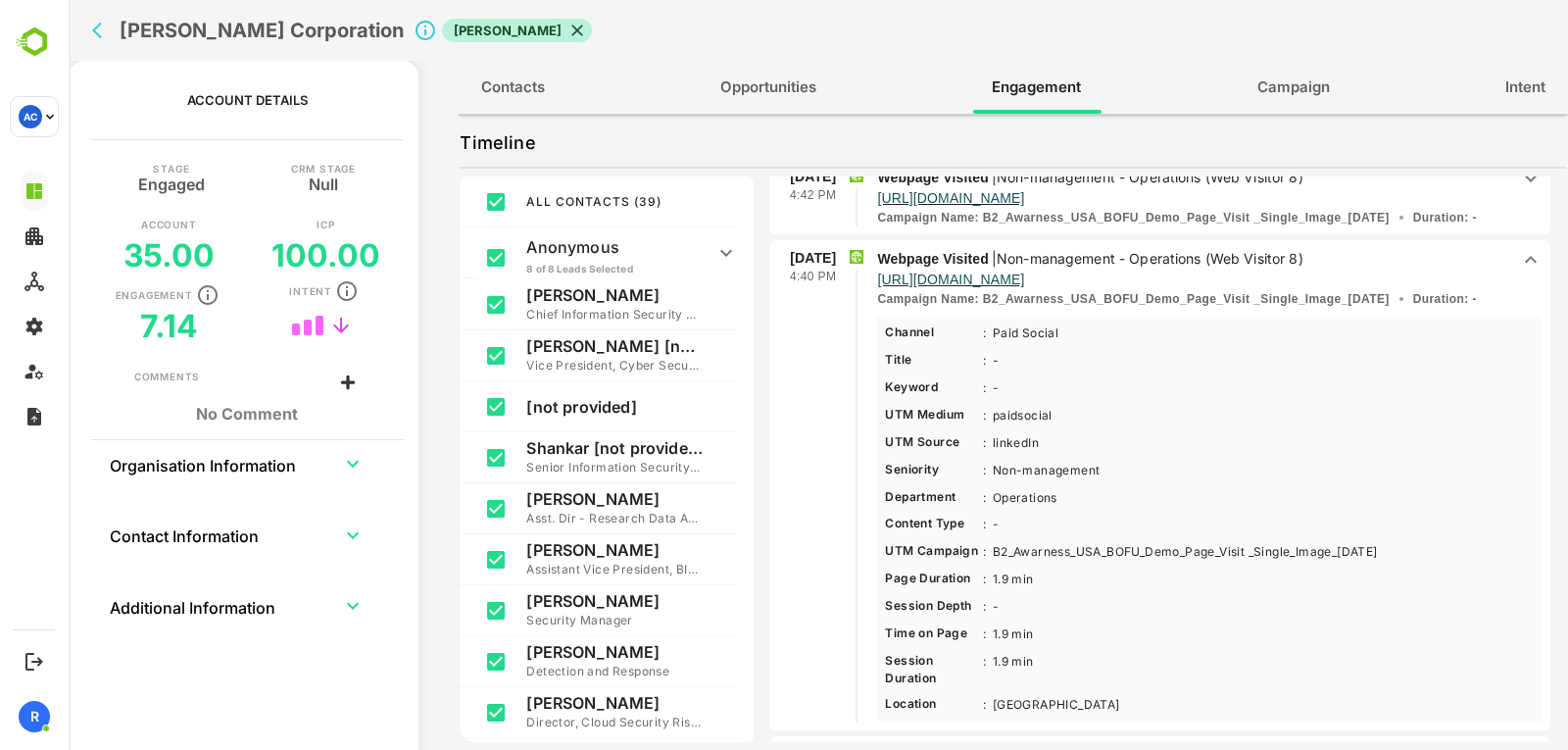
scroll to position [0, 0]
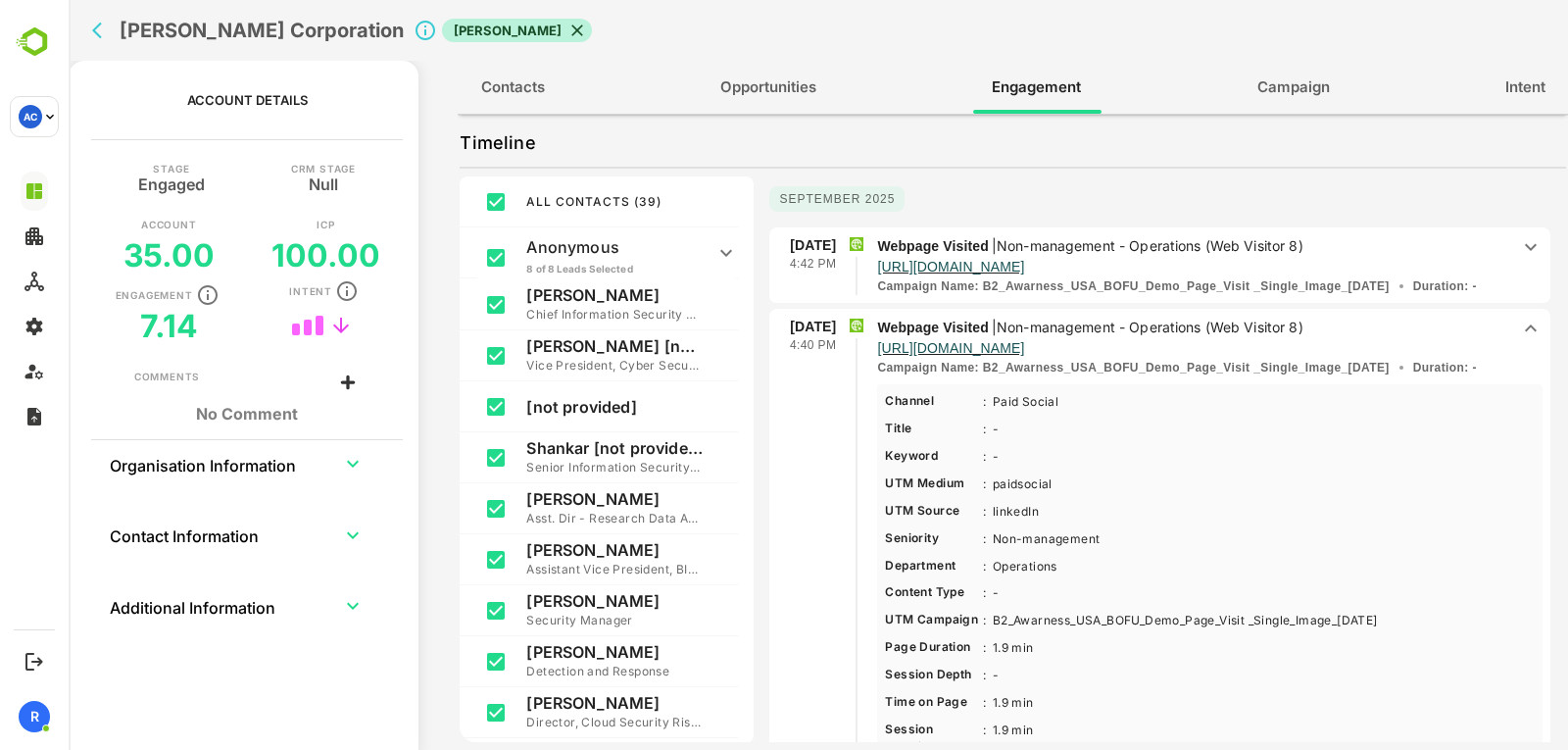
click at [1519, 252] on icon at bounding box center [1531, 247] width 24 height 24
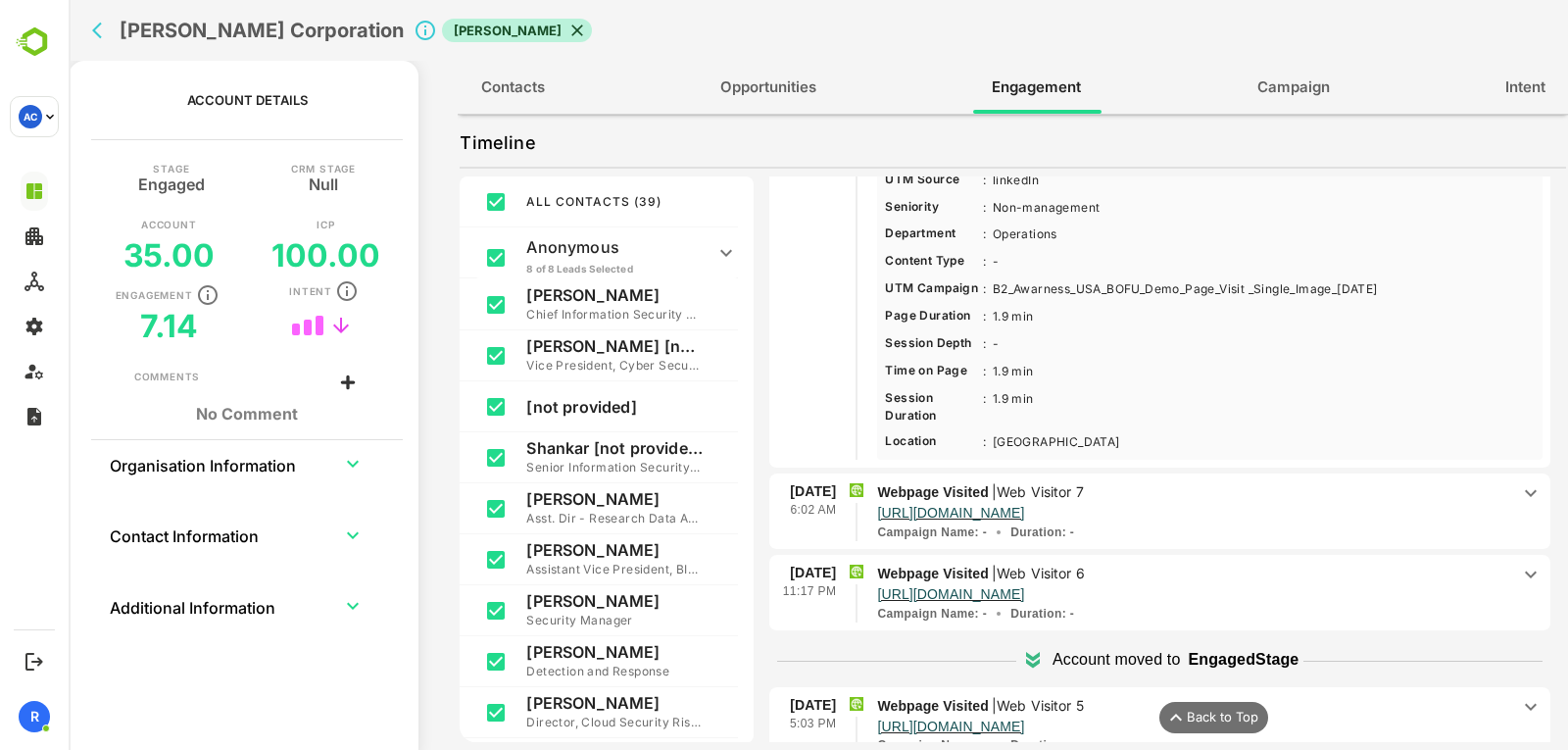
scroll to position [747, 0]
click at [1478, 489] on p "Webpage Visited | Web Visitor 7" at bounding box center [1193, 491] width 633 height 22
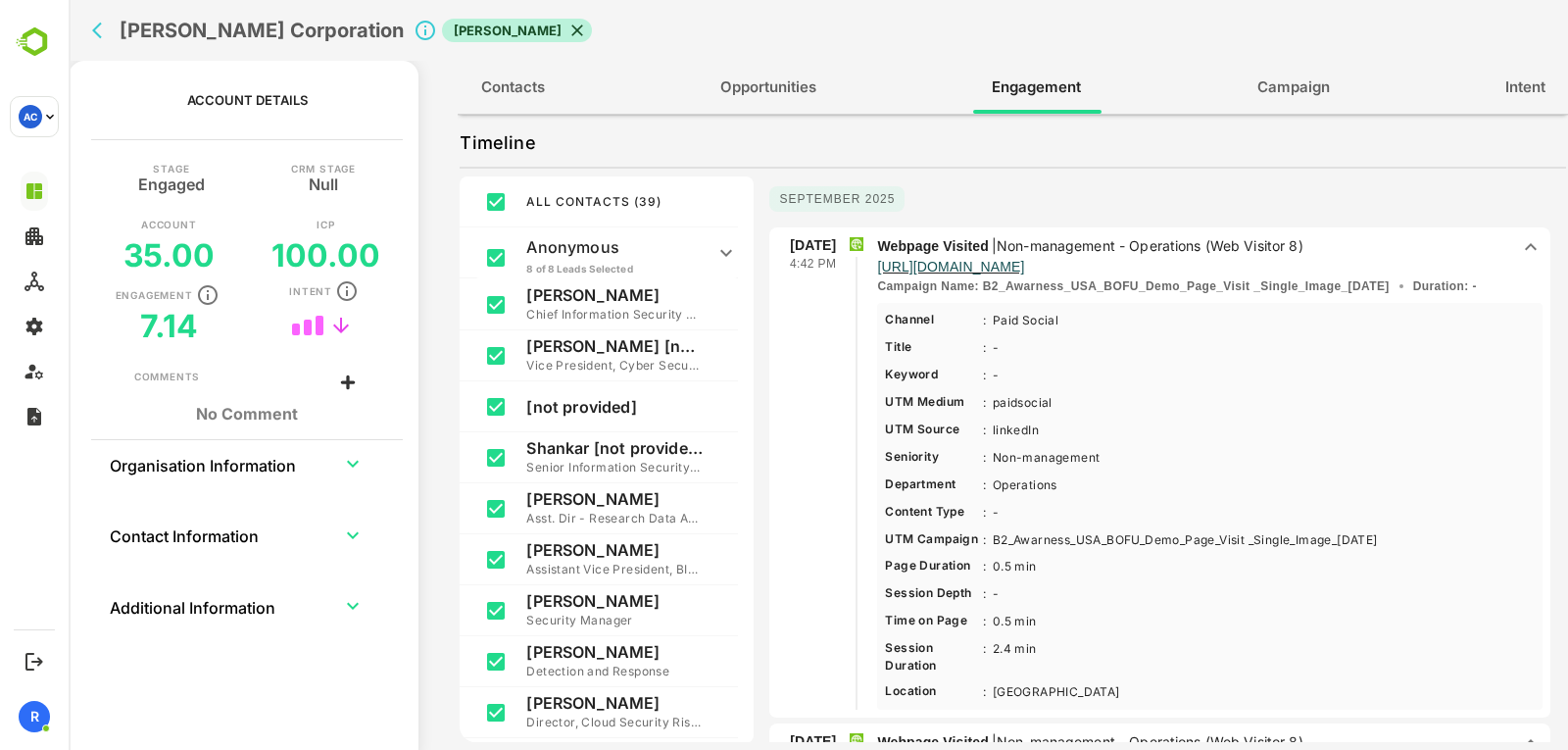
scroll to position [0, 0]
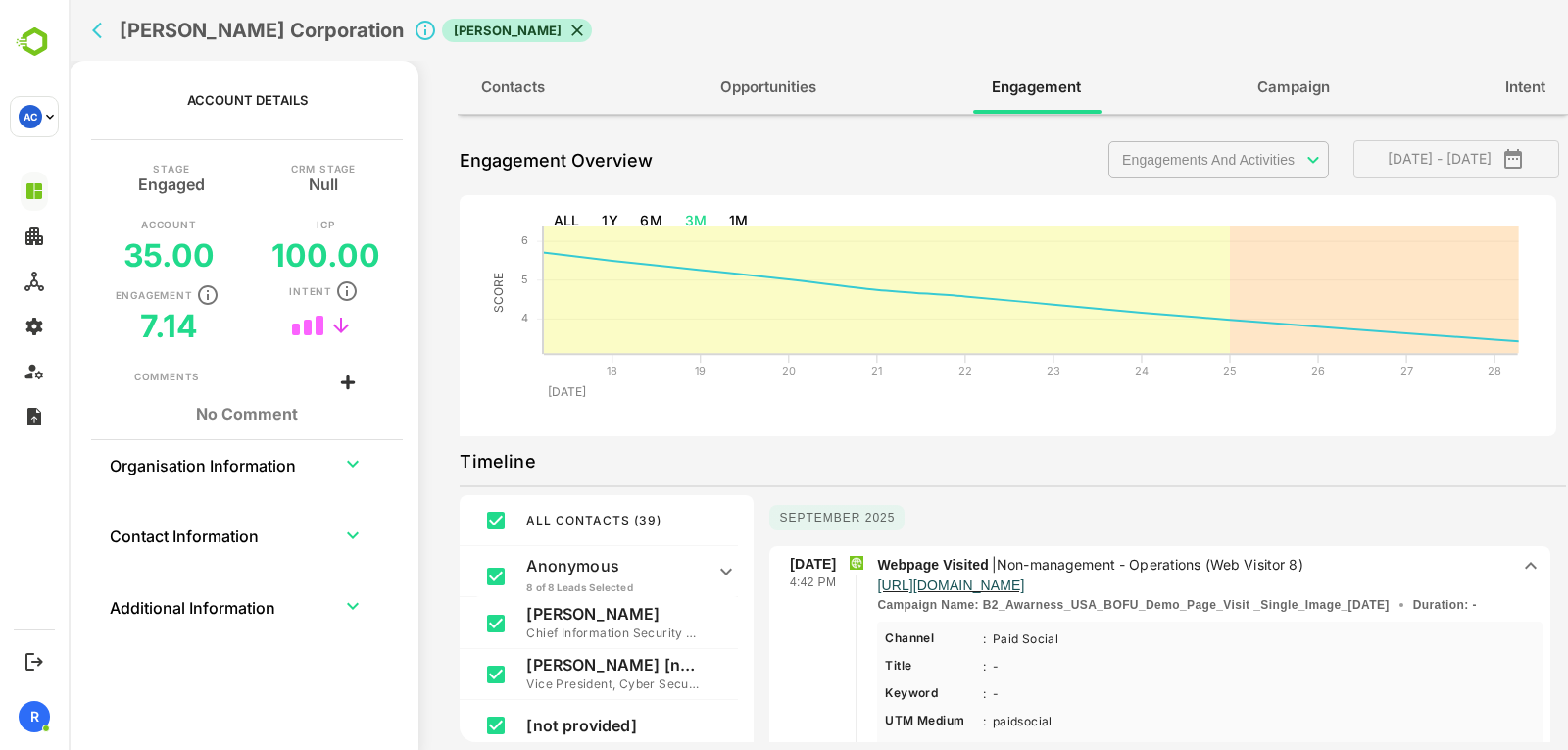
click at [1253, 156] on body "**********" at bounding box center [818, 375] width 1500 height 750
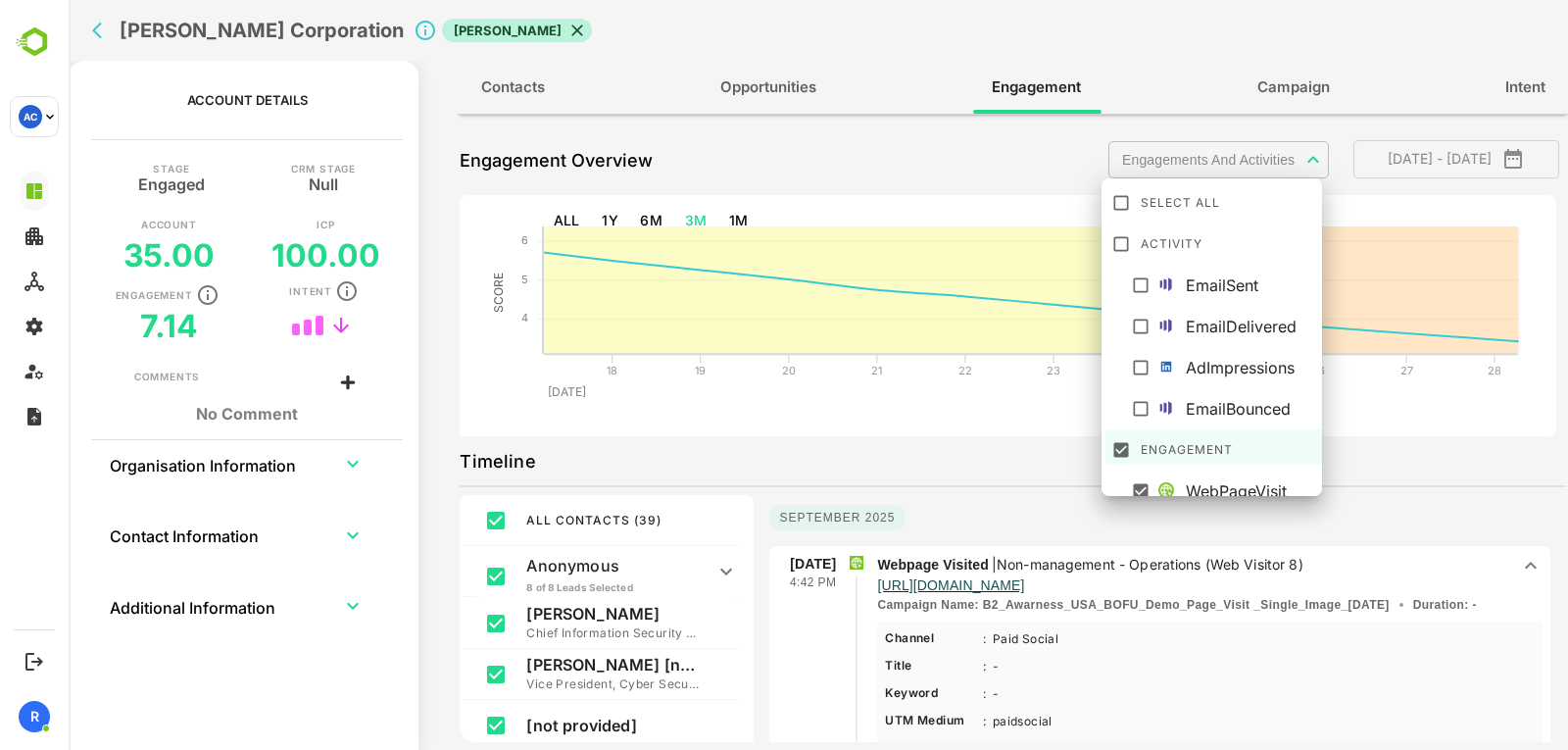
scroll to position [10, 0]
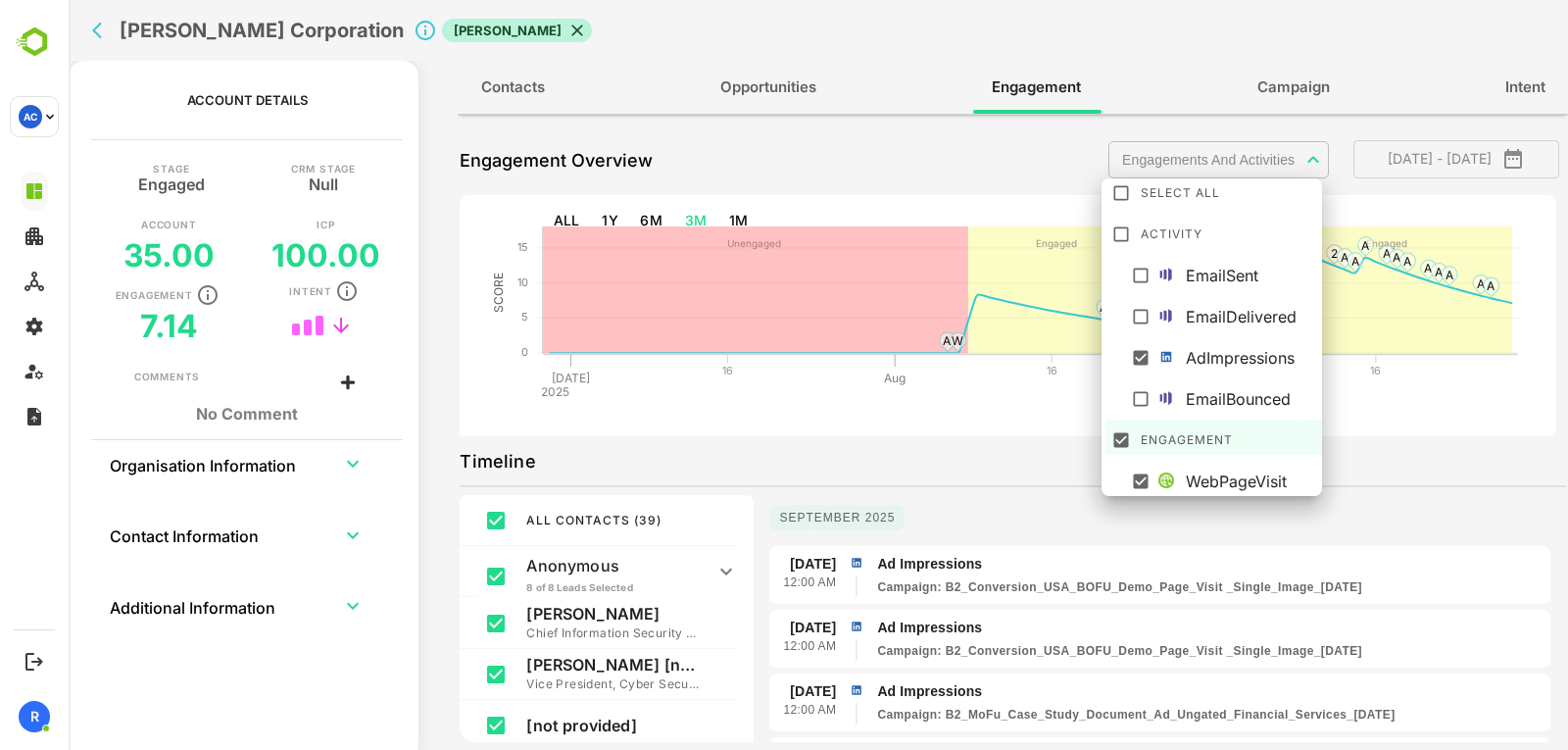
click at [985, 464] on div at bounding box center [818, 375] width 1500 height 750
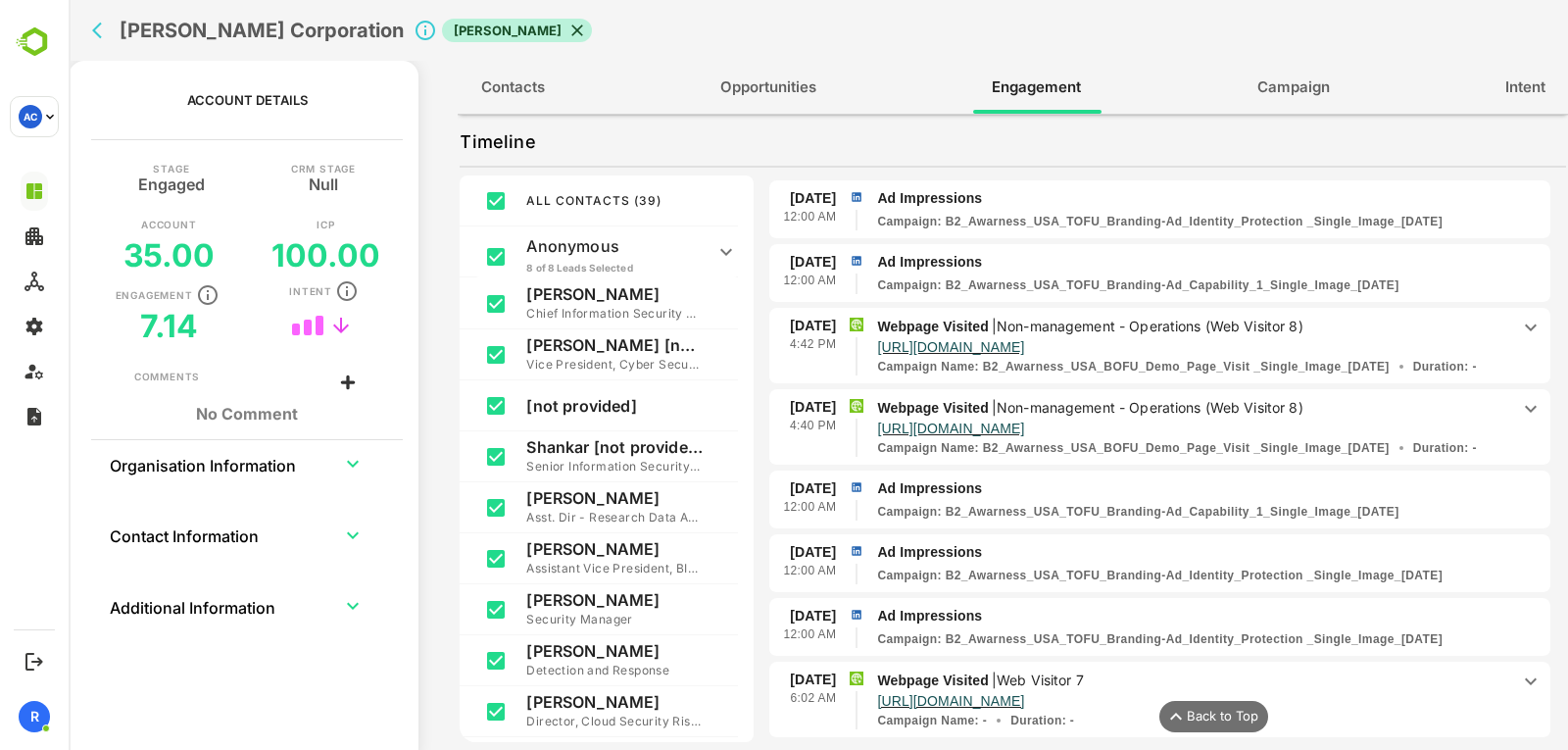
scroll to position [1828, 0]
click at [1025, 344] on p "https://www.acalvio.com/schedule-a-demo/?li_ed=CwEAAAGZP9Yx0NiuL1wKZMvLyigCtN6H…" at bounding box center [950, 348] width 147 height 20
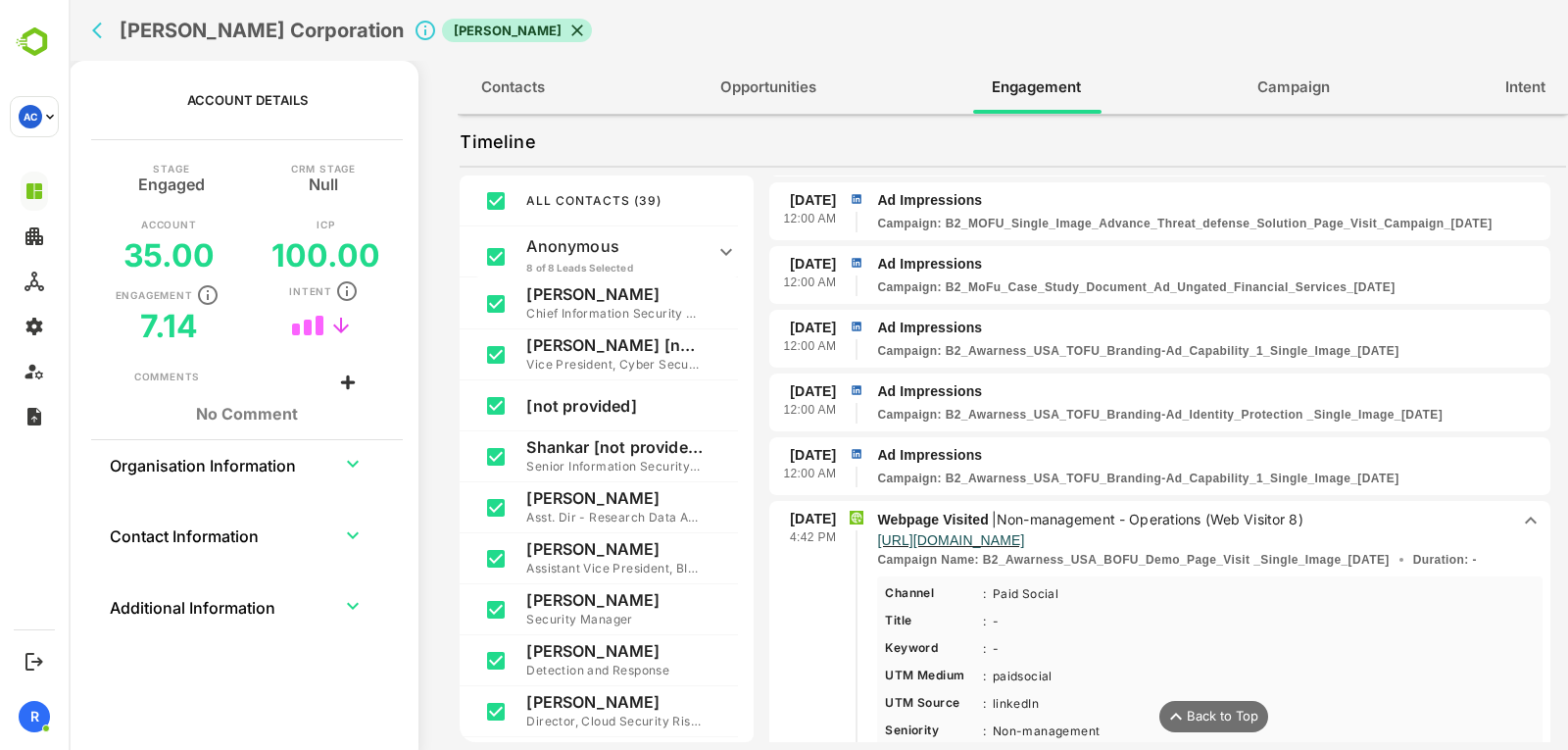
scroll to position [1636, 0]
click at [631, 257] on p "Anonymous 8 of 8 Leads Selected" at bounding box center [615, 257] width 176 height 42
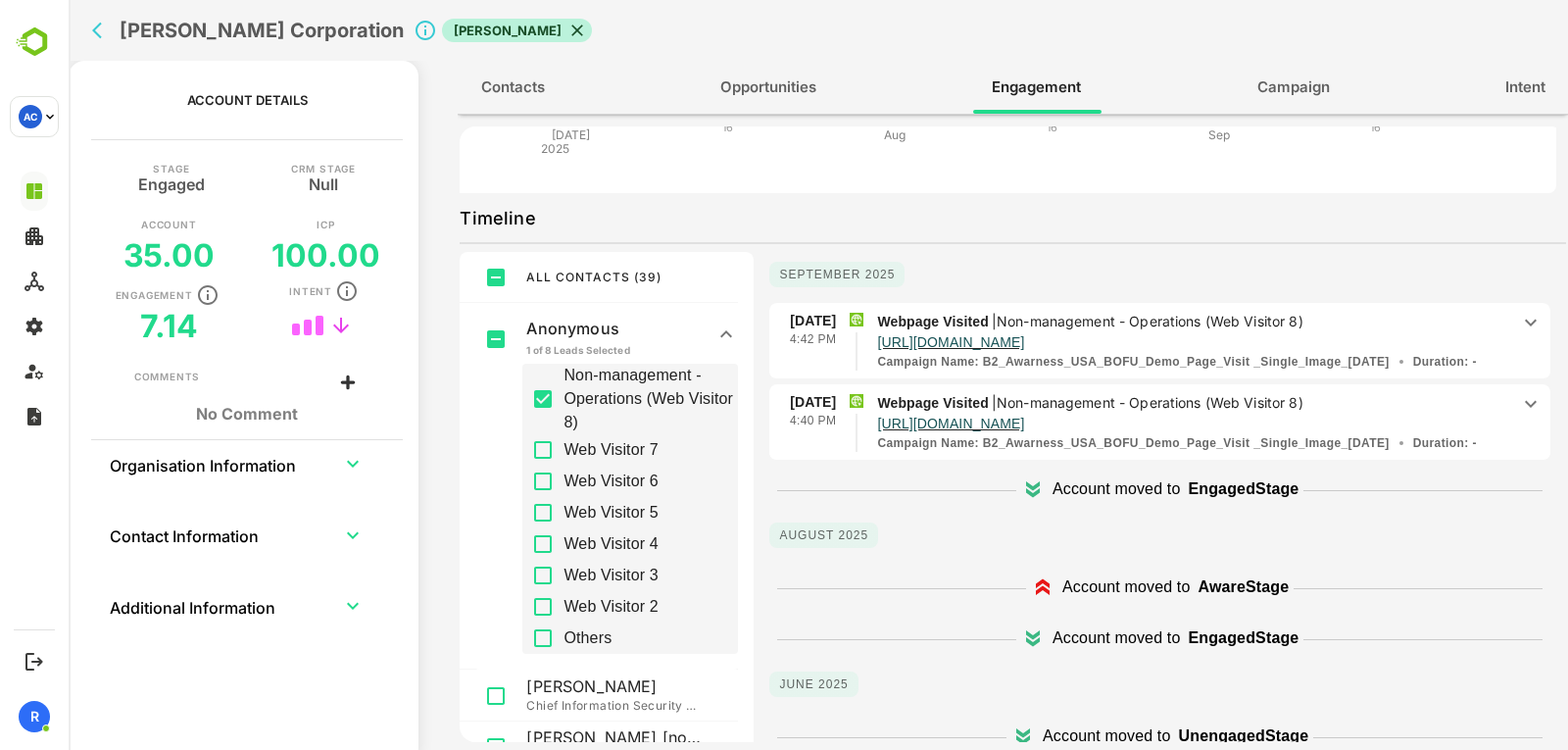
scroll to position [230, 0]
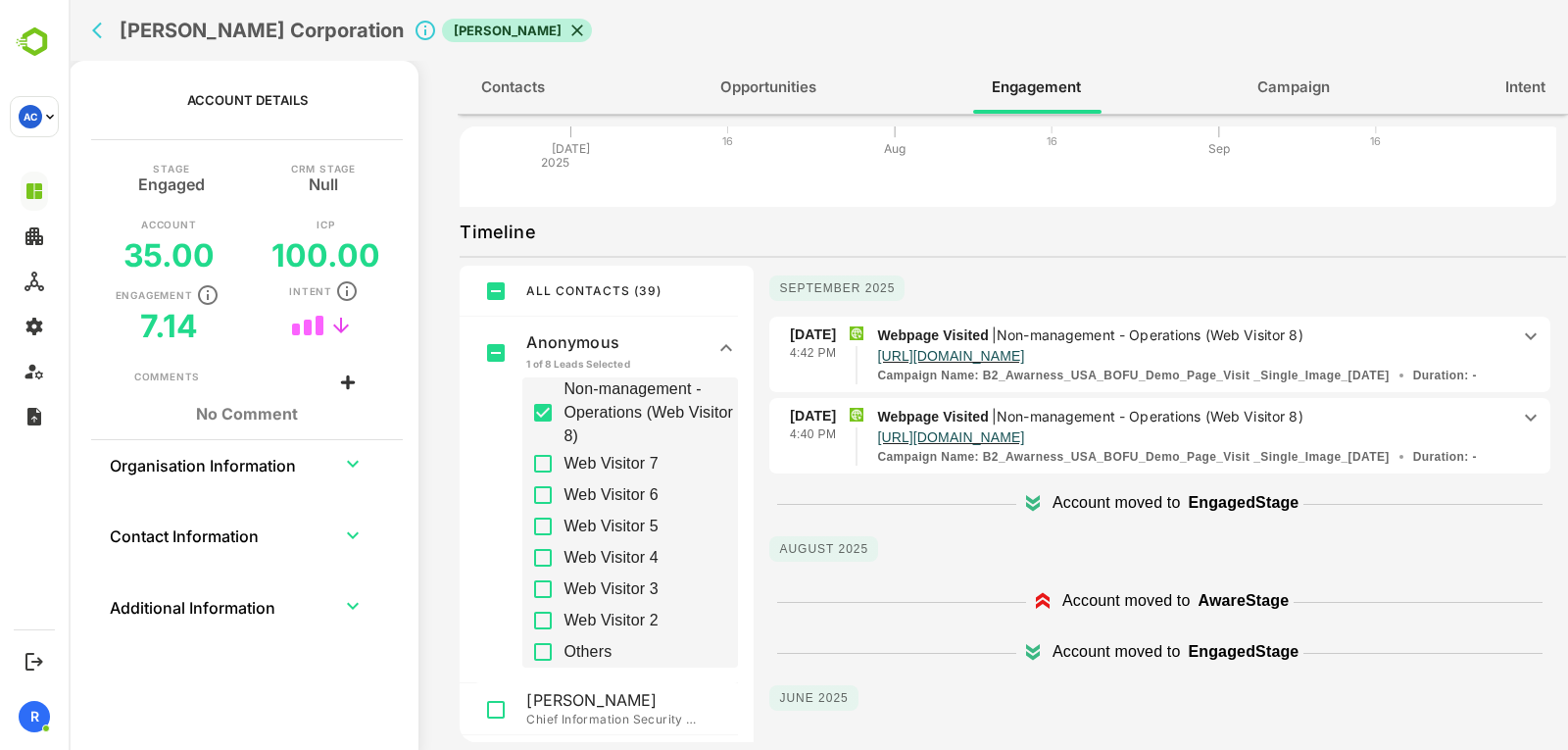
click at [1431, 406] on p "Webpage Visited | Non-management - Operations (Web Visitor 8)" at bounding box center [1193, 417] width 633 height 22
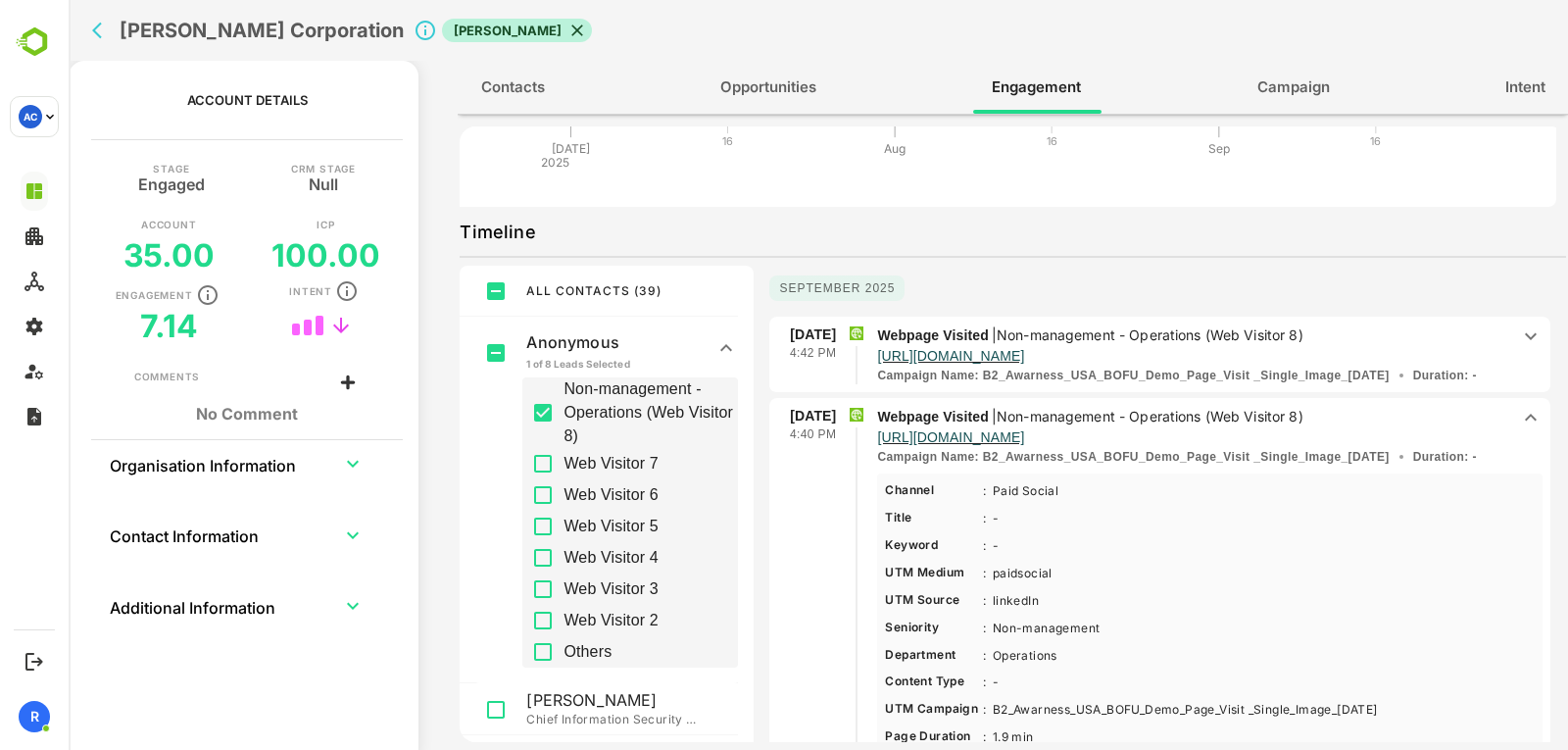
click at [1364, 328] on p "Webpage Visited | Non-management - Operations (Web Visitor 8)" at bounding box center [1193, 335] width 633 height 22
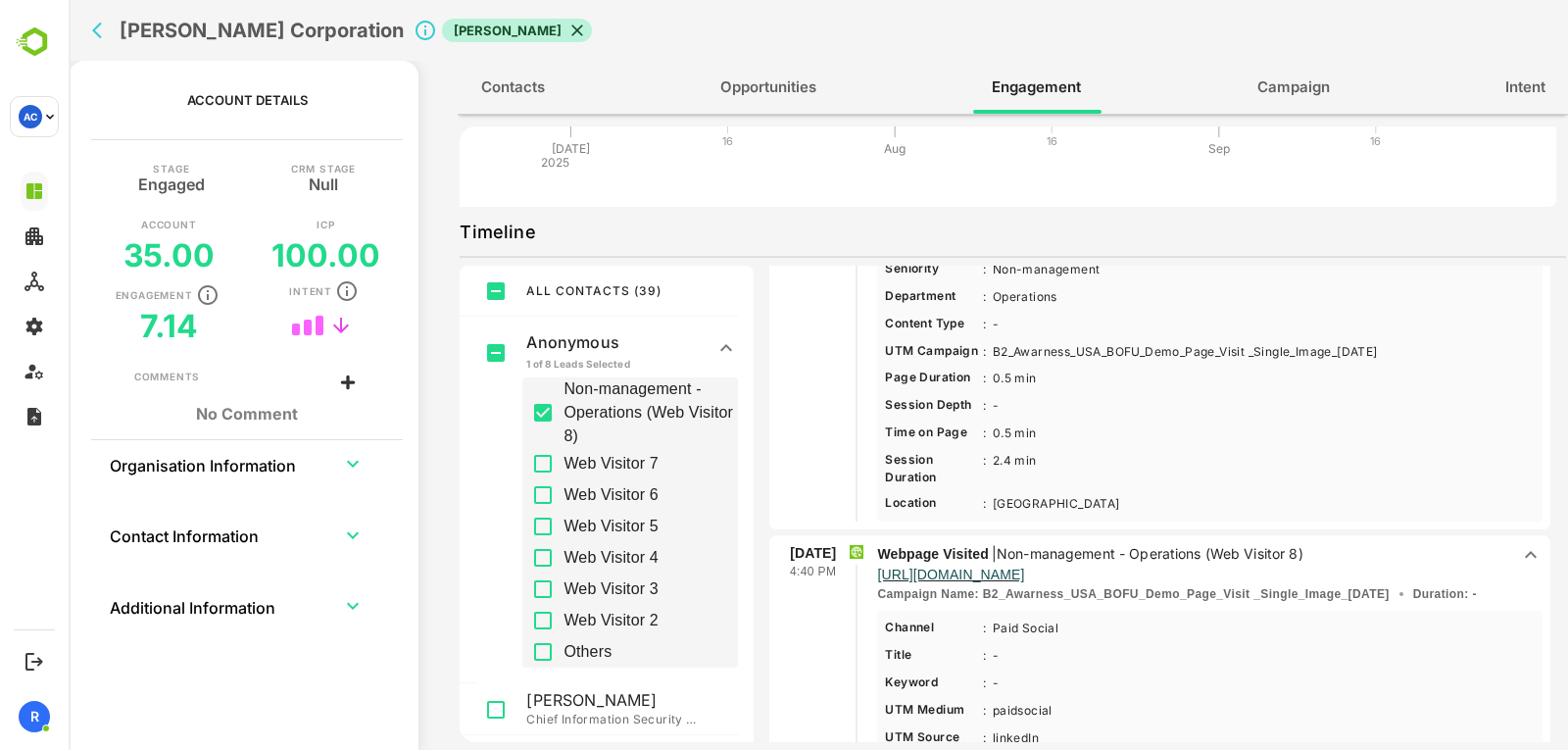
scroll to position [310, 0]
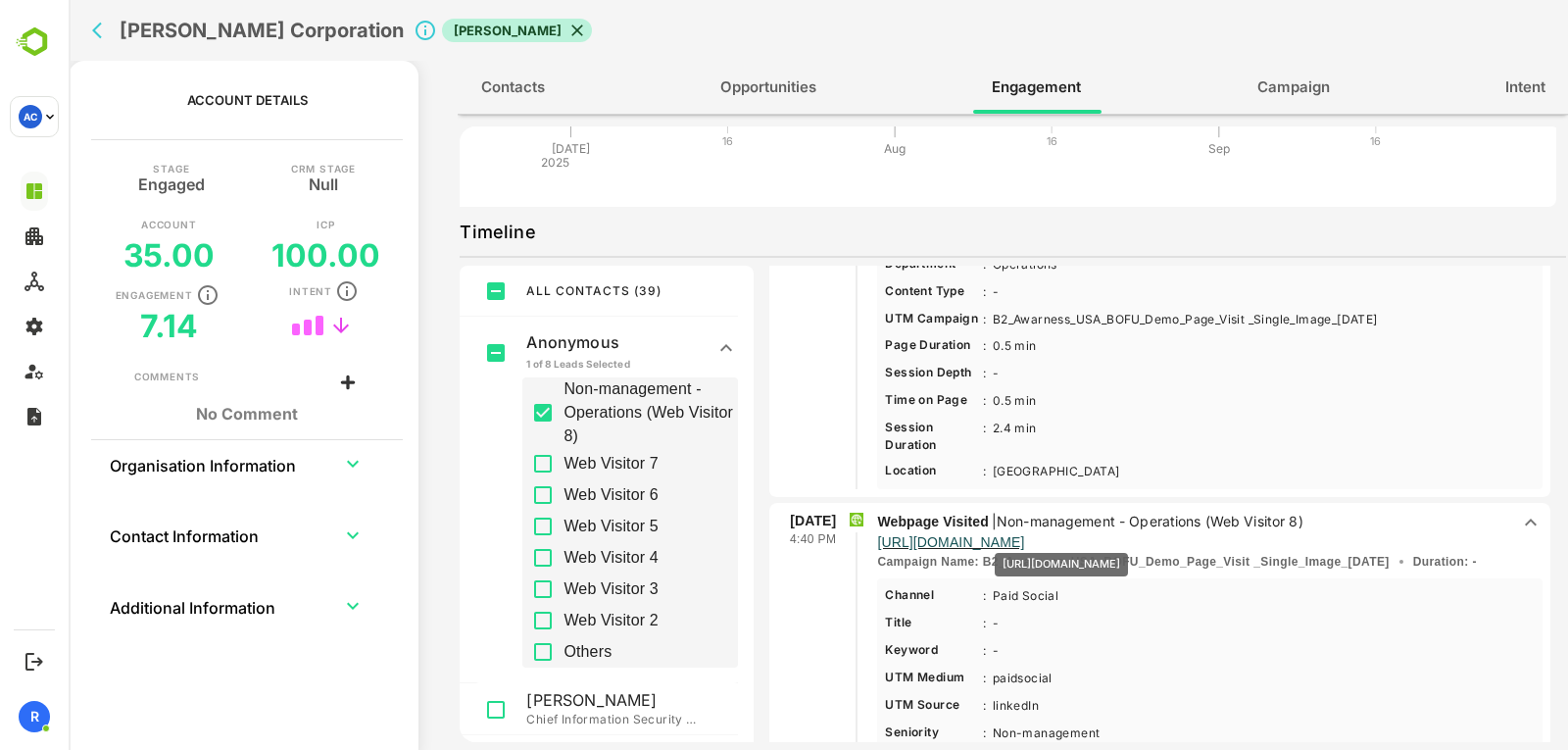
click at [1025, 539] on p "https://www.acalvio.com/schedule-a-demo/?li_ed=CwEAAAGZP9YzD1qrEEJPFM_CsesjvrHk…" at bounding box center [950, 542] width 147 height 20
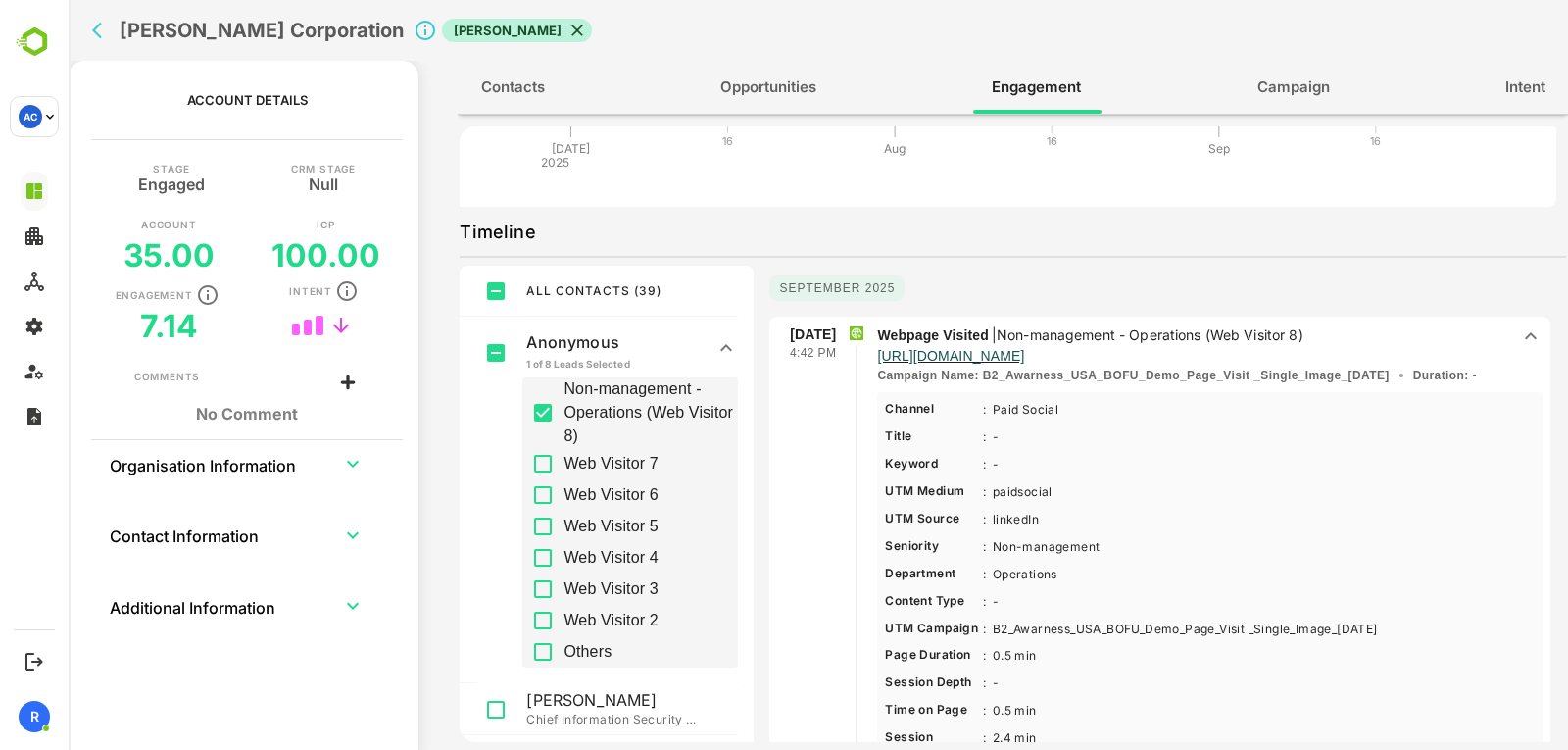
scroll to position [204, 0]
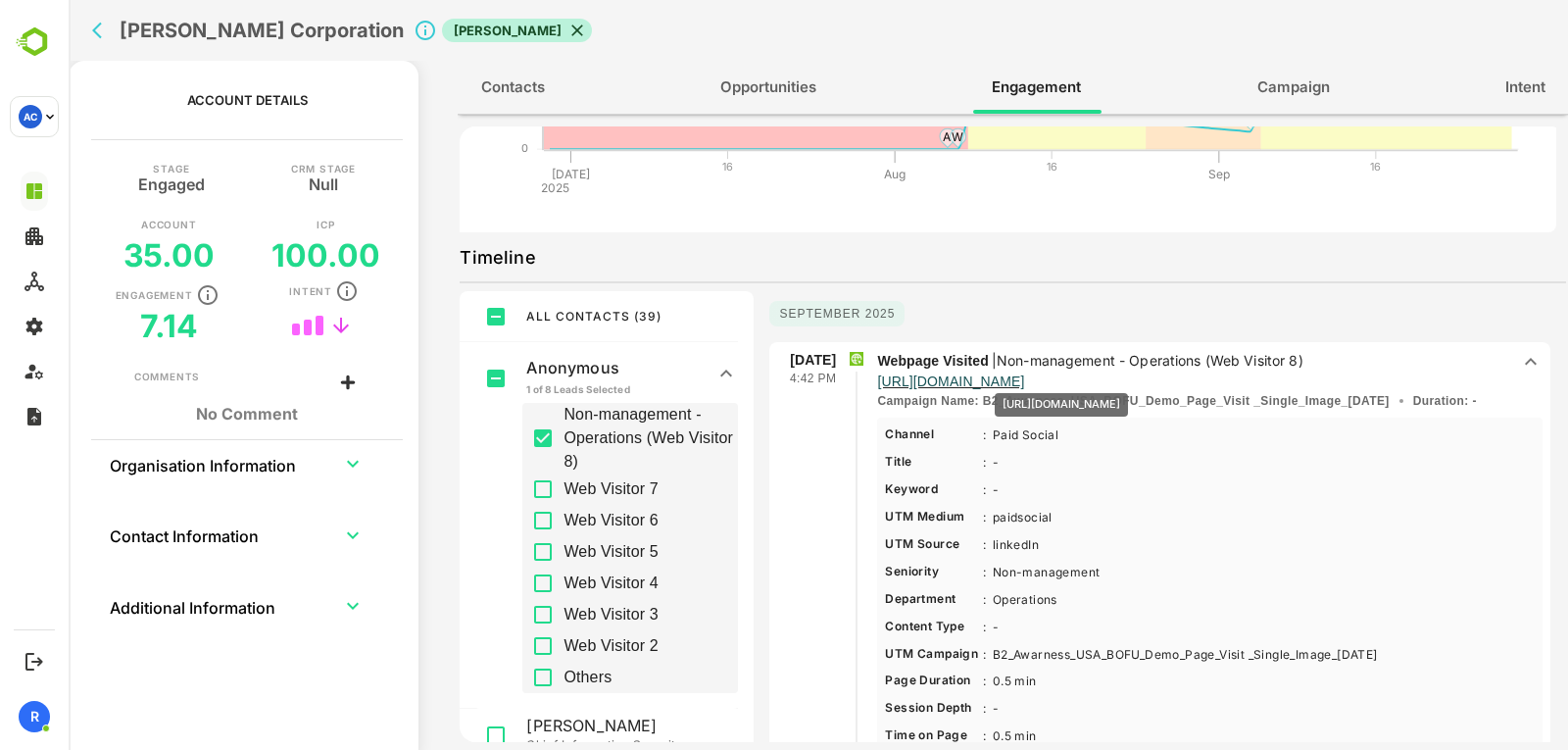
click at [1025, 379] on p "https://www.acalvio.com/schedule-a-demo/?li_ed=CwEAAAGZP9Yx0NiuL1wKZMvLyigCtN6H…" at bounding box center [950, 381] width 147 height 20
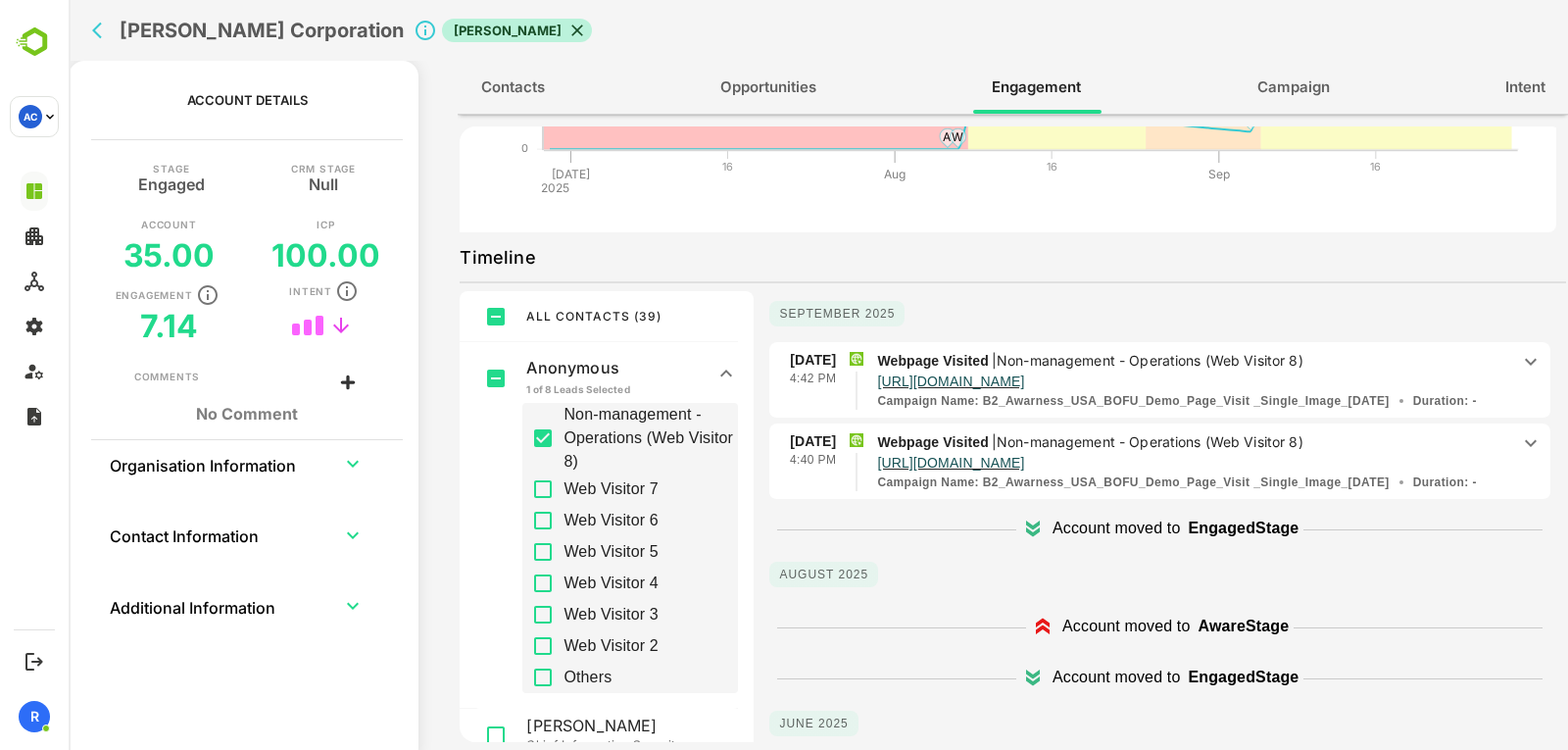
click at [1523, 357] on icon at bounding box center [1531, 362] width 24 height 24
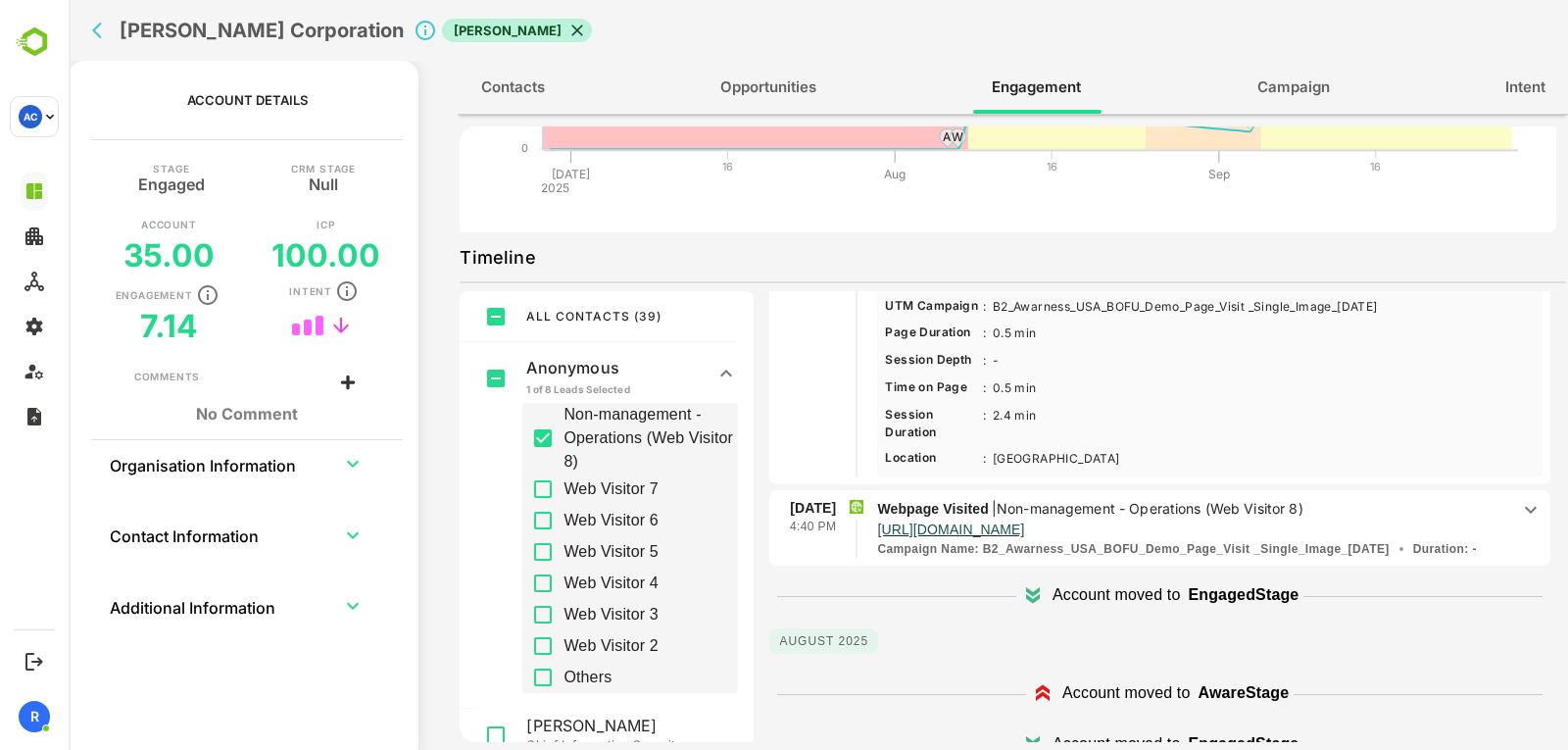
scroll to position [349, 0]
click at [1186, 495] on div "12 Sep 4:40 PM Webpage Visited | Non-management - Operations (Web Visitor 8) ht…" at bounding box center [1159, 527] width 781 height 77
click at [1519, 502] on icon at bounding box center [1531, 509] width 24 height 24
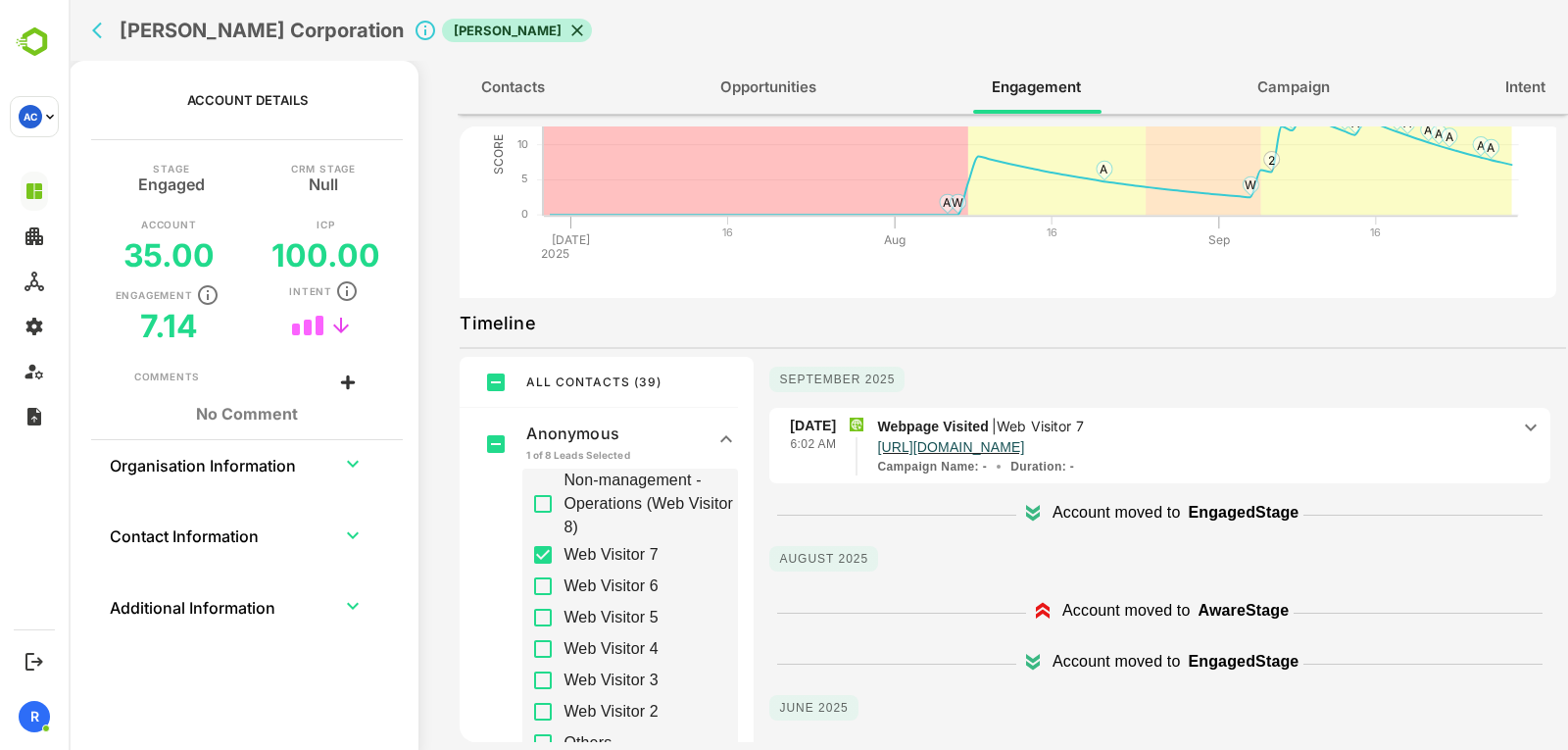
scroll to position [138, 0]
drag, startPoint x: 1401, startPoint y: 433, endPoint x: 1464, endPoint y: 442, distance: 63.6
click at [1464, 442] on p "http://www.acalvio.com/resources/glossary/perimeter-security/" at bounding box center [1193, 446] width 633 height 17
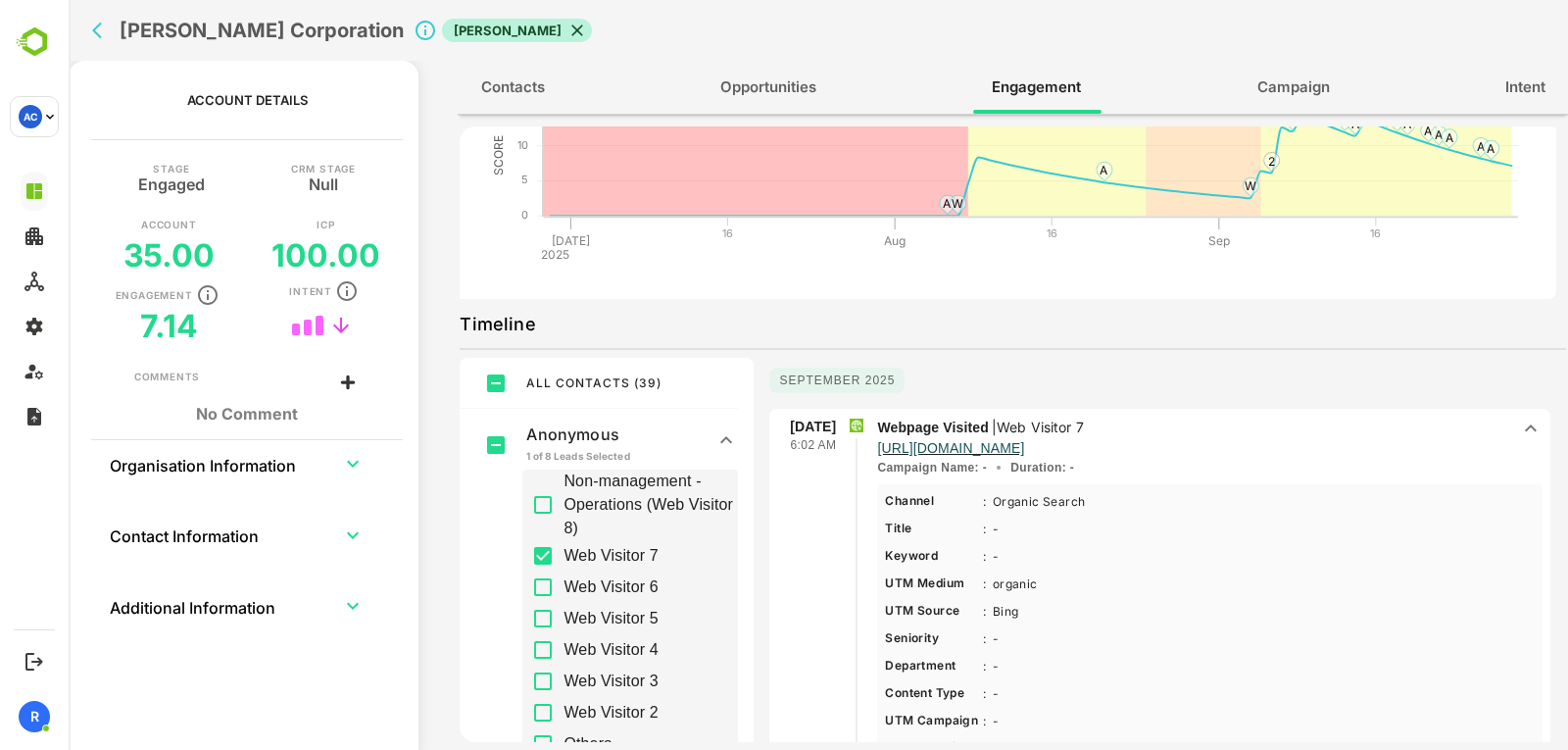
click at [1464, 442] on p "http://www.acalvio.com/resources/glossary/perimeter-security/" at bounding box center [1193, 446] width 633 height 17
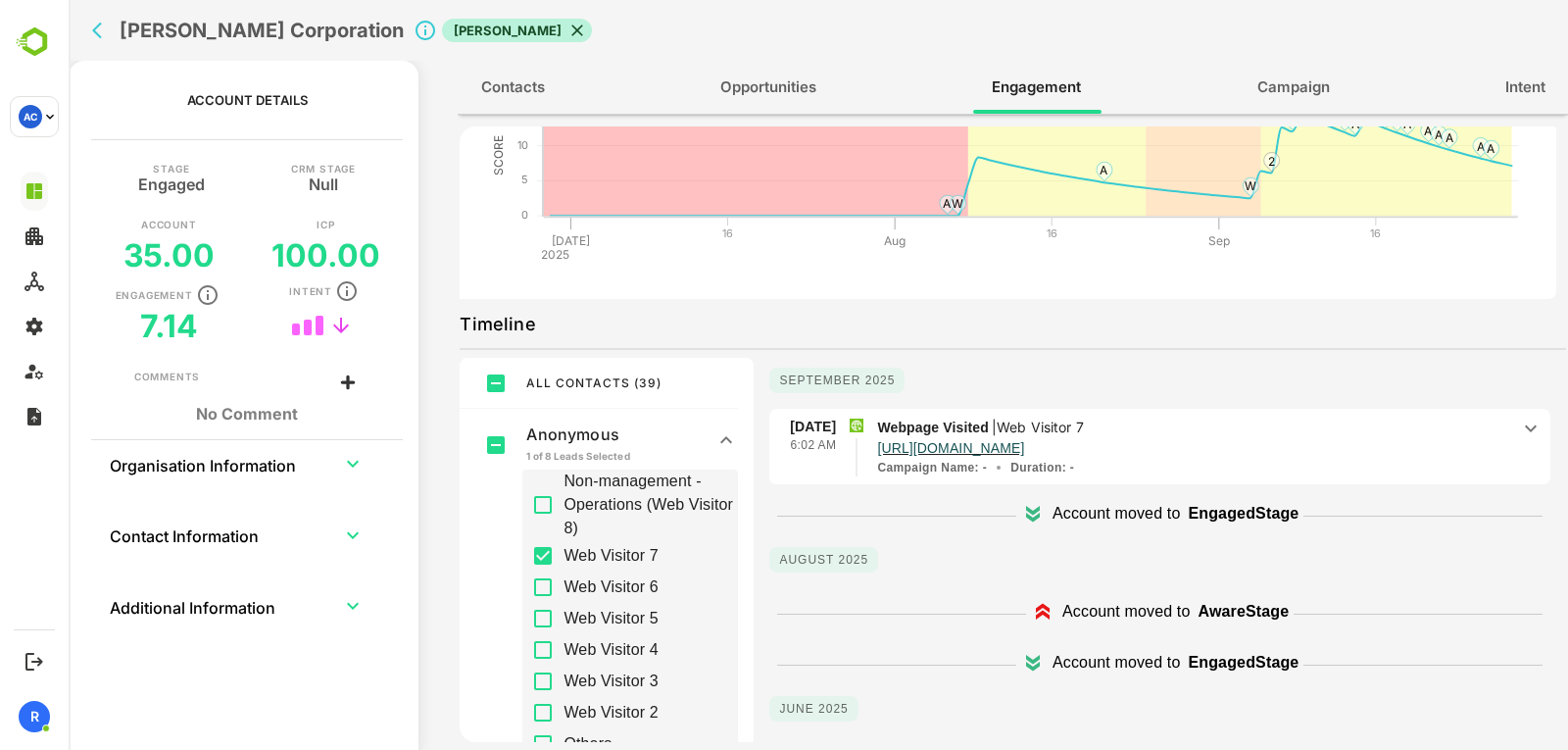
click at [1464, 442] on p "http://www.acalvio.com/resources/glossary/perimeter-security/" at bounding box center [1193, 446] width 633 height 17
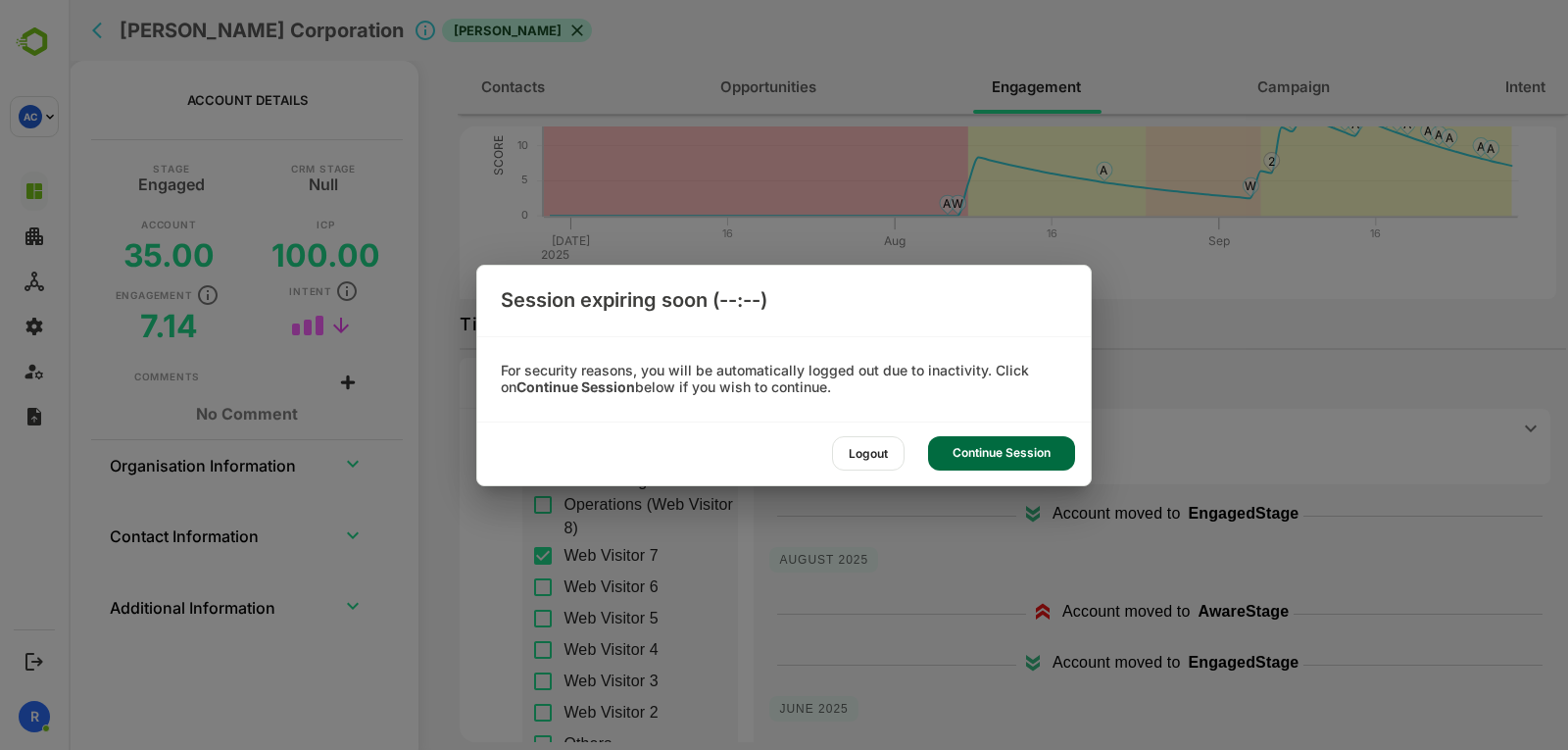
click at [547, 574] on div "Session expiring soon (--:--) For security reasons, you will be automatically l…" at bounding box center [784, 375] width 1568 height 750
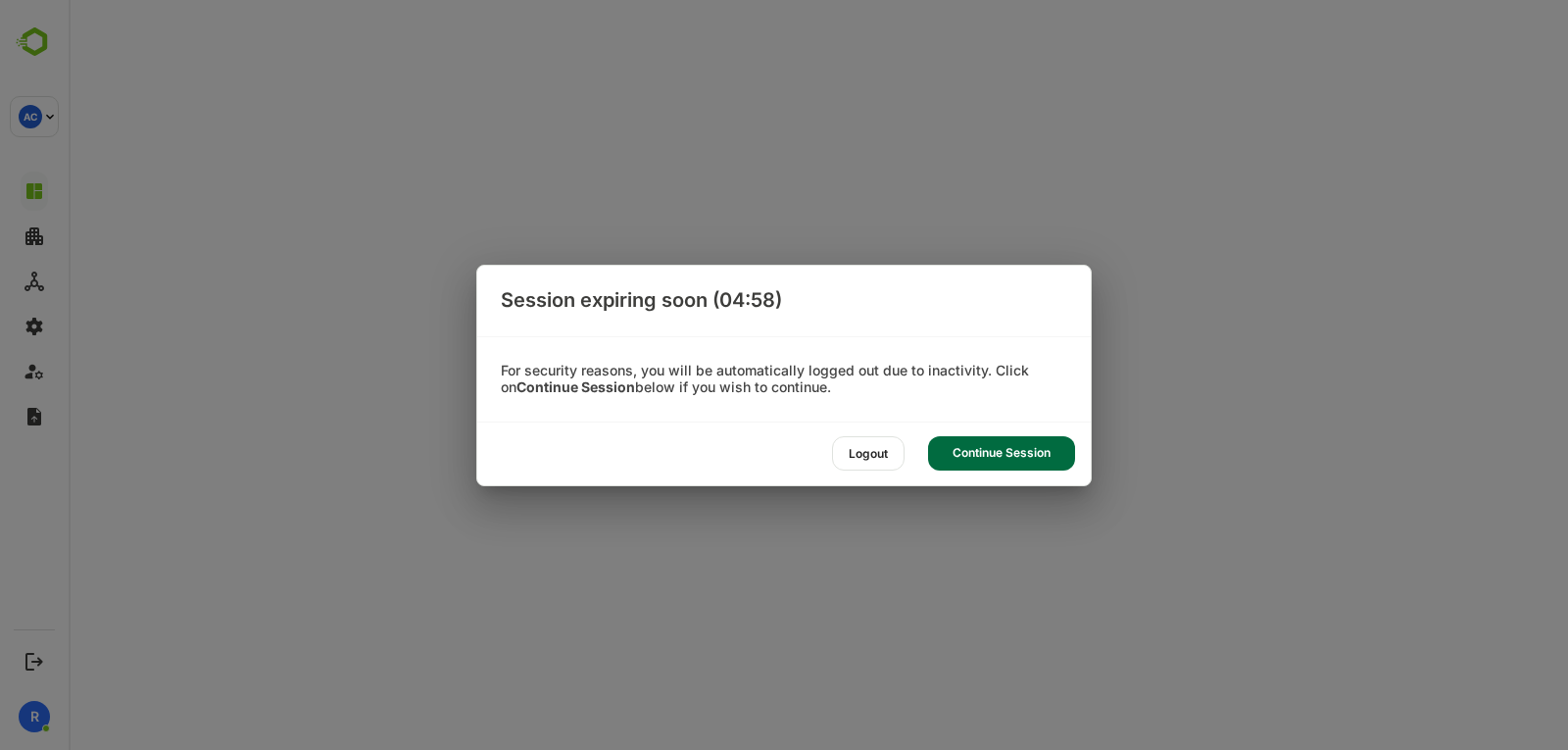
scroll to position [0, 0]
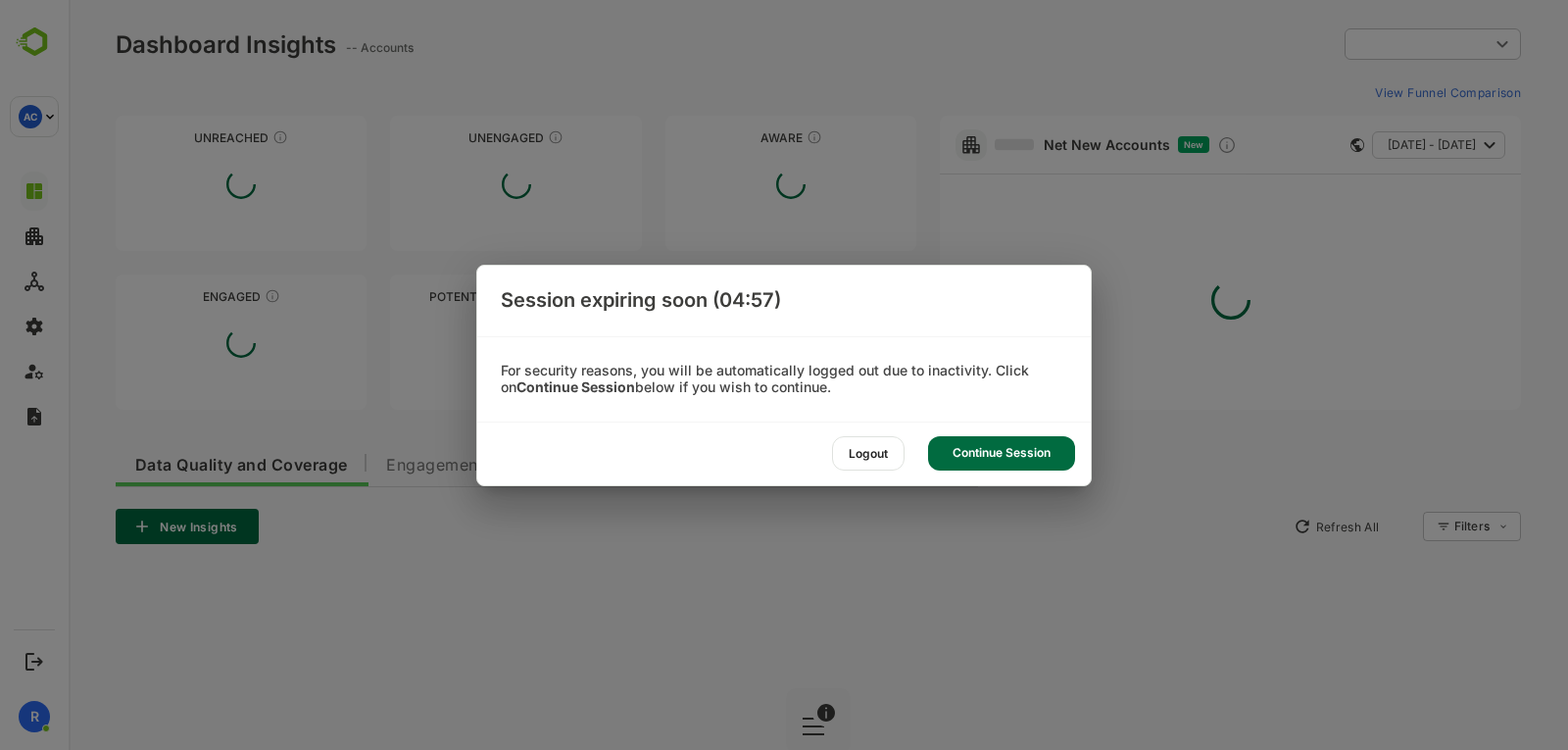
type input "**********"
drag, startPoint x: 892, startPoint y: 454, endPoint x: 960, endPoint y: 454, distance: 68.0
click at [960, 454] on div "Continue Session" at bounding box center [1002, 453] width 147 height 35
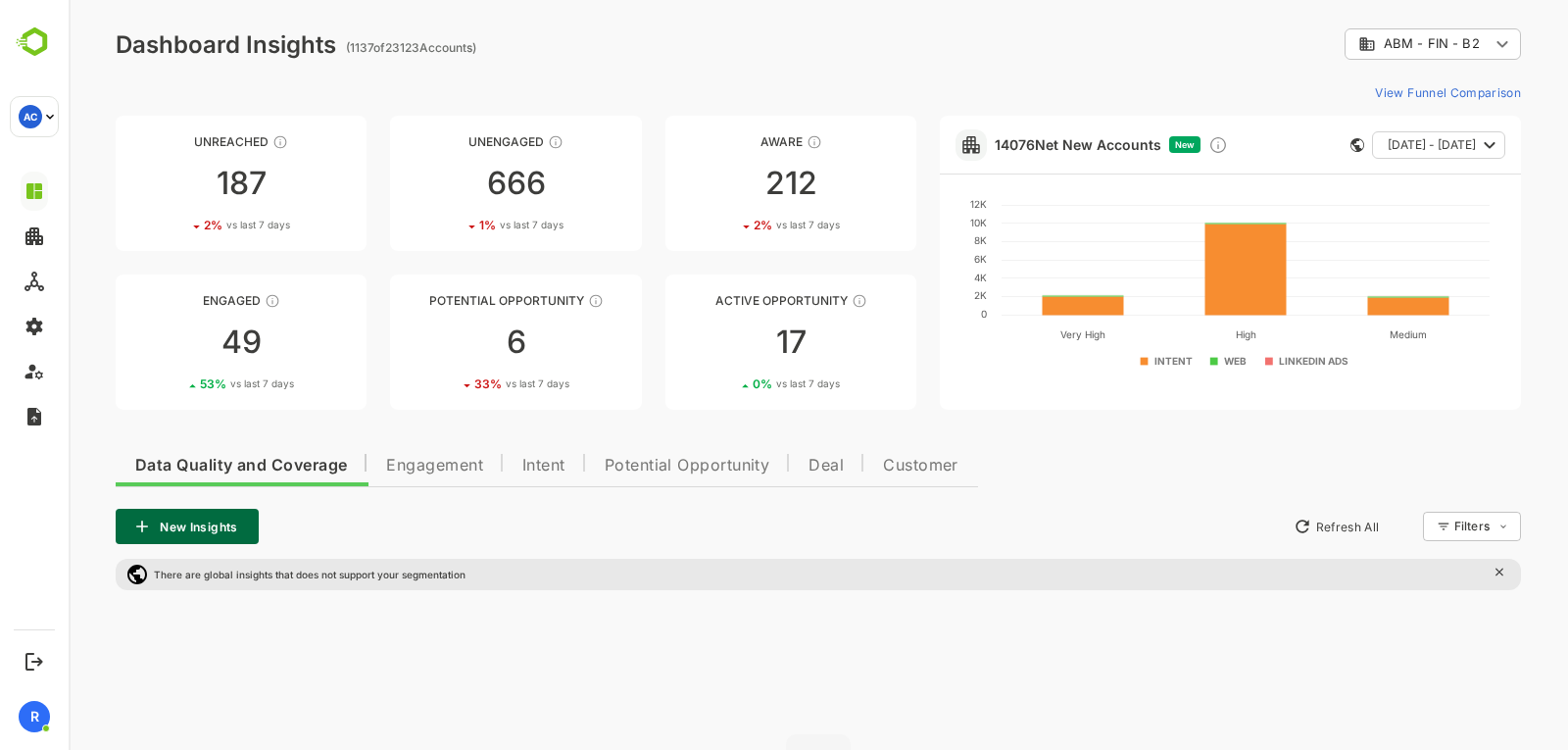
click at [463, 467] on span "Engagement" at bounding box center [435, 465] width 97 height 16
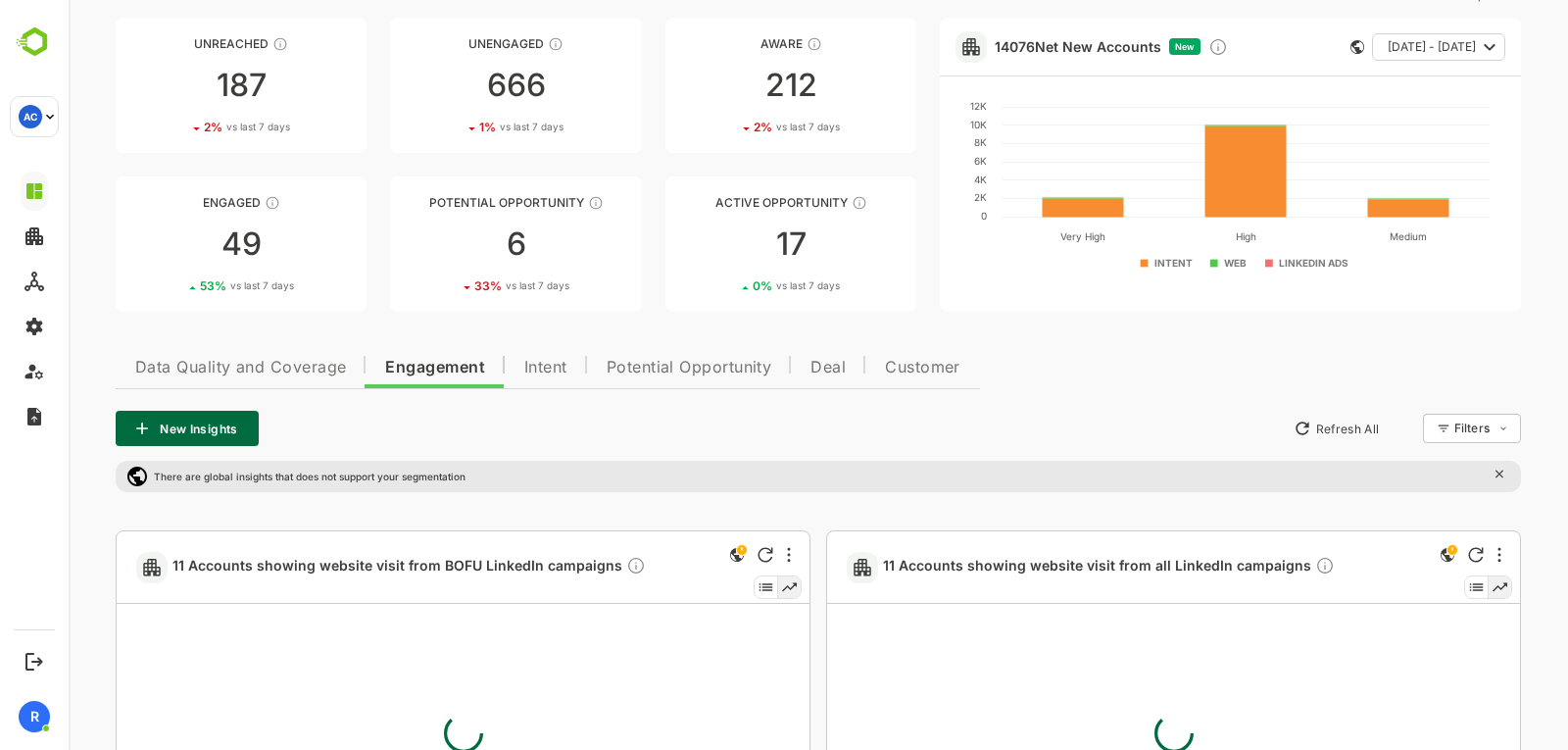
scroll to position [288, 0]
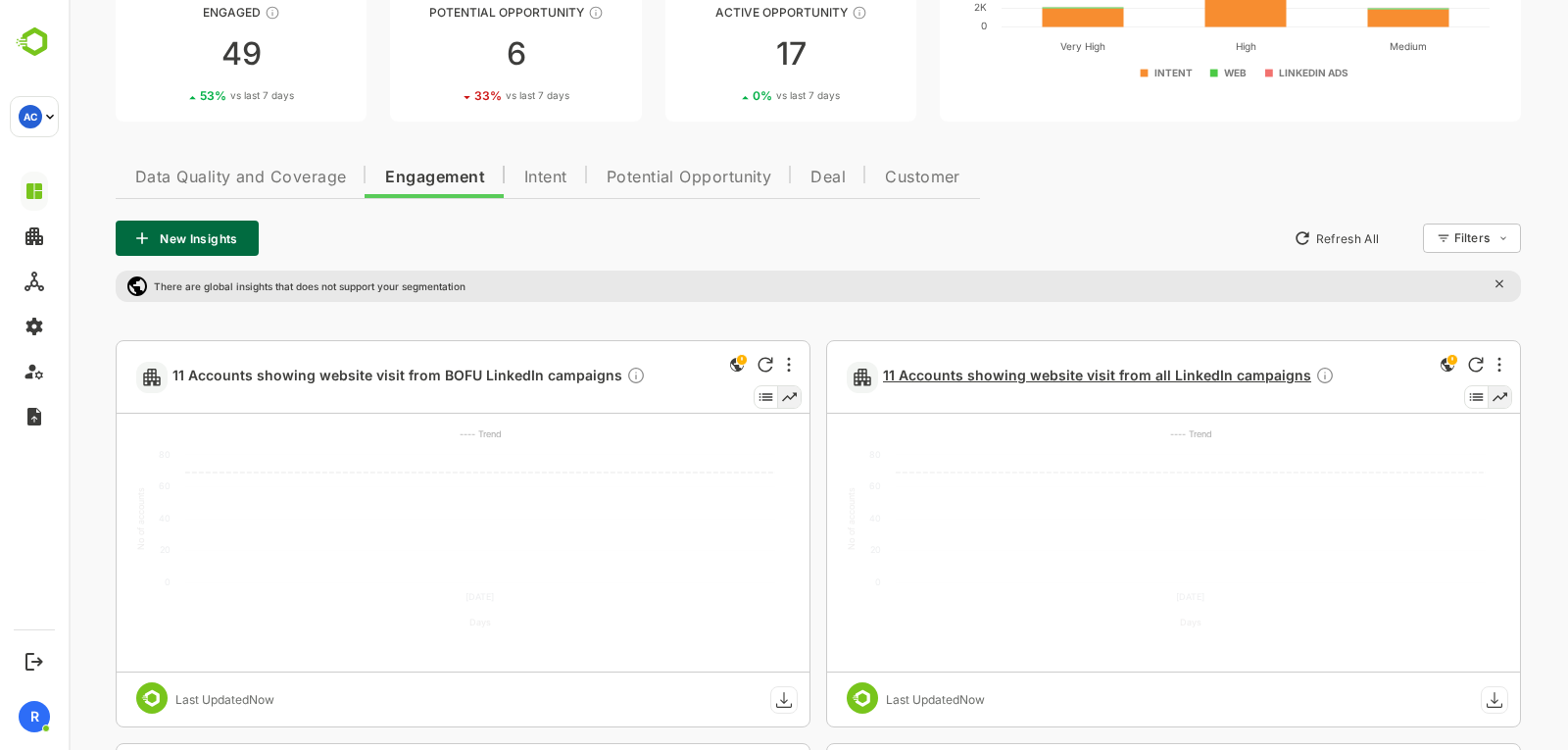
click at [1029, 366] on span "11 Accounts showing website visit from all LinkedIn campaigns" at bounding box center [1109, 376] width 452 height 23
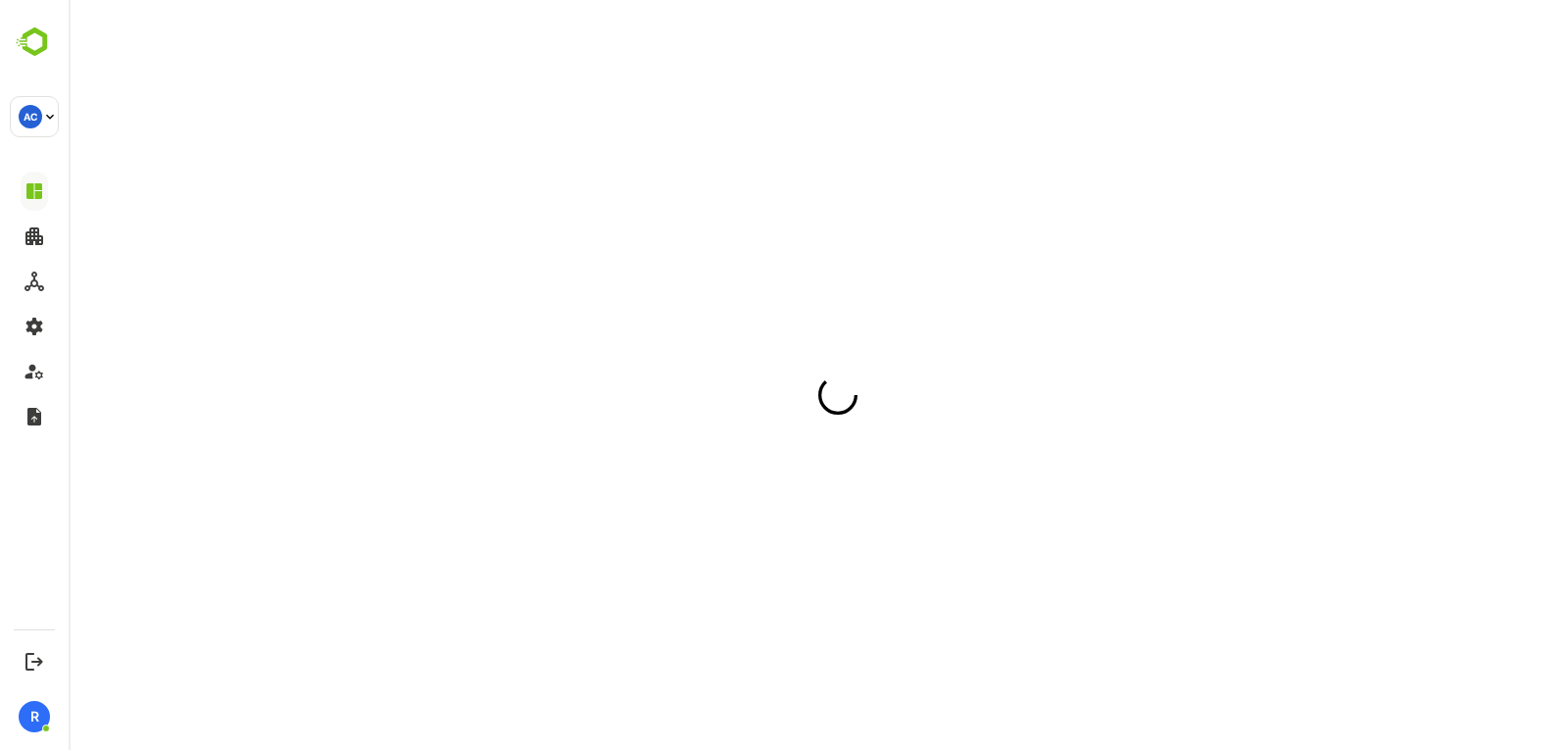
scroll to position [0, 0]
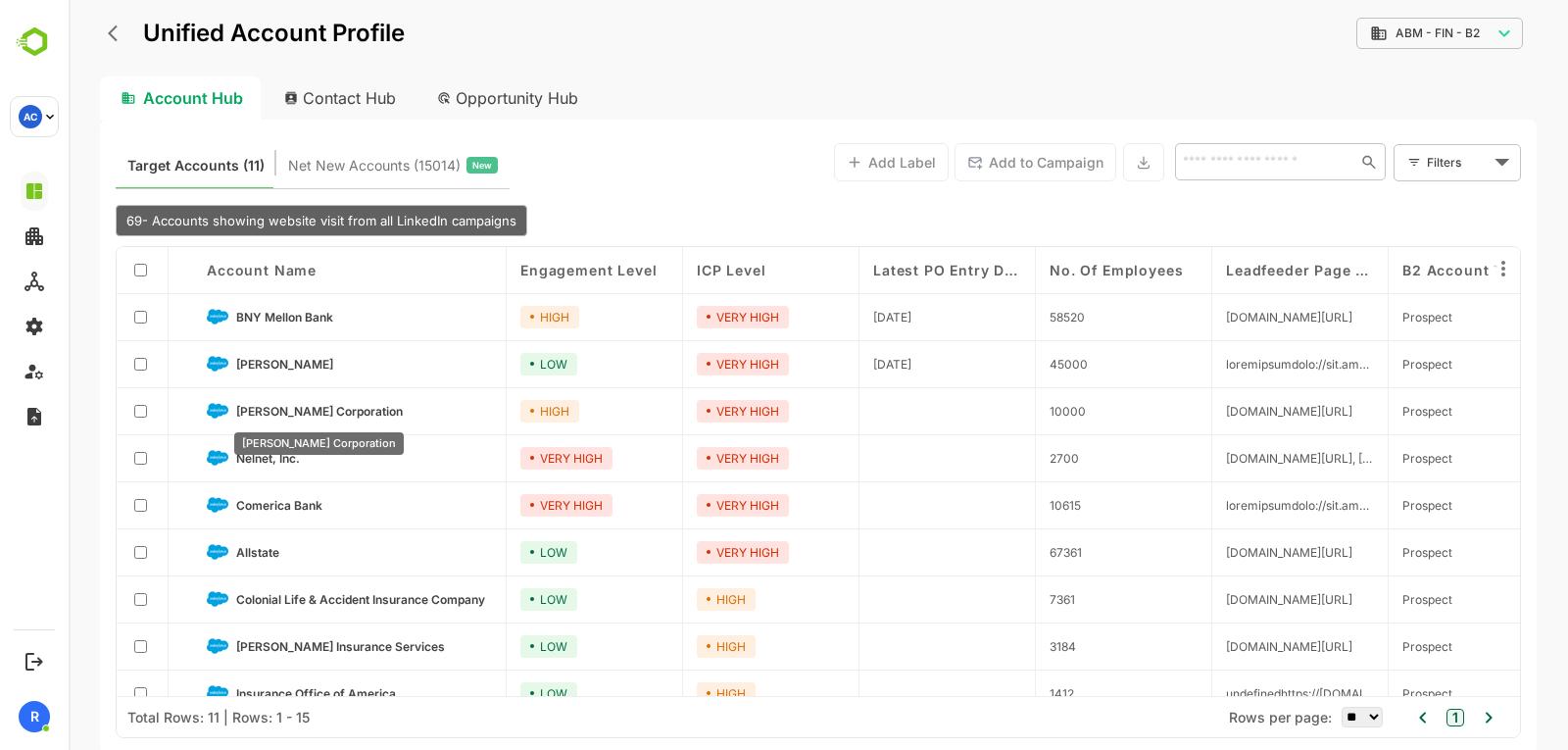
click at [299, 409] on span "Moody's Corporation" at bounding box center [320, 411] width 166 height 15
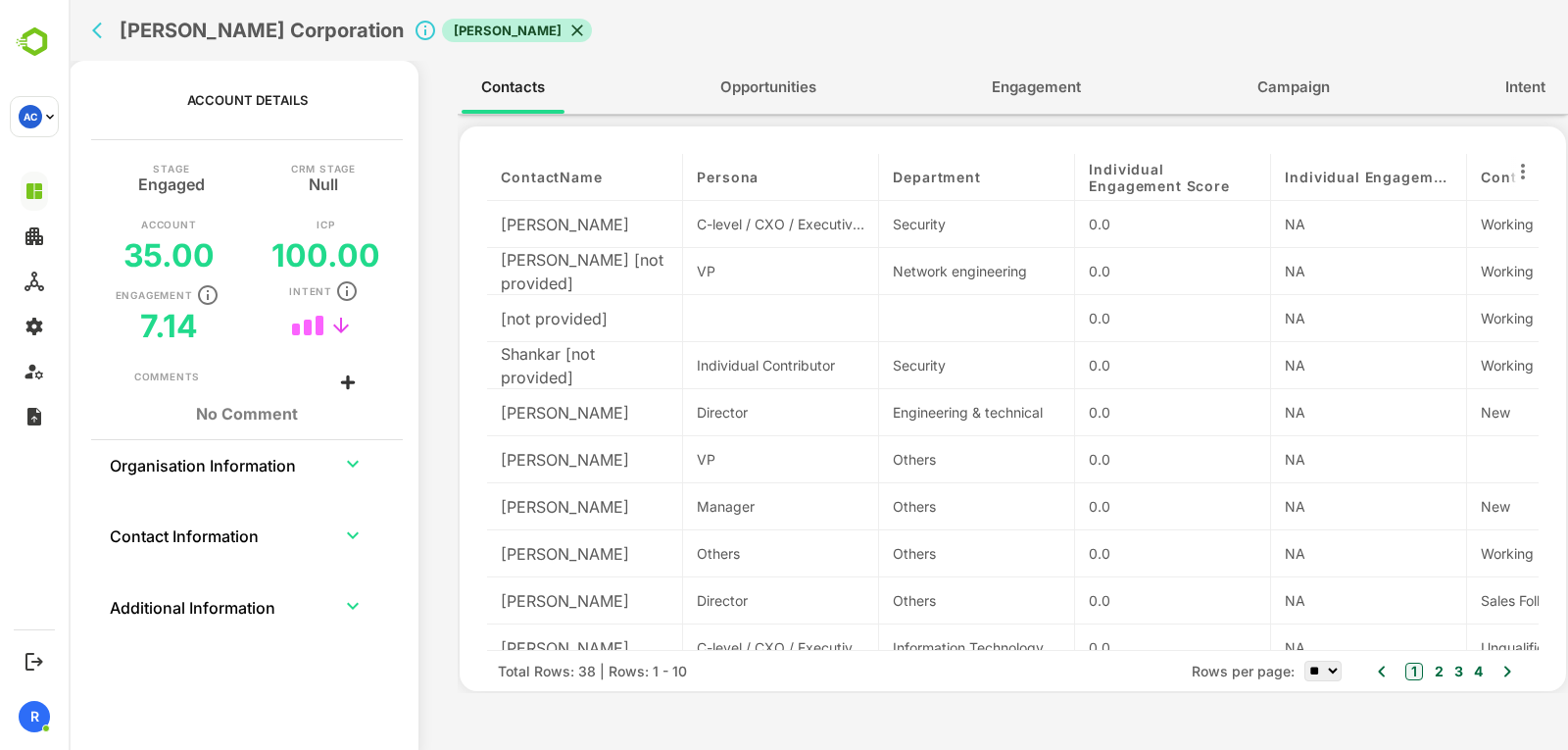
click at [1045, 71] on button "Engagement" at bounding box center [1036, 87] width 129 height 47
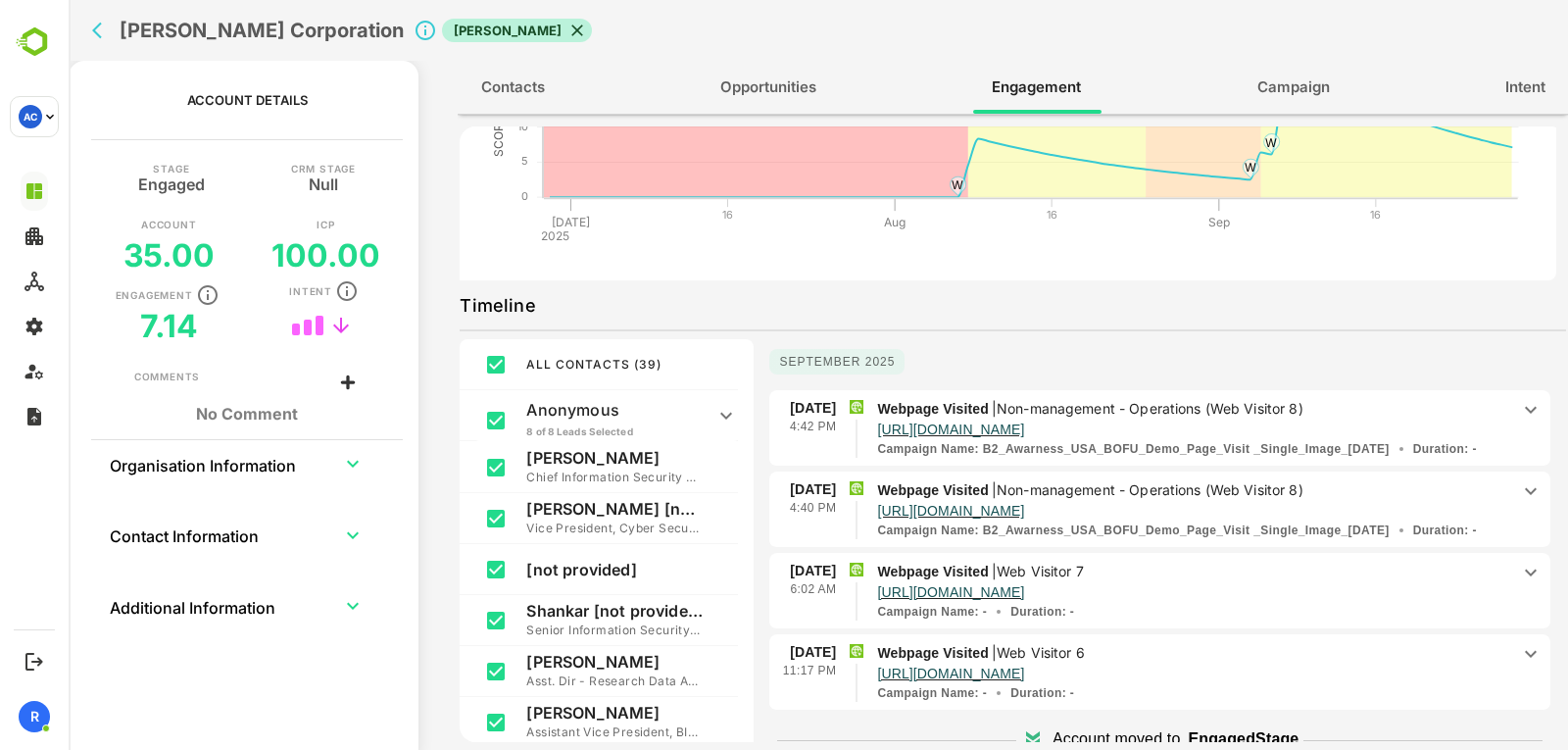
scroll to position [157, 0]
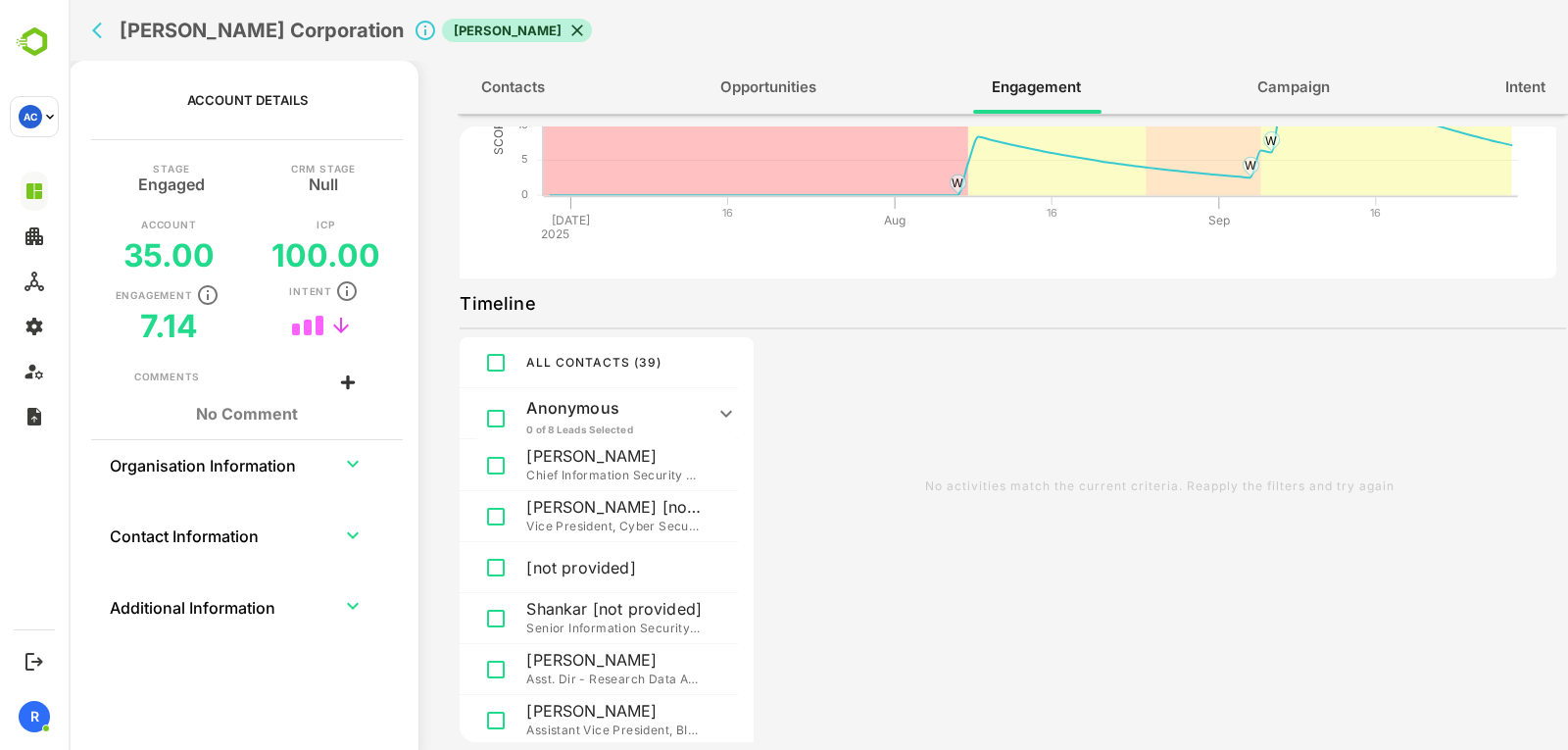
click at [583, 400] on p "Anonymous" at bounding box center [615, 408] width 176 height 20
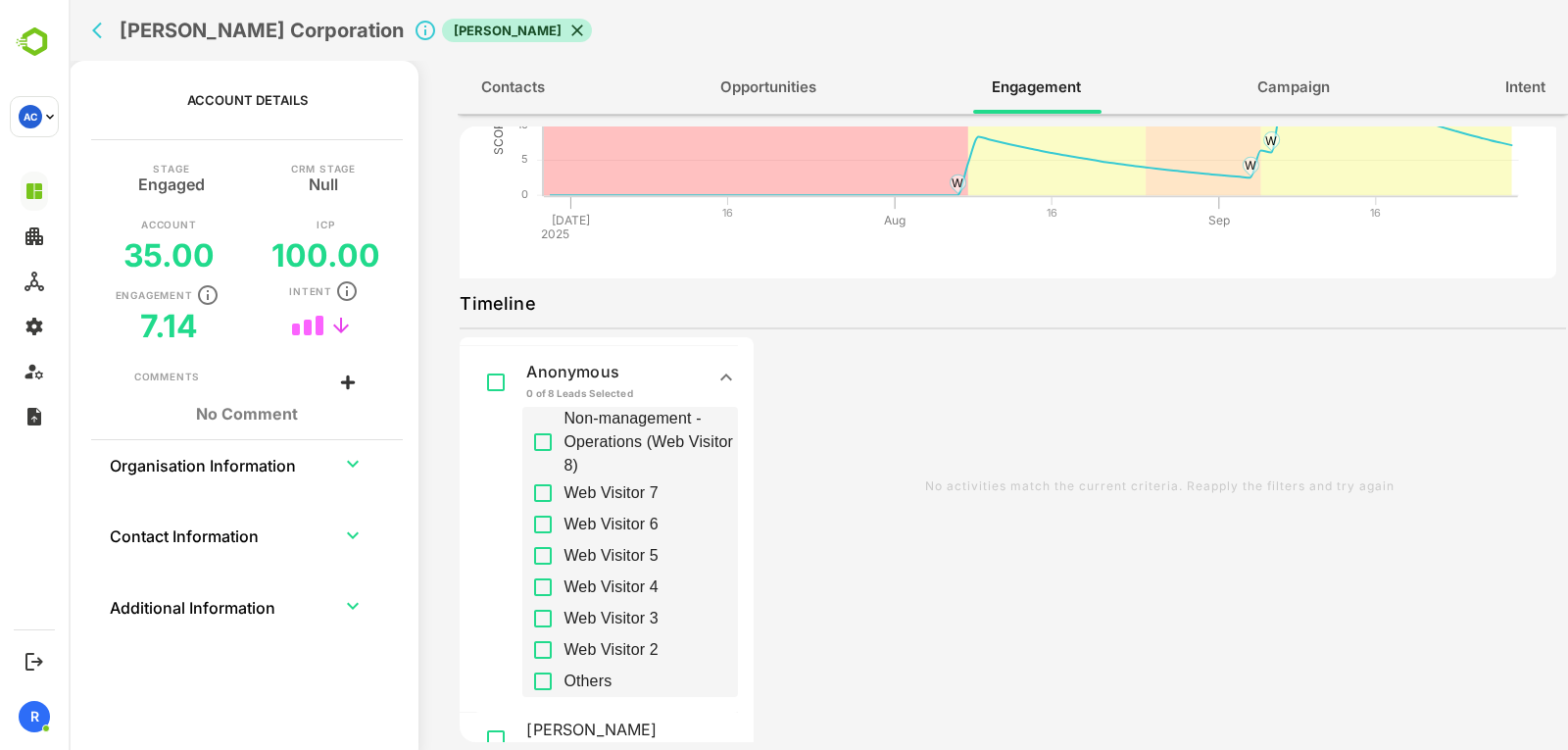
scroll to position [44, 0]
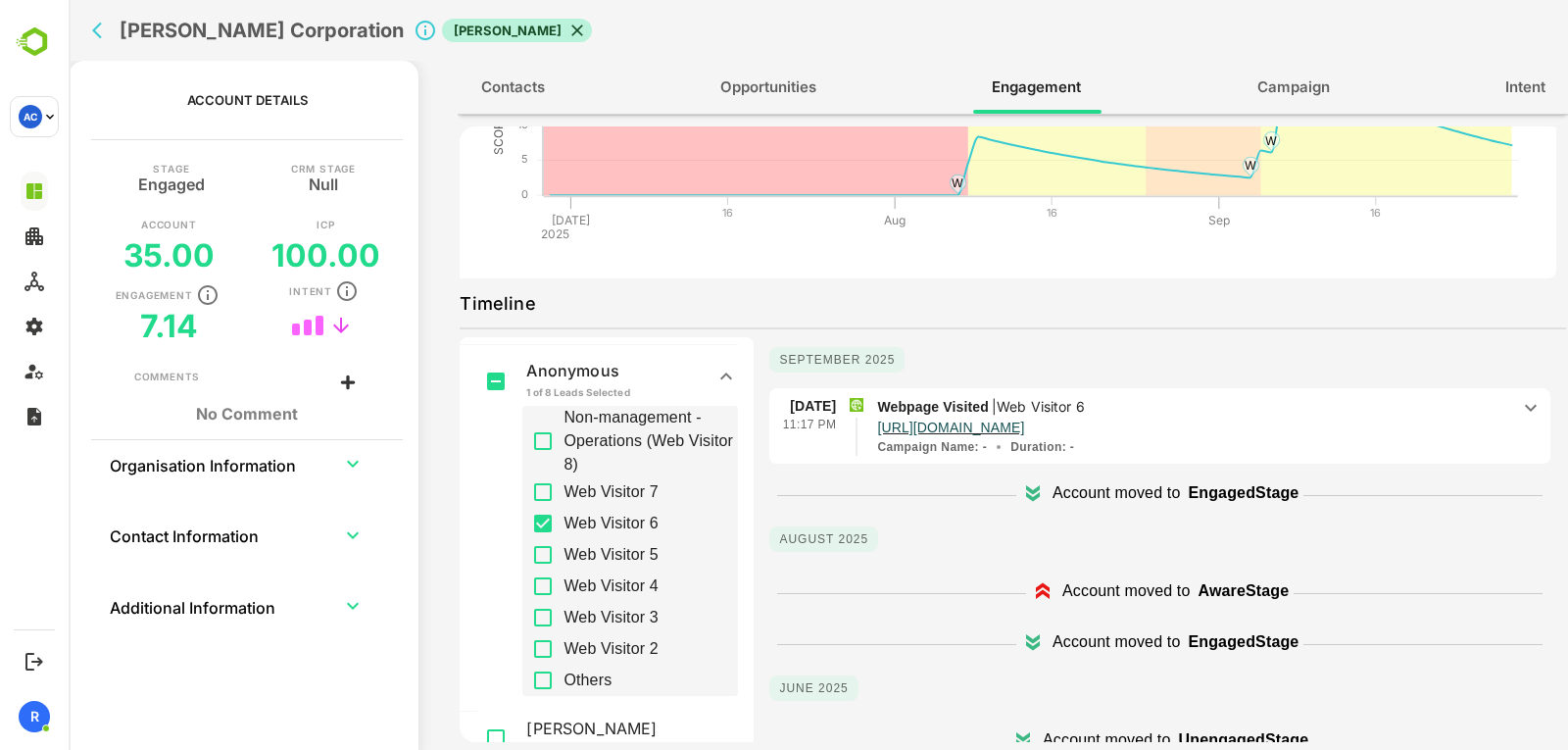
click at [1402, 412] on p "Webpage Visited | Web Visitor 6" at bounding box center [1193, 407] width 633 height 22
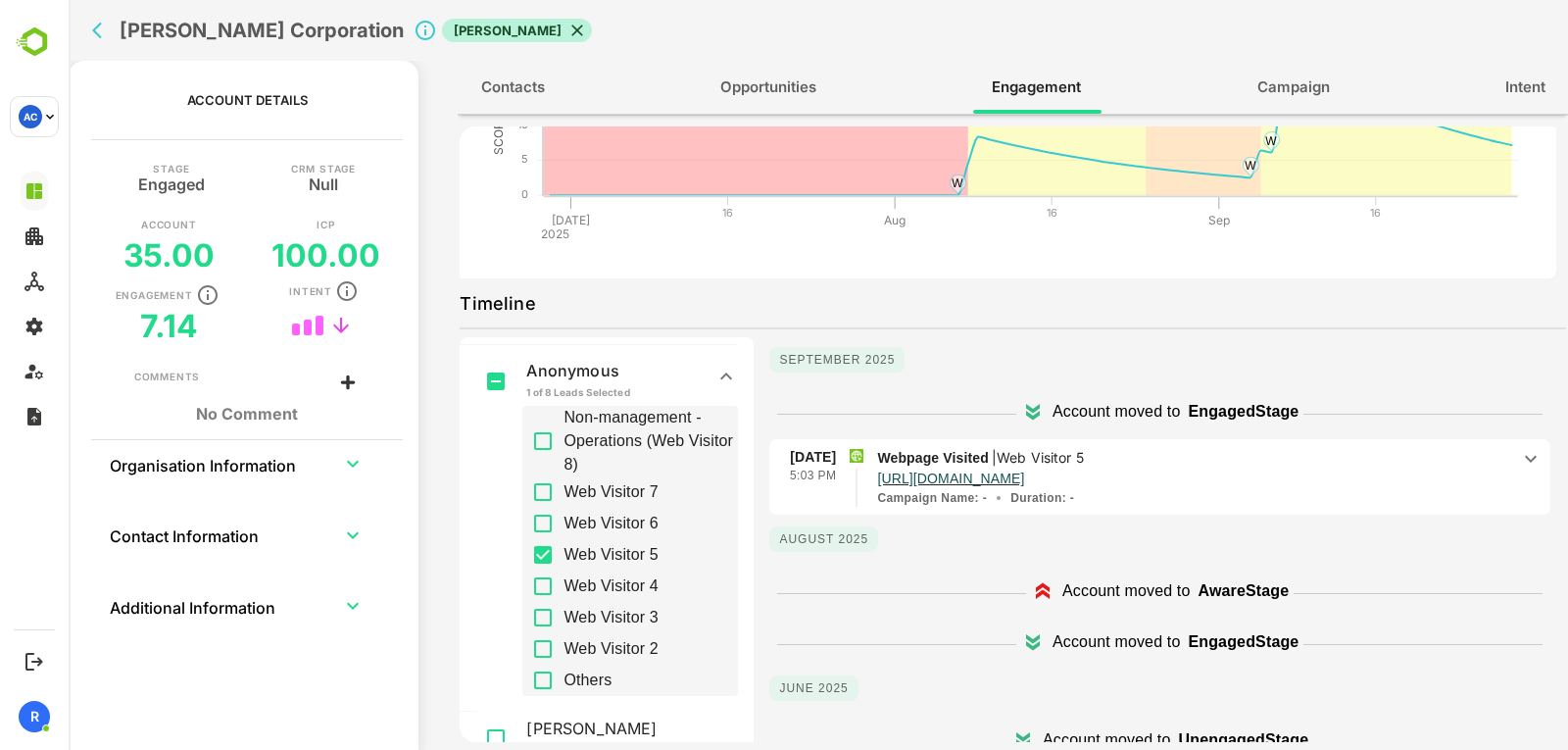
click at [1383, 470] on p "http://www.acalvio.com/resources/glossary/perimeter-security/" at bounding box center [1193, 476] width 633 height 17
click at [1374, 453] on p "Webpage Visited | Web Visitor 4" at bounding box center [1193, 458] width 633 height 22
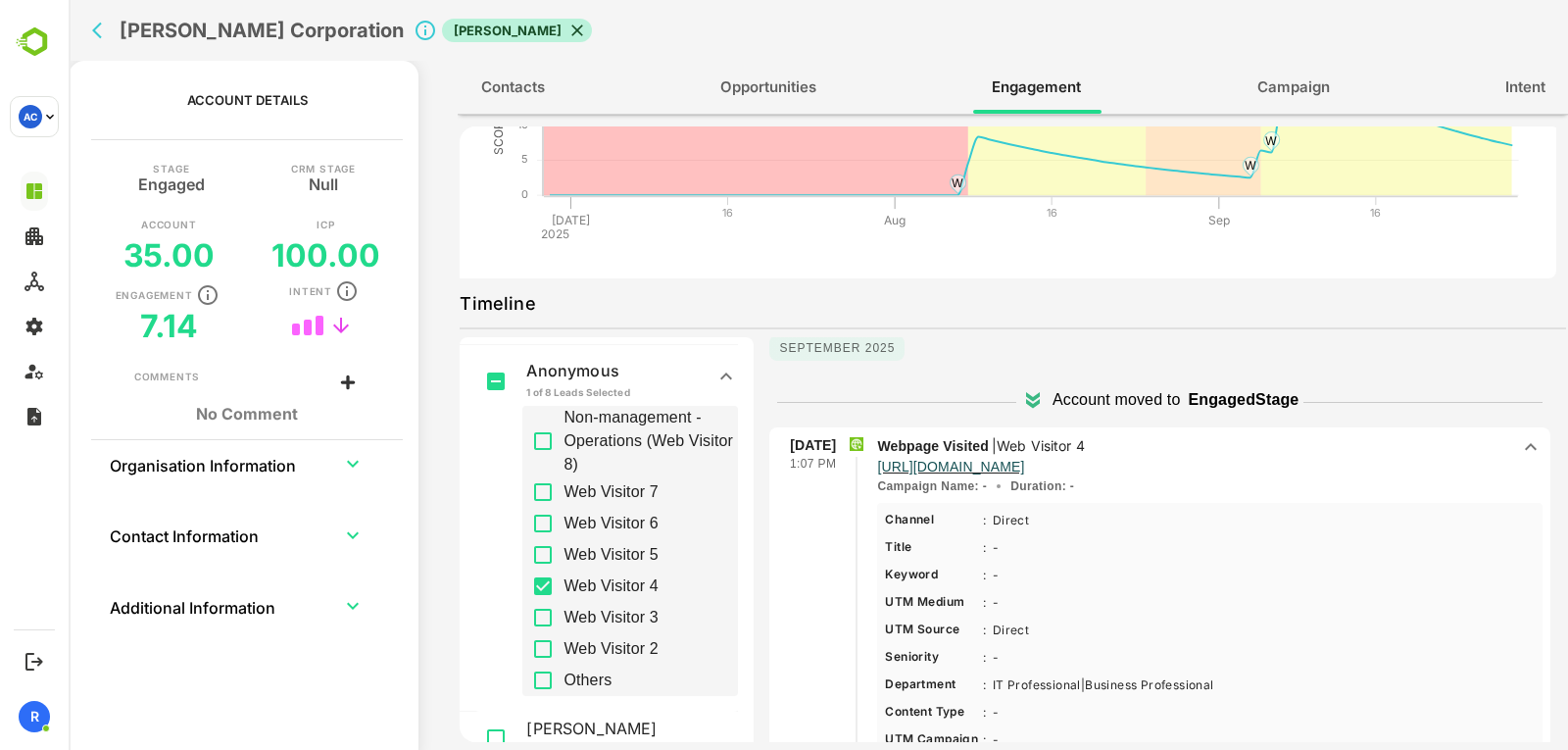
scroll to position [11, 0]
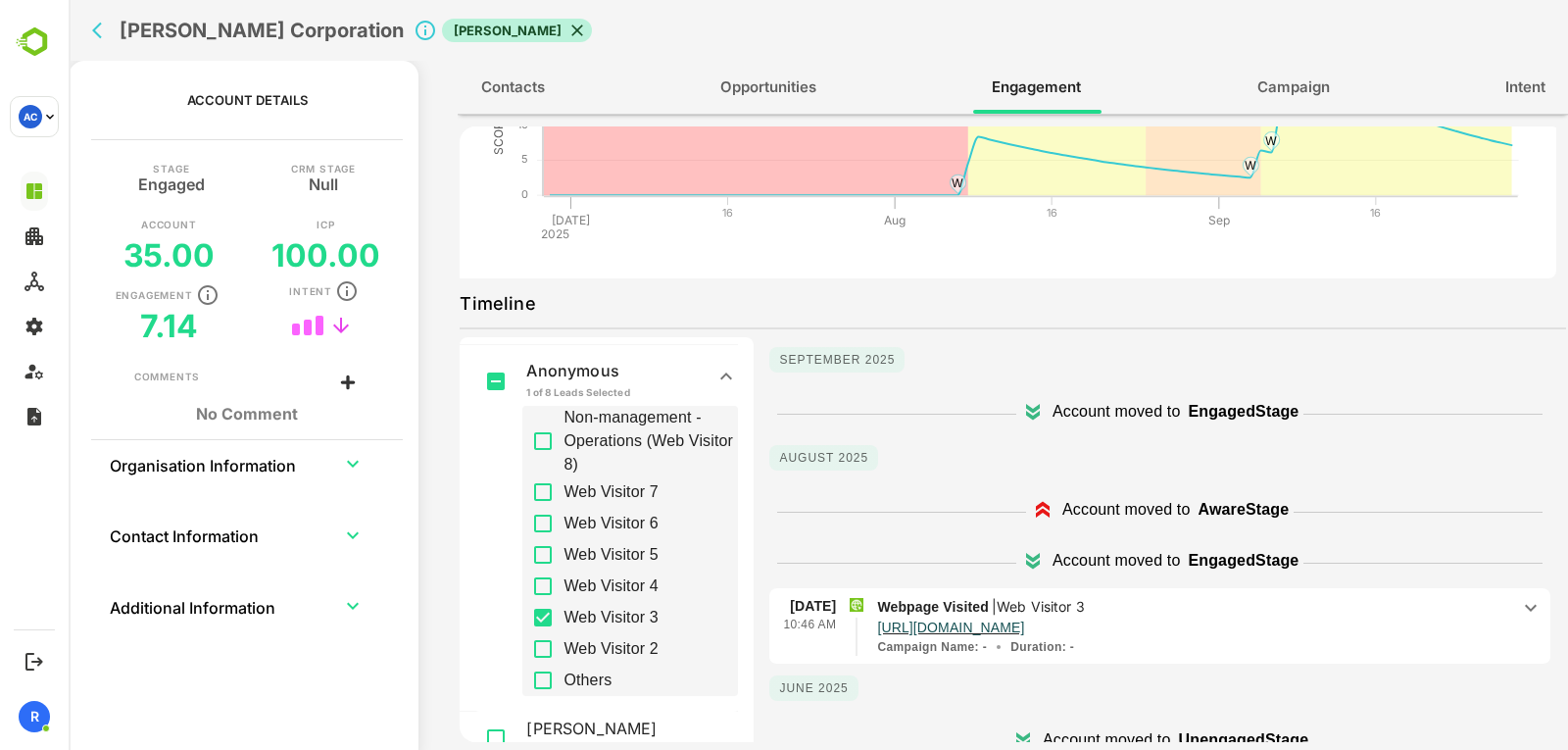
click at [1345, 609] on p "Webpage Visited | Web Visitor 3" at bounding box center [1193, 607] width 633 height 22
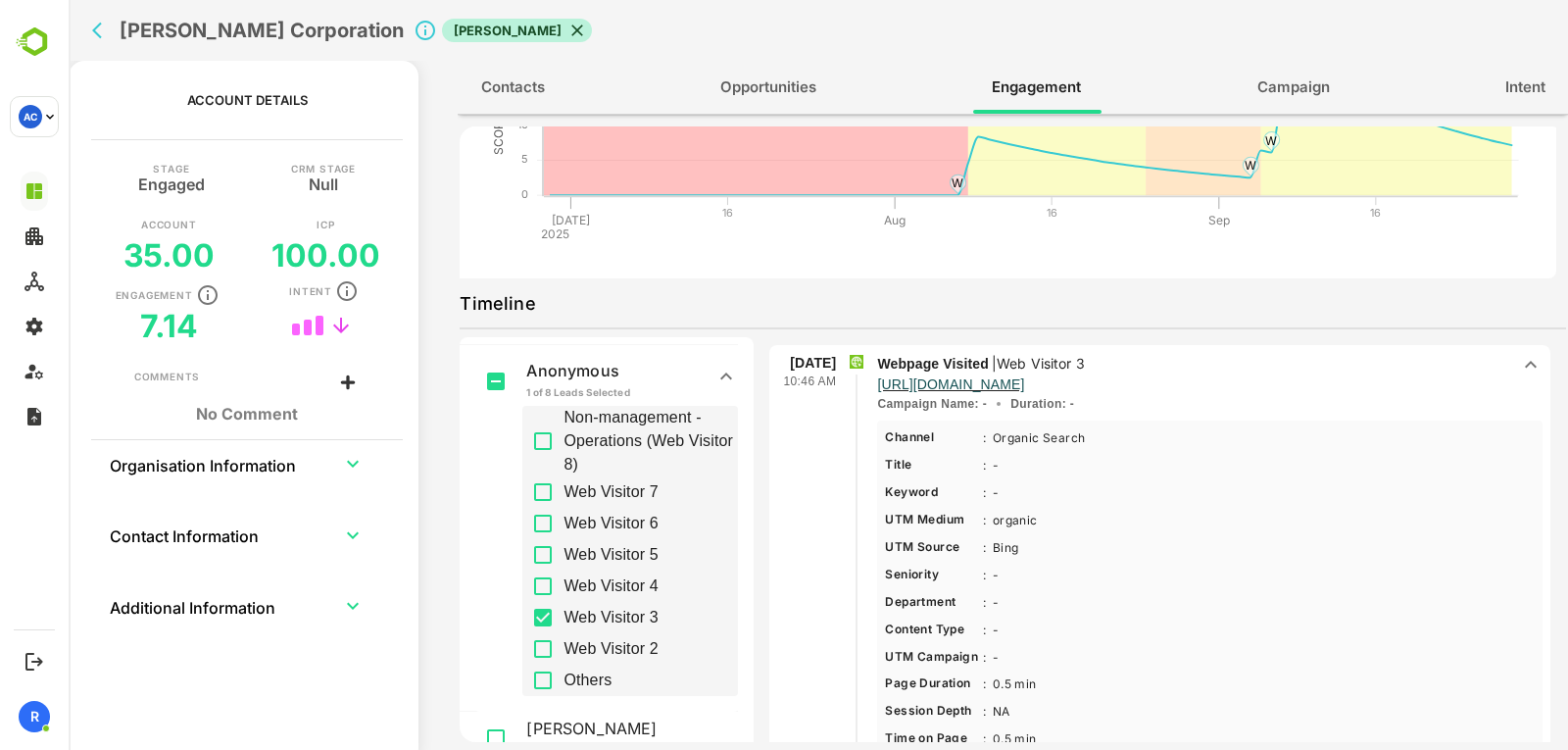
scroll to position [243, 0]
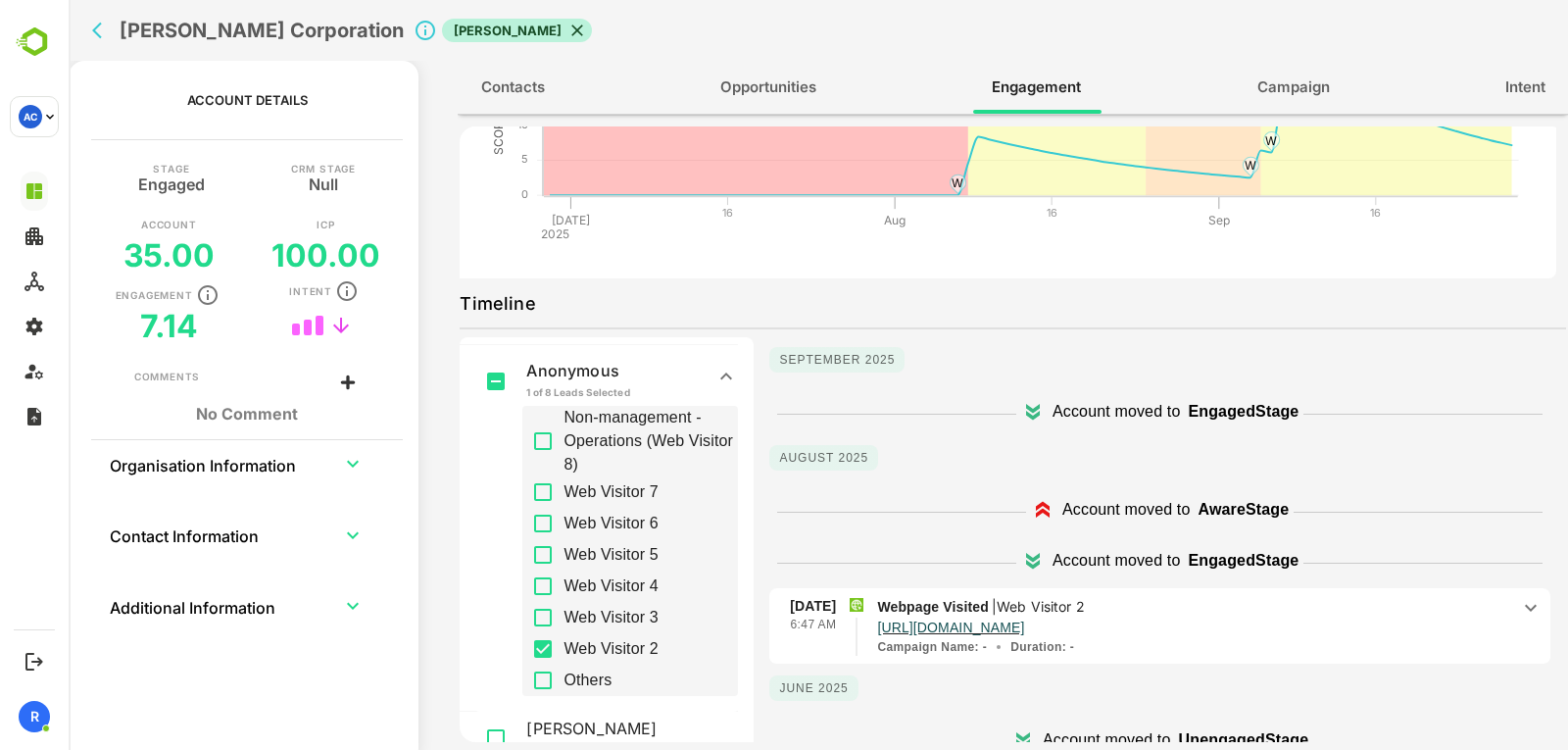
click at [1215, 595] on div "7 Aug 6:47 AM Webpage Visited | Web Visitor 2 https://www.acalvio.com/resources…" at bounding box center [1159, 626] width 781 height 77
click at [1406, 611] on p "Webpage Visited | Web Visitor 2" at bounding box center [1193, 607] width 633 height 22
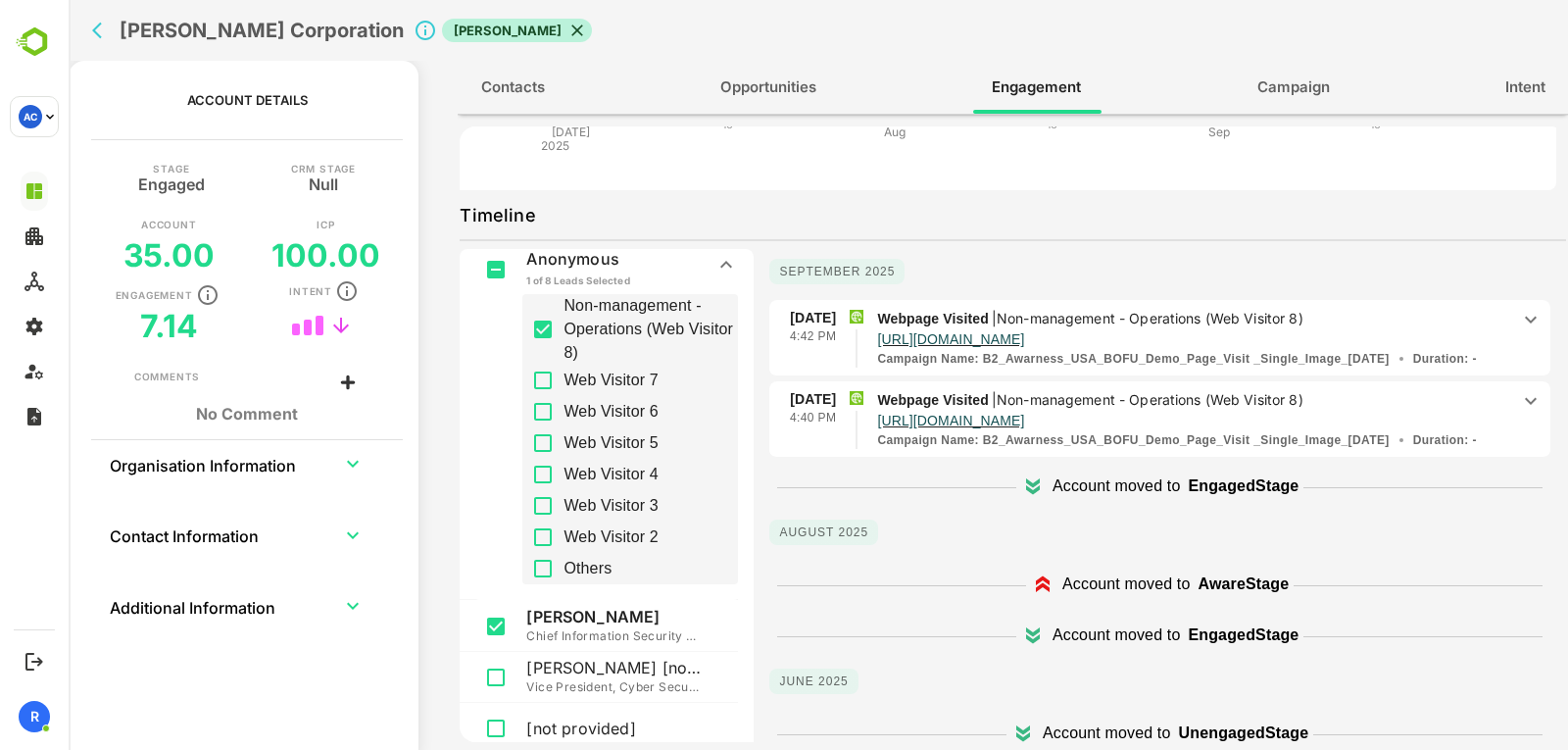
scroll to position [256, 0]
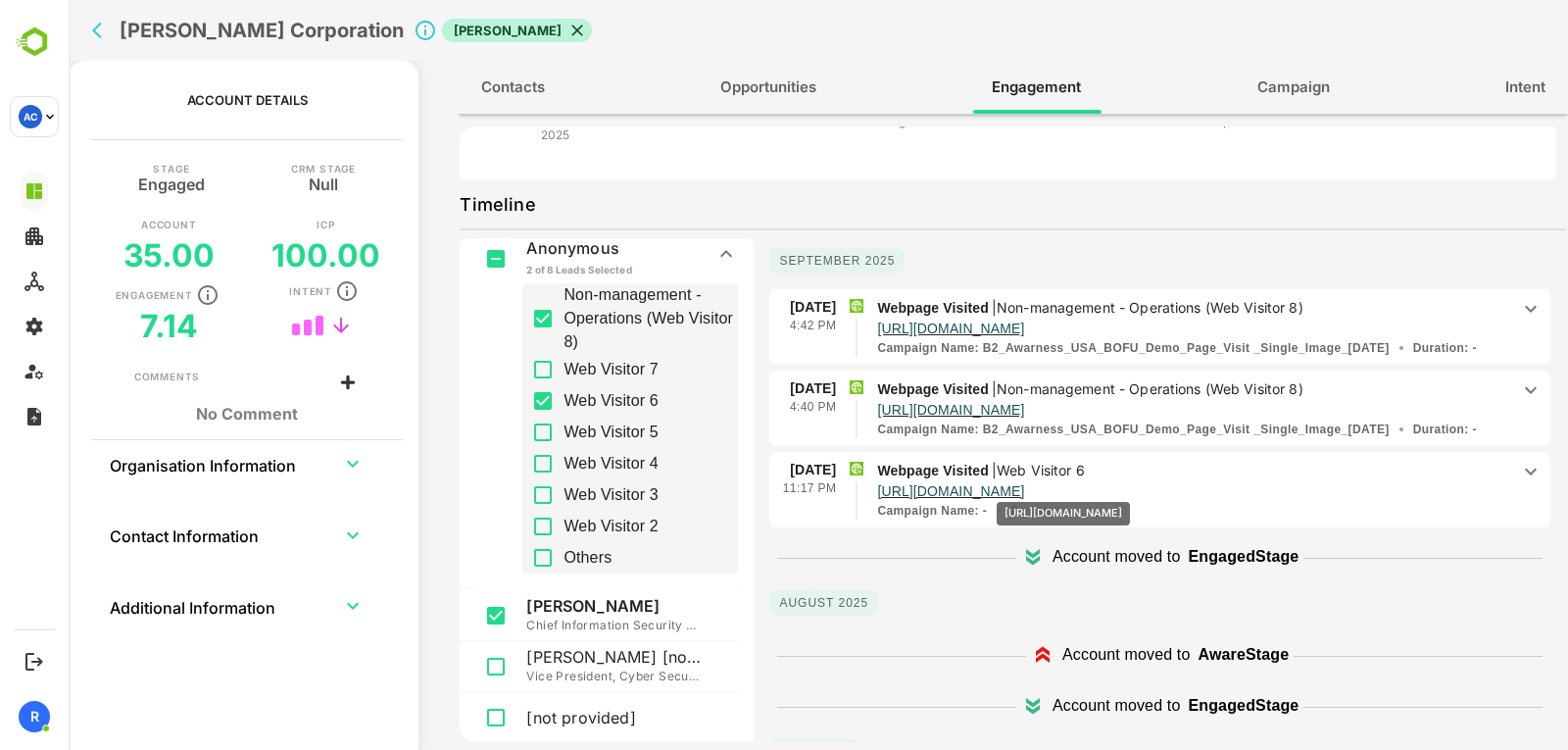
click at [1025, 488] on p "https://www.acalvio.com/resources/glossary/perimeter-security/" at bounding box center [950, 491] width 147 height 20
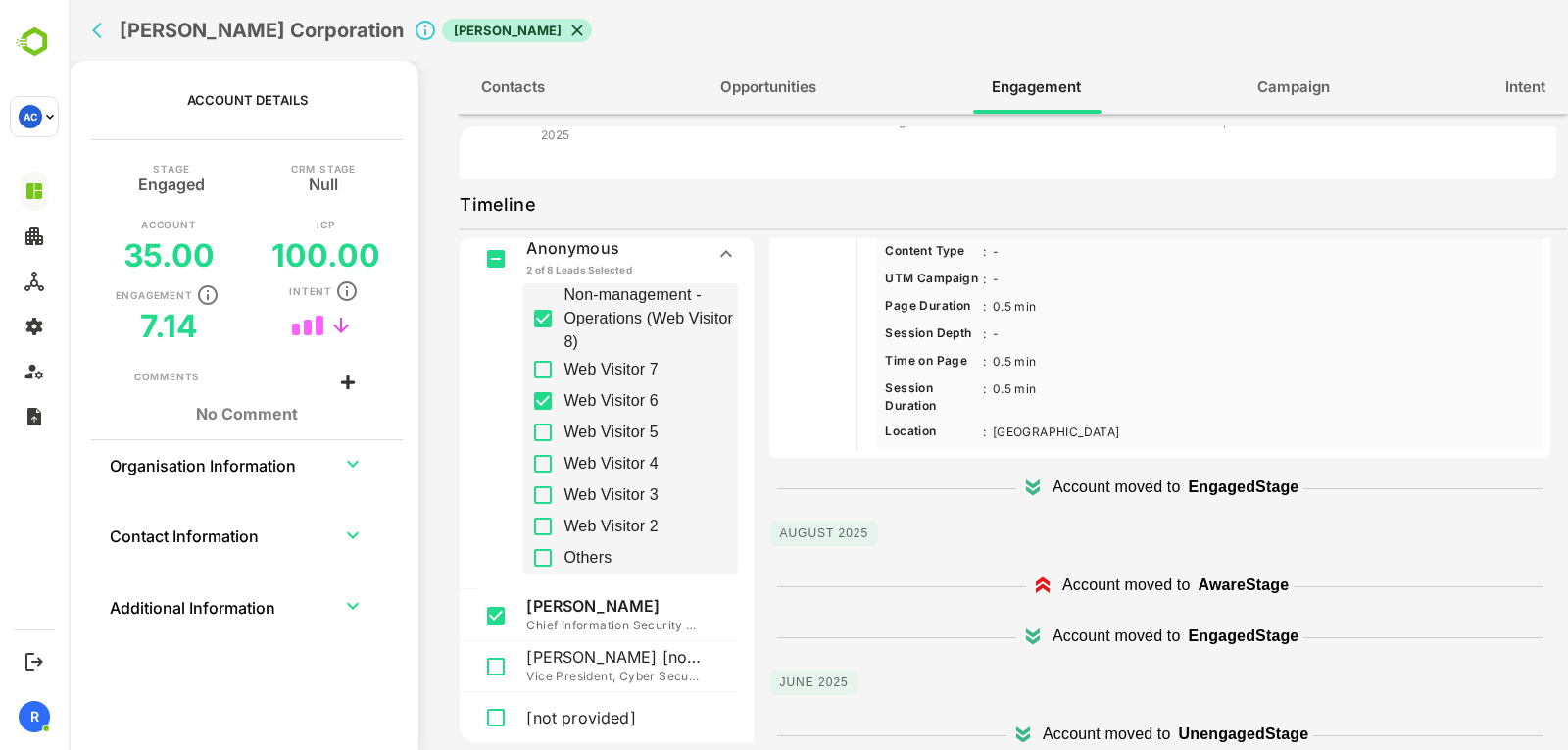
scroll to position [320, 0]
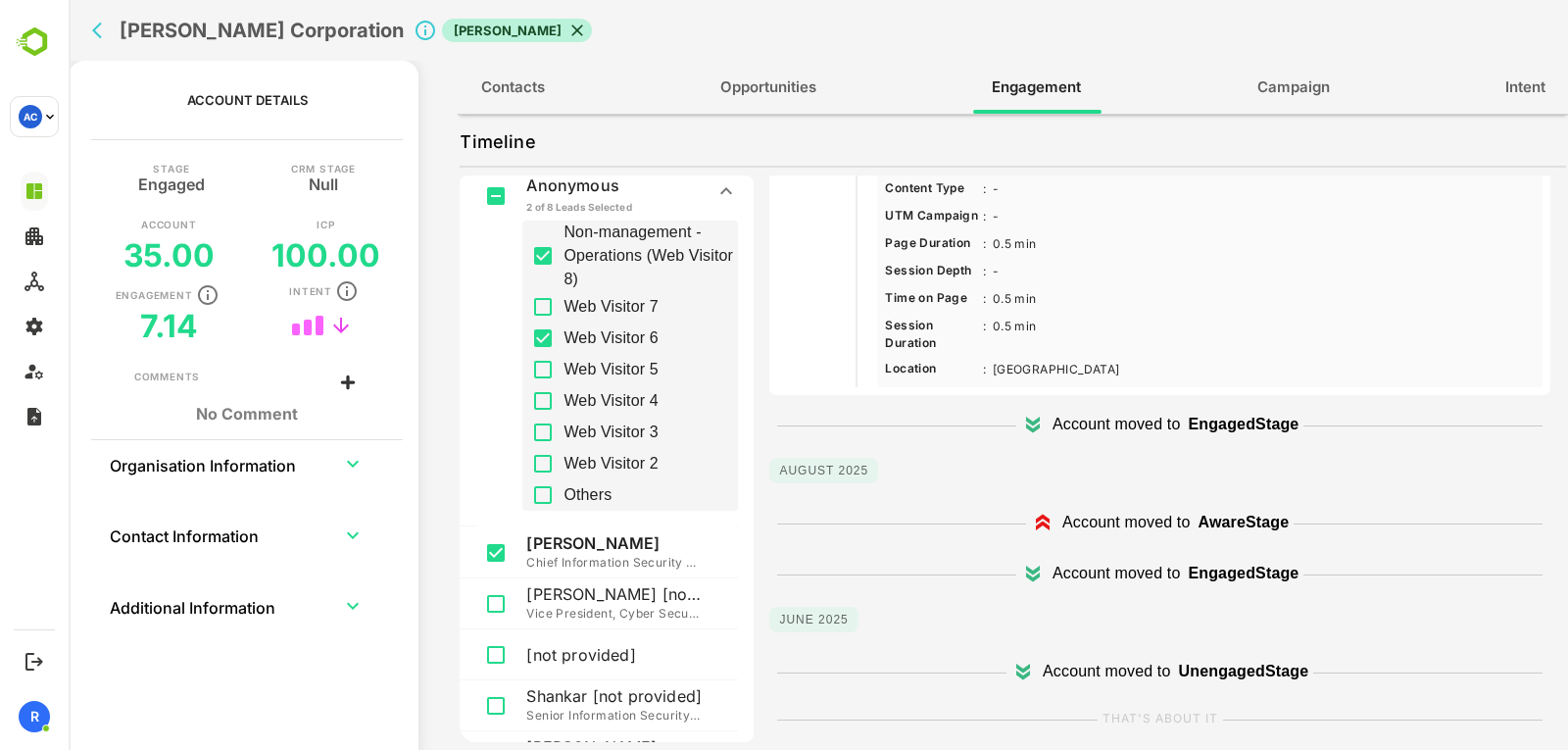
click at [99, 37] on icon "back" at bounding box center [97, 31] width 10 height 17
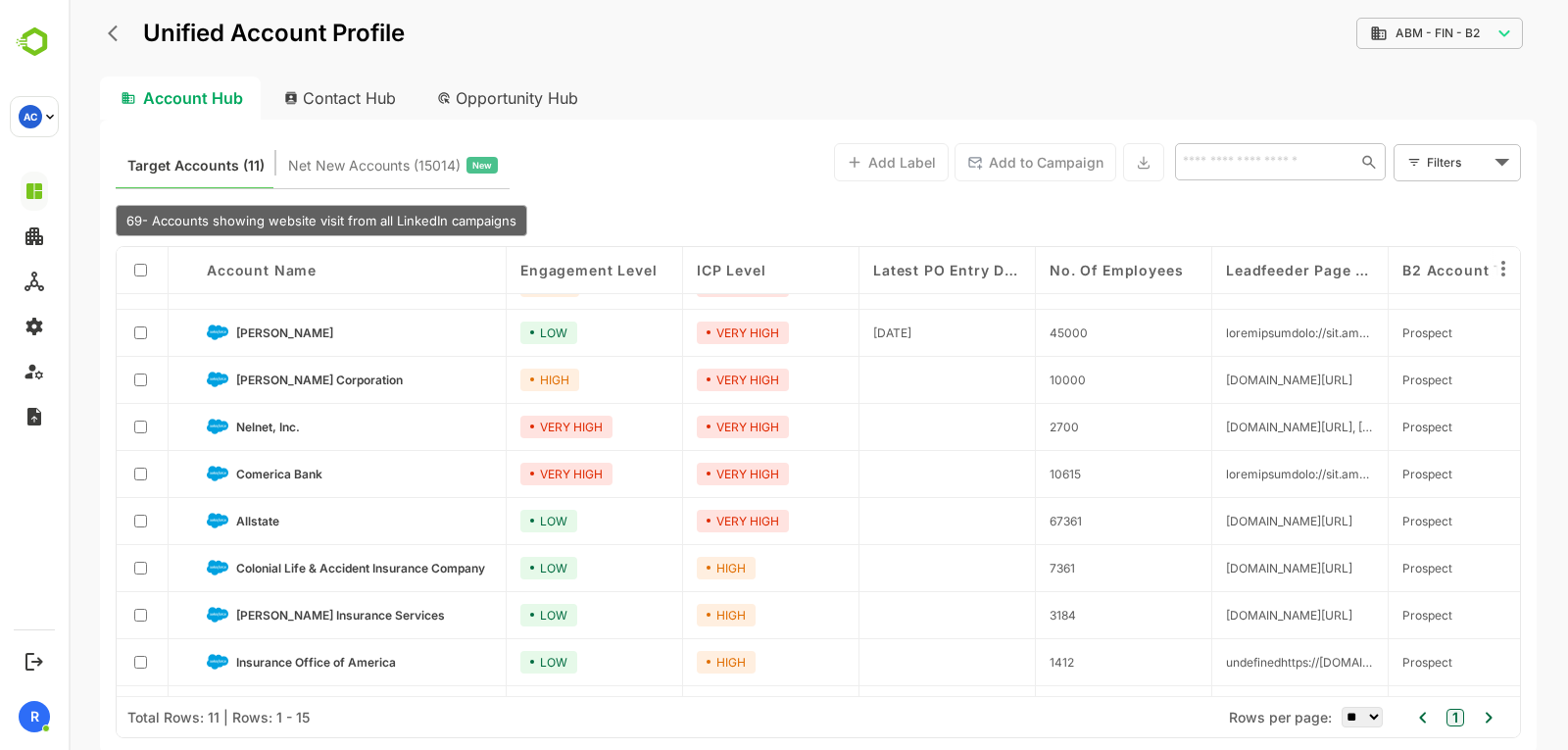
scroll to position [0, 0]
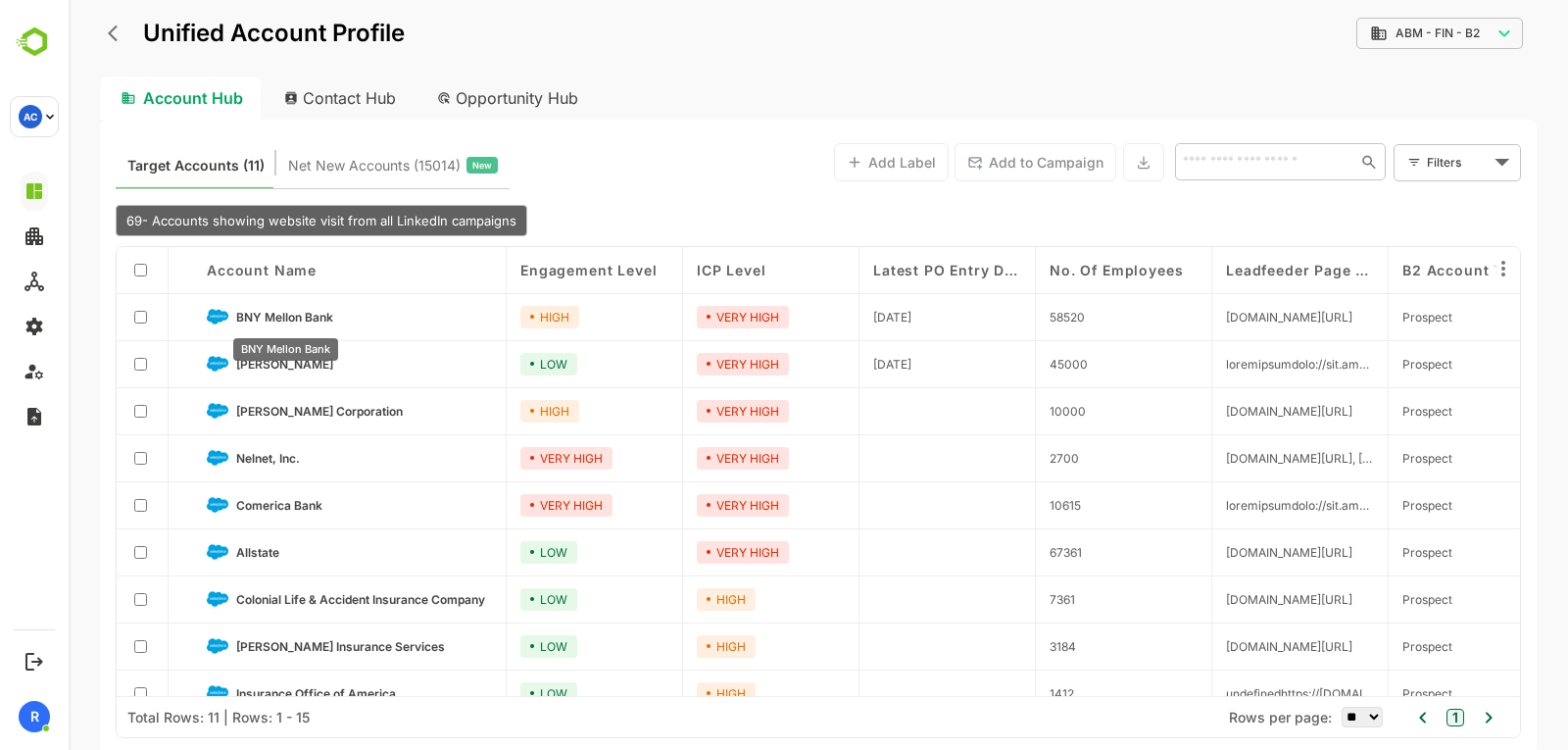
click at [287, 317] on span "BNY Mellon Bank" at bounding box center [285, 317] width 97 height 15
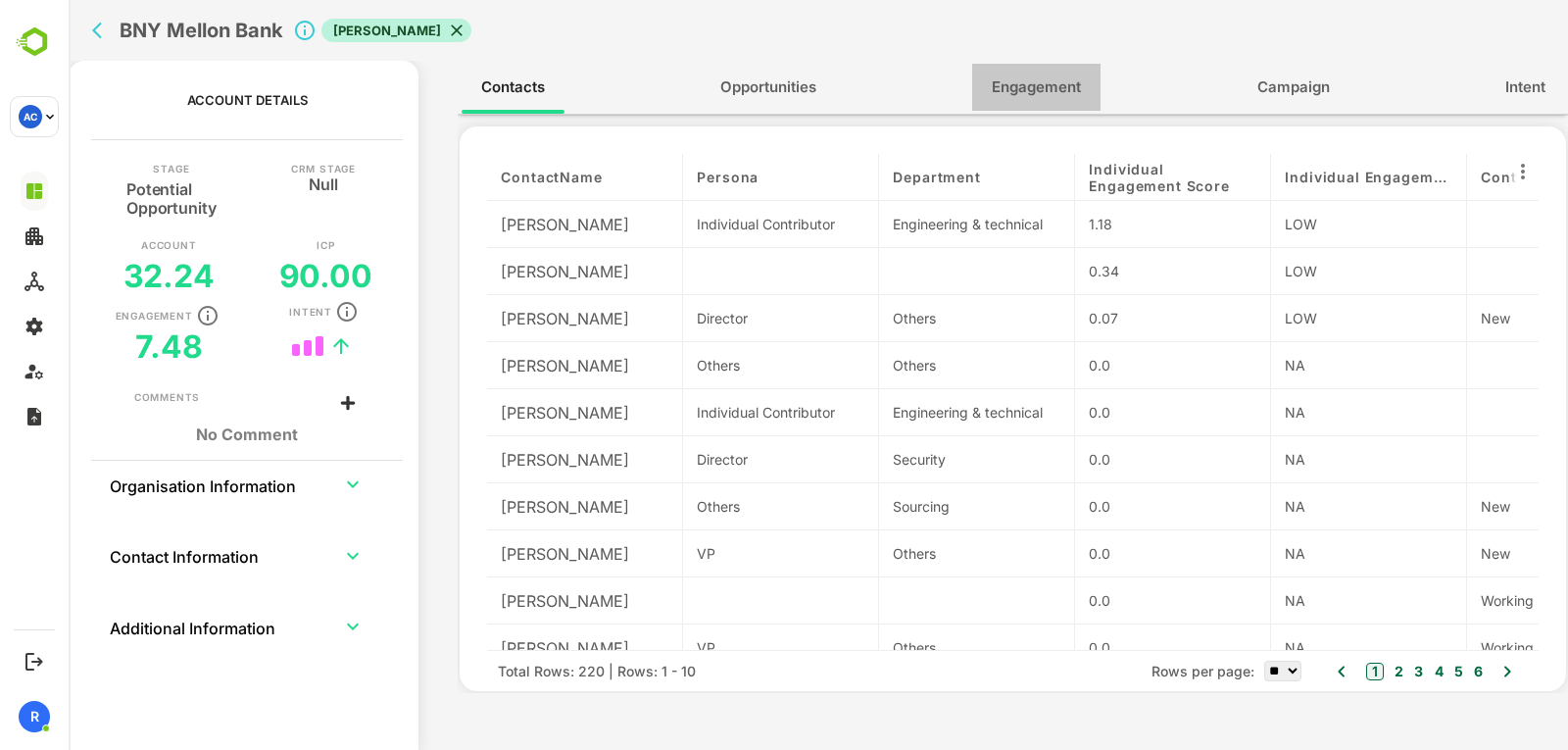
click at [1046, 91] on span "Engagement" at bounding box center [1036, 87] width 89 height 26
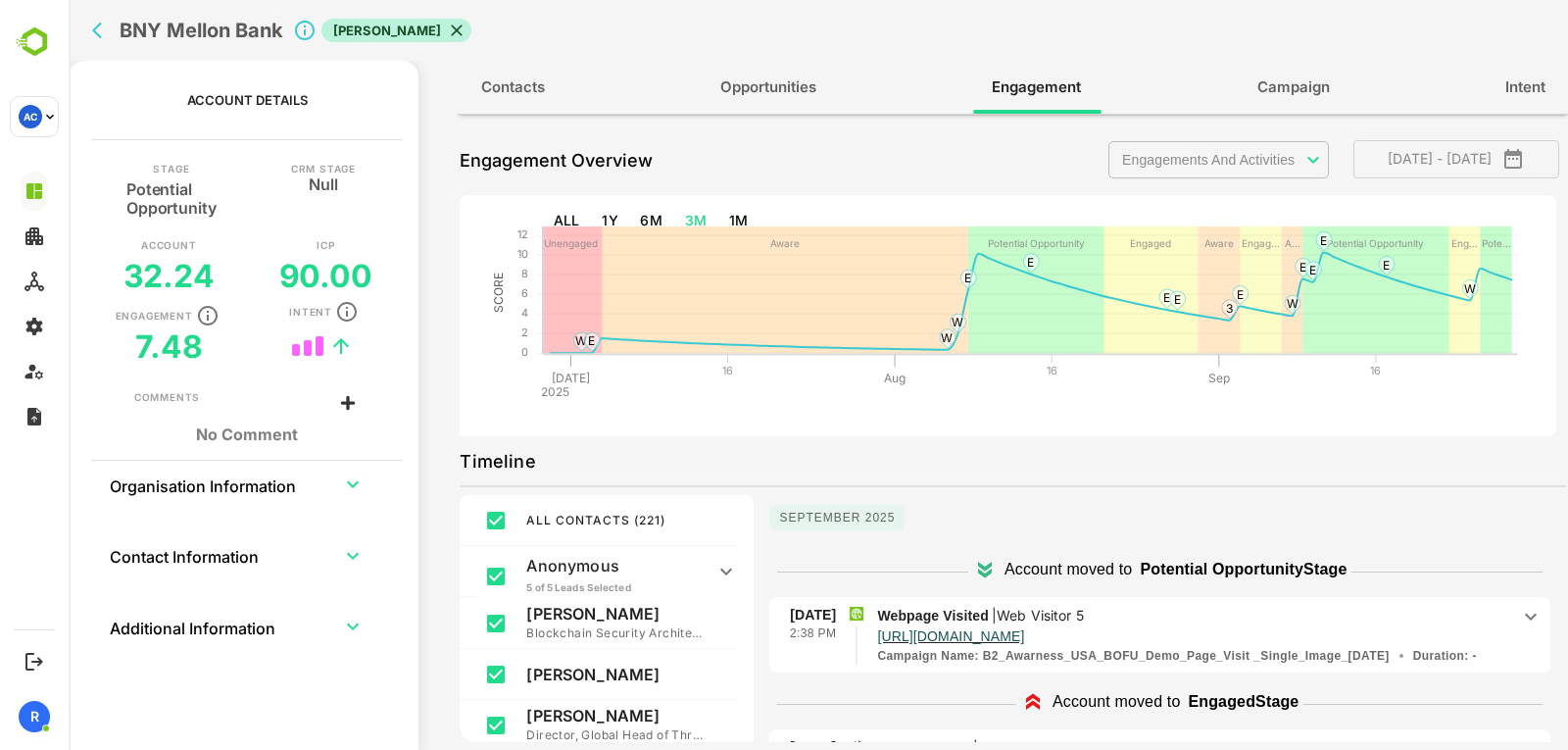
scroll to position [152, 0]
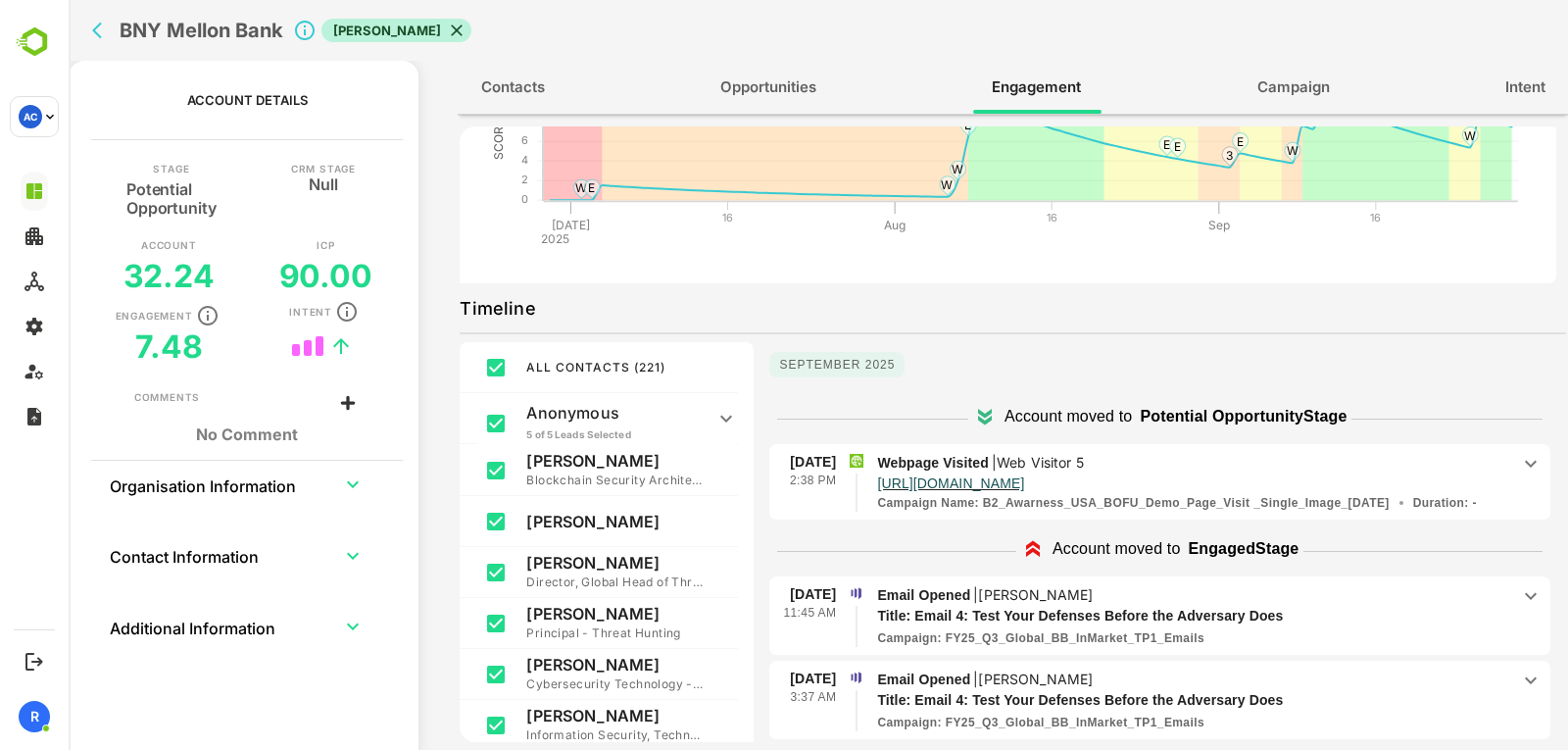
click at [1142, 461] on p "Webpage Visited | Web Visitor 5" at bounding box center [1193, 463] width 633 height 22
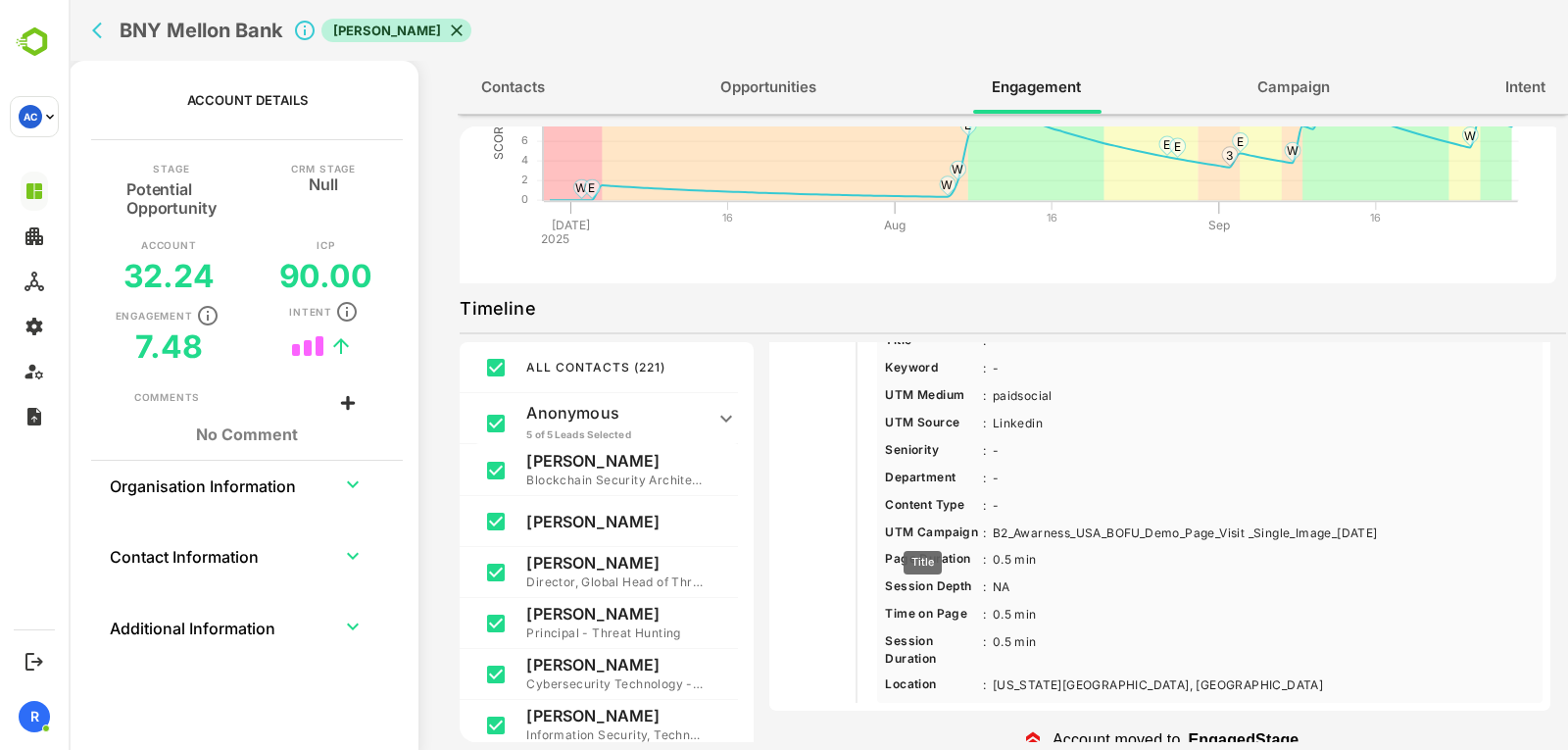
scroll to position [229, 0]
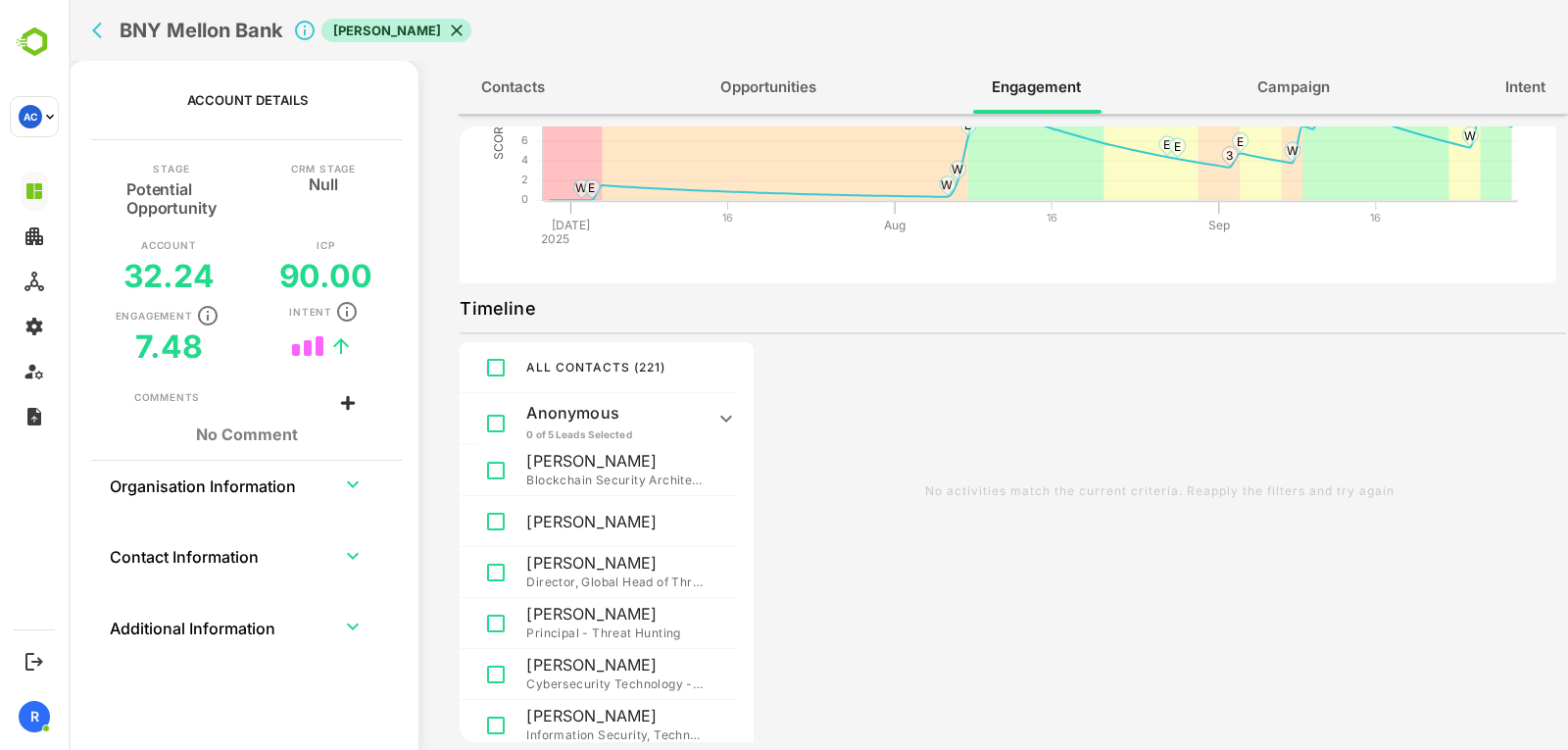
click at [632, 415] on p "Anonymous" at bounding box center [615, 413] width 176 height 20
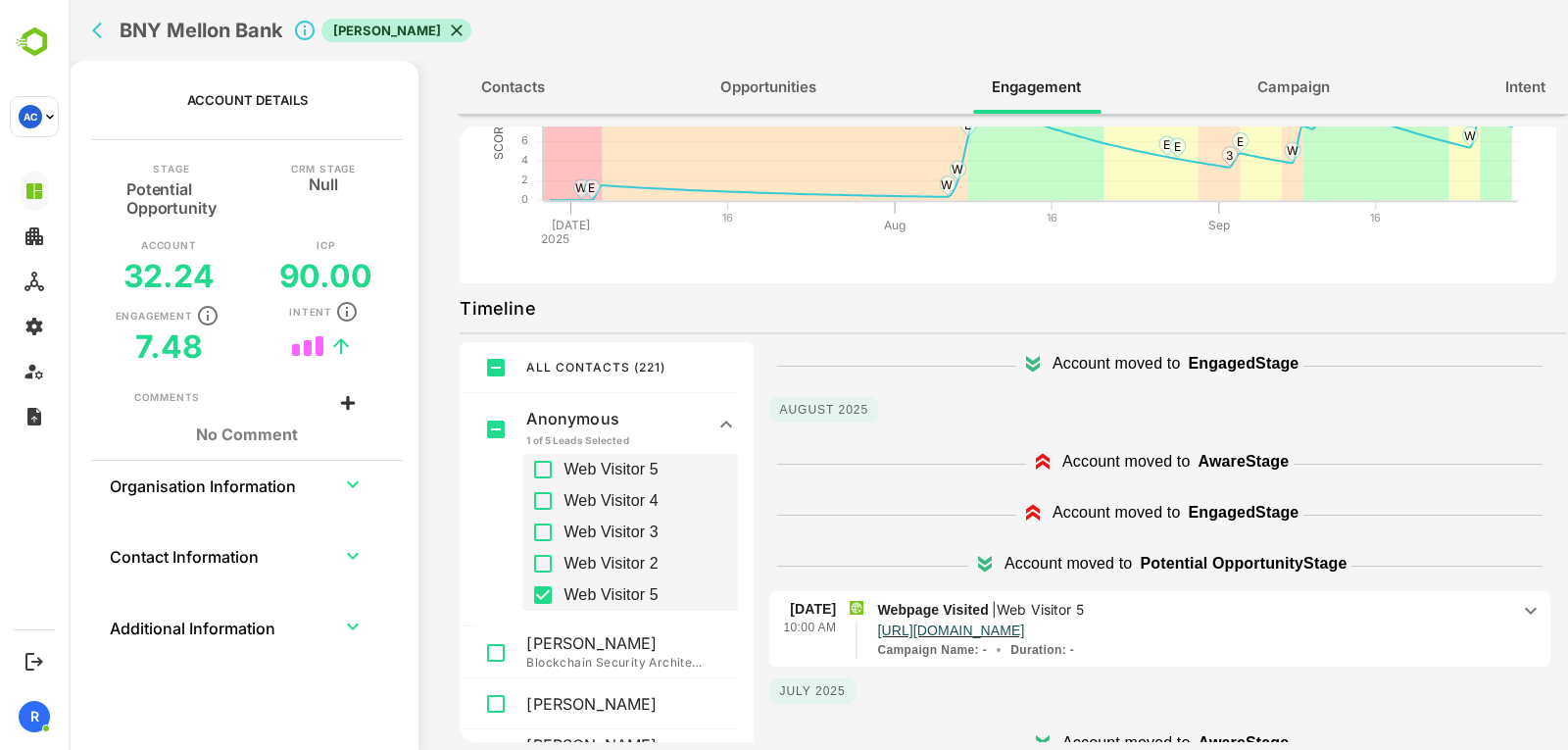
scroll to position [259, 0]
drag, startPoint x: 1323, startPoint y: 598, endPoint x: 1430, endPoint y: 598, distance: 107.0
click at [1430, 598] on p "Webpage Visited | Web Visitor 5" at bounding box center [1193, 607] width 633 height 22
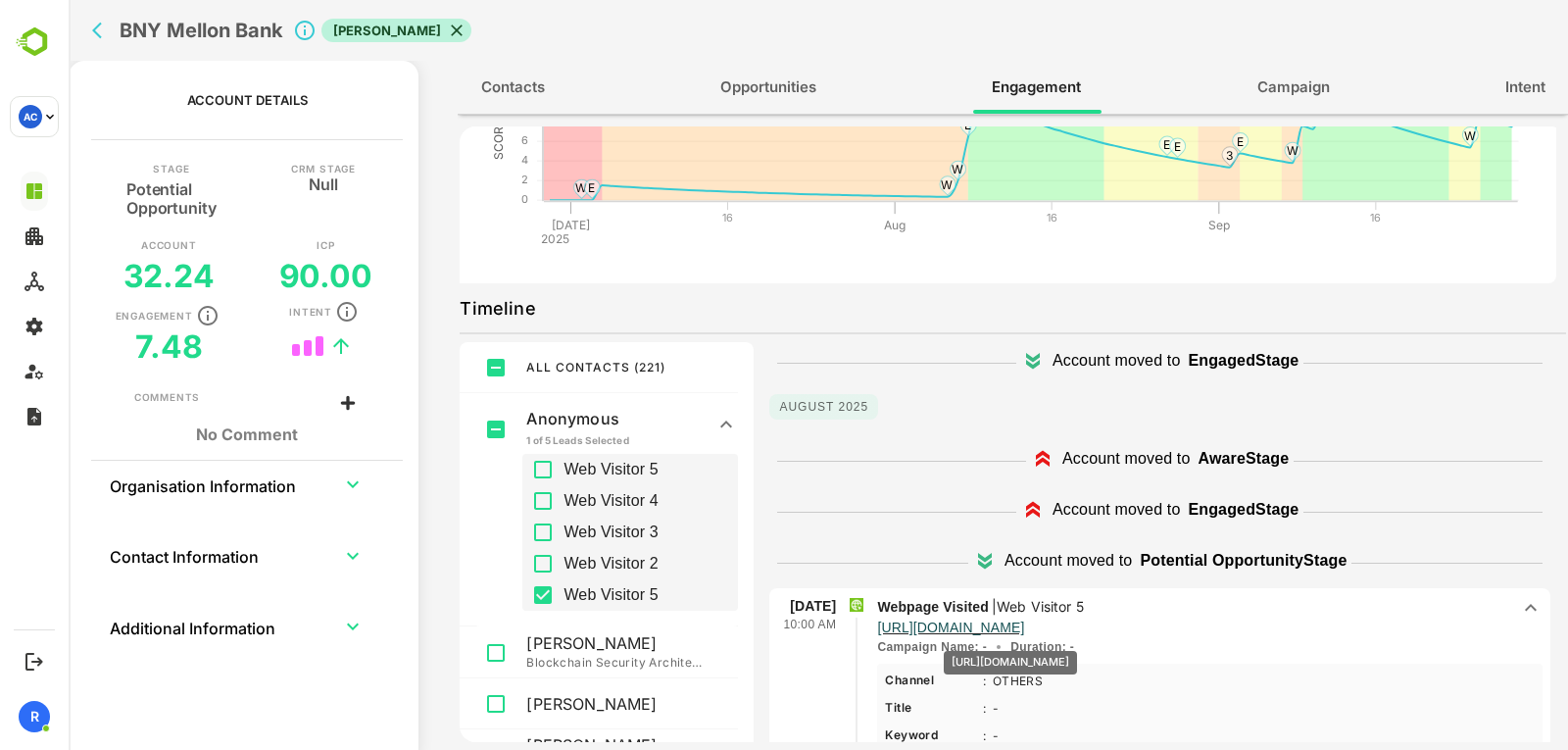
scroll to position [500, 0]
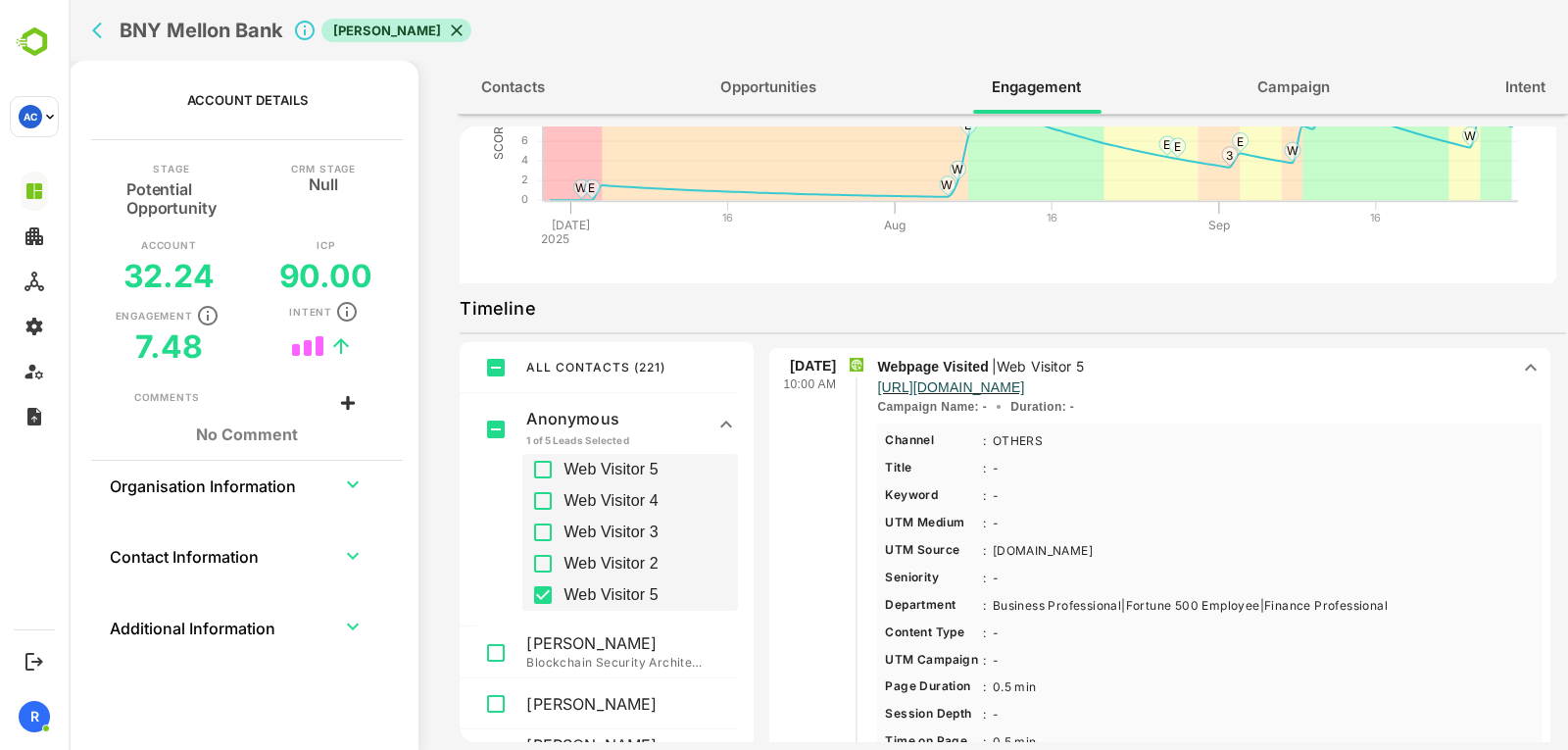
click at [1012, 546] on Source-3 "chatgpt.com Less ...More" at bounding box center [1042, 551] width 112 height 20
click at [1136, 559] on p "Channel : OTHERS Less ...More Title : - Less ...More Keyword : - Less ...More U…" at bounding box center [1210, 626] width 650 height 391
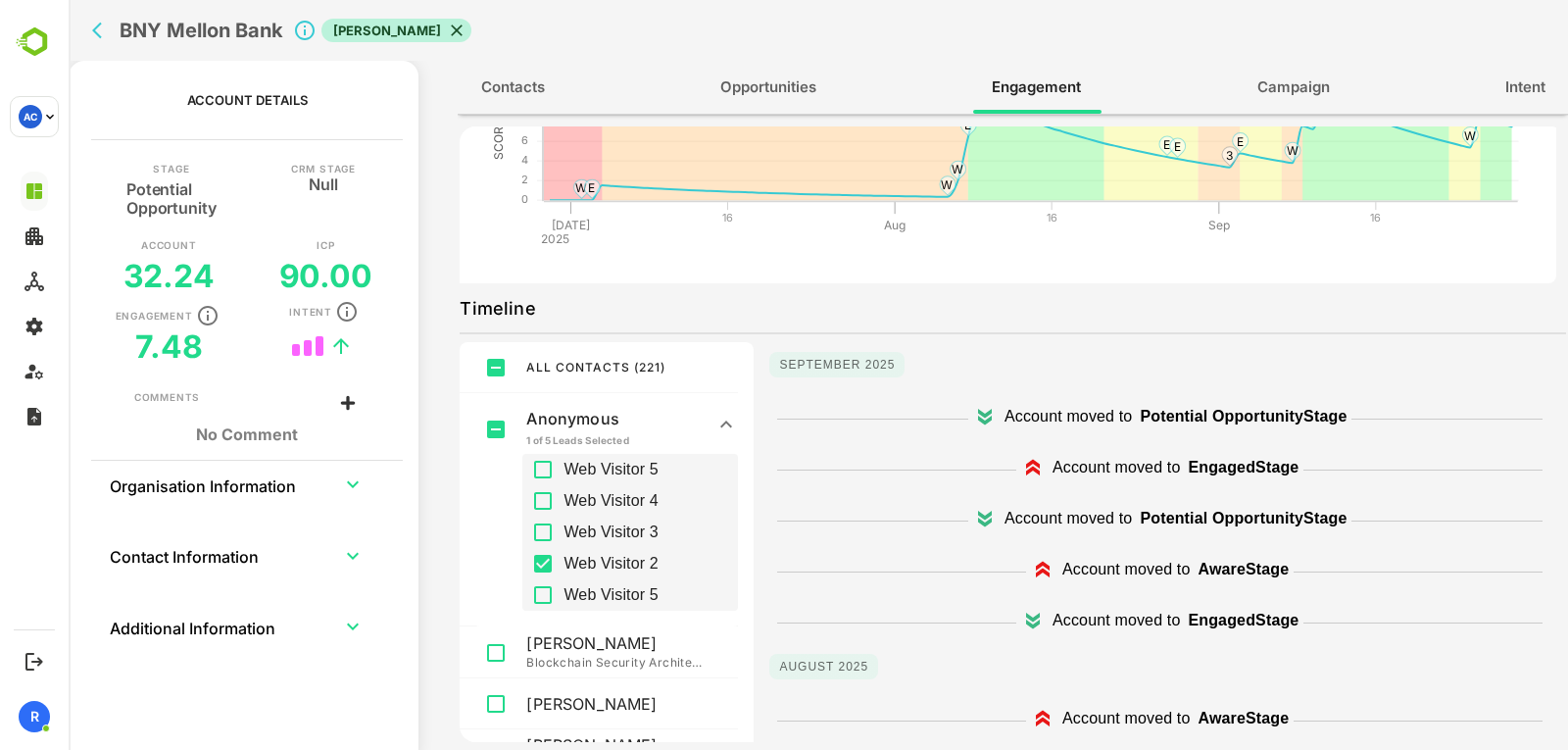
scroll to position [259, 0]
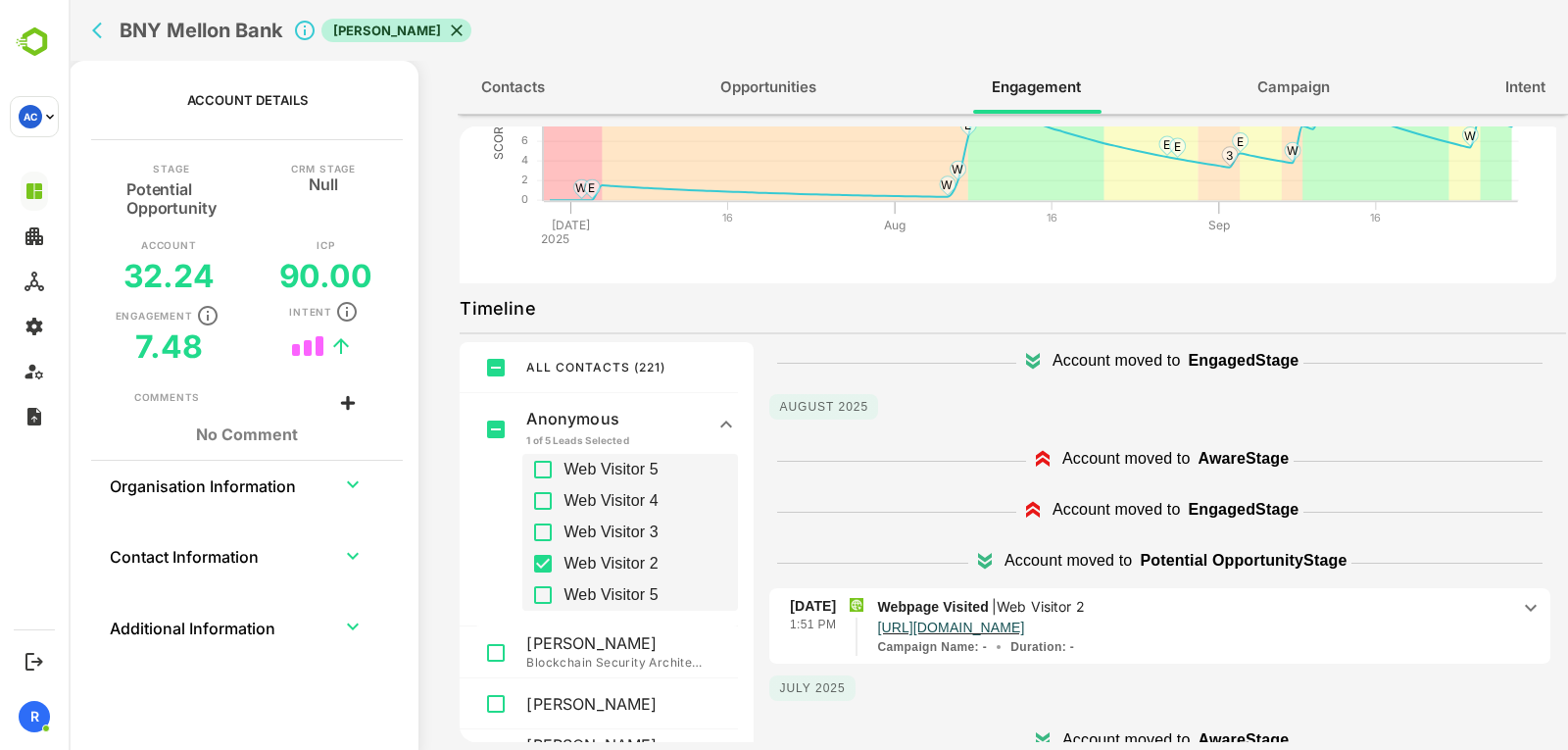
click at [1181, 598] on p "Webpage Visited | Web Visitor 2" at bounding box center [1193, 607] width 633 height 22
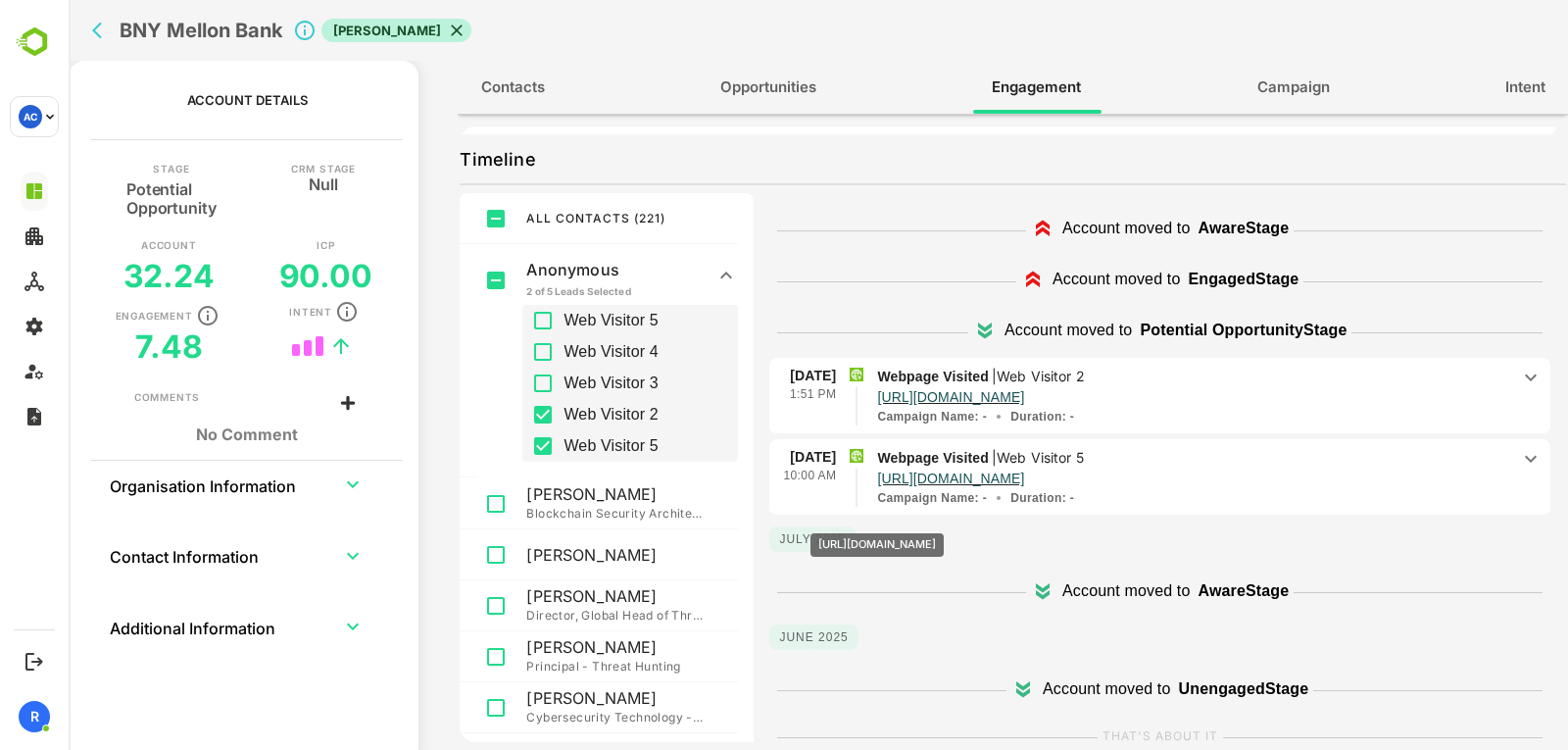
scroll to position [320, 0]
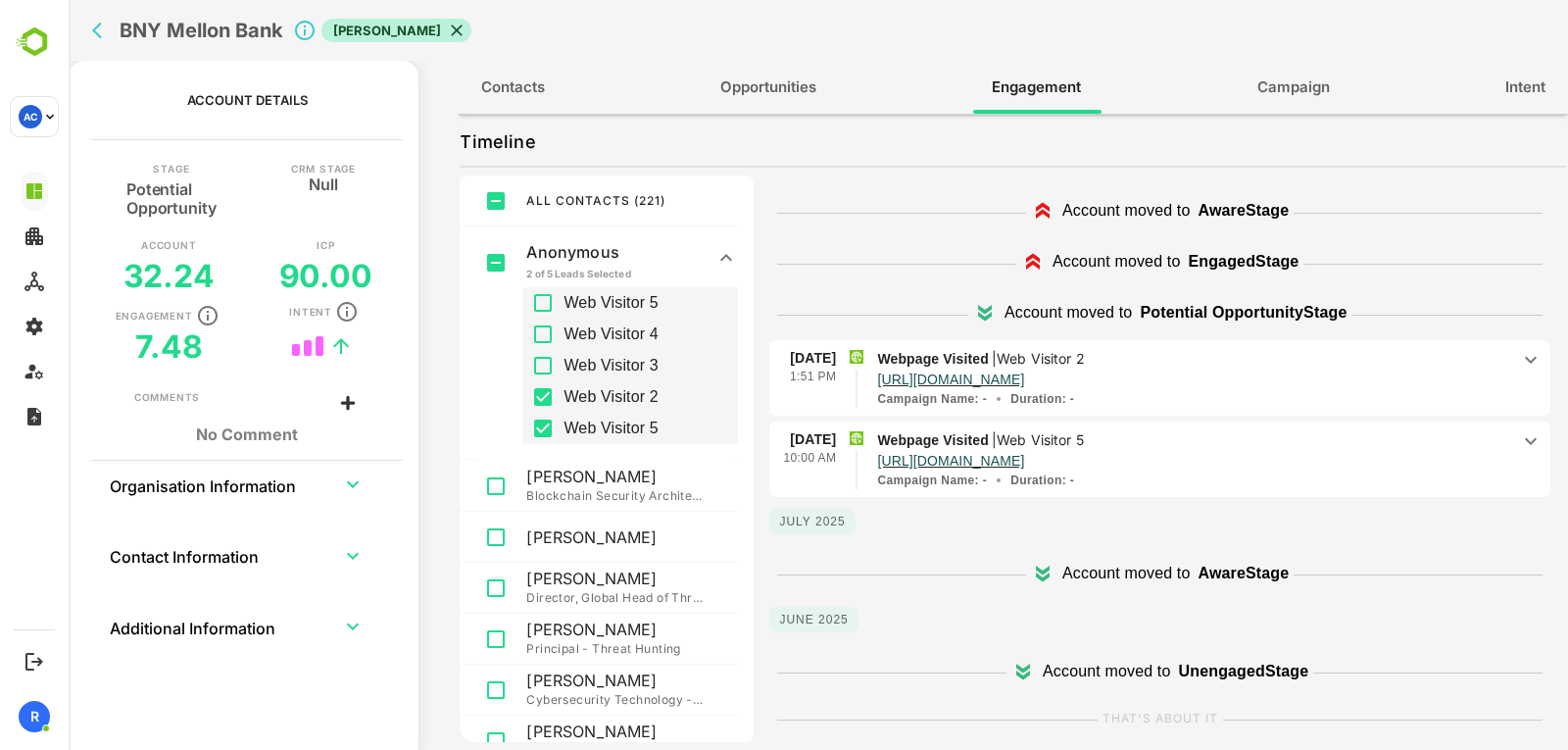
click at [1225, 426] on div "7 Aug 10:00 AM Webpage Visited | Web Visitor 5 https://www.acalvio.com/cyber-de…" at bounding box center [1159, 460] width 781 height 77
click at [1215, 438] on p "Webpage Visited | Web Visitor 5" at bounding box center [1193, 440] width 633 height 22
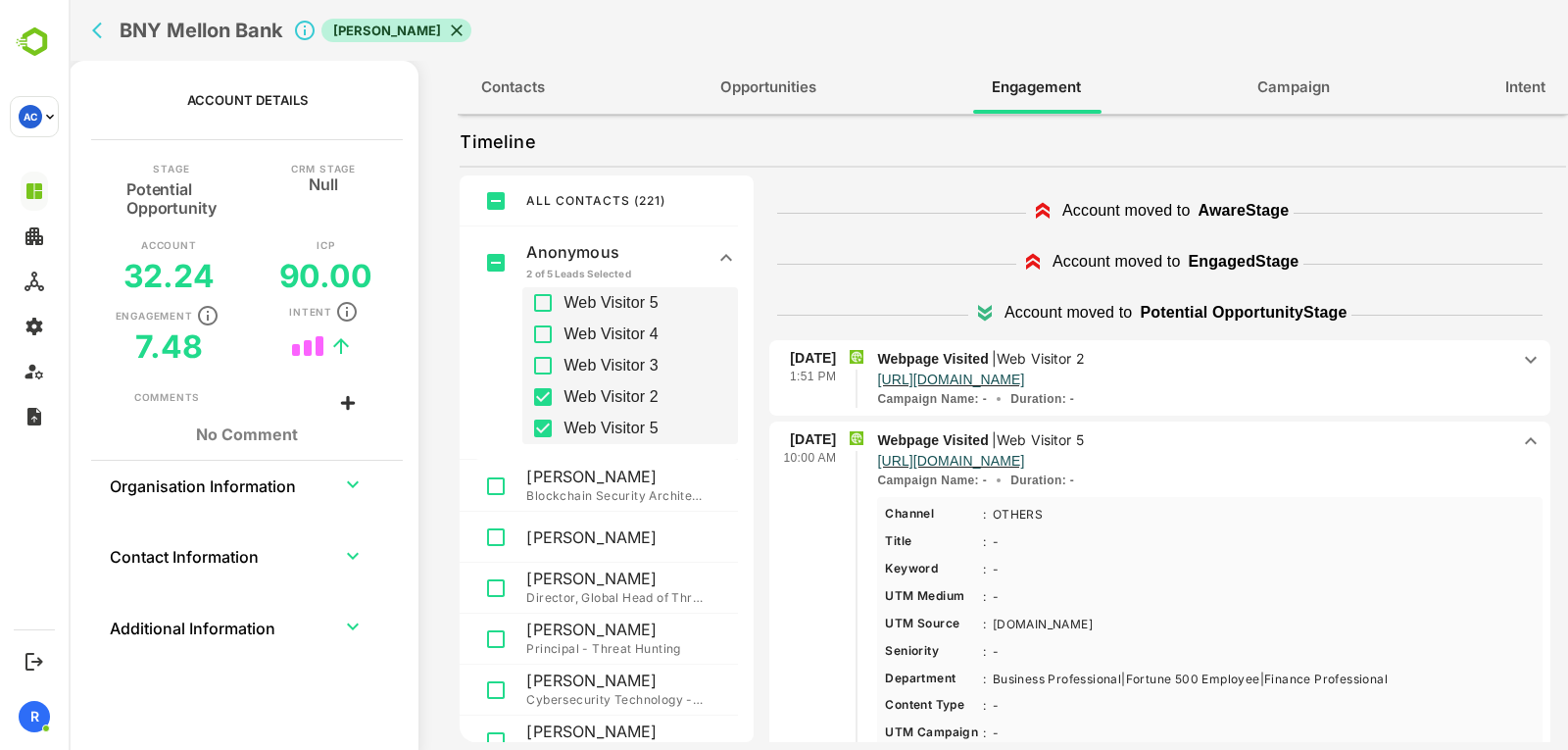
click at [1145, 360] on p "Webpage Visited | Web Visitor 2" at bounding box center [1193, 359] width 633 height 22
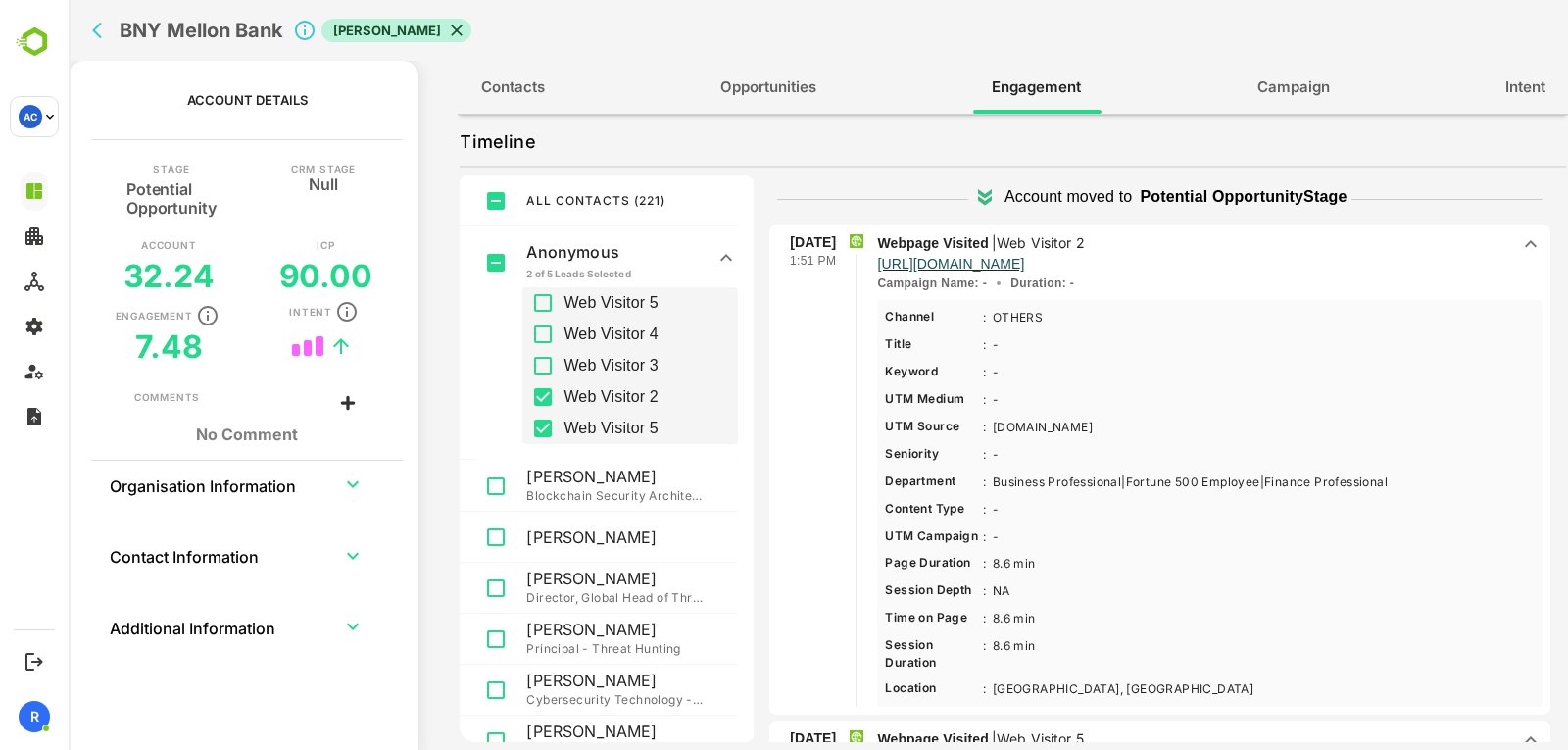
scroll to position [455, 0]
click at [1025, 266] on p "https://www.acalvio.com/cyber-deception/how-deception-technology-derailed-a-mal…" at bounding box center [950, 264] width 147 height 20
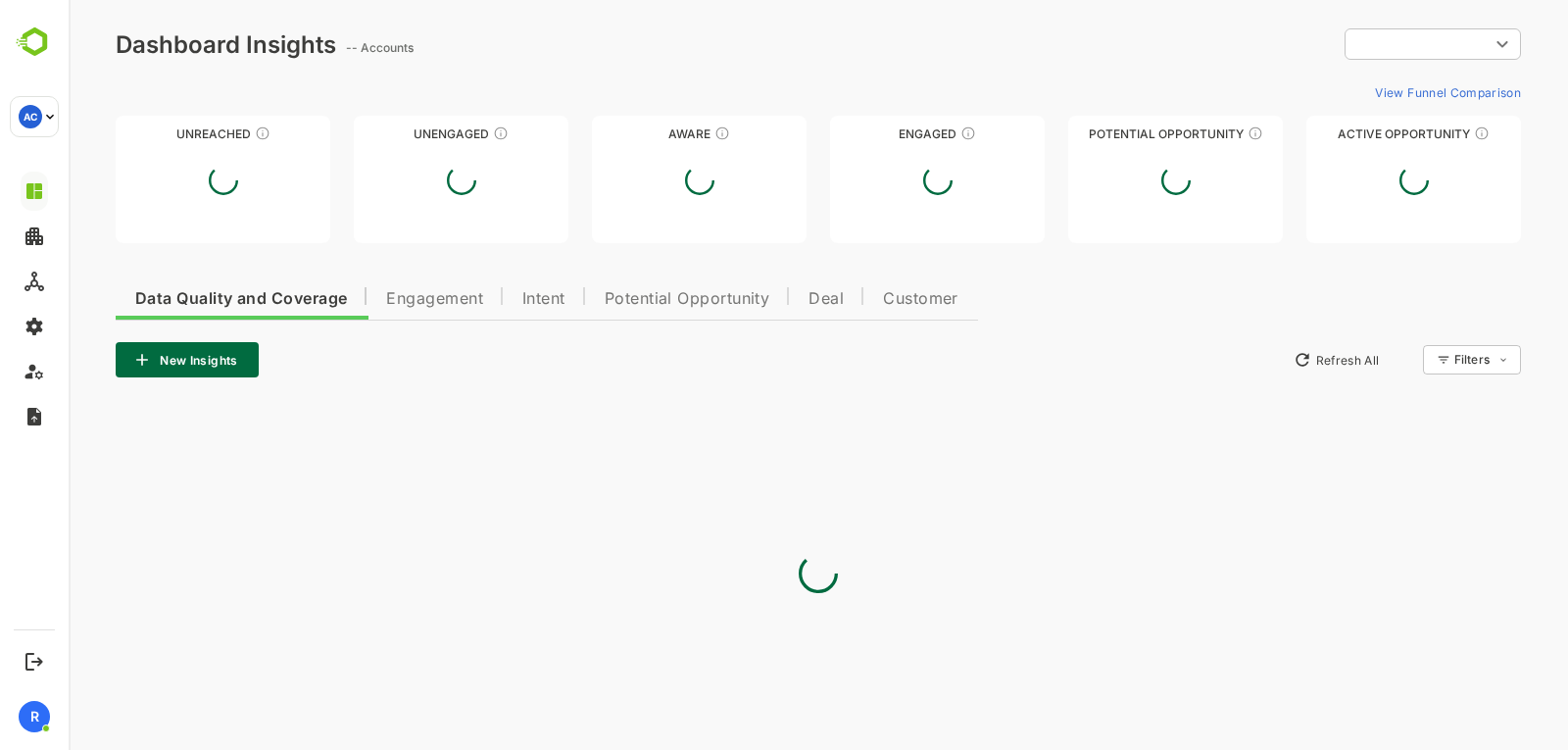
scroll to position [0, 0]
type input "**********"
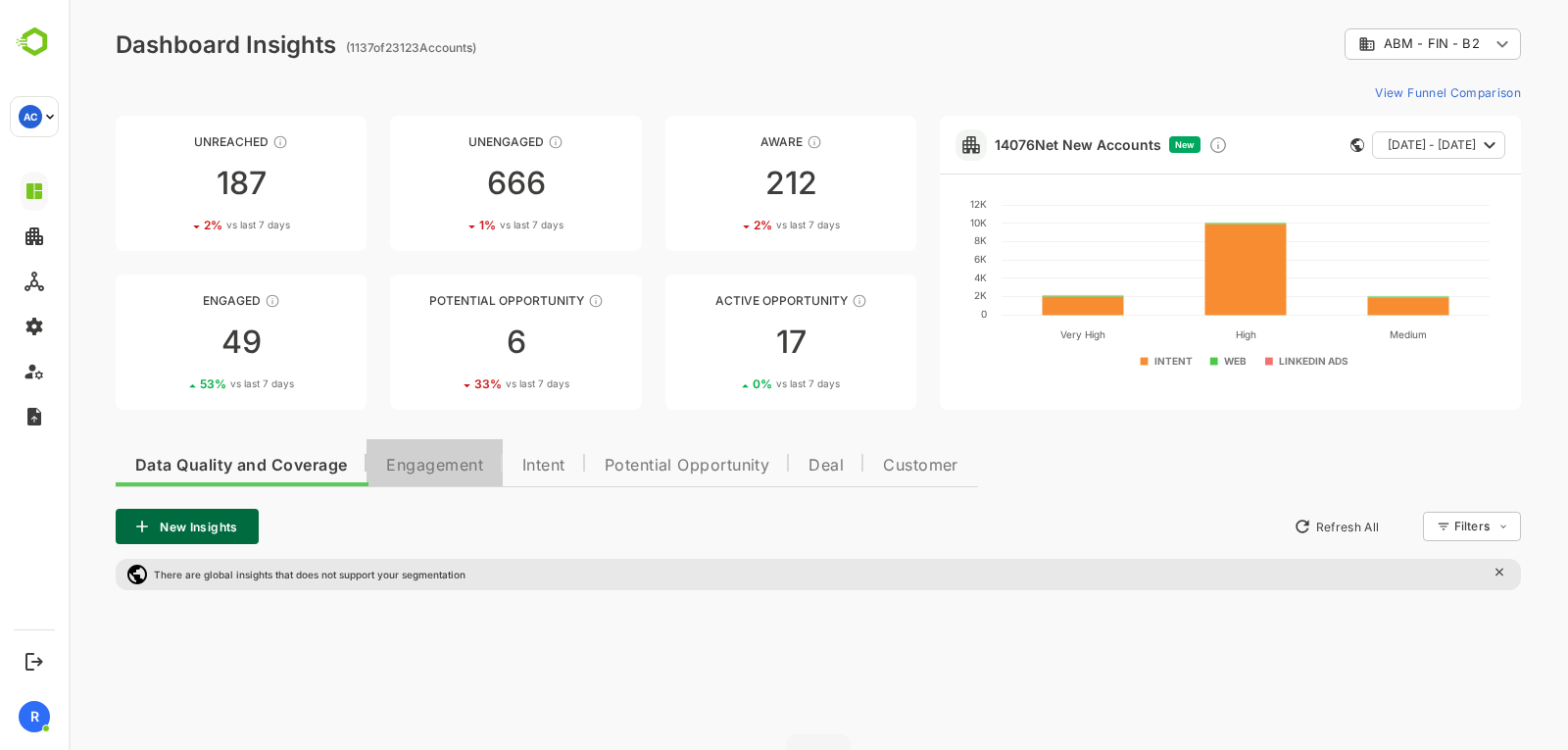
click at [422, 450] on button "Engagement" at bounding box center [435, 463] width 137 height 47
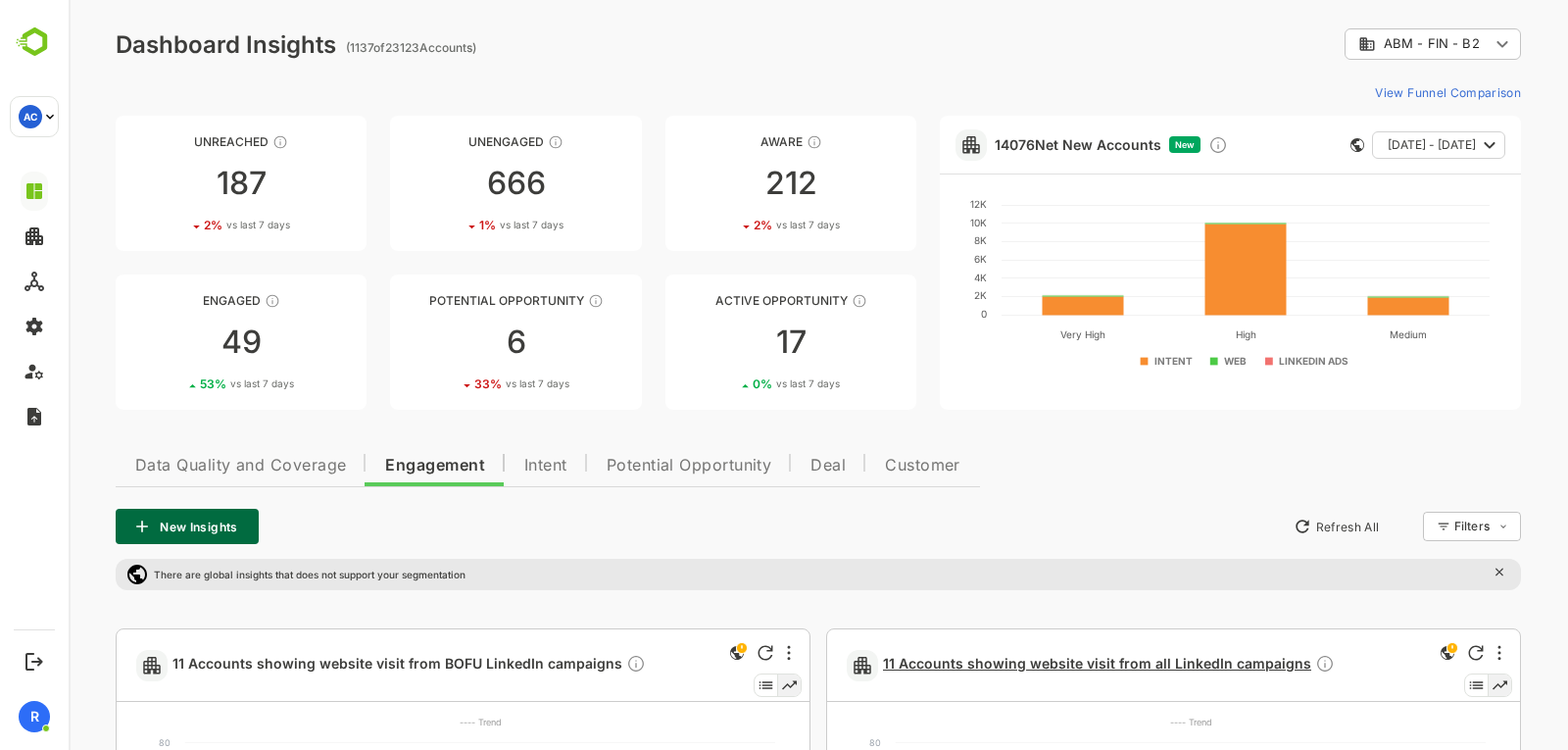
click at [985, 665] on span "11 Accounts showing website visit from all LinkedIn campaigns" at bounding box center [1109, 665] width 452 height 23
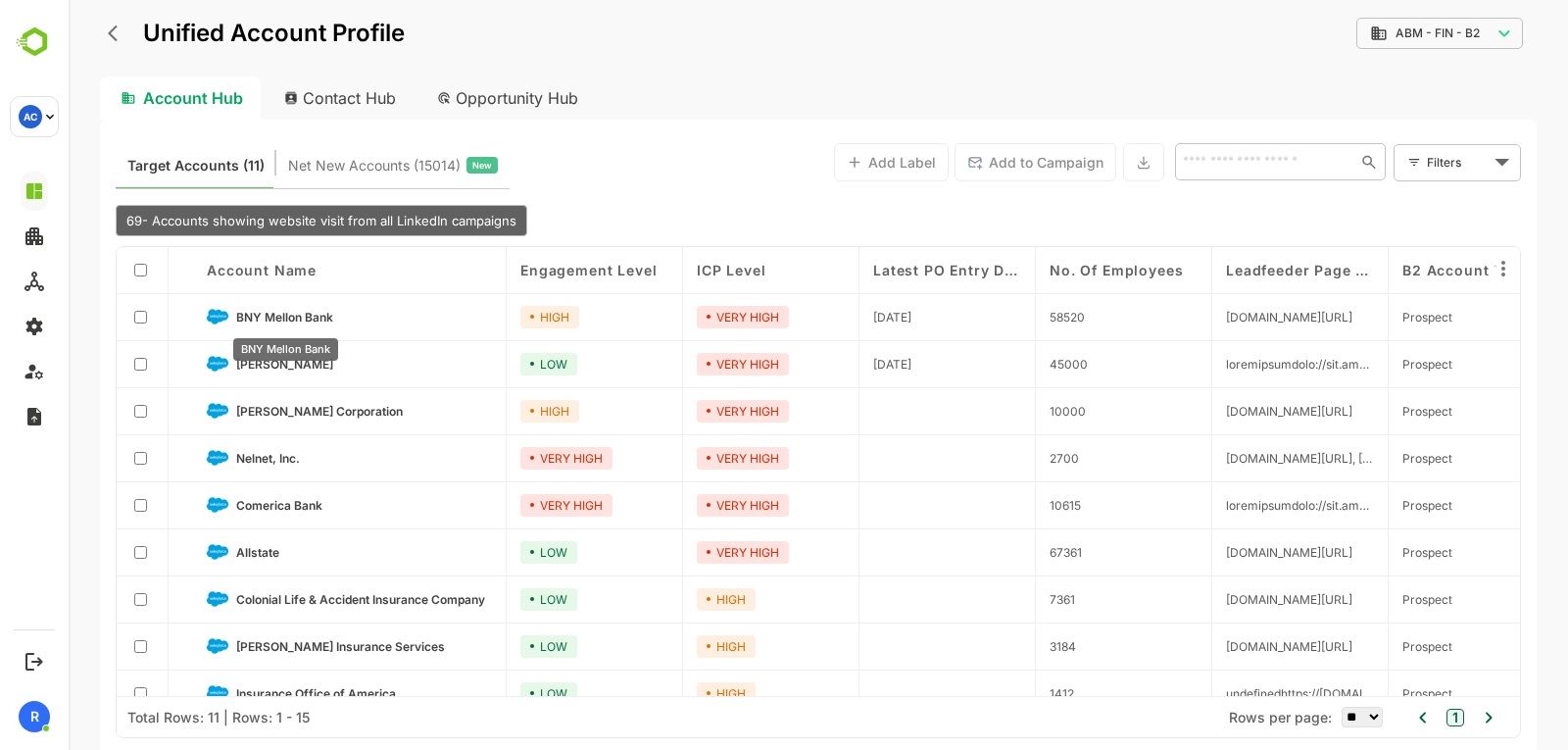
click at [308, 319] on span "BNY Mellon Bank" at bounding box center [285, 317] width 97 height 15
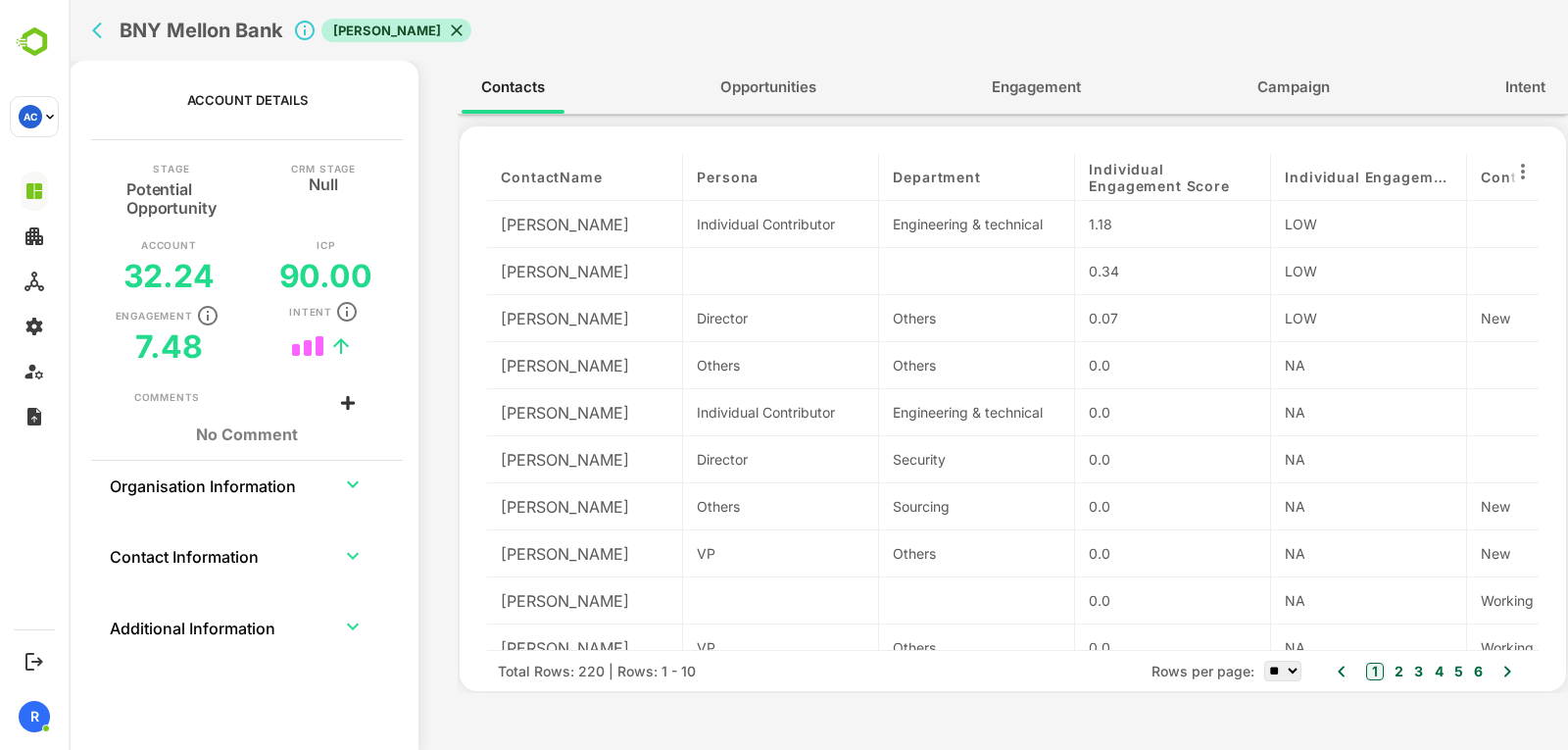
click at [990, 100] on button "Engagement" at bounding box center [1036, 87] width 129 height 47
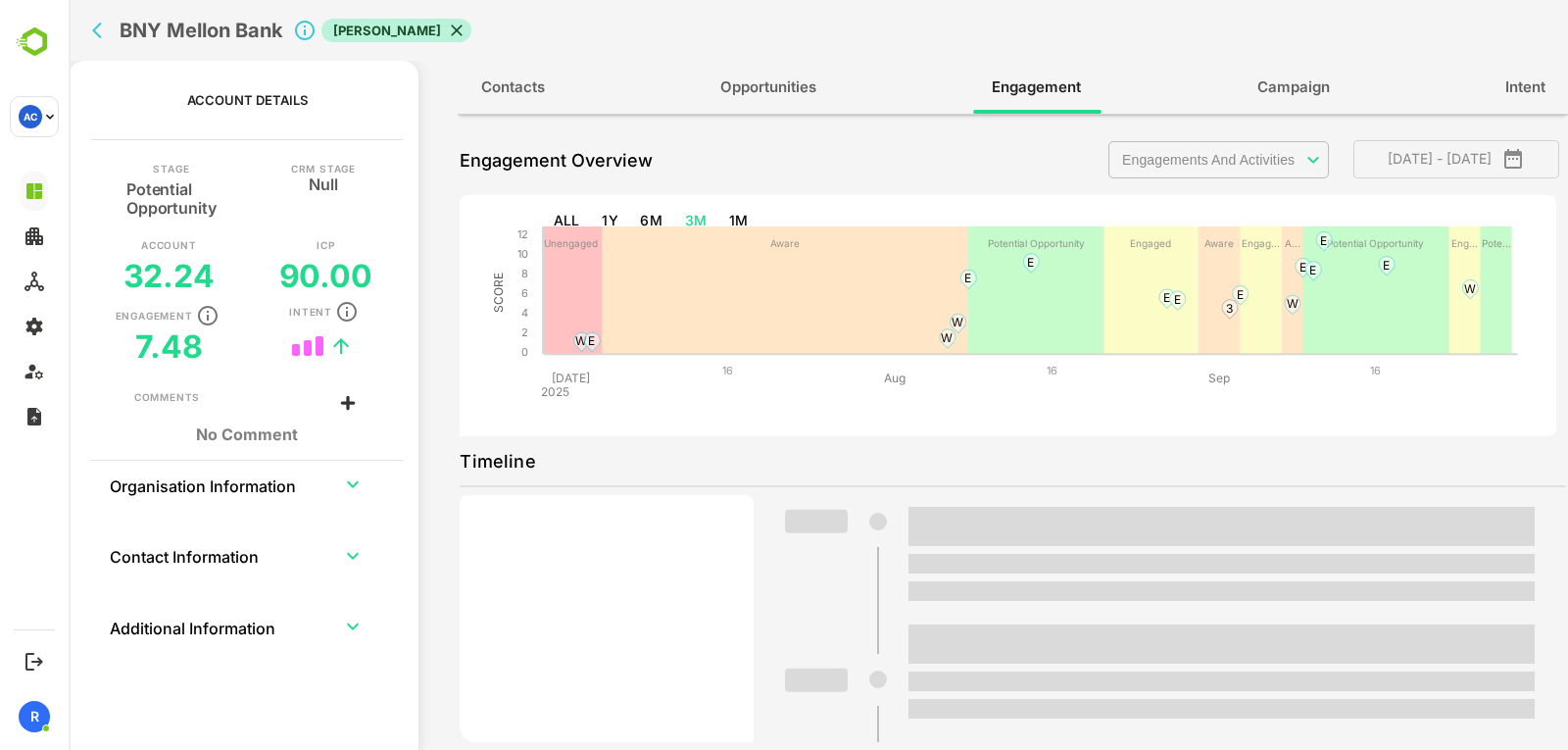
click at [1257, 159] on body "**********" at bounding box center [818, 375] width 1500 height 750
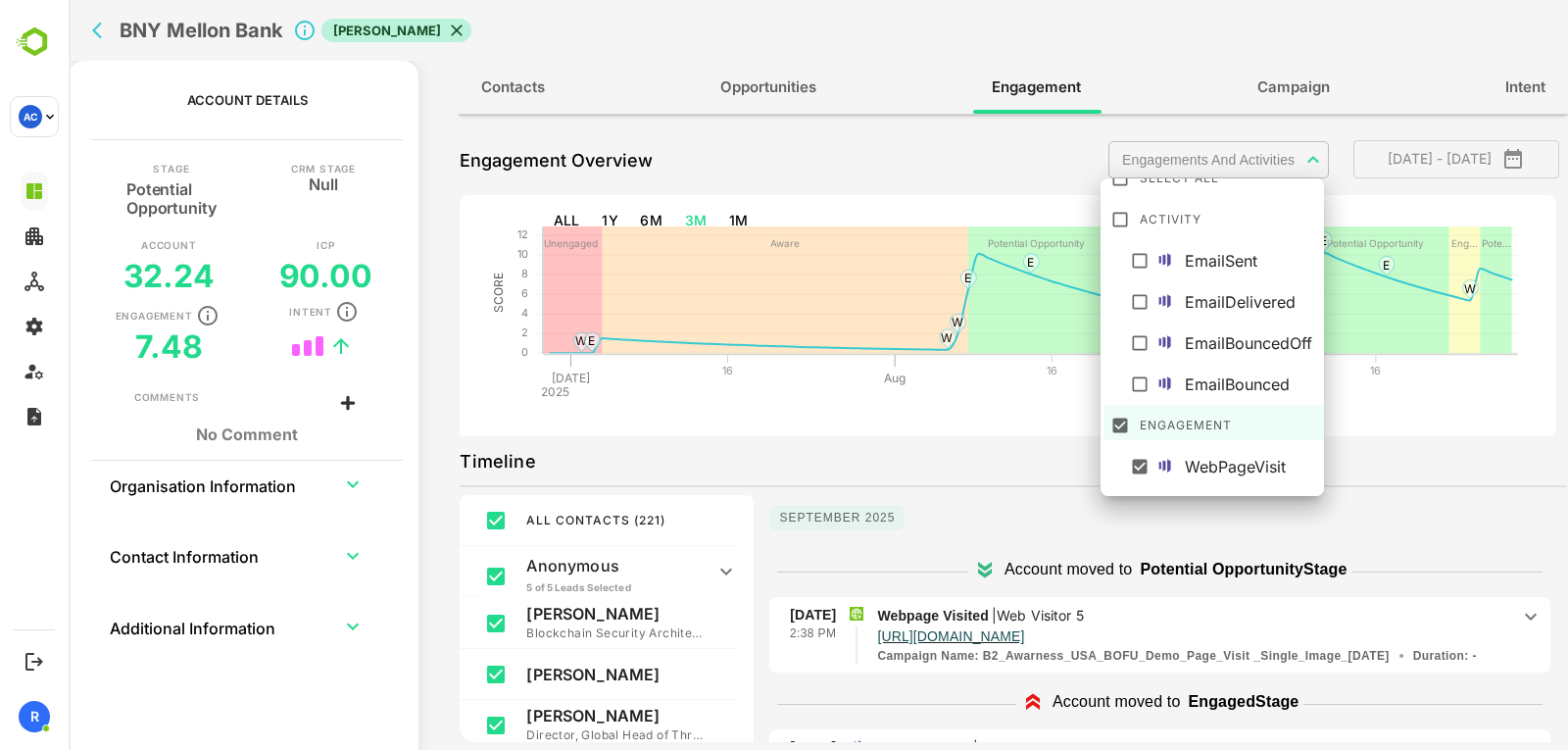
scroll to position [138, 0]
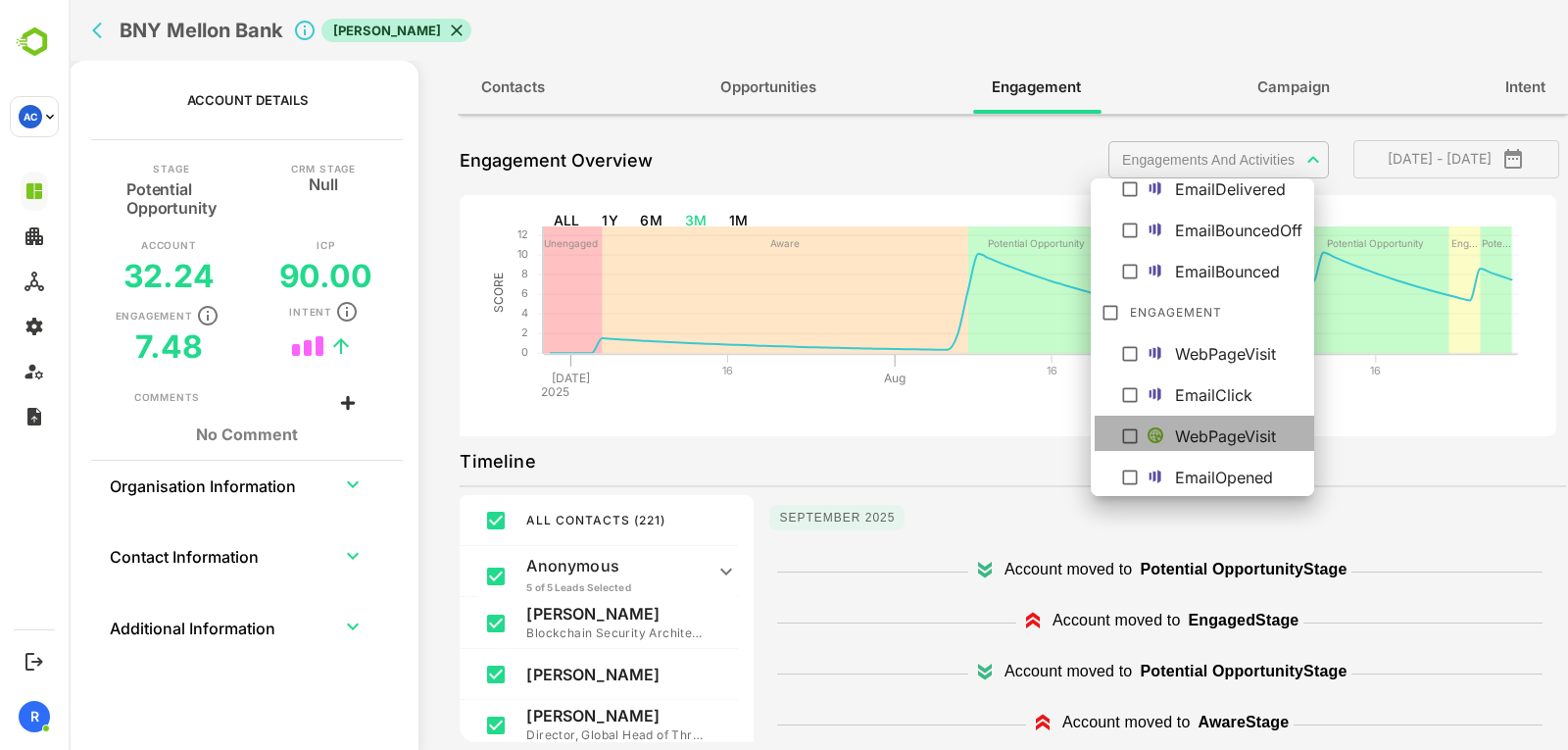
click at [1161, 440] on img at bounding box center [1156, 435] width 16 height 16
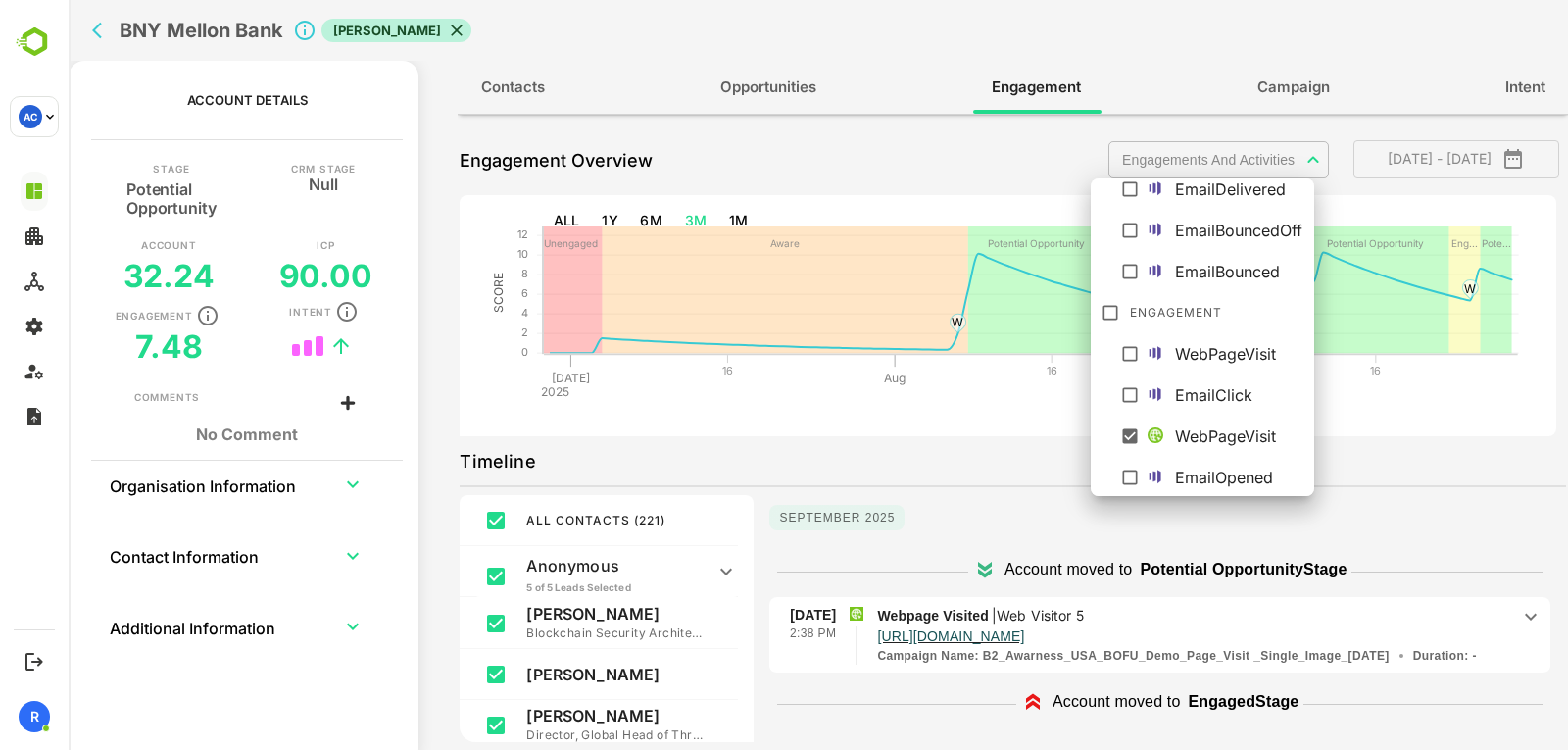
scroll to position [0, 0]
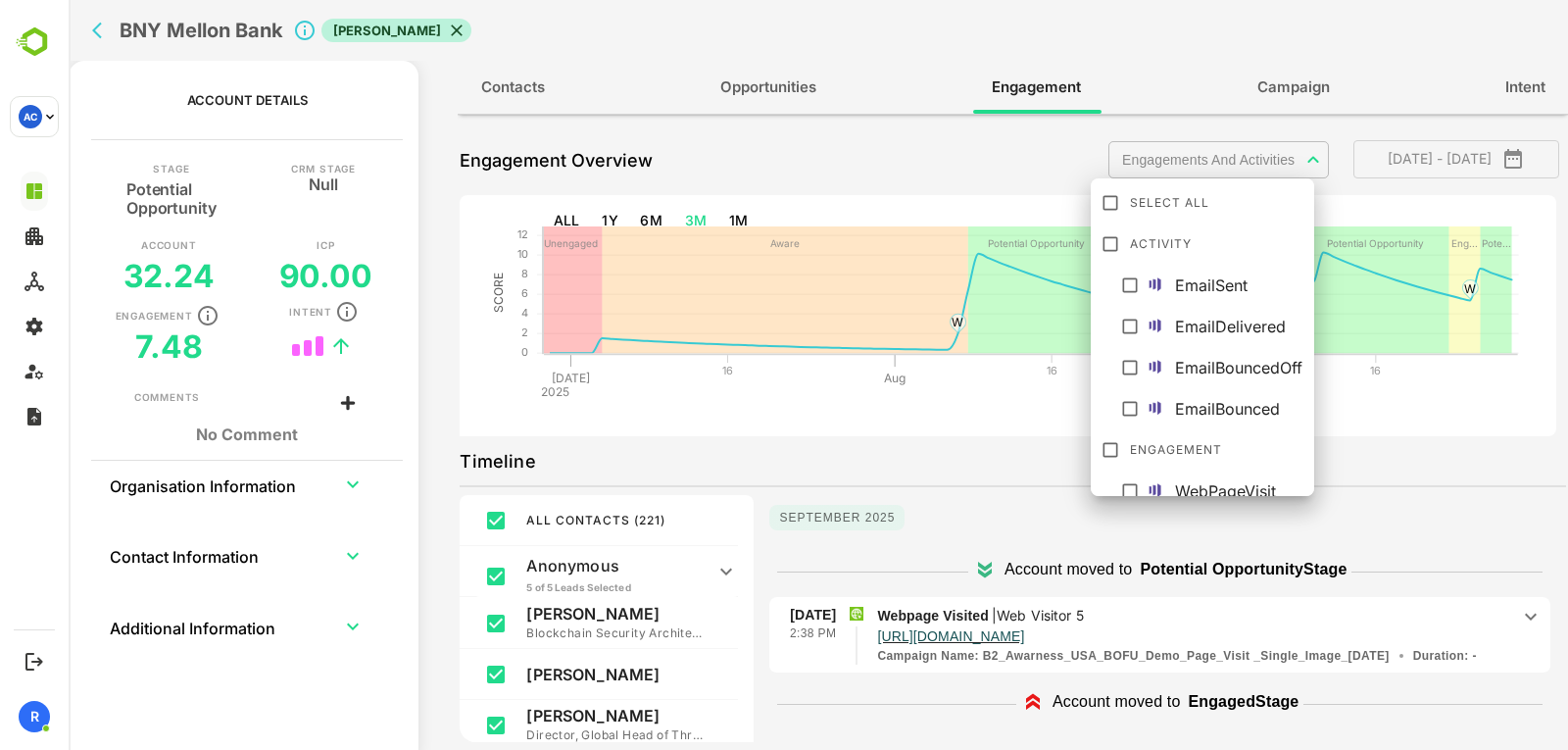
click at [998, 449] on div at bounding box center [818, 375] width 1500 height 750
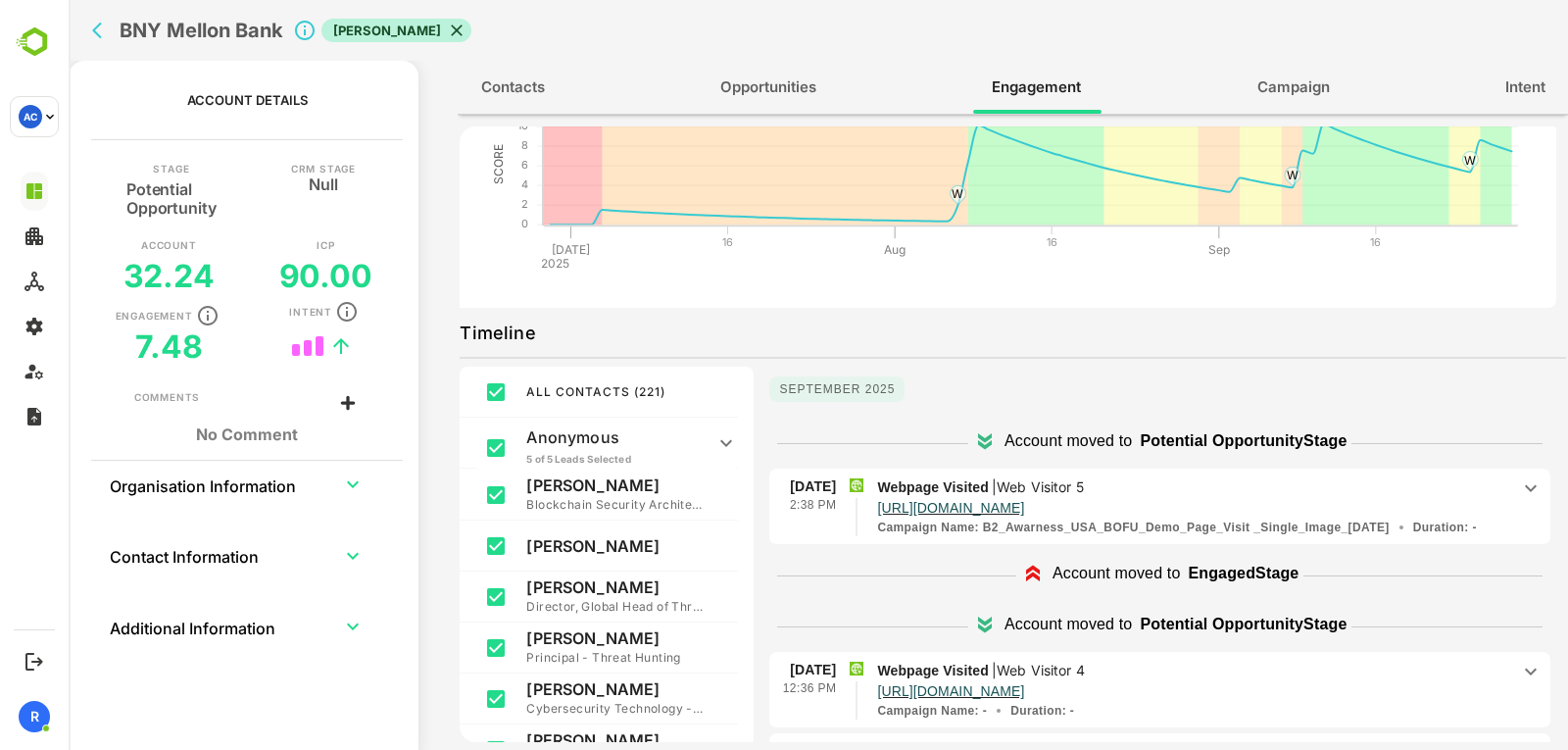
scroll to position [130, 0]
click at [1198, 480] on p "Webpage Visited | Web Visitor 5" at bounding box center [1193, 486] width 633 height 22
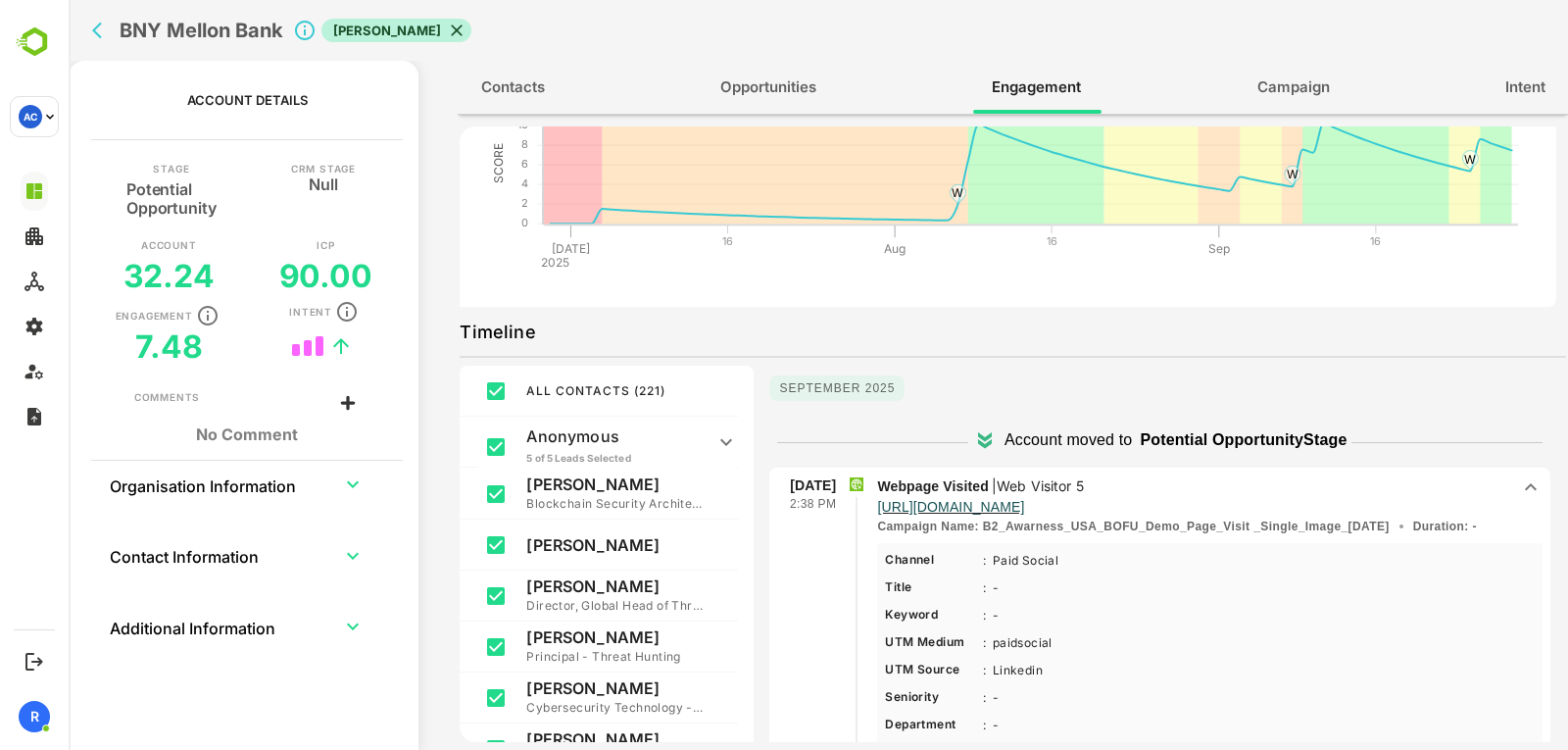
scroll to position [0, 0]
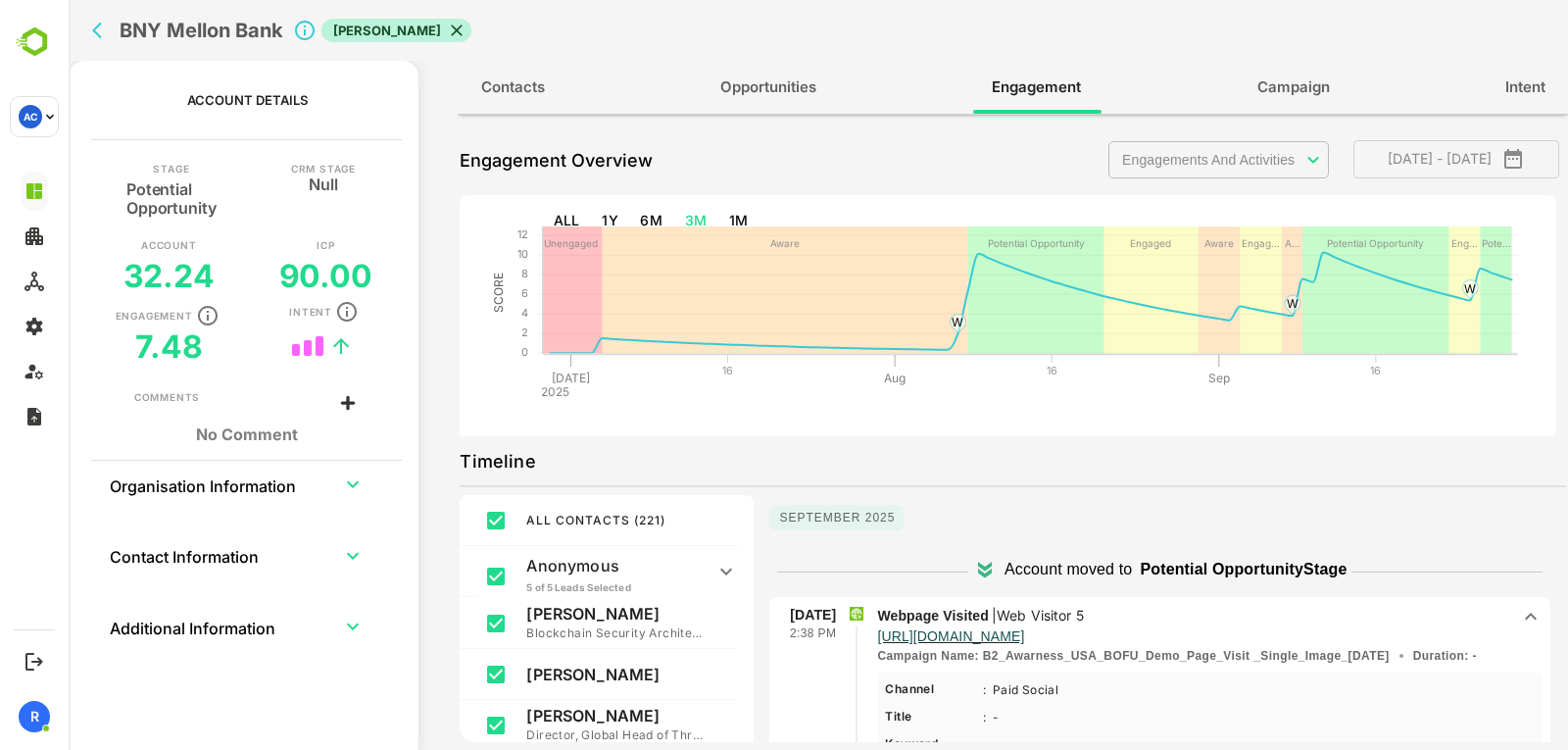
click at [1154, 172] on body "**********" at bounding box center [818, 375] width 1500 height 750
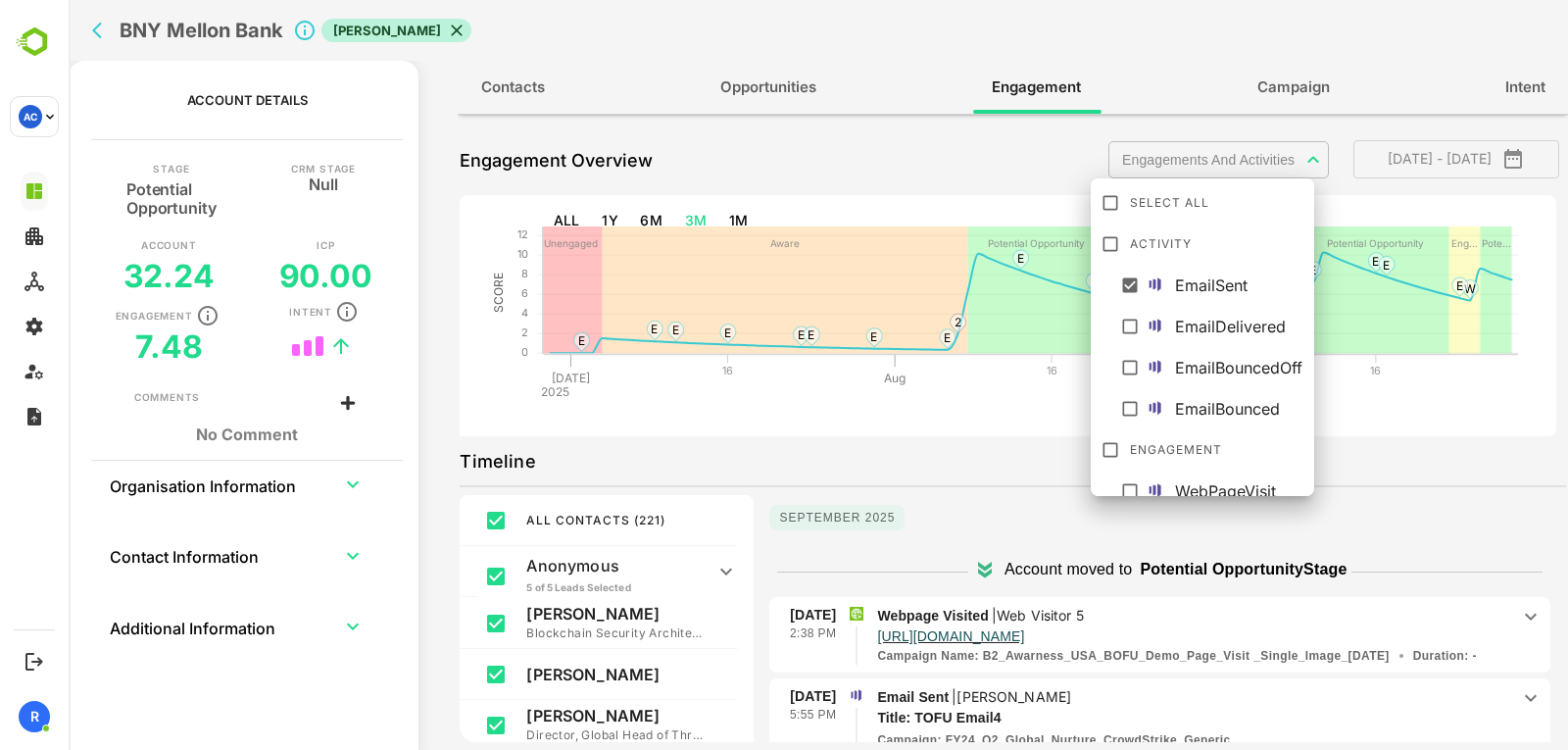
click at [977, 460] on div at bounding box center [818, 375] width 1500 height 750
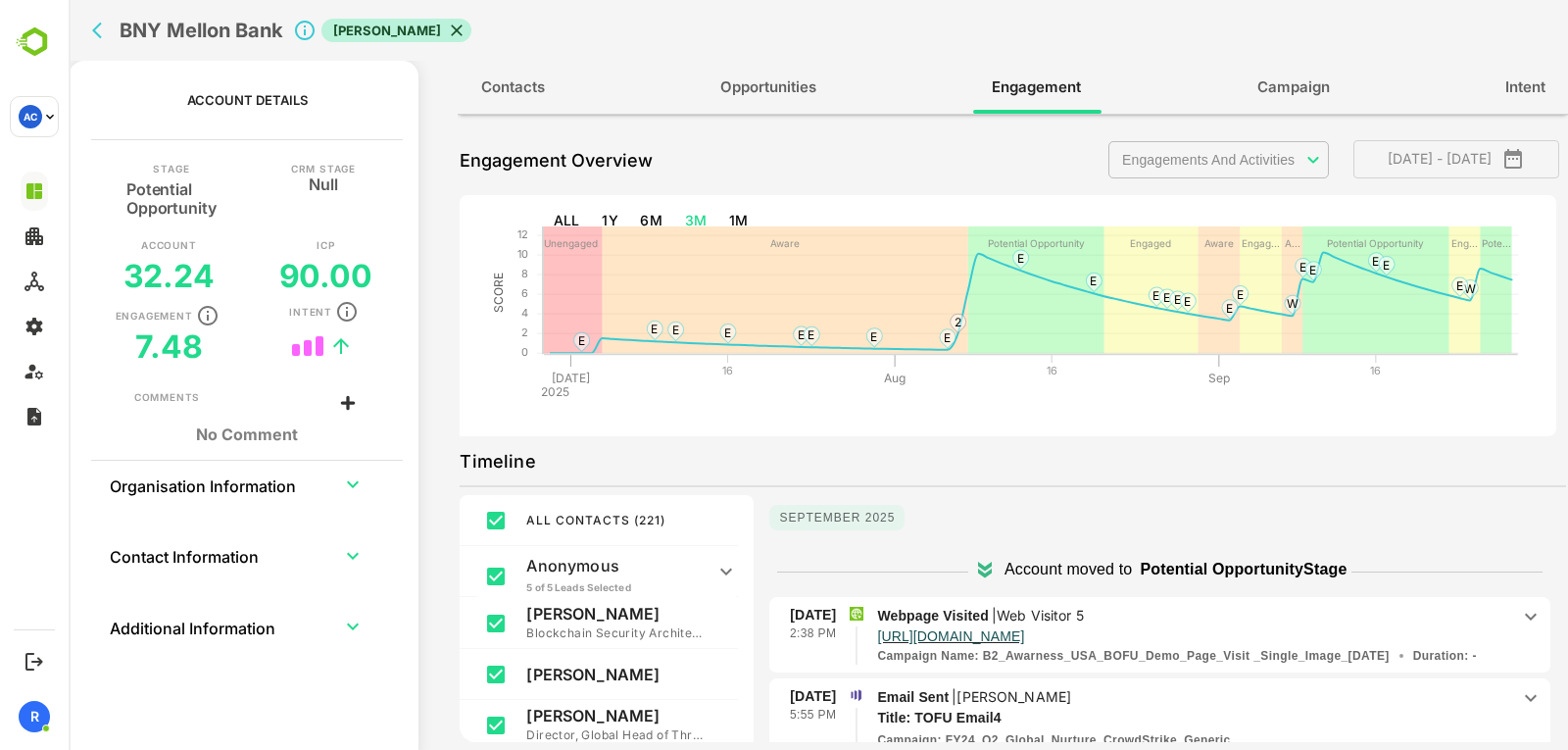
click at [1210, 163] on body "**********" at bounding box center [818, 375] width 1500 height 750
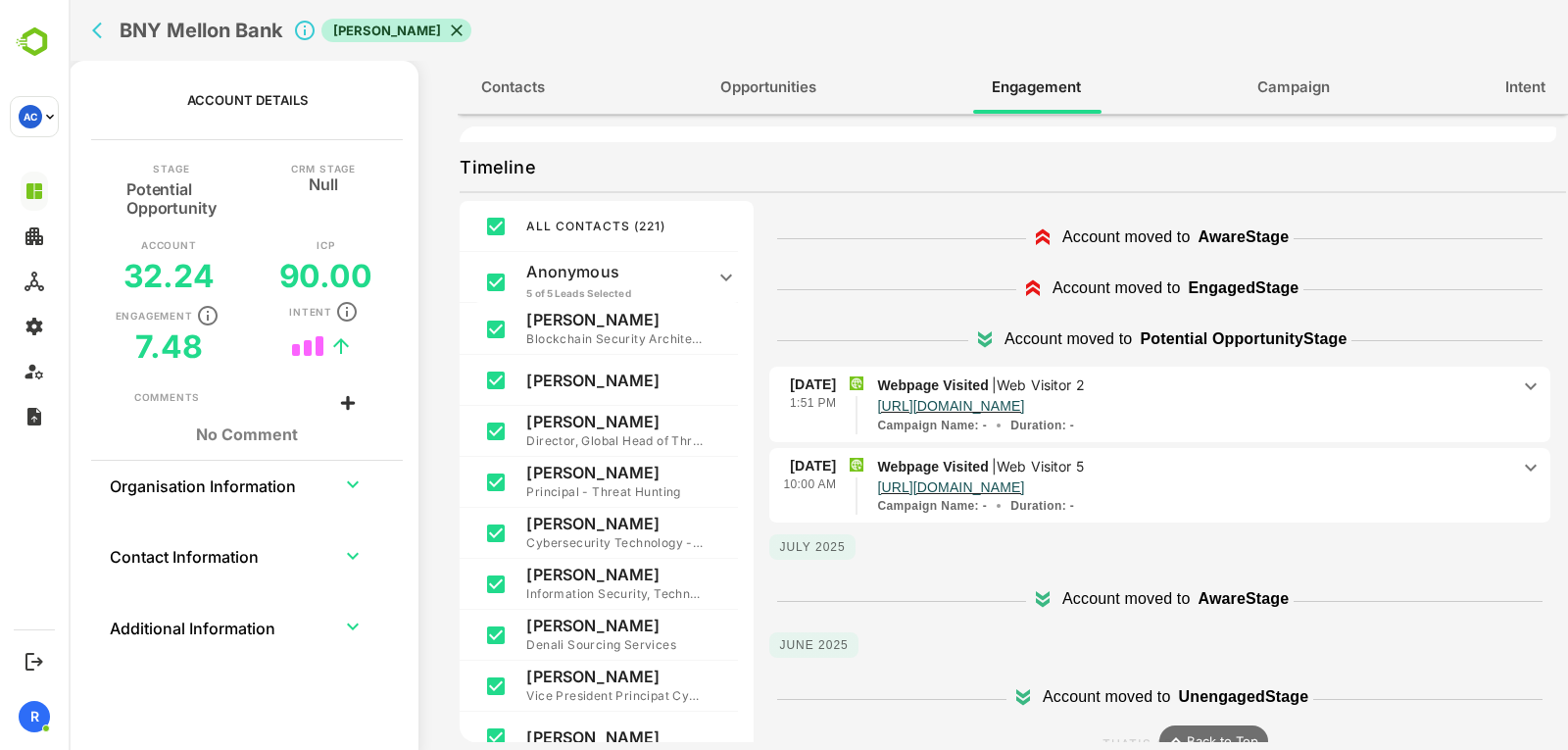
scroll to position [590, 0]
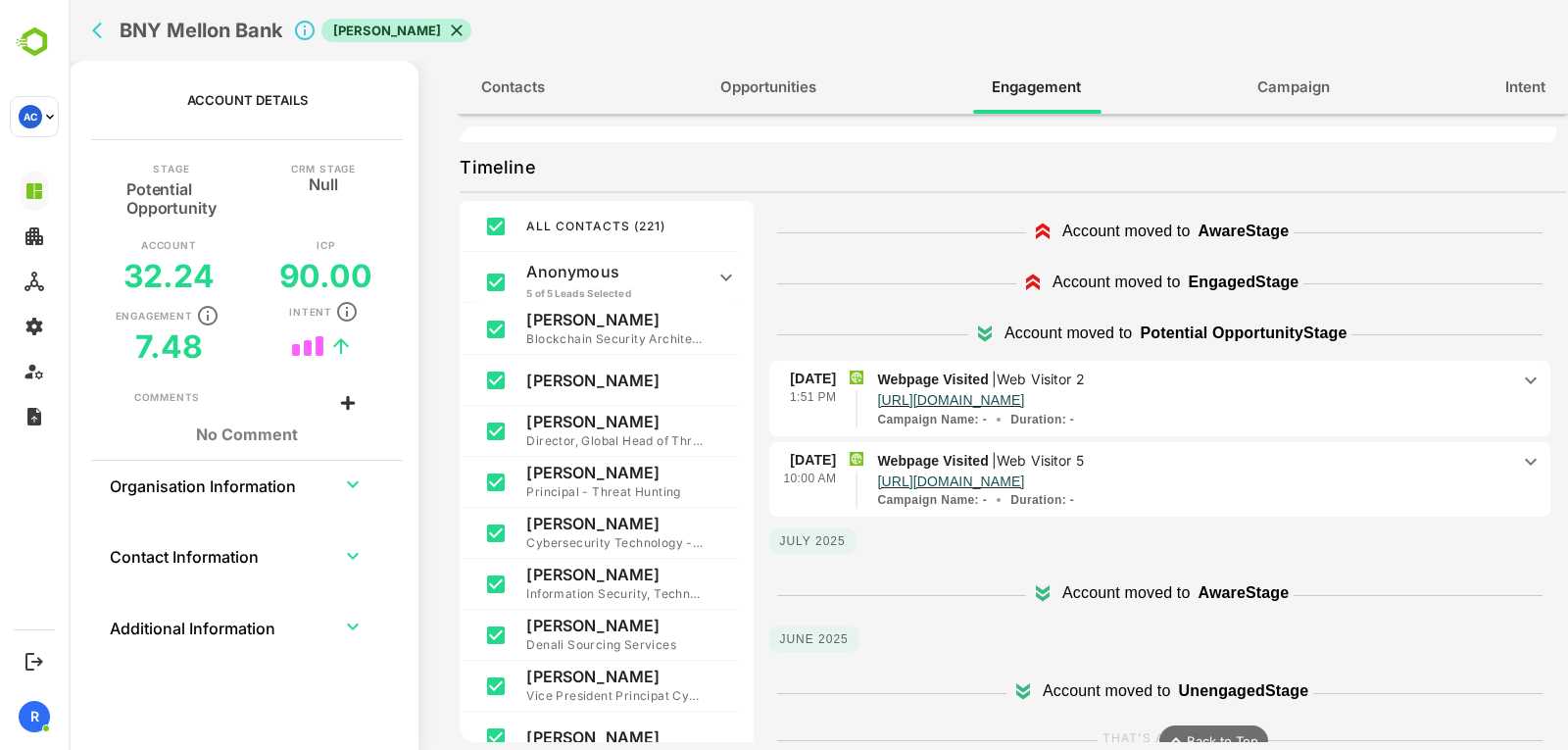
click at [1132, 455] on p "Webpage Visited | Web Visitor 5" at bounding box center [1193, 461] width 633 height 22
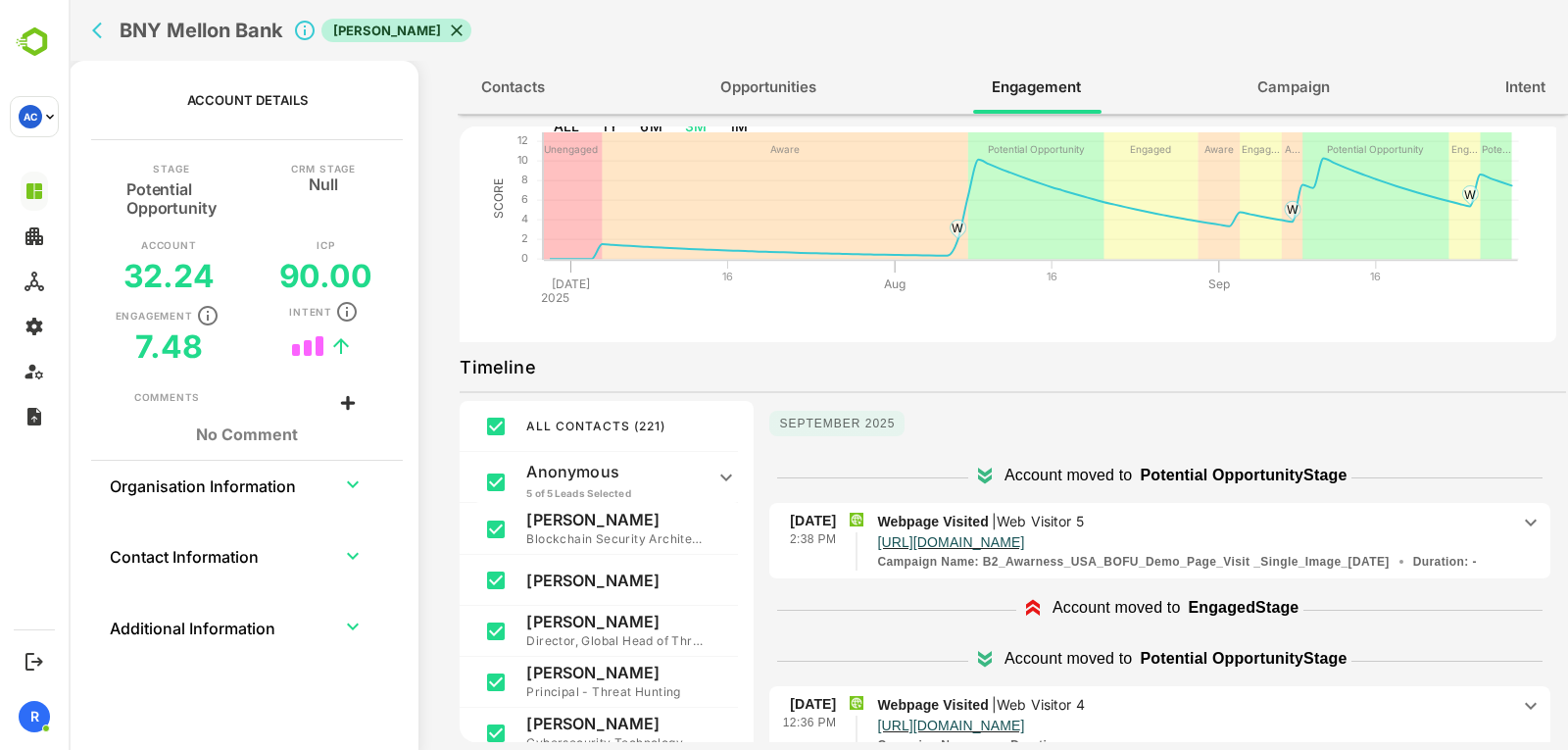
scroll to position [97, 0]
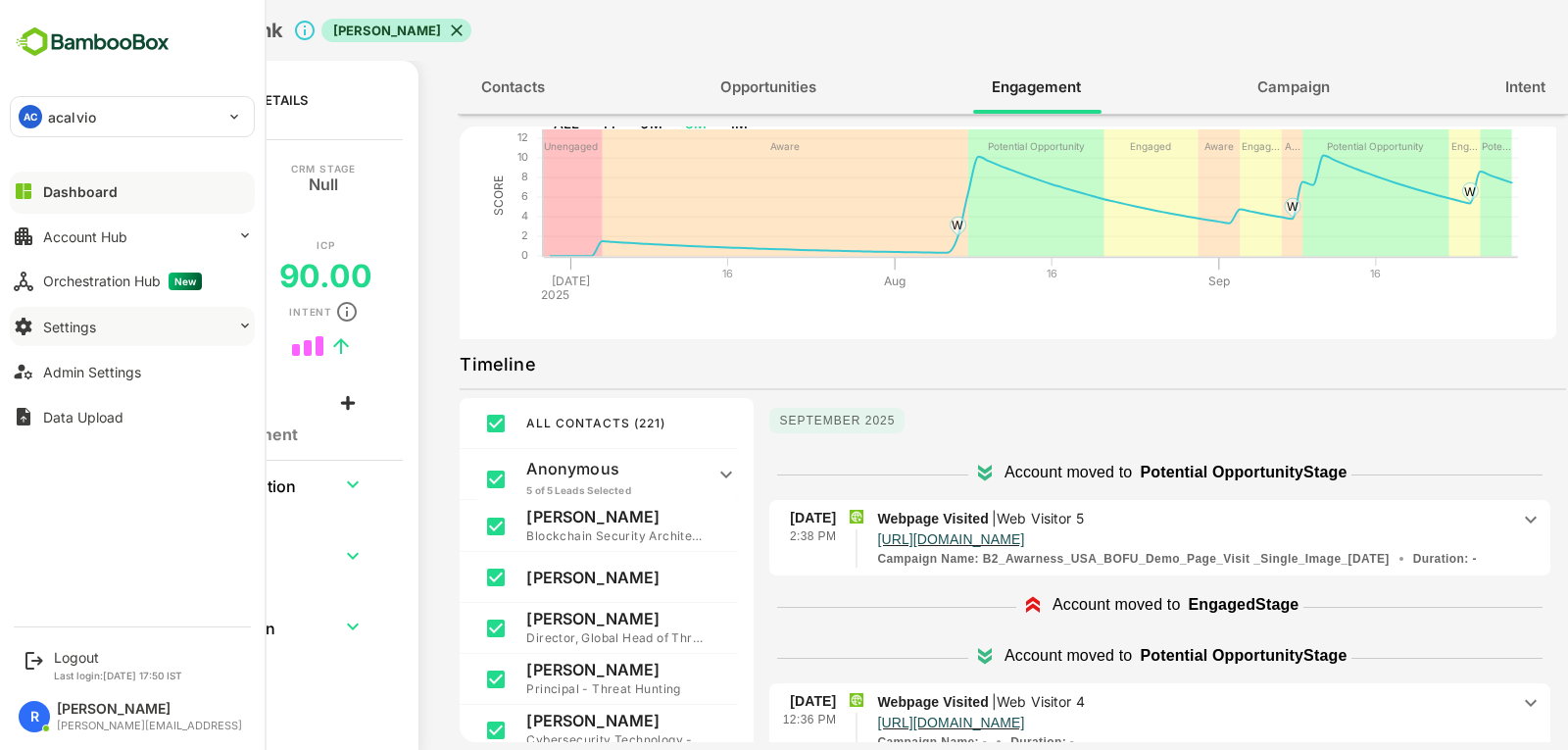
click at [139, 326] on button "Settings" at bounding box center [133, 327] width 245 height 40
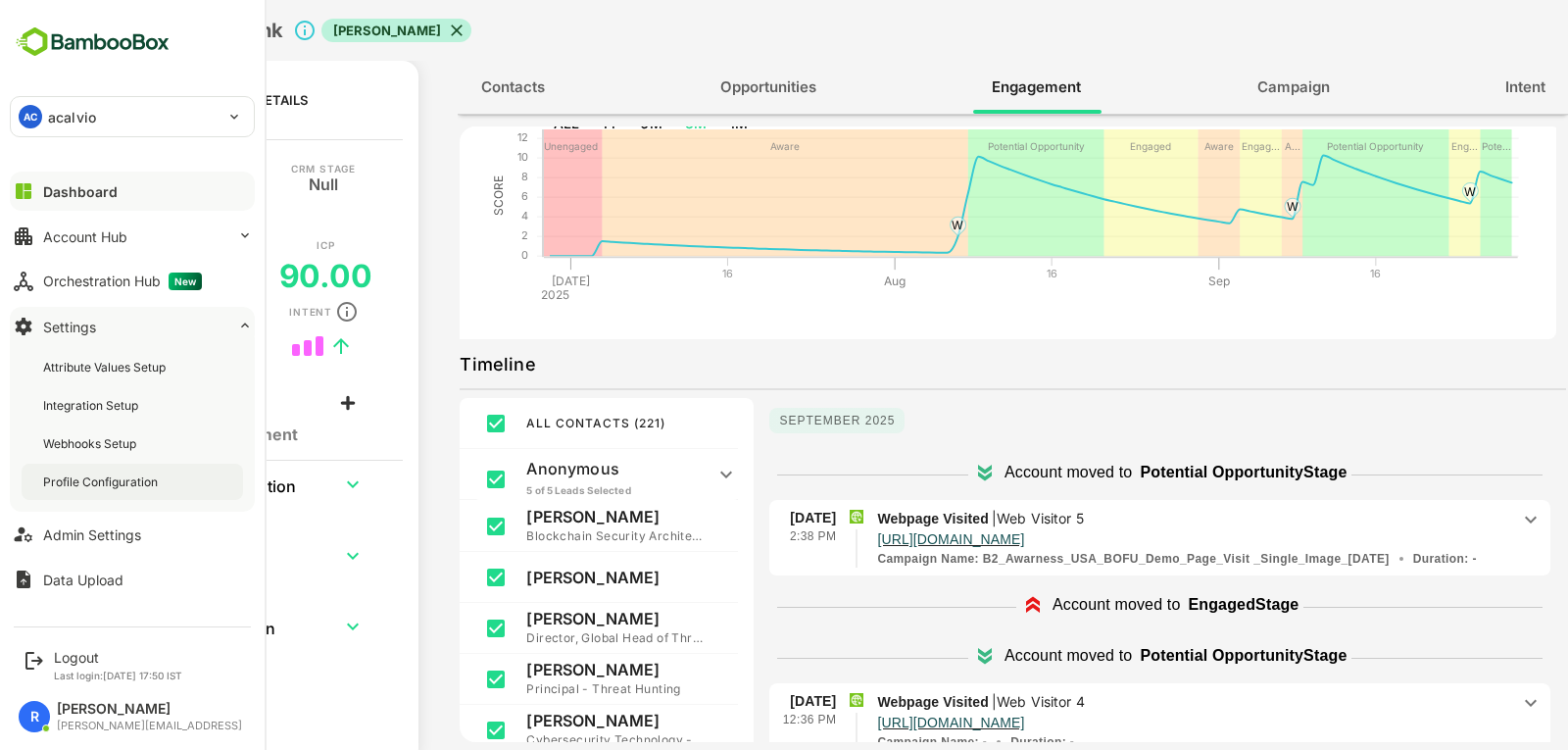
click at [135, 485] on div "Profile Configuration" at bounding box center [103, 481] width 119 height 17
click at [96, 184] on div "Dashboard" at bounding box center [78, 191] width 70 height 17
